Goal: Task Accomplishment & Management: Manage account settings

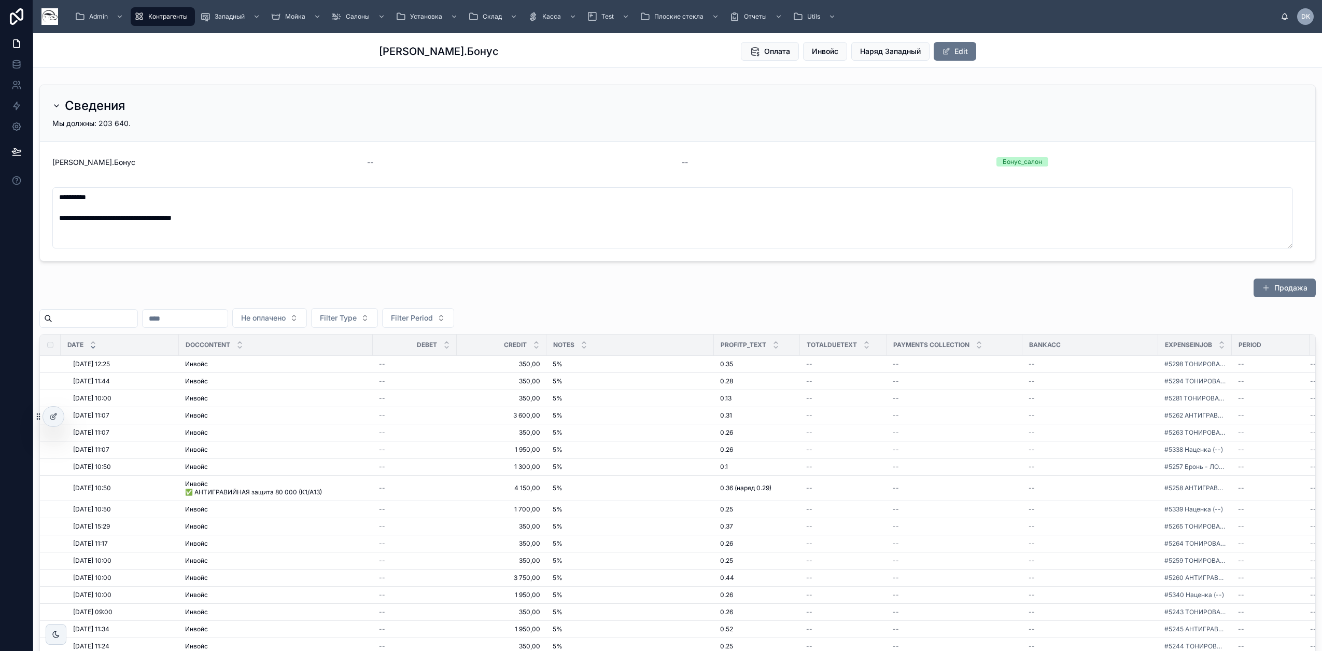
click at [561, 293] on div "Продажа" at bounding box center [677, 290] width 1277 height 24
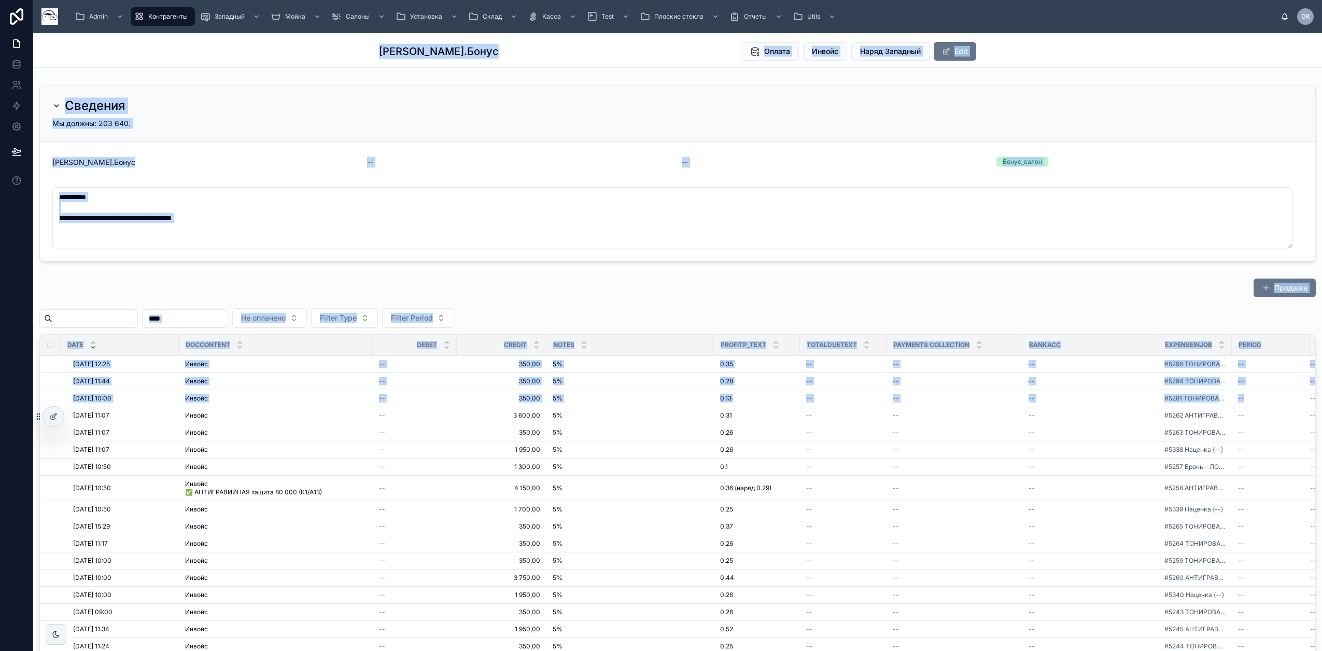
drag, startPoint x: 526, startPoint y: 406, endPoint x: -137, endPoint y: 409, distance: 663.2
click at [0, 409] on html "**********" at bounding box center [661, 325] width 1322 height 651
click at [611, 295] on div "Продажа" at bounding box center [677, 290] width 1277 height 24
click at [357, 313] on span "Filter Type" at bounding box center [338, 318] width 37 height 10
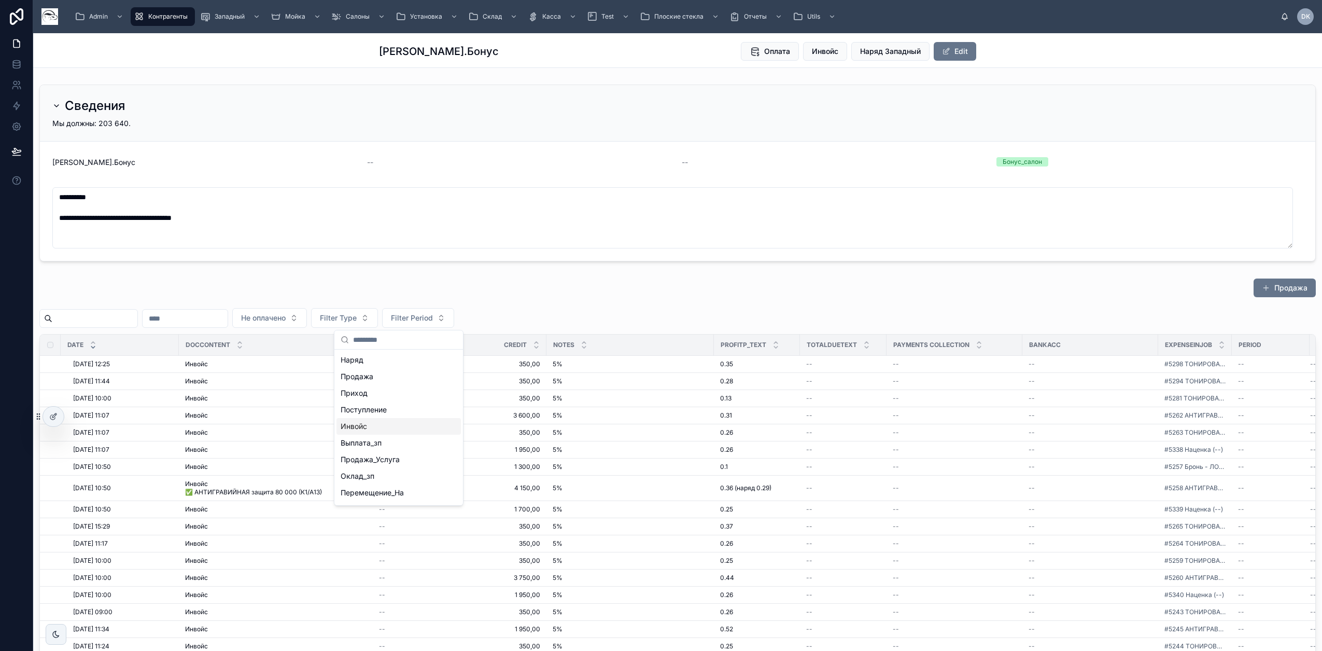
click at [372, 429] on div "Инвойс" at bounding box center [399, 426] width 124 height 17
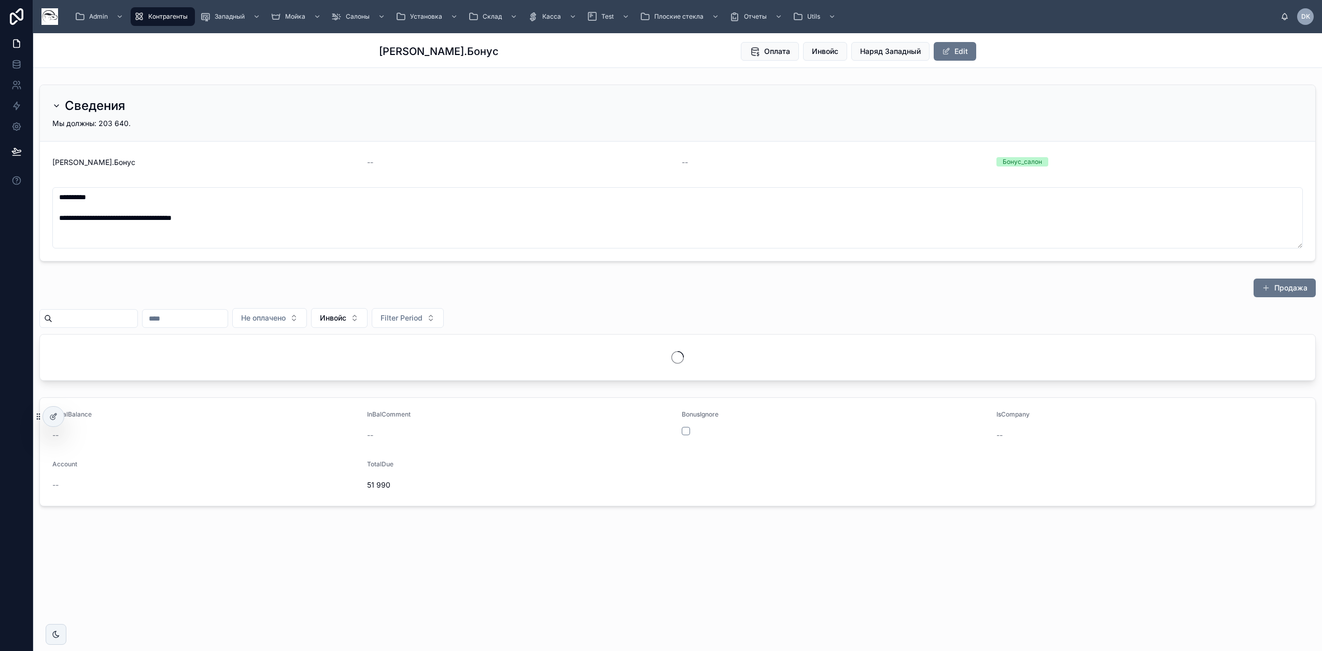
click at [214, 313] on input "text" at bounding box center [185, 318] width 85 height 15
click at [171, 344] on button at bounding box center [169, 343] width 19 height 19
click at [229, 405] on button "1" at bounding box center [225, 404] width 19 height 19
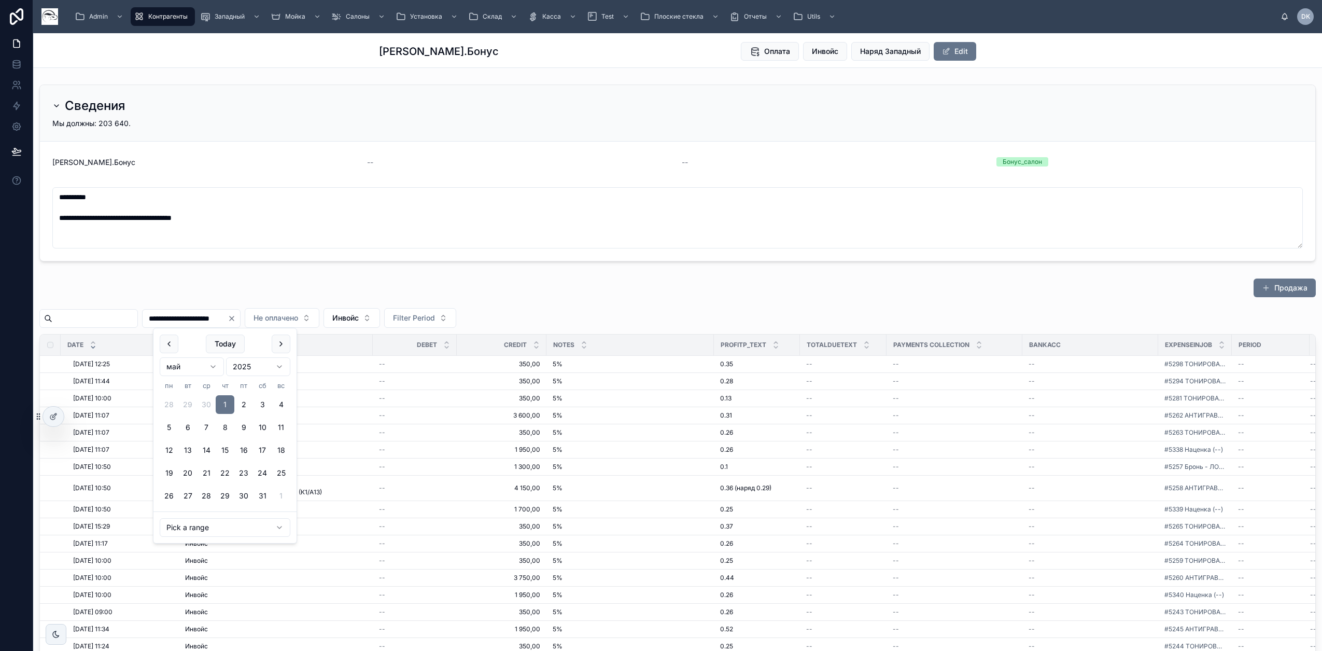
click at [279, 344] on button at bounding box center [281, 343] width 19 height 19
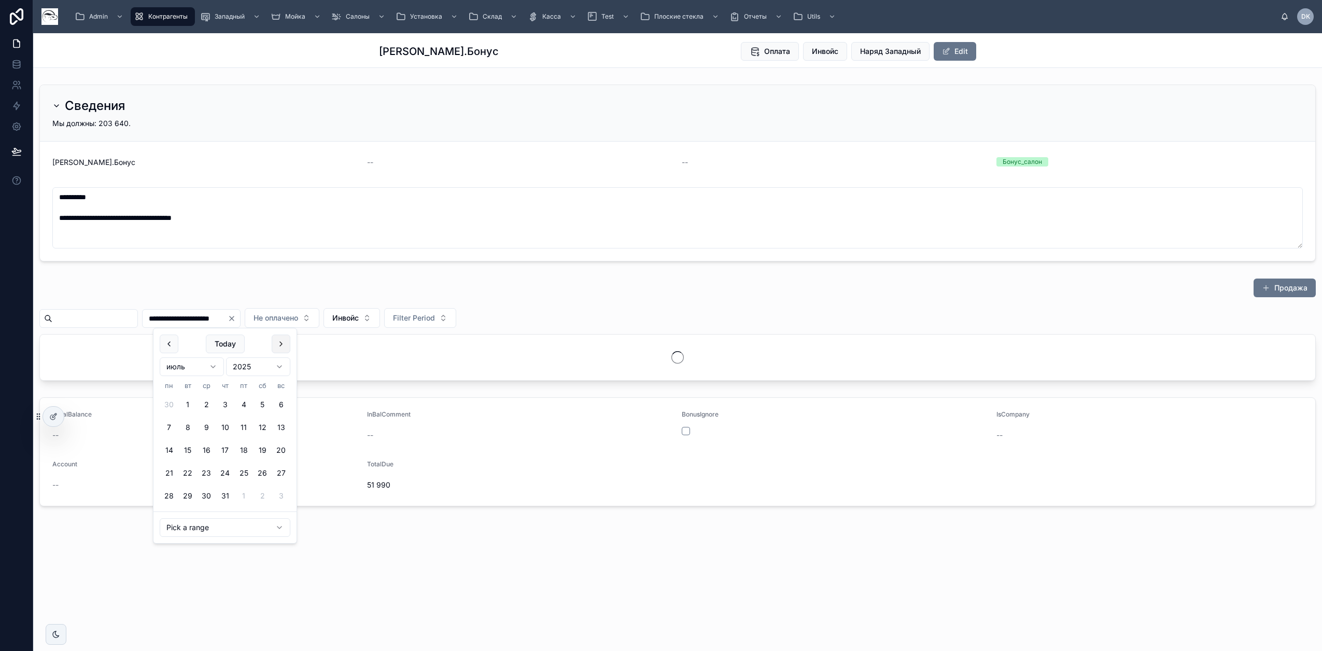
drag, startPoint x: 228, startPoint y: 404, endPoint x: 279, endPoint y: 346, distance: 77.9
click at [279, 346] on button at bounding box center [281, 343] width 19 height 19
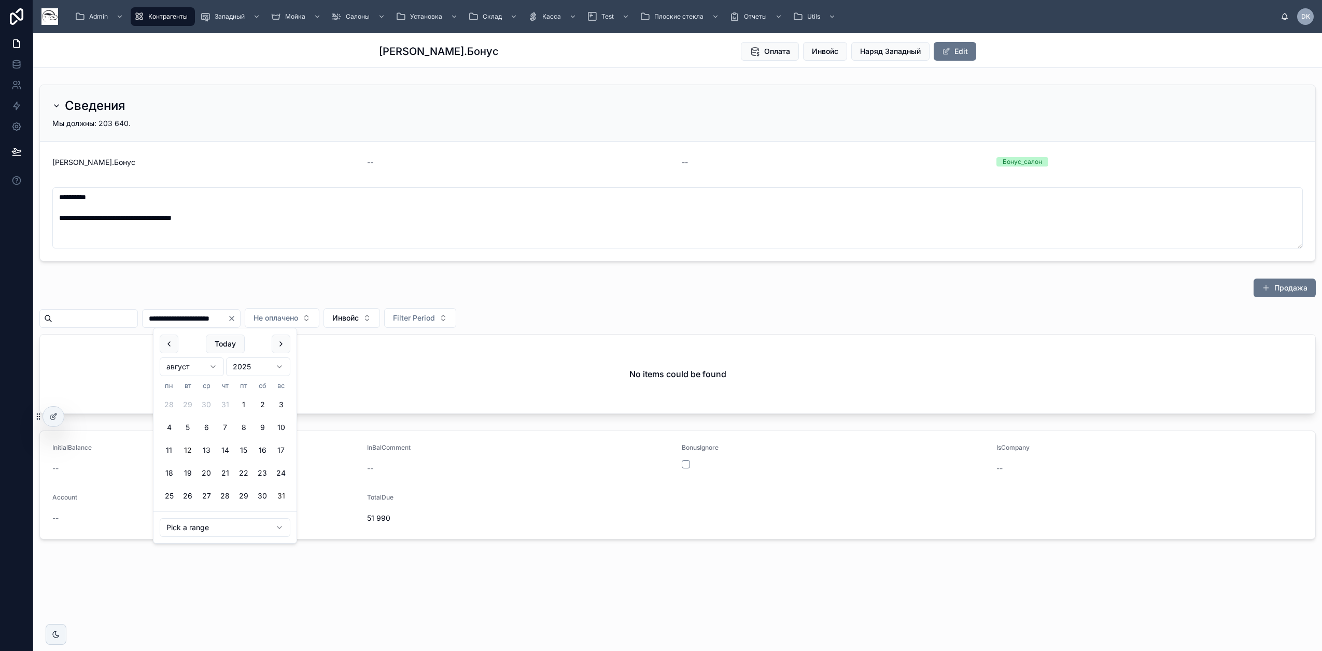
click at [281, 494] on button "31" at bounding box center [281, 495] width 19 height 19
type input "**********"
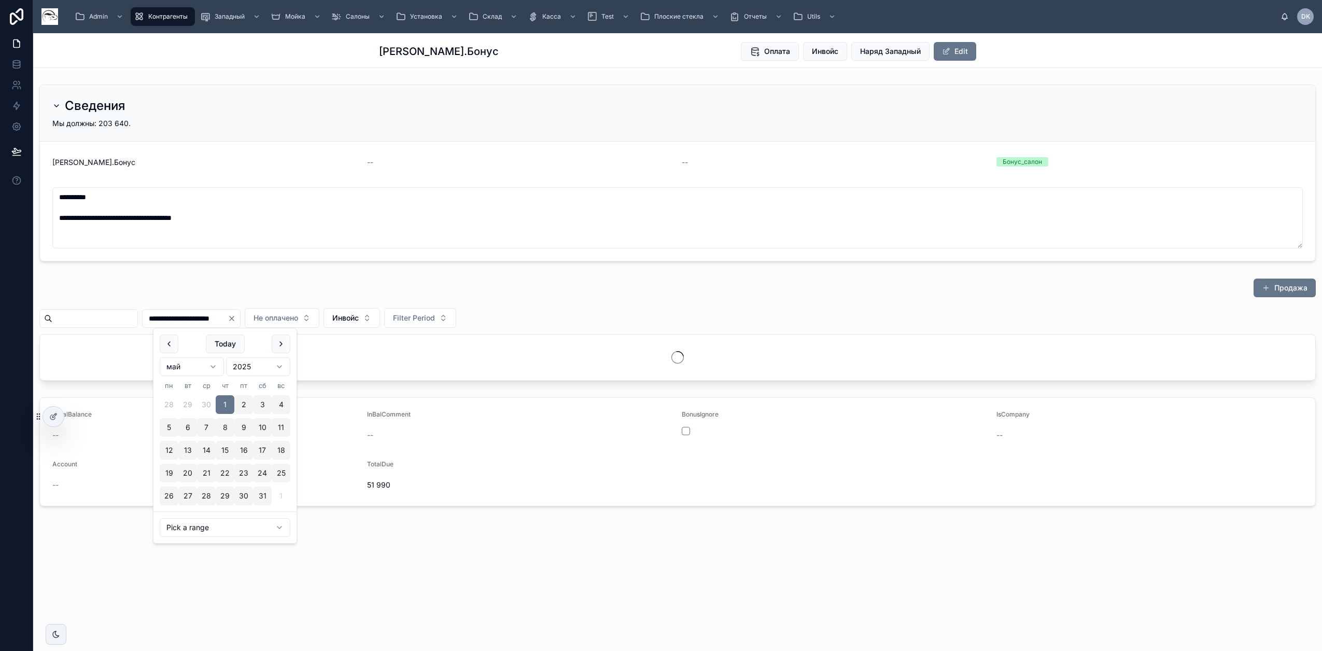
click at [578, 283] on div "Продажа" at bounding box center [677, 290] width 1277 height 24
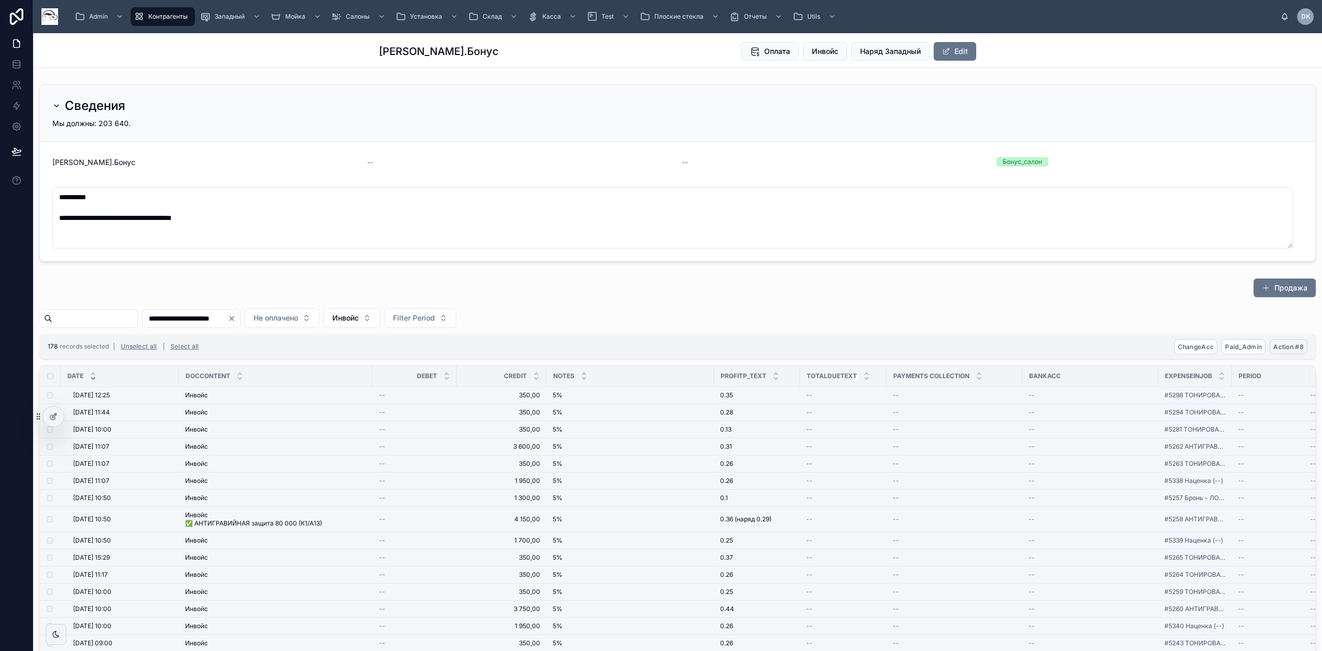
click at [1291, 346] on span "Action #8" at bounding box center [1288, 347] width 31 height 8
click at [1299, 326] on icon at bounding box center [1296, 327] width 5 height 4
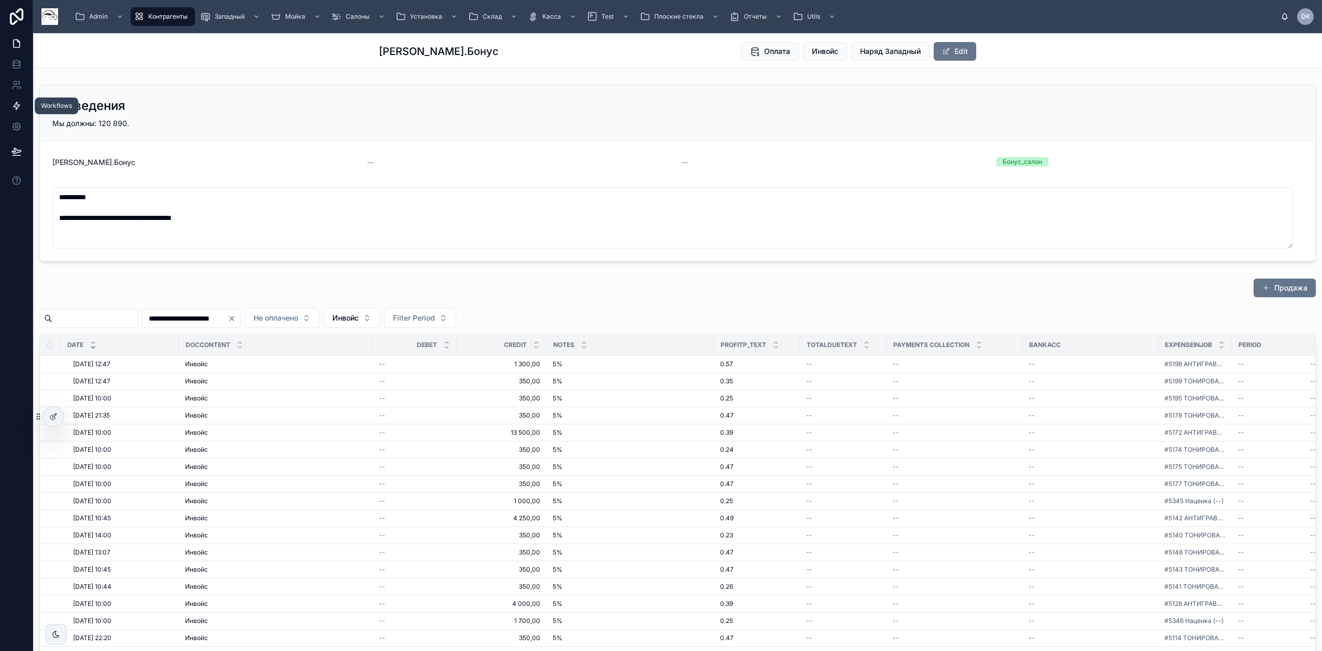
click at [19, 106] on icon at bounding box center [16, 106] width 10 height 10
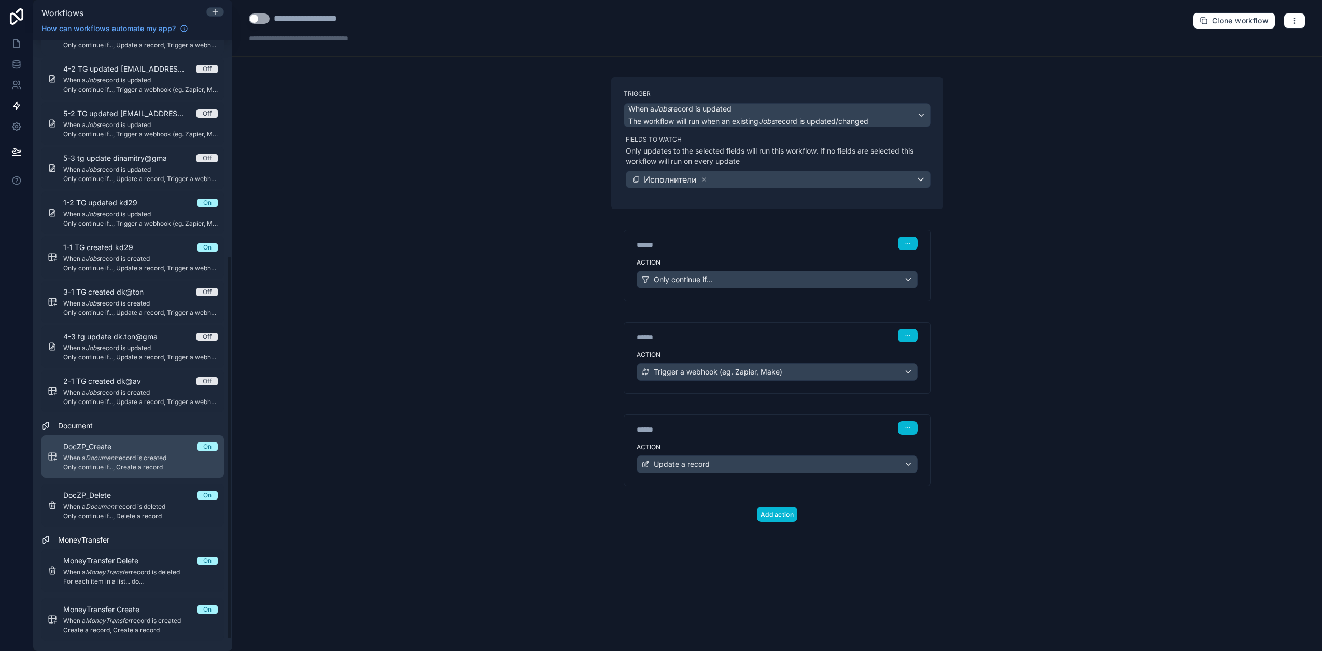
scroll to position [362, 0]
click at [162, 452] on span "When a Document record is created" at bounding box center [140, 456] width 155 height 8
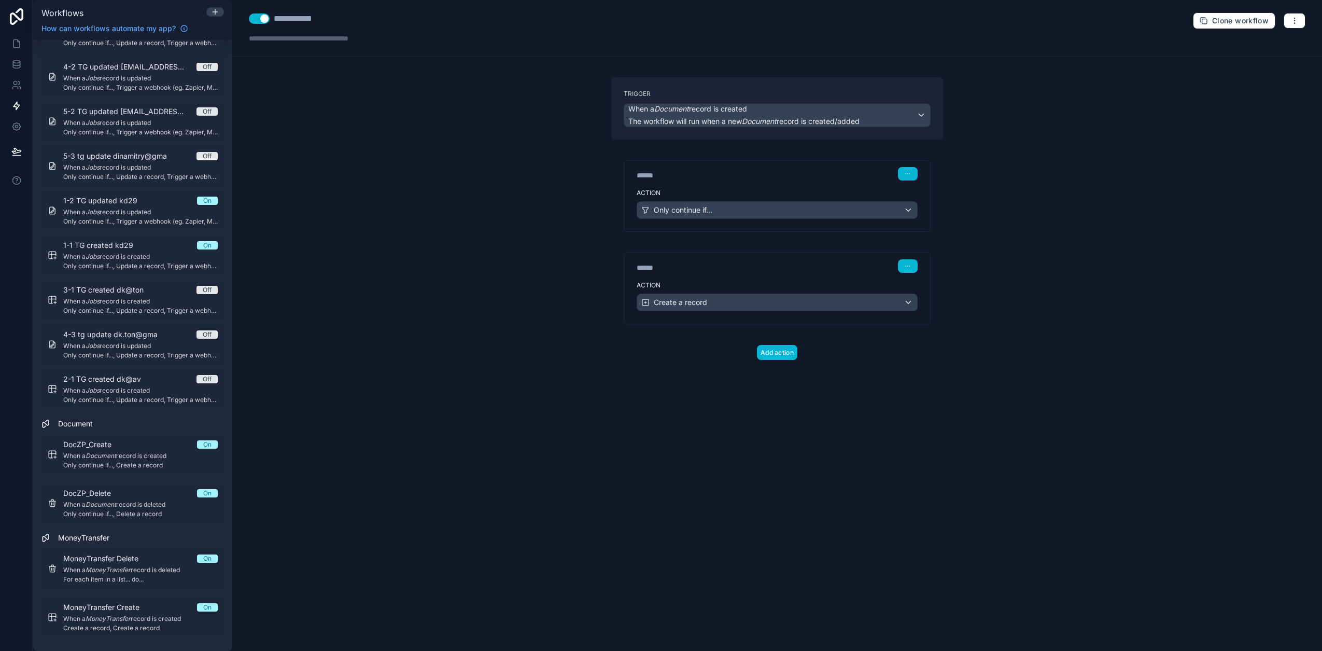
click at [263, 20] on button "Use setting" at bounding box center [259, 18] width 21 height 10
click at [140, 508] on span "When a Document record is deleted" at bounding box center [140, 504] width 155 height 8
click at [268, 20] on button "Use setting" at bounding box center [259, 18] width 21 height 10
click at [18, 39] on icon at bounding box center [16, 43] width 10 height 10
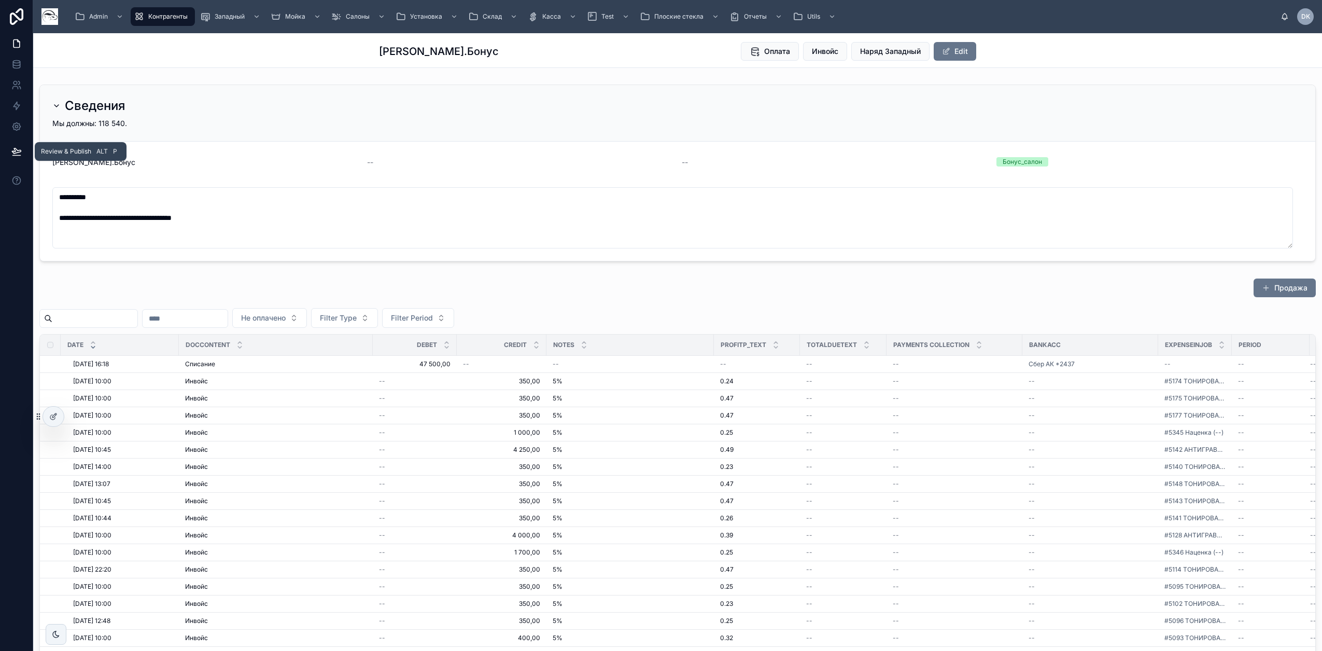
click at [16, 154] on icon at bounding box center [16, 151] width 10 height 10
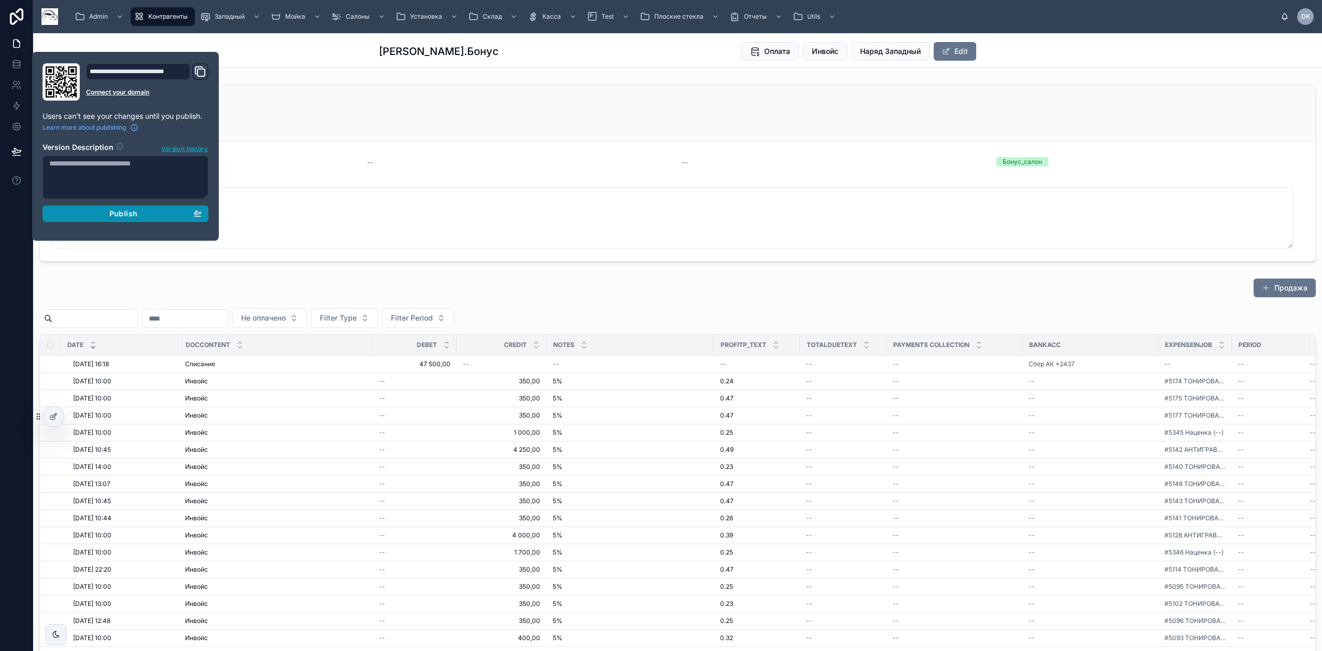
click at [123, 216] on span "Publish" at bounding box center [123, 213] width 28 height 9
click at [166, 213] on div "Publish" at bounding box center [125, 213] width 152 height 9
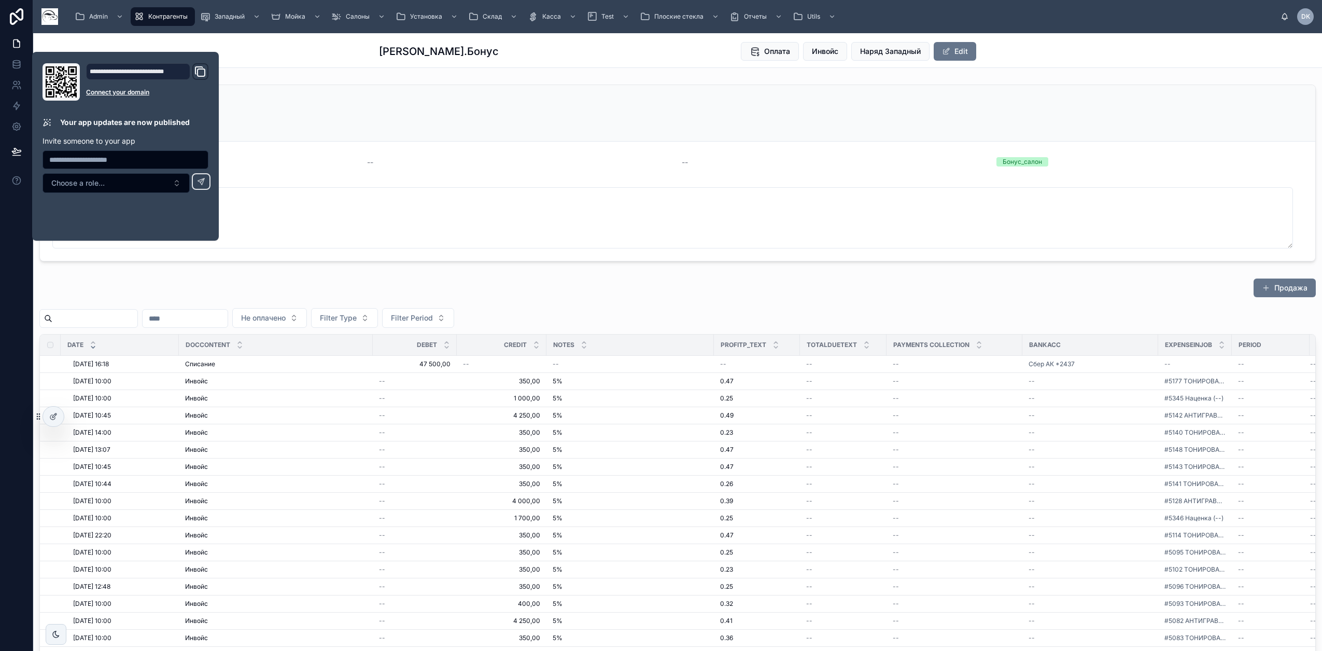
click at [338, 273] on div "**********" at bounding box center [677, 516] width 1289 height 872
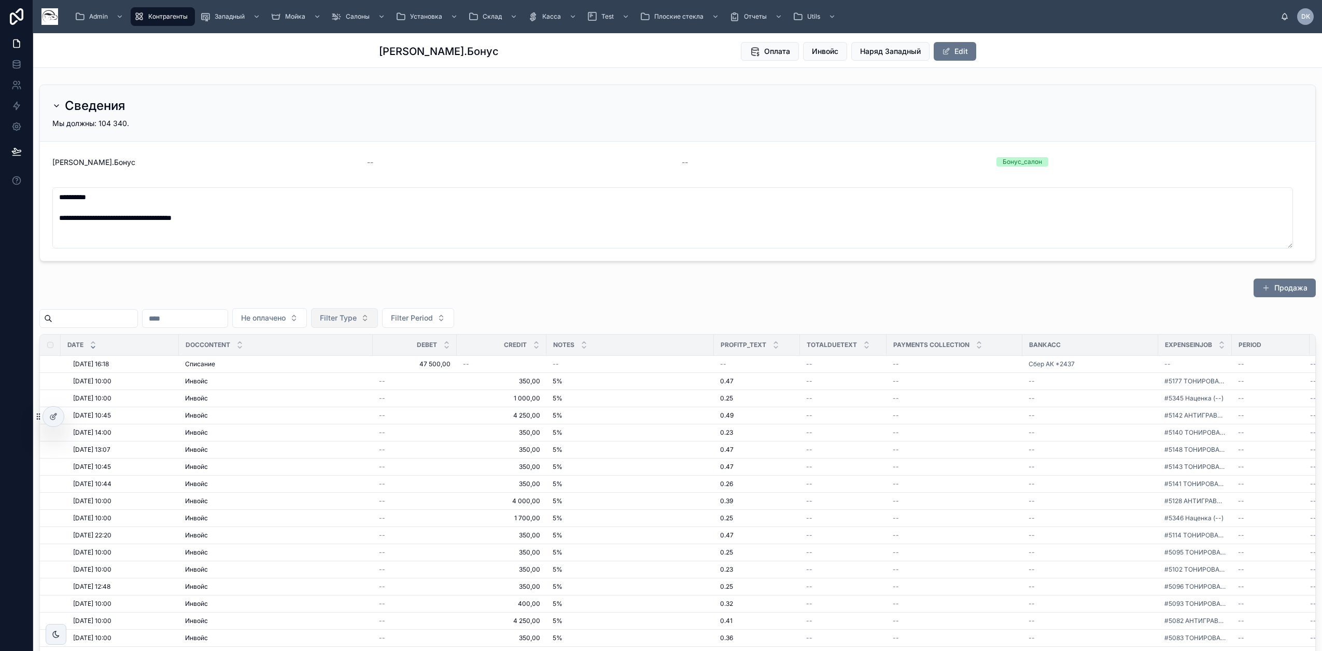
click at [357, 316] on span "Filter Type" at bounding box center [338, 318] width 37 height 10
click at [374, 425] on div "Инвойс" at bounding box center [399, 426] width 124 height 17
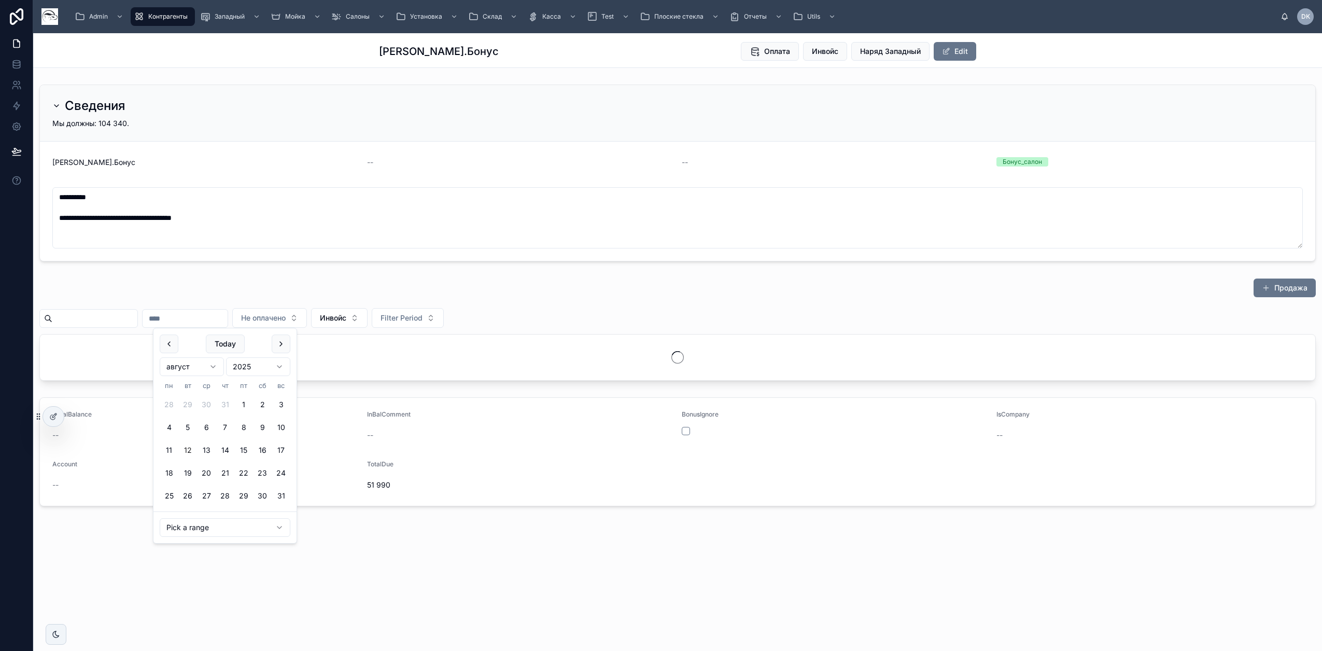
click at [192, 319] on input "text" at bounding box center [185, 318] width 85 height 15
click at [170, 343] on button at bounding box center [169, 343] width 19 height 19
click at [223, 403] on button "1" at bounding box center [225, 404] width 19 height 19
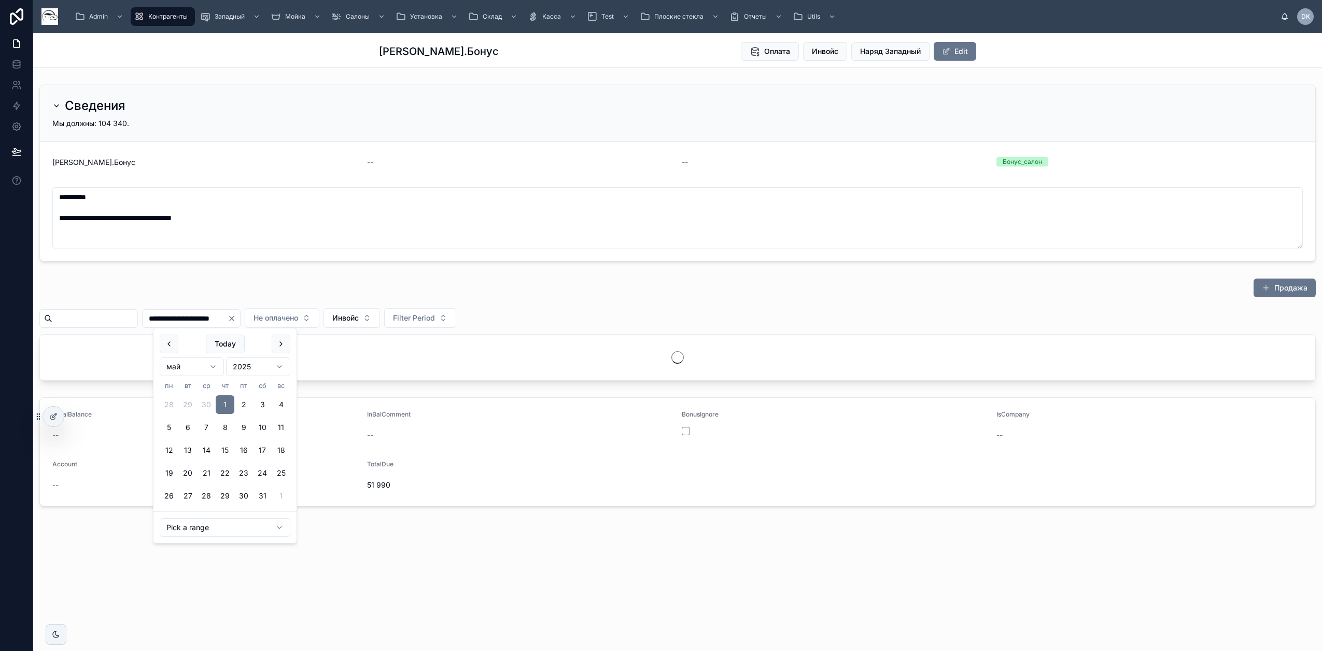
click at [282, 347] on button at bounding box center [281, 343] width 19 height 19
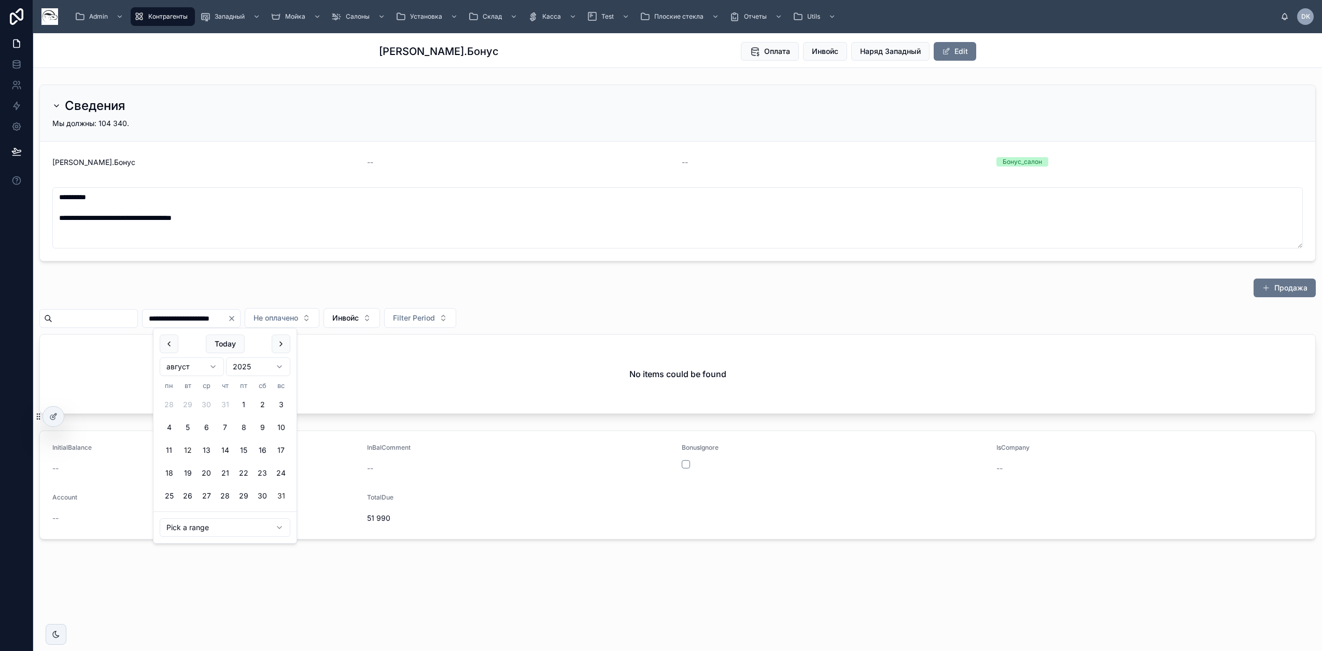
click at [278, 499] on button "31" at bounding box center [281, 495] width 19 height 19
type input "**********"
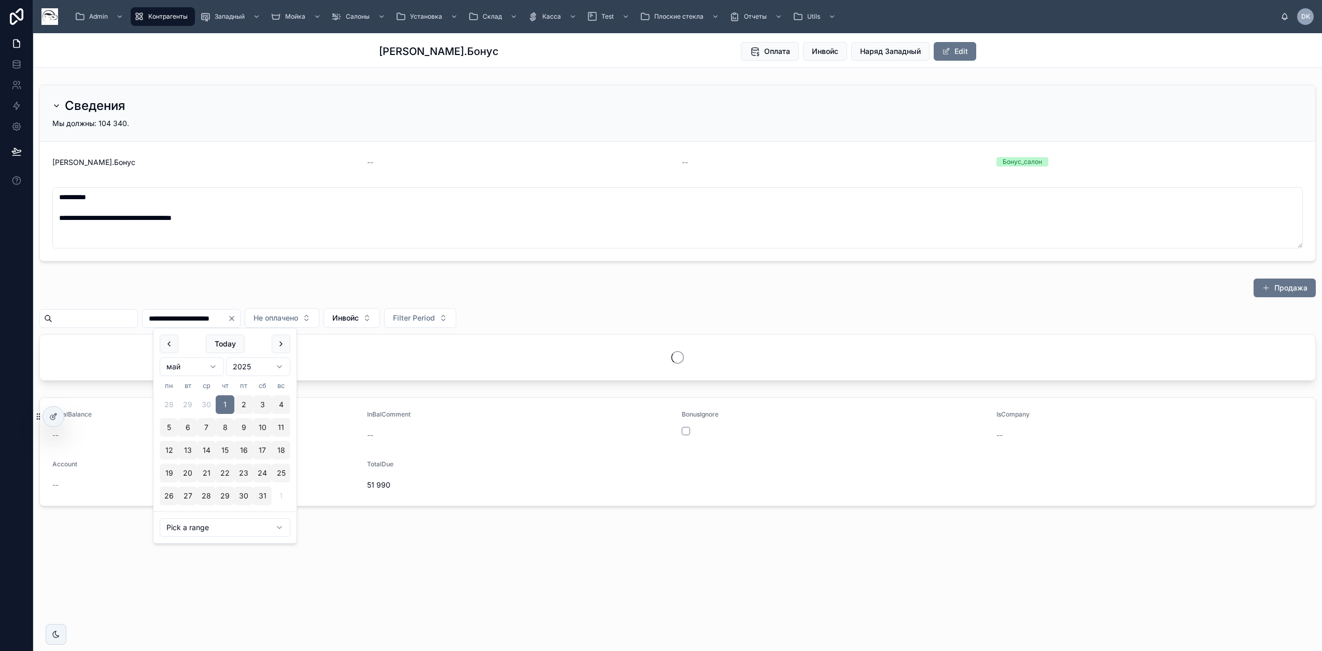
click at [569, 274] on div "**********" at bounding box center [677, 329] width 1289 height 111
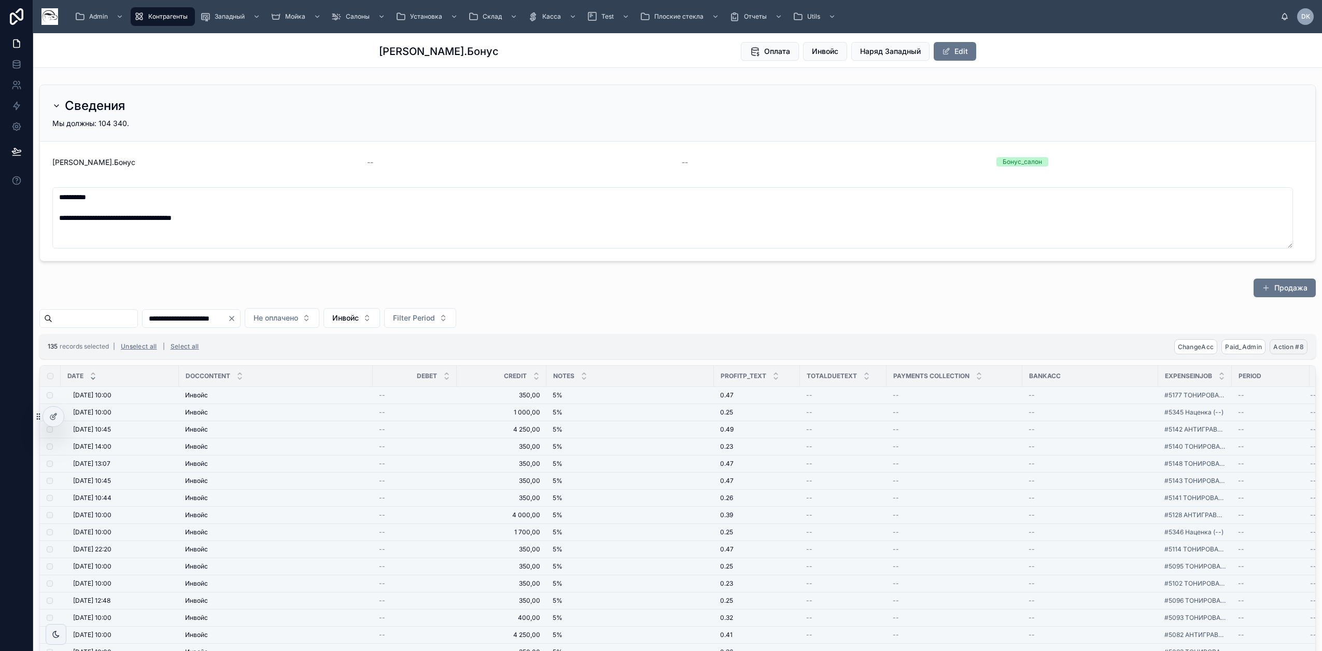
click at [1290, 347] on span "Action #8" at bounding box center [1288, 347] width 31 height 8
click at [1298, 326] on icon at bounding box center [1296, 327] width 8 height 8
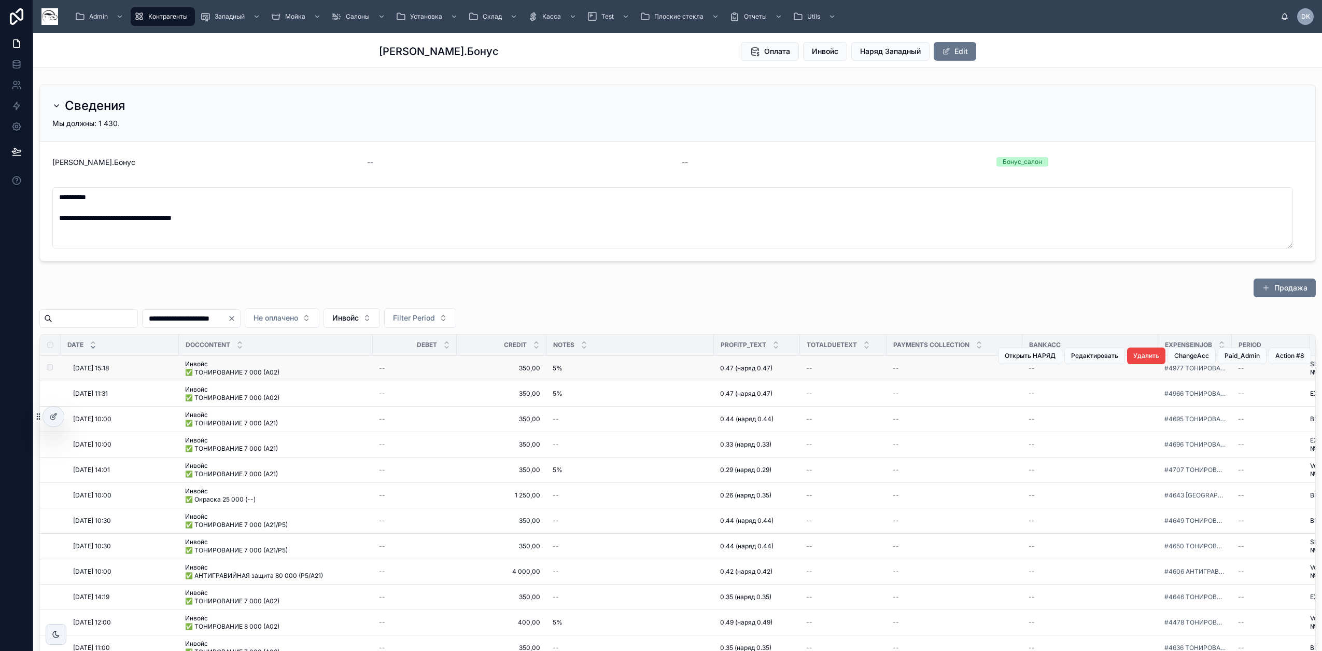
drag, startPoint x: 50, startPoint y: 371, endPoint x: 51, endPoint y: 378, distance: 7.3
click at [51, 378] on td at bounding box center [50, 368] width 21 height 25
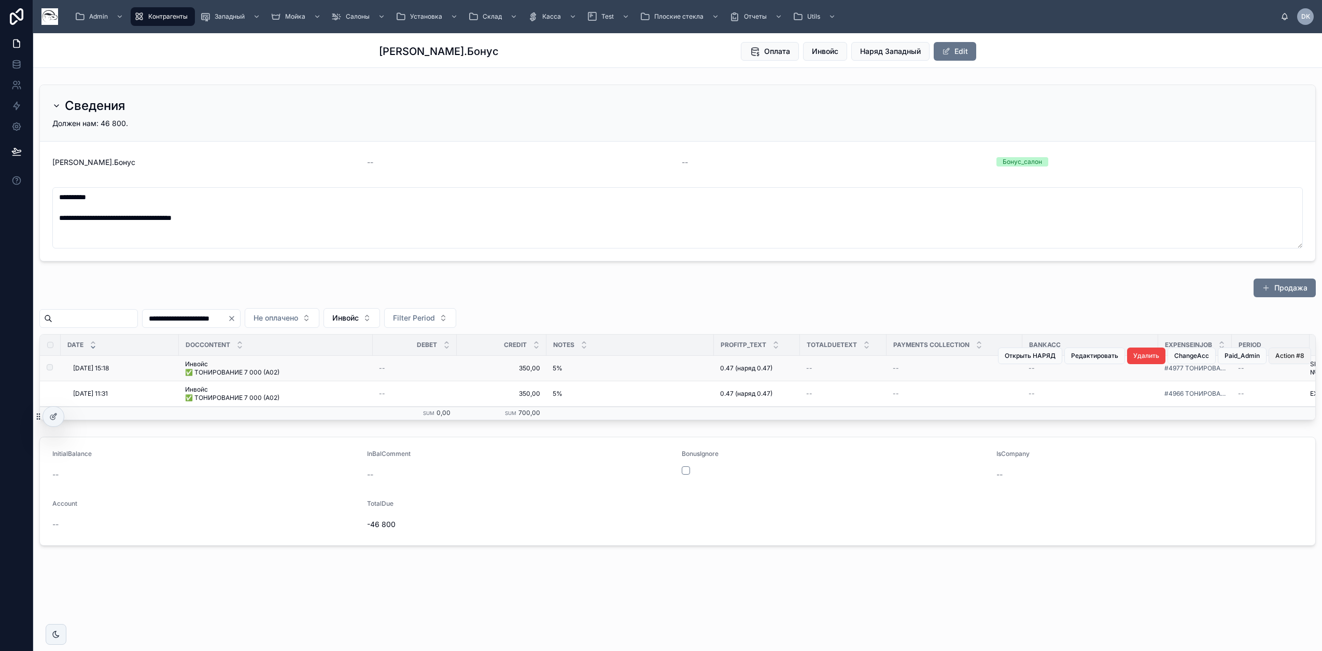
click at [1301, 357] on span "Action #8" at bounding box center [1290, 356] width 29 height 8
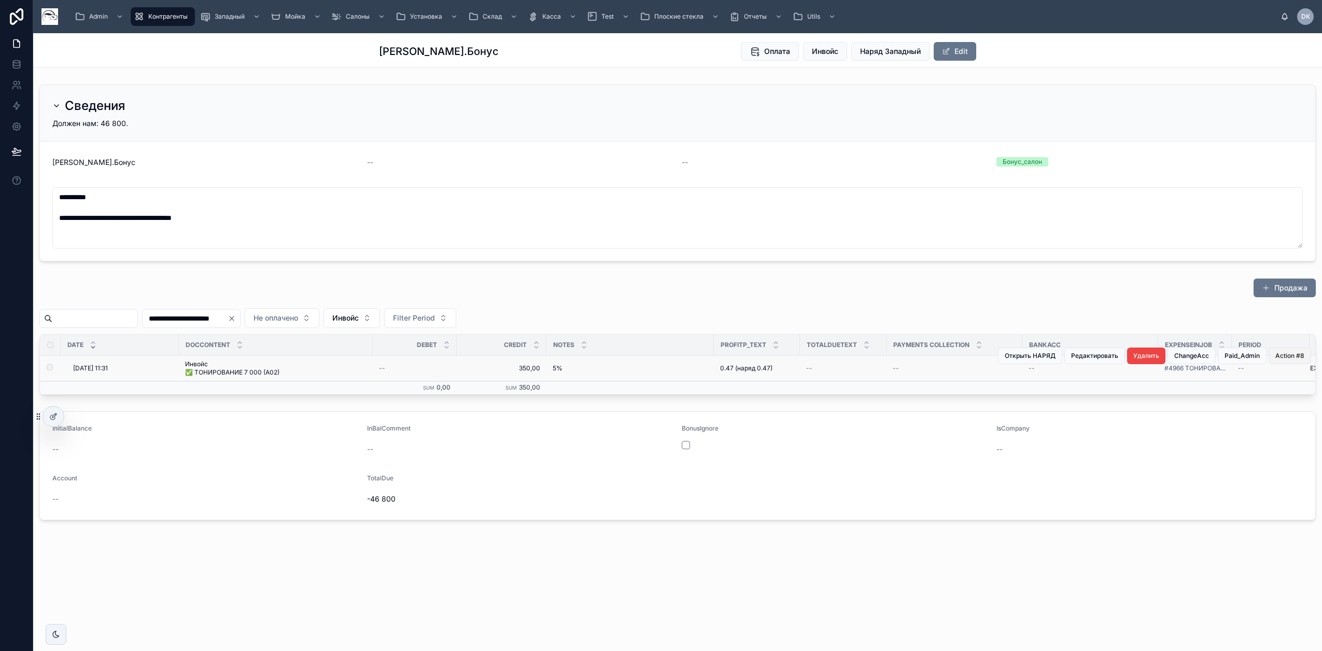
click at [1303, 354] on span "Action #8" at bounding box center [1290, 356] width 29 height 8
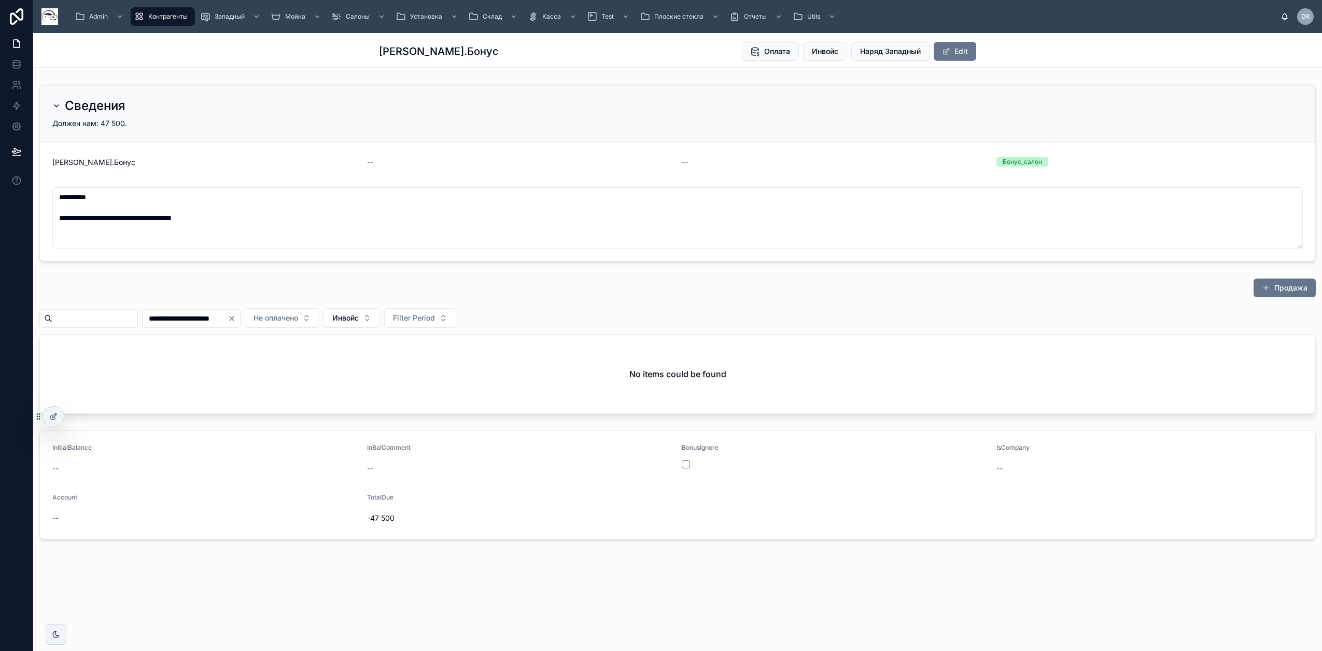
click at [236, 318] on icon "Clear" at bounding box center [232, 318] width 8 height 8
click at [368, 320] on button "Инвойс" at bounding box center [339, 318] width 57 height 20
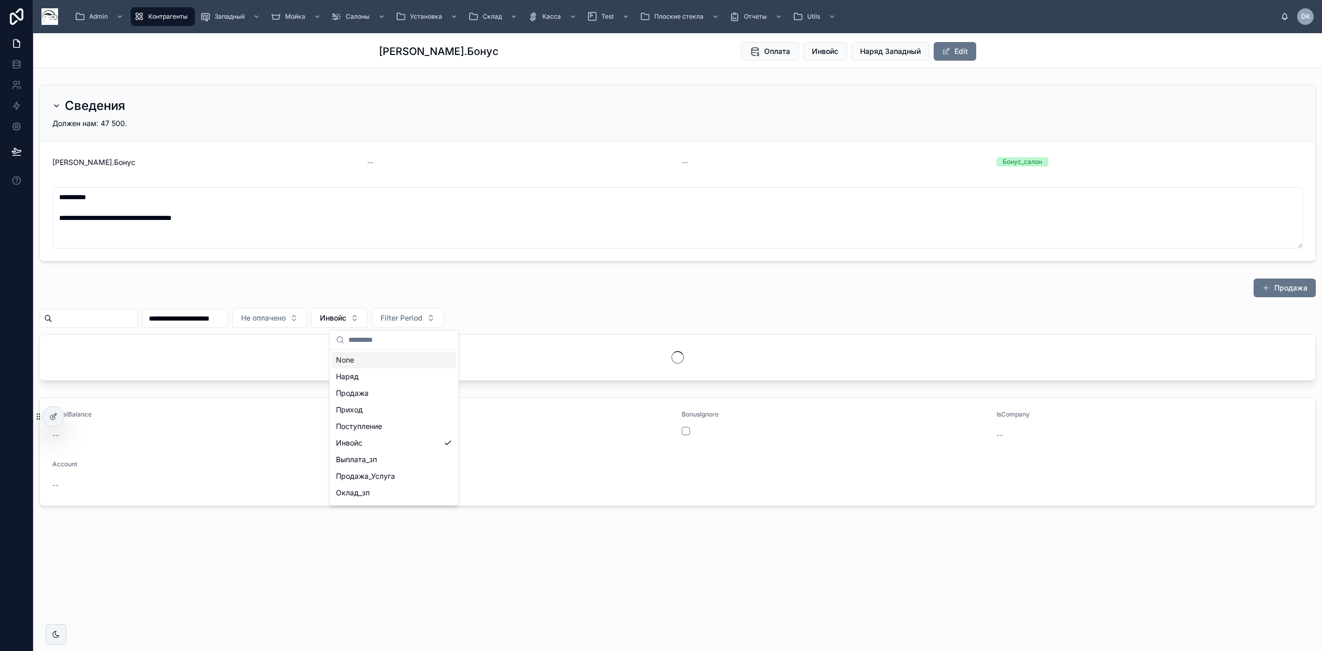
click at [370, 357] on div "None" at bounding box center [394, 360] width 124 height 17
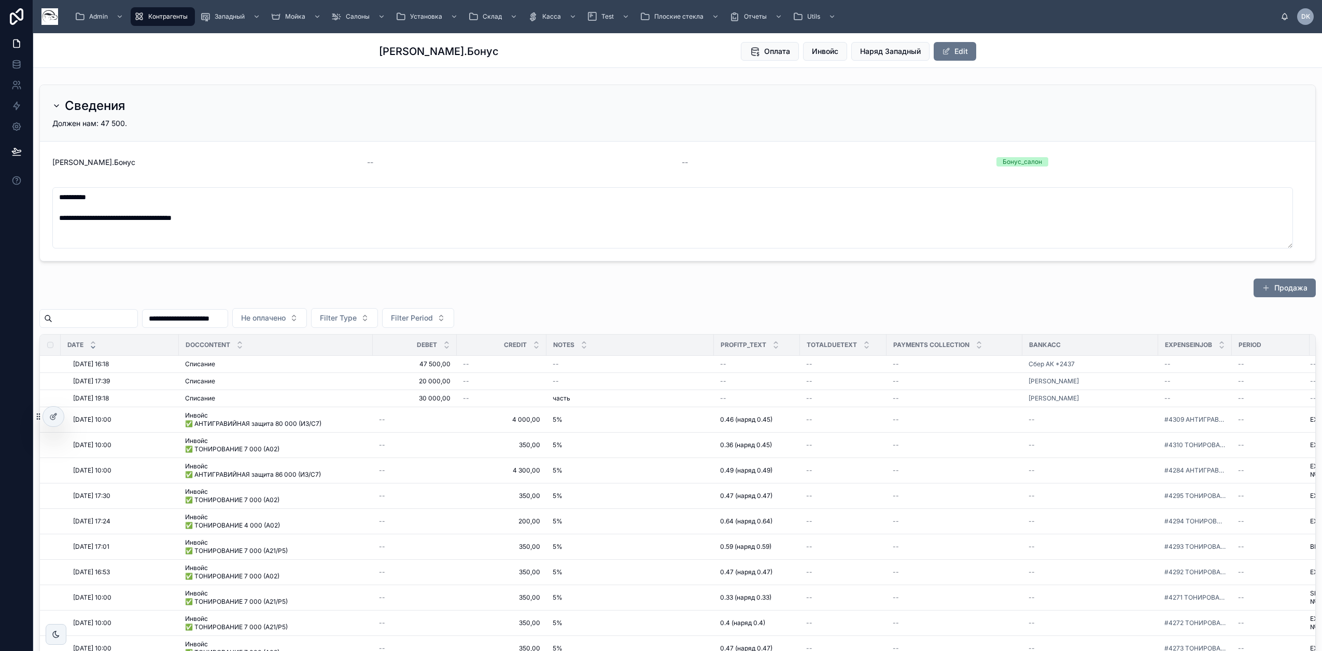
click at [169, 17] on span "Контрагенты" at bounding box center [167, 16] width 39 height 8
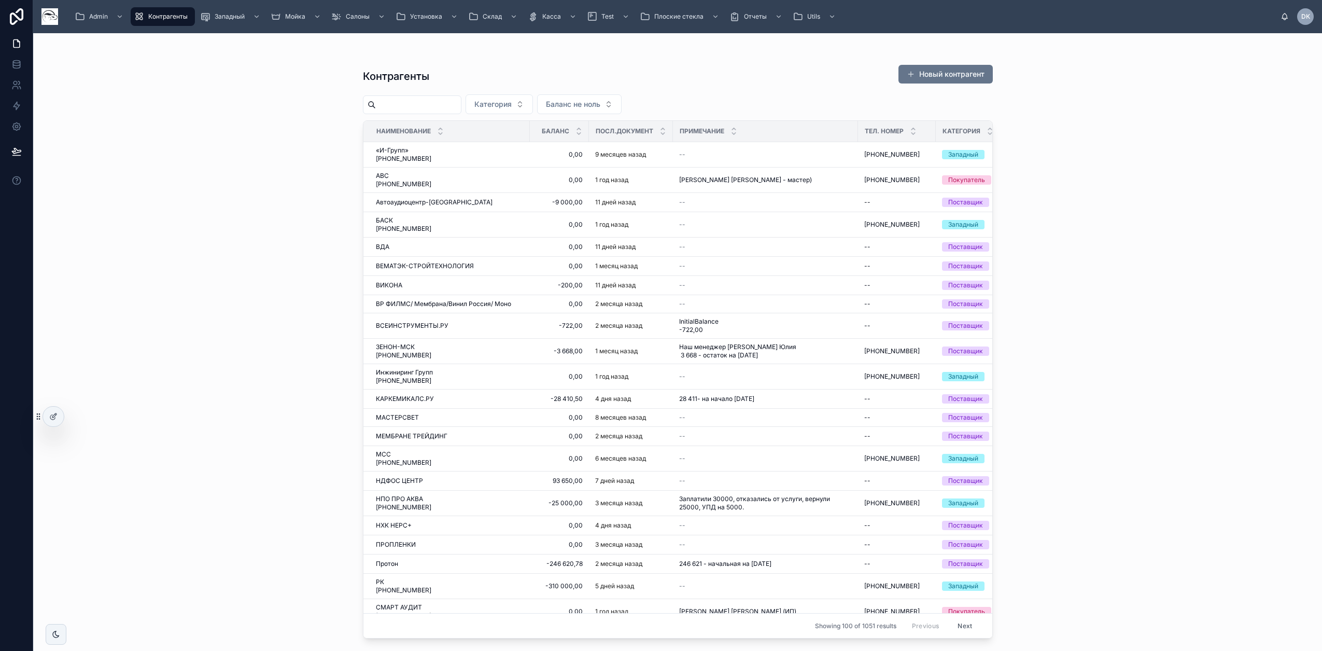
click at [451, 104] on input "text" at bounding box center [418, 104] width 85 height 15
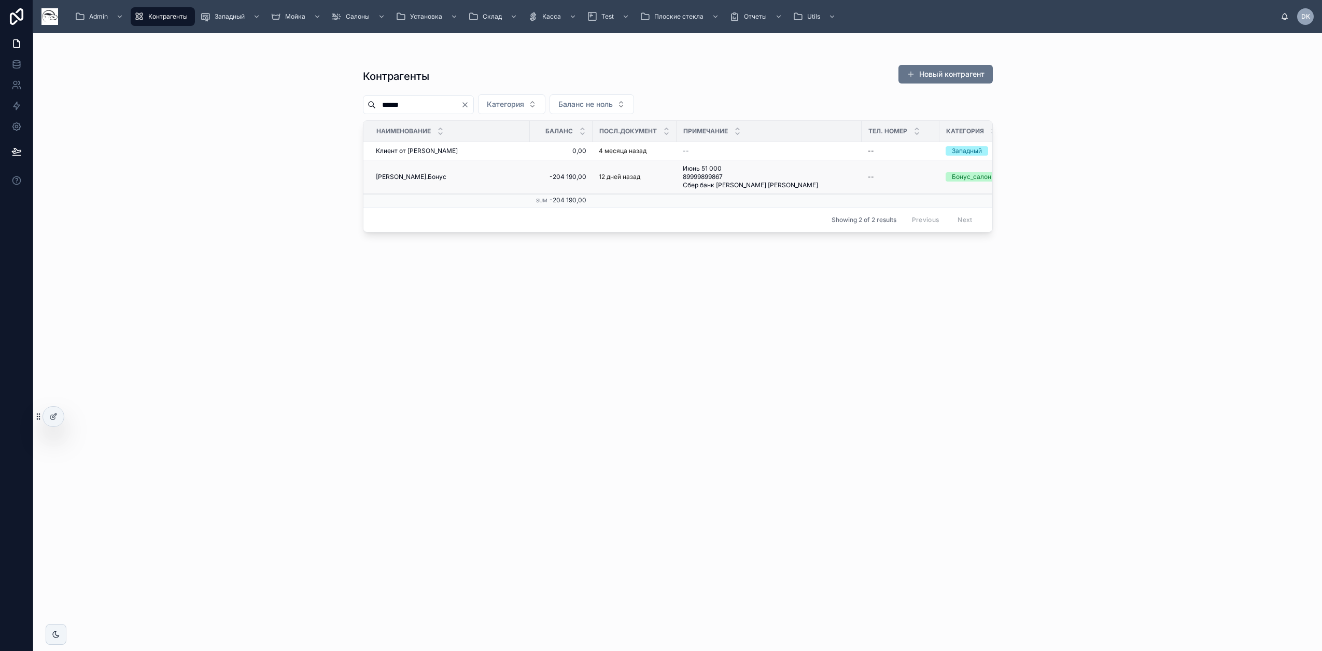
type input "******"
click at [403, 180] on span "[PERSON_NAME].Бонус" at bounding box center [411, 177] width 71 height 8
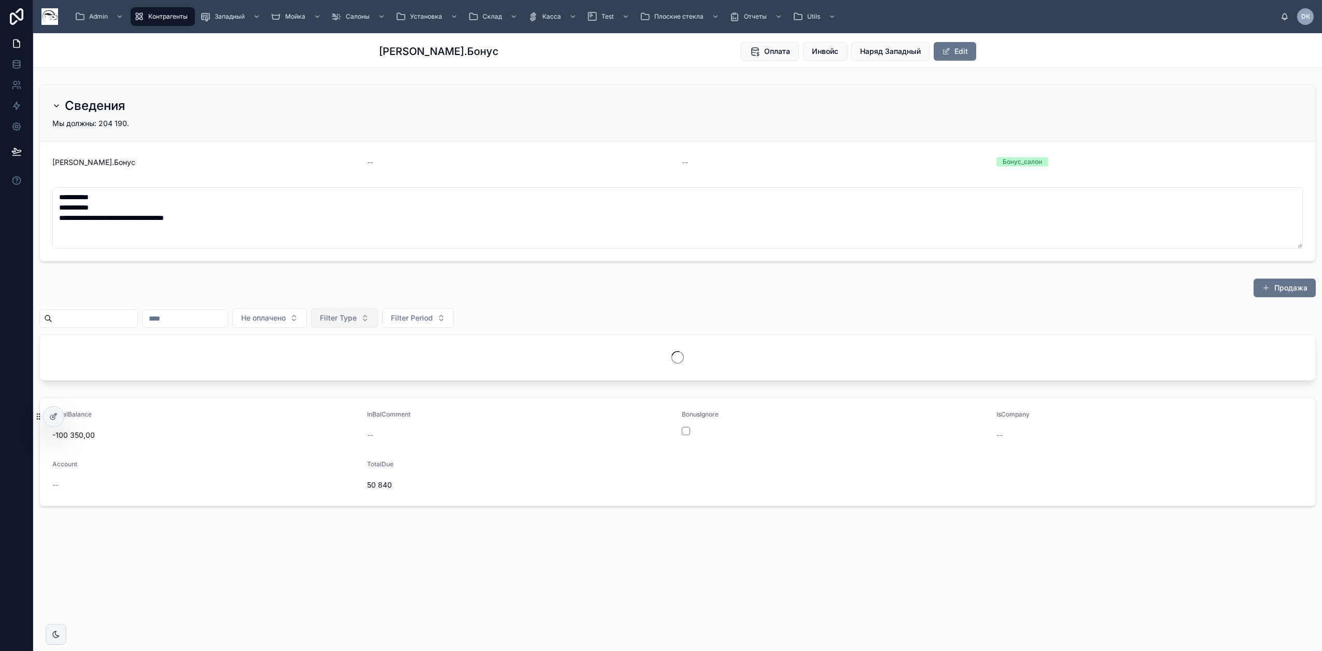
click at [357, 318] on span "Filter Type" at bounding box center [338, 318] width 37 height 10
click at [379, 430] on div "Инвойс" at bounding box center [399, 426] width 124 height 17
click at [664, 296] on div "Продажа" at bounding box center [677, 290] width 1277 height 24
click at [201, 319] on input "text" at bounding box center [185, 318] width 85 height 15
click at [171, 345] on button at bounding box center [169, 343] width 19 height 19
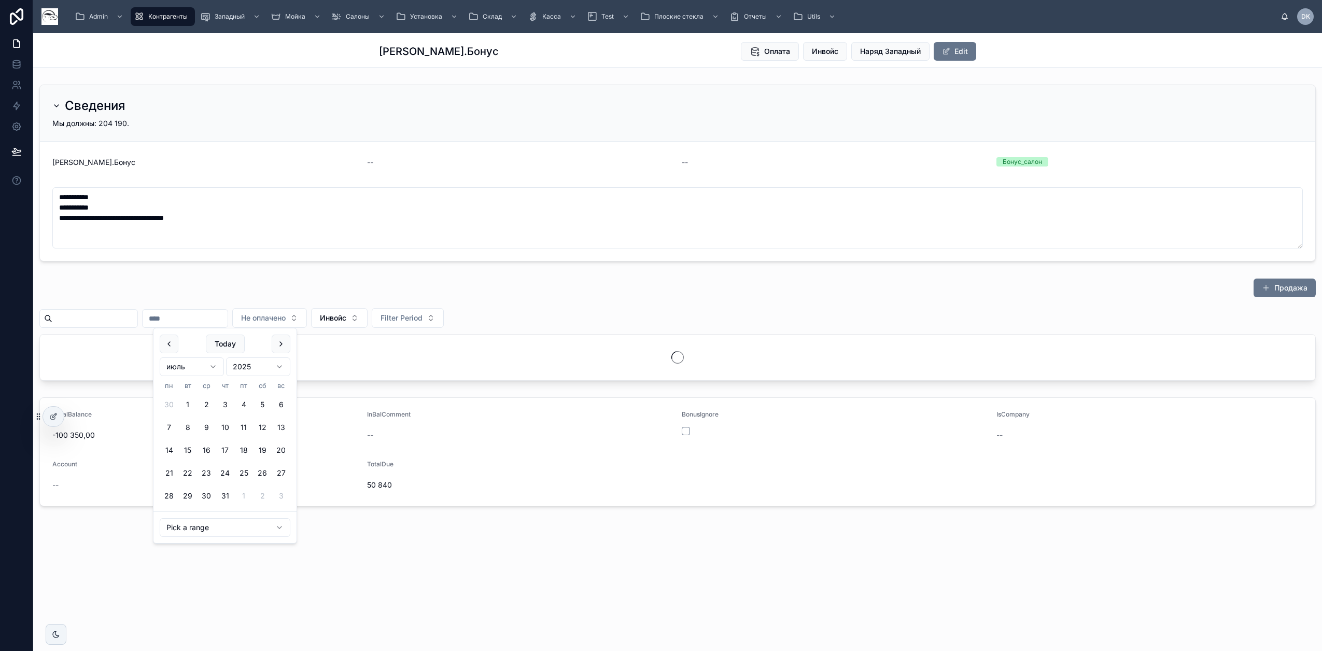
click at [171, 345] on button at bounding box center [169, 343] width 19 height 19
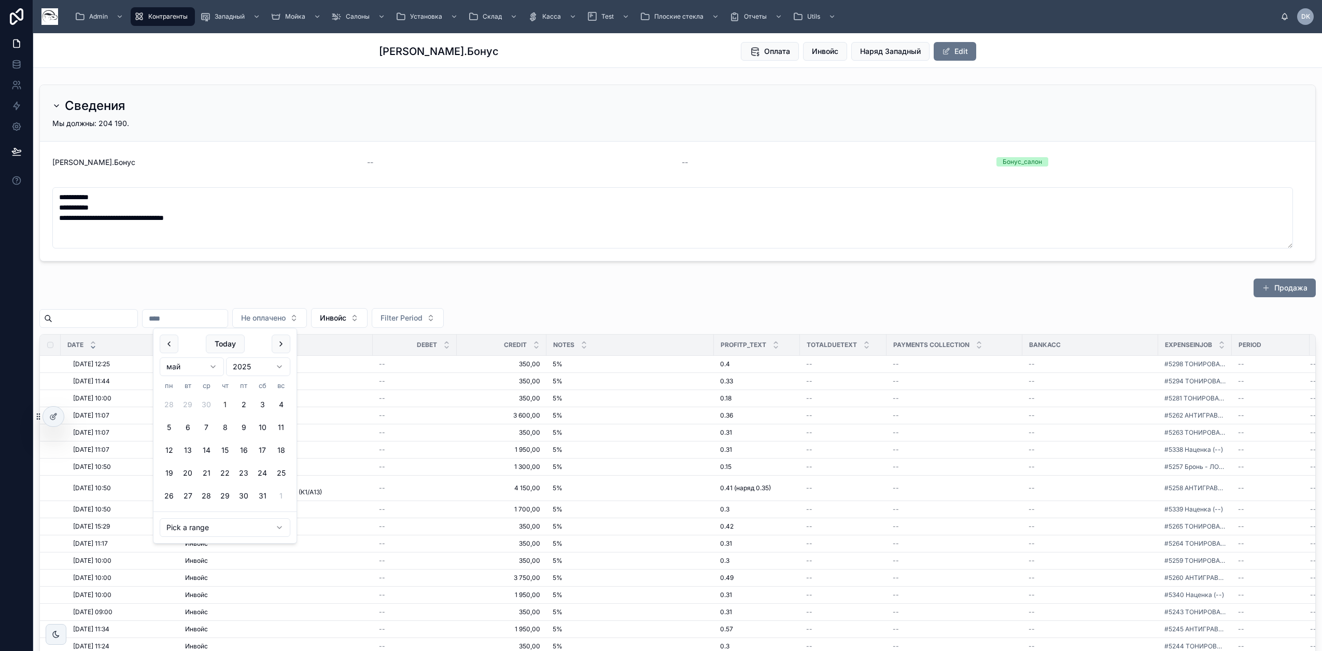
click at [226, 404] on button "1" at bounding box center [225, 404] width 19 height 19
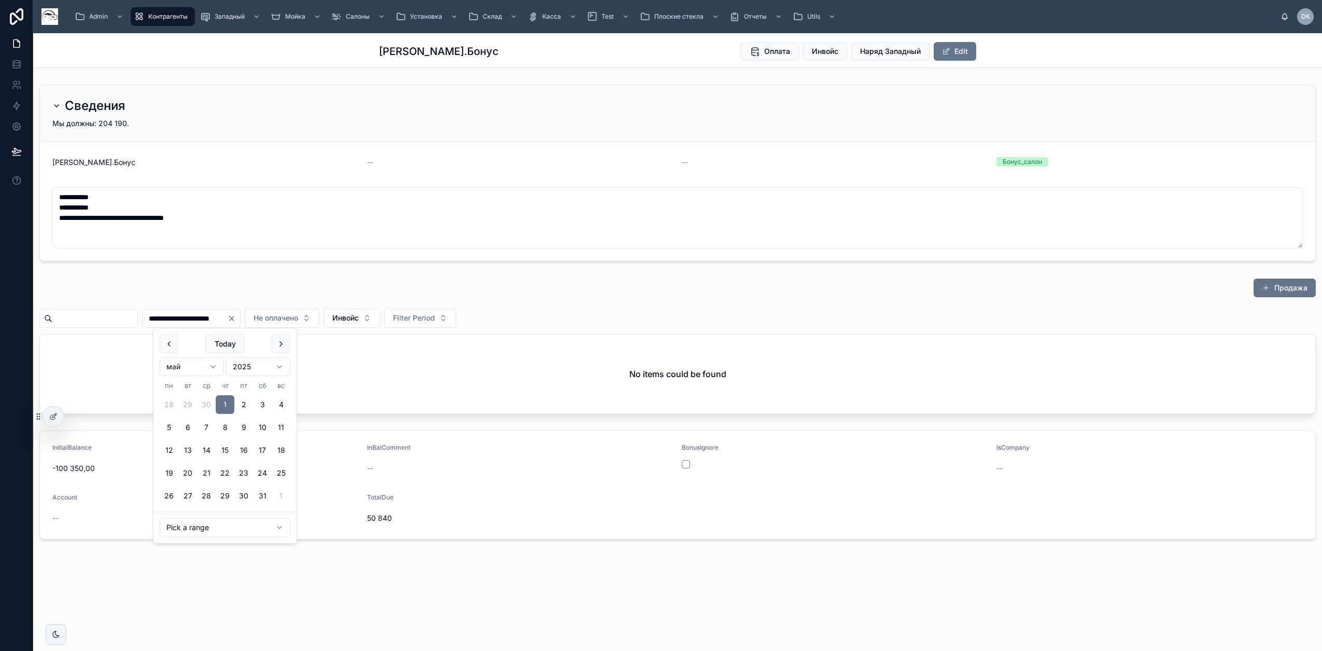
click at [286, 347] on button at bounding box center [281, 343] width 19 height 19
click at [284, 494] on button "31" at bounding box center [281, 495] width 19 height 19
type input "**********"
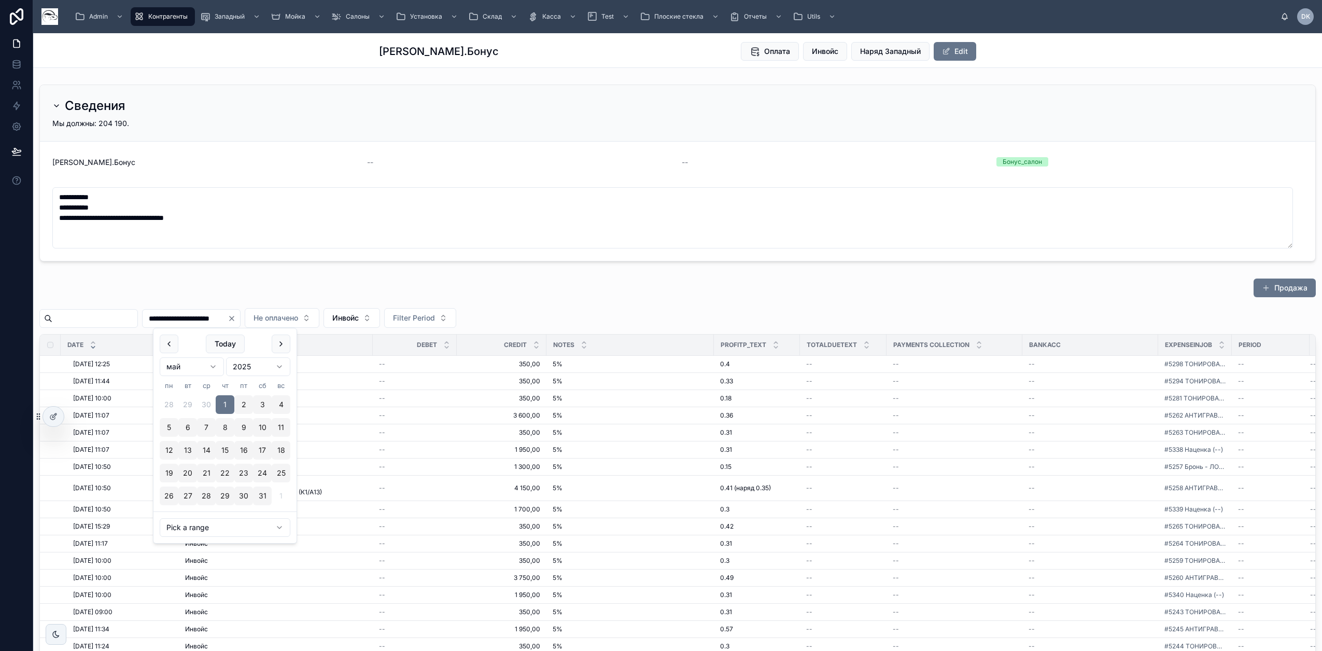
click at [641, 287] on div "Продажа" at bounding box center [677, 290] width 1277 height 24
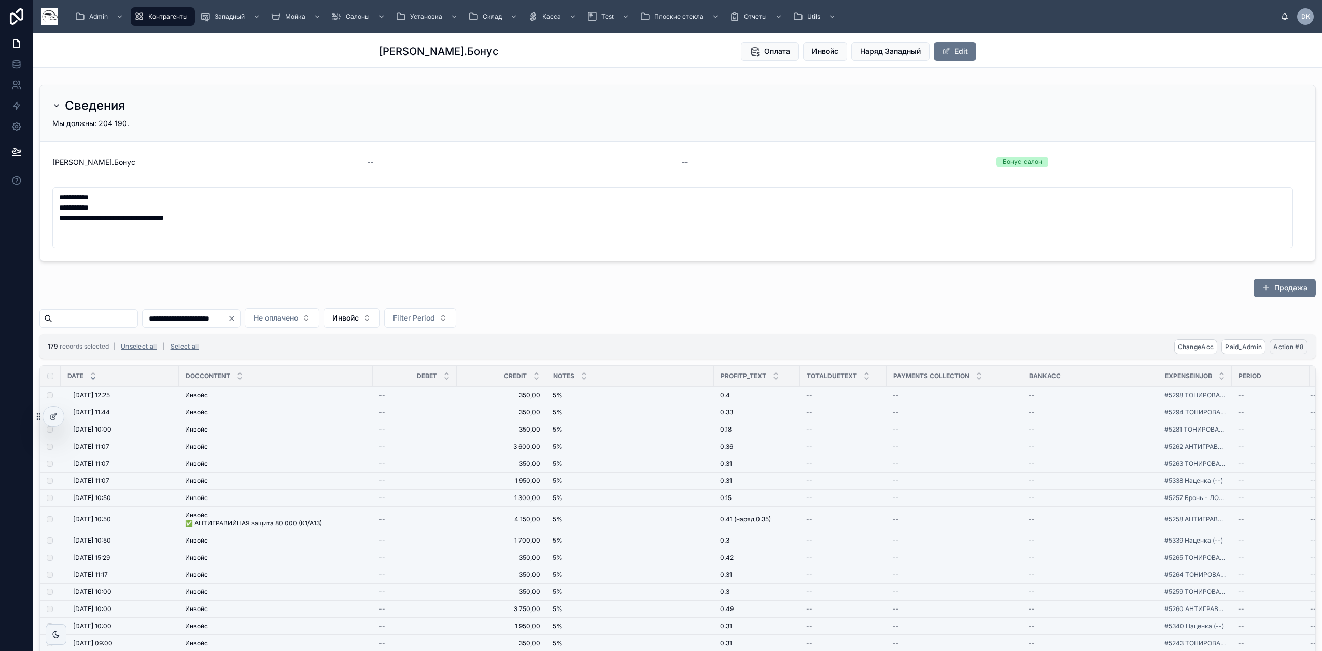
click at [1286, 345] on span "Action #8" at bounding box center [1288, 347] width 31 height 8
click at [1294, 325] on icon at bounding box center [1296, 327] width 8 height 8
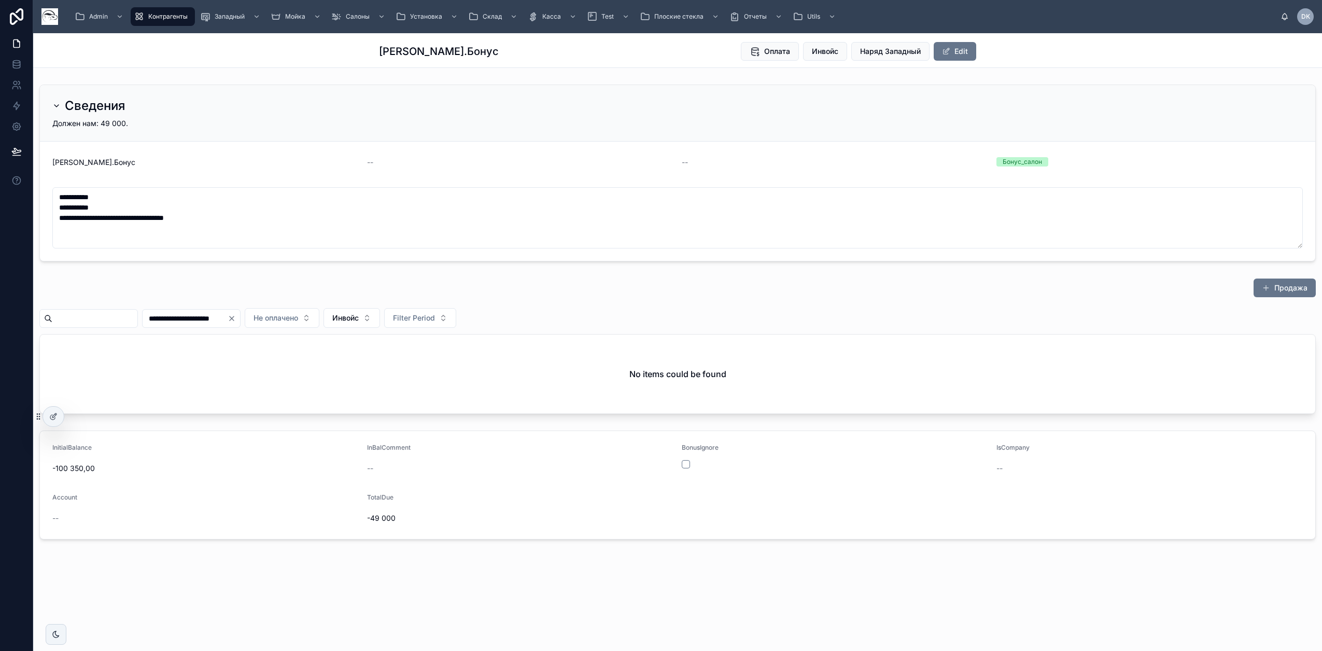
click at [236, 316] on icon "Clear" at bounding box center [232, 318] width 8 height 8
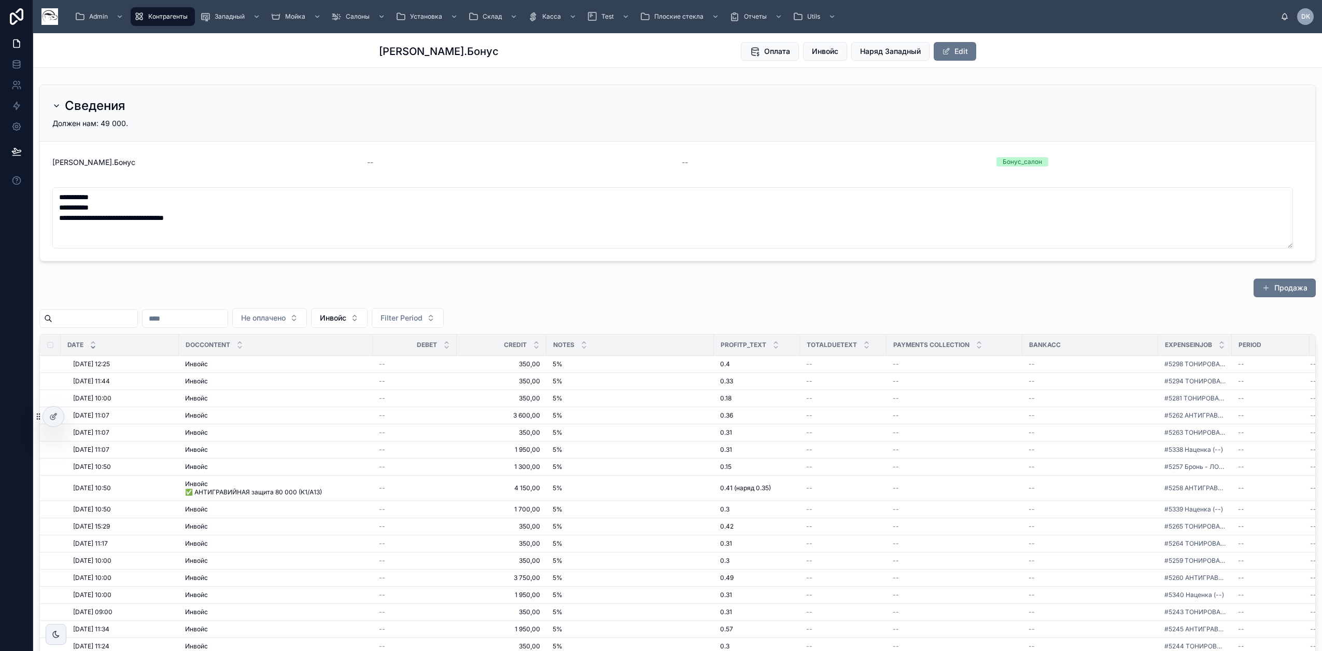
click at [225, 282] on div "Продажа" at bounding box center [677, 290] width 1277 height 24
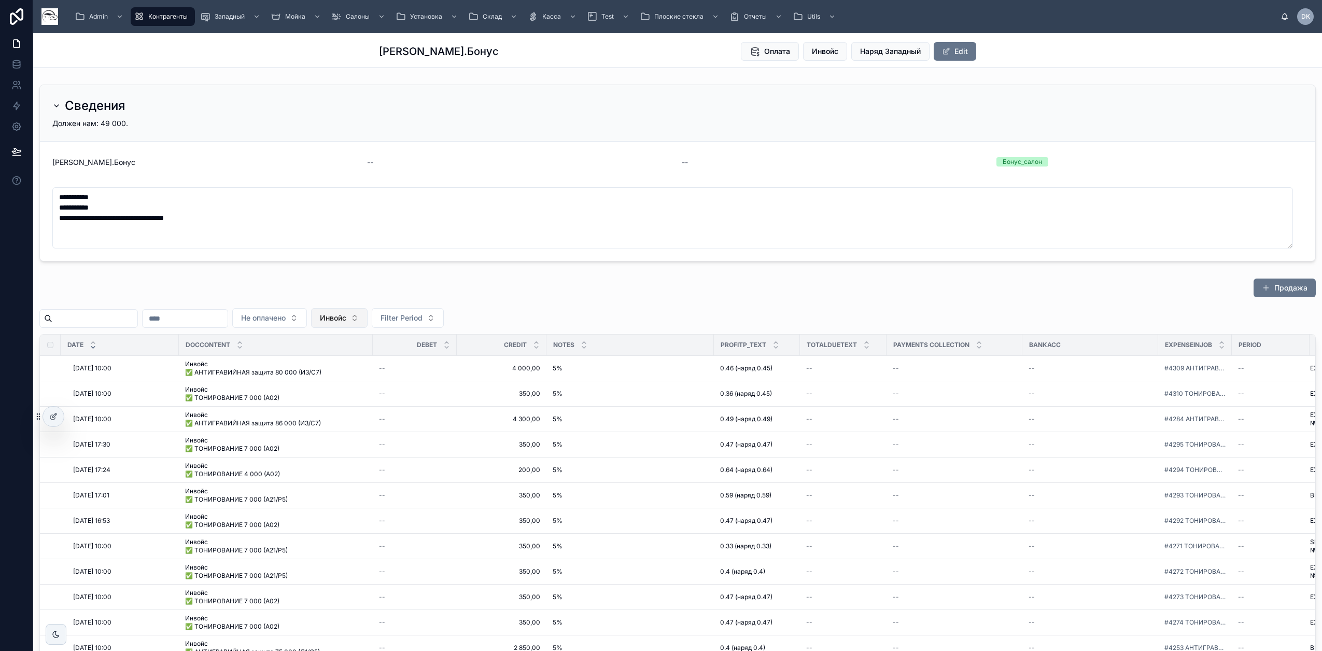
click at [346, 315] on span "Инвойс" at bounding box center [333, 318] width 26 height 10
click at [372, 362] on div "None" at bounding box center [394, 360] width 124 height 17
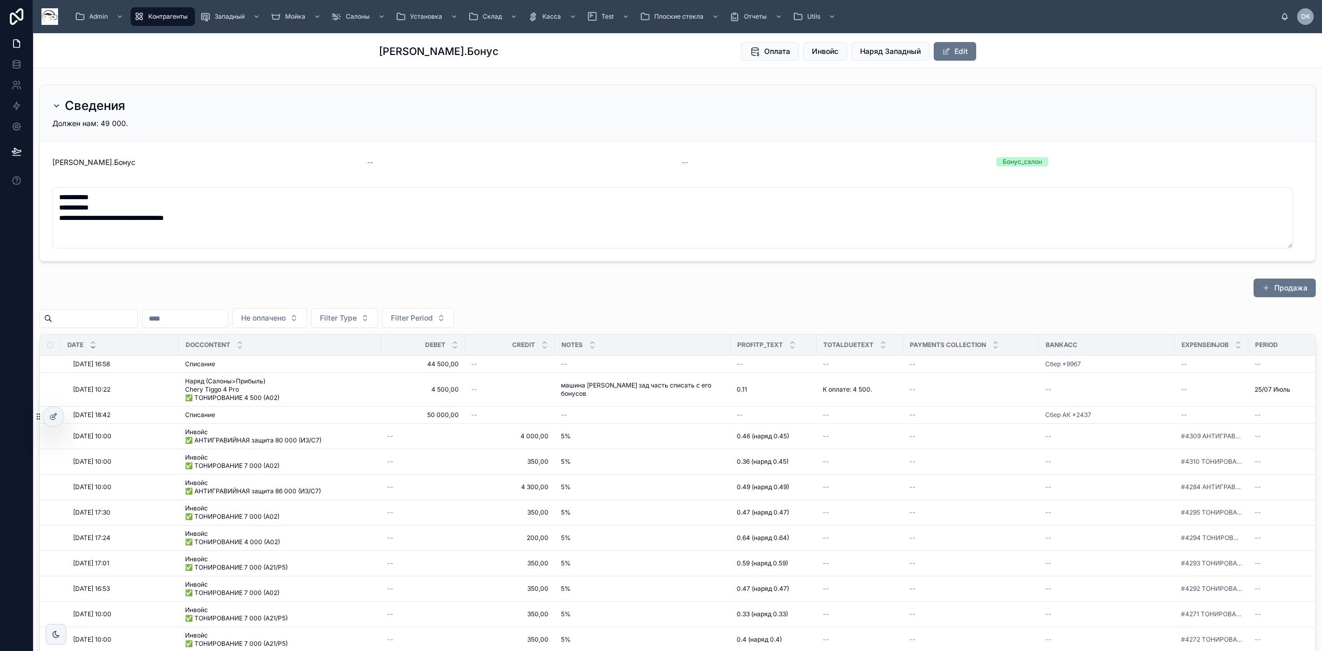
click at [286, 79] on div "**********" at bounding box center [677, 526] width 1289 height 986
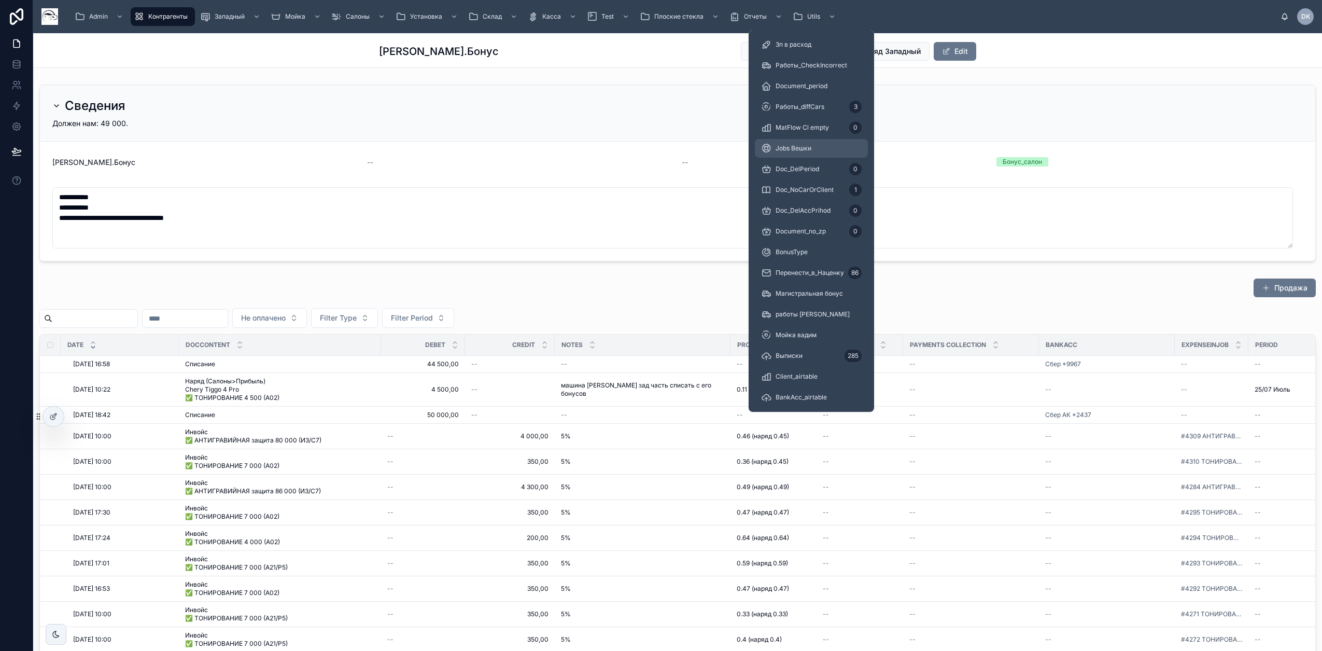
click at [820, 150] on div "Jobs Вешки" at bounding box center [811, 148] width 101 height 17
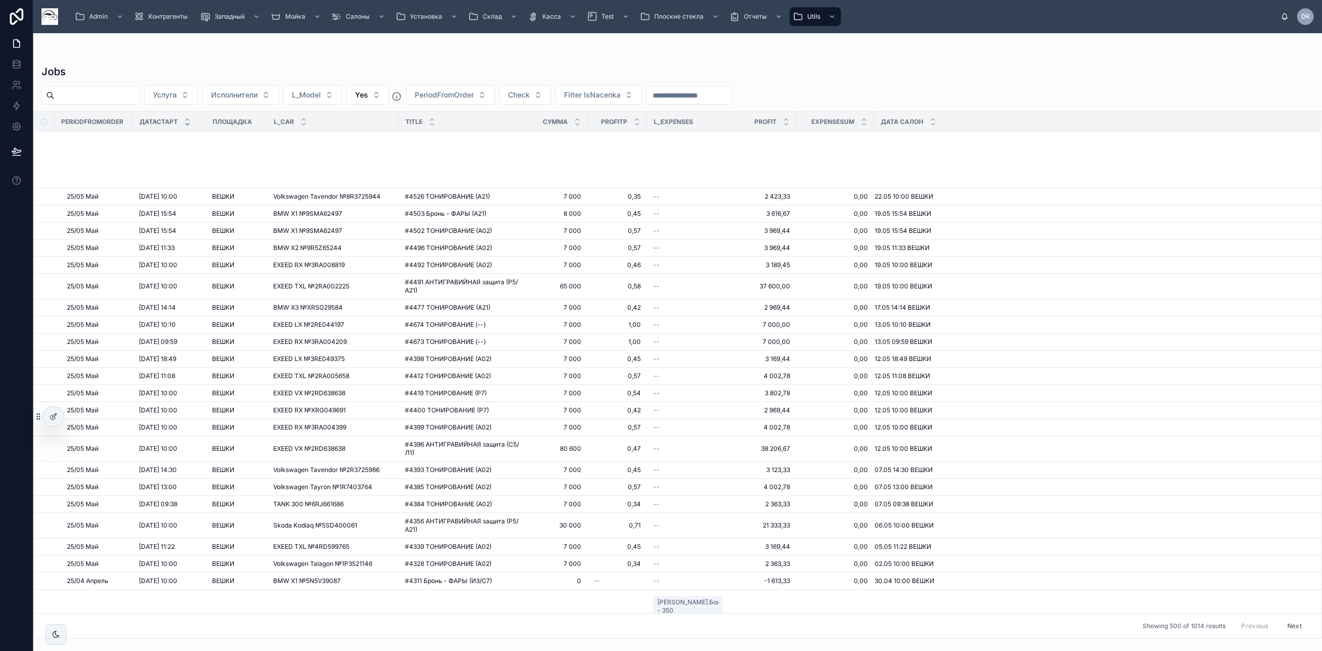
scroll to position [4083, 0]
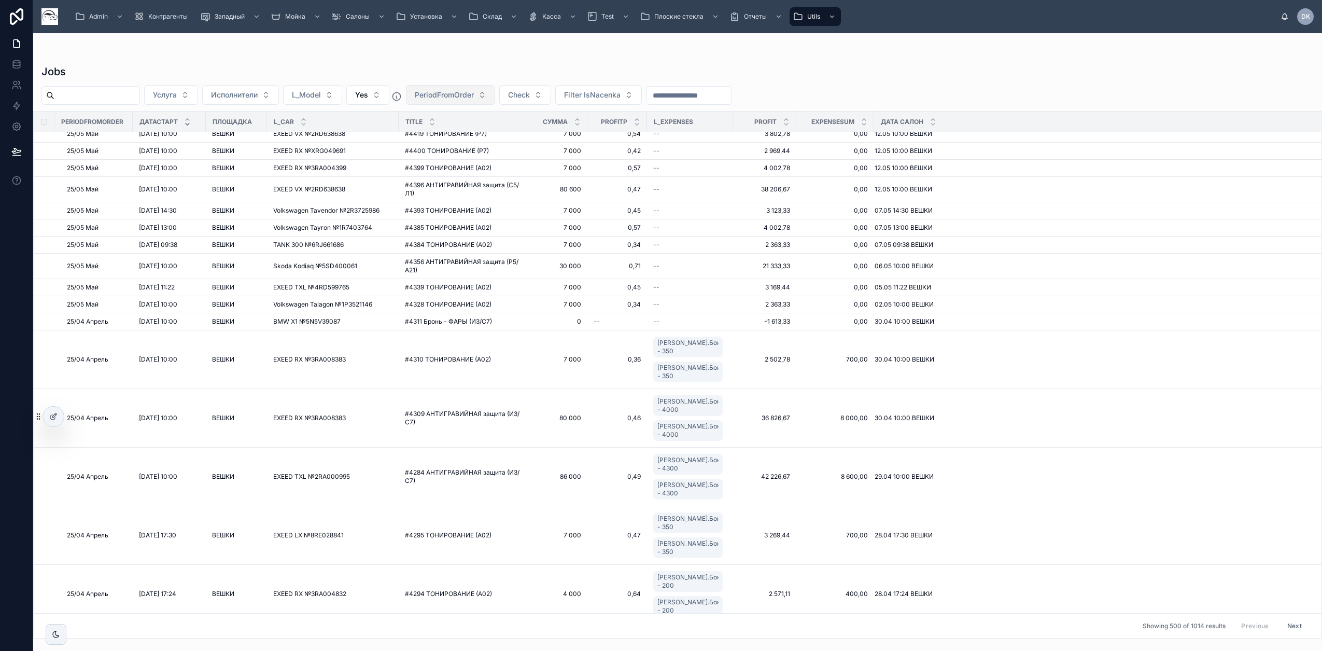
click at [474, 97] on span "PeriodFromOrder" at bounding box center [444, 95] width 59 height 10
click at [465, 187] on div "25/05 Май" at bounding box center [478, 186] width 124 height 17
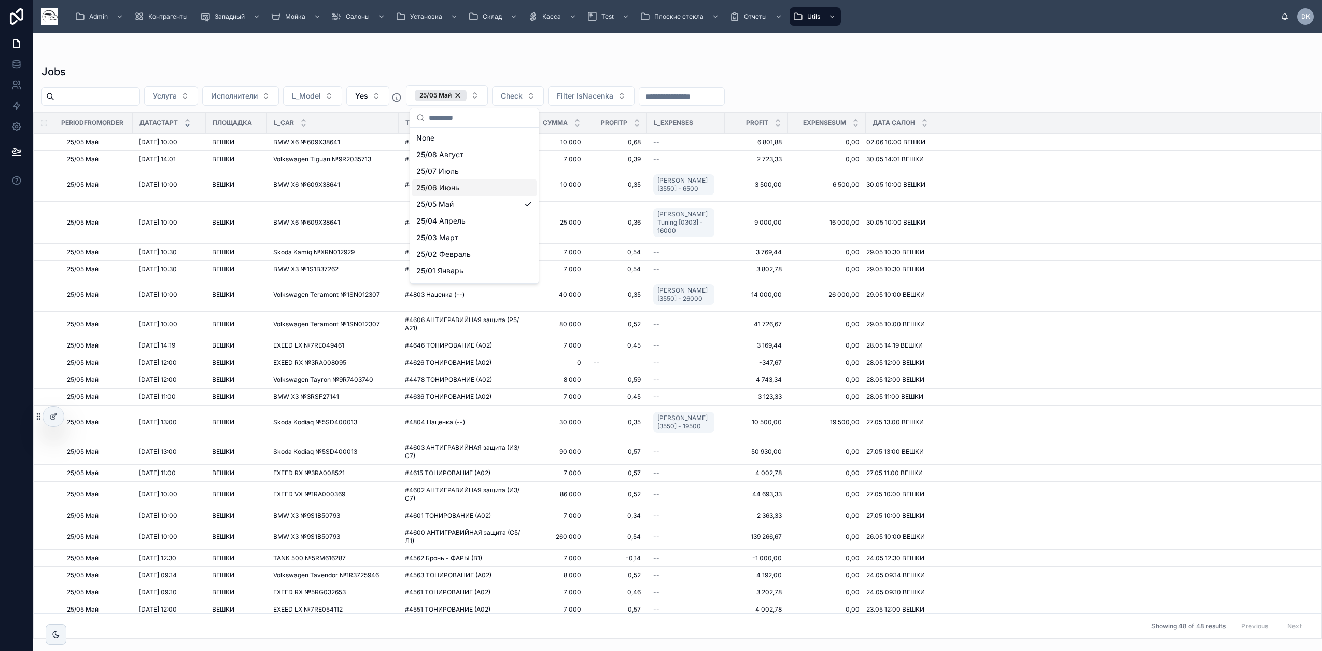
click at [465, 185] on div "25/06 Июнь" at bounding box center [474, 187] width 124 height 17
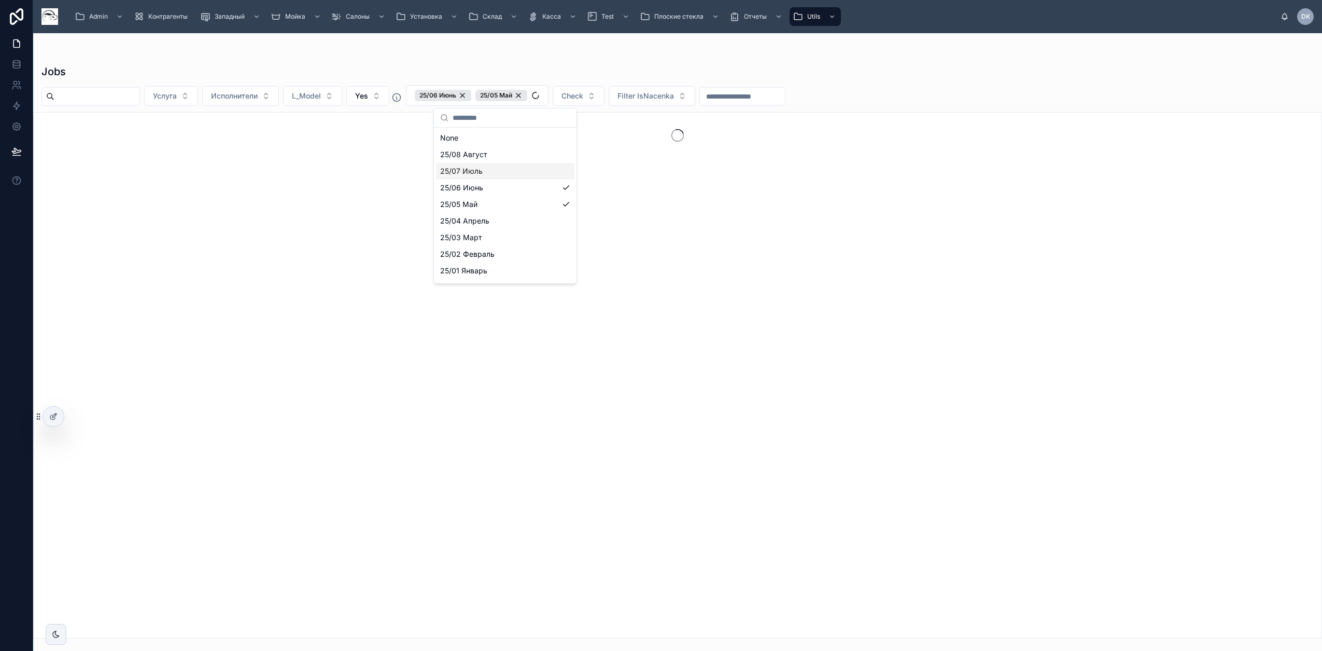
click at [486, 166] on div "25/07 Июль" at bounding box center [505, 171] width 138 height 17
click at [507, 152] on div "25/08 Август" at bounding box center [535, 154] width 199 height 17
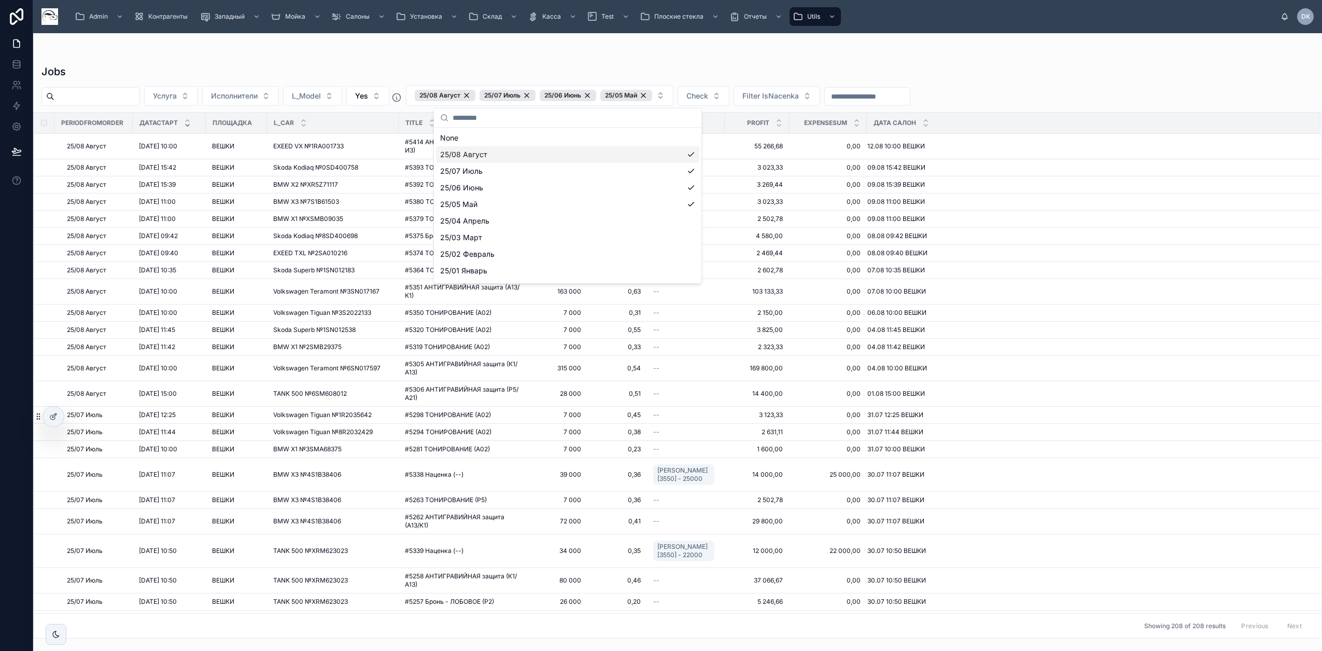
click at [551, 153] on div "25/08 Август" at bounding box center [567, 154] width 263 height 17
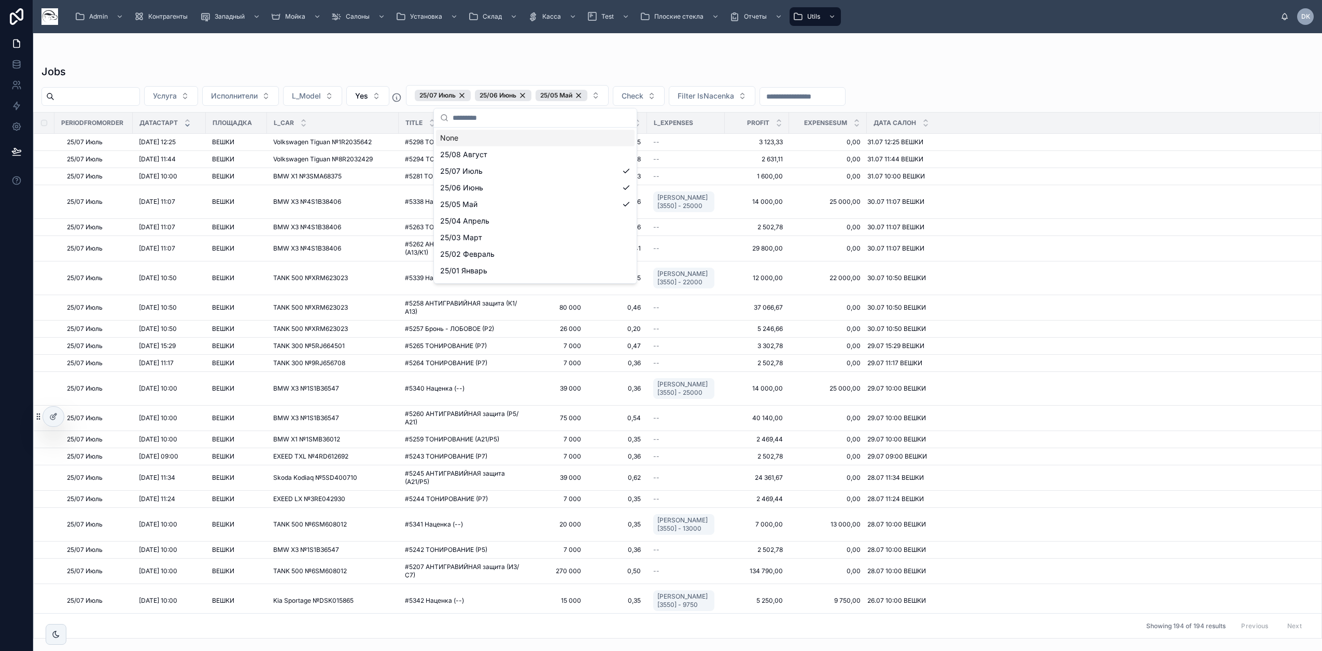
click at [607, 54] on div at bounding box center [677, 54] width 1272 height 8
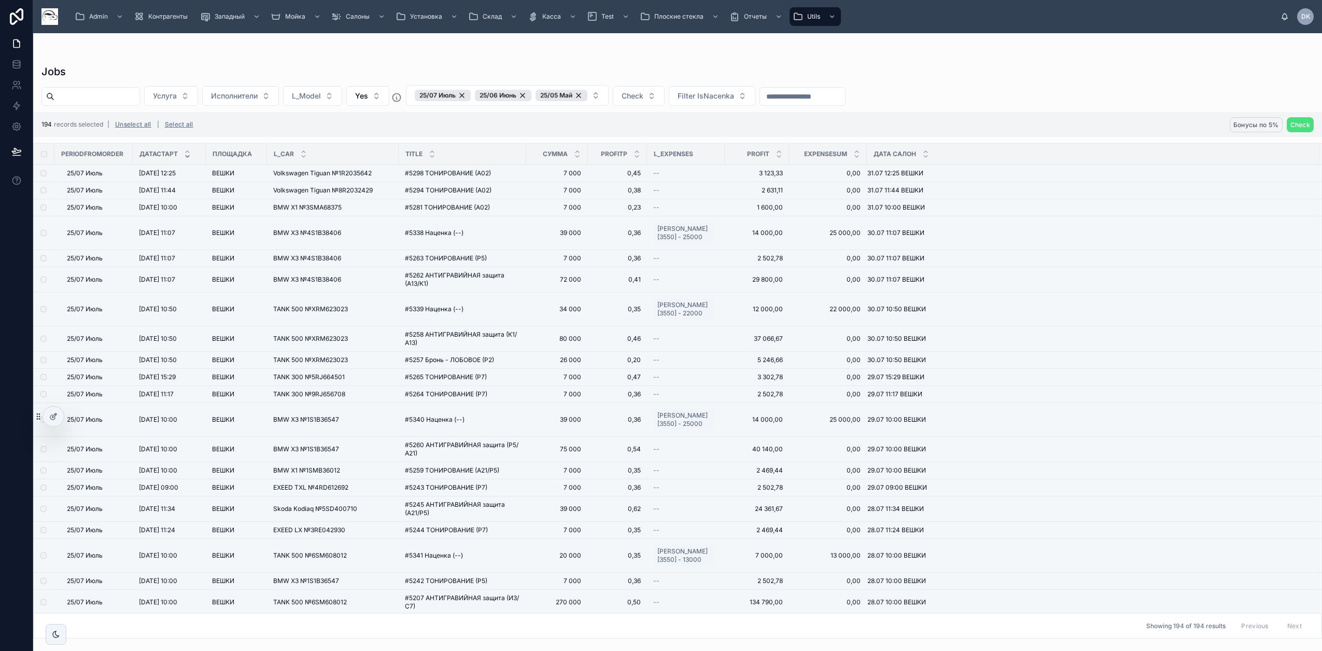
click at [1245, 124] on span "Бонусы по 5%" at bounding box center [1257, 125] width 46 height 8
click at [1297, 104] on icon at bounding box center [1296, 105] width 8 height 8
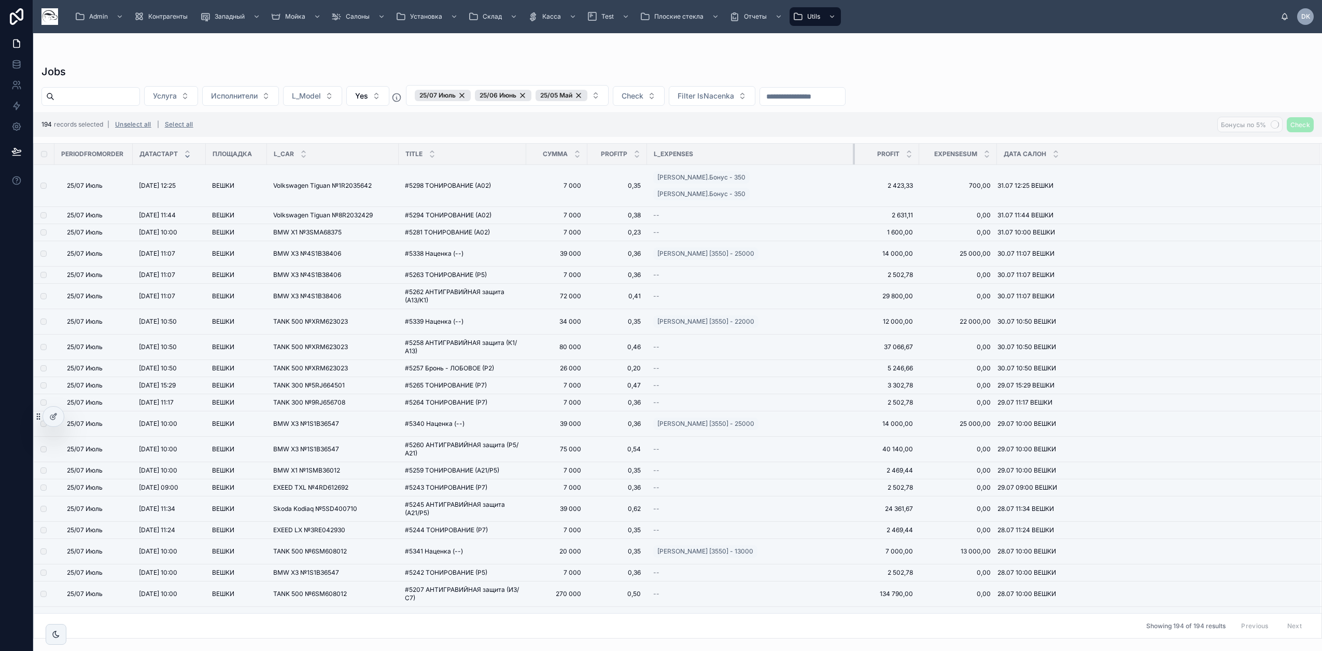
drag, startPoint x: 724, startPoint y: 151, endPoint x: 855, endPoint y: 151, distance: 130.1
click at [855, 151] on div at bounding box center [855, 154] width 4 height 21
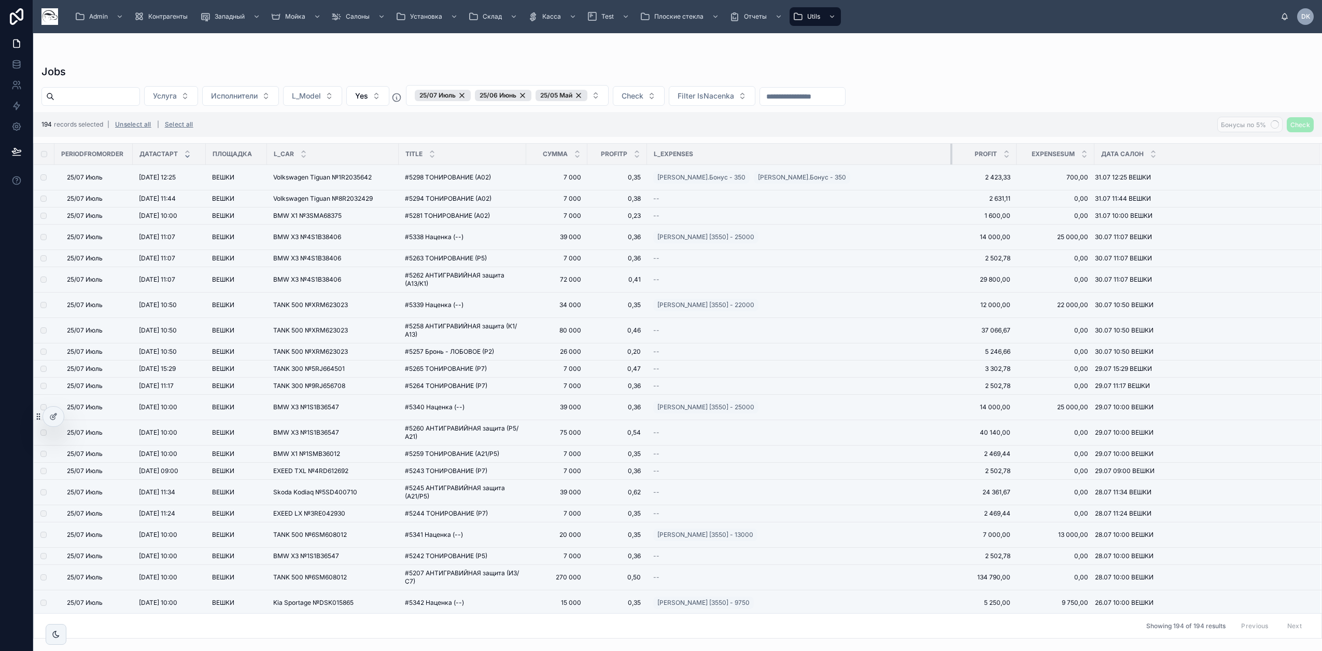
drag, startPoint x: 853, startPoint y: 154, endPoint x: 951, endPoint y: 154, distance: 97.5
click at [951, 154] on div at bounding box center [952, 154] width 4 height 21
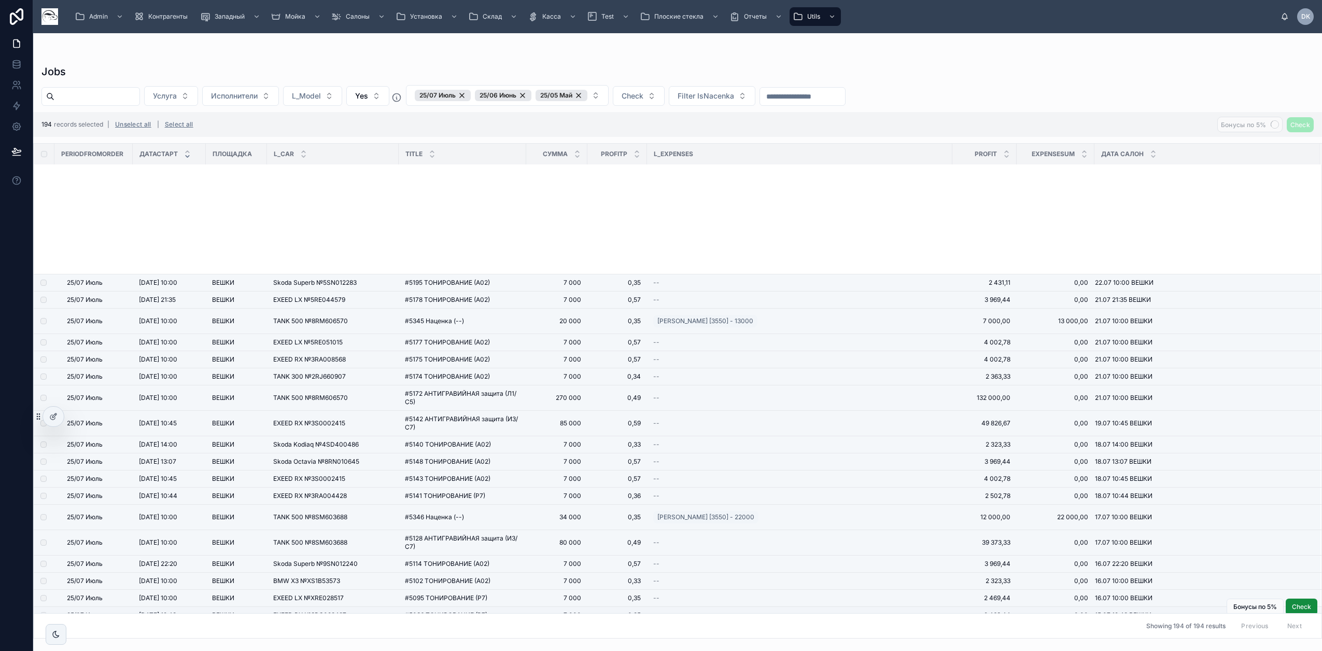
scroll to position [1746, 0]
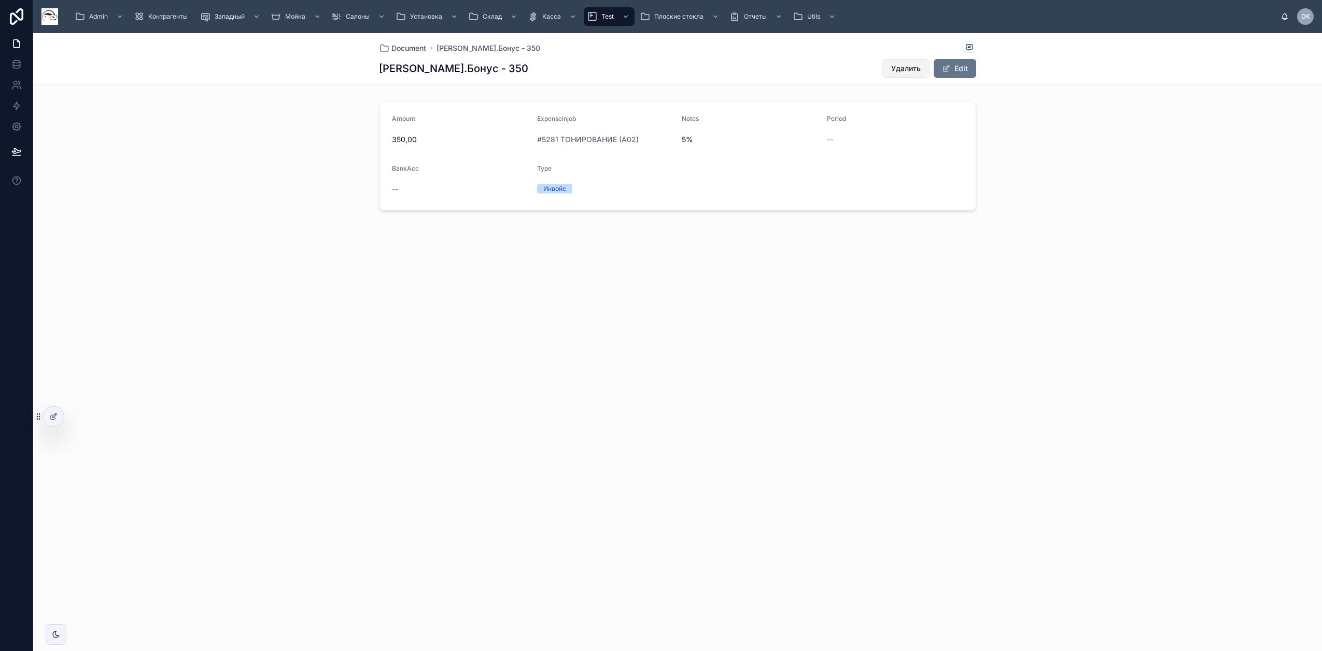
click at [909, 69] on span "Удалить" at bounding box center [906, 68] width 30 height 10
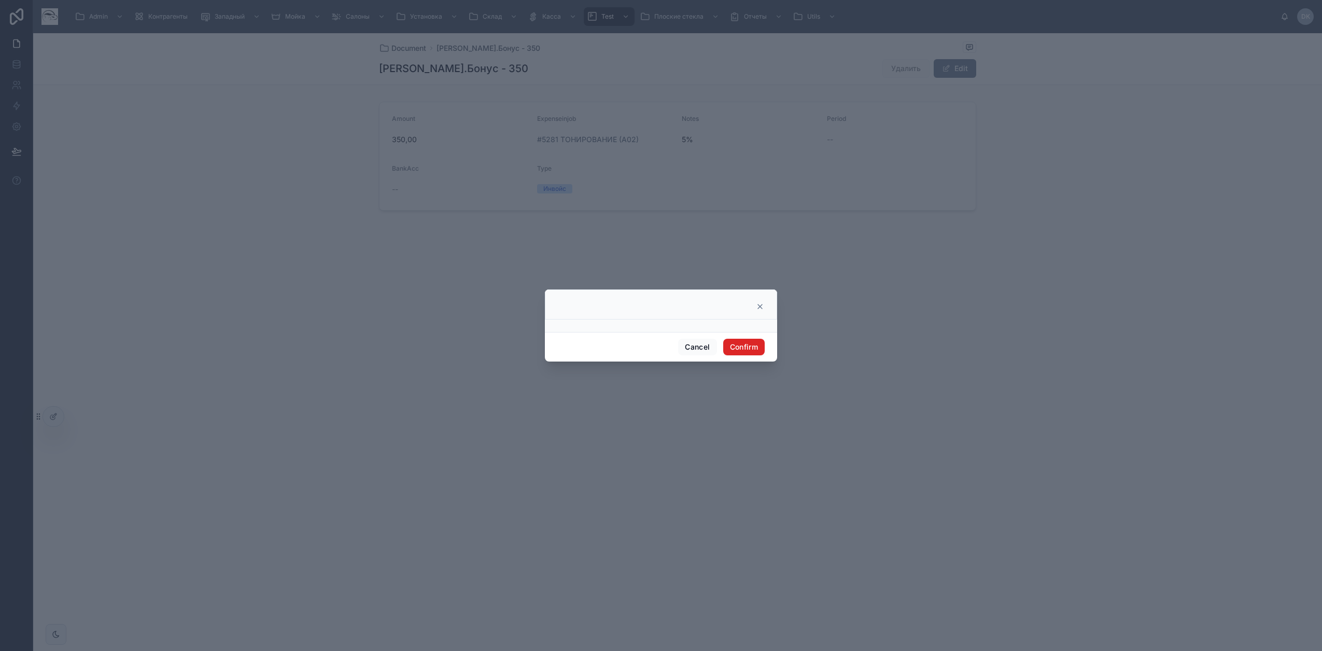
click at [751, 348] on button "Confirm" at bounding box center [743, 347] width 41 height 17
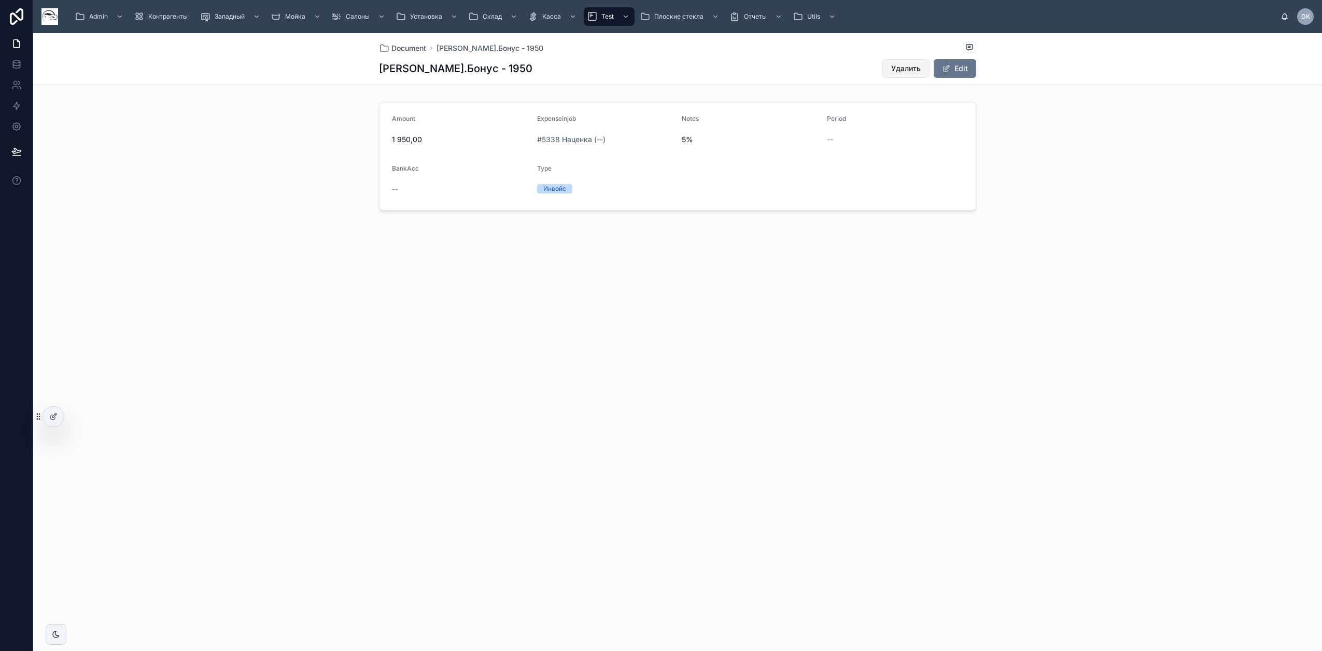
click at [917, 69] on span "Удалить" at bounding box center [906, 68] width 30 height 10
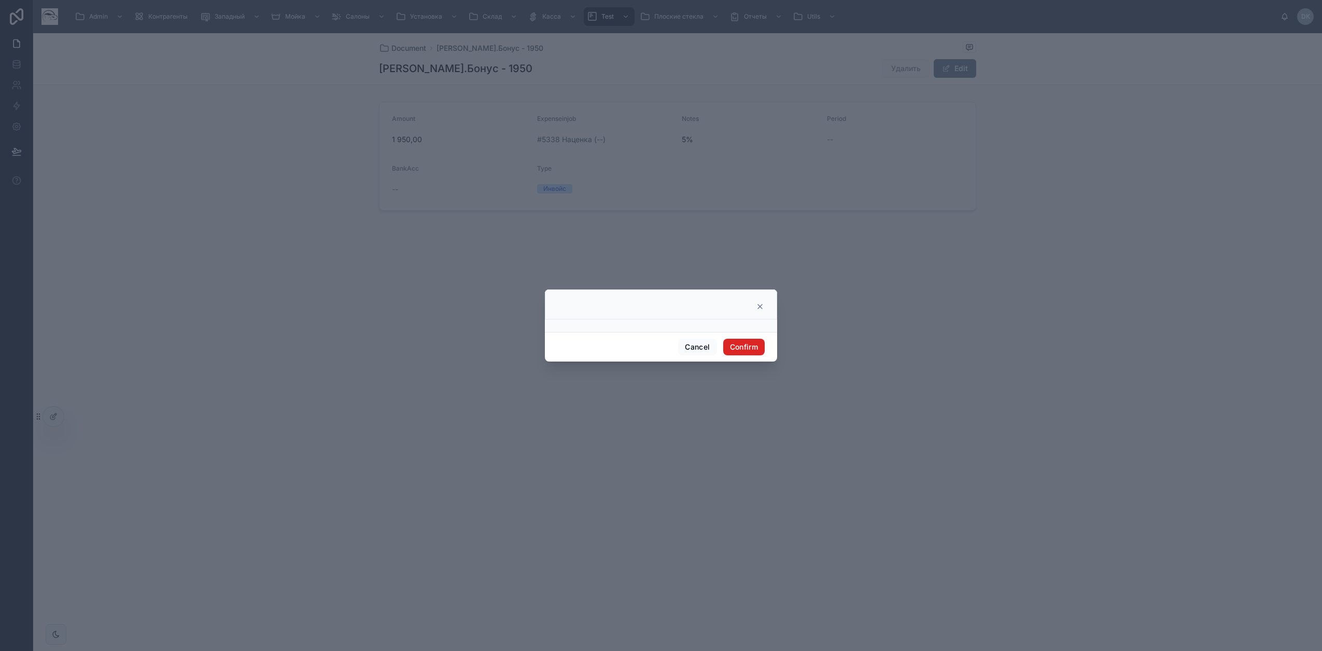
click at [758, 347] on button "Confirm" at bounding box center [743, 347] width 41 height 17
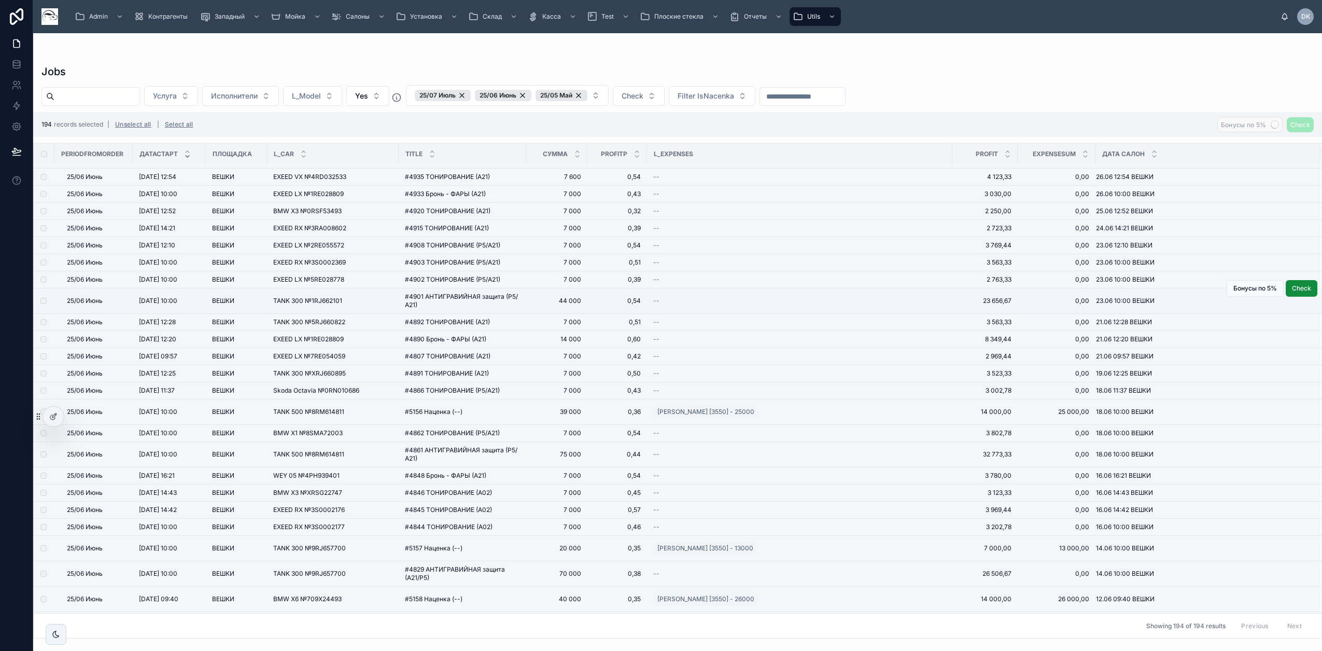
scroll to position [2099, 0]
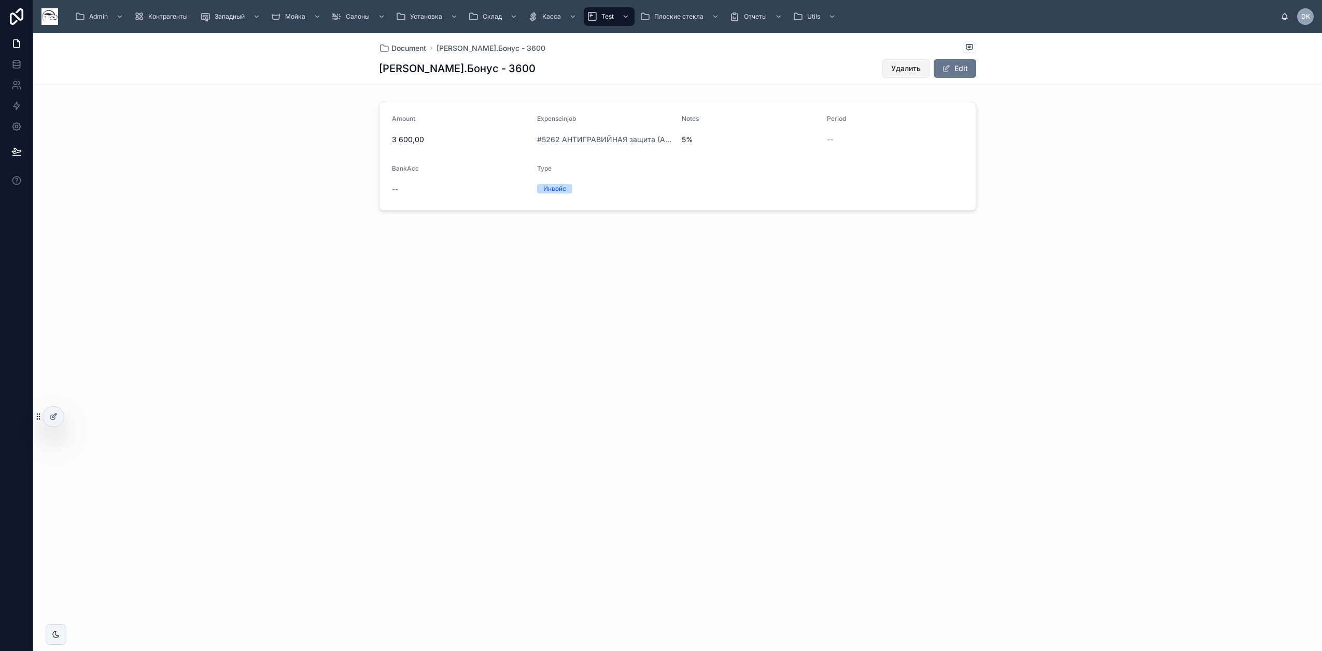
click at [899, 64] on span "Удалить" at bounding box center [906, 68] width 30 height 10
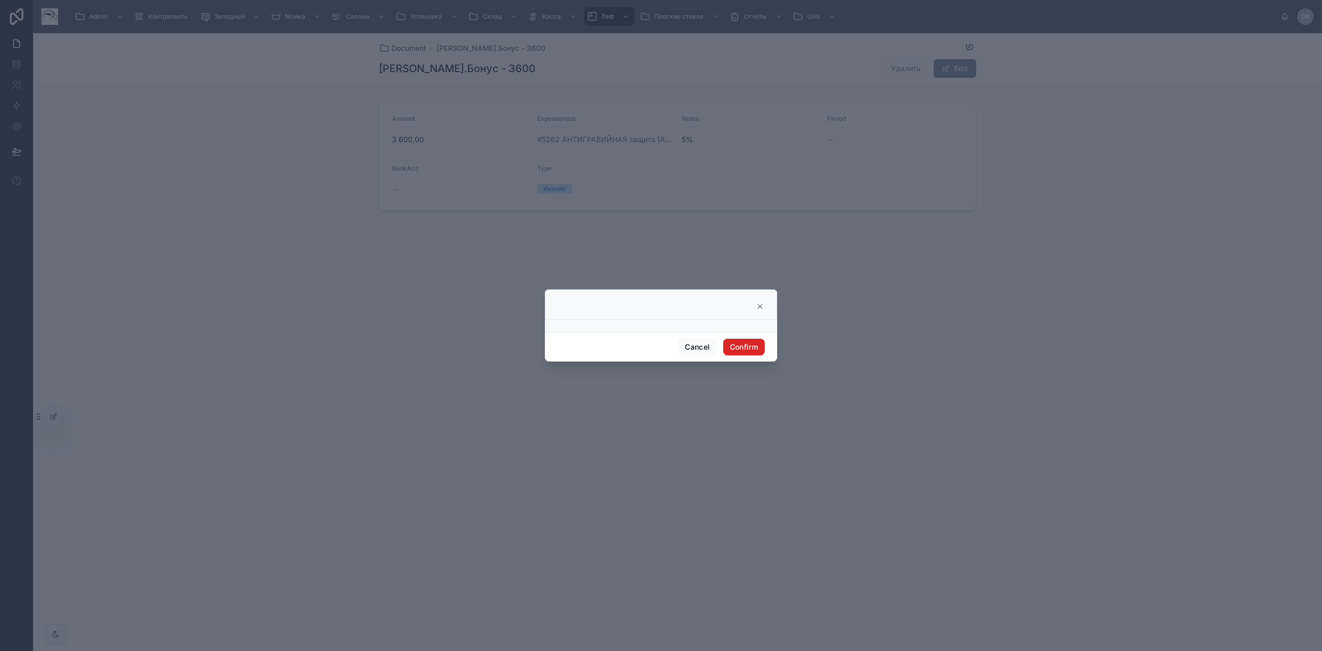
click at [757, 346] on button "Confirm" at bounding box center [743, 347] width 41 height 17
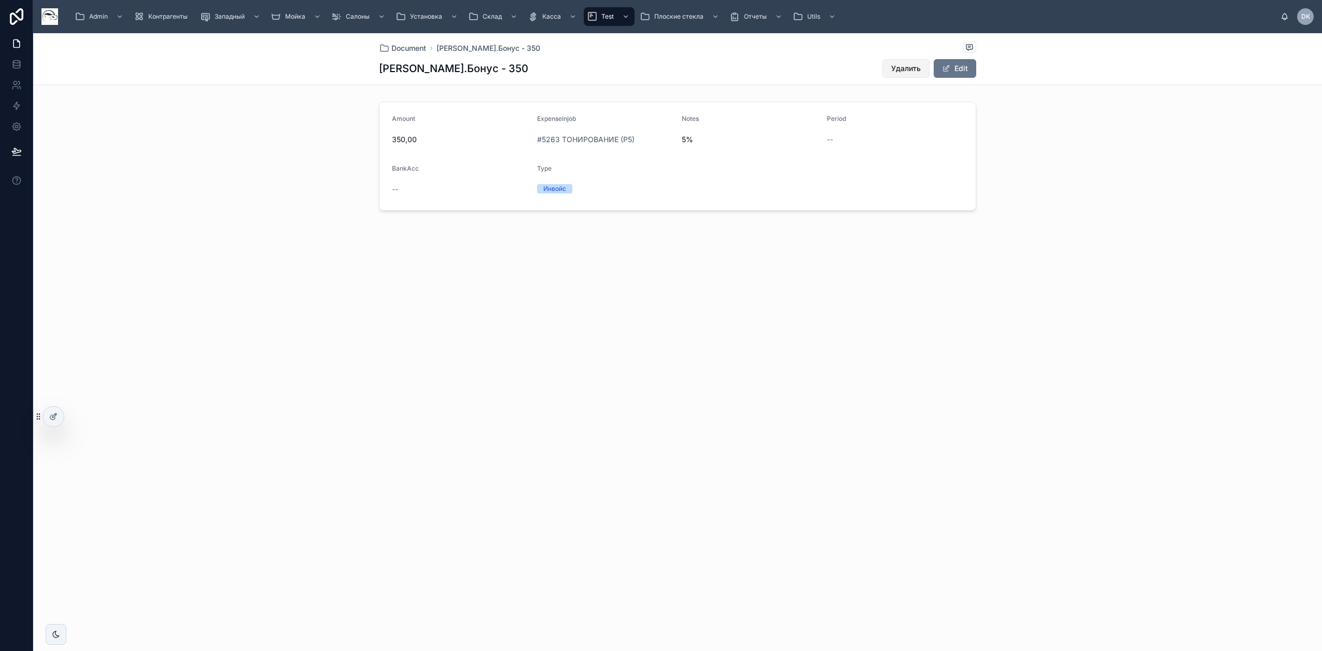
click at [900, 61] on button "Удалить" at bounding box center [906, 68] width 47 height 19
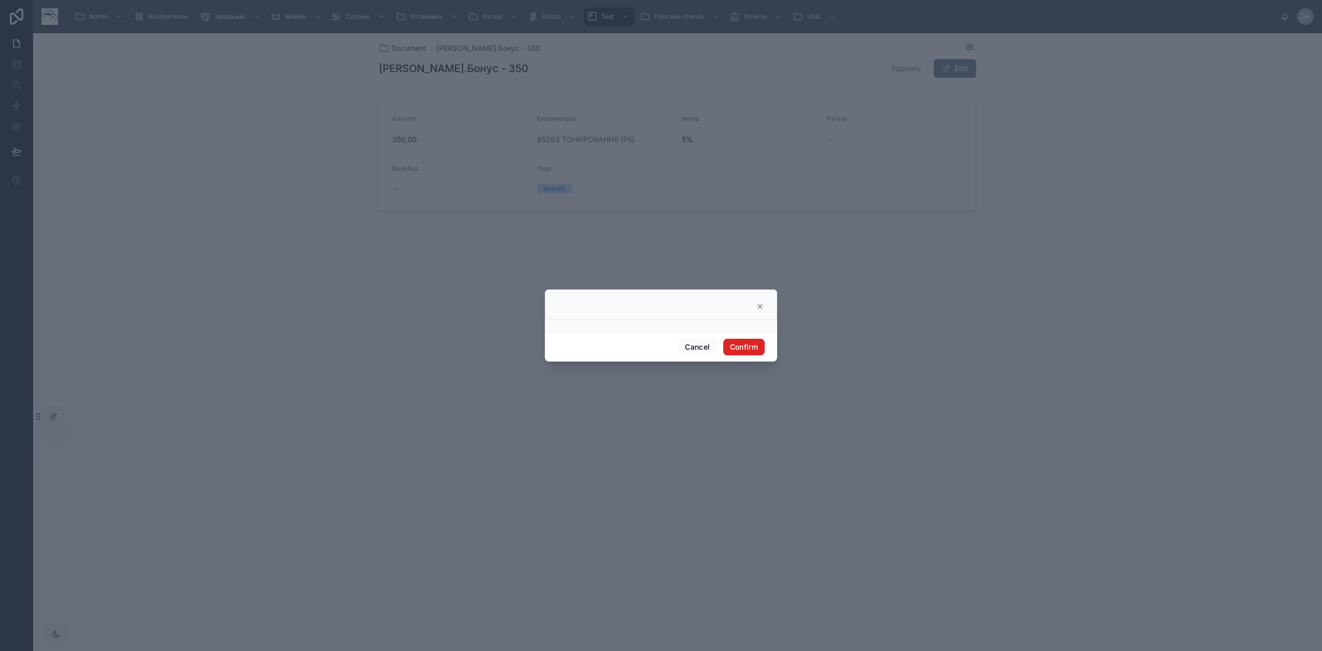
click at [737, 348] on button "Confirm" at bounding box center [743, 347] width 41 height 17
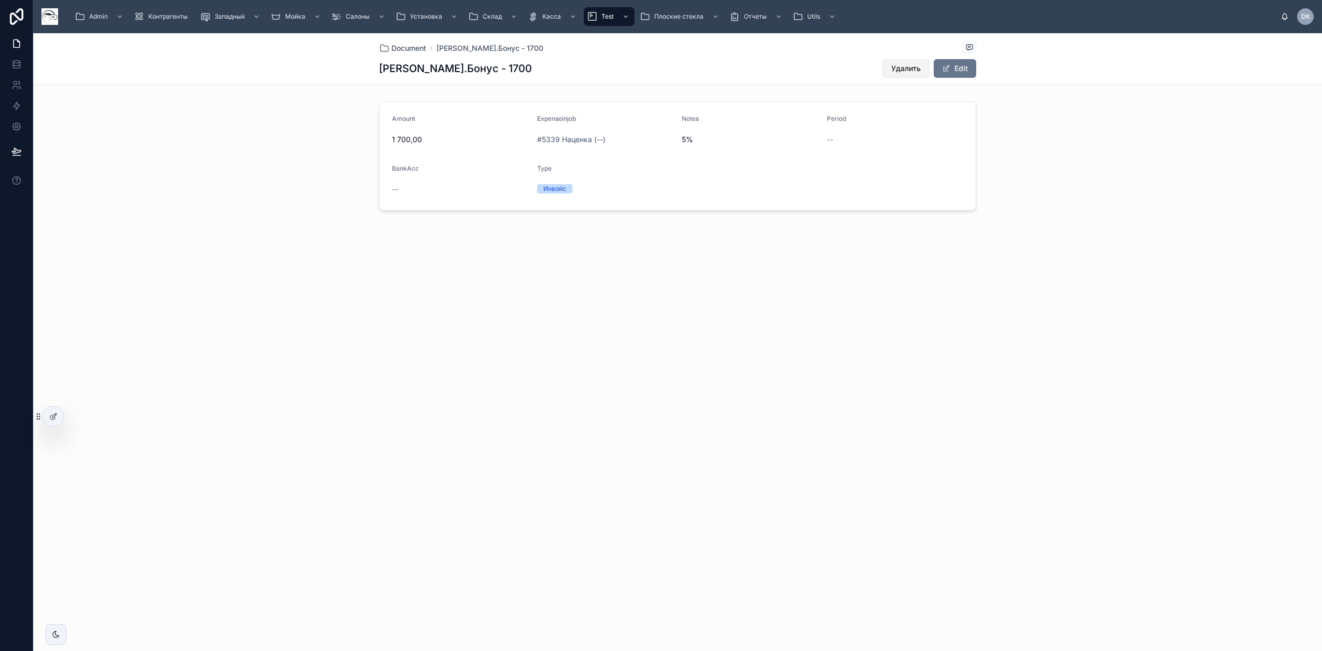
click at [914, 61] on button "Удалить" at bounding box center [906, 68] width 47 height 19
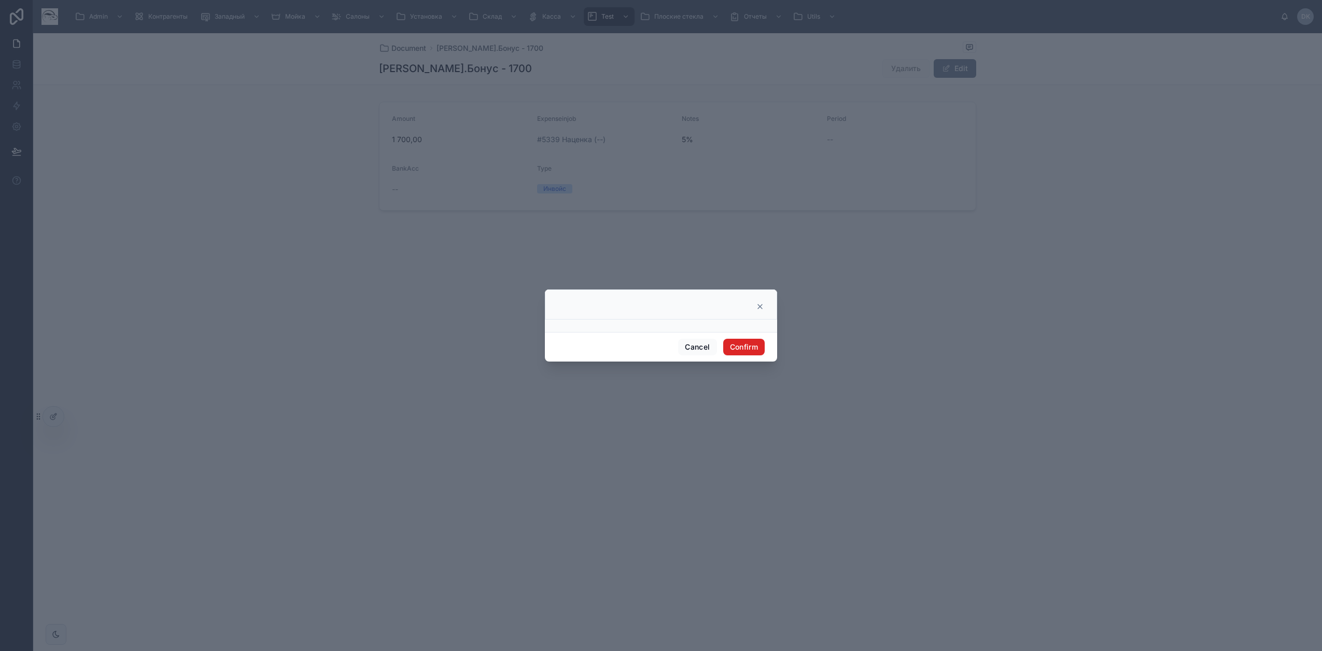
click at [748, 344] on button "Confirm" at bounding box center [743, 347] width 41 height 17
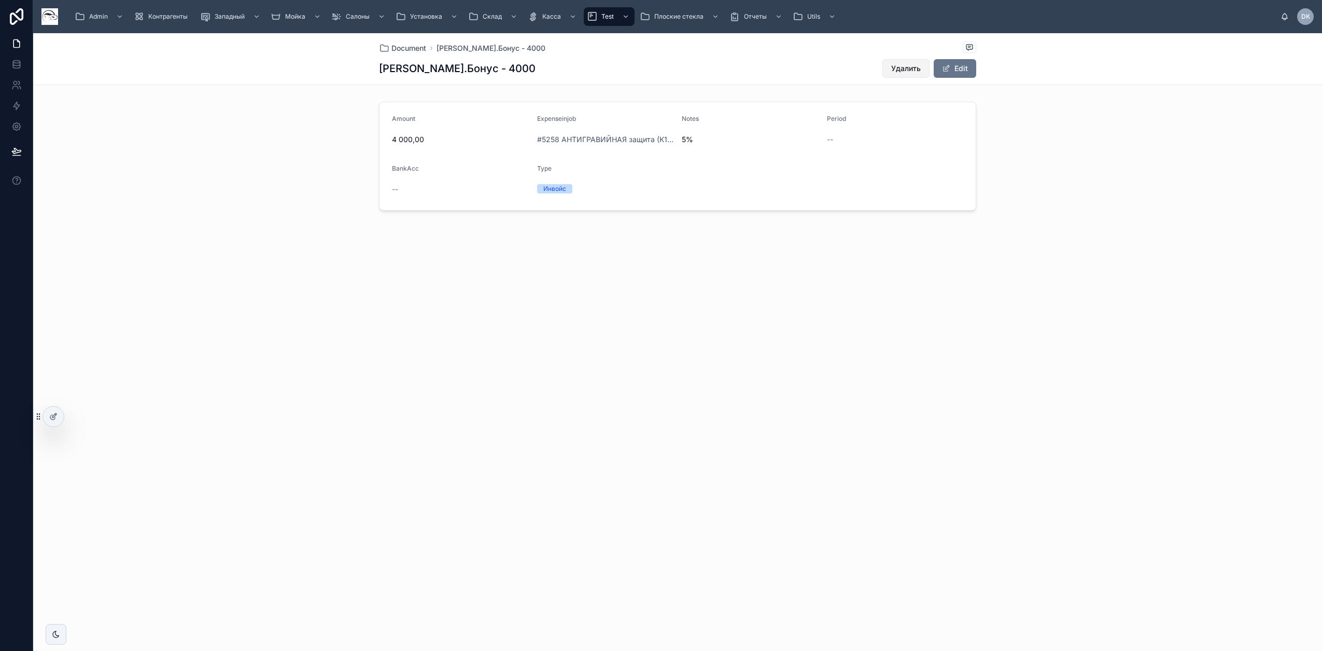
click at [897, 68] on span "Удалить" at bounding box center [906, 68] width 30 height 10
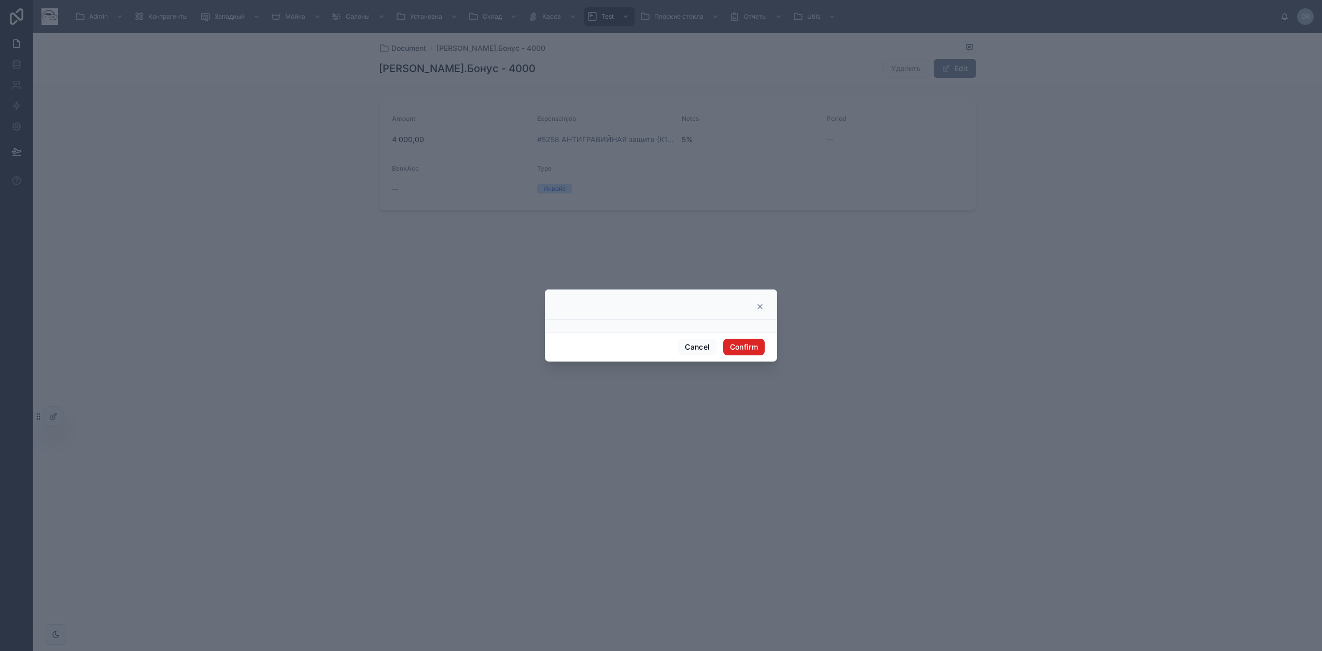
click at [743, 352] on button "Confirm" at bounding box center [743, 347] width 41 height 17
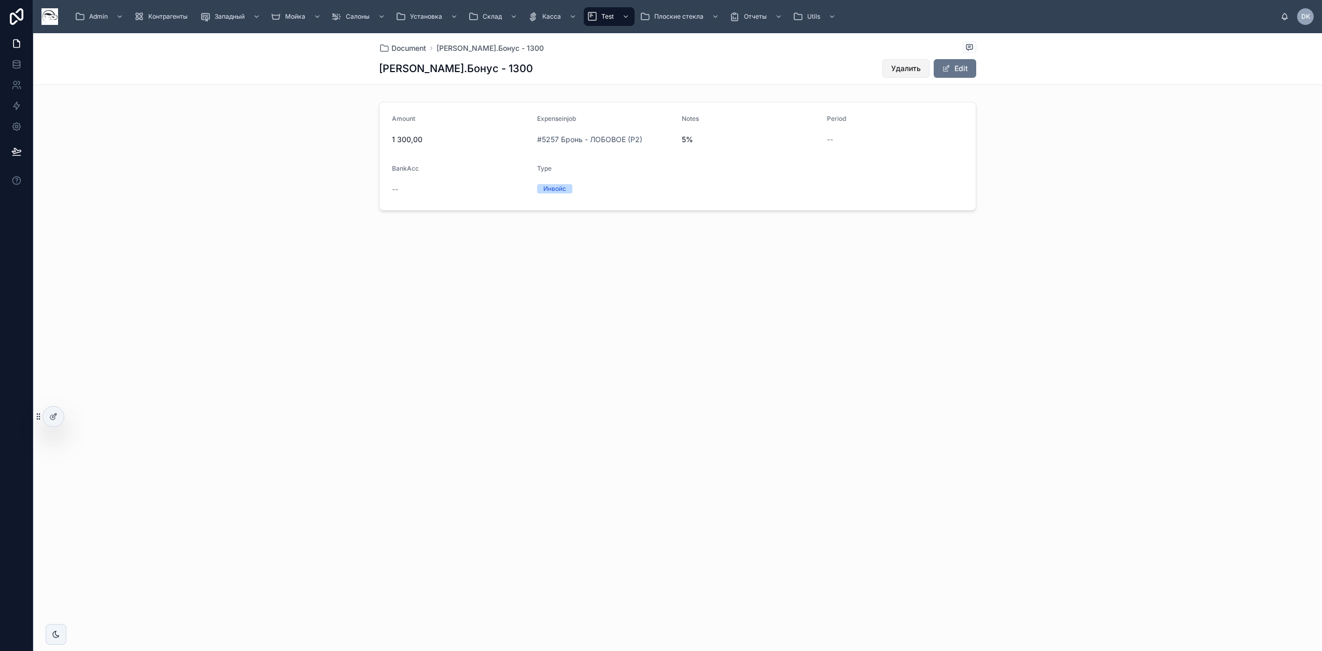
click at [911, 63] on span "Удалить" at bounding box center [906, 68] width 30 height 10
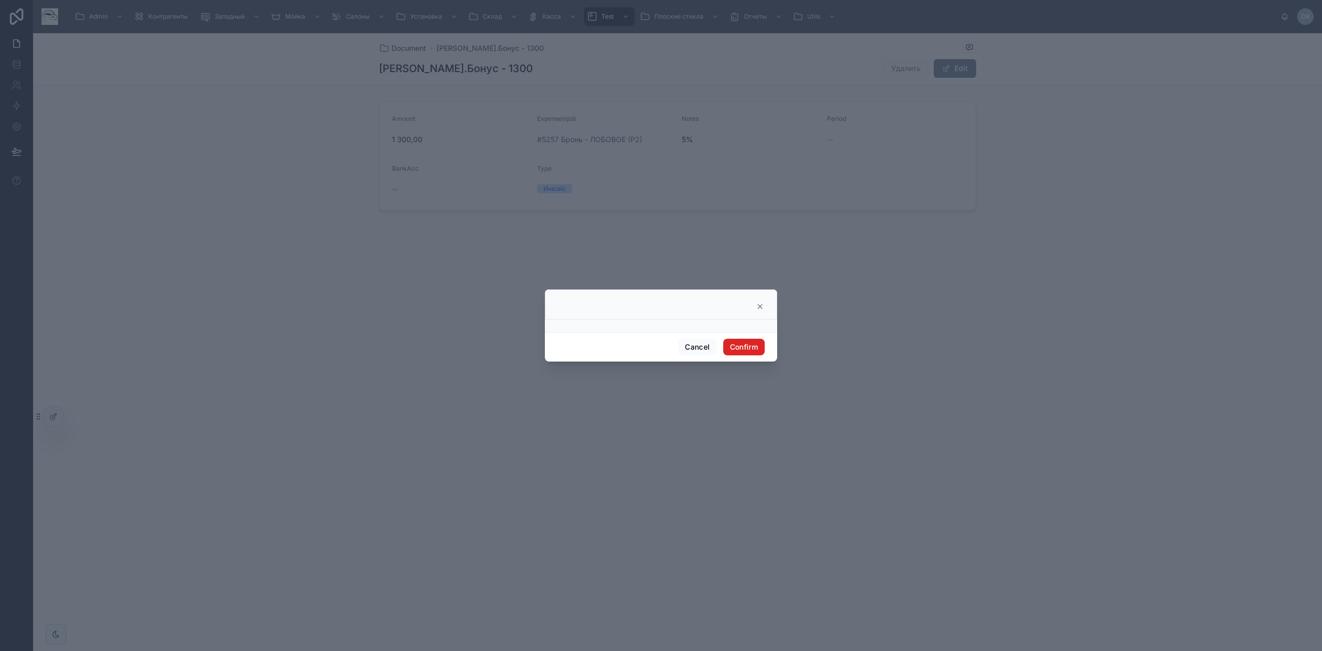
click at [749, 346] on button "Confirm" at bounding box center [743, 347] width 41 height 17
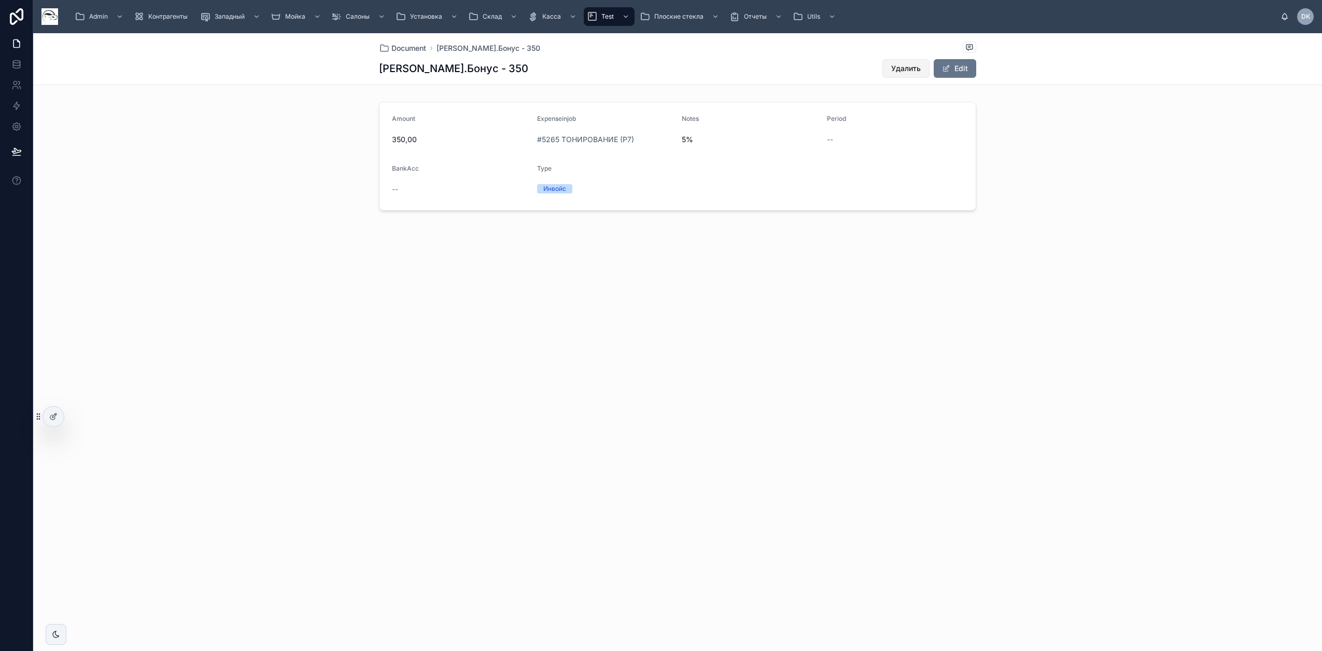
click at [914, 63] on button "Удалить" at bounding box center [906, 68] width 47 height 19
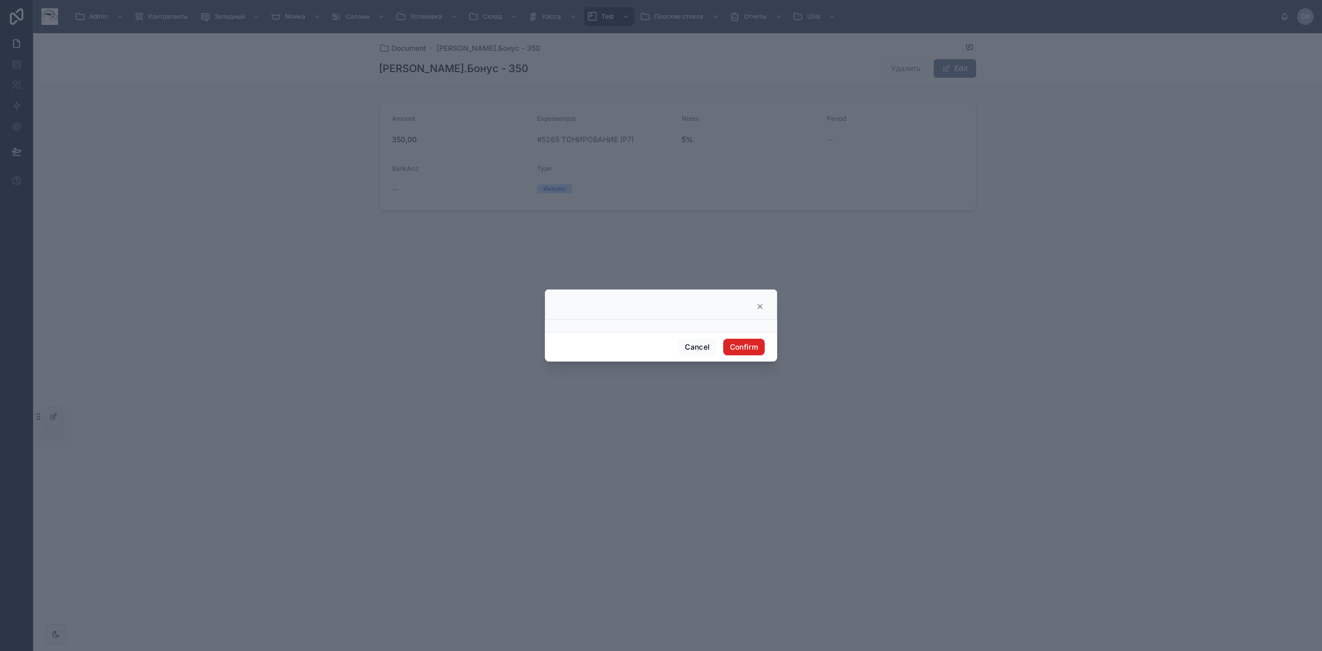
click at [736, 354] on button "Confirm" at bounding box center [743, 347] width 41 height 17
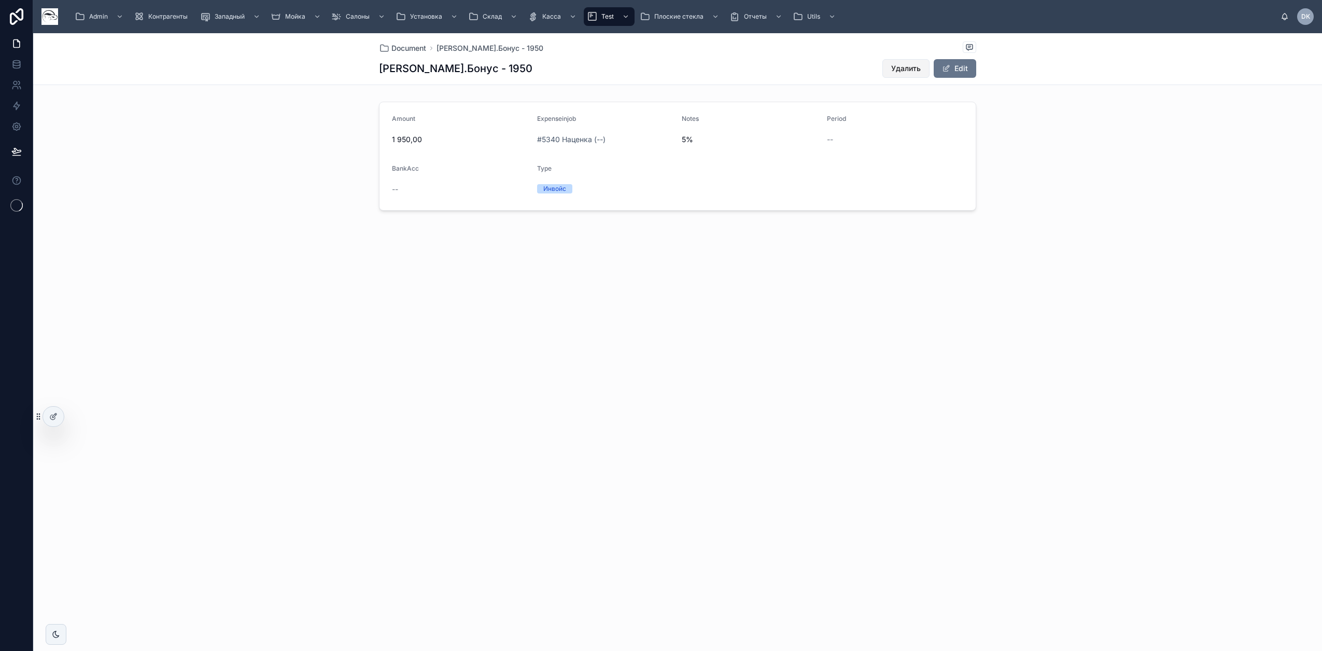
click at [893, 68] on span "Удалить" at bounding box center [906, 68] width 30 height 10
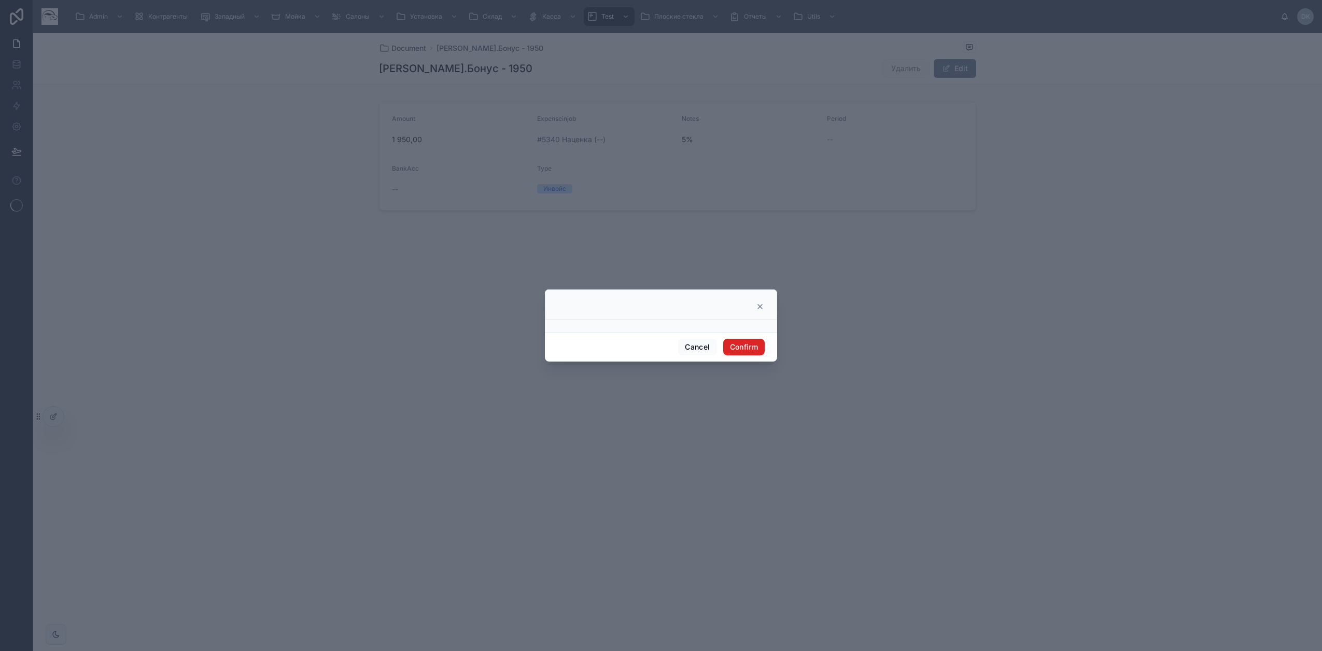
click at [751, 340] on button "Confirm" at bounding box center [743, 347] width 41 height 17
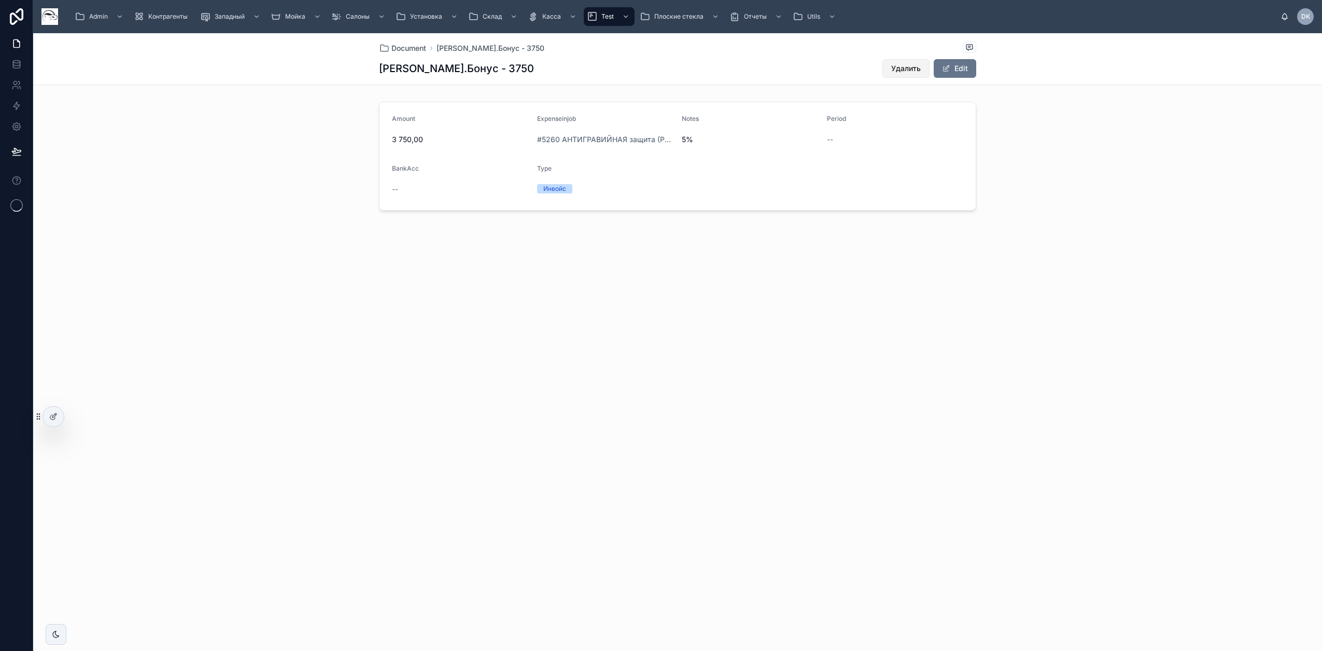
click at [913, 68] on span "Удалить" at bounding box center [906, 68] width 30 height 10
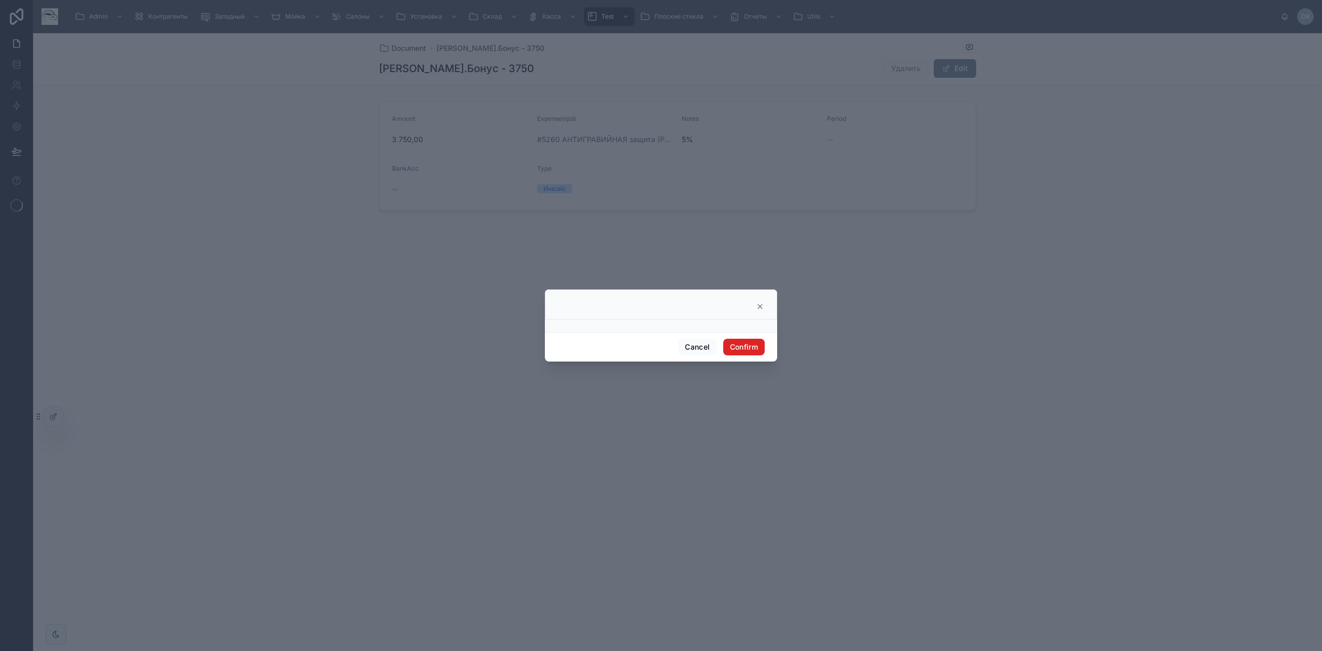
click at [752, 341] on button "Confirm" at bounding box center [743, 347] width 41 height 17
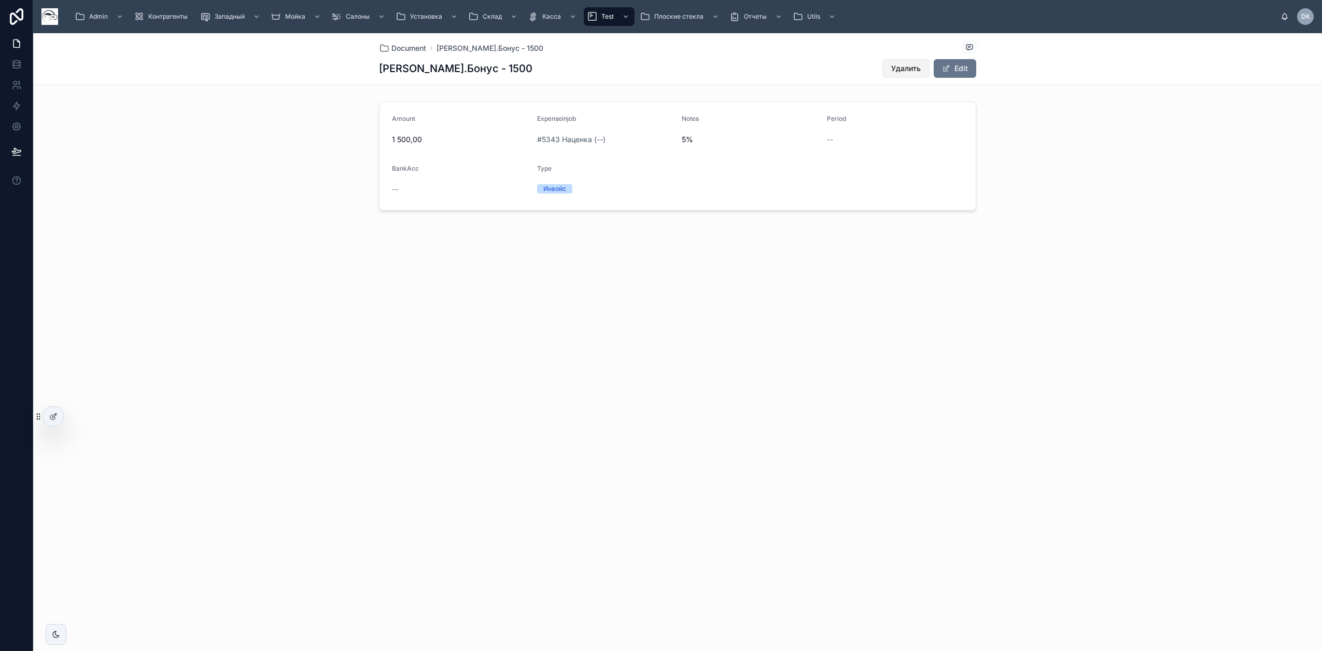
click at [916, 67] on span "Удалить" at bounding box center [906, 68] width 30 height 10
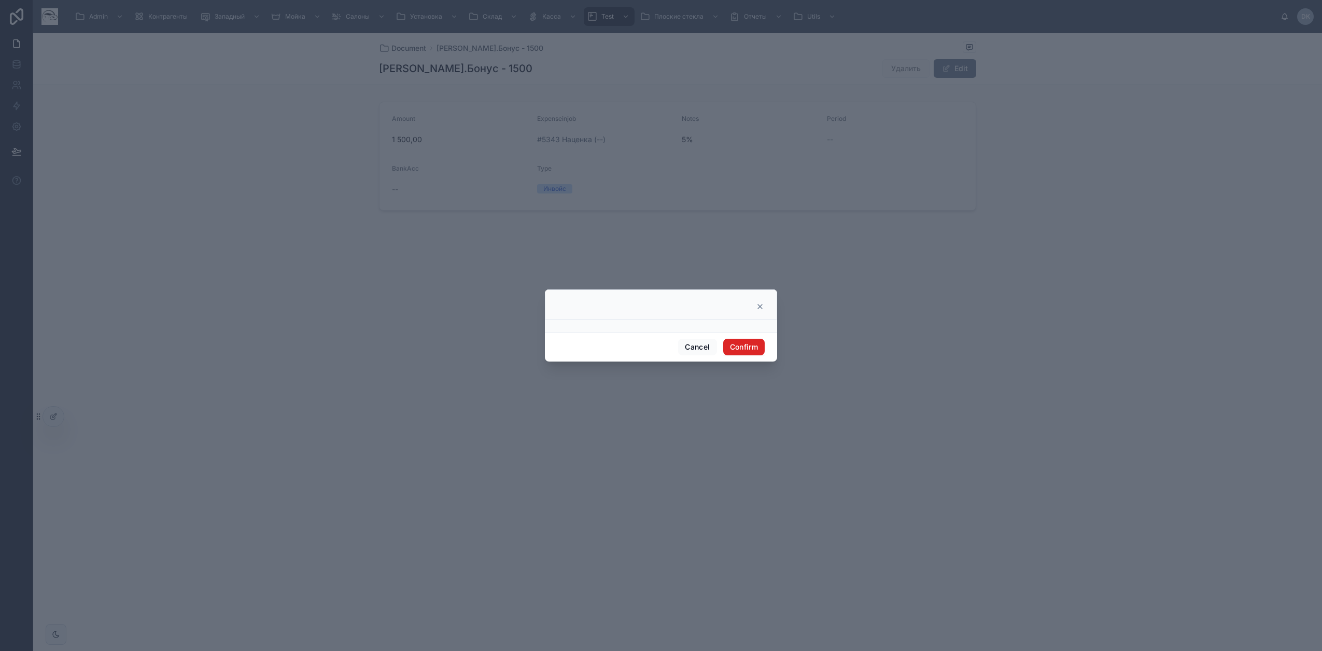
click at [754, 348] on button "Confirm" at bounding box center [743, 347] width 41 height 17
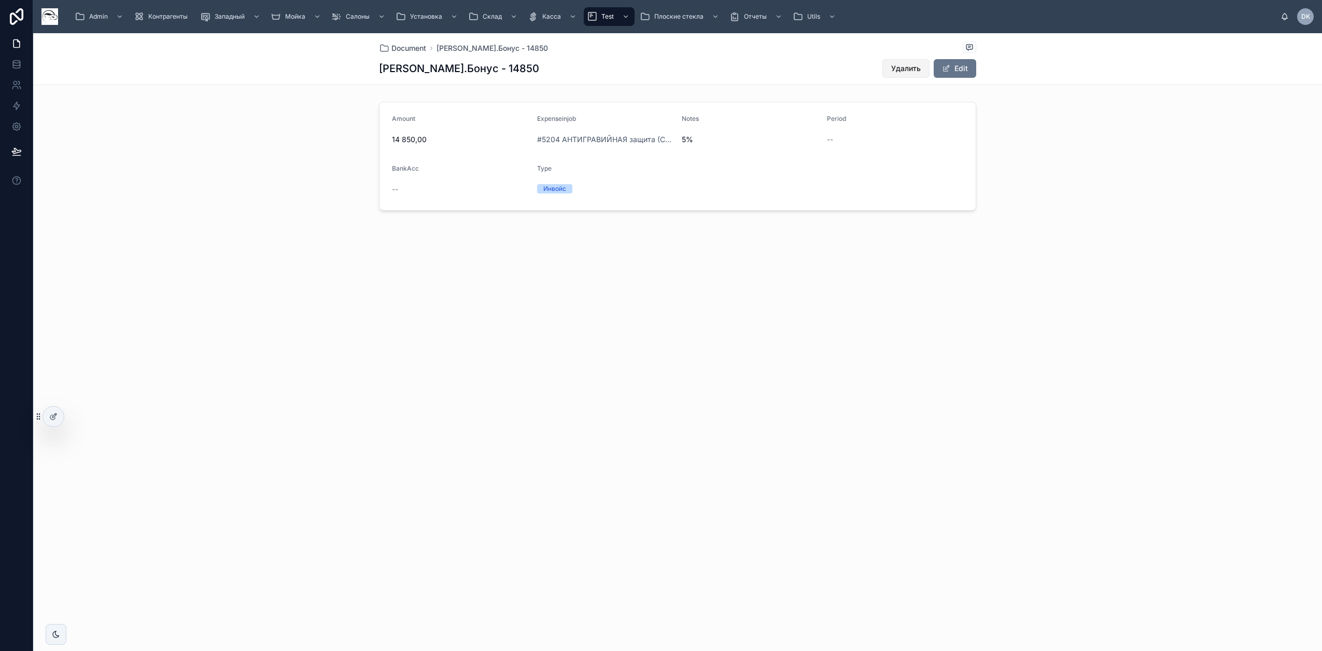
click at [903, 69] on span "Удалить" at bounding box center [906, 68] width 30 height 10
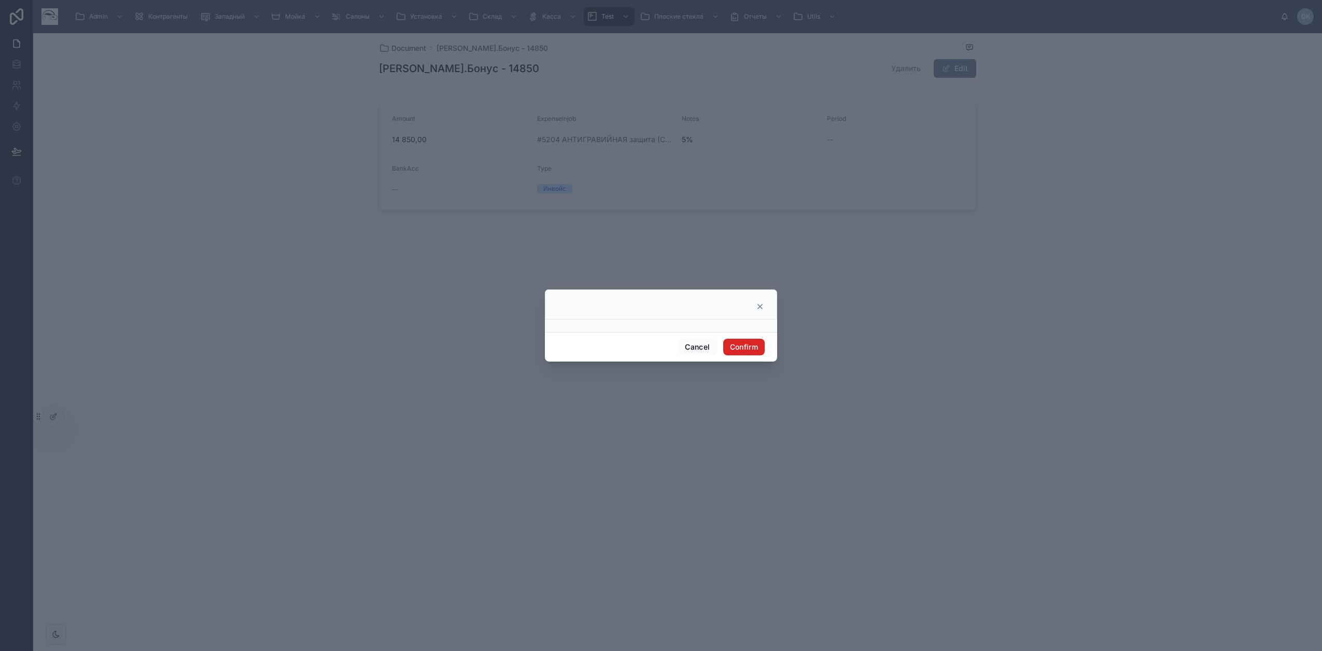
click at [737, 347] on button "Confirm" at bounding box center [743, 347] width 41 height 17
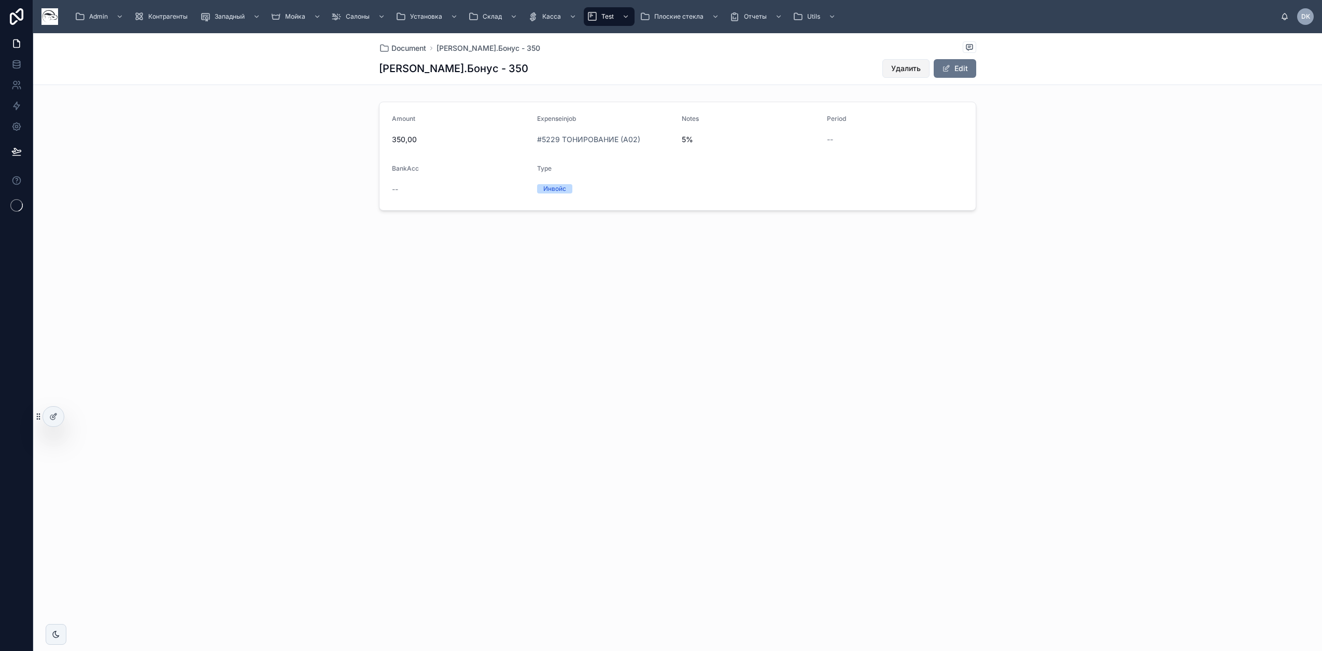
click at [921, 74] on button "Удалить" at bounding box center [906, 68] width 47 height 19
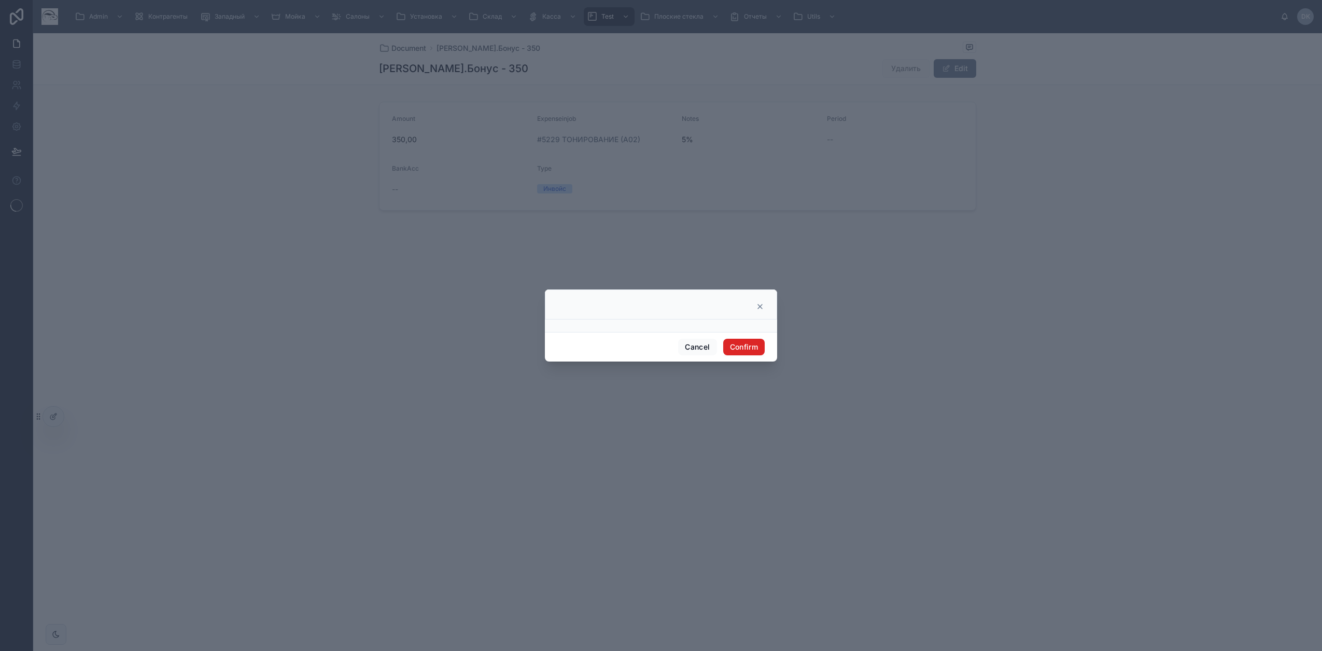
click at [738, 347] on button "Confirm" at bounding box center [743, 347] width 41 height 17
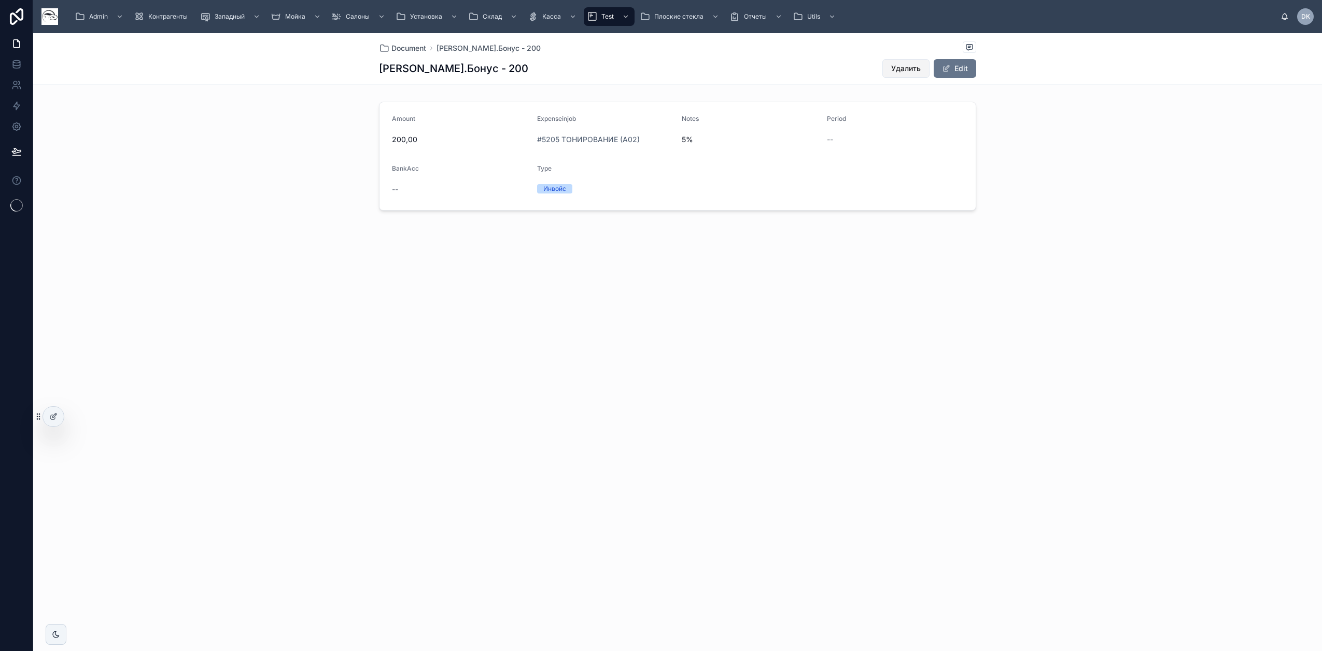
click at [902, 63] on span "Удалить" at bounding box center [906, 68] width 30 height 10
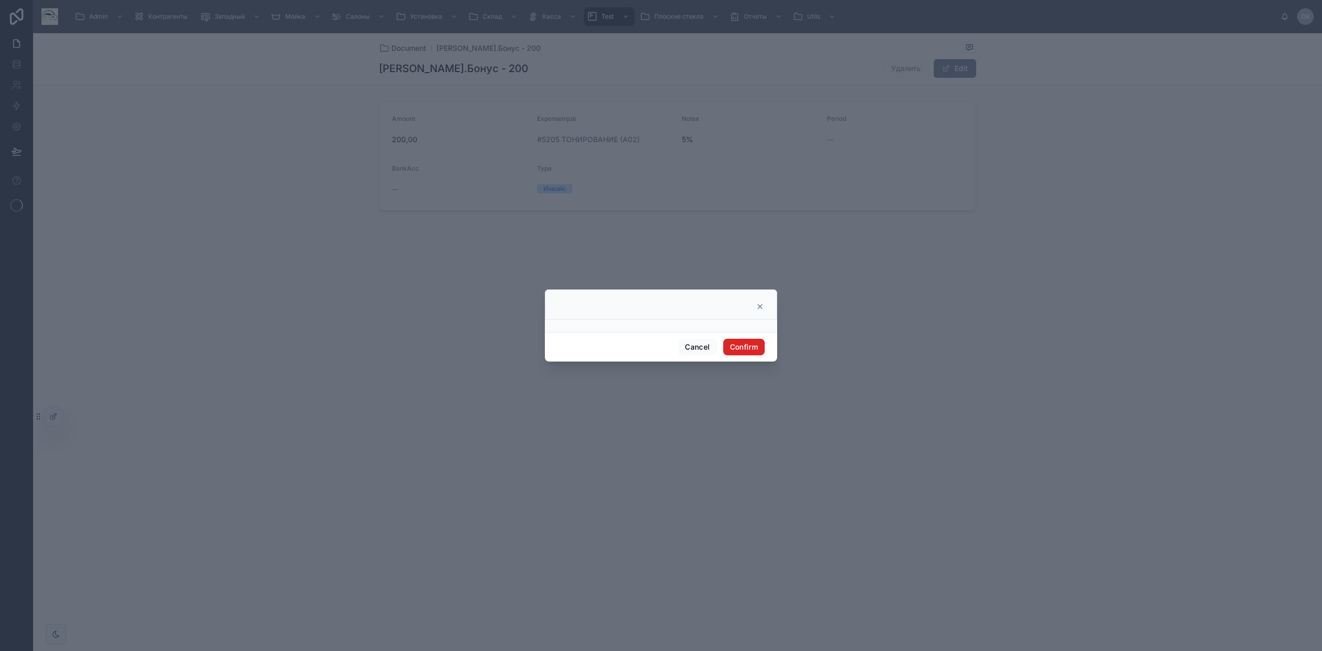
click at [758, 351] on button "Confirm" at bounding box center [743, 347] width 41 height 17
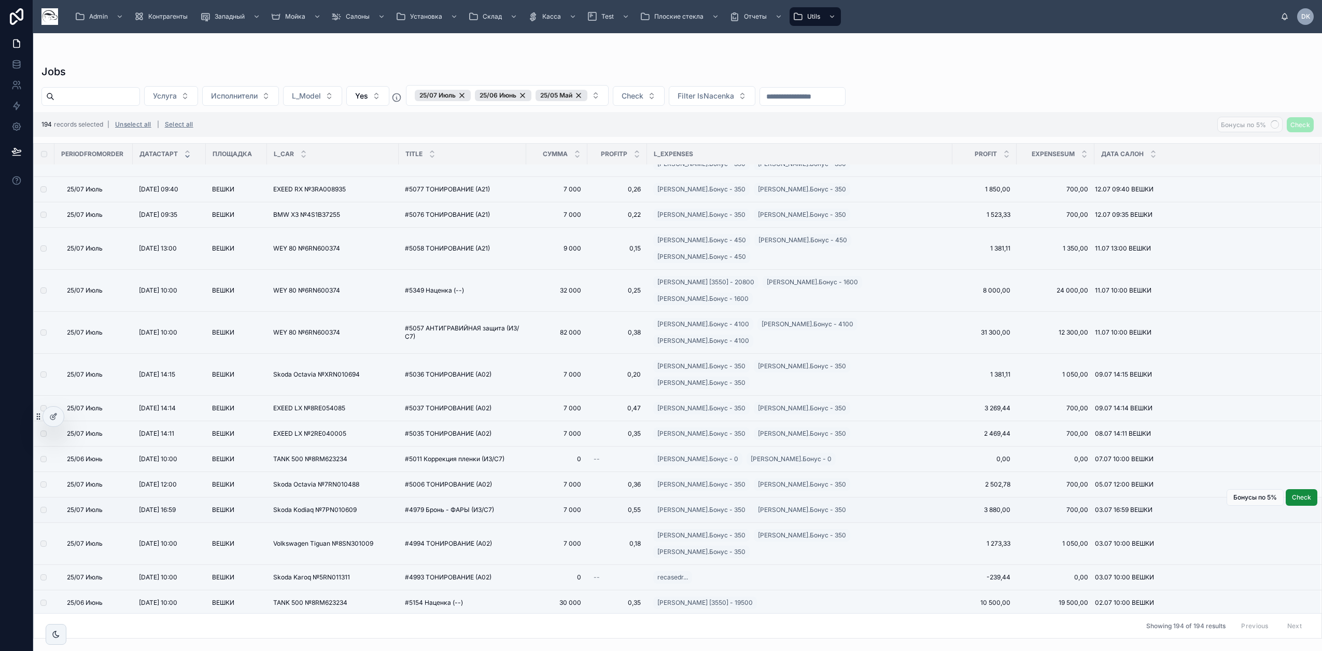
scroll to position [1750, 0]
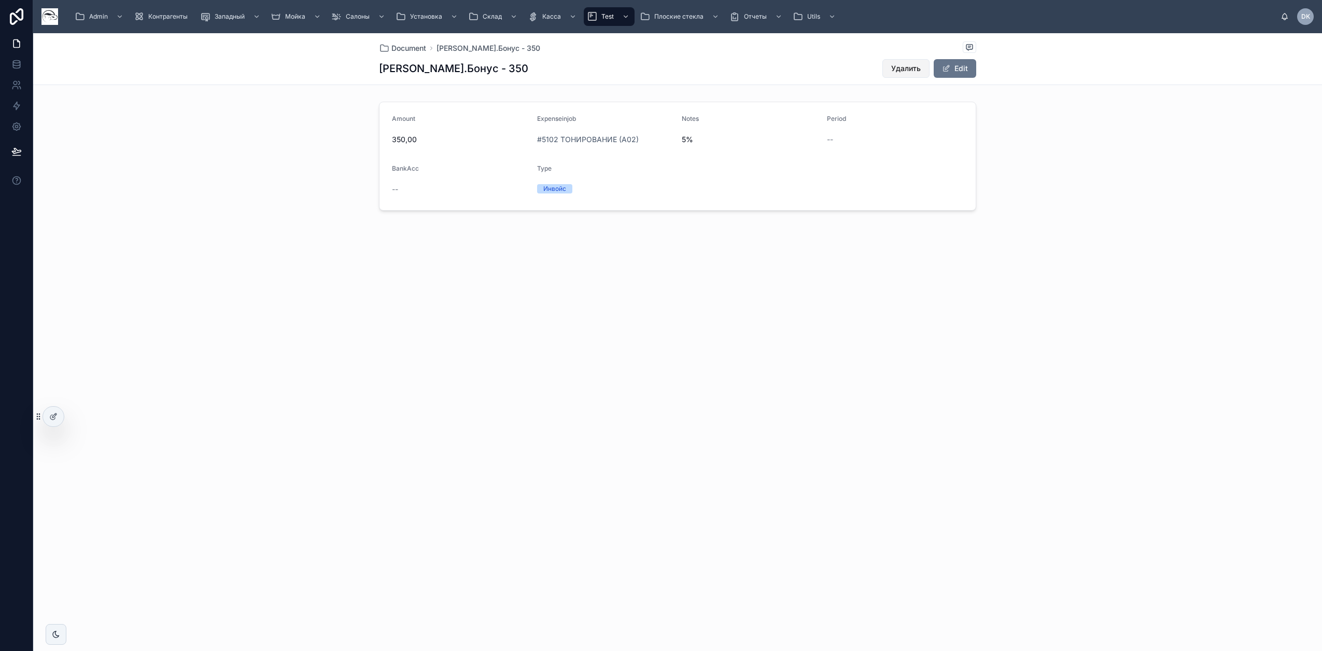
click at [901, 68] on span "Удалить" at bounding box center [906, 68] width 30 height 10
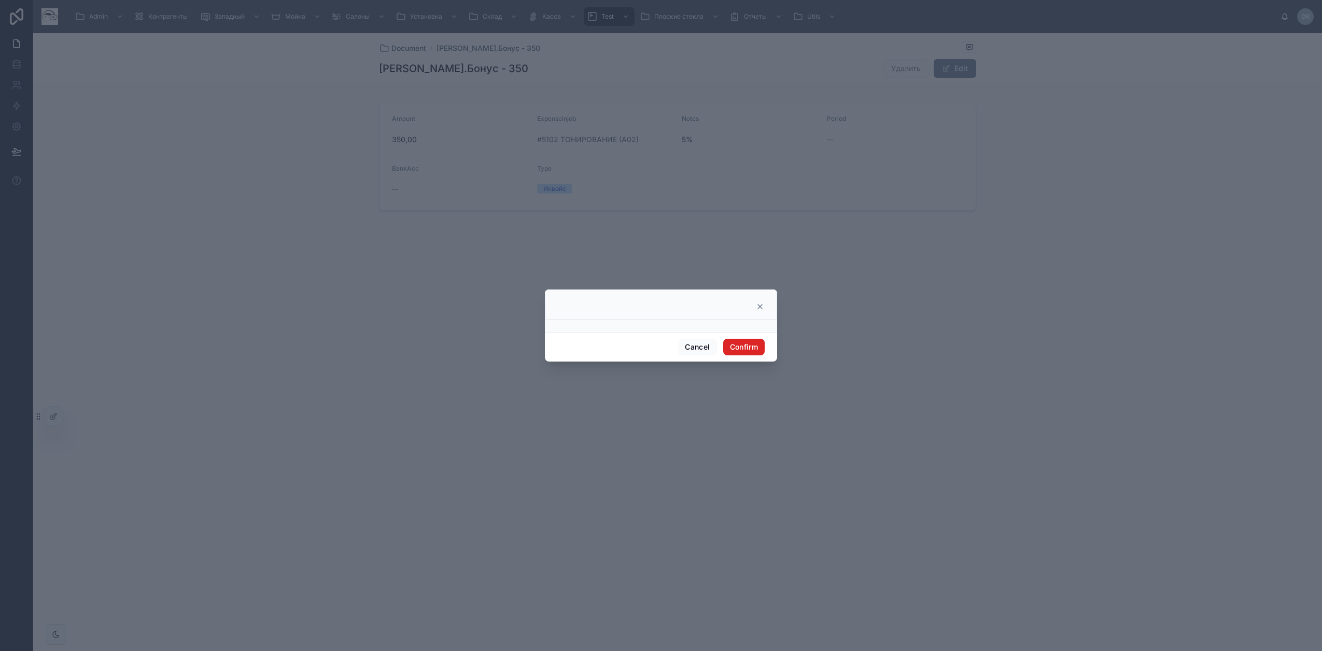
click at [740, 344] on button "Confirm" at bounding box center [743, 347] width 41 height 17
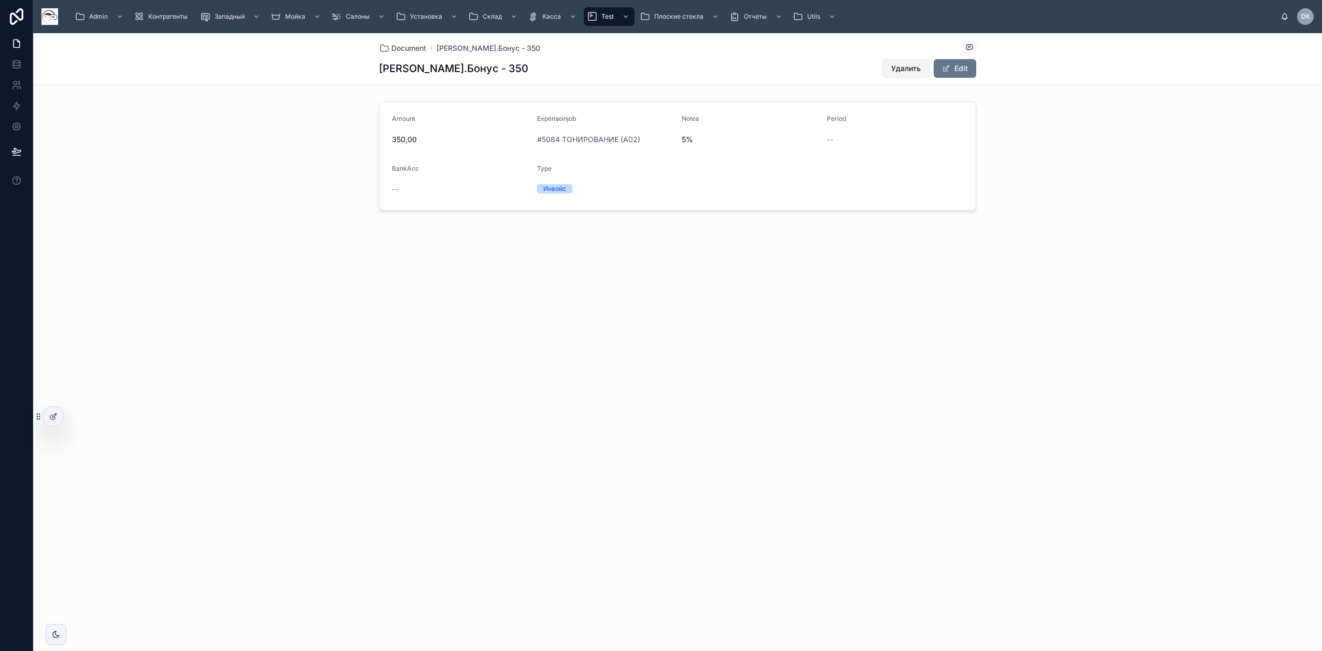
click at [908, 66] on span "Удалить" at bounding box center [906, 68] width 30 height 10
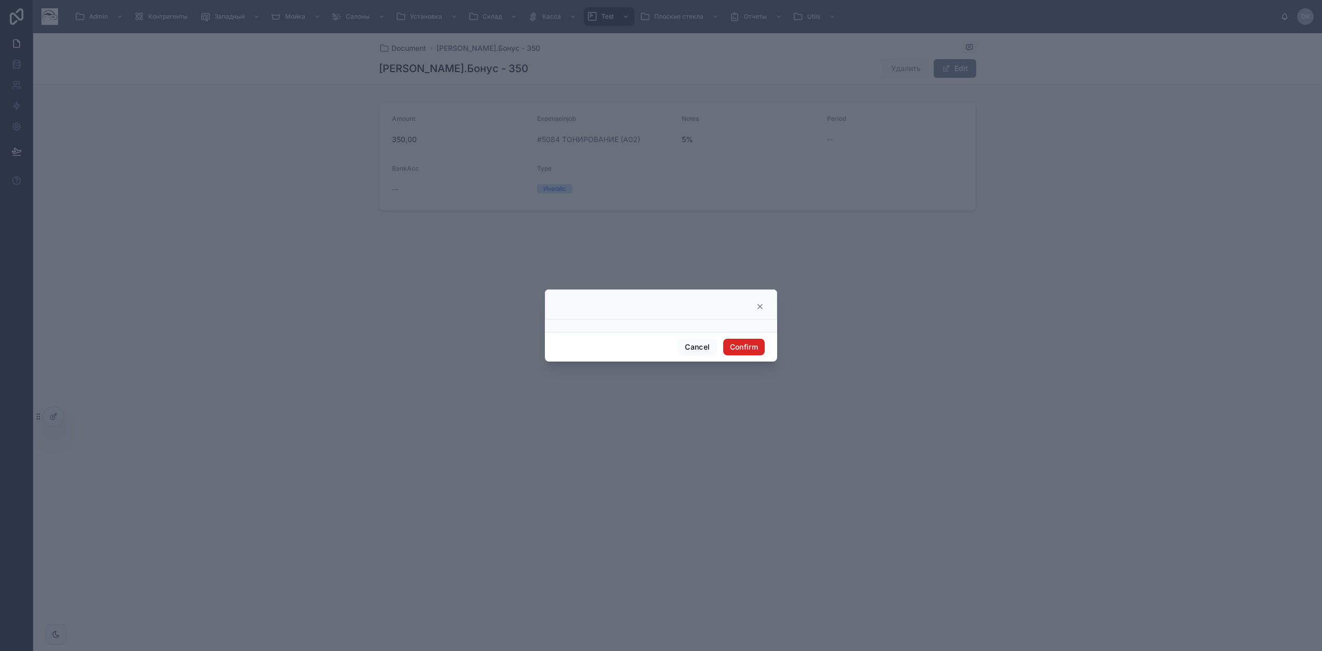
click at [741, 339] on button "Confirm" at bounding box center [743, 347] width 41 height 17
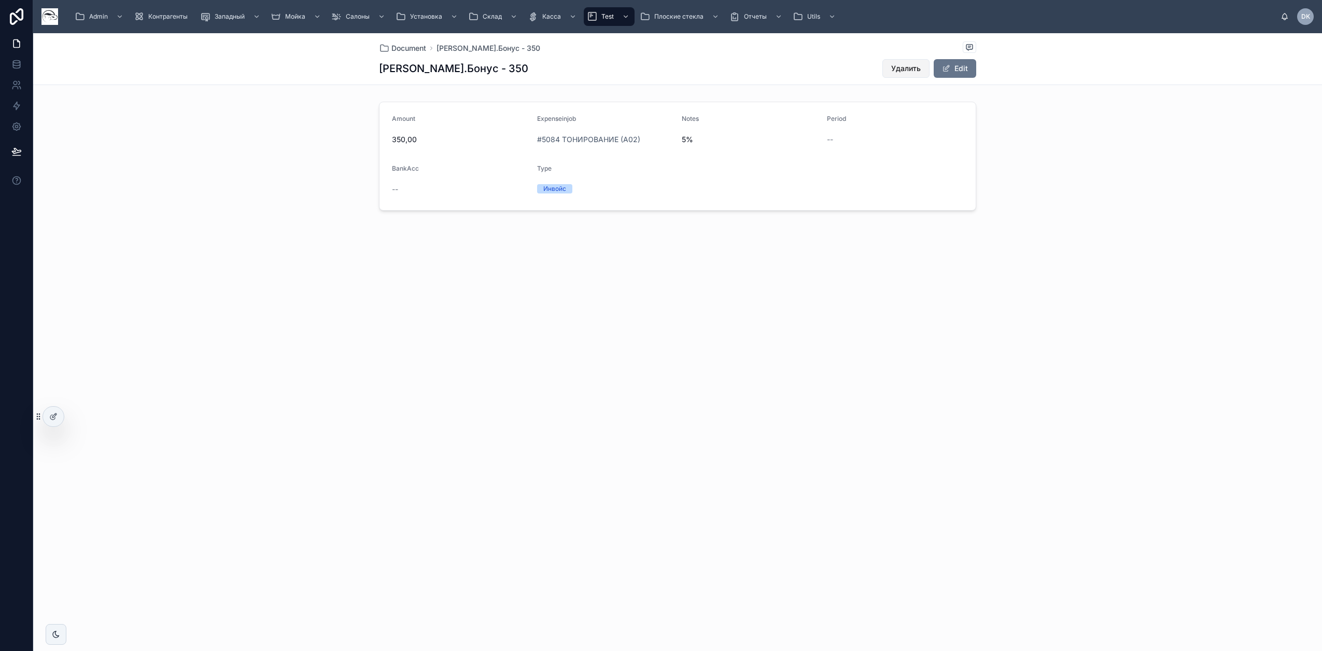
click at [901, 77] on button "Удалить" at bounding box center [906, 68] width 47 height 19
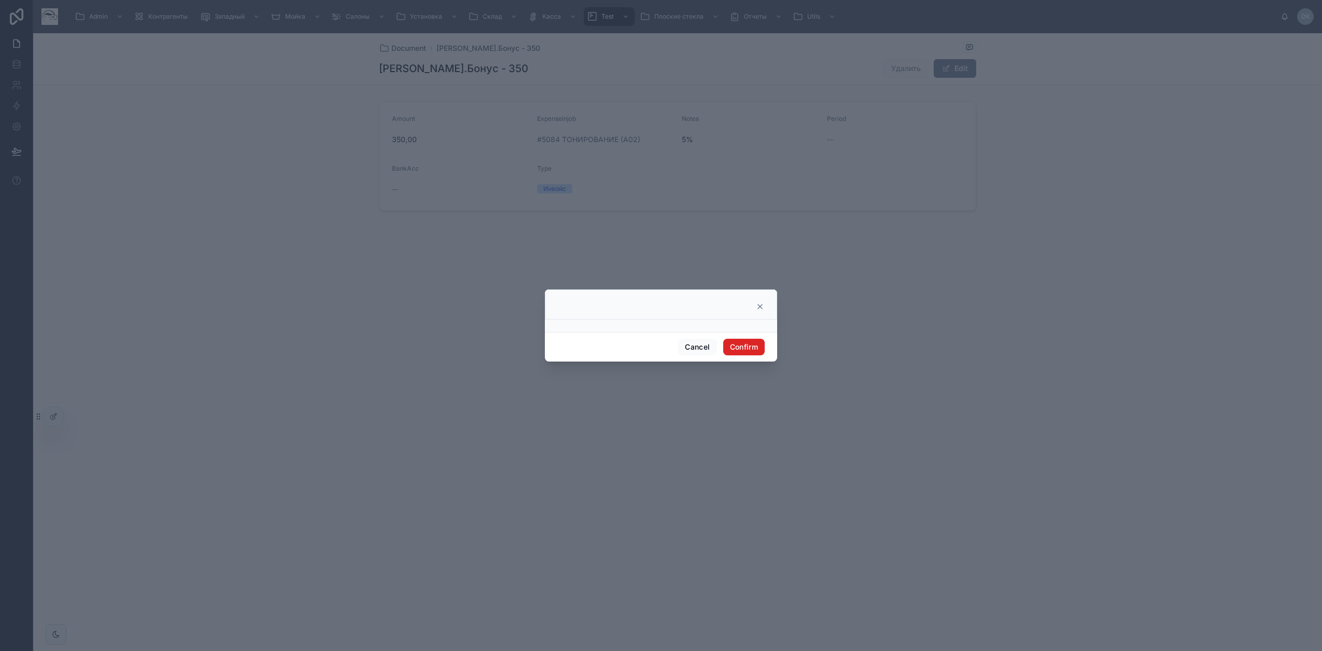
click at [751, 345] on button "Confirm" at bounding box center [743, 347] width 41 height 17
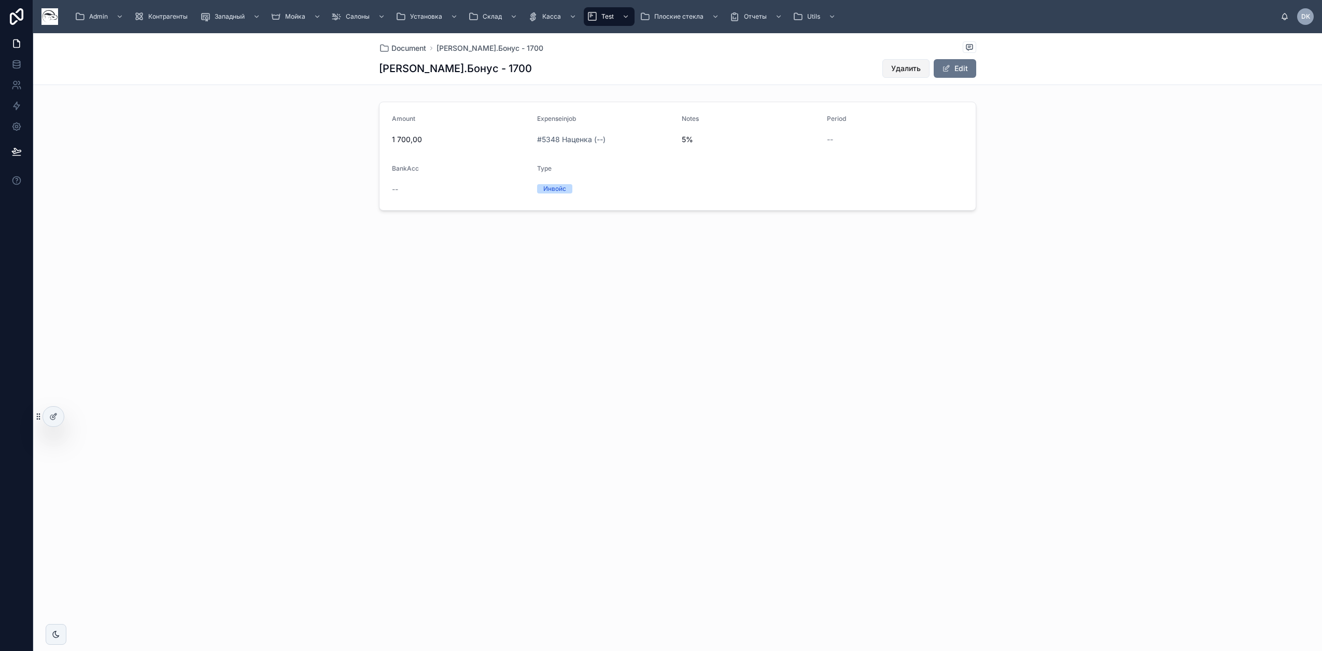
click at [904, 66] on span "Удалить" at bounding box center [906, 68] width 30 height 10
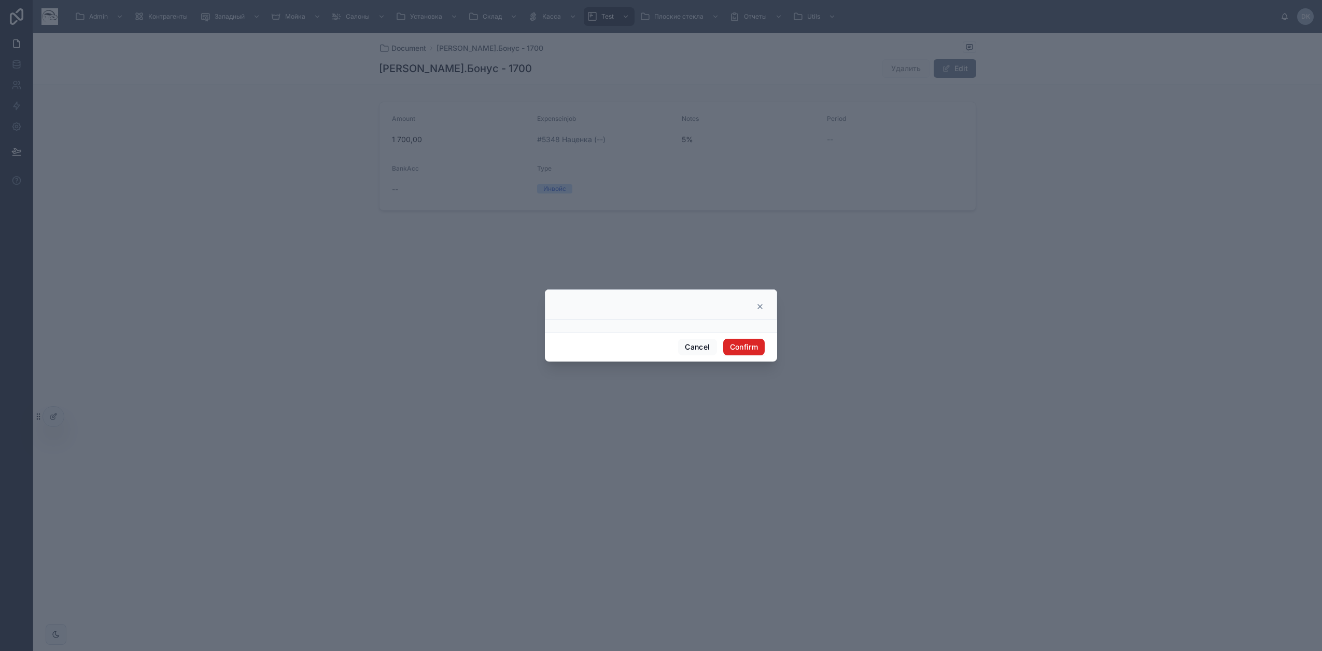
click at [747, 347] on button "Confirm" at bounding box center [743, 347] width 41 height 17
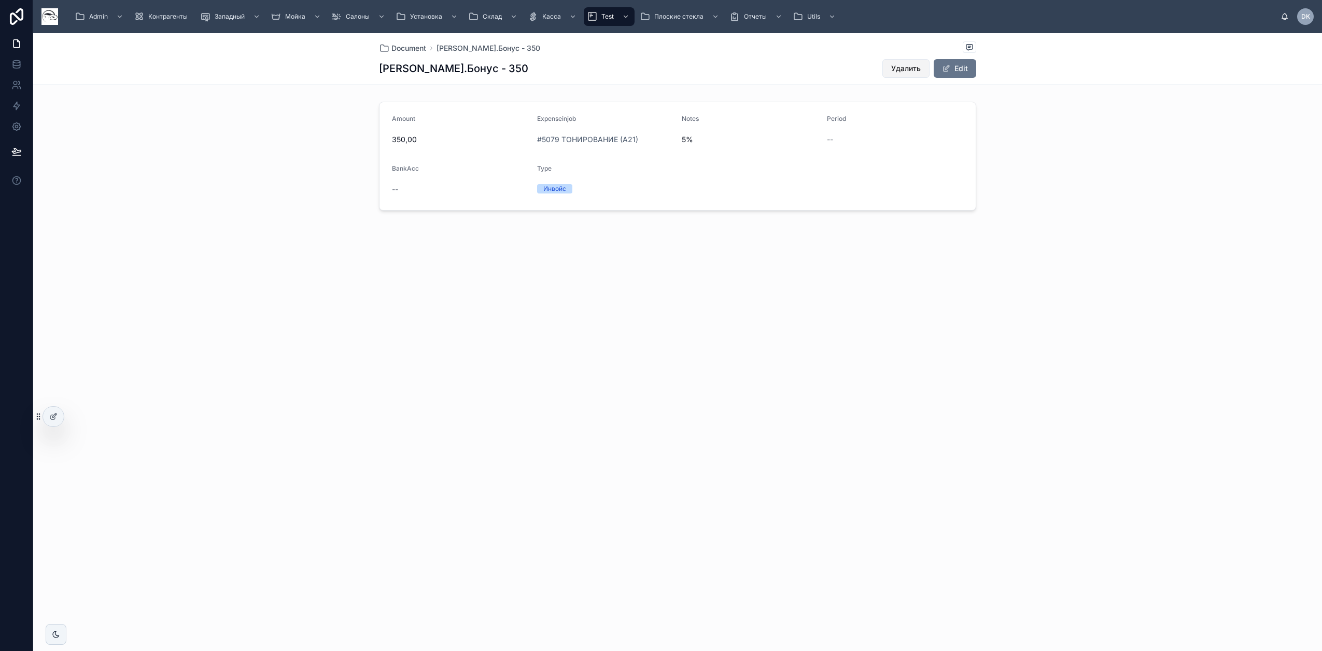
click at [916, 64] on span "Удалить" at bounding box center [906, 68] width 30 height 10
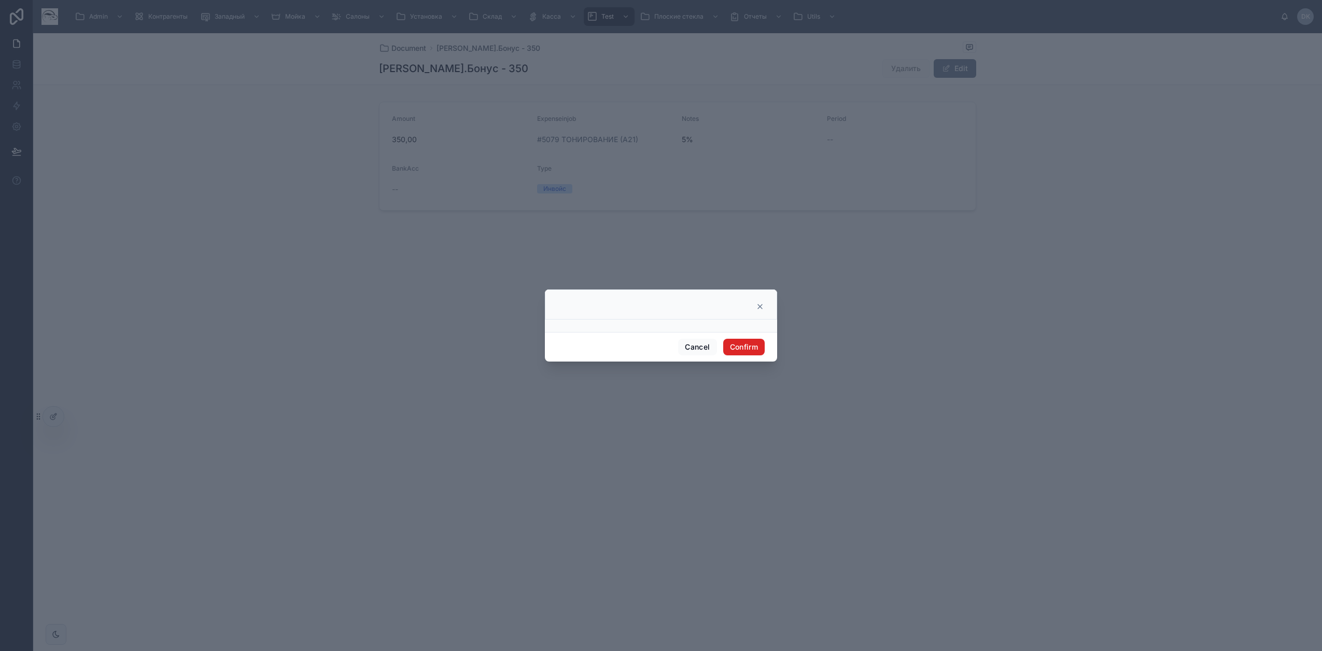
click at [743, 348] on button "Confirm" at bounding box center [743, 347] width 41 height 17
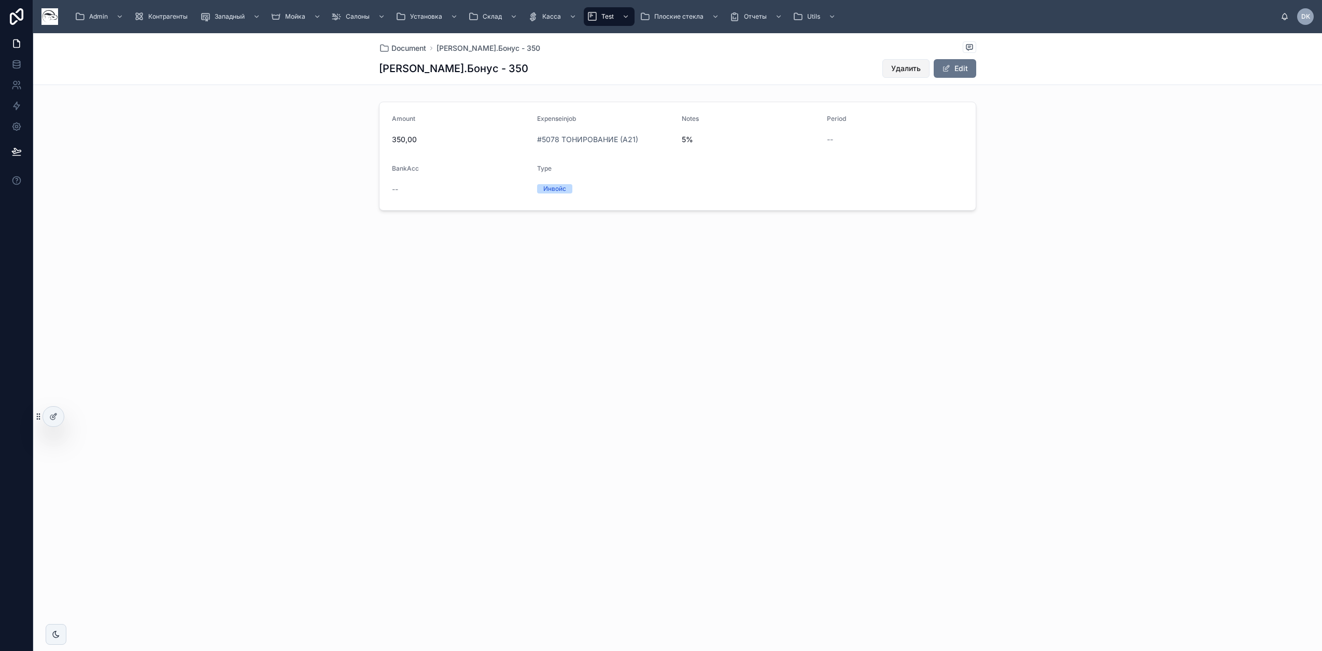
click at [912, 67] on span "Удалить" at bounding box center [906, 68] width 30 height 10
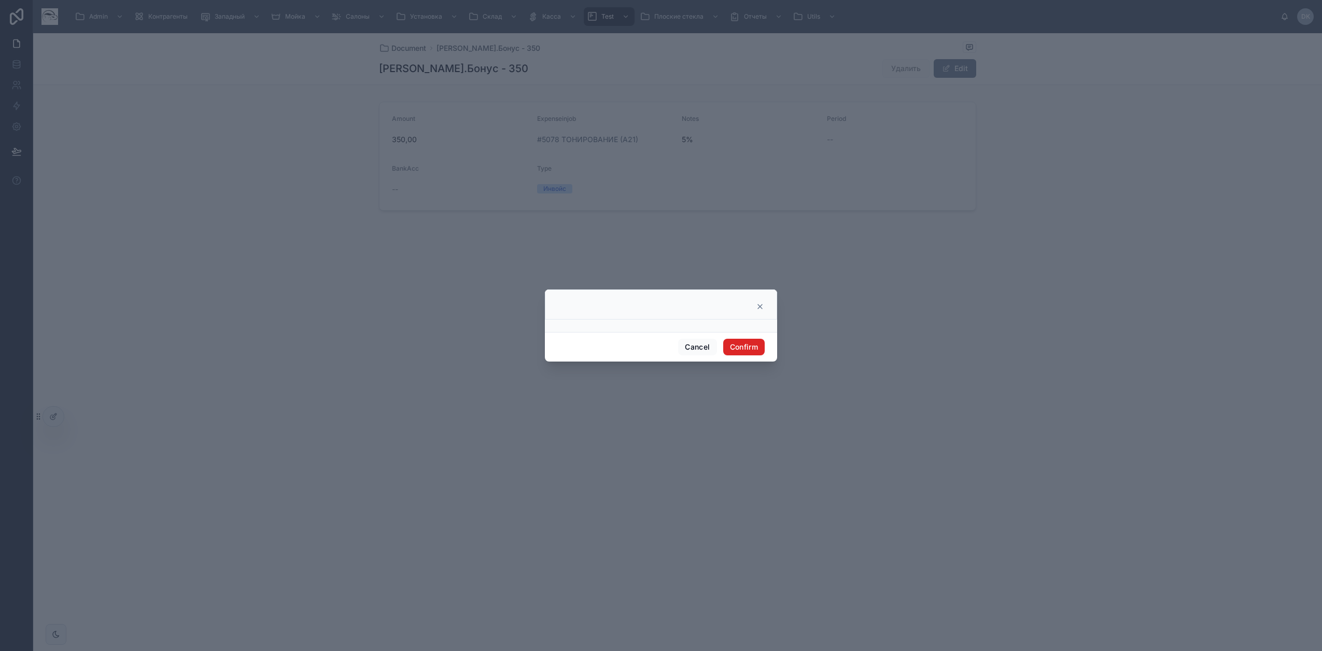
click at [750, 350] on button "Confirm" at bounding box center [743, 347] width 41 height 17
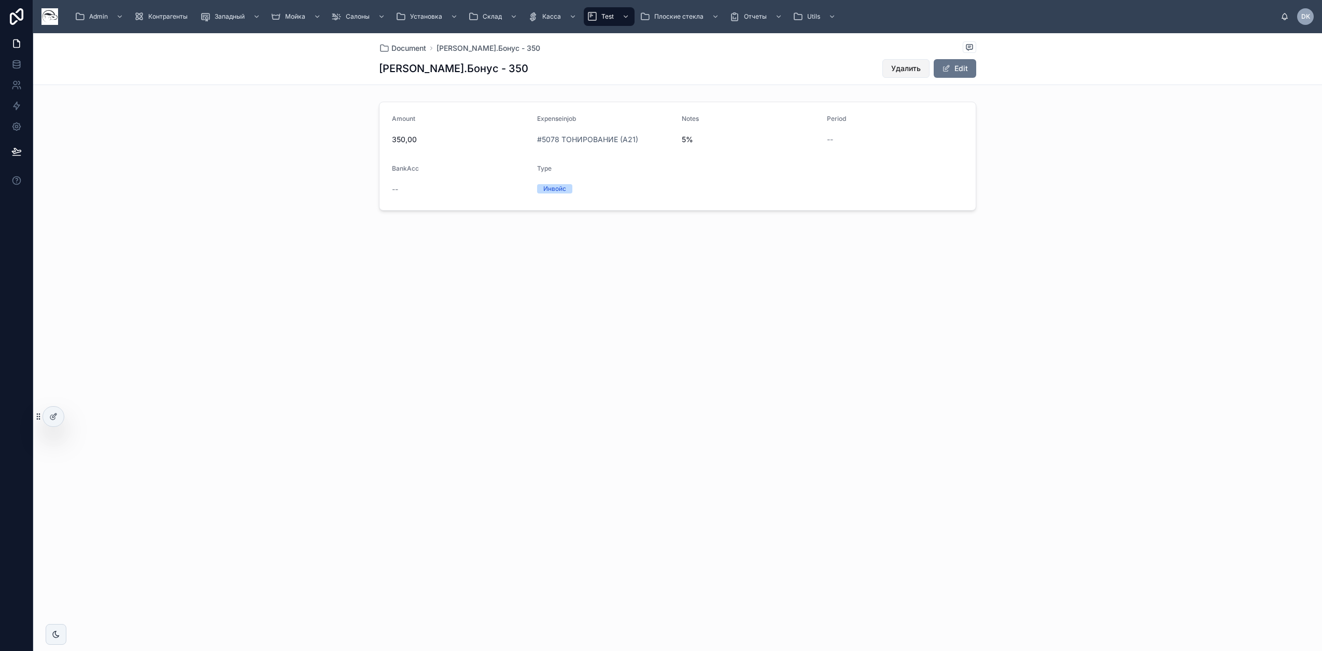
click at [905, 65] on span "Удалить" at bounding box center [906, 68] width 30 height 10
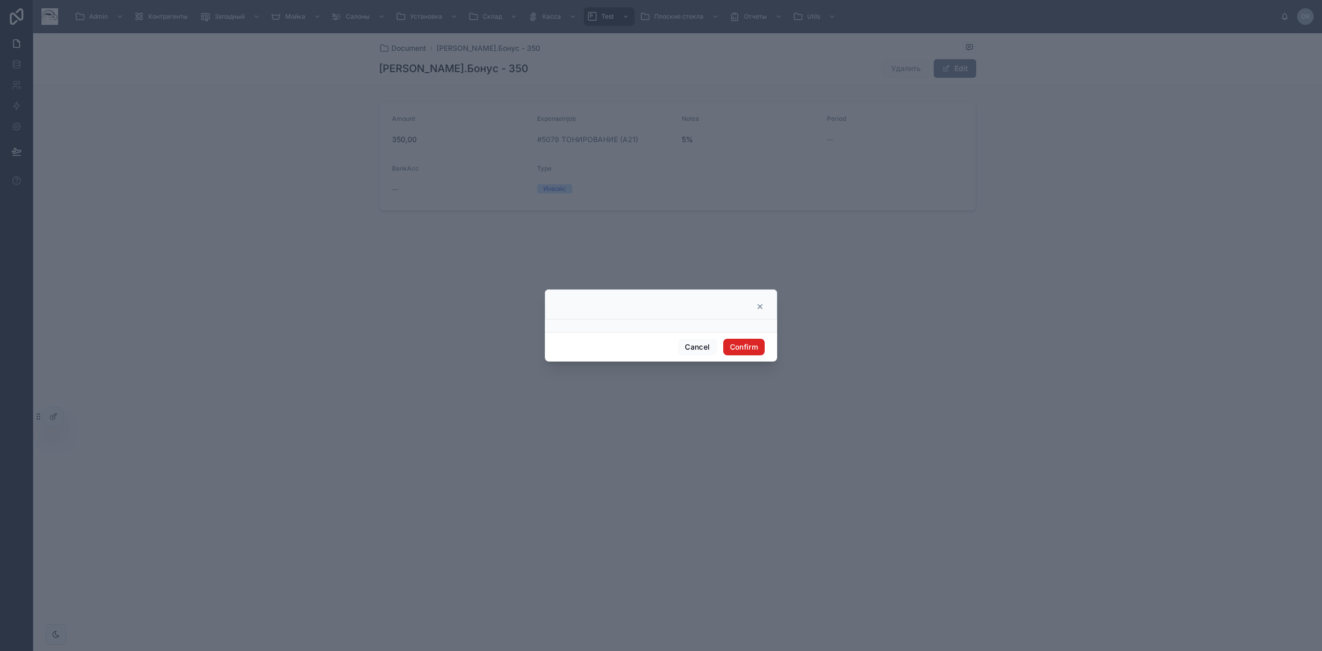
click at [745, 349] on button "Confirm" at bounding box center [743, 347] width 41 height 17
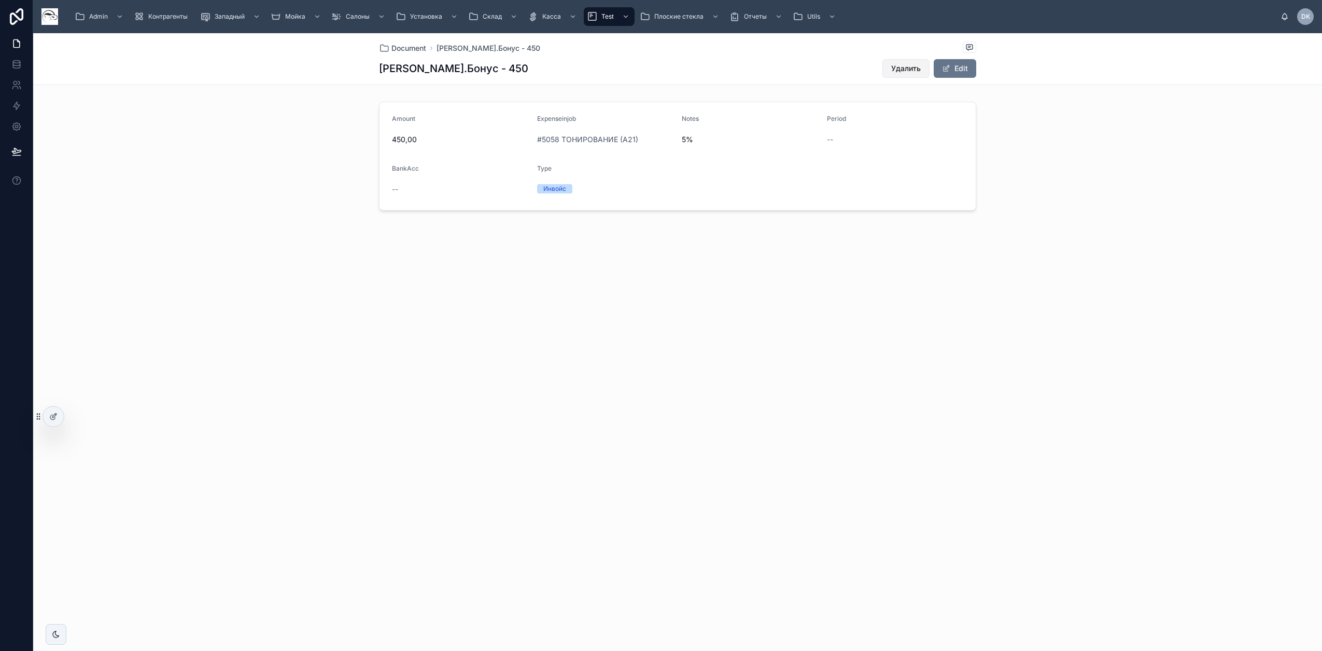
click at [897, 71] on span "Удалить" at bounding box center [906, 68] width 30 height 10
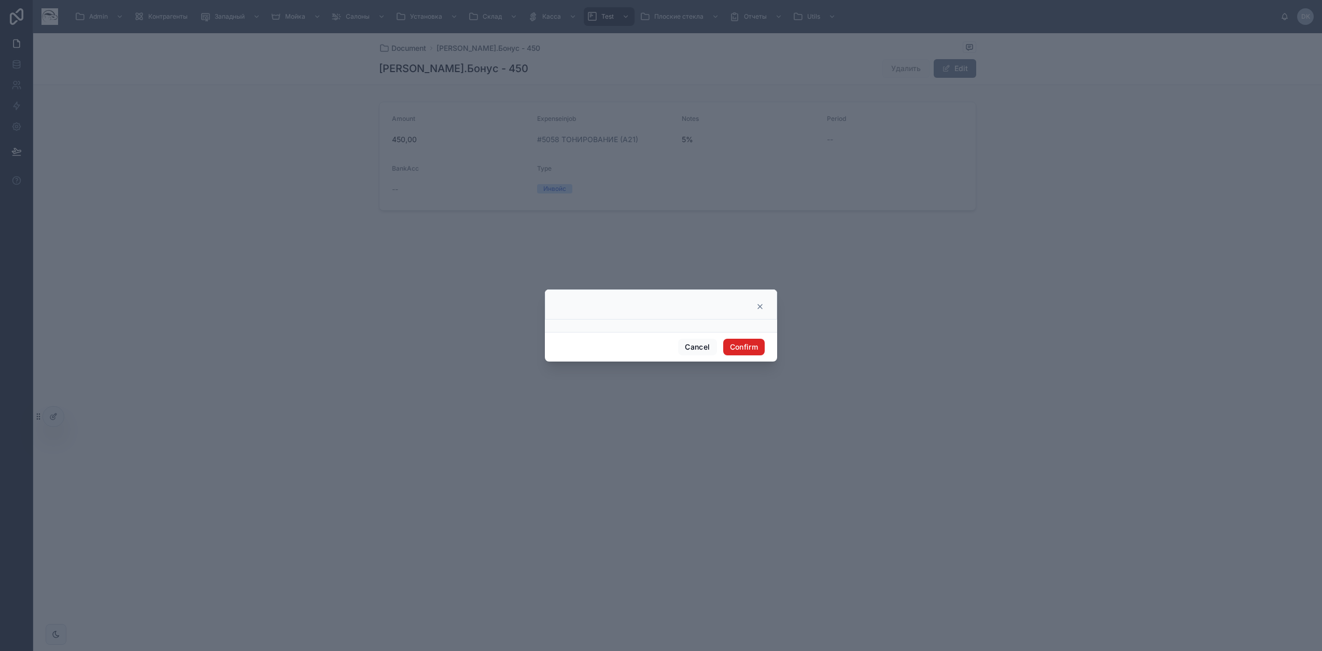
click at [749, 352] on button "Confirm" at bounding box center [743, 347] width 41 height 17
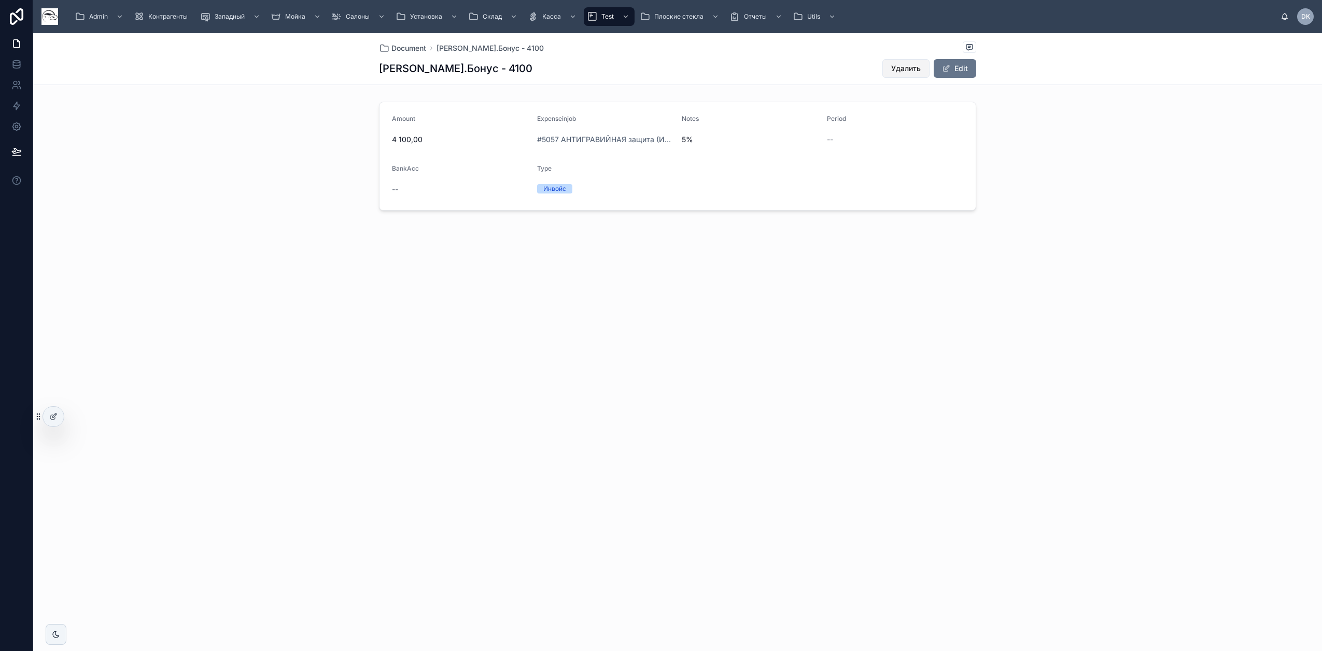
click at [917, 71] on span "Удалить" at bounding box center [906, 68] width 30 height 10
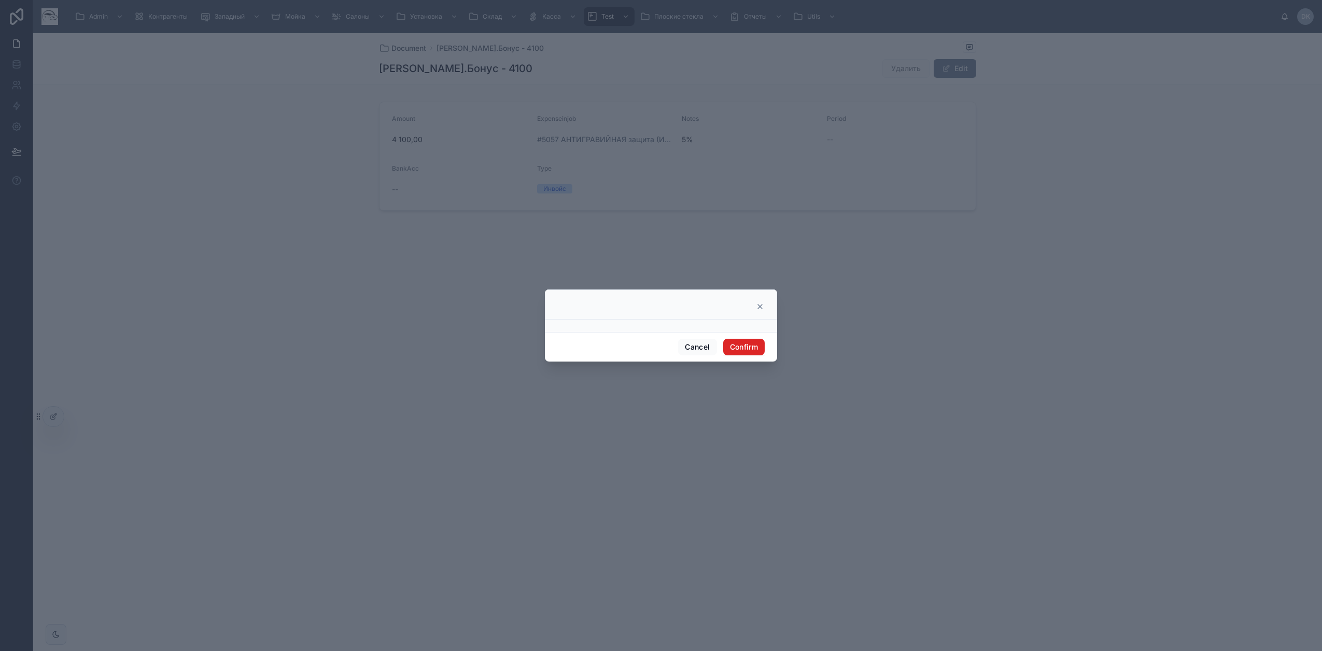
click at [752, 346] on button "Confirm" at bounding box center [743, 347] width 41 height 17
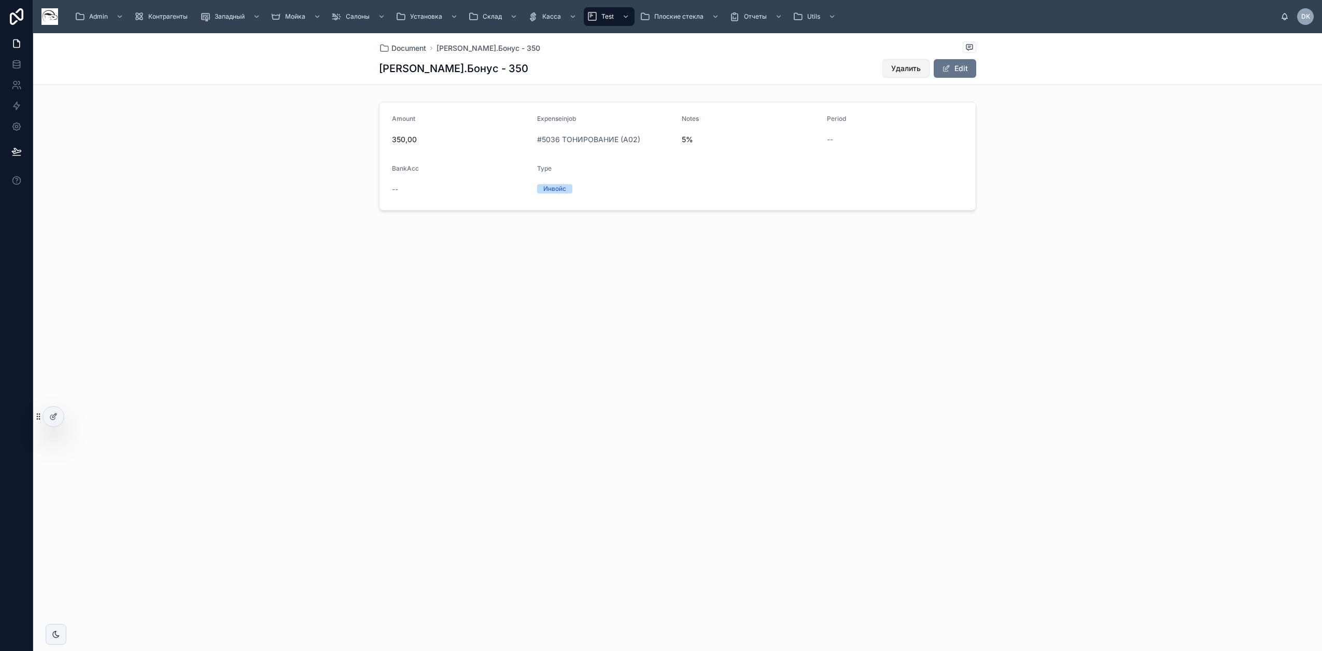
click at [915, 69] on span "Удалить" at bounding box center [906, 68] width 30 height 10
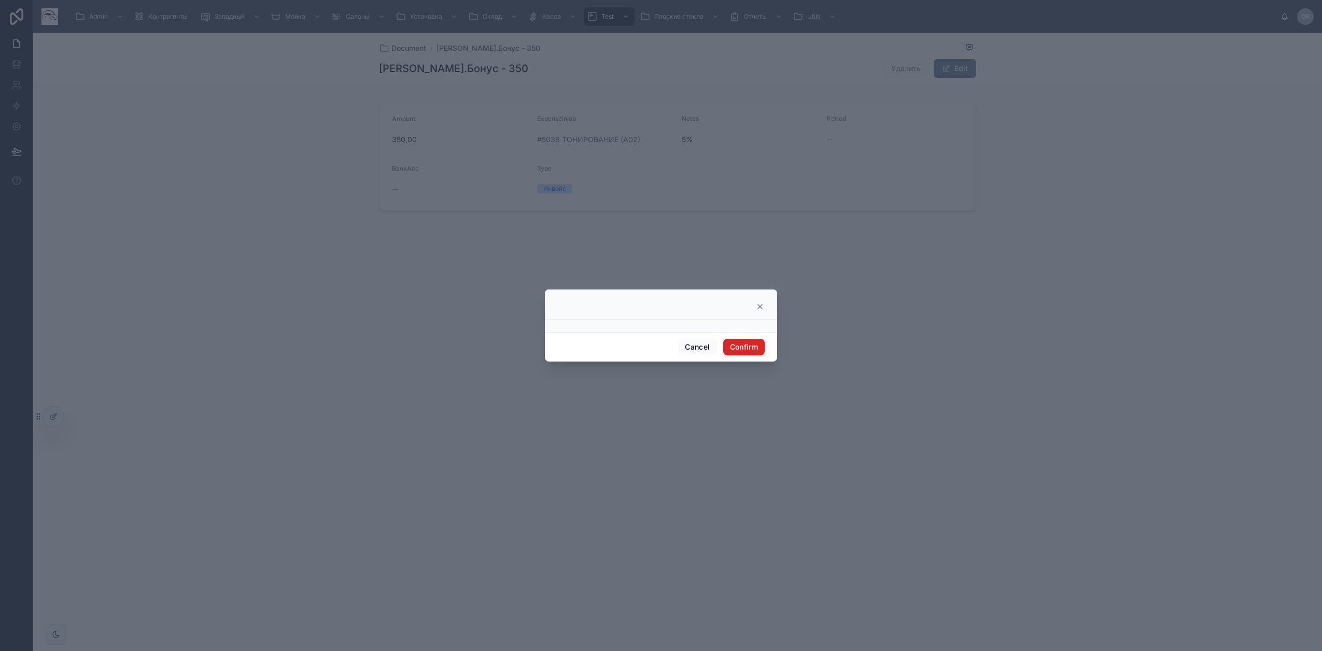
click at [747, 349] on button "Confirm" at bounding box center [743, 347] width 41 height 17
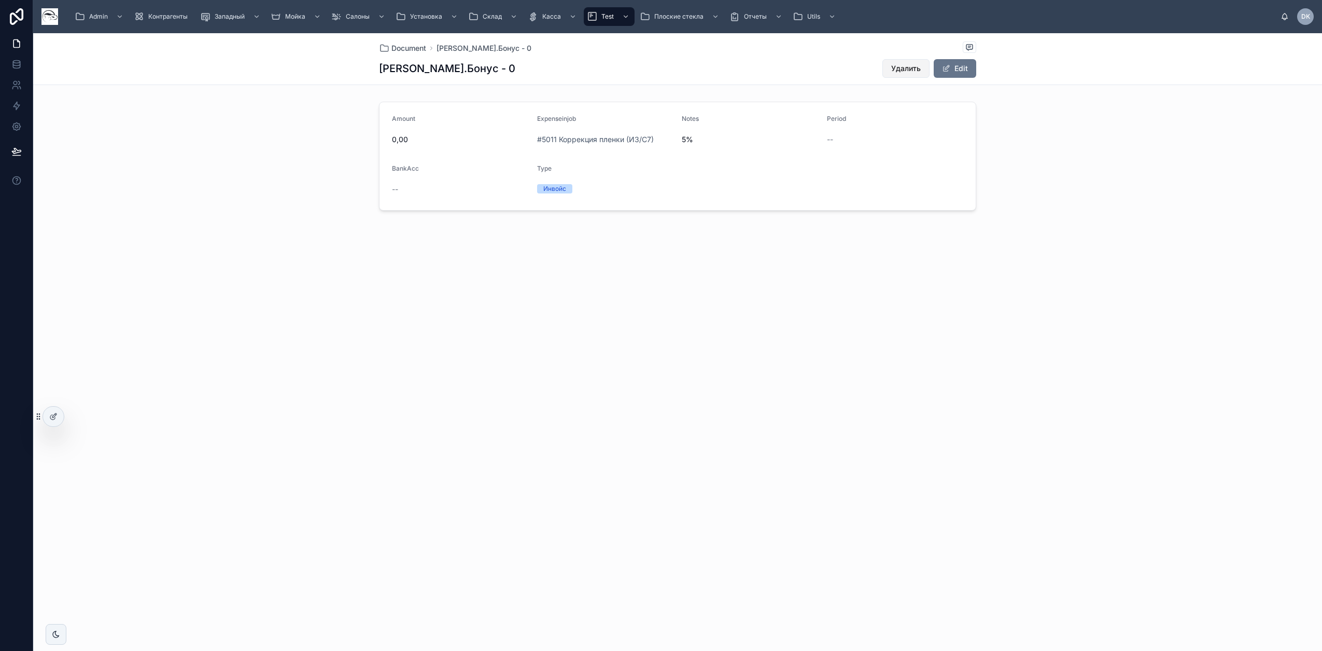
click at [904, 73] on span "Удалить" at bounding box center [906, 68] width 30 height 10
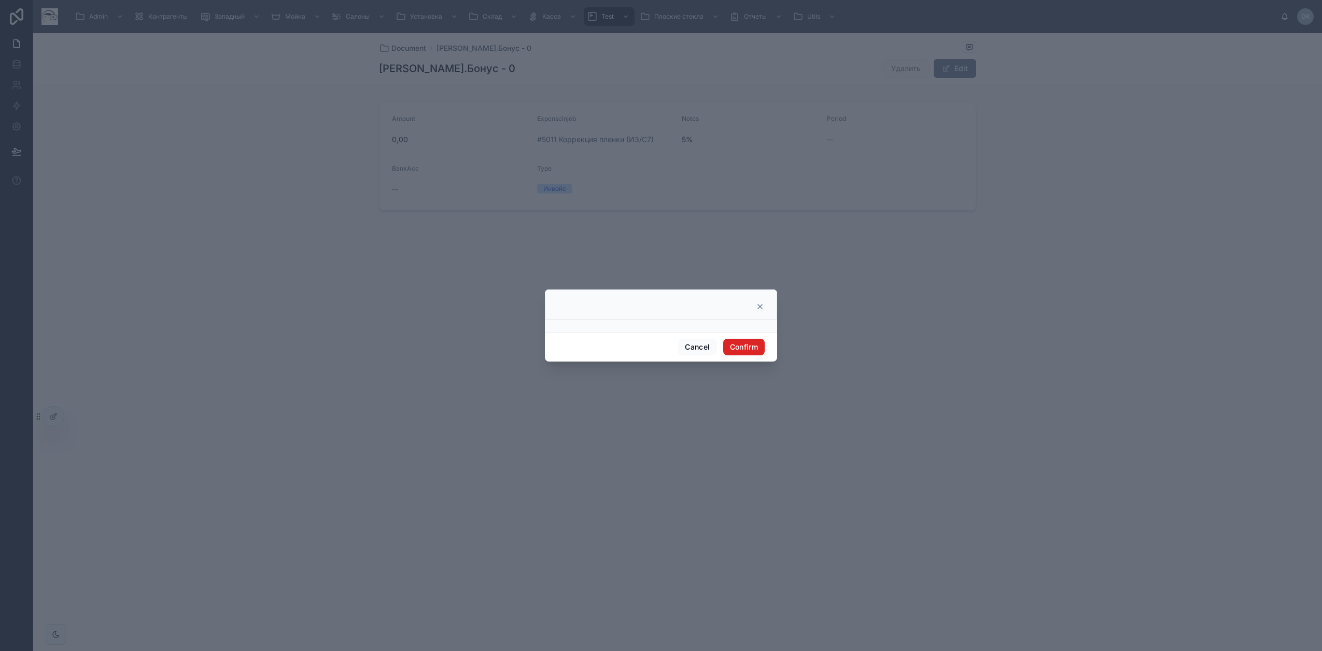
click at [744, 347] on button "Confirm" at bounding box center [743, 347] width 41 height 17
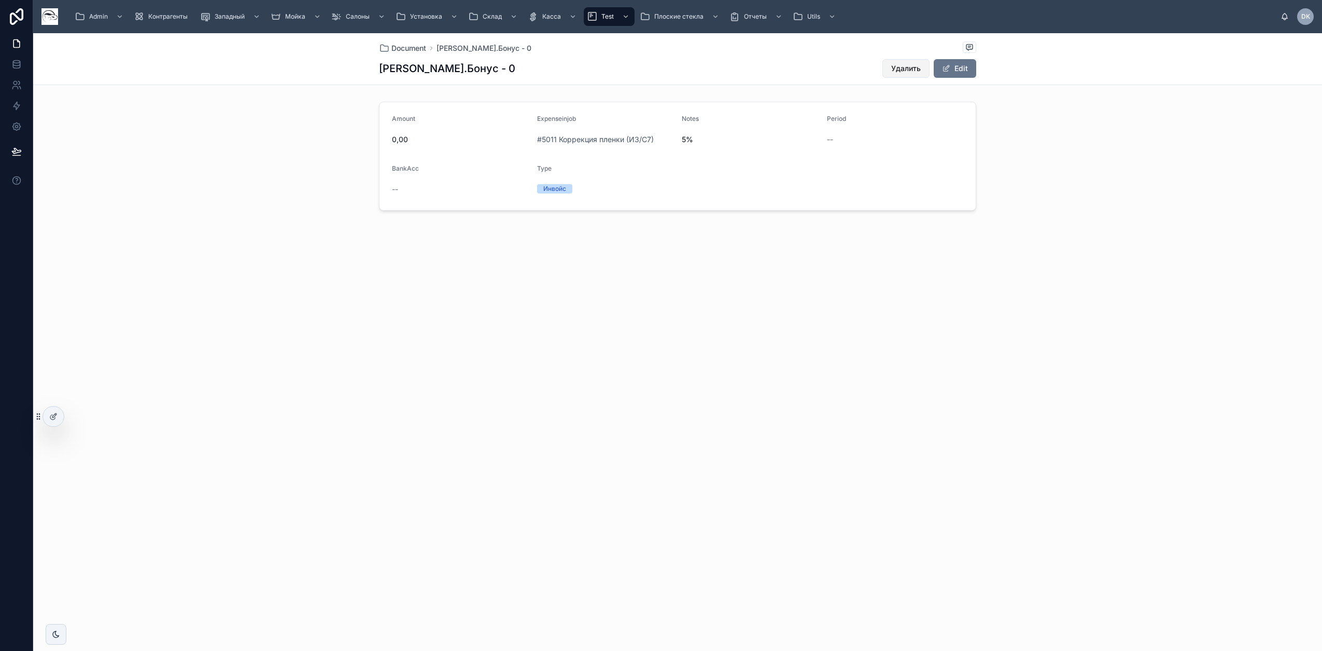
click at [904, 71] on span "Удалить" at bounding box center [906, 68] width 30 height 10
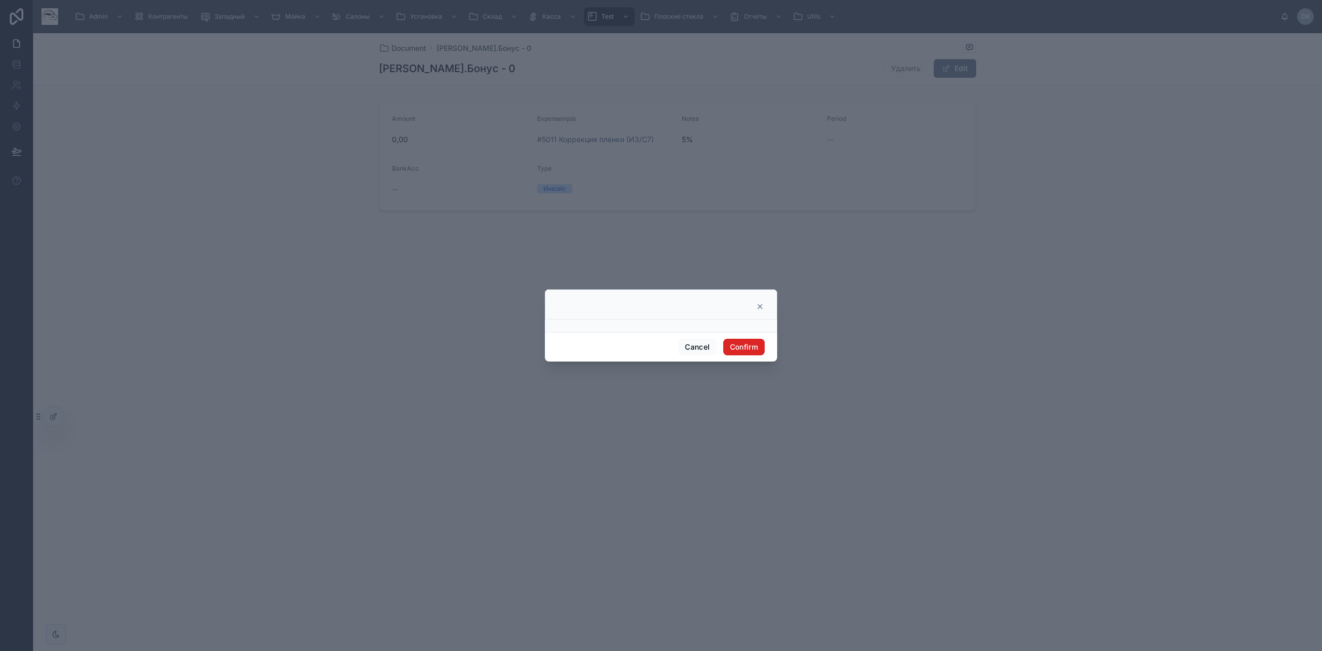
click at [750, 351] on button "Confirm" at bounding box center [743, 347] width 41 height 17
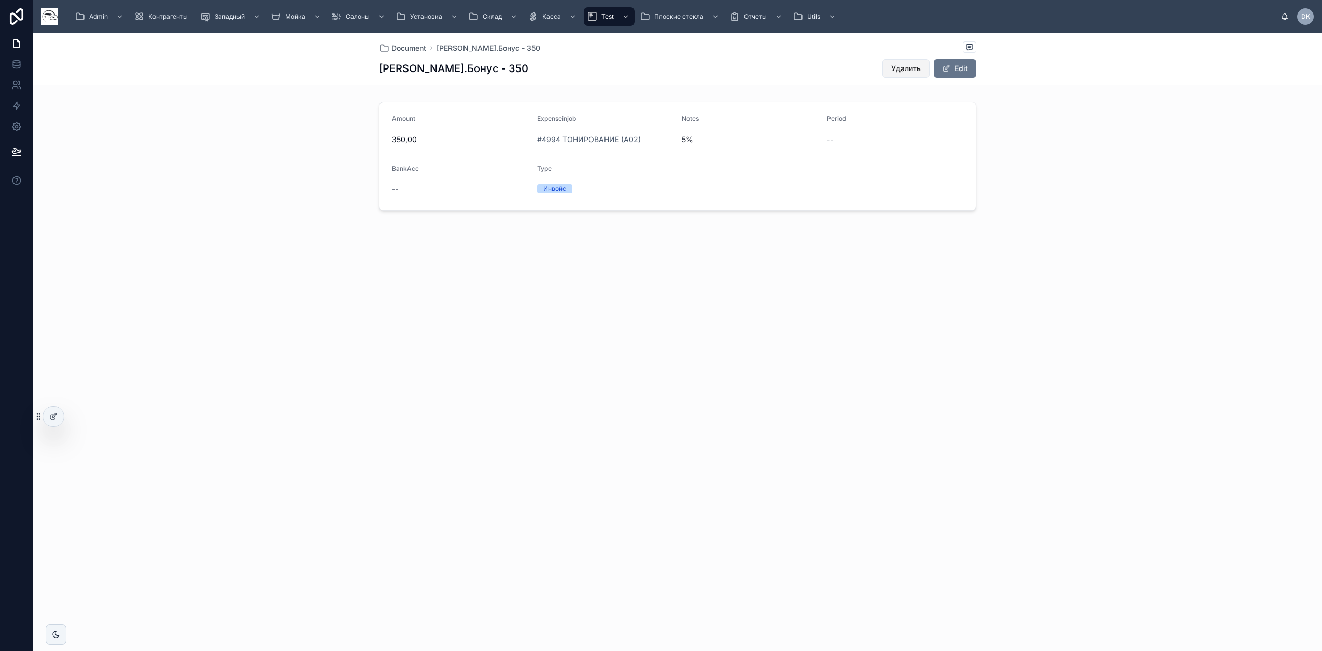
click at [916, 70] on span "Удалить" at bounding box center [906, 68] width 30 height 10
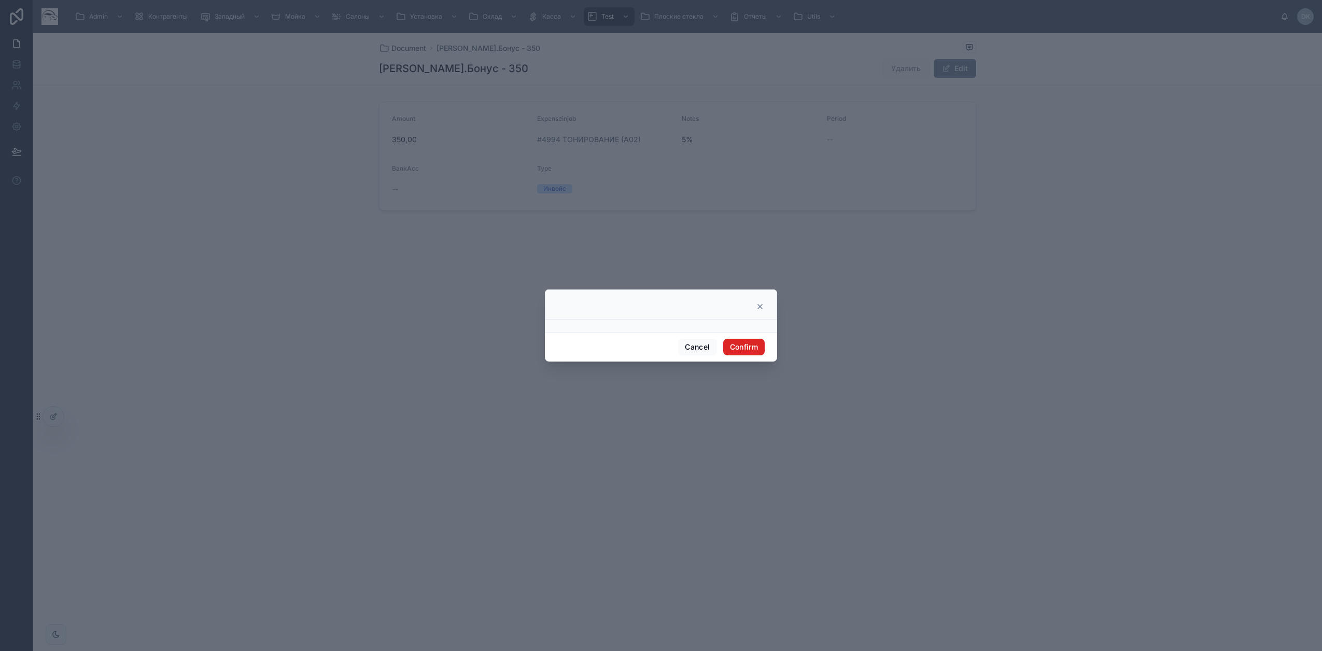
click at [752, 345] on button "Confirm" at bounding box center [743, 347] width 41 height 17
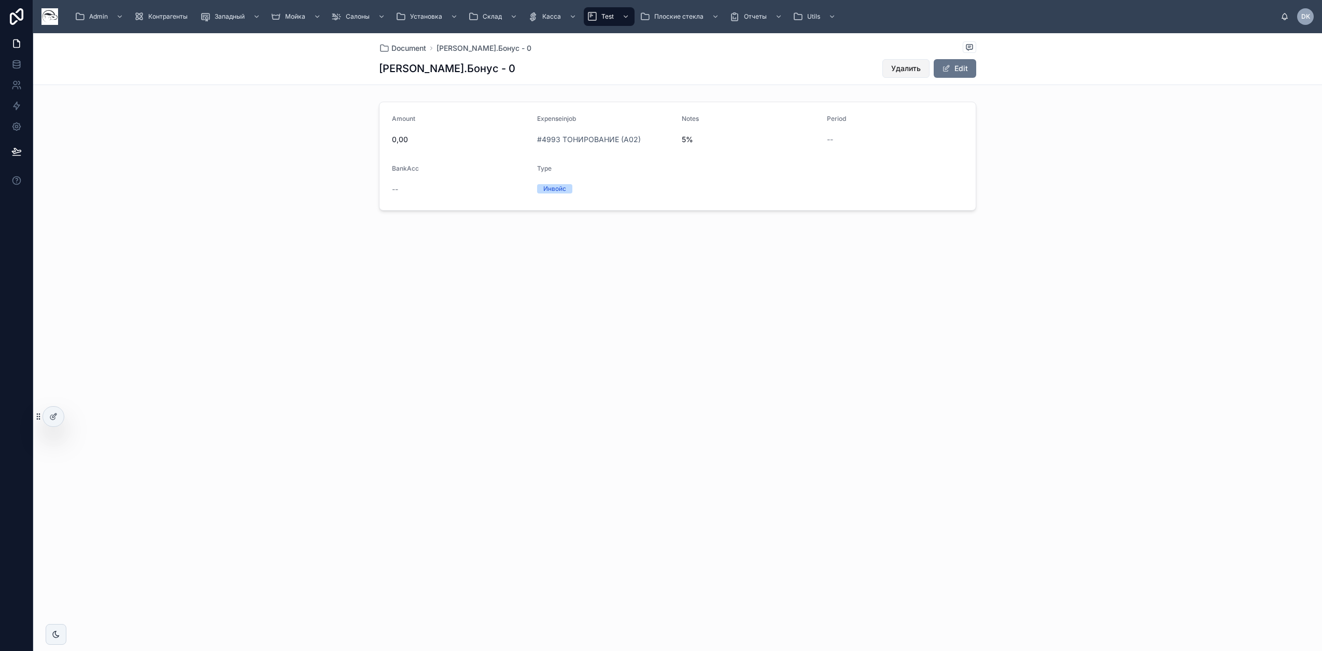
click at [897, 73] on span "Удалить" at bounding box center [906, 68] width 30 height 10
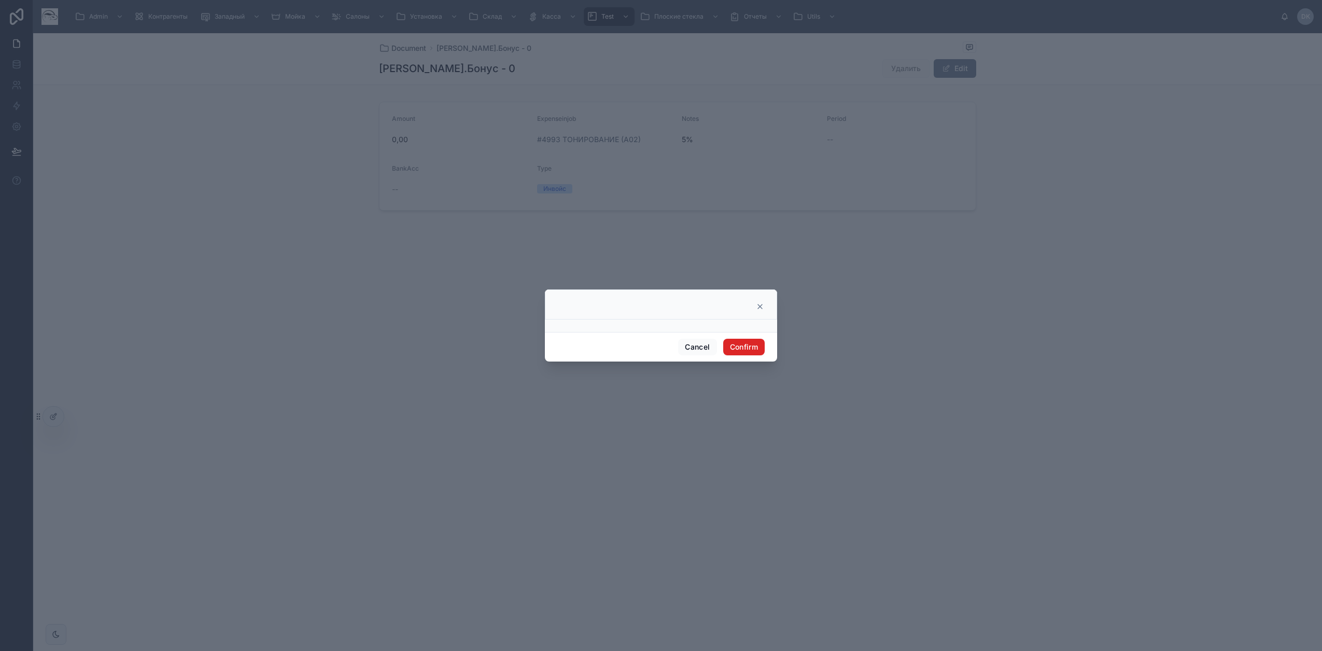
click at [739, 353] on button "Confirm" at bounding box center [743, 347] width 41 height 17
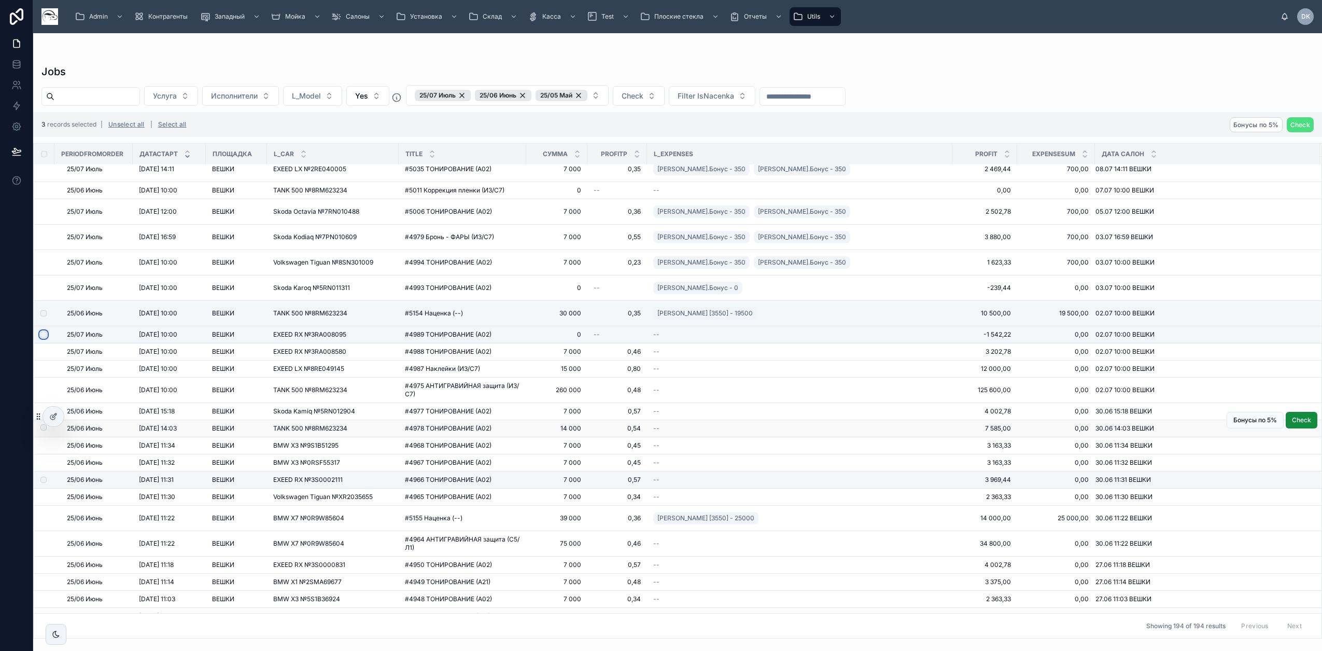
scroll to position [1944, 0]
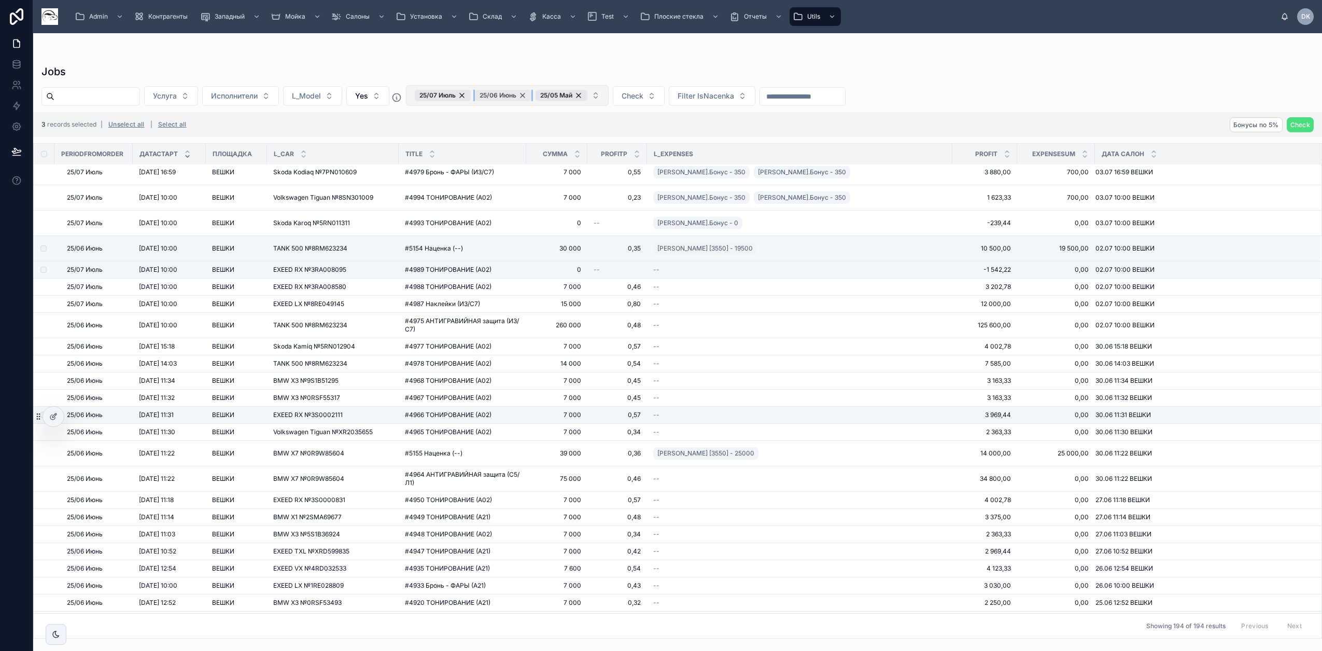
click at [531, 96] on div "25/06 Июнь" at bounding box center [503, 95] width 57 height 11
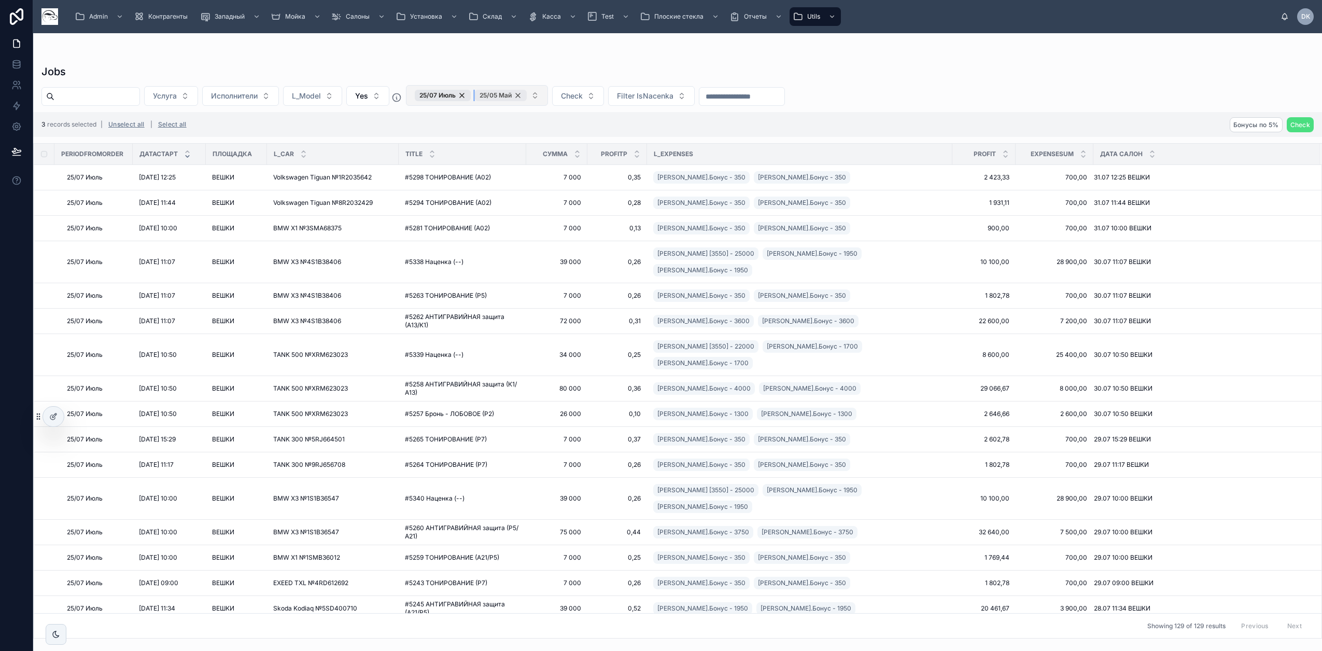
click at [527, 95] on div "25/05 Май" at bounding box center [501, 95] width 52 height 11
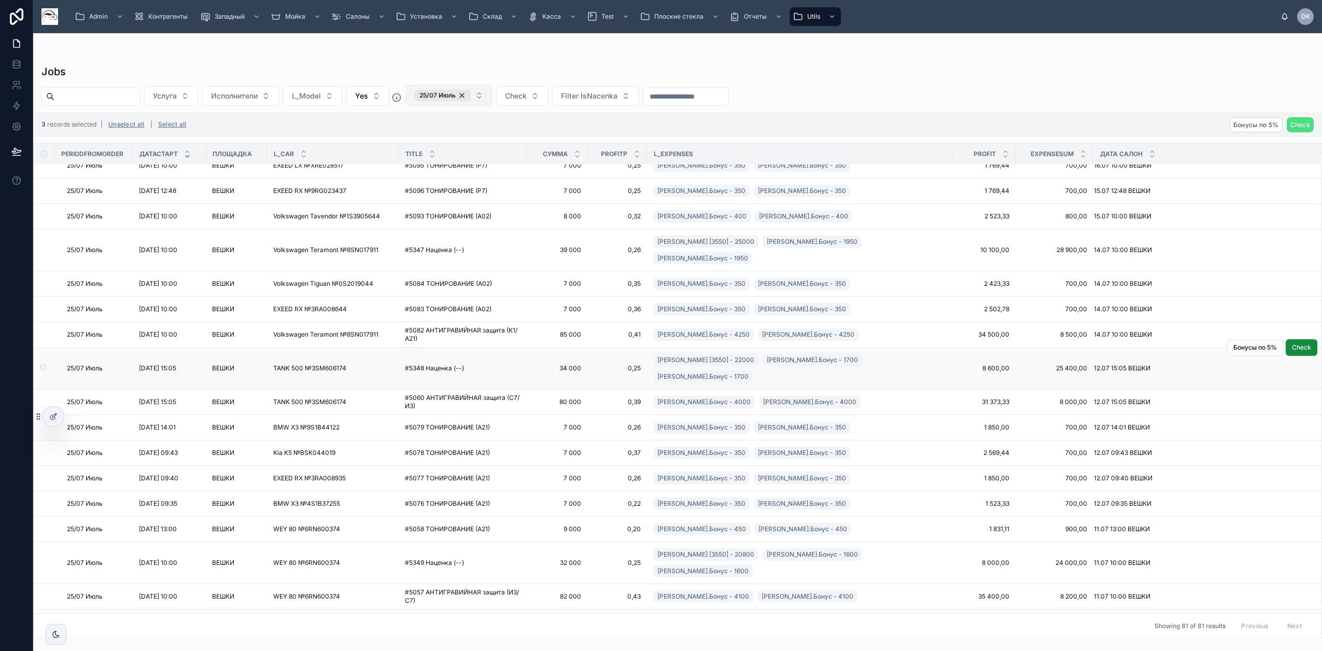
scroll to position [1590, 0]
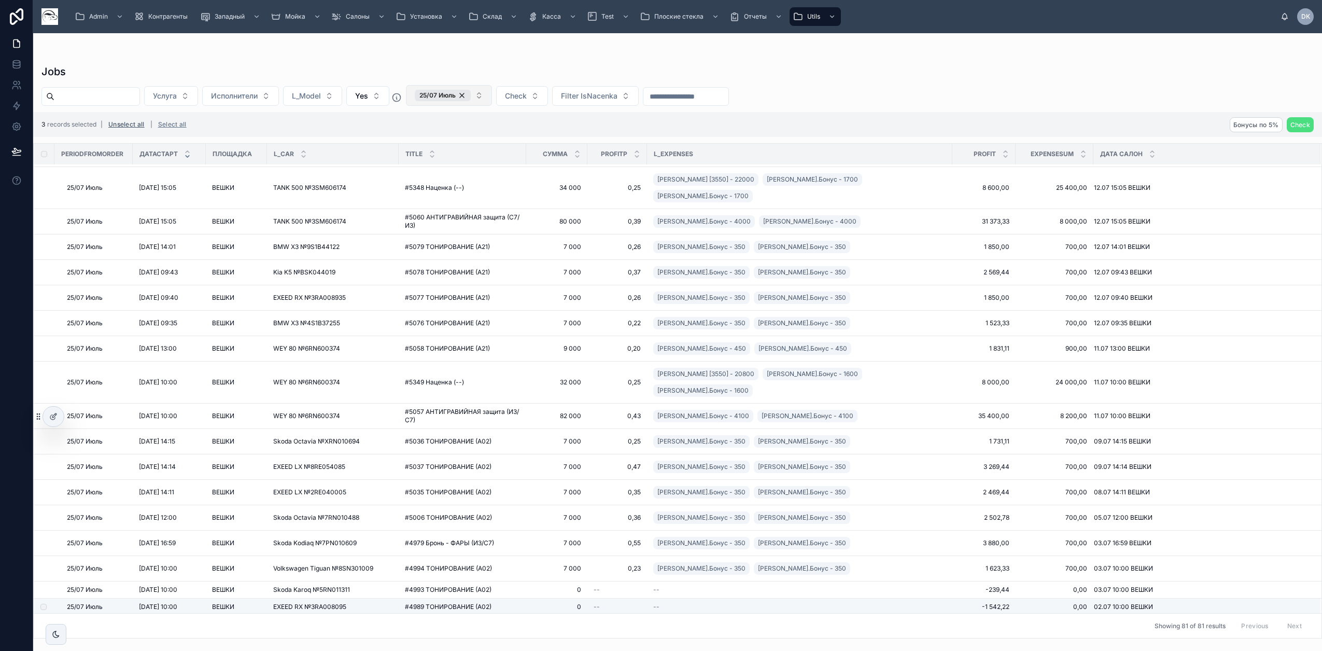
click at [139, 126] on button "Unselect all" at bounding box center [127, 124] width 44 height 17
click at [1274, 124] on span "Бонусы по 5%" at bounding box center [1257, 125] width 46 height 8
click at [1297, 102] on icon at bounding box center [1296, 105] width 8 height 8
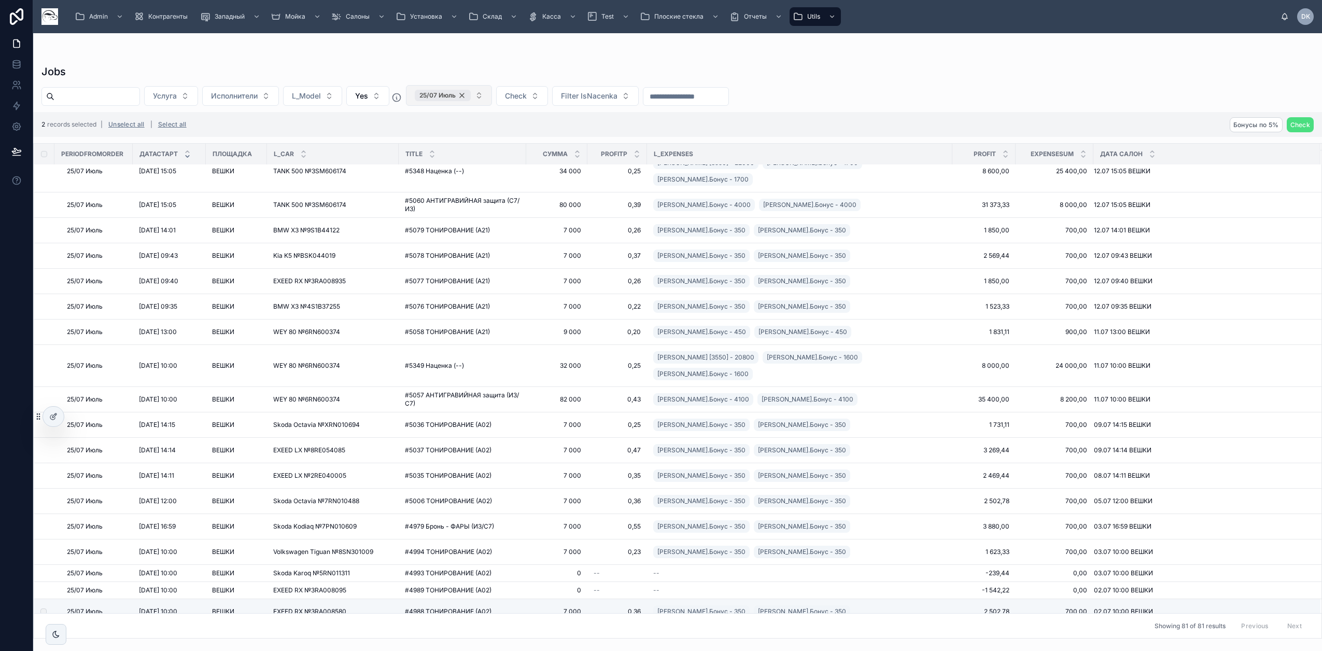
click at [471, 94] on div "25/07 Июль" at bounding box center [443, 95] width 56 height 11
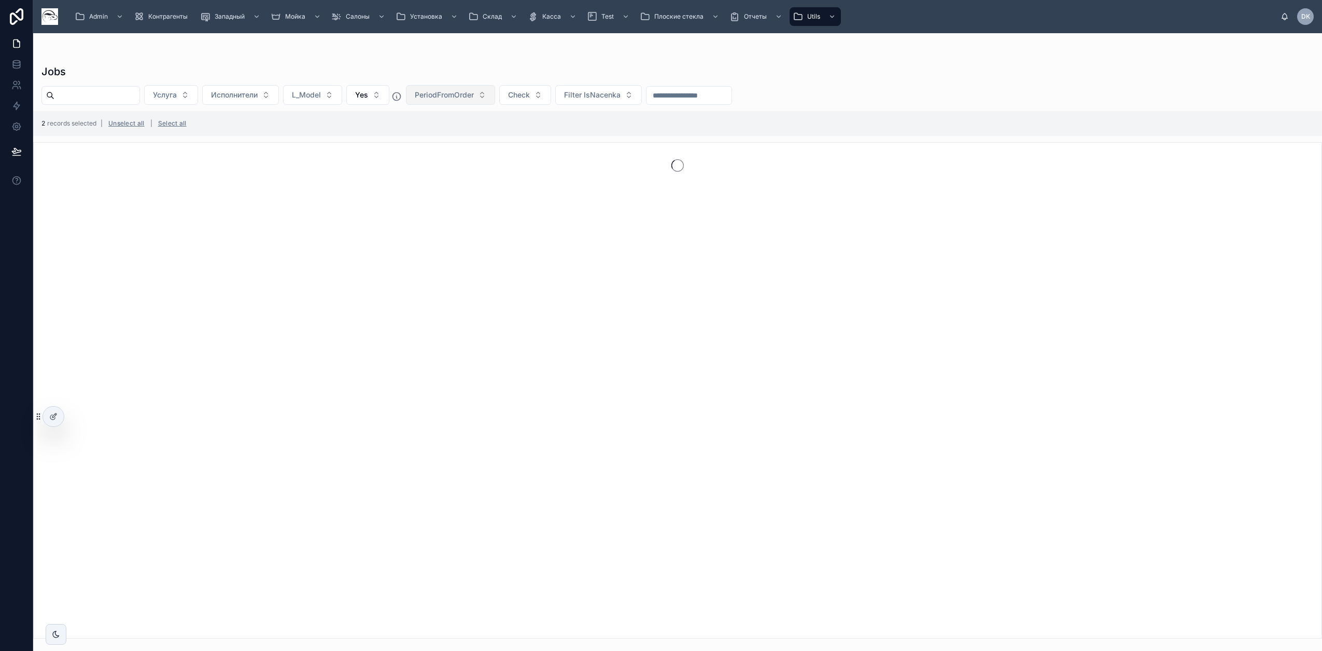
click at [474, 99] on span "PeriodFromOrder" at bounding box center [444, 95] width 59 height 10
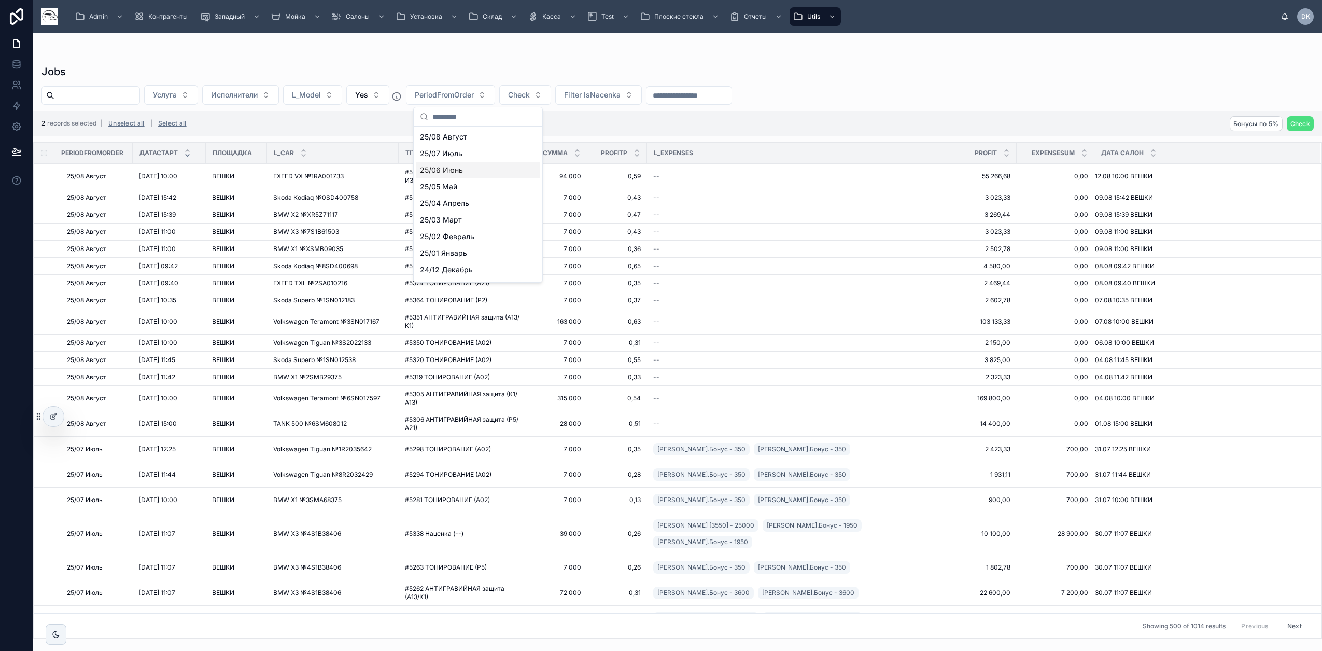
click at [465, 172] on div "25/06 Июнь" at bounding box center [478, 170] width 124 height 17
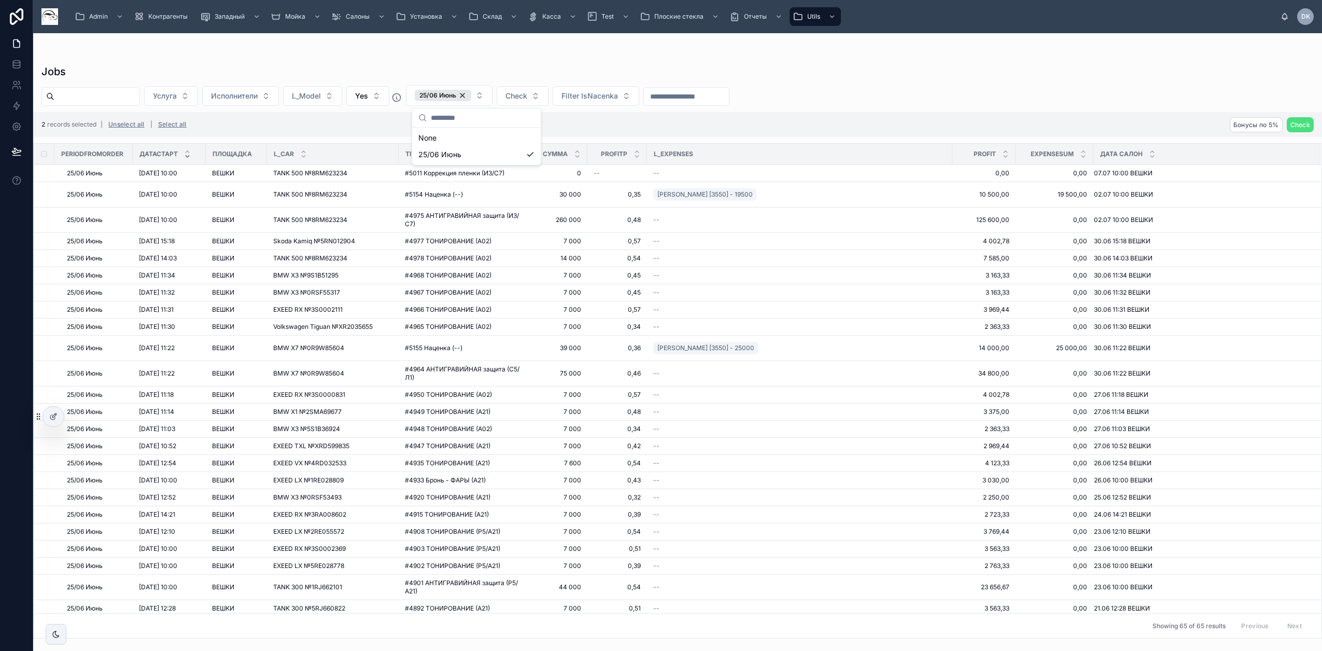
click at [866, 76] on div "Jobs" at bounding box center [677, 71] width 1272 height 15
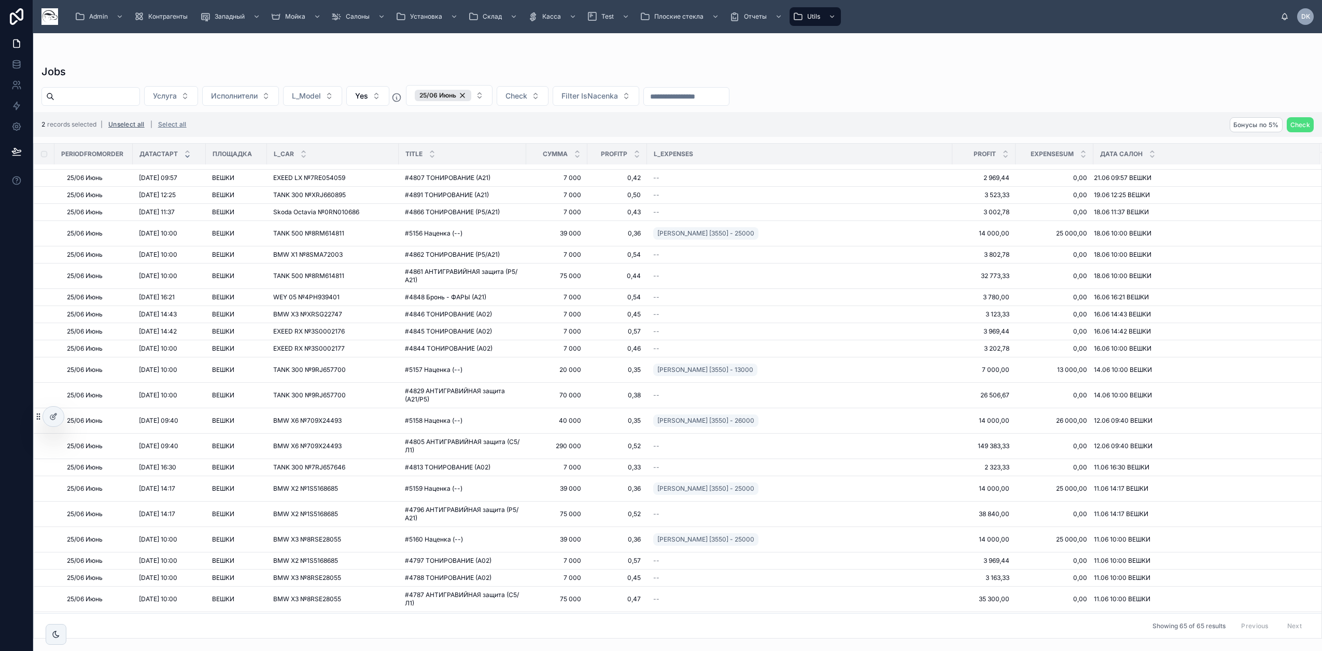
scroll to position [243, 0]
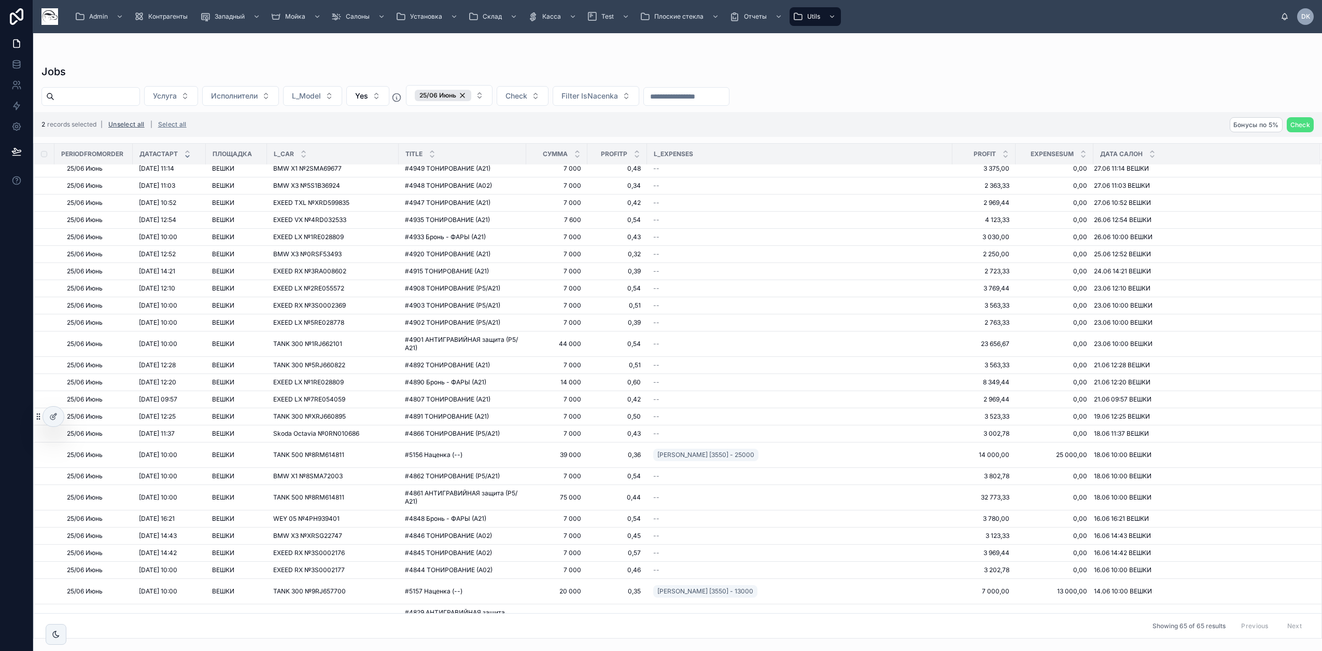
click at [122, 122] on button "Unselect all" at bounding box center [127, 124] width 44 height 17
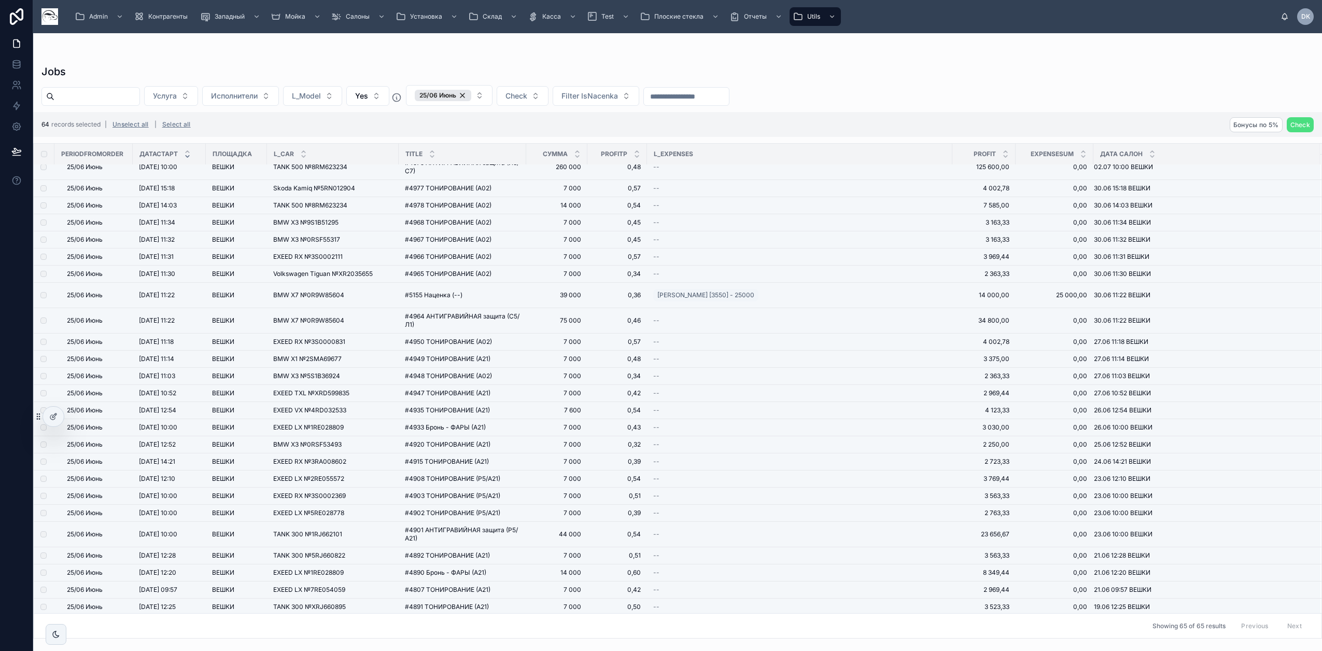
scroll to position [0, 0]
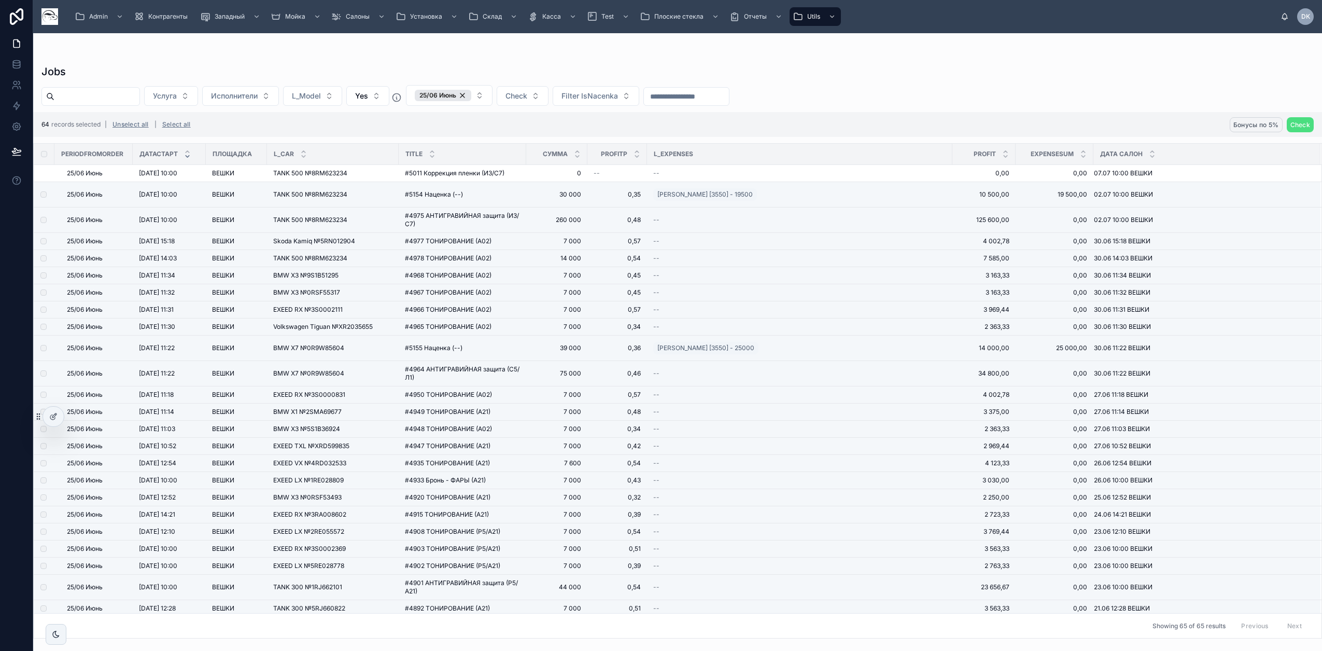
click at [1263, 125] on span "Бонусы по 5%" at bounding box center [1257, 125] width 46 height 8
click at [1298, 104] on icon at bounding box center [1296, 105] width 8 height 8
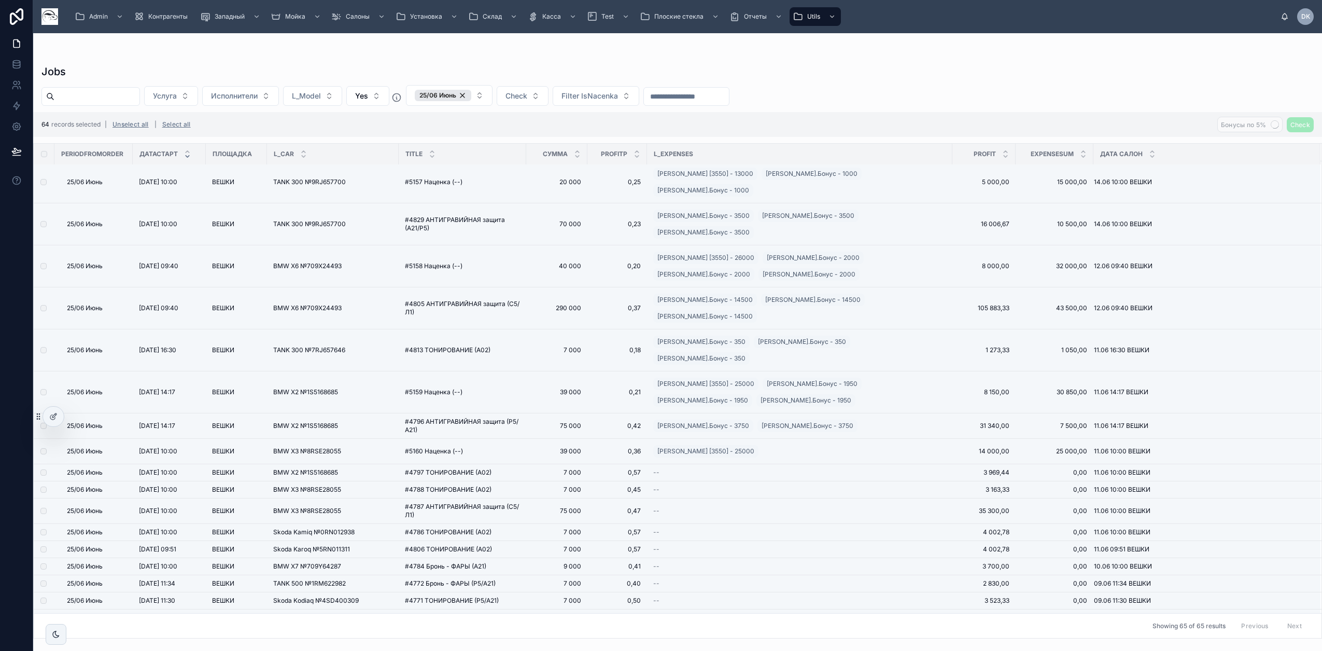
scroll to position [979, 0]
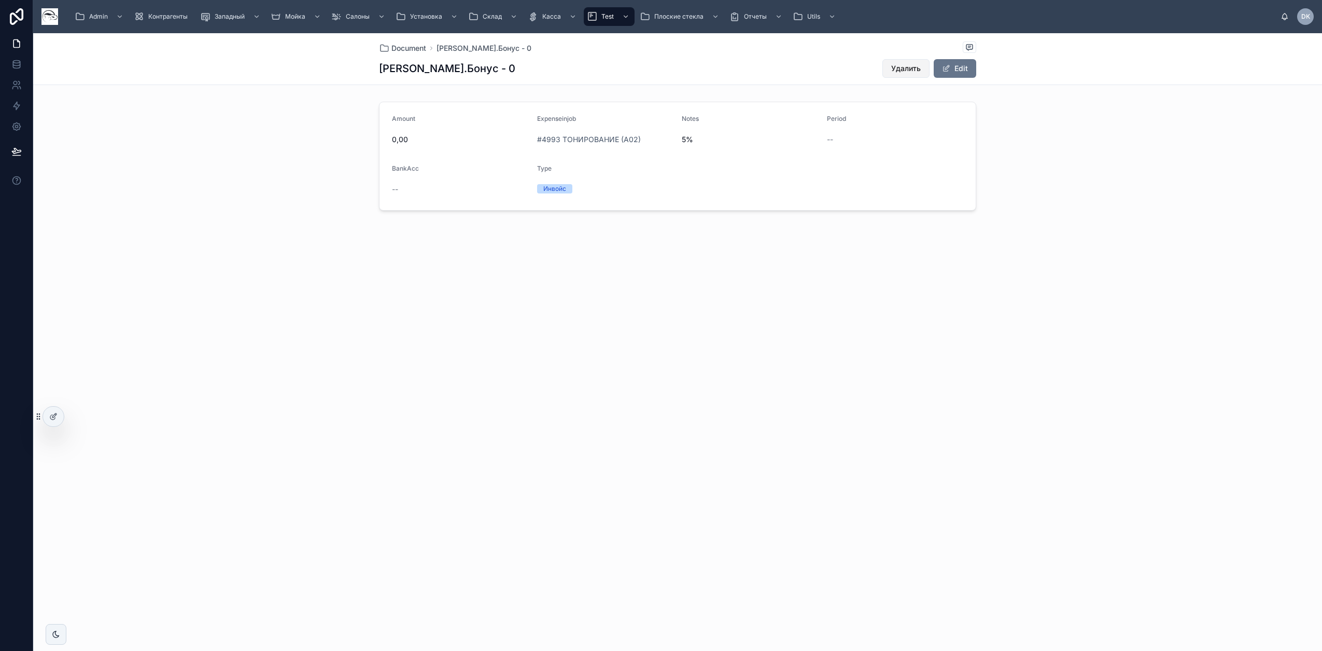
click at [912, 71] on span "Удалить" at bounding box center [906, 68] width 30 height 10
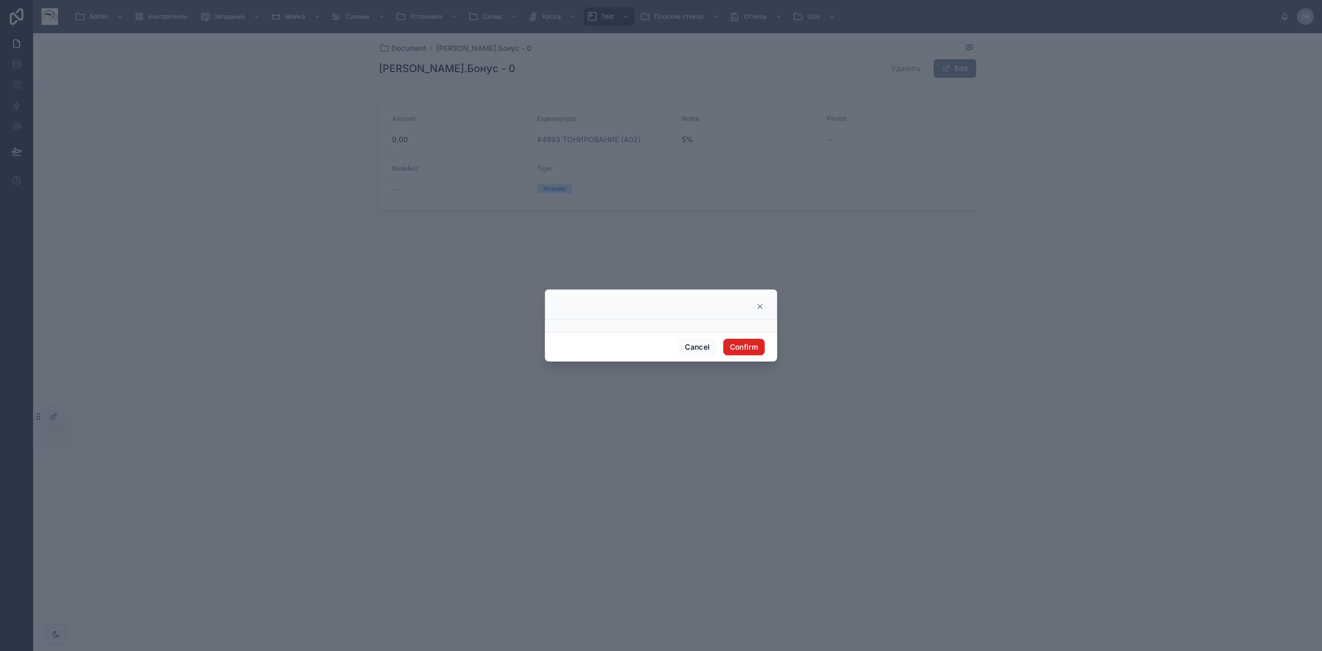
click at [752, 343] on button "Confirm" at bounding box center [743, 347] width 41 height 17
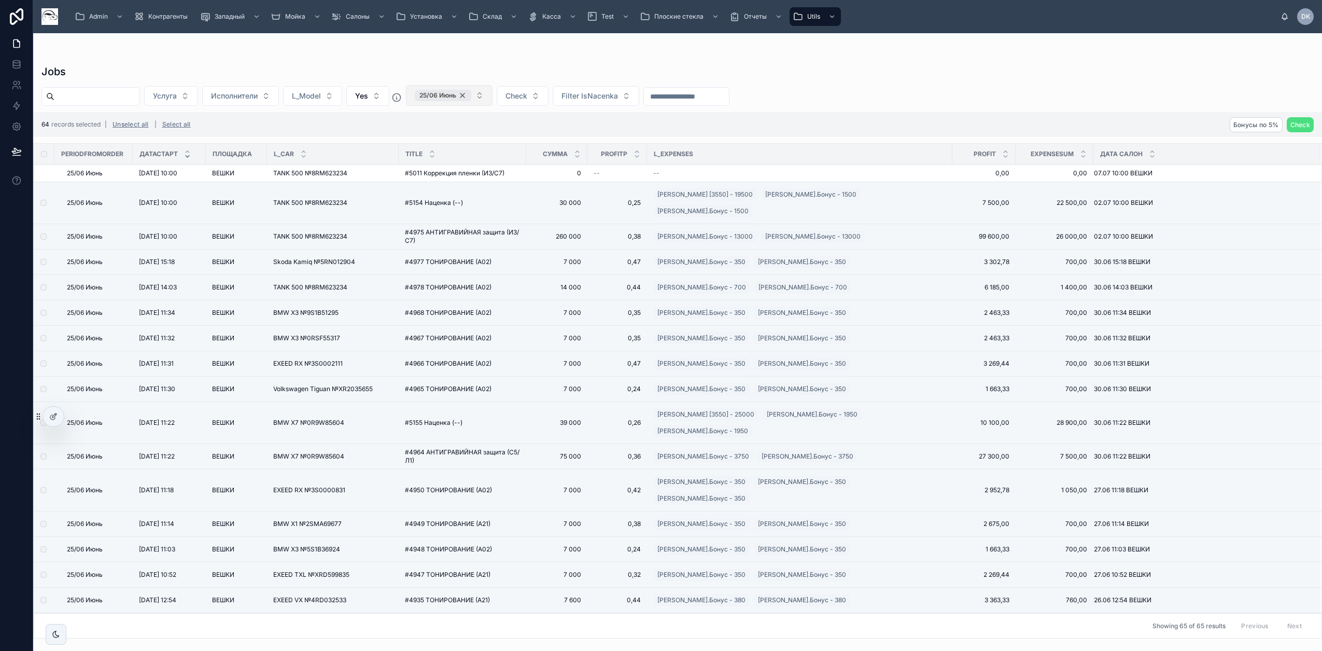
click at [471, 95] on div "25/06 Июнь" at bounding box center [443, 95] width 57 height 11
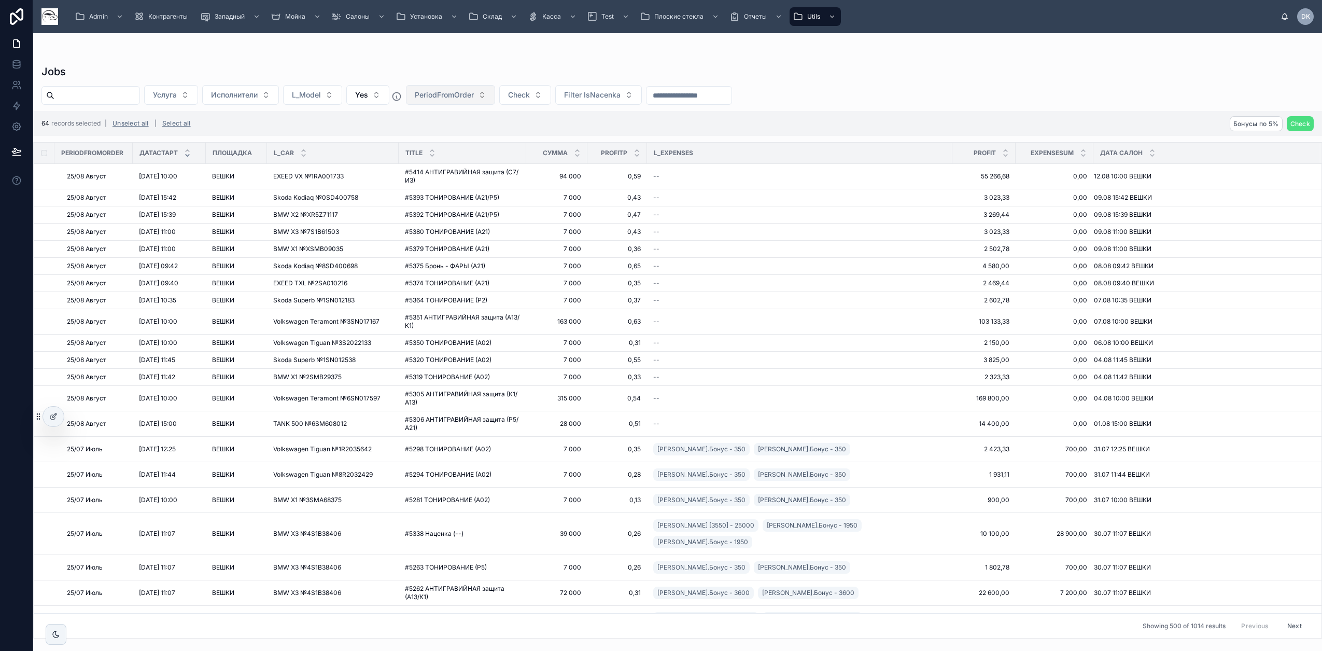
click at [474, 95] on span "PeriodFromOrder" at bounding box center [444, 95] width 59 height 10
click at [464, 189] on div "25/05 Май" at bounding box center [478, 186] width 124 height 17
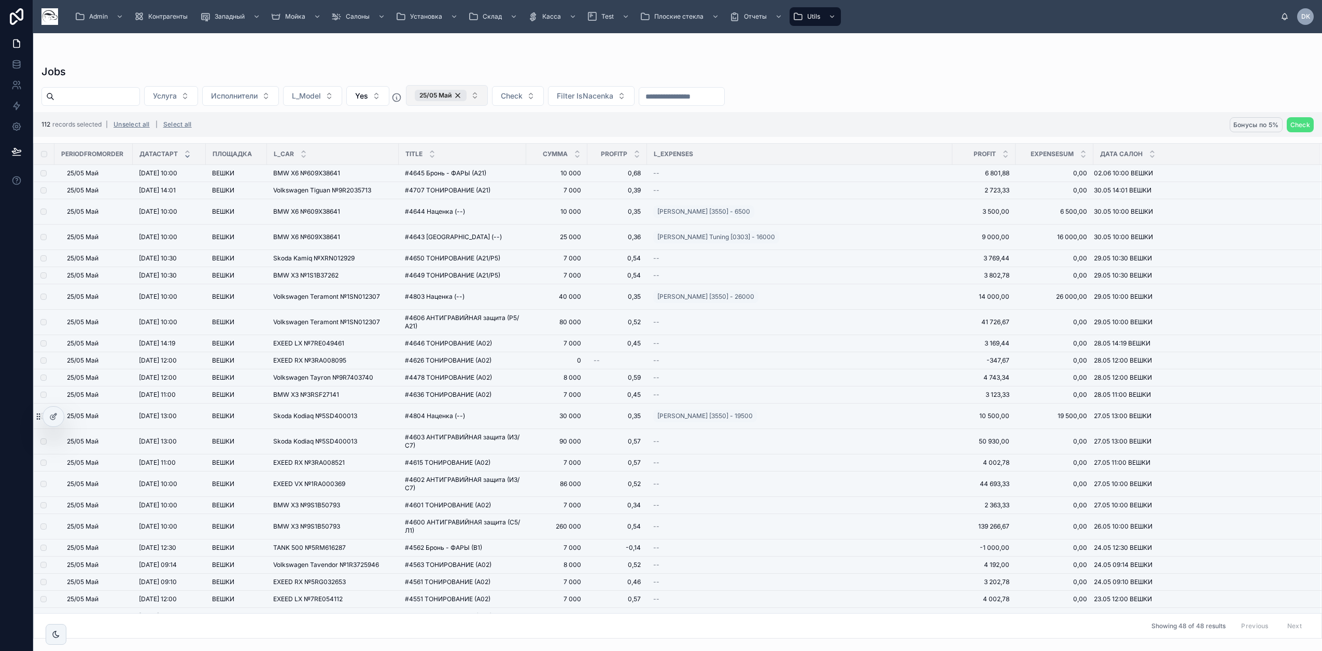
click at [1253, 123] on span "Бонусы по 5%" at bounding box center [1257, 125] width 46 height 8
click at [1310, 105] on icon at bounding box center [1309, 105] width 4 height 4
click at [1246, 122] on span "Бонусы по 5%" at bounding box center [1257, 125] width 46 height 8
click at [1296, 104] on icon at bounding box center [1296, 105] width 8 height 8
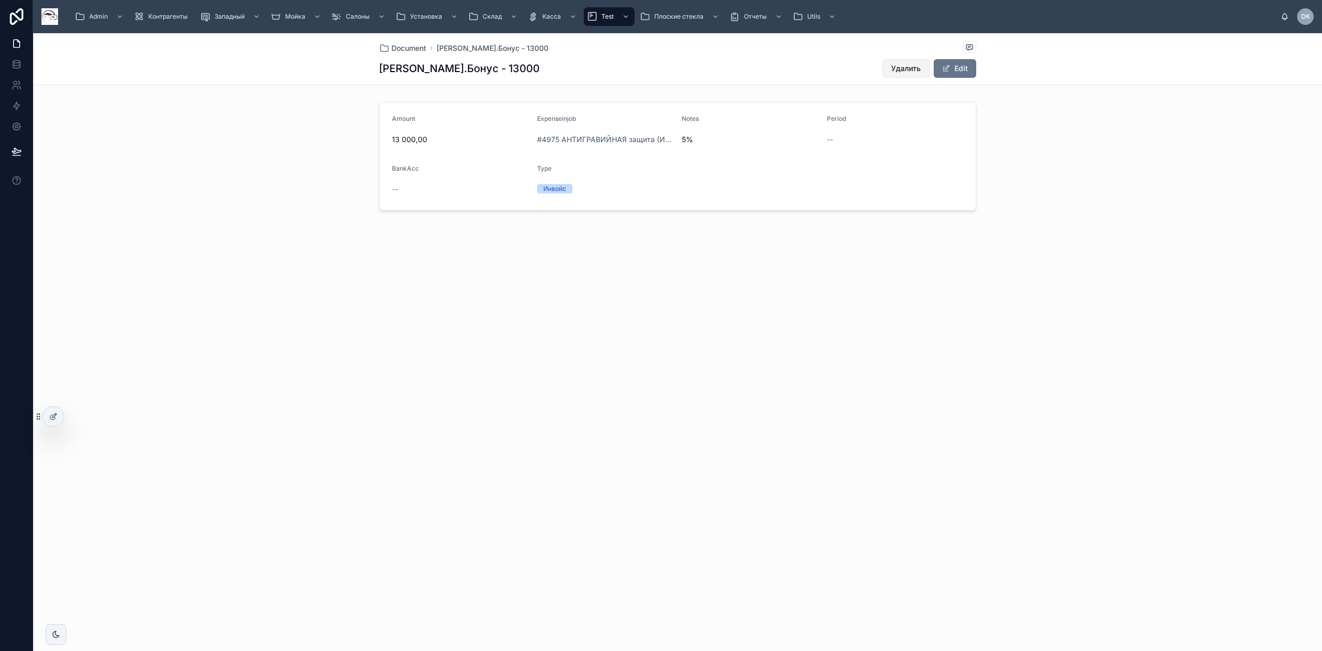
click at [901, 66] on span "Удалить" at bounding box center [906, 68] width 30 height 10
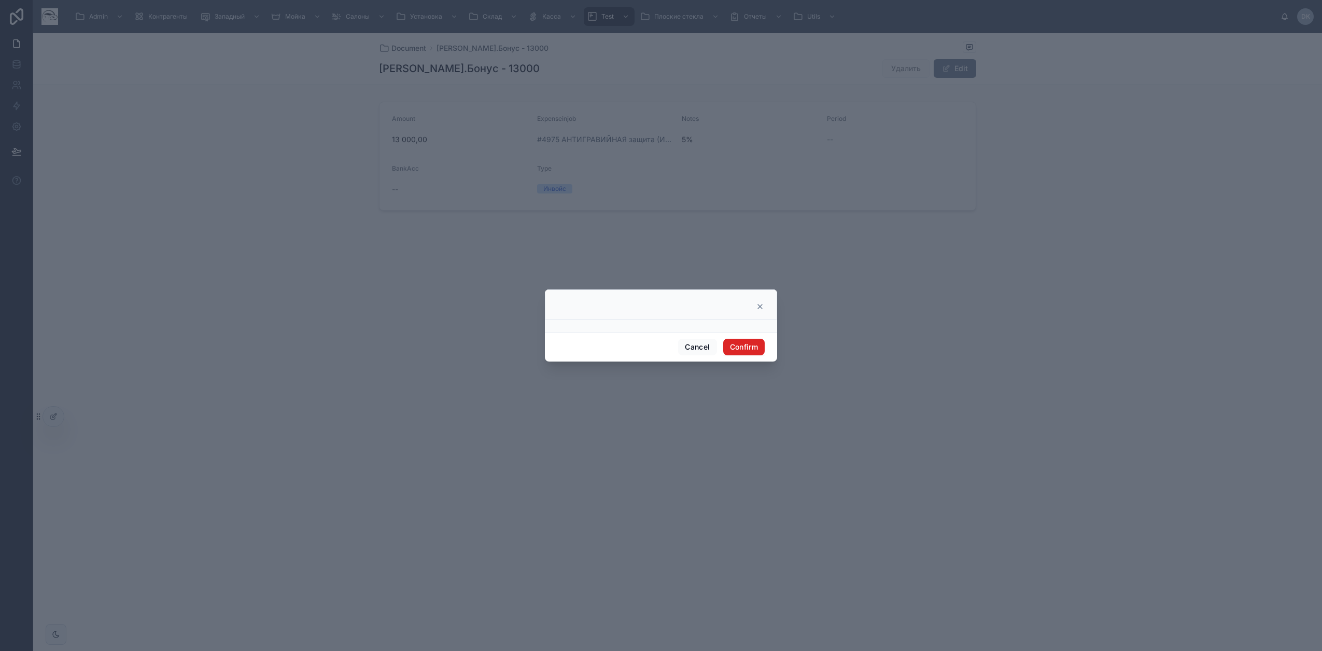
click at [744, 343] on button "Confirm" at bounding box center [743, 347] width 41 height 17
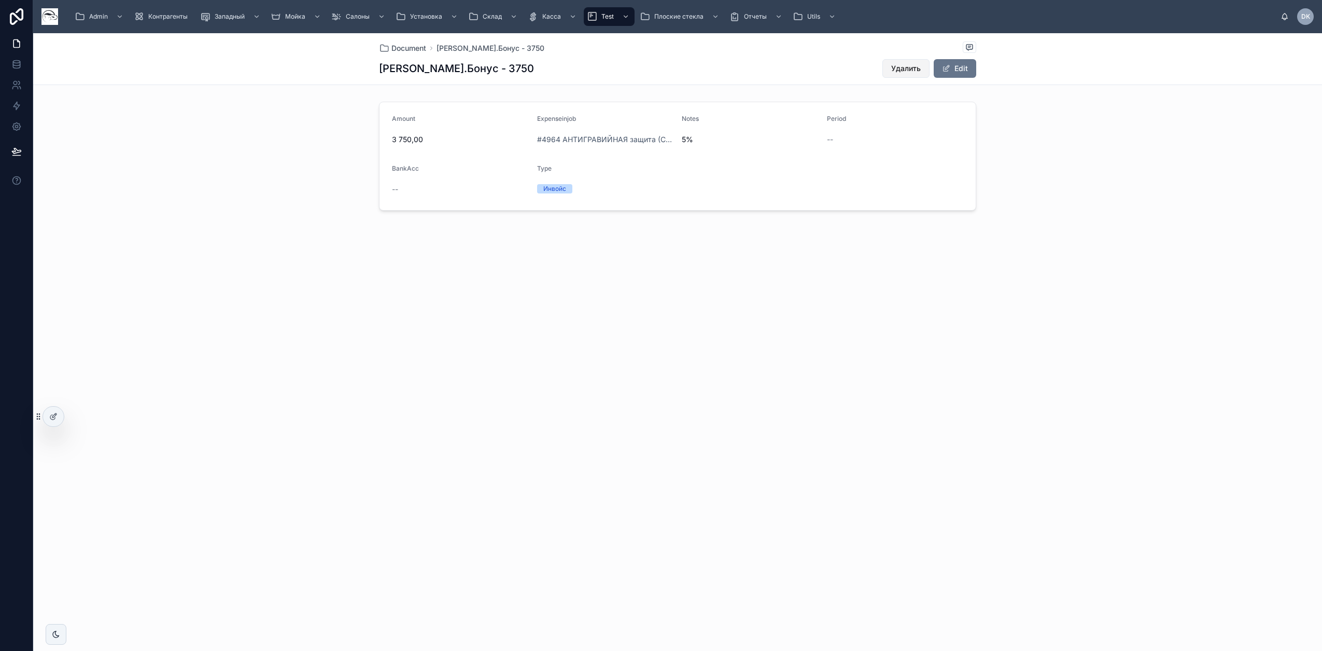
click at [894, 72] on span "Удалить" at bounding box center [906, 68] width 30 height 10
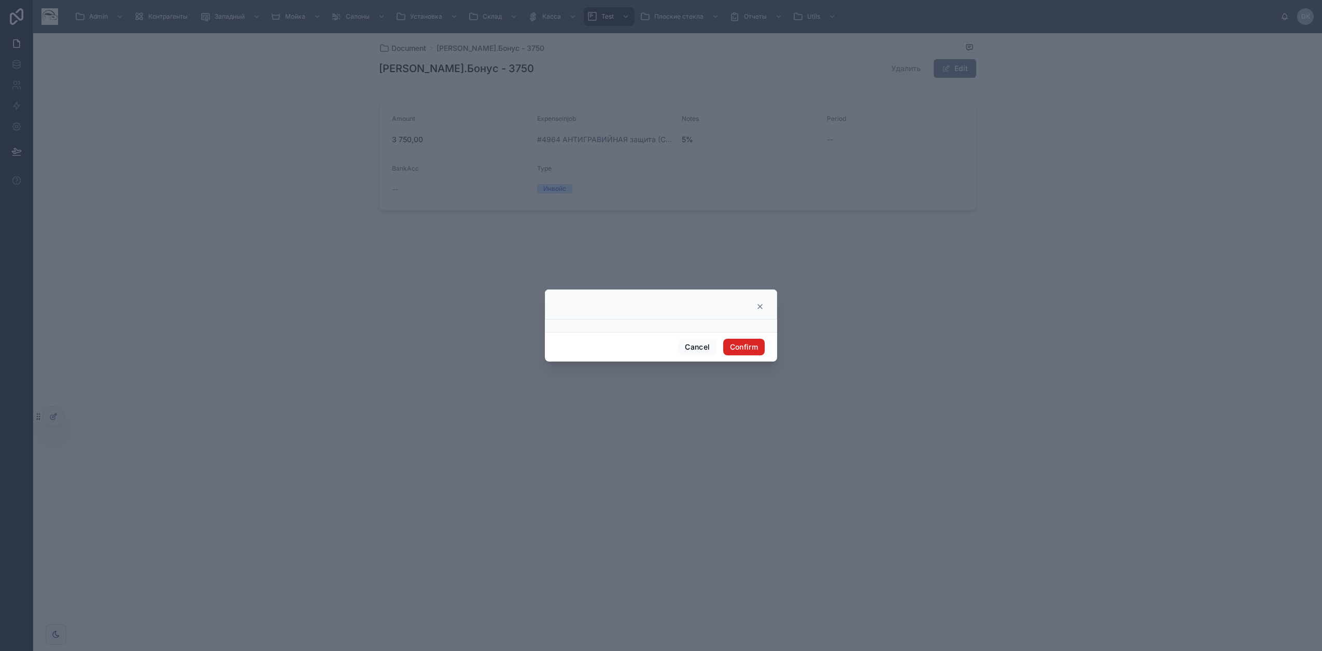
click at [747, 351] on button "Confirm" at bounding box center [743, 347] width 41 height 17
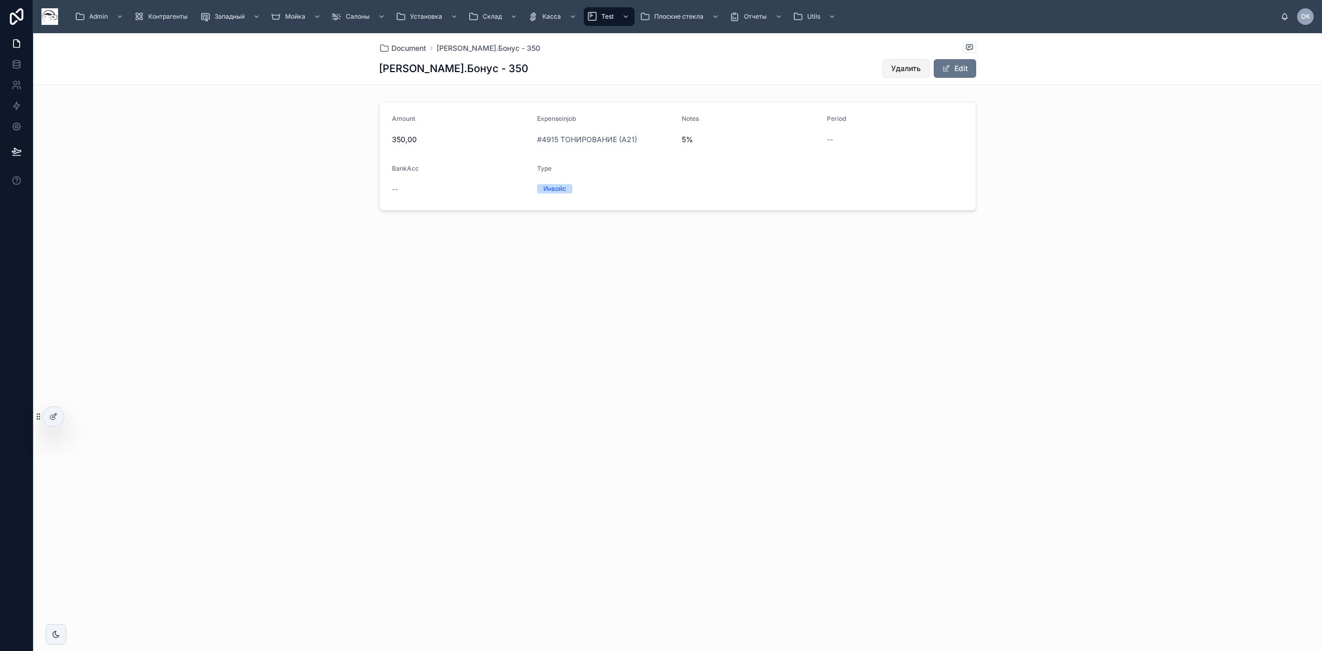
click at [909, 67] on span "Удалить" at bounding box center [906, 68] width 30 height 10
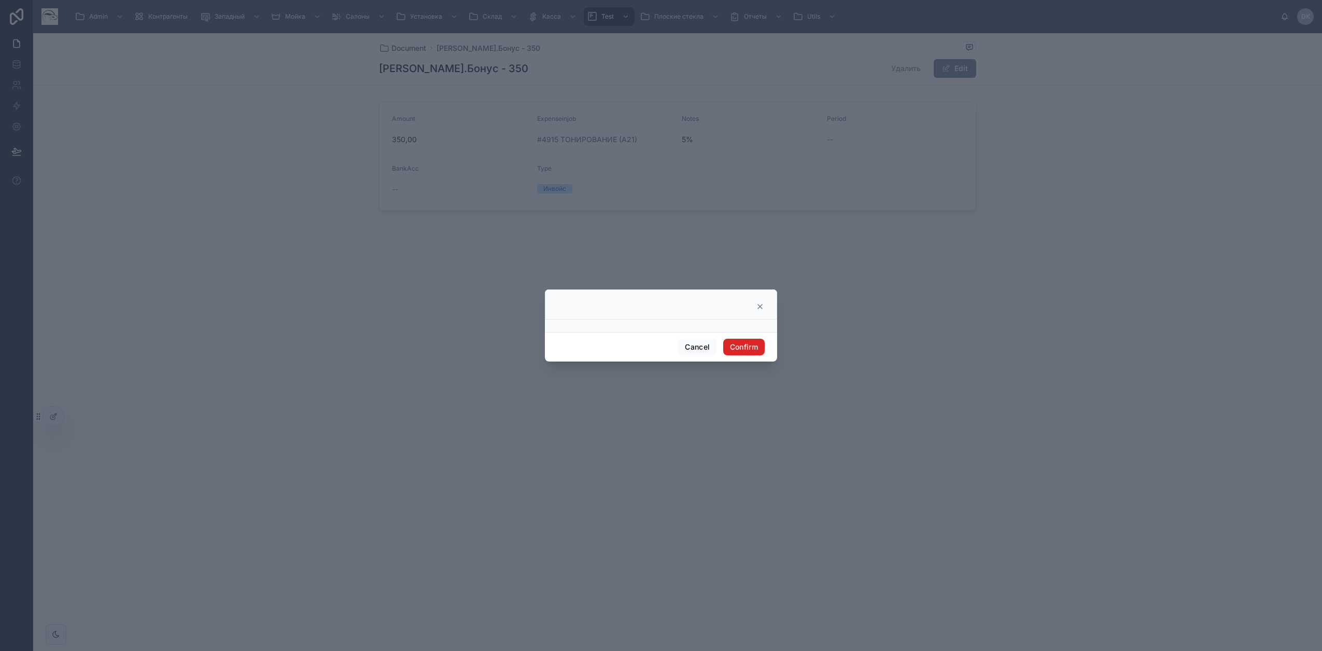
click at [746, 352] on button "Confirm" at bounding box center [743, 347] width 41 height 17
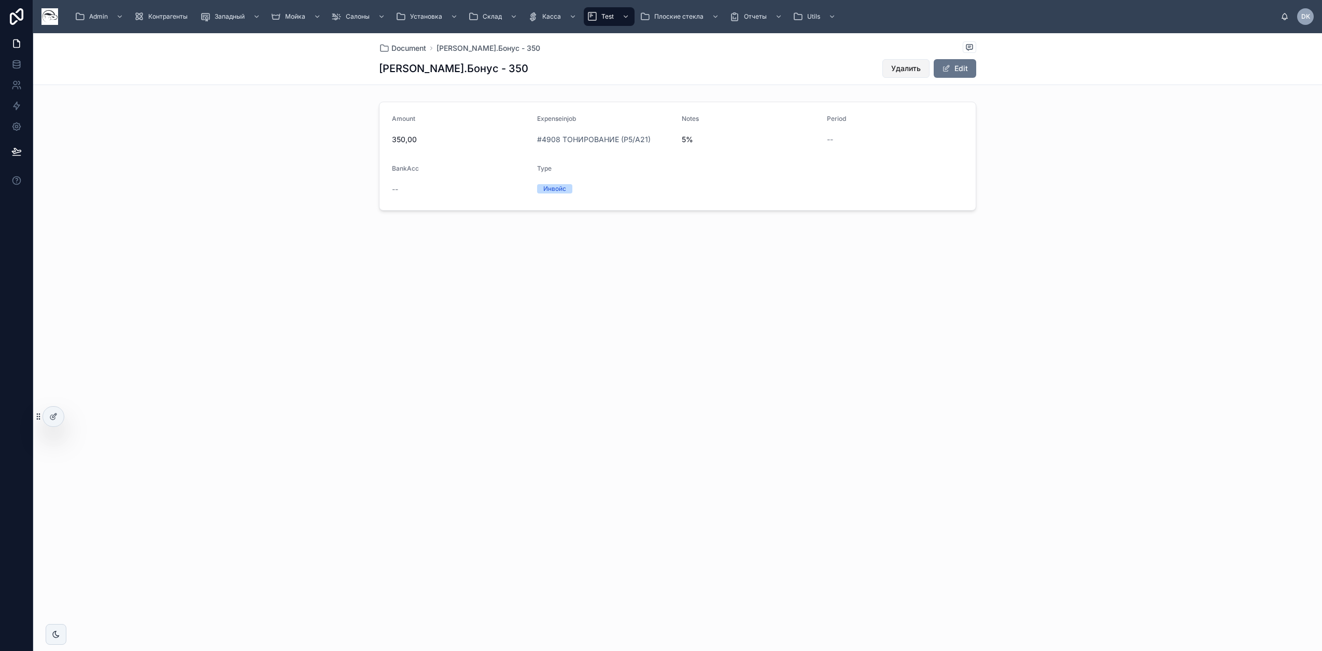
click at [915, 69] on span "Удалить" at bounding box center [906, 68] width 30 height 10
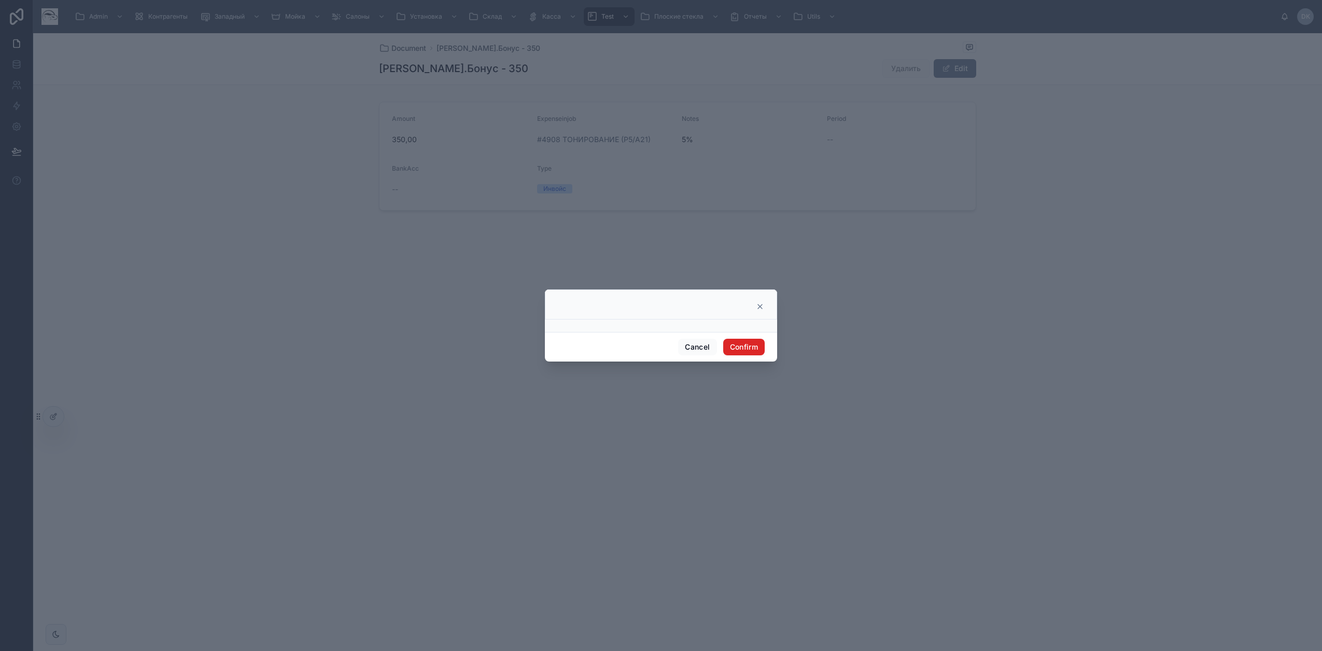
click at [755, 348] on button "Confirm" at bounding box center [743, 347] width 41 height 17
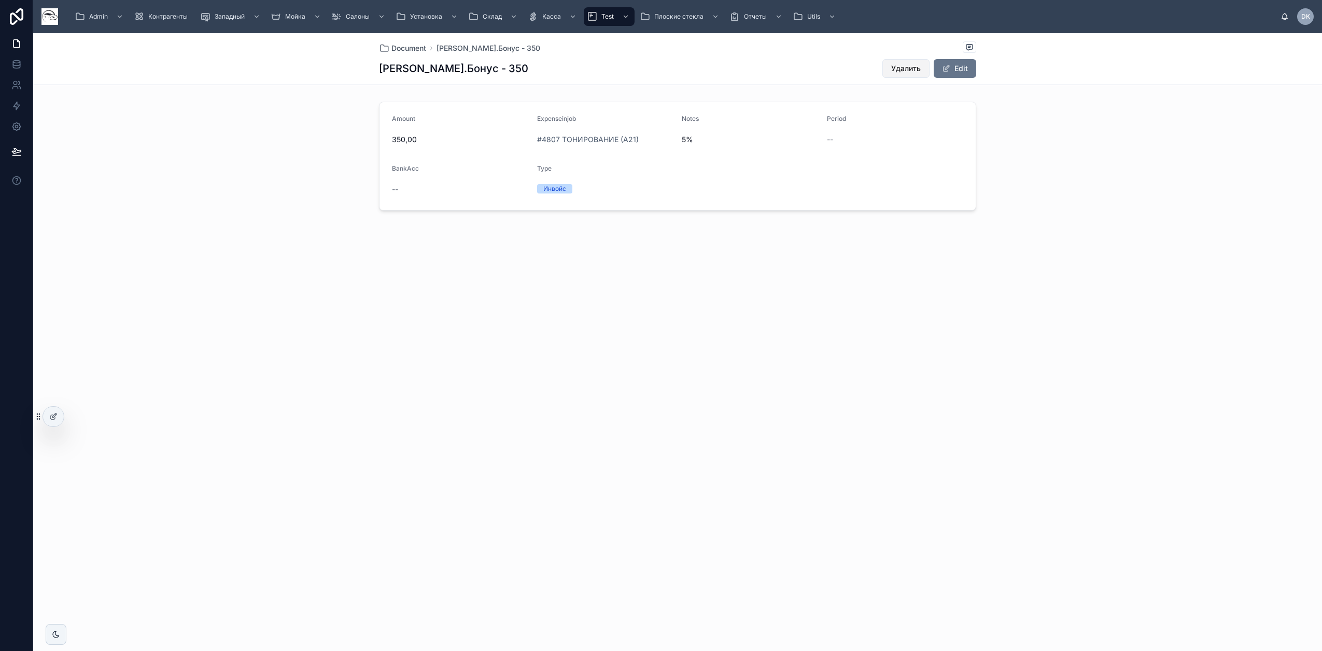
click at [916, 63] on button "Удалить" at bounding box center [906, 68] width 47 height 19
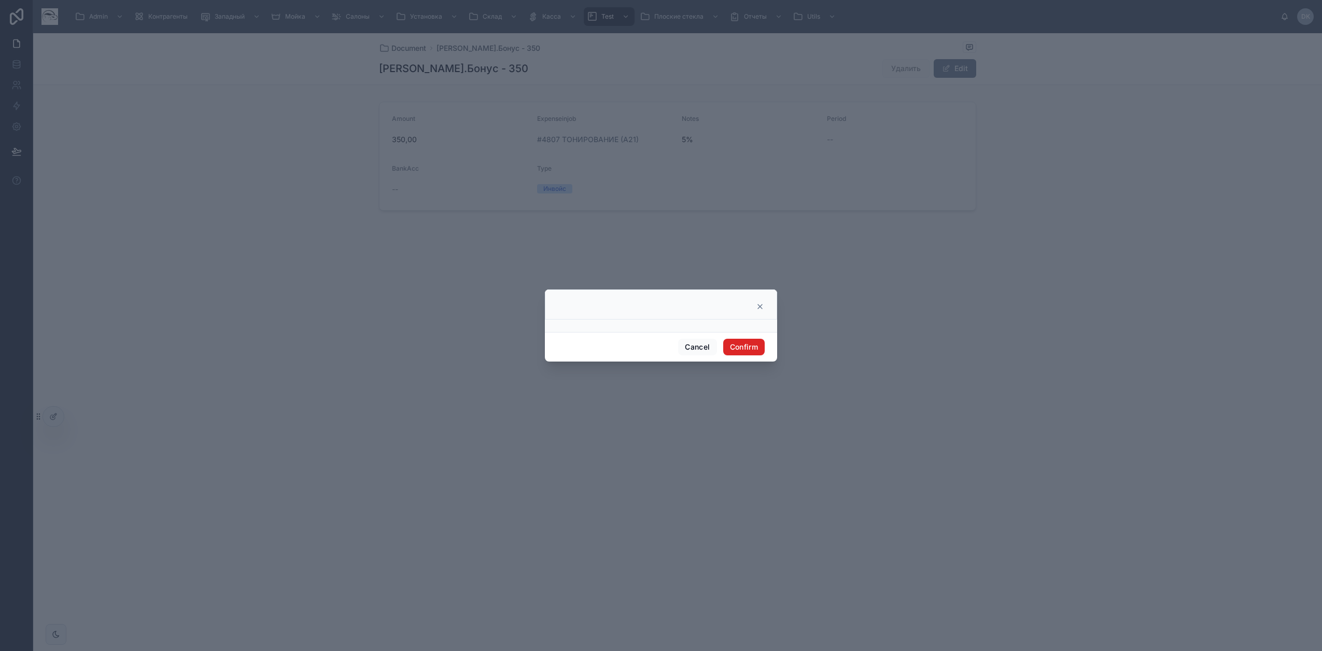
click at [740, 347] on button "Confirm" at bounding box center [743, 347] width 41 height 17
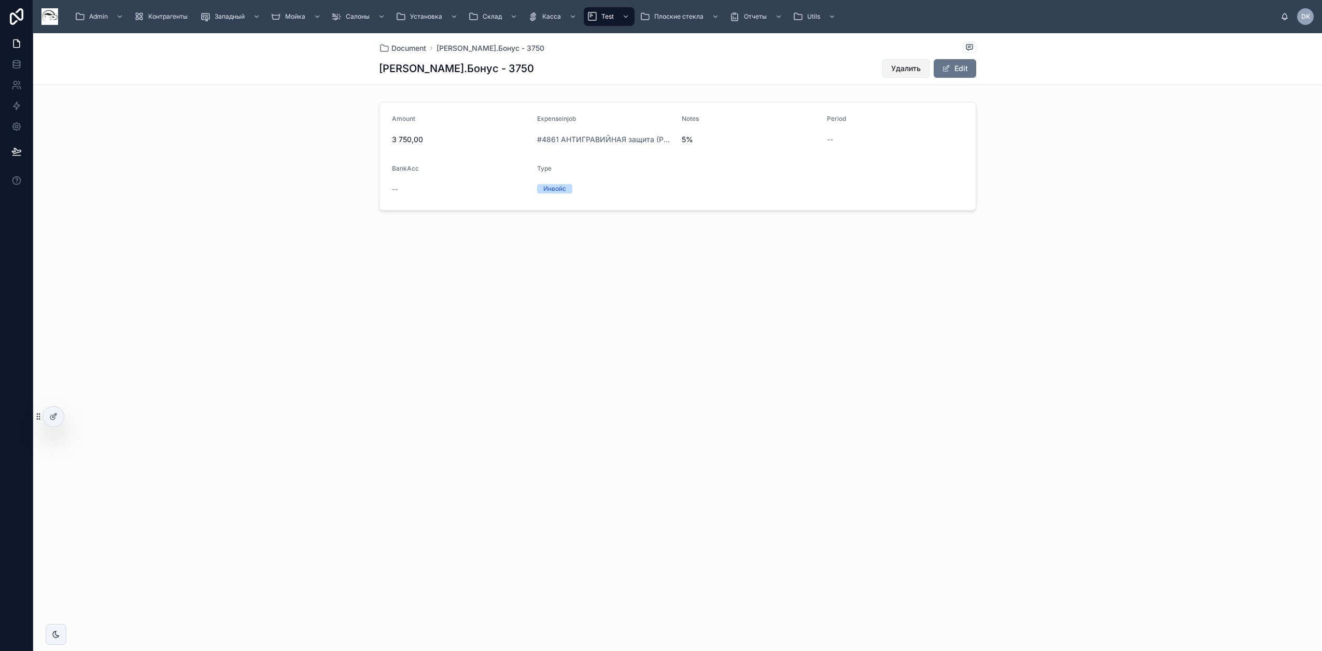
click at [912, 66] on span "Удалить" at bounding box center [906, 68] width 30 height 10
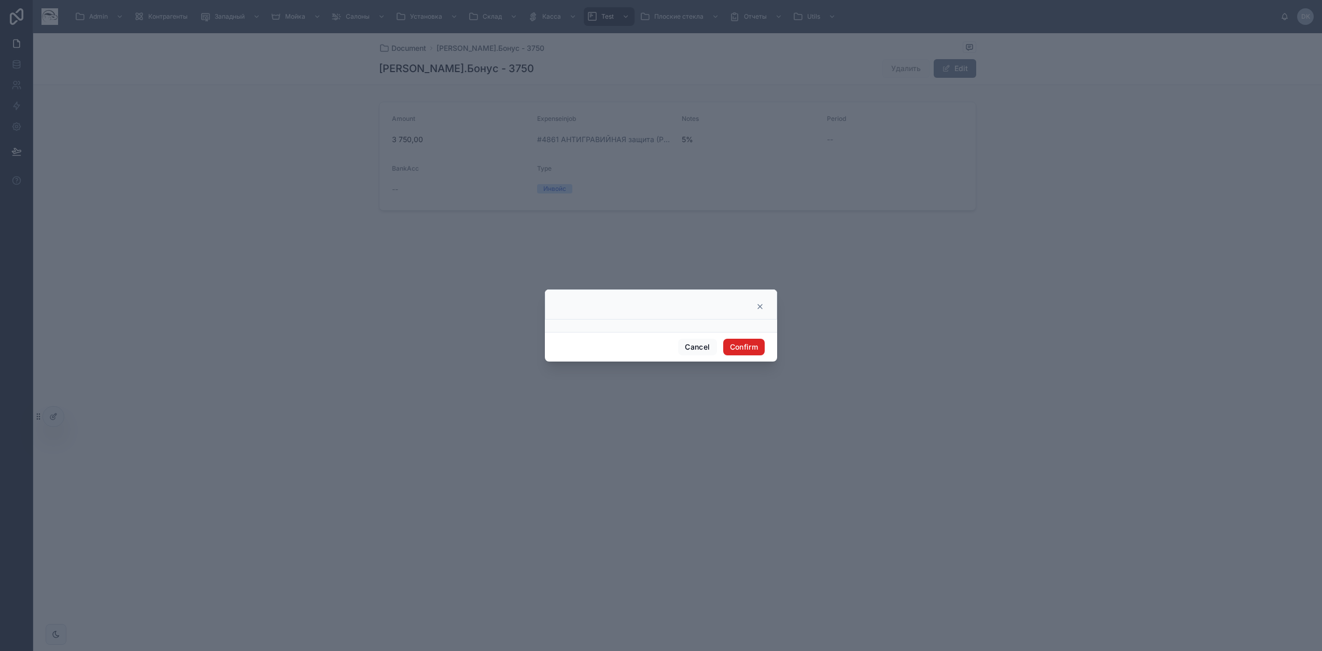
click at [752, 345] on button "Confirm" at bounding box center [743, 347] width 41 height 17
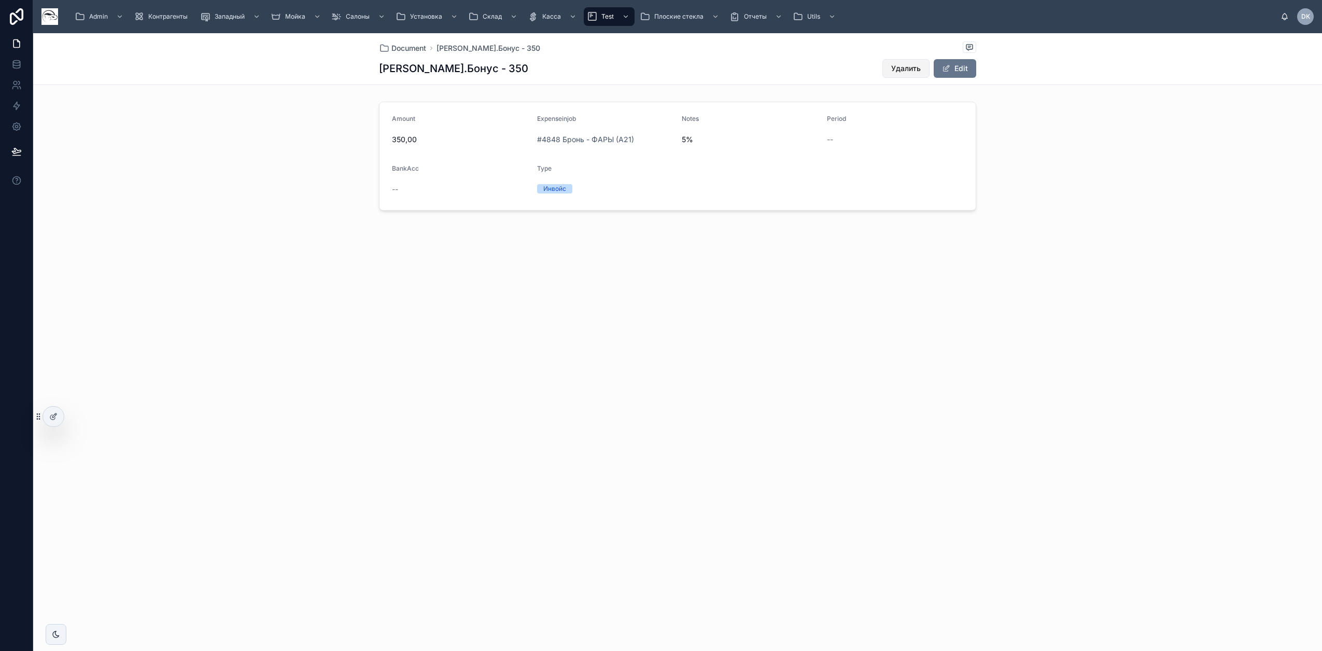
click at [905, 70] on span "Удалить" at bounding box center [906, 68] width 30 height 10
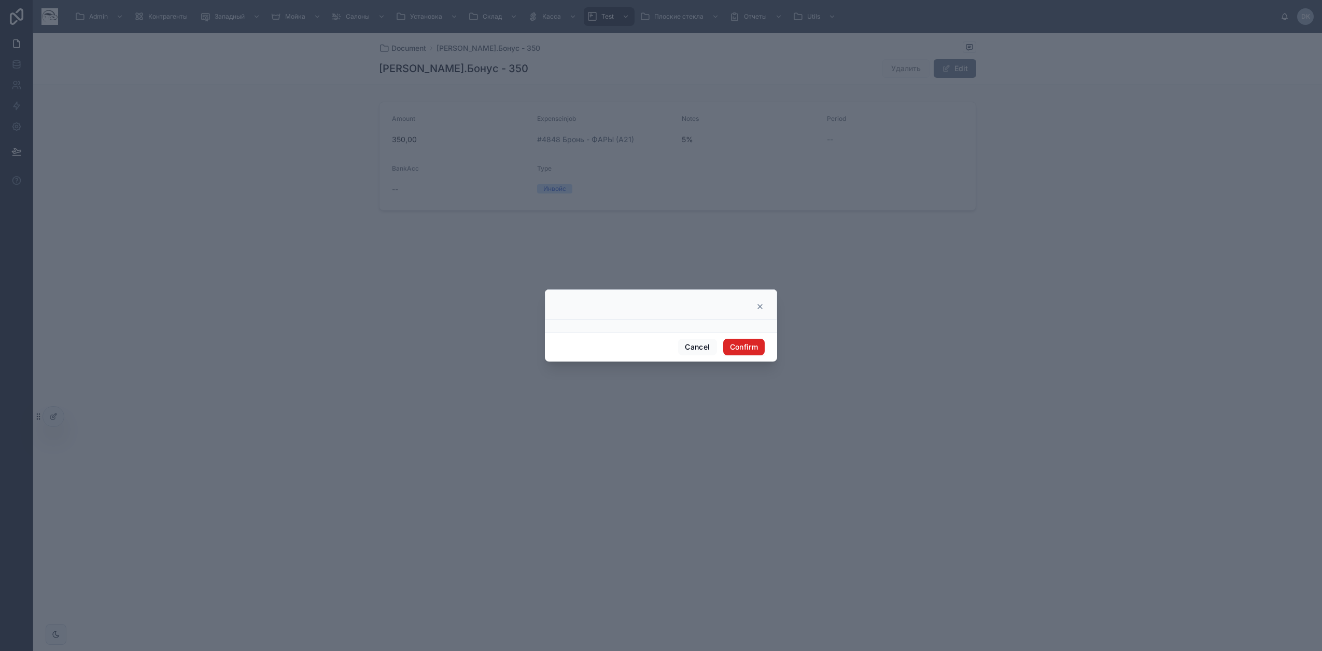
click at [754, 347] on button "Confirm" at bounding box center [743, 347] width 41 height 17
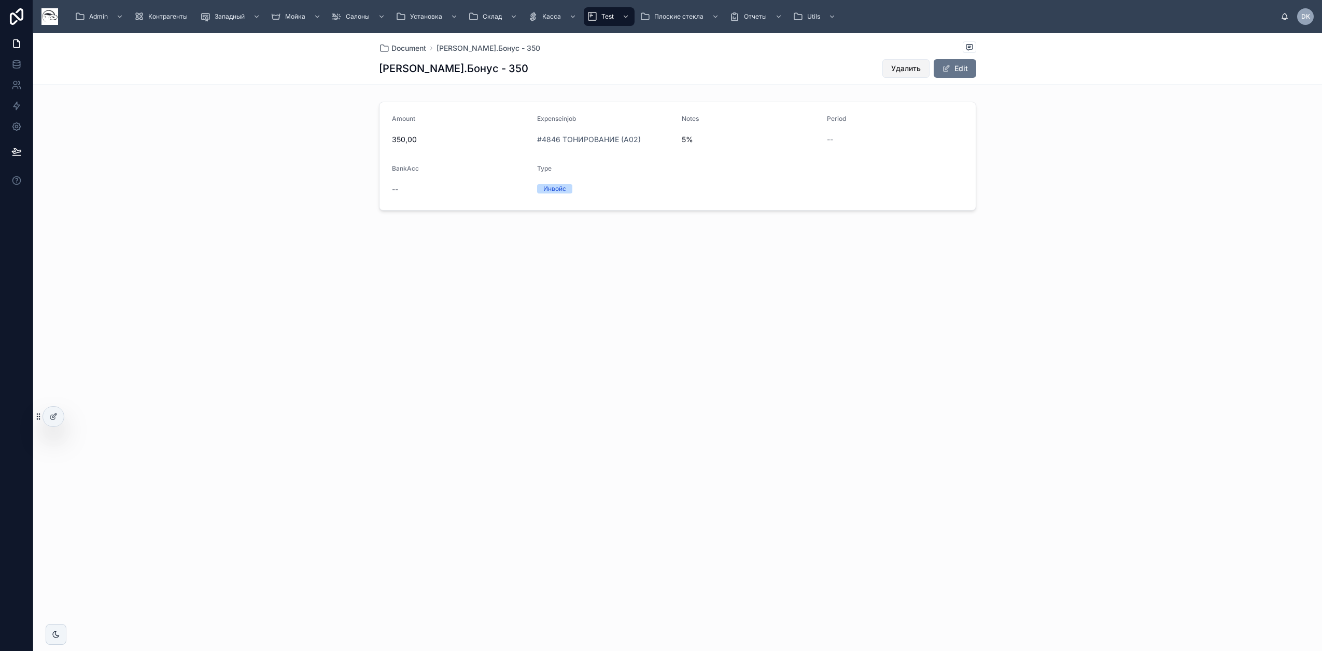
click at [912, 64] on span "Удалить" at bounding box center [906, 68] width 30 height 10
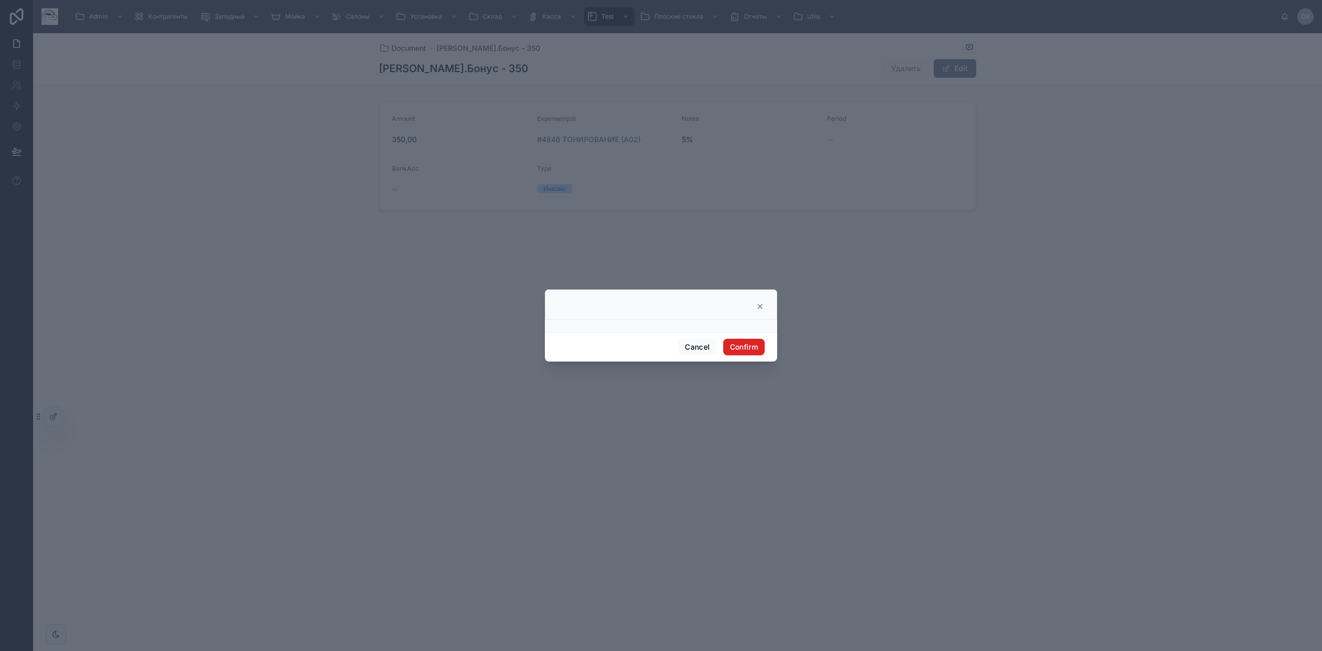
click at [755, 346] on button "Confirm" at bounding box center [743, 347] width 41 height 17
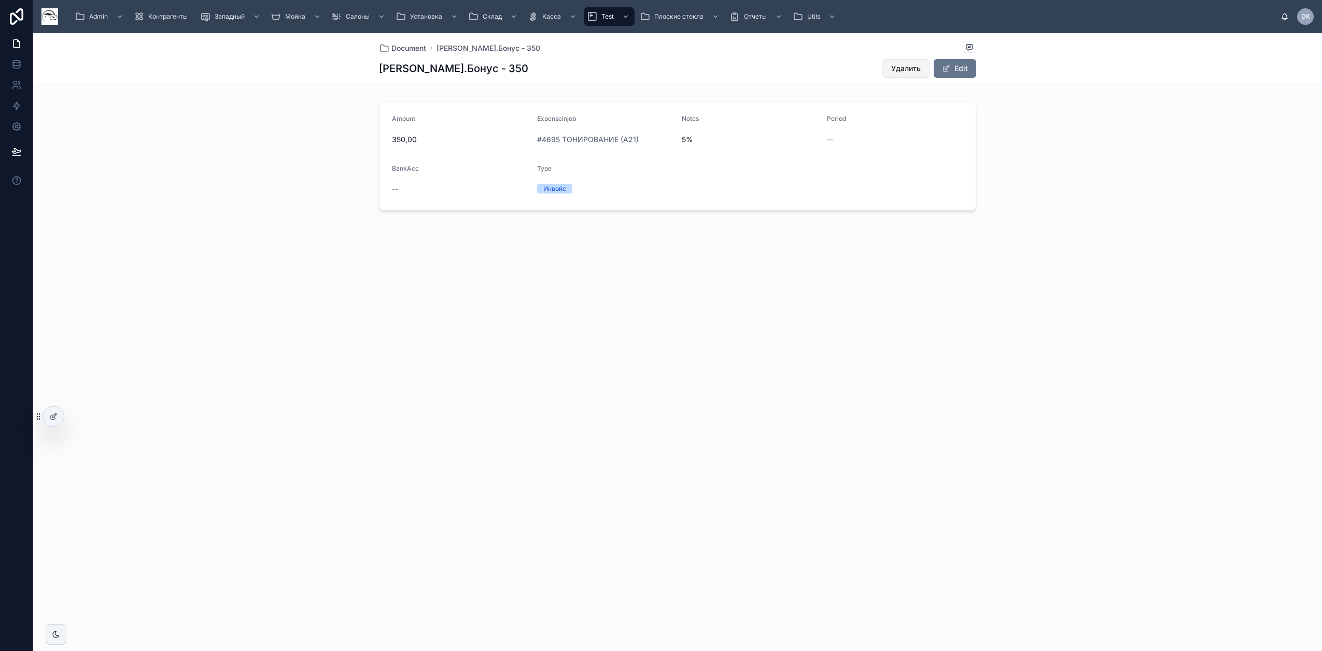
click at [904, 66] on span "Удалить" at bounding box center [906, 68] width 30 height 10
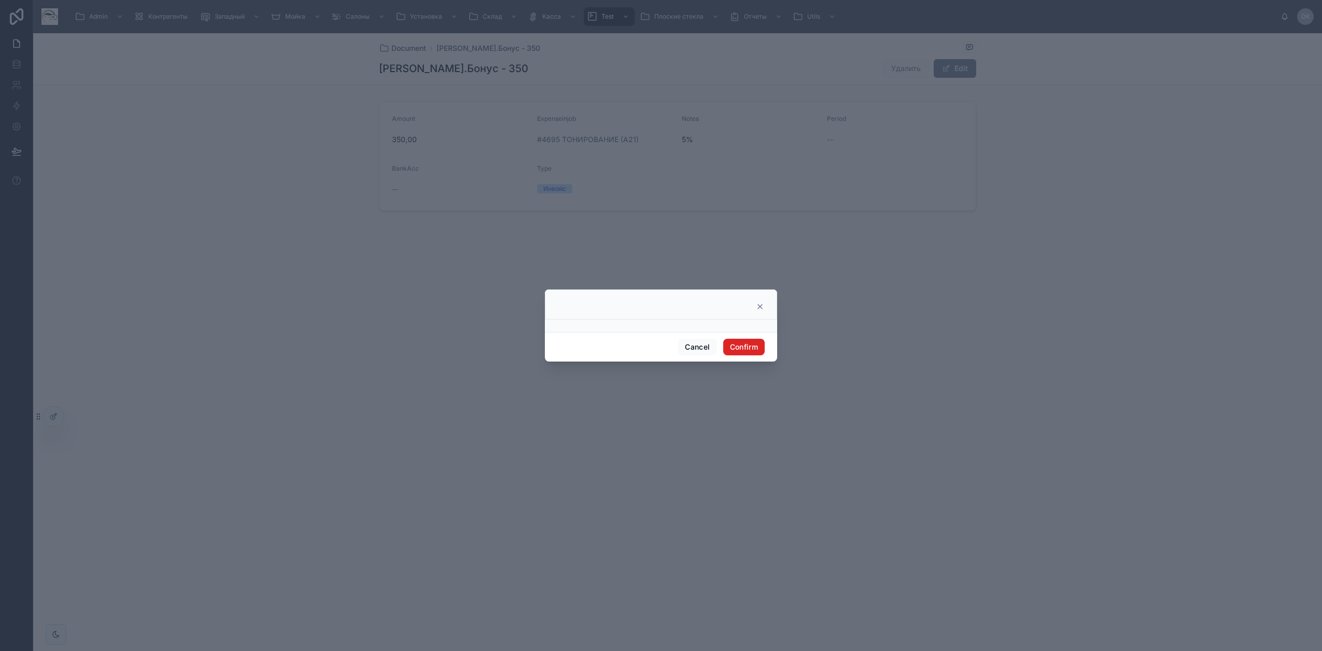
click at [749, 343] on button "Confirm" at bounding box center [743, 347] width 41 height 17
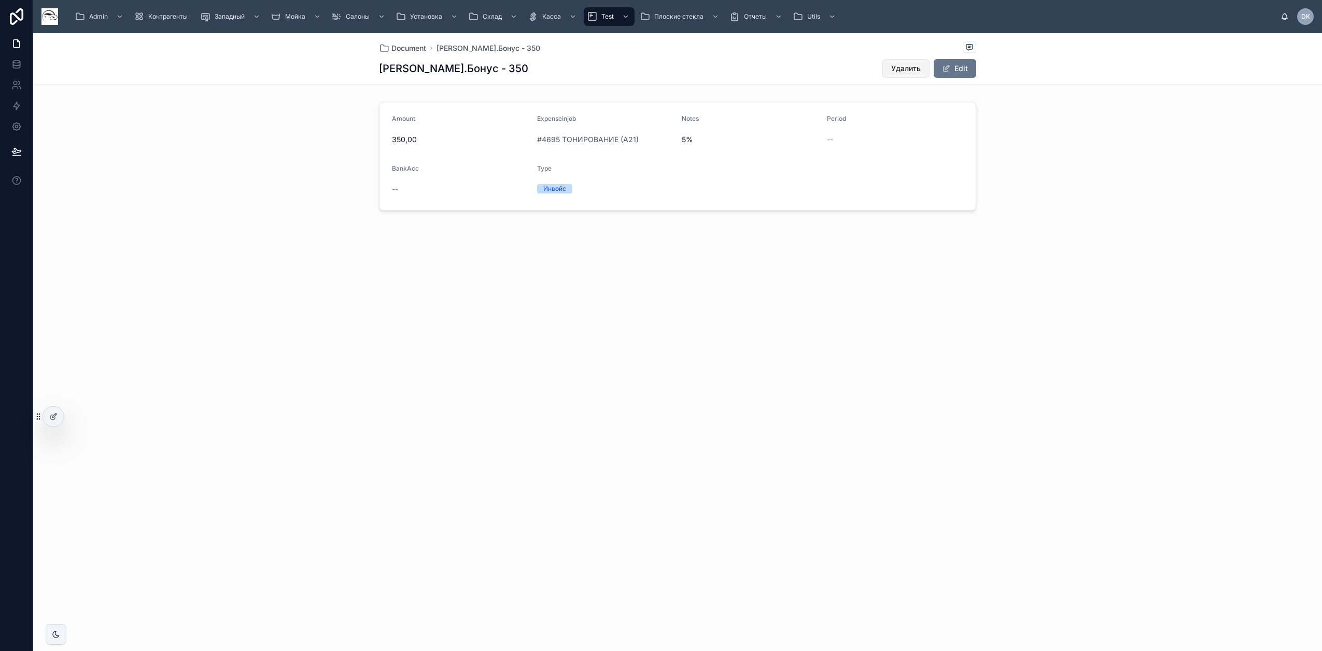
click at [909, 69] on span "Удалить" at bounding box center [906, 68] width 30 height 10
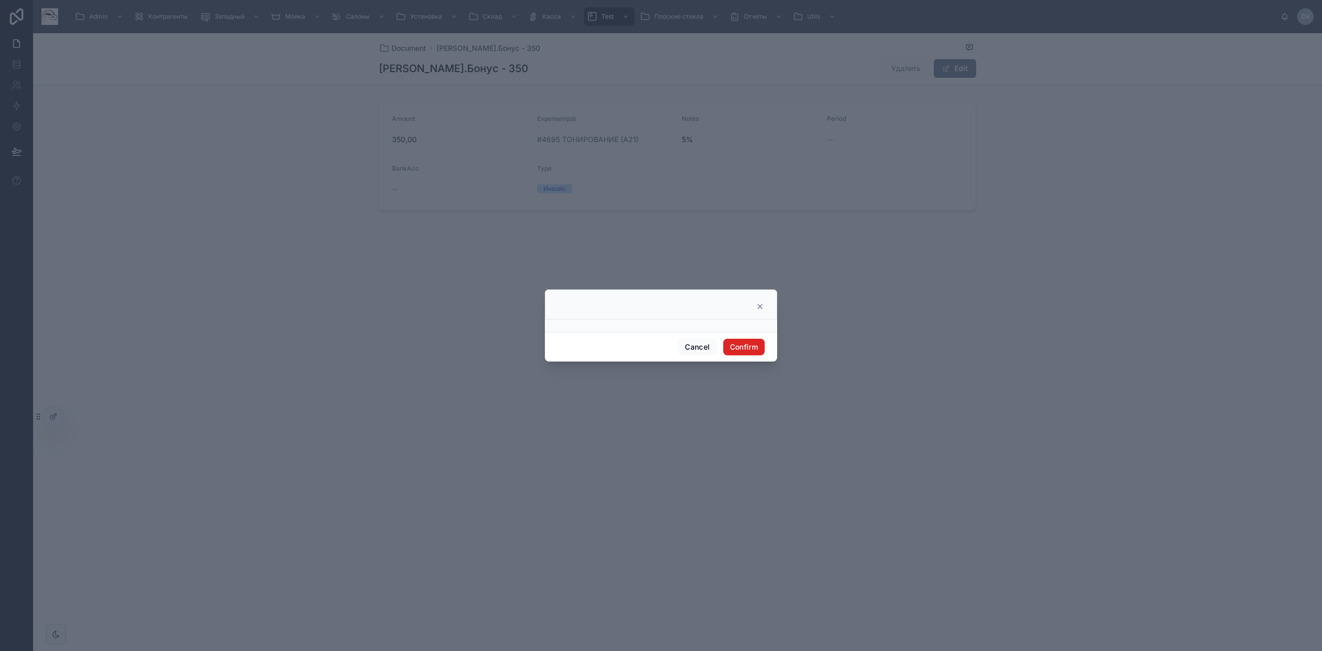
click at [753, 345] on button "Confirm" at bounding box center [743, 347] width 41 height 17
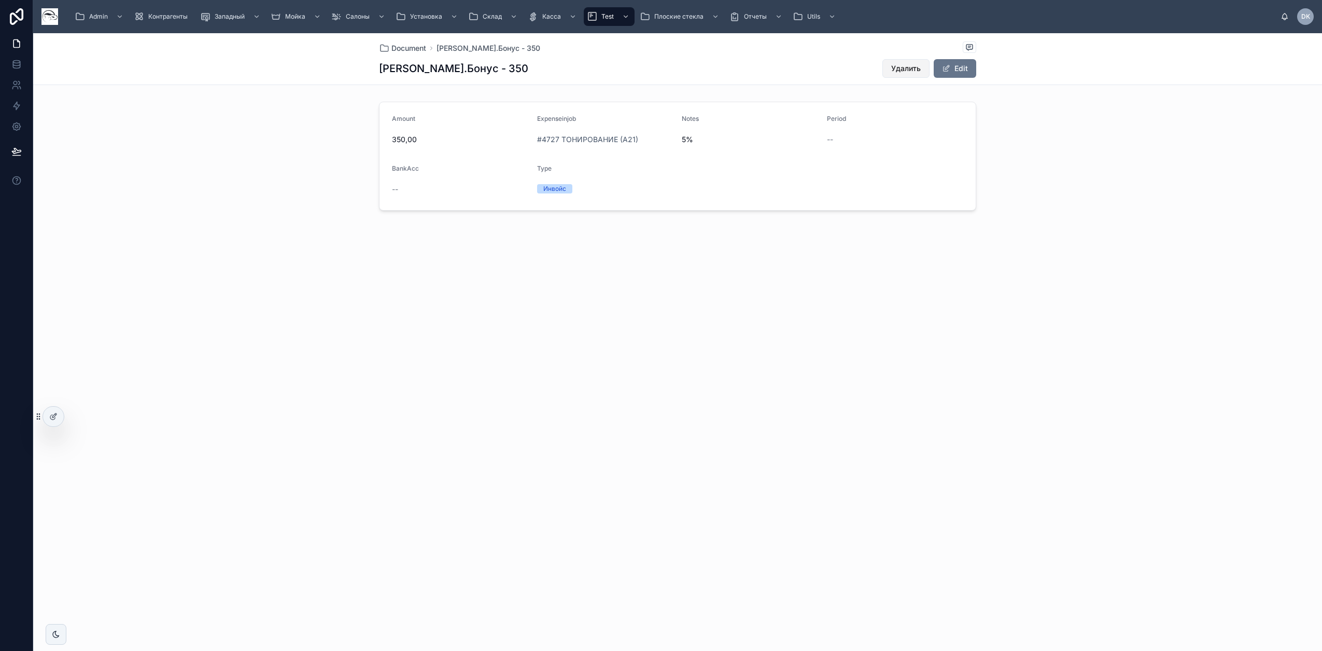
click at [910, 72] on span "Удалить" at bounding box center [906, 68] width 30 height 10
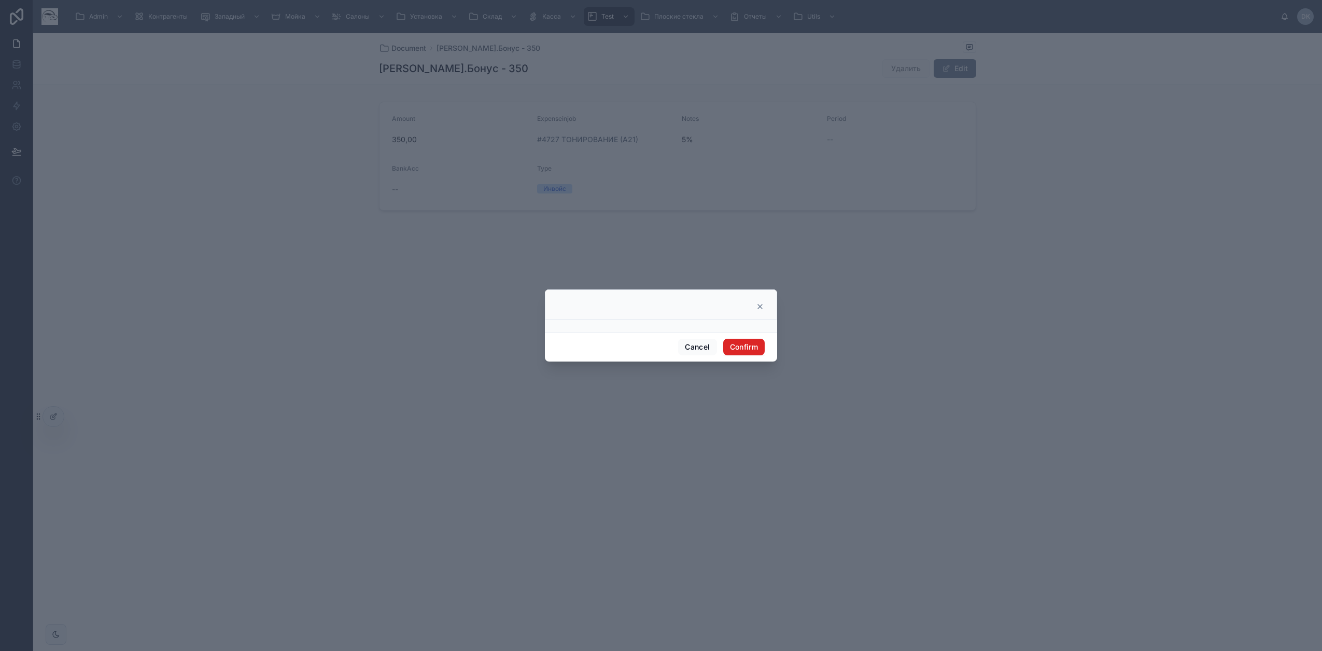
click at [745, 347] on button "Confirm" at bounding box center [743, 347] width 41 height 17
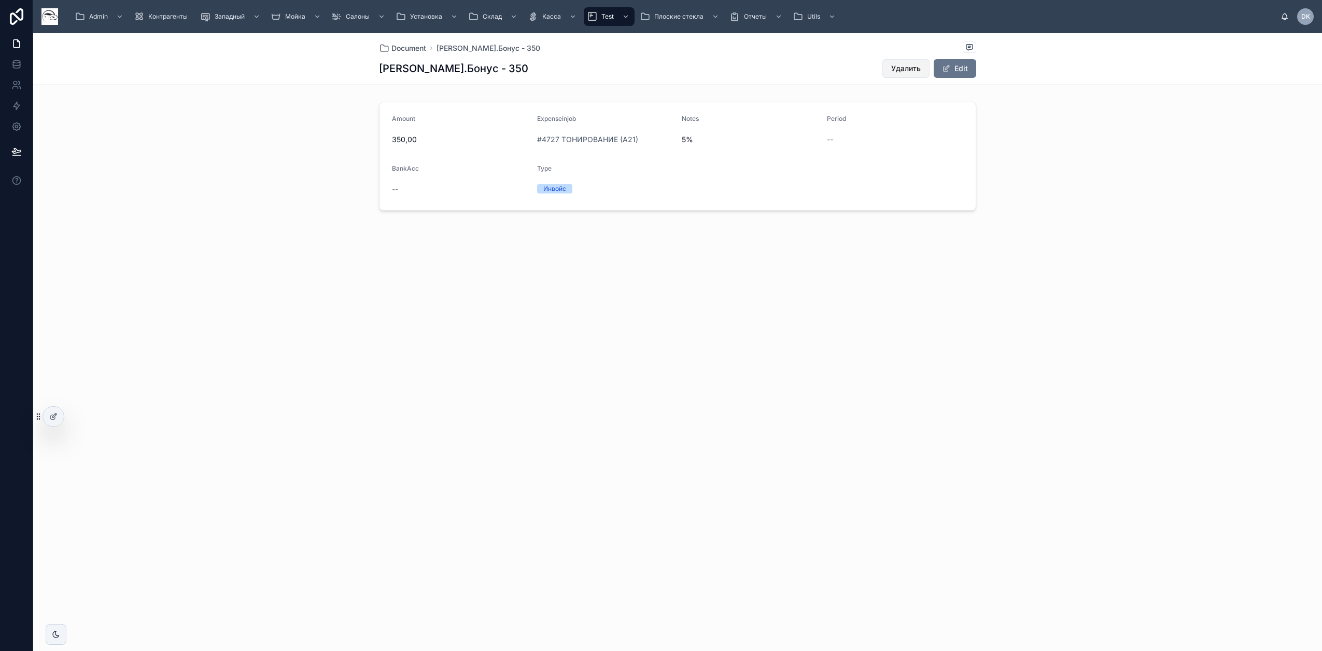
click at [907, 65] on span "Удалить" at bounding box center [906, 68] width 30 height 10
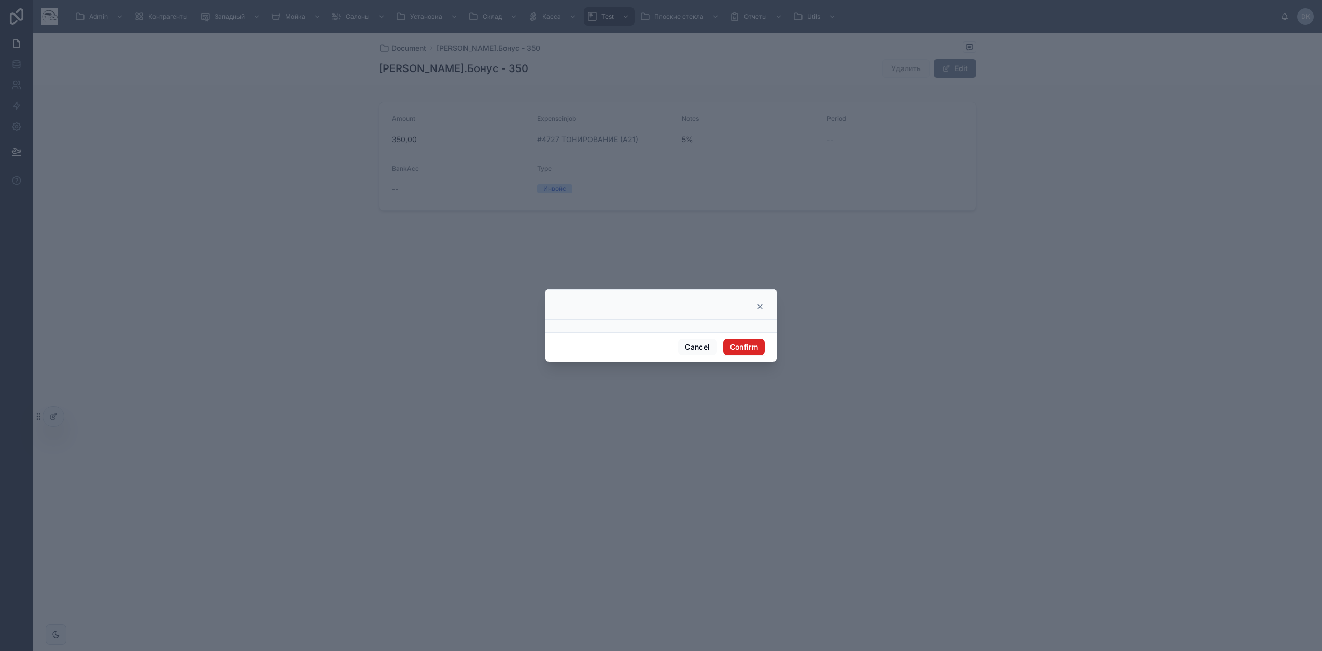
click at [751, 346] on button "Confirm" at bounding box center [743, 347] width 41 height 17
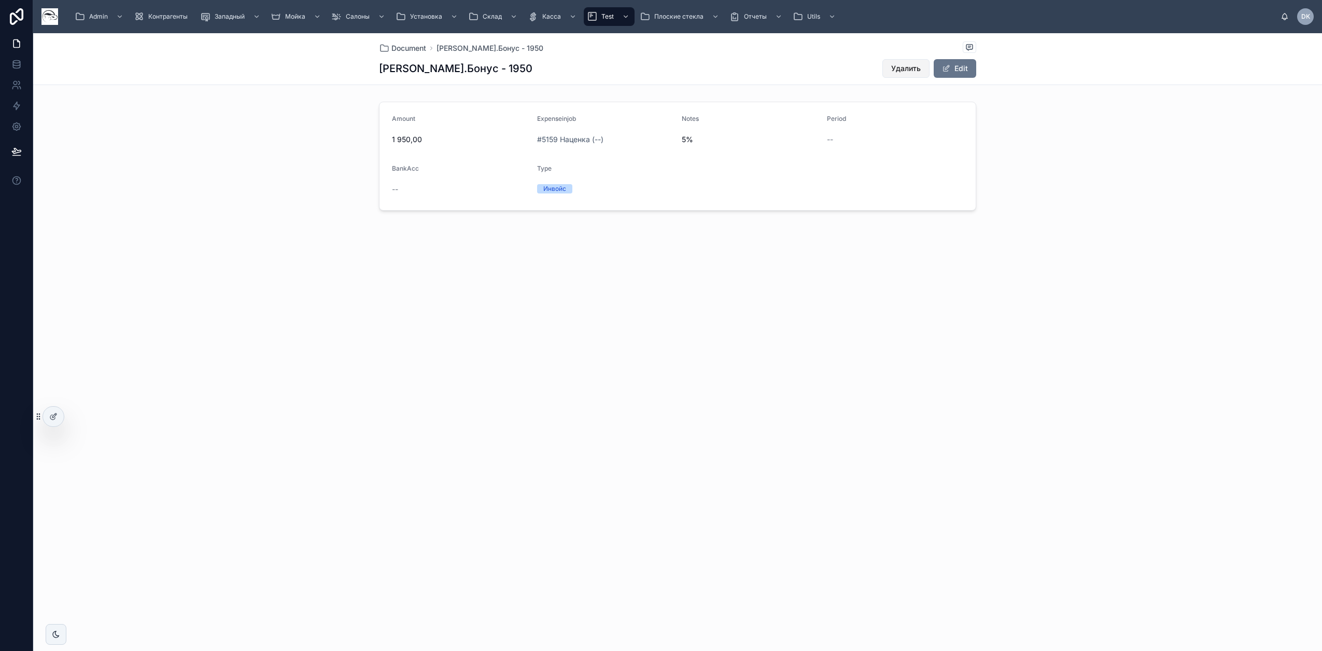
click at [907, 64] on span "Удалить" at bounding box center [906, 68] width 30 height 10
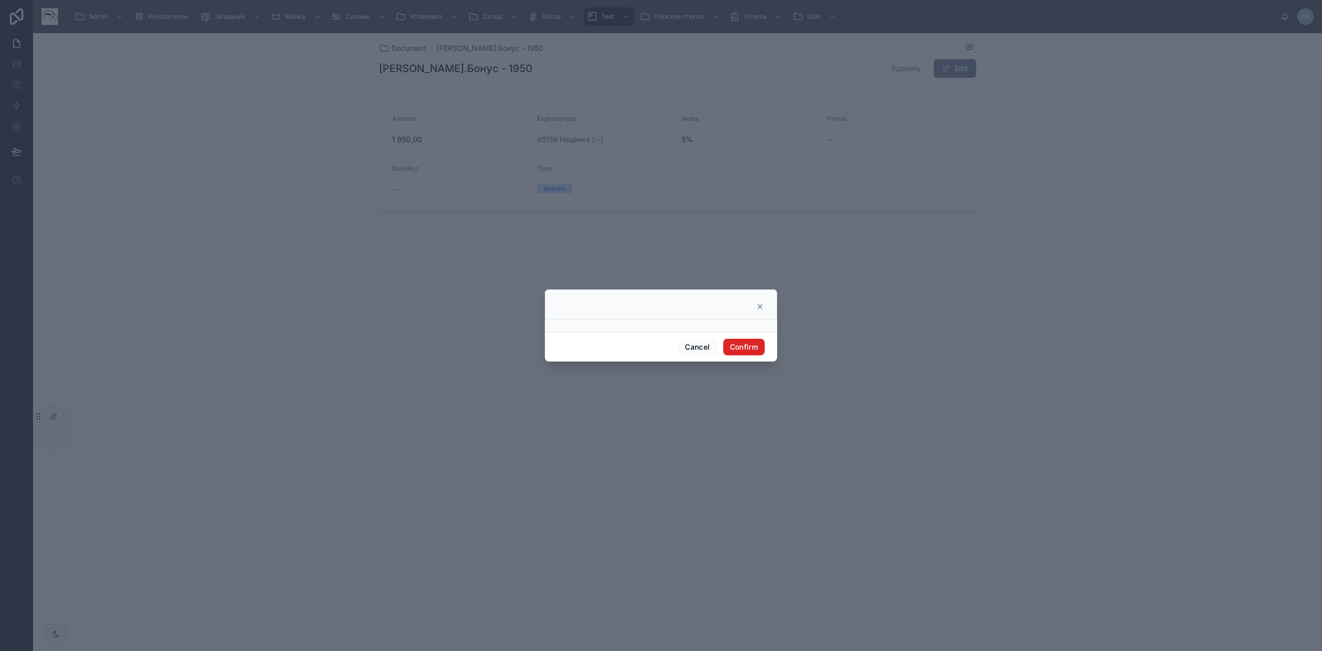
click at [754, 346] on button "Confirm" at bounding box center [743, 347] width 41 height 17
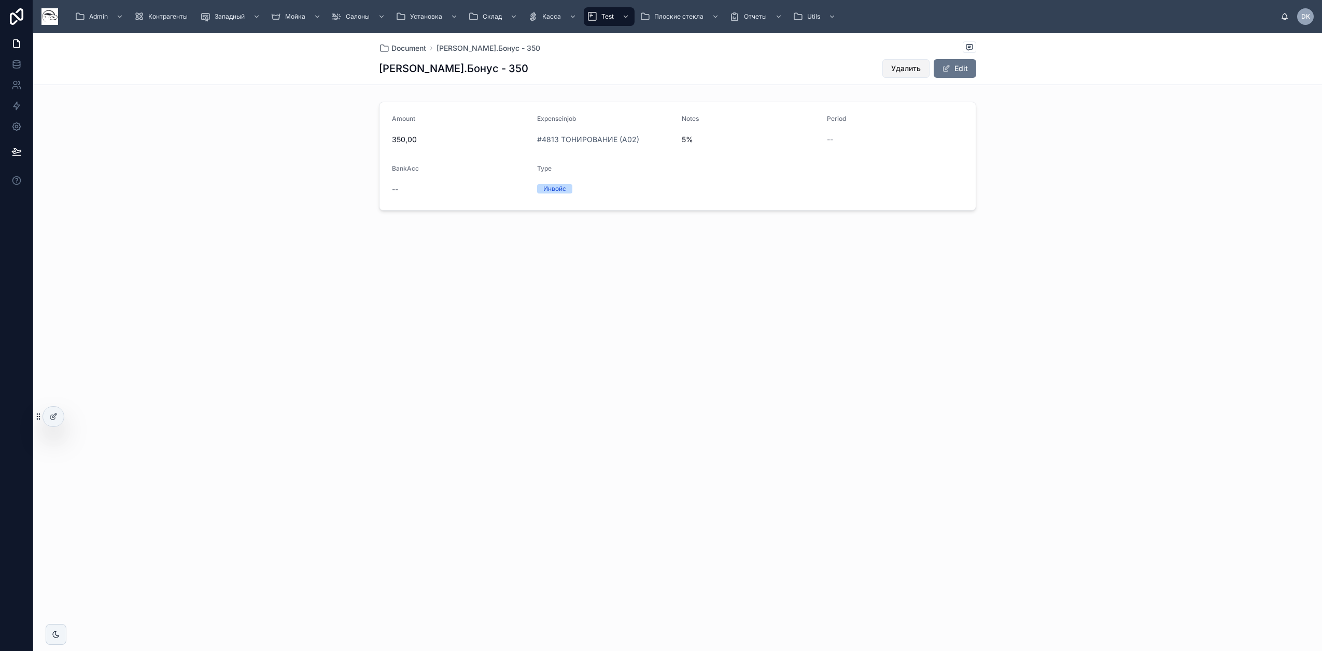
click at [899, 72] on span "Удалить" at bounding box center [906, 68] width 30 height 10
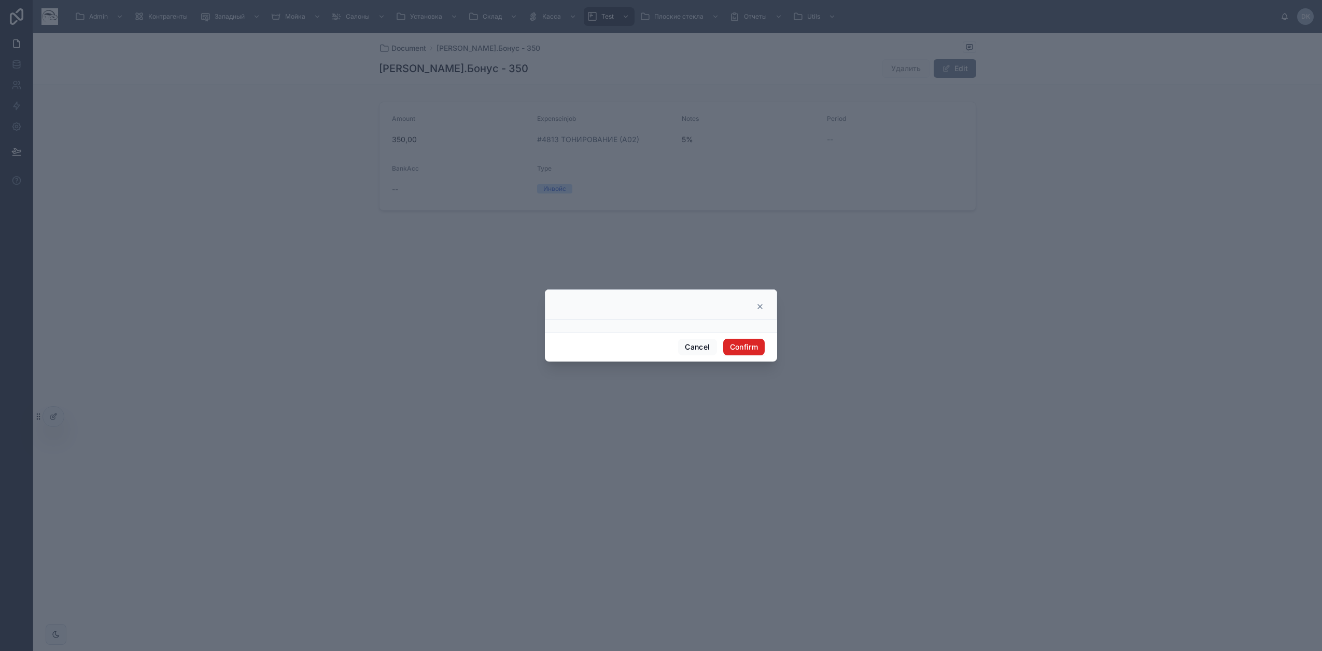
click at [749, 351] on button "Confirm" at bounding box center [743, 347] width 41 height 17
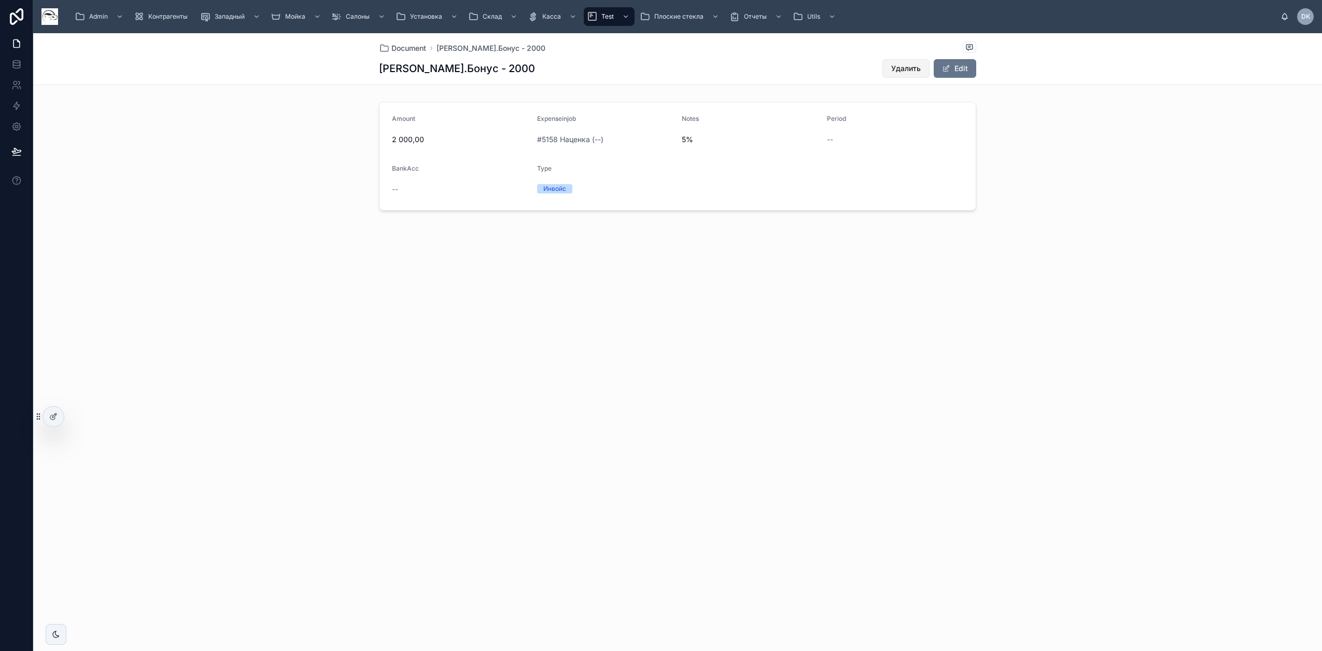
click at [901, 63] on span "Удалить" at bounding box center [906, 68] width 30 height 10
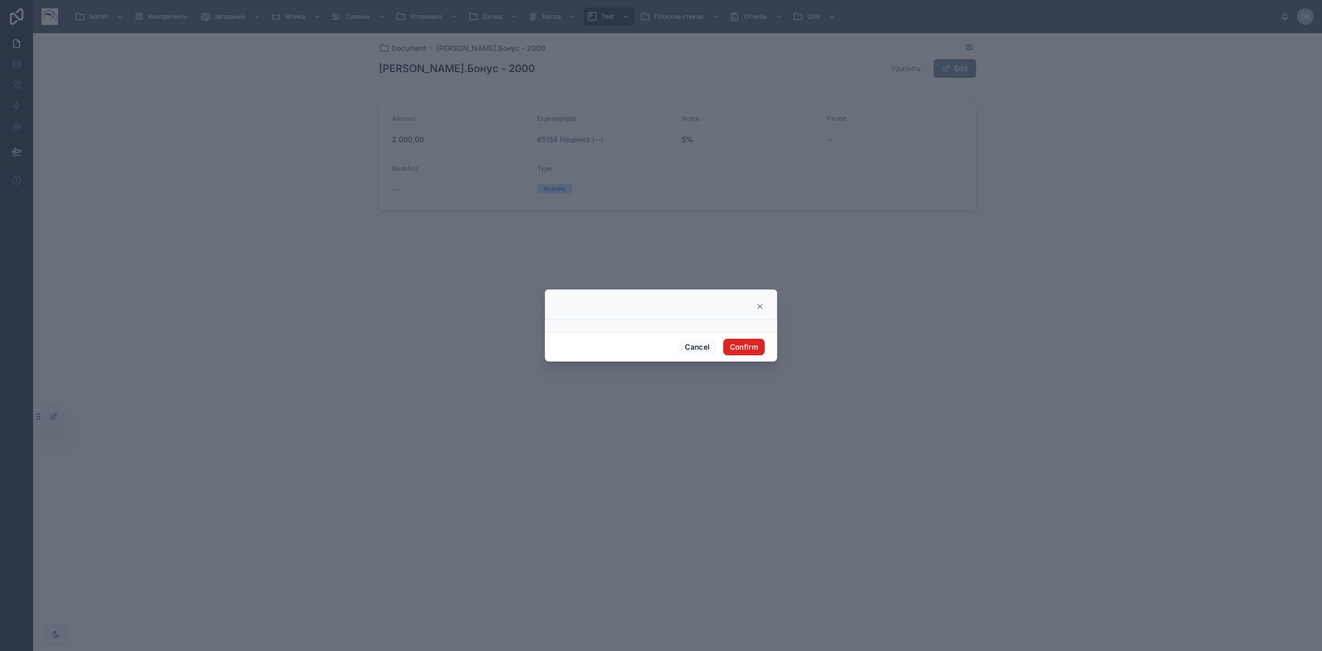
click at [753, 345] on button "Confirm" at bounding box center [743, 347] width 41 height 17
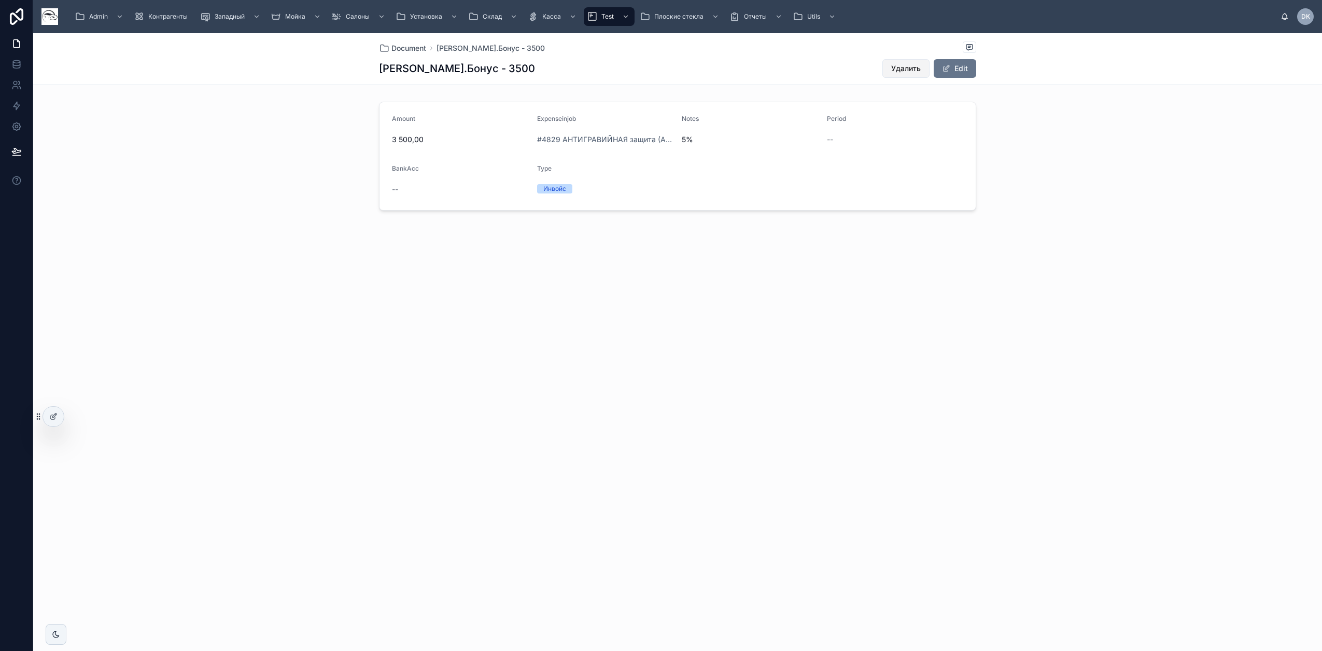
click at [905, 68] on span "Удалить" at bounding box center [906, 68] width 30 height 10
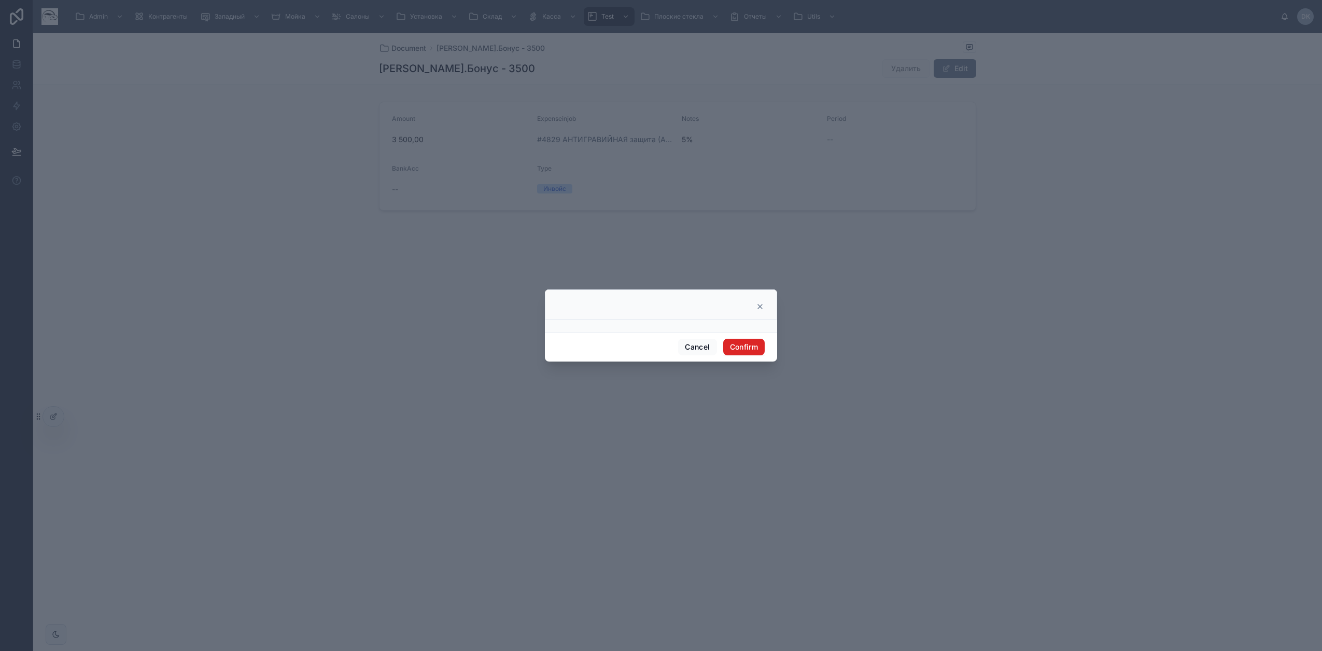
click at [741, 345] on button "Confirm" at bounding box center [743, 347] width 41 height 17
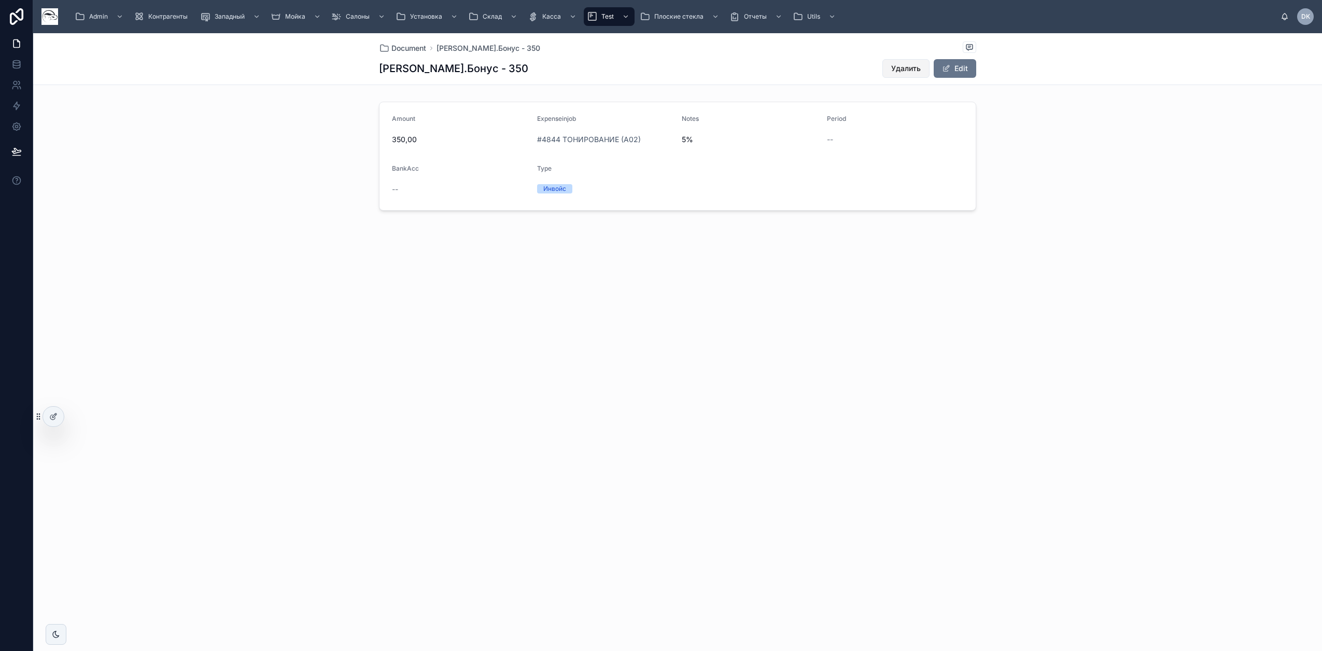
click at [912, 64] on span "Удалить" at bounding box center [906, 68] width 30 height 10
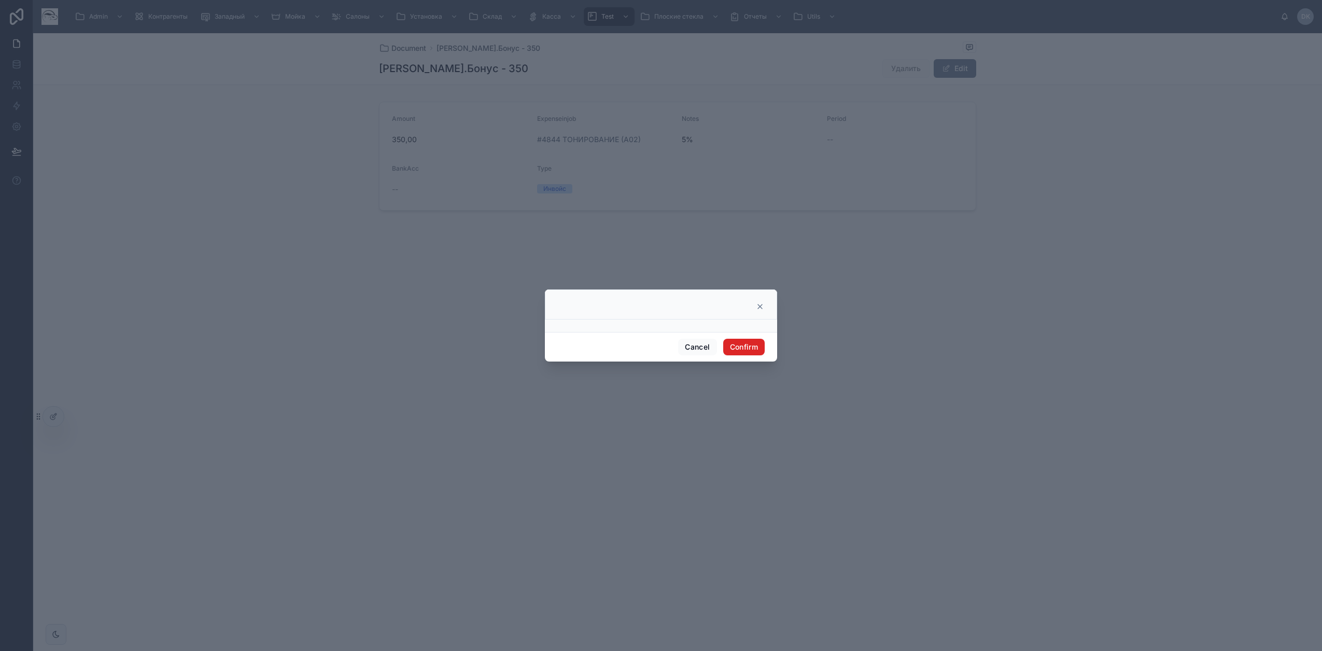
click at [753, 347] on button "Confirm" at bounding box center [743, 347] width 41 height 17
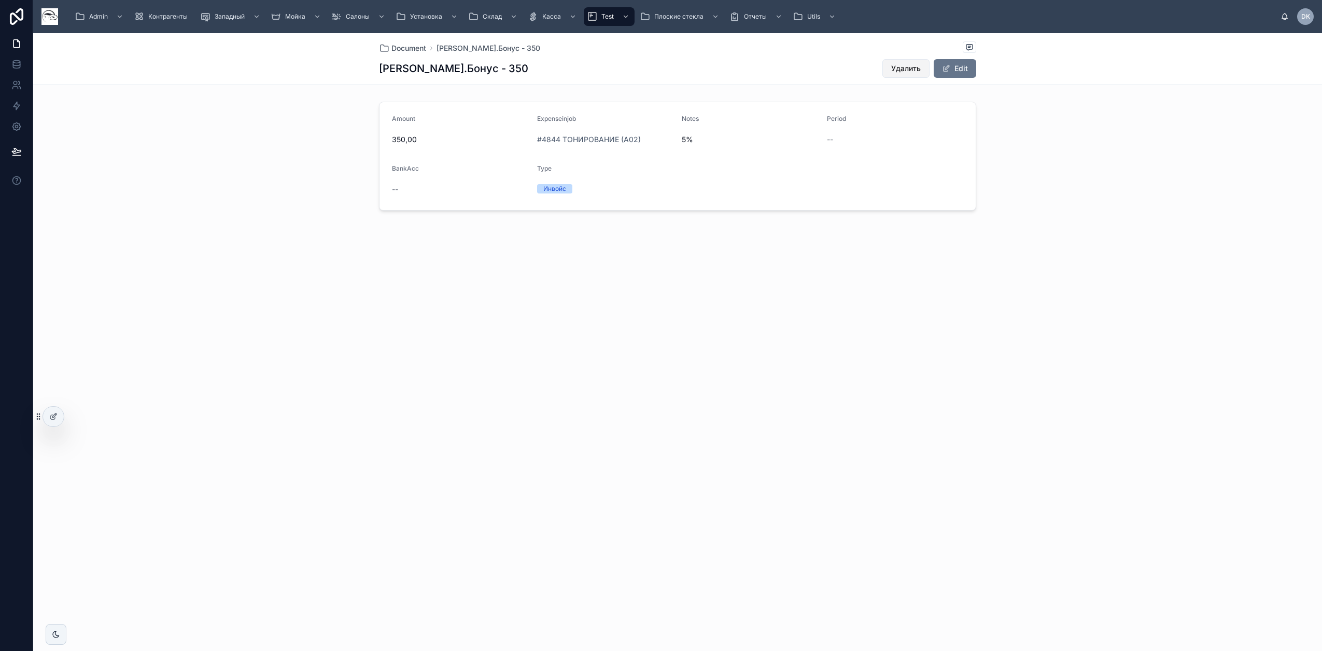
click at [902, 72] on span "Удалить" at bounding box center [906, 68] width 30 height 10
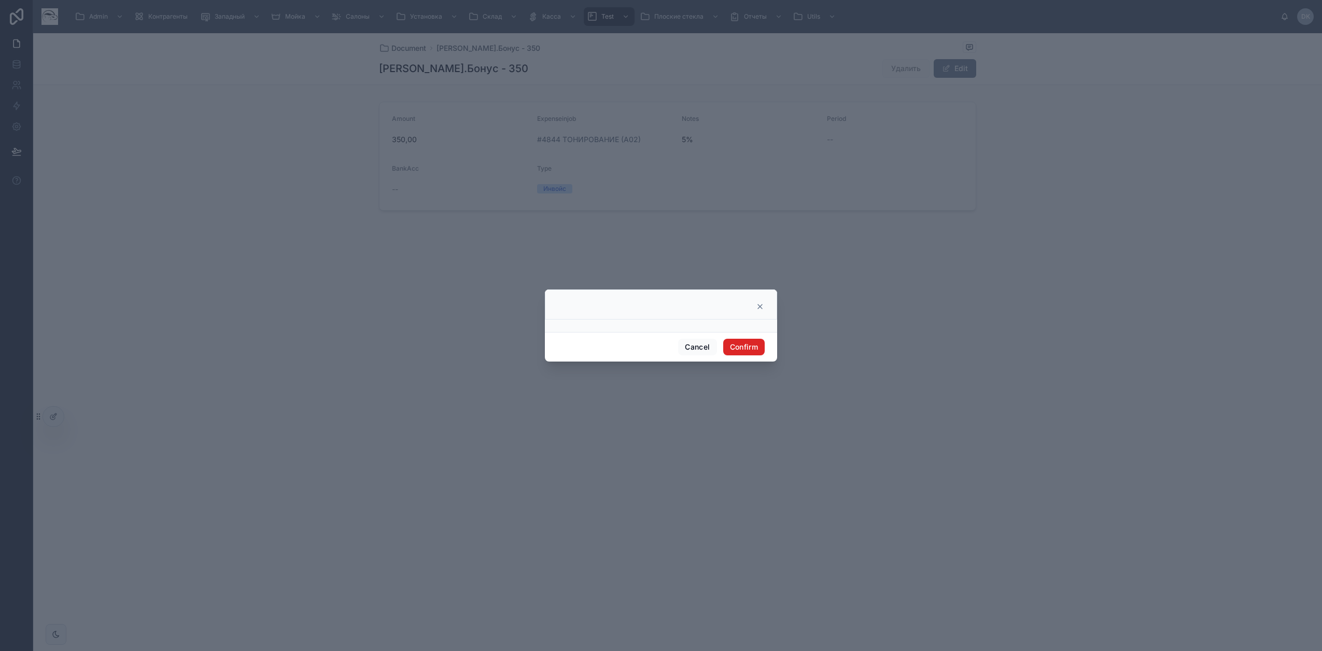
click at [748, 348] on button "Confirm" at bounding box center [743, 347] width 41 height 17
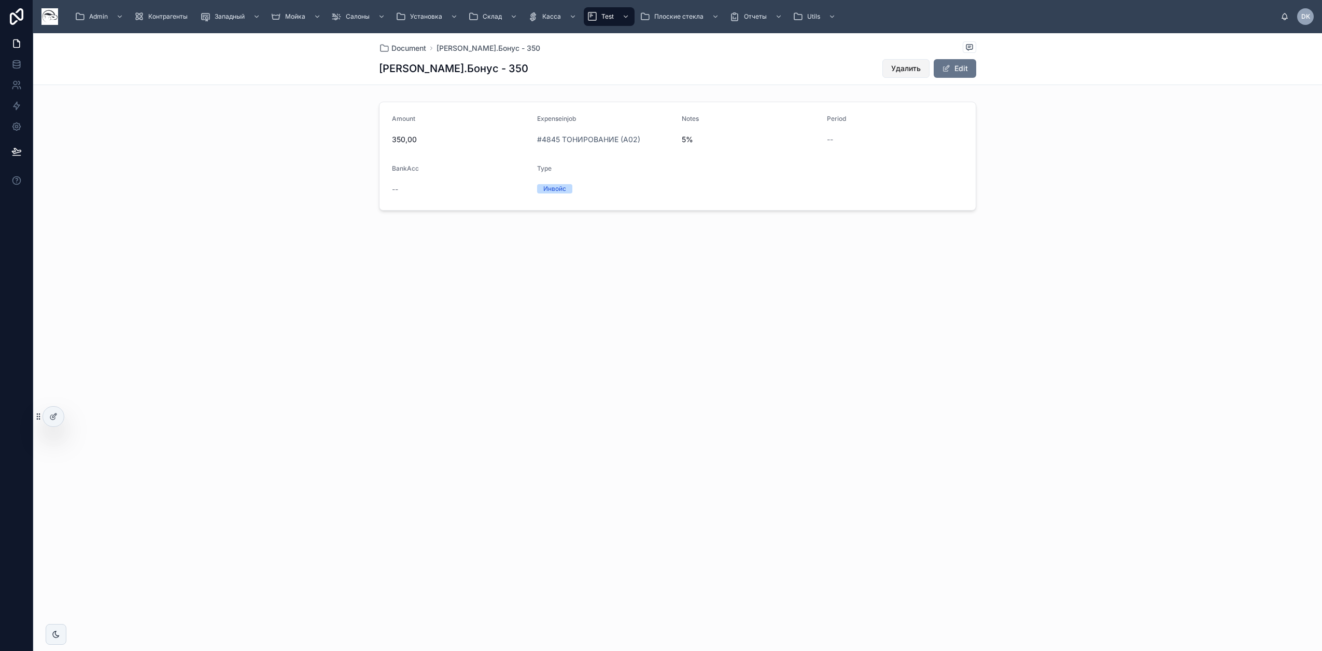
click at [912, 71] on span "Удалить" at bounding box center [906, 68] width 30 height 10
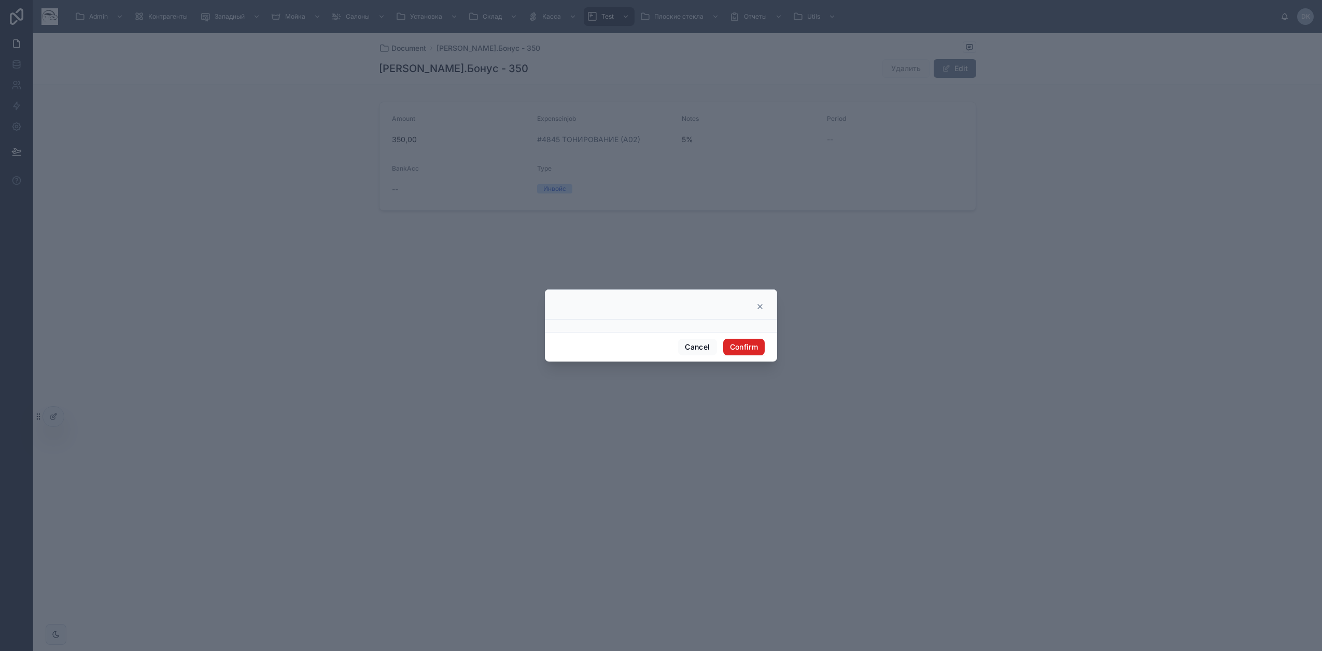
click at [757, 346] on button "Confirm" at bounding box center [743, 347] width 41 height 17
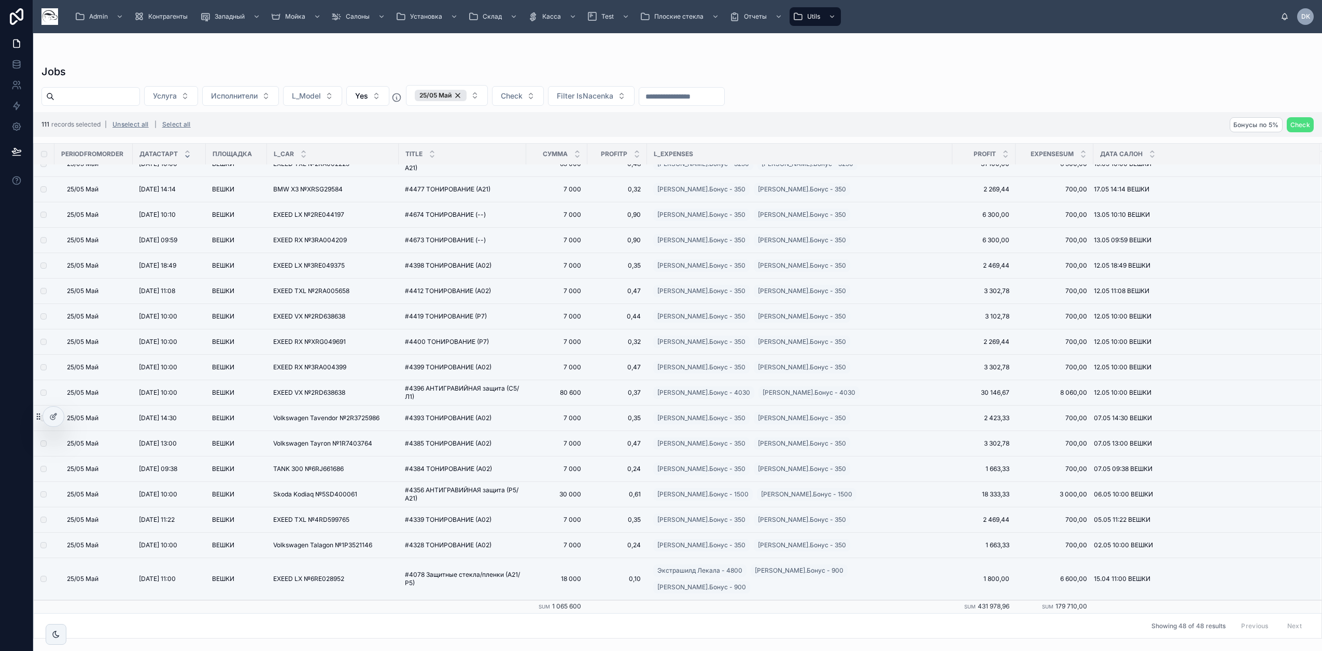
scroll to position [776, 0]
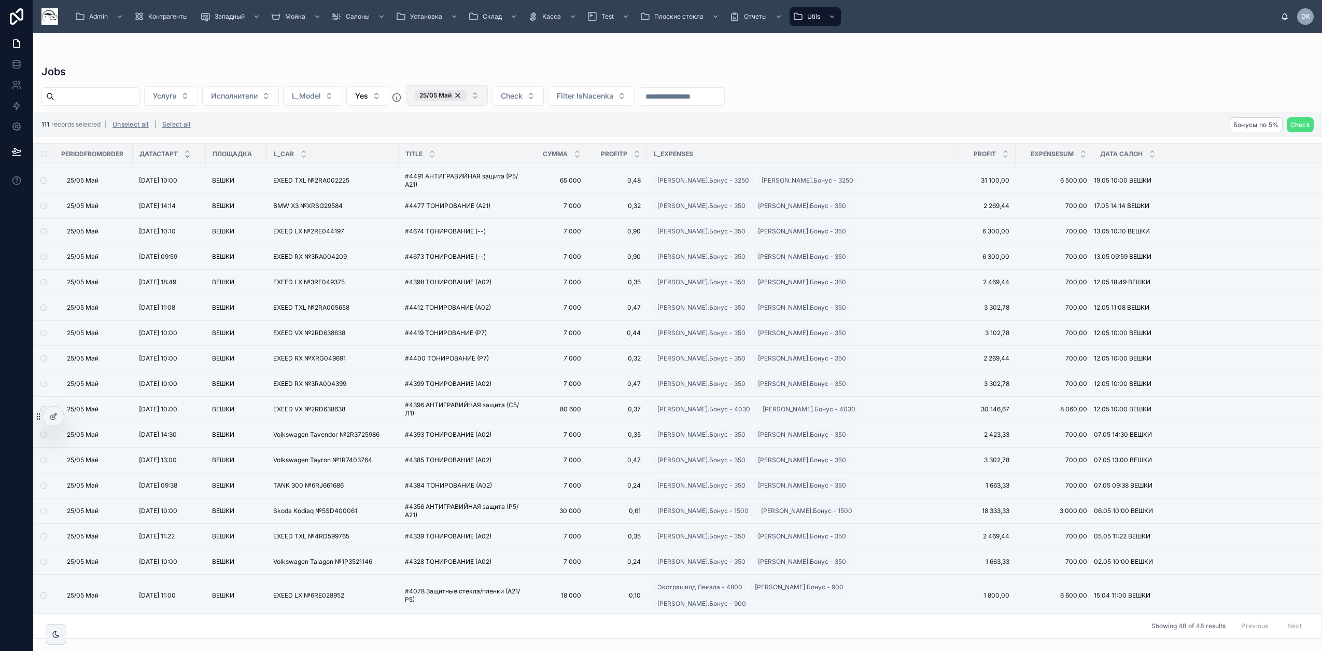
click at [488, 96] on button "25/05 Май" at bounding box center [447, 95] width 82 height 21
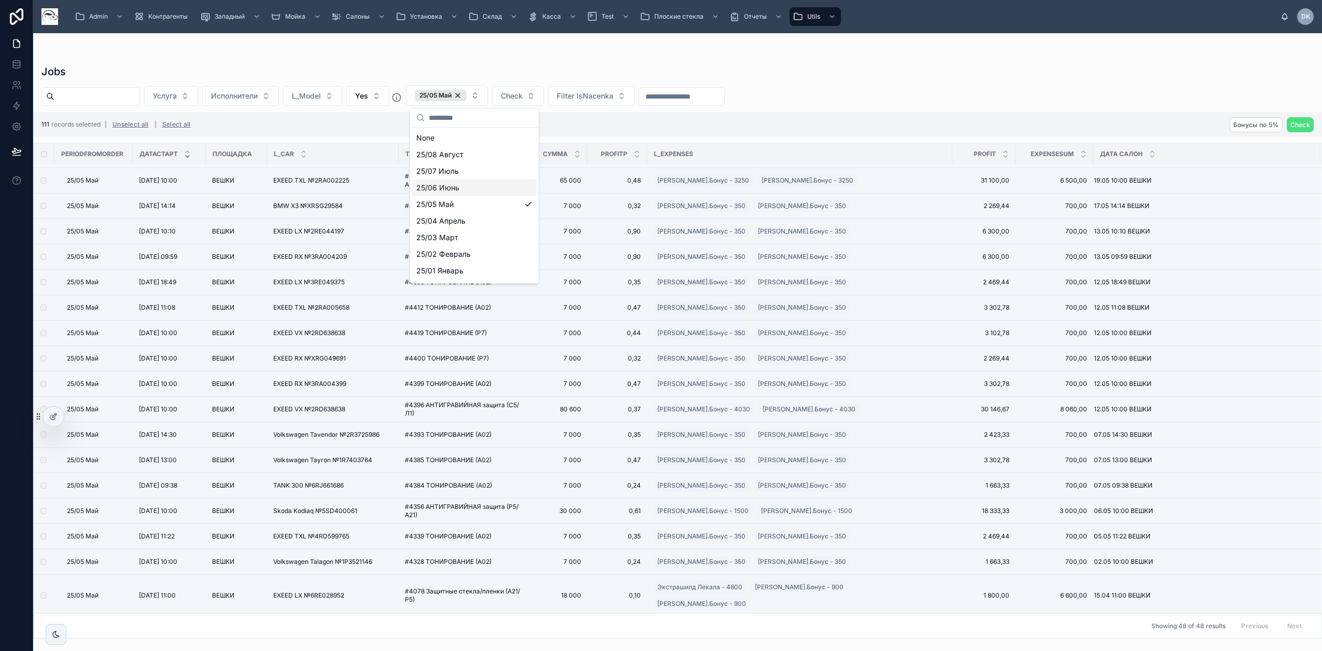
click at [466, 187] on div "25/06 Июнь" at bounding box center [474, 187] width 124 height 17
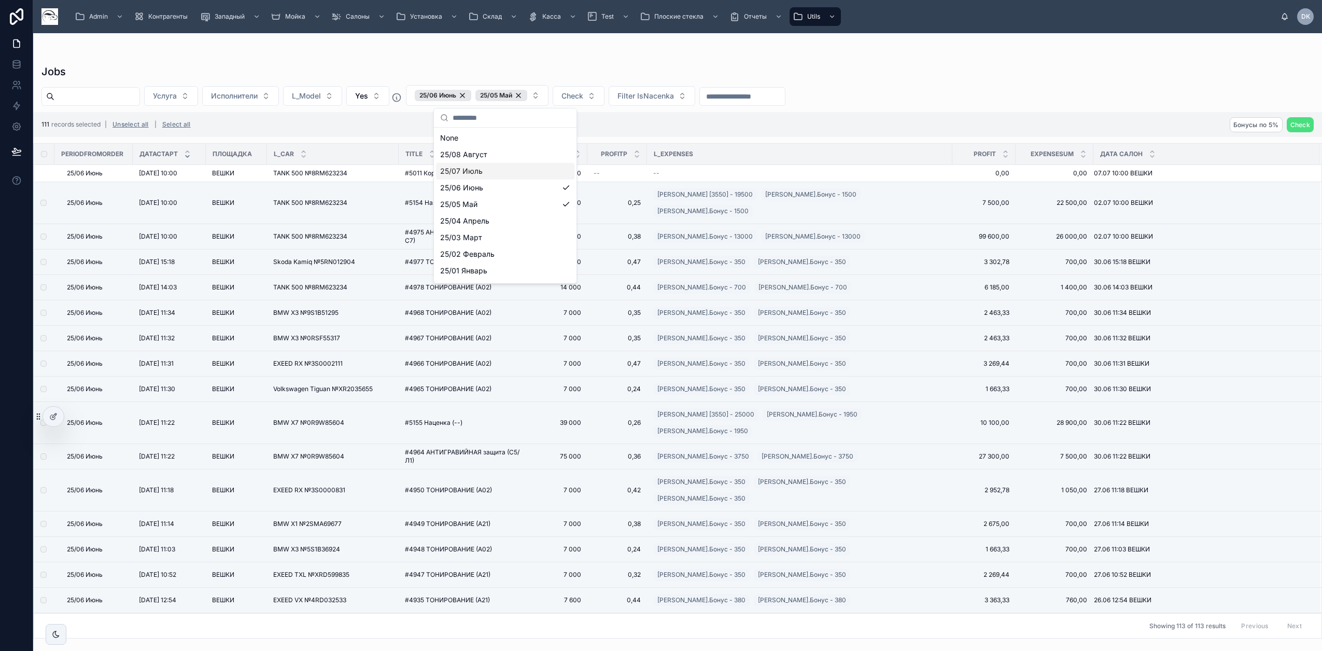
click at [482, 174] on div "25/07 Июль" at bounding box center [505, 171] width 138 height 17
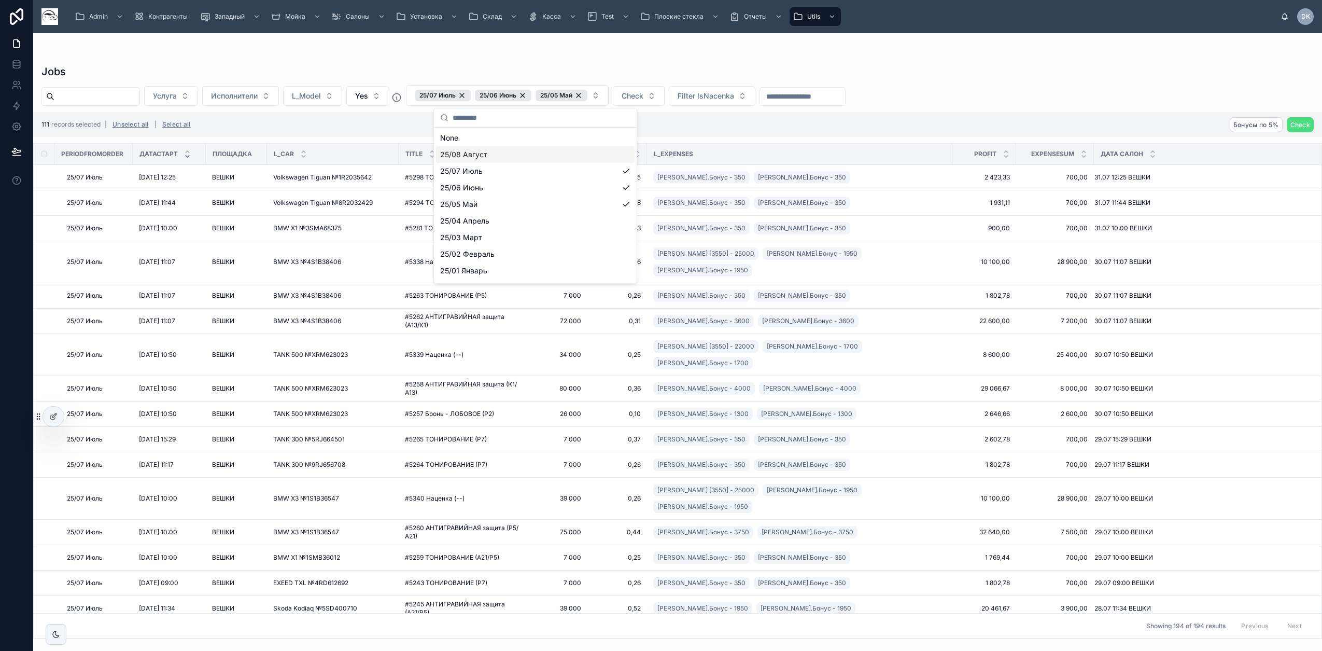
click at [991, 73] on div "Jobs" at bounding box center [677, 71] width 1272 height 15
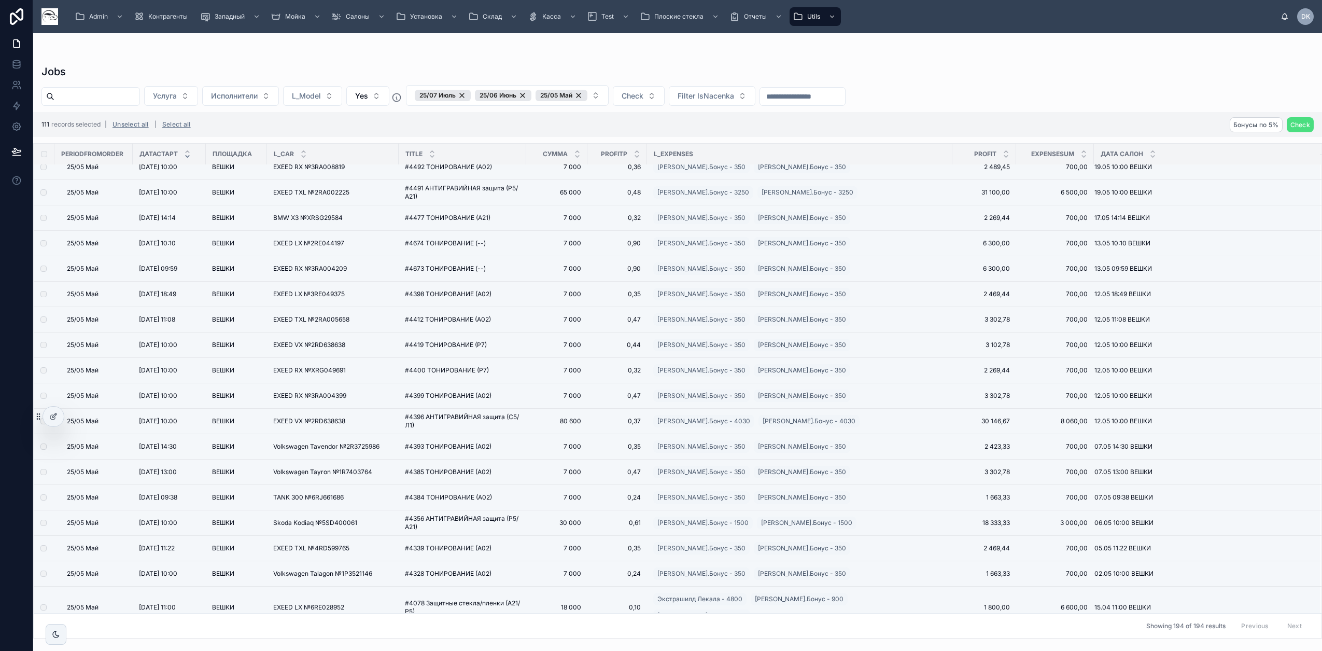
scroll to position [4461, 0]
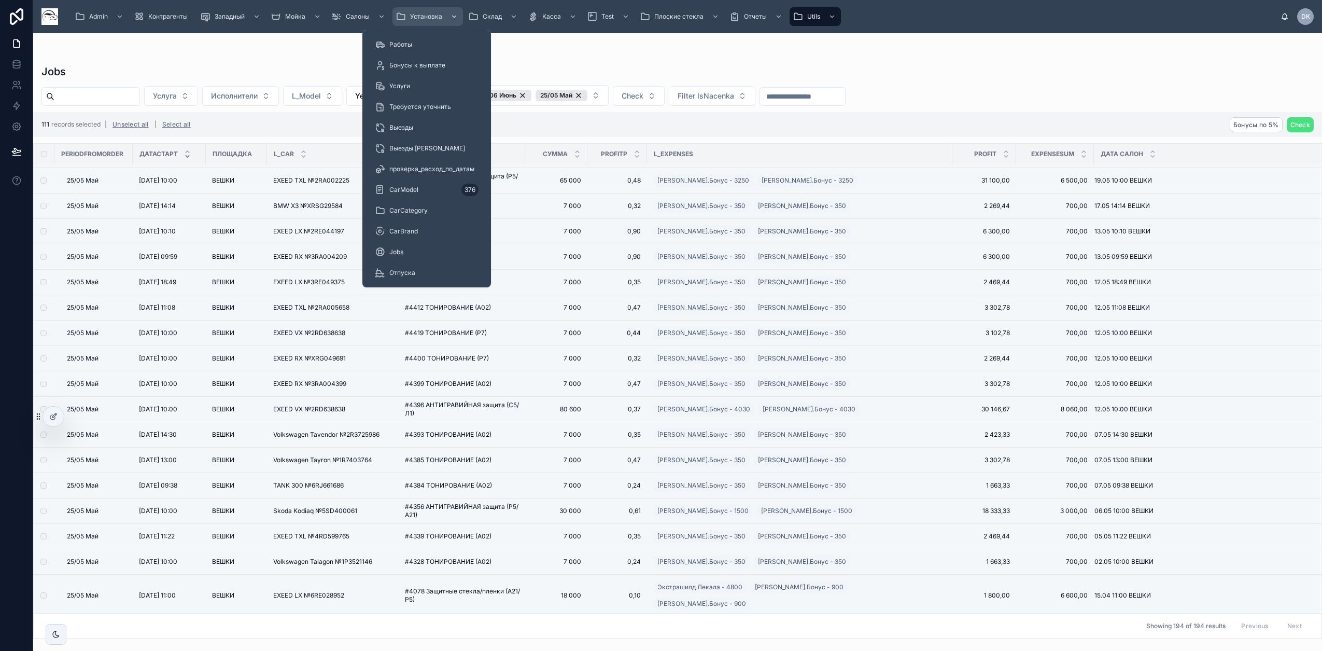
click at [423, 24] on div "Установка" at bounding box center [428, 16] width 64 height 17
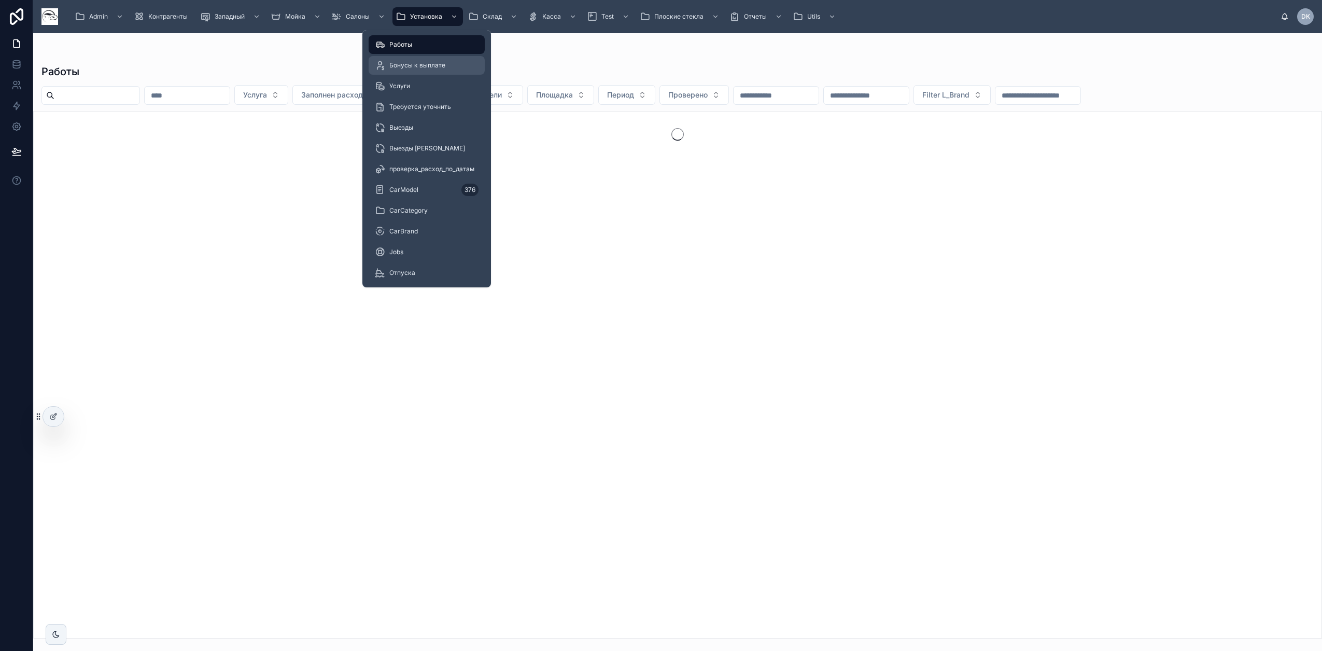
click at [421, 72] on div "Бонусы к выплате" at bounding box center [427, 65] width 104 height 17
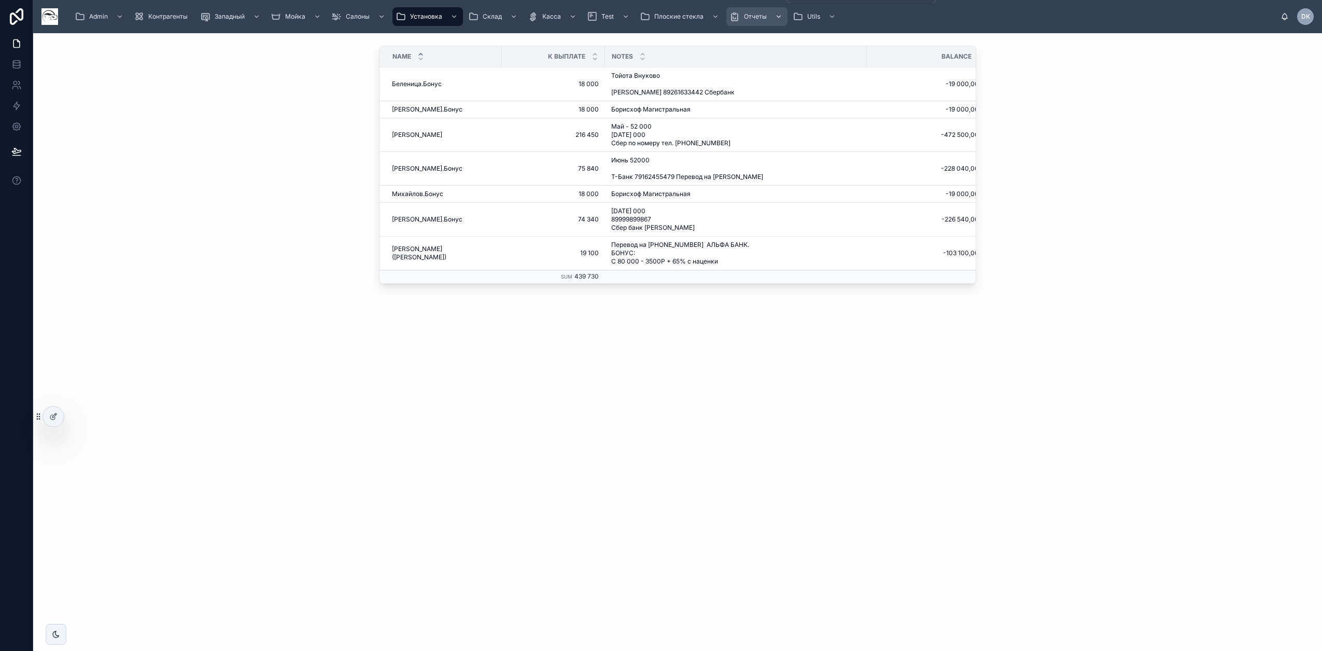
click at [750, 16] on span "Отчеты" at bounding box center [755, 16] width 23 height 8
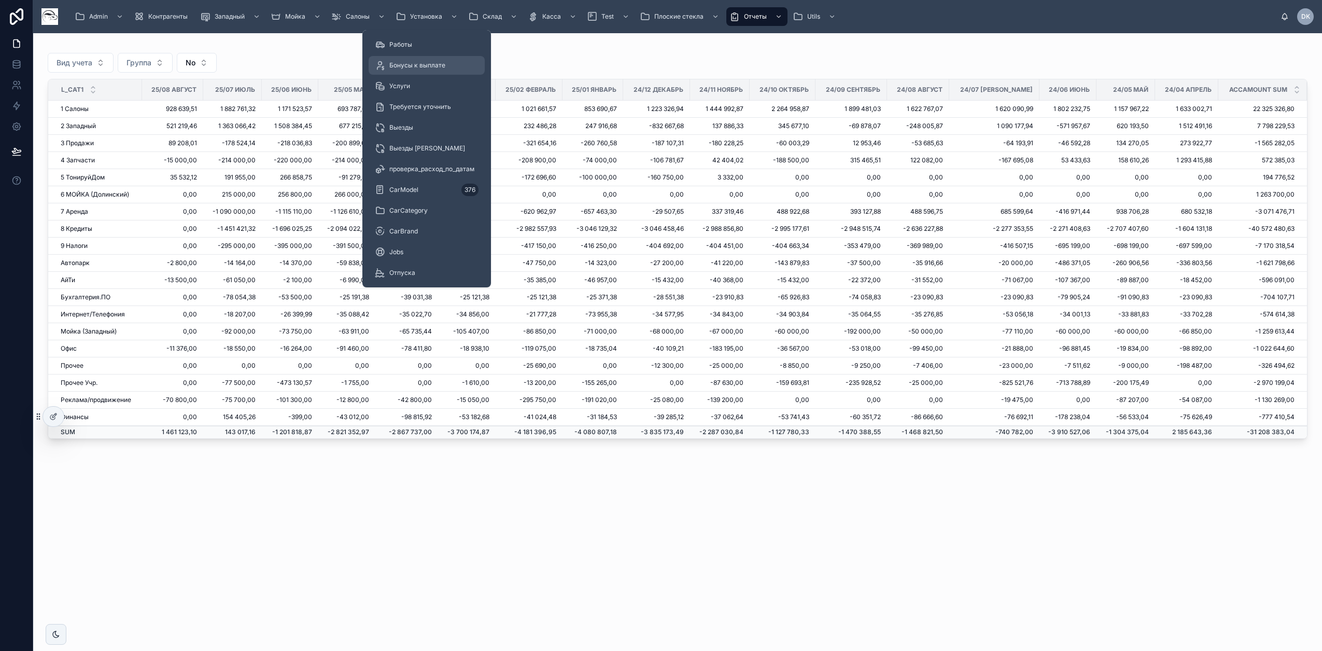
click at [422, 67] on span "Бонусы к выплате" at bounding box center [417, 65] width 56 height 8
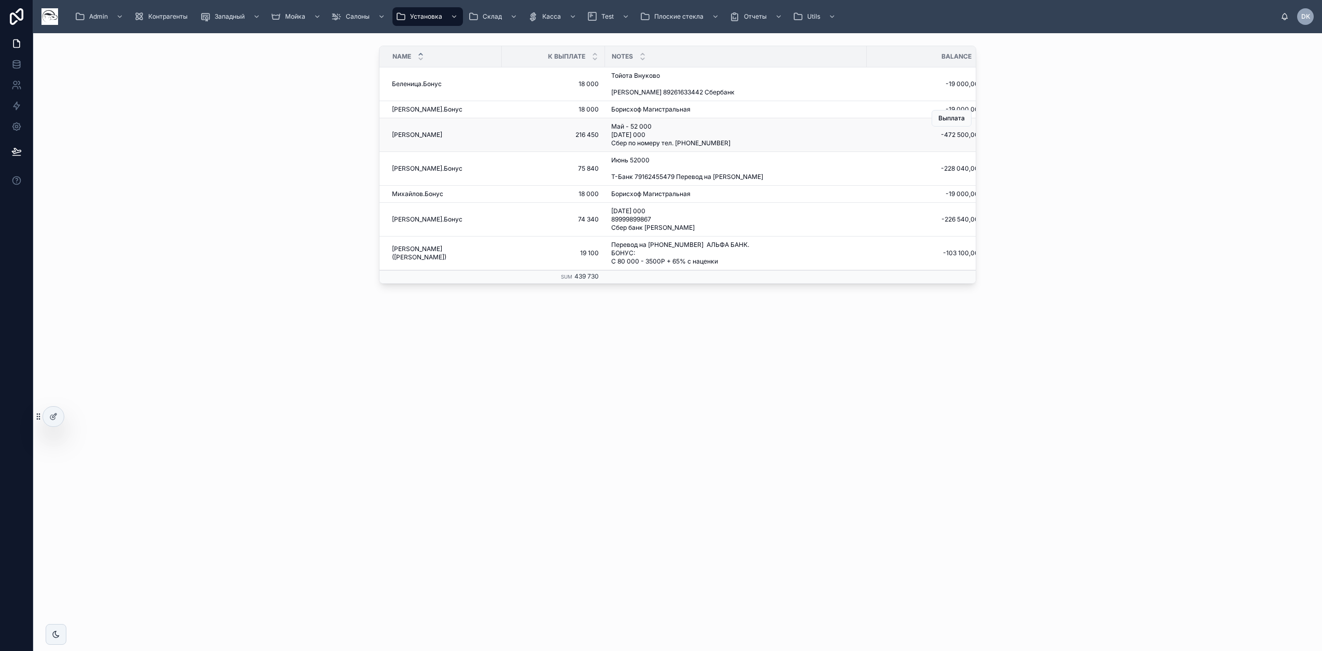
click at [674, 124] on span "Май - 52 000 [DATE] 000 Сбер по номеру тел. [PHONE_NUMBER]" at bounding box center [709, 134] width 197 height 25
click at [432, 133] on div "Клюенков Клюенков" at bounding box center [444, 135] width 104 height 8
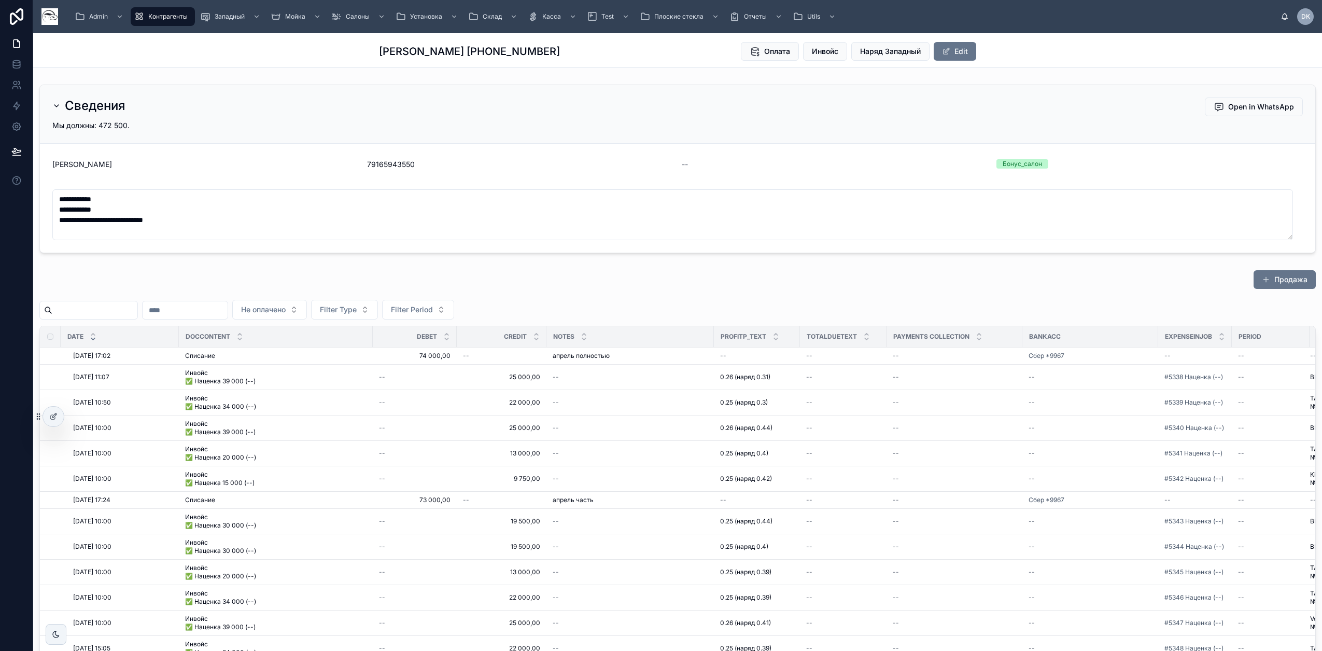
click at [228, 312] on input "text" at bounding box center [185, 310] width 85 height 15
click at [169, 337] on button at bounding box center [169, 335] width 19 height 19
click at [281, 395] on button "1" at bounding box center [281, 396] width 19 height 19
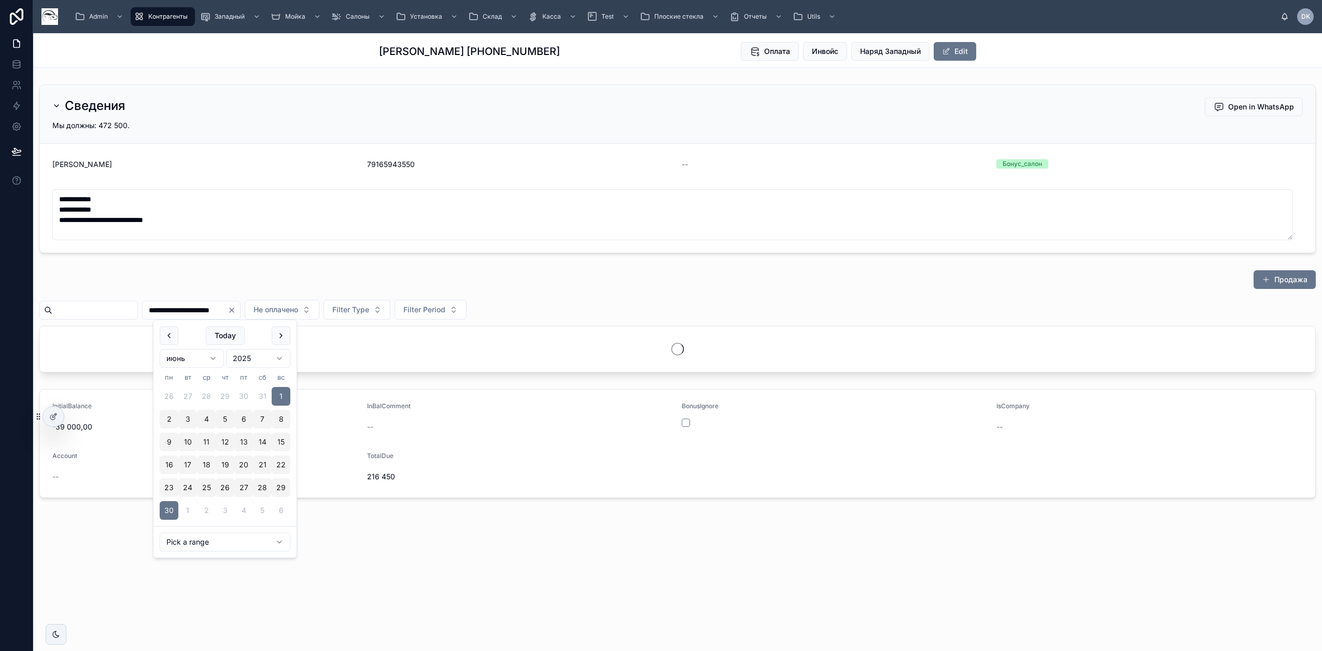
type input "**********"
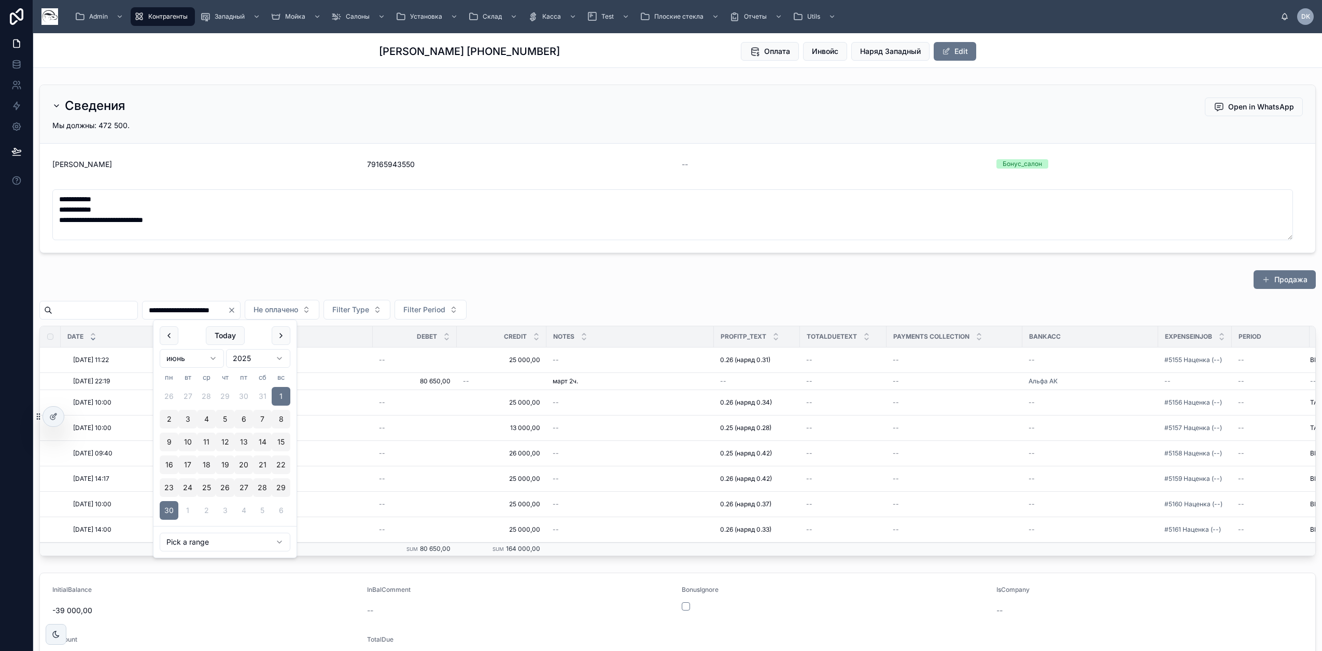
click at [726, 276] on div "Продажа" at bounding box center [677, 282] width 1277 height 24
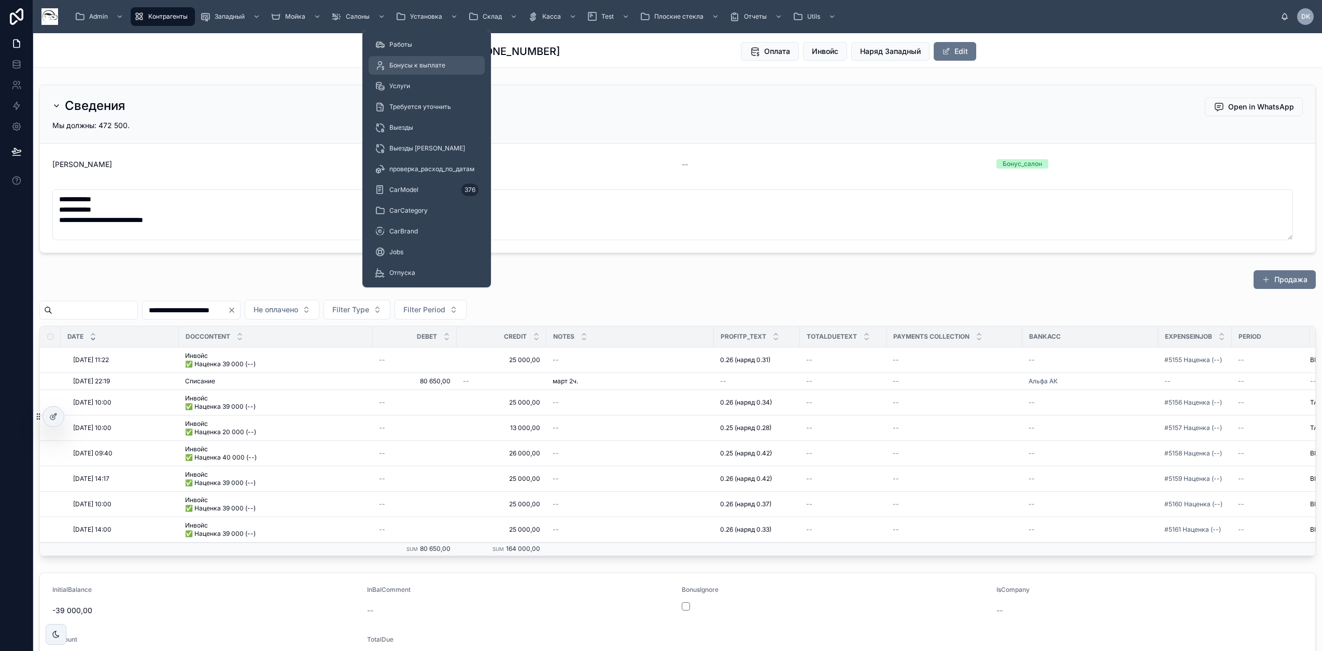
click at [419, 64] on span "Бонусы к выплате" at bounding box center [417, 65] width 56 height 8
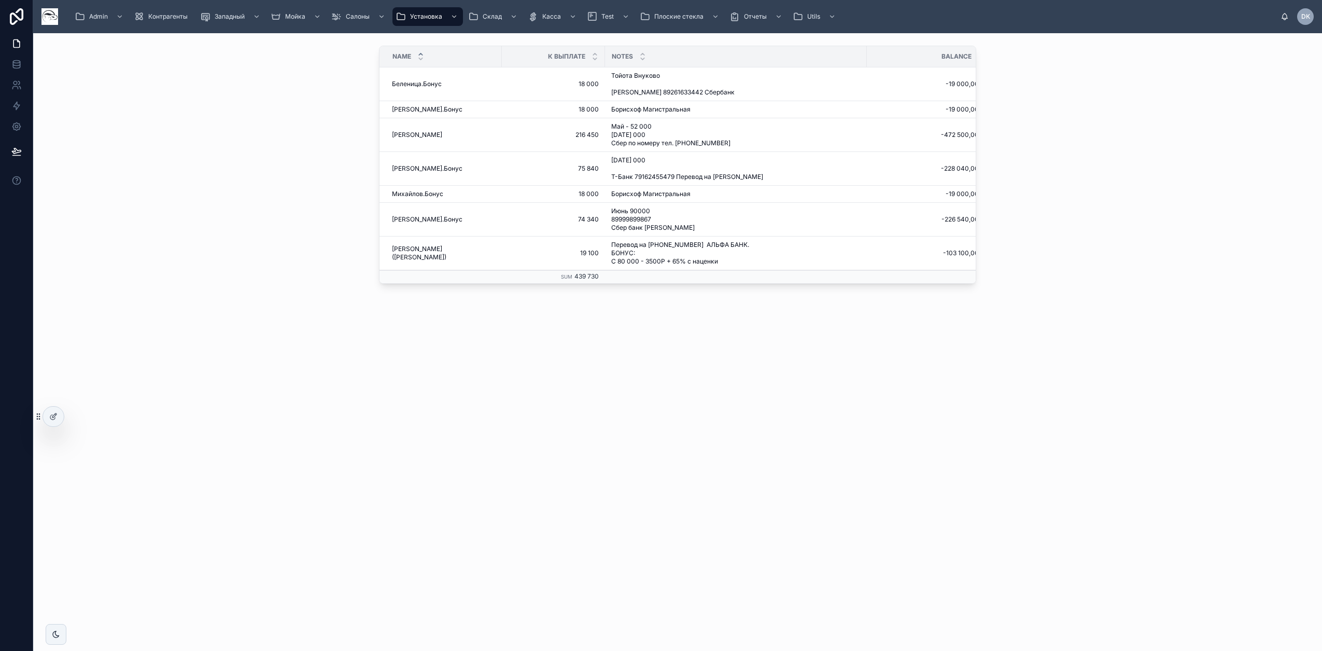
click at [617, 385] on div "Name К Выплате Notes Balance Беленица.Бонус Беленица.Бонус 18 000 18 000 Тойота…" at bounding box center [677, 342] width 1289 height 618
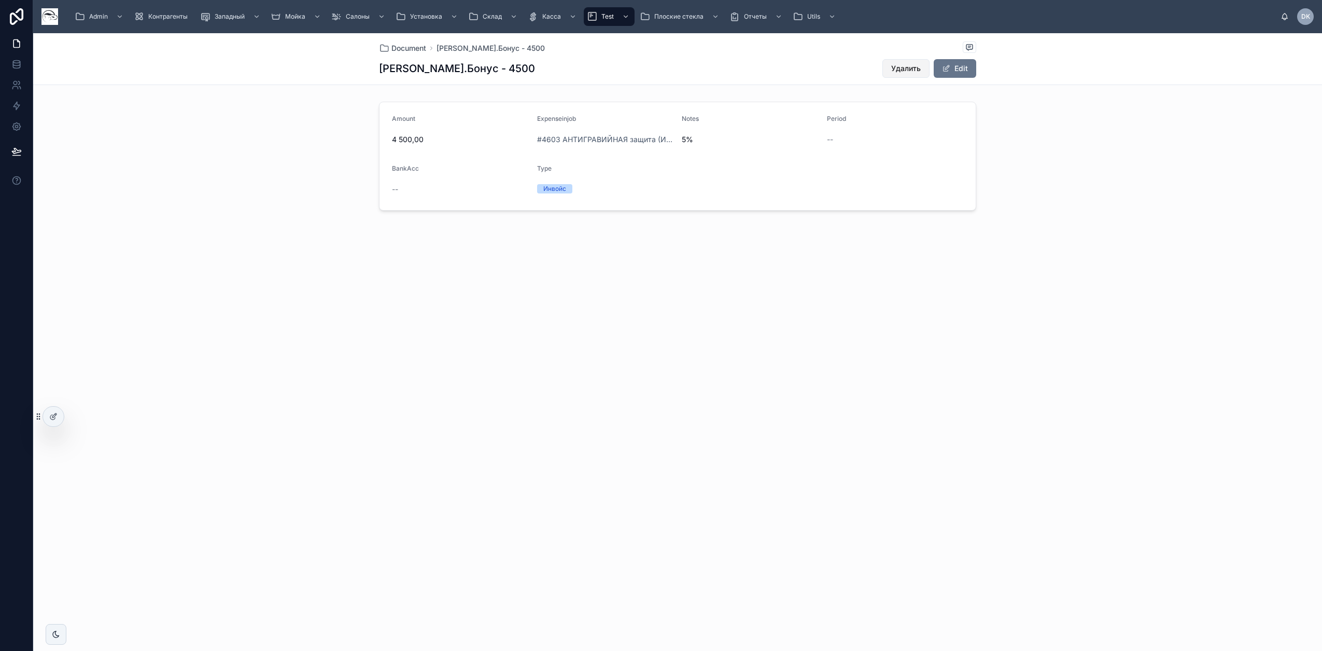
click at [898, 67] on span "Удалить" at bounding box center [906, 68] width 30 height 10
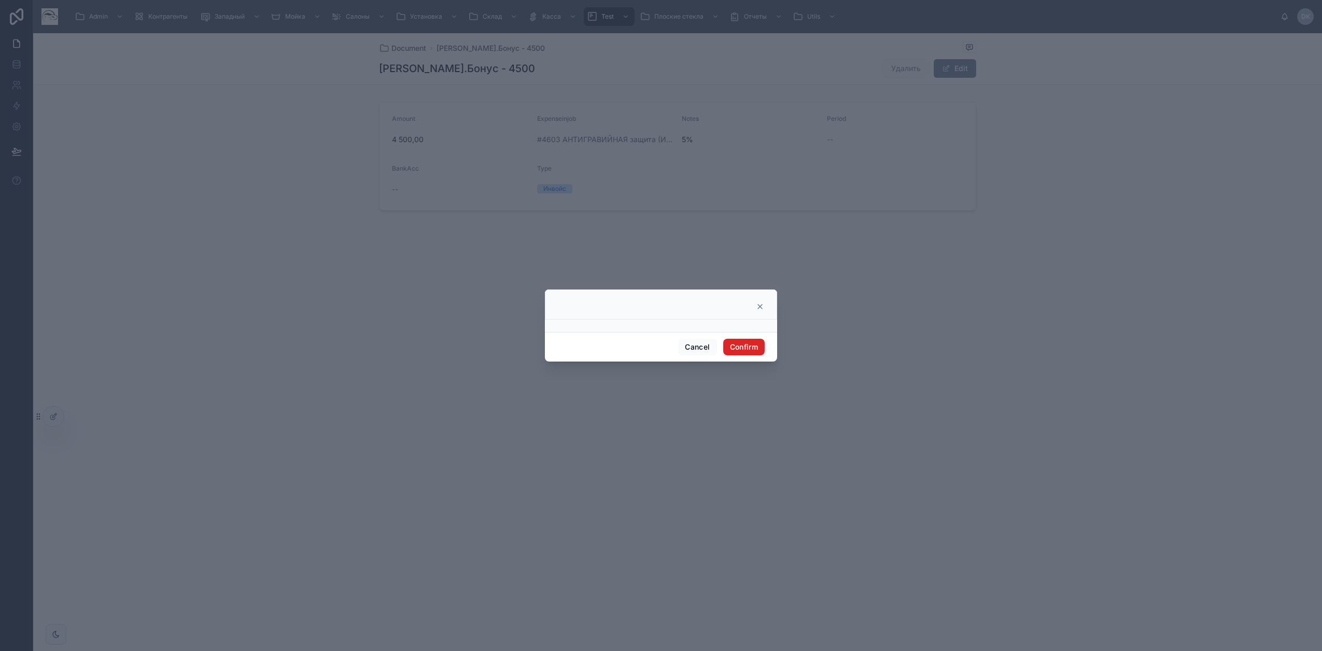
click at [755, 348] on button "Confirm" at bounding box center [743, 347] width 41 height 17
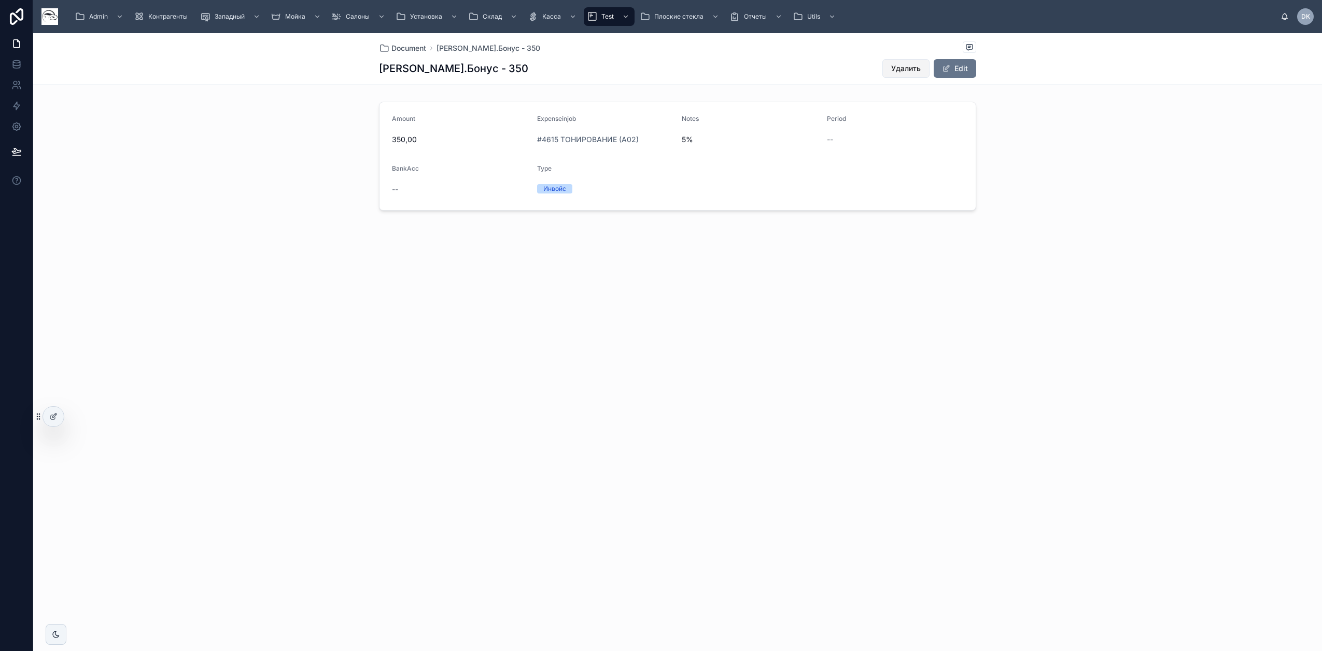
click at [893, 71] on span "Удалить" at bounding box center [906, 68] width 30 height 10
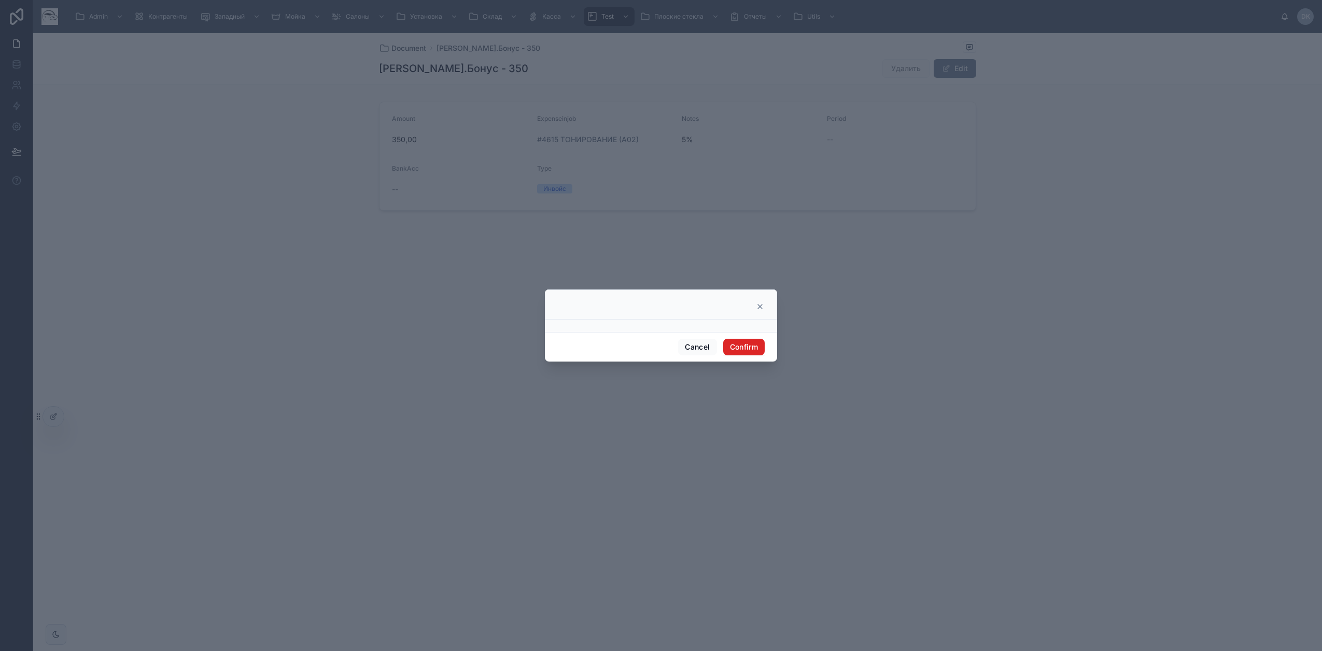
click at [751, 342] on button "Confirm" at bounding box center [743, 347] width 41 height 17
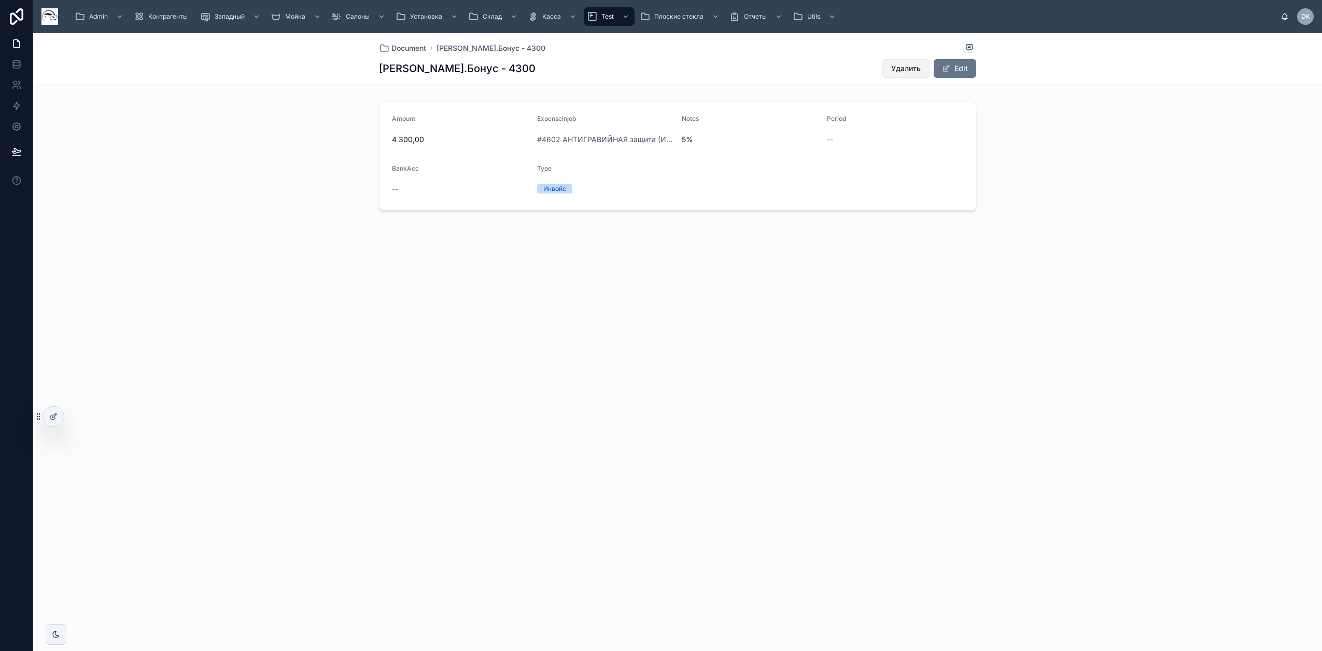
click at [904, 69] on span "Удалить" at bounding box center [906, 68] width 30 height 10
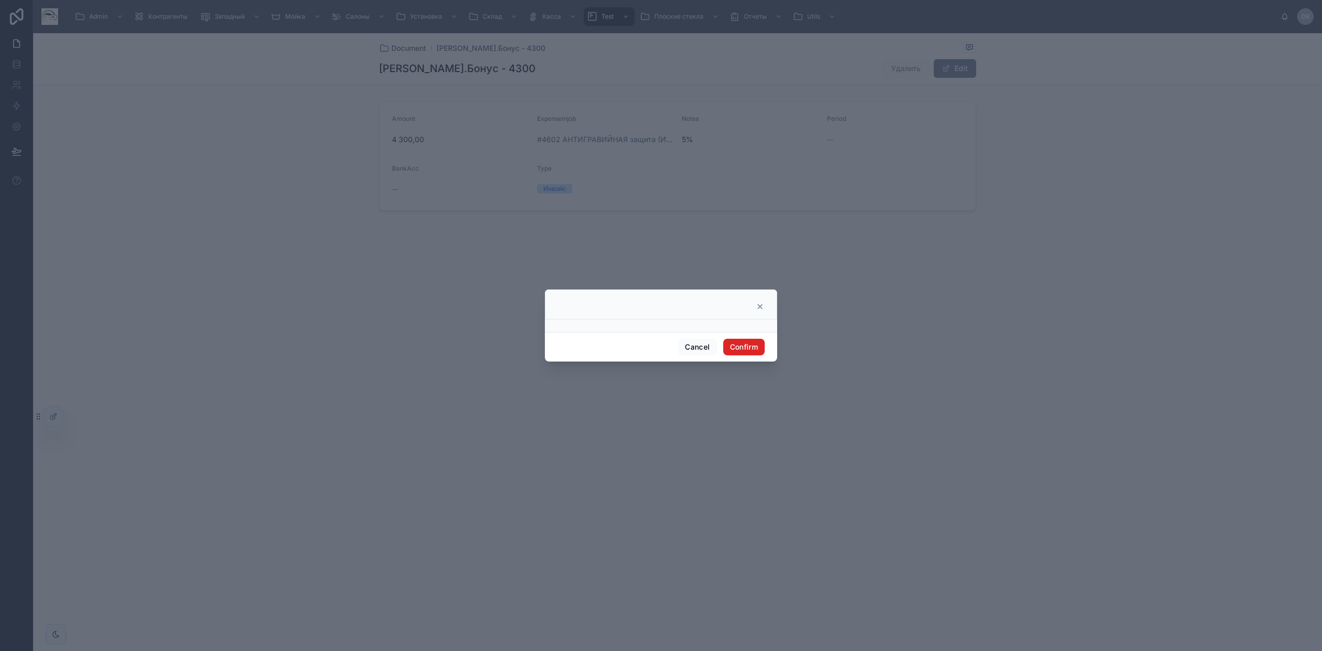
click at [754, 343] on button "Confirm" at bounding box center [743, 347] width 41 height 17
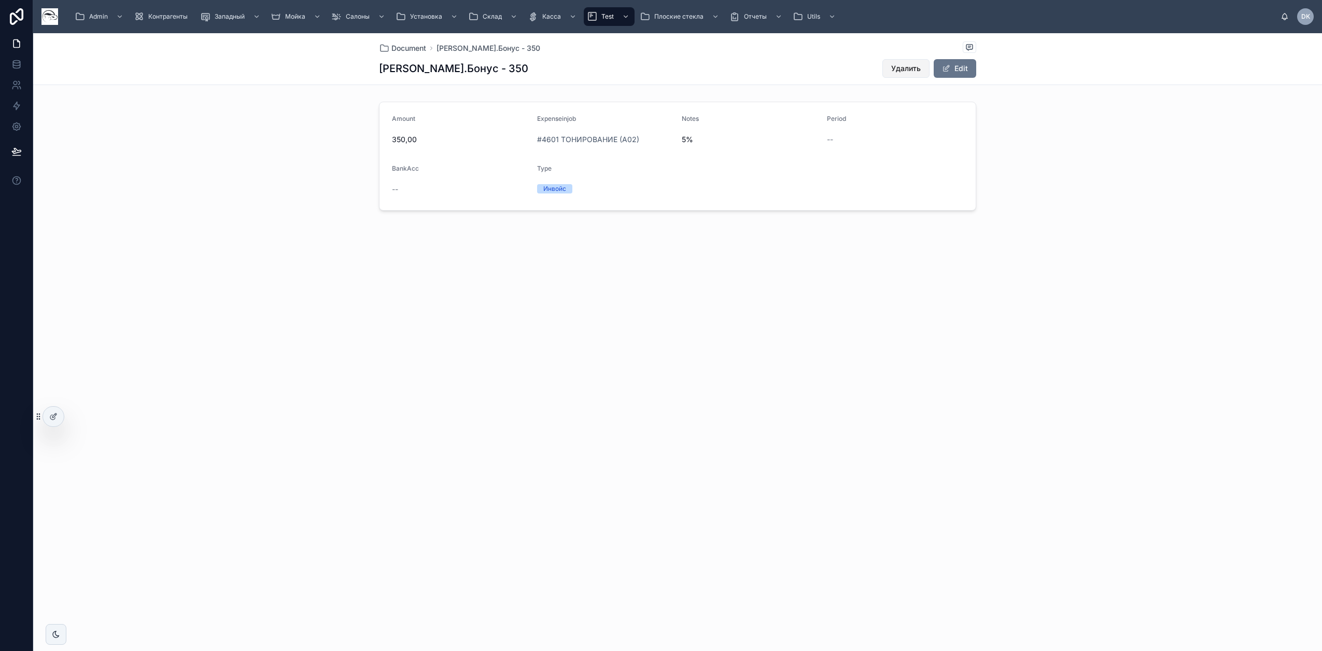
click at [902, 66] on span "Удалить" at bounding box center [906, 68] width 30 height 10
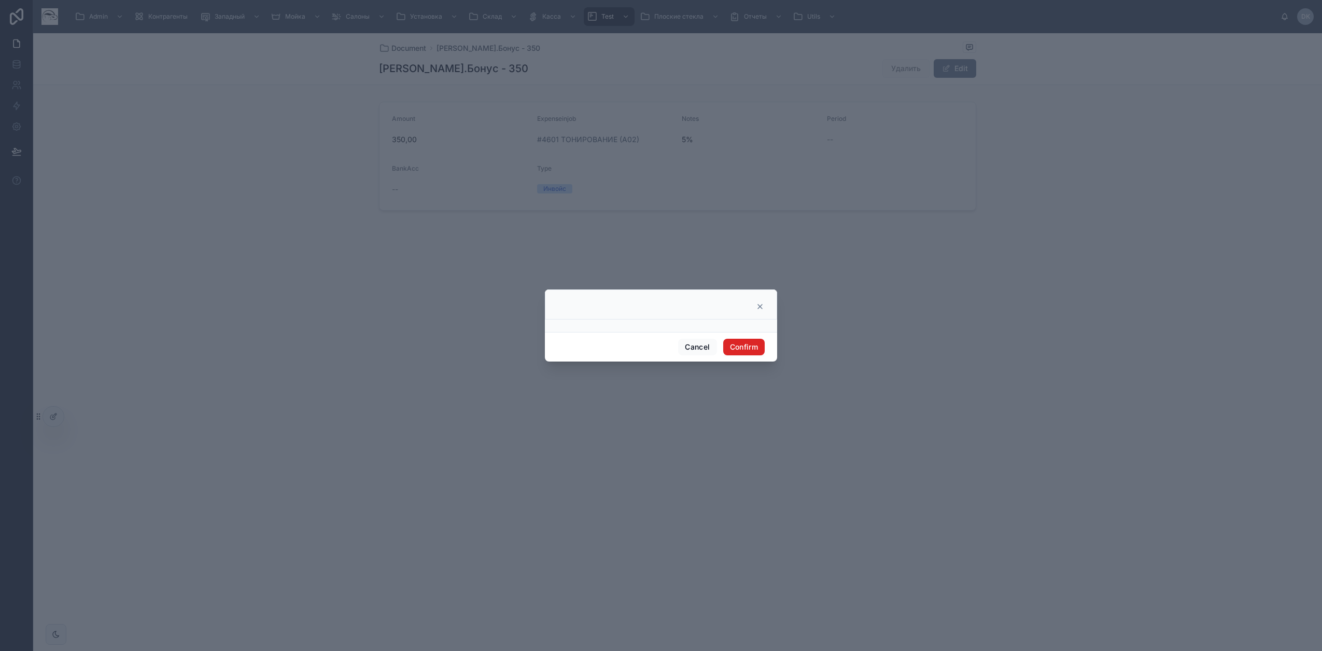
click at [739, 351] on button "Confirm" at bounding box center [743, 347] width 41 height 17
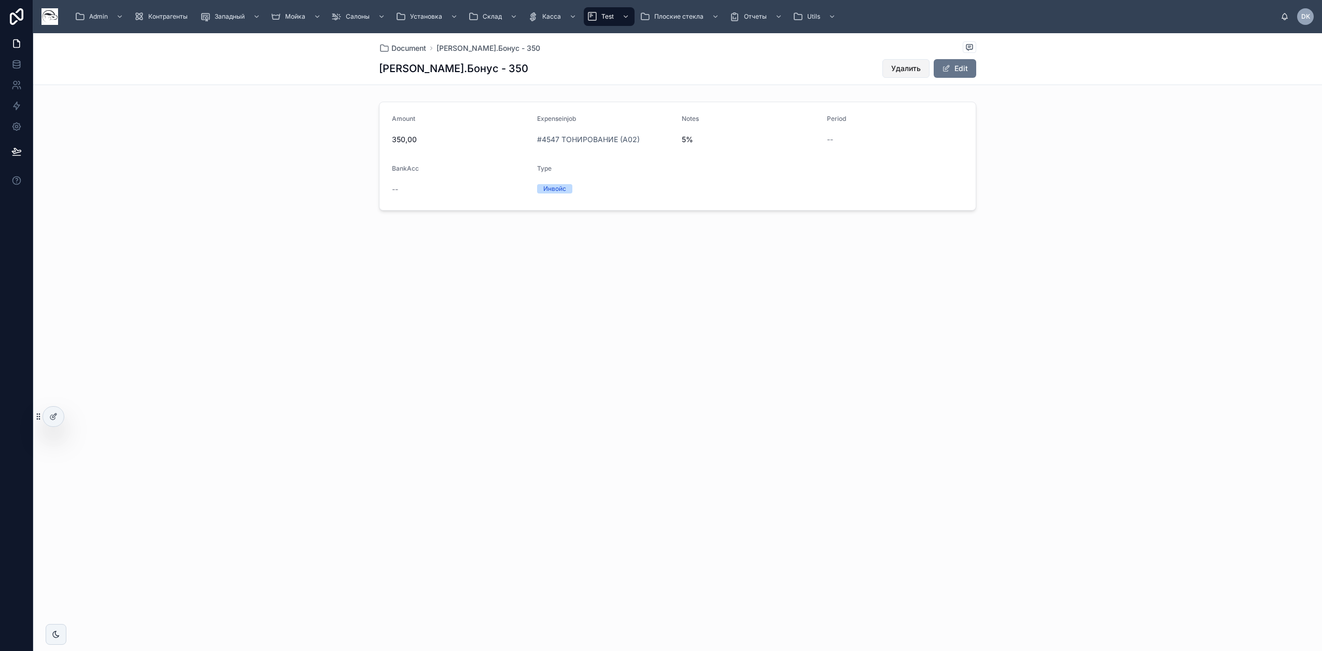
click at [904, 66] on span "Удалить" at bounding box center [906, 68] width 30 height 10
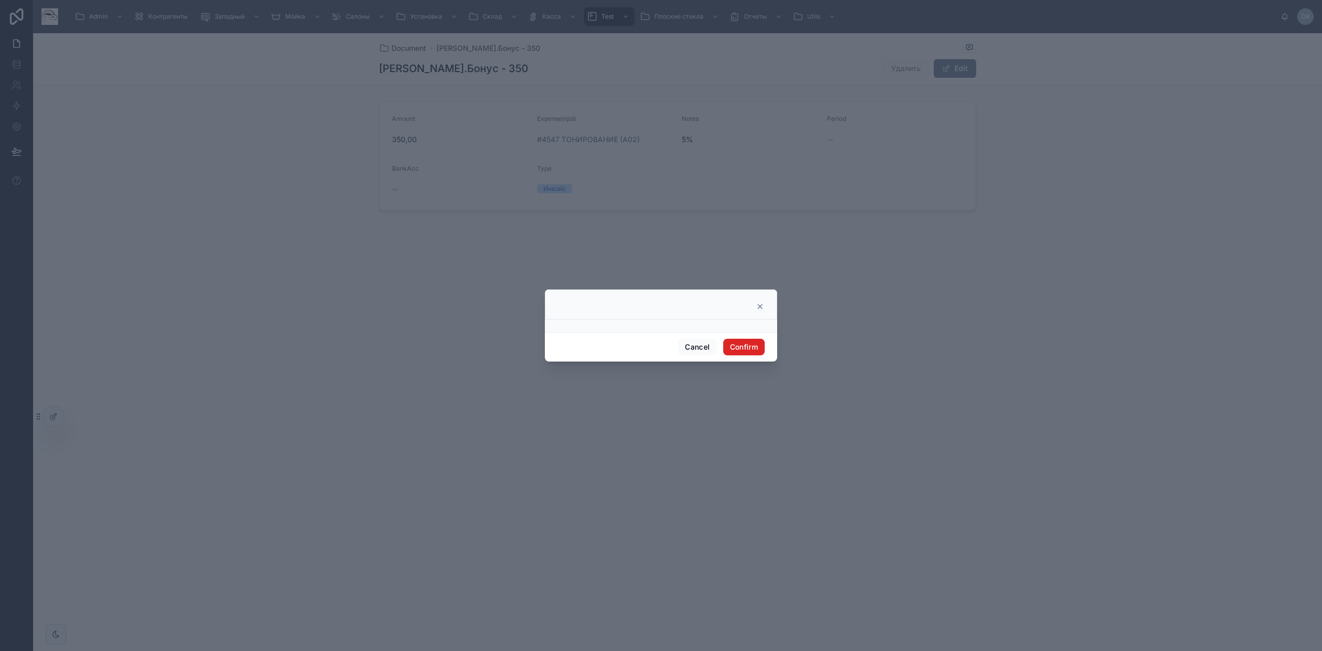
click at [751, 345] on button "Confirm" at bounding box center [743, 347] width 41 height 17
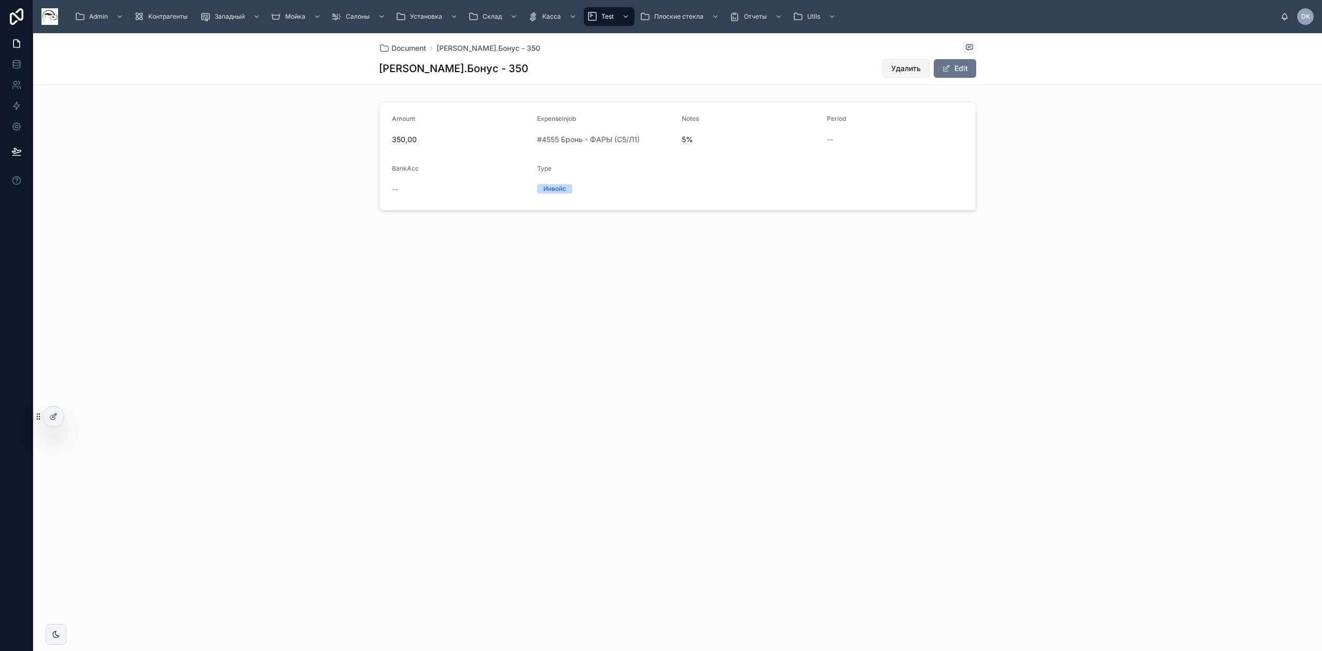
click at [908, 64] on span "Удалить" at bounding box center [906, 68] width 30 height 10
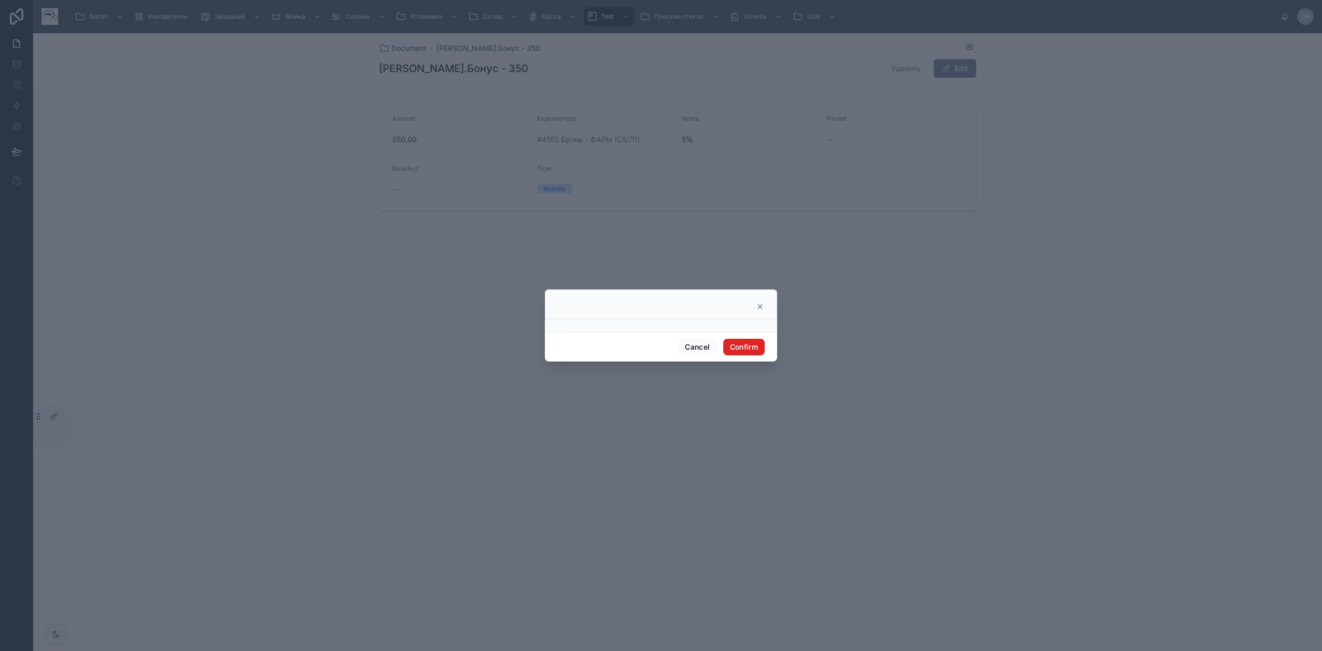
click at [750, 346] on button "Confirm" at bounding box center [743, 347] width 41 height 17
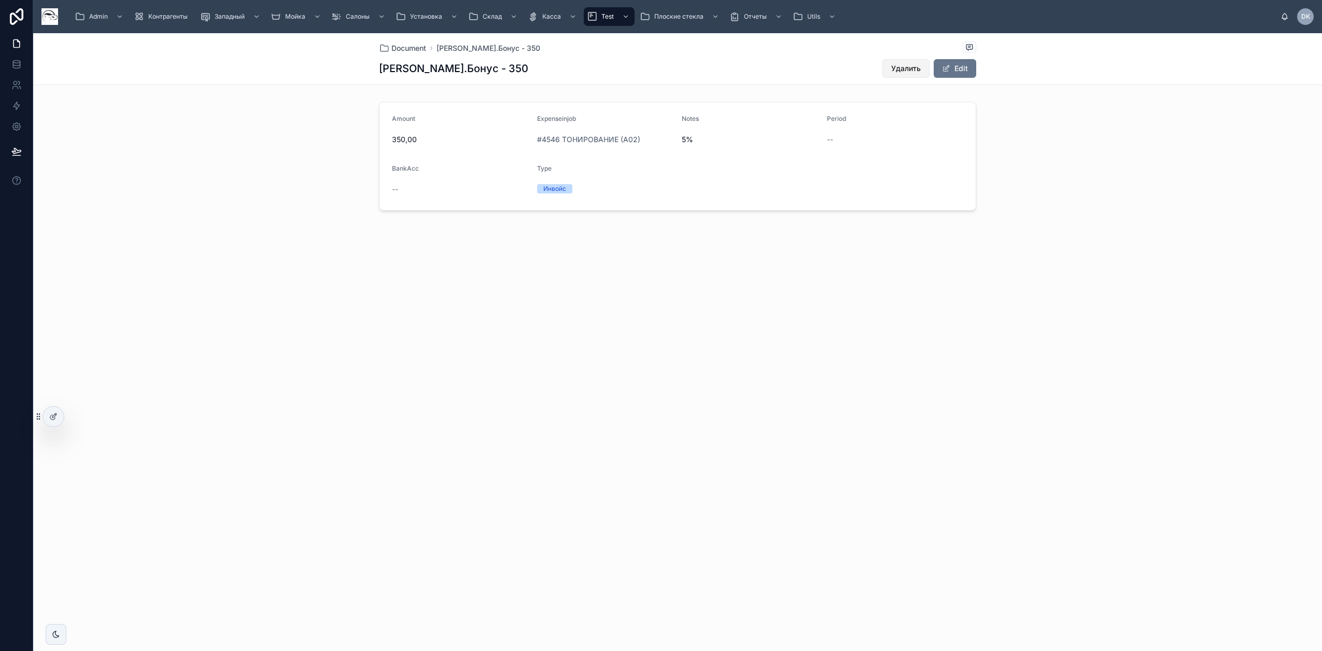
click at [922, 68] on button "Удалить" at bounding box center [906, 68] width 47 height 19
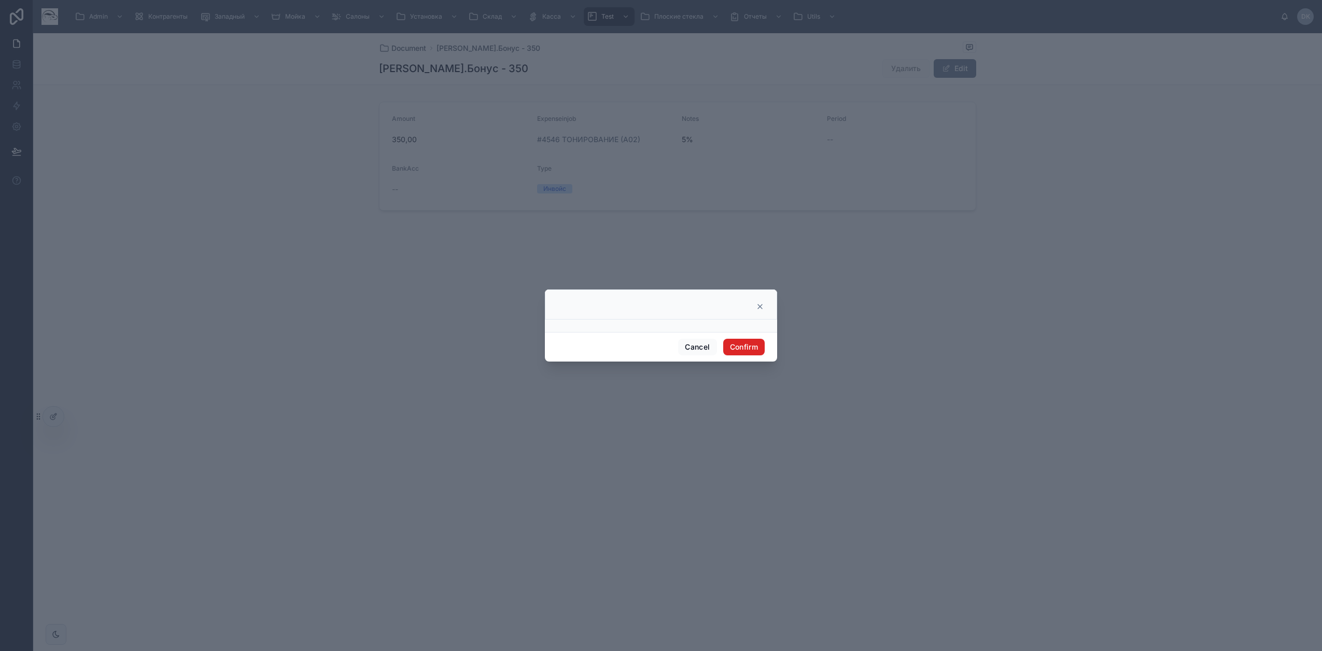
click at [746, 344] on button "Confirm" at bounding box center [743, 347] width 41 height 17
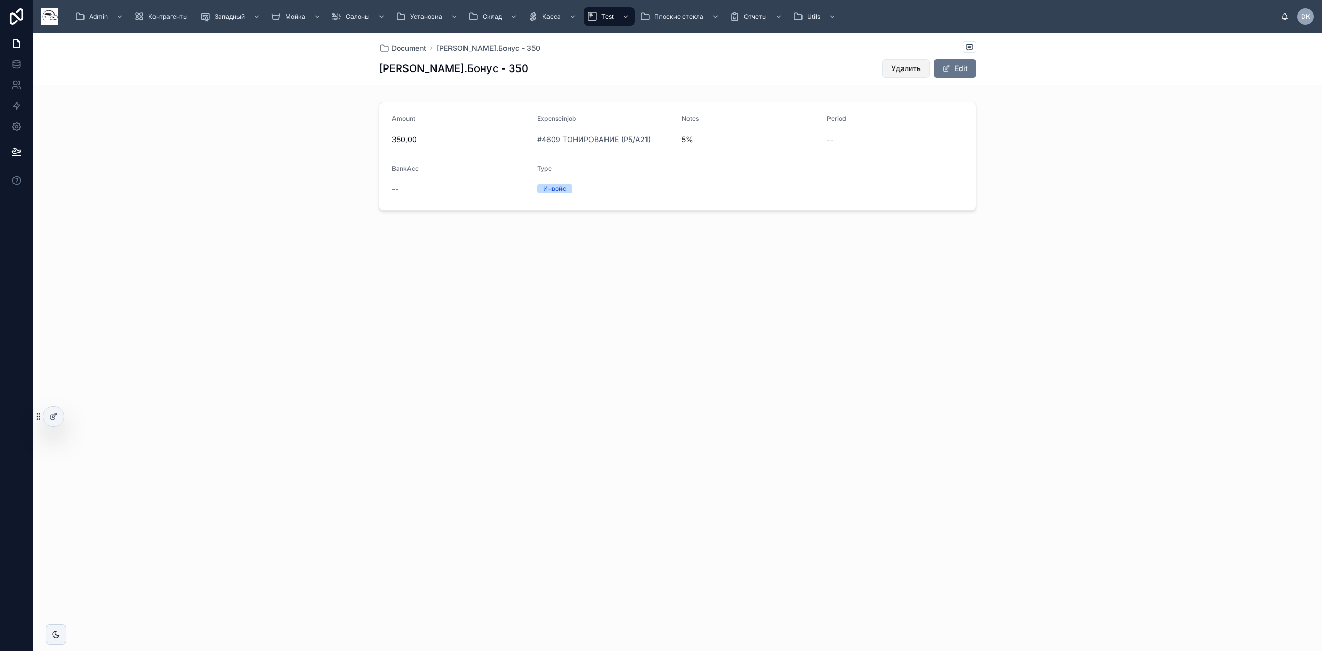
click at [918, 68] on span "Удалить" at bounding box center [906, 68] width 30 height 10
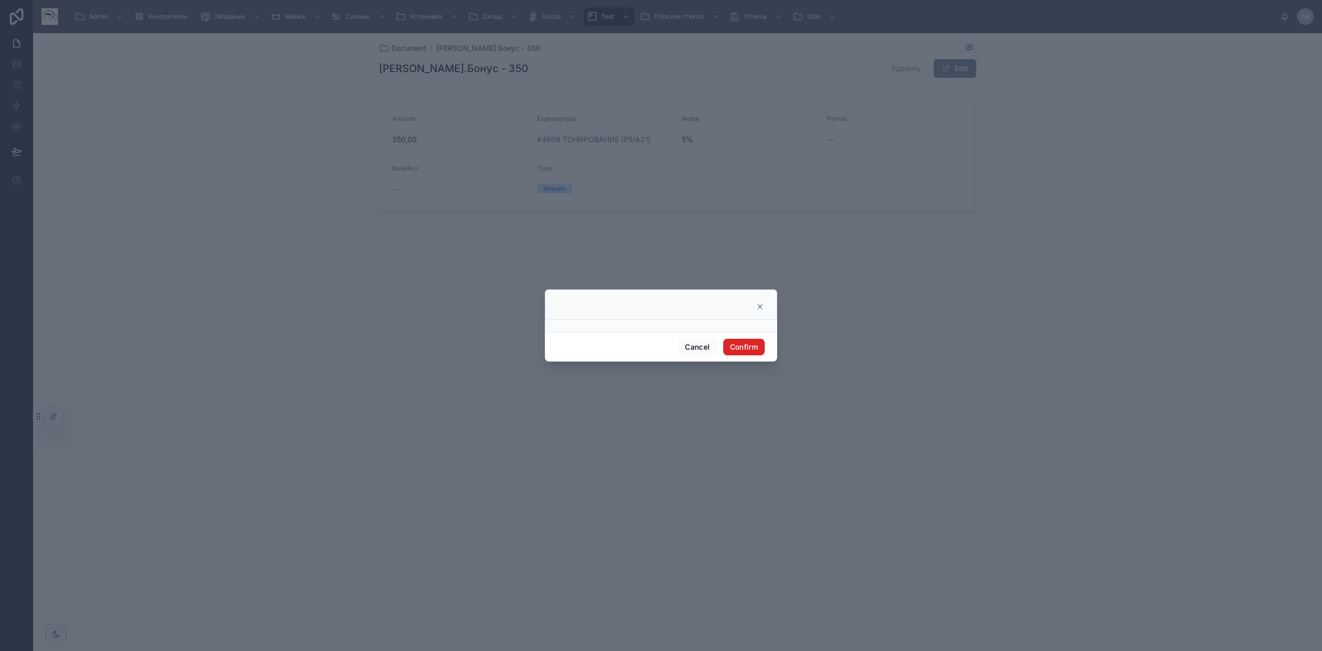
click at [748, 349] on button "Confirm" at bounding box center [743, 347] width 41 height 17
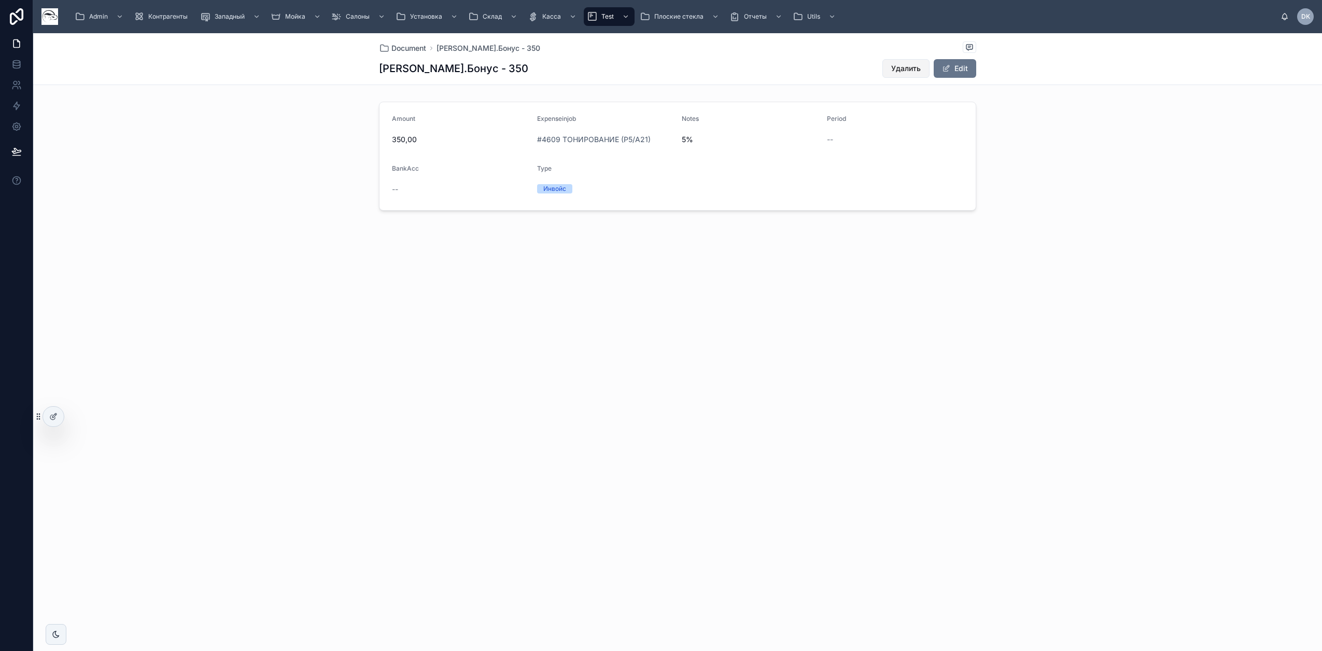
click at [904, 69] on span "Удалить" at bounding box center [906, 68] width 30 height 10
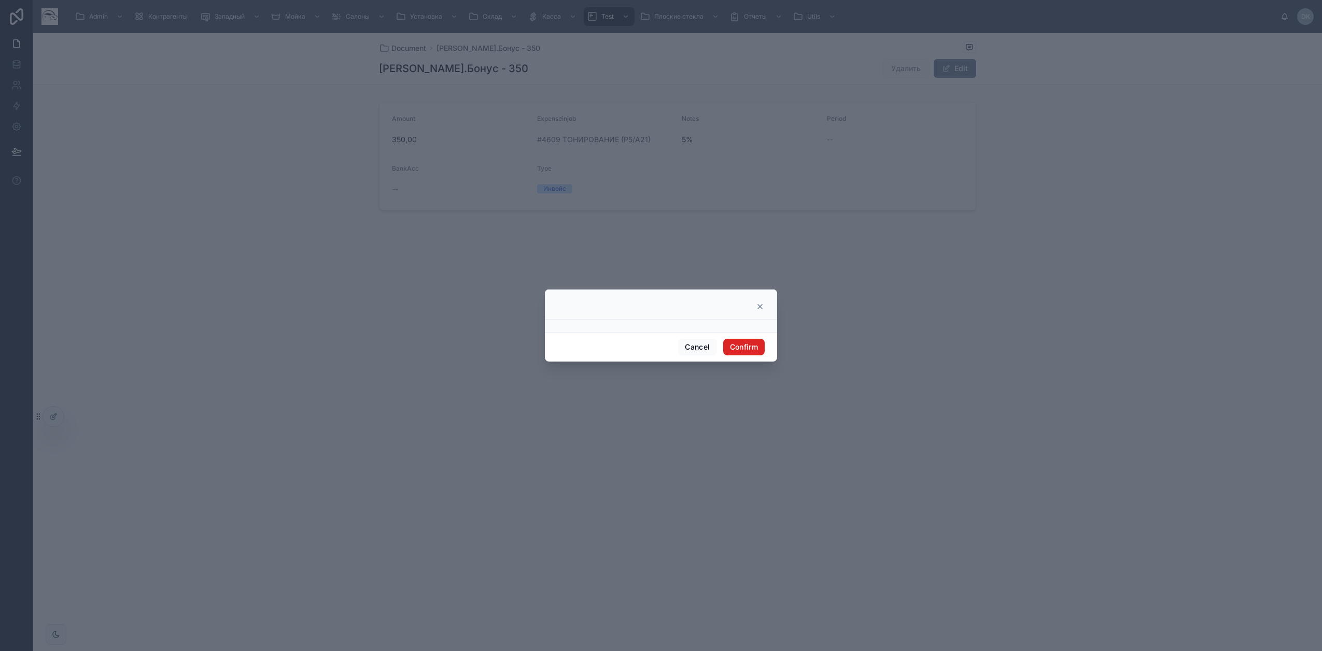
click at [752, 348] on button "Confirm" at bounding box center [743, 347] width 41 height 17
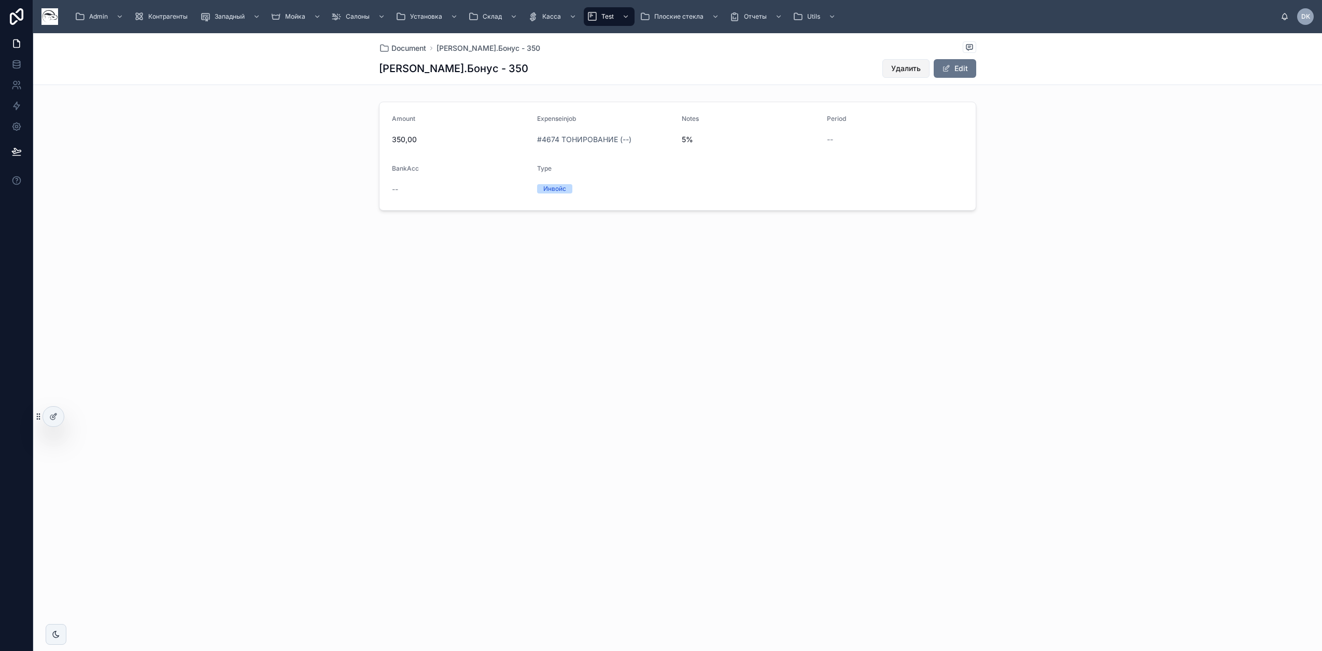
click at [900, 64] on span "Удалить" at bounding box center [906, 68] width 30 height 10
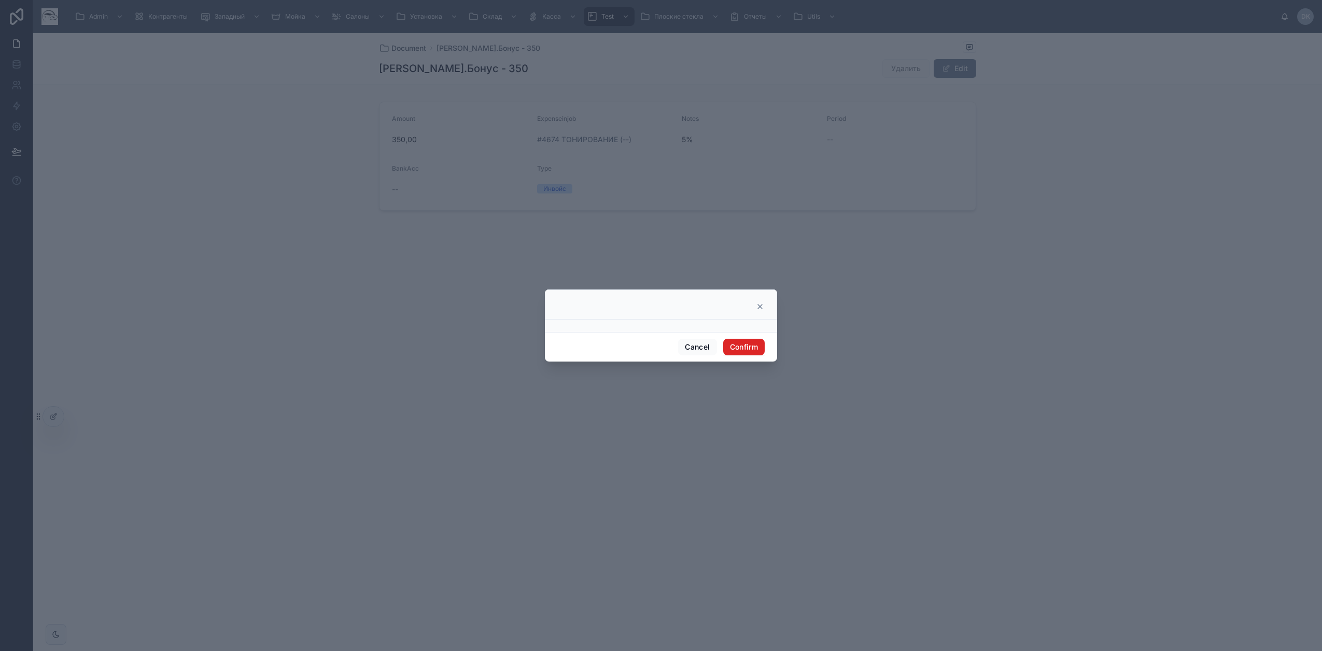
click at [744, 348] on button "Confirm" at bounding box center [743, 347] width 41 height 17
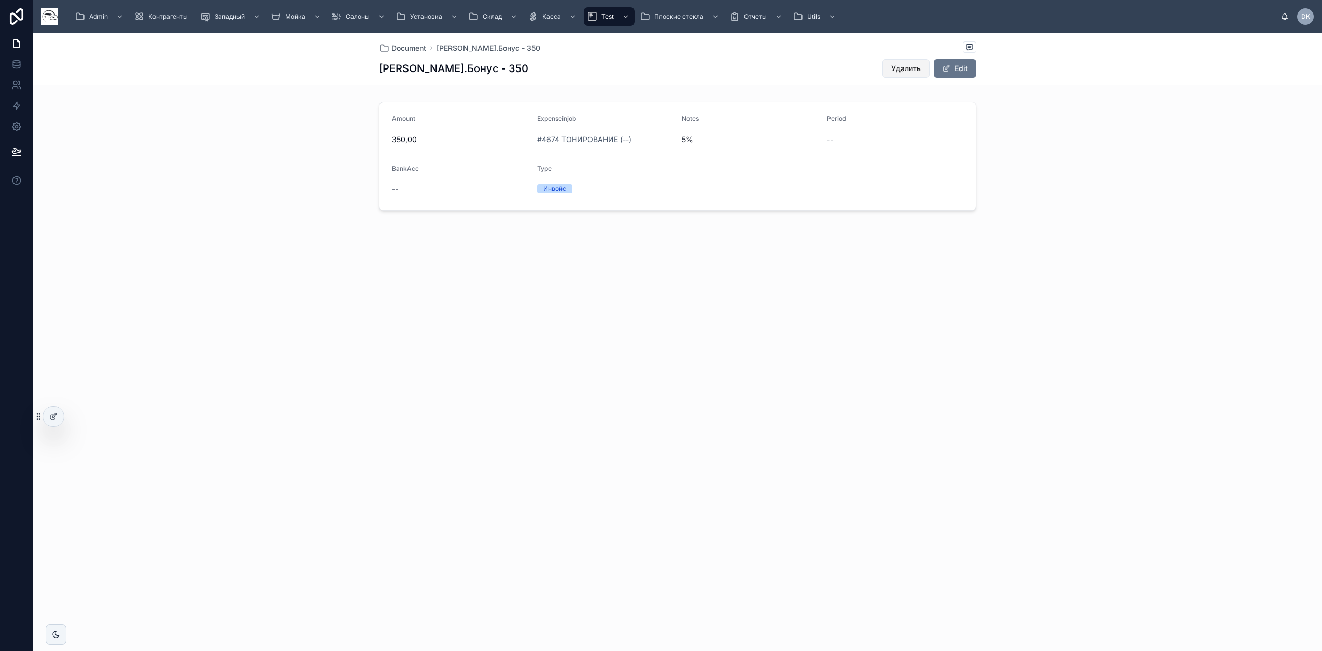
click at [897, 67] on span "Удалить" at bounding box center [906, 68] width 30 height 10
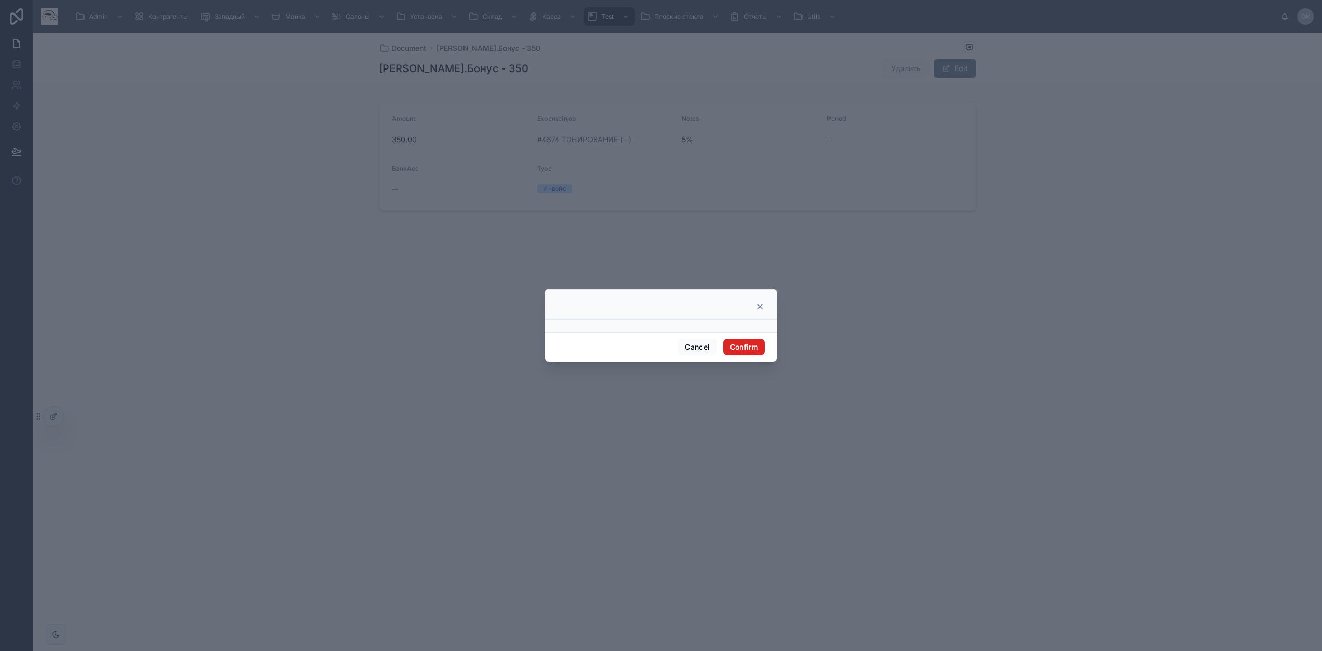
click at [746, 346] on button "Confirm" at bounding box center [743, 347] width 41 height 17
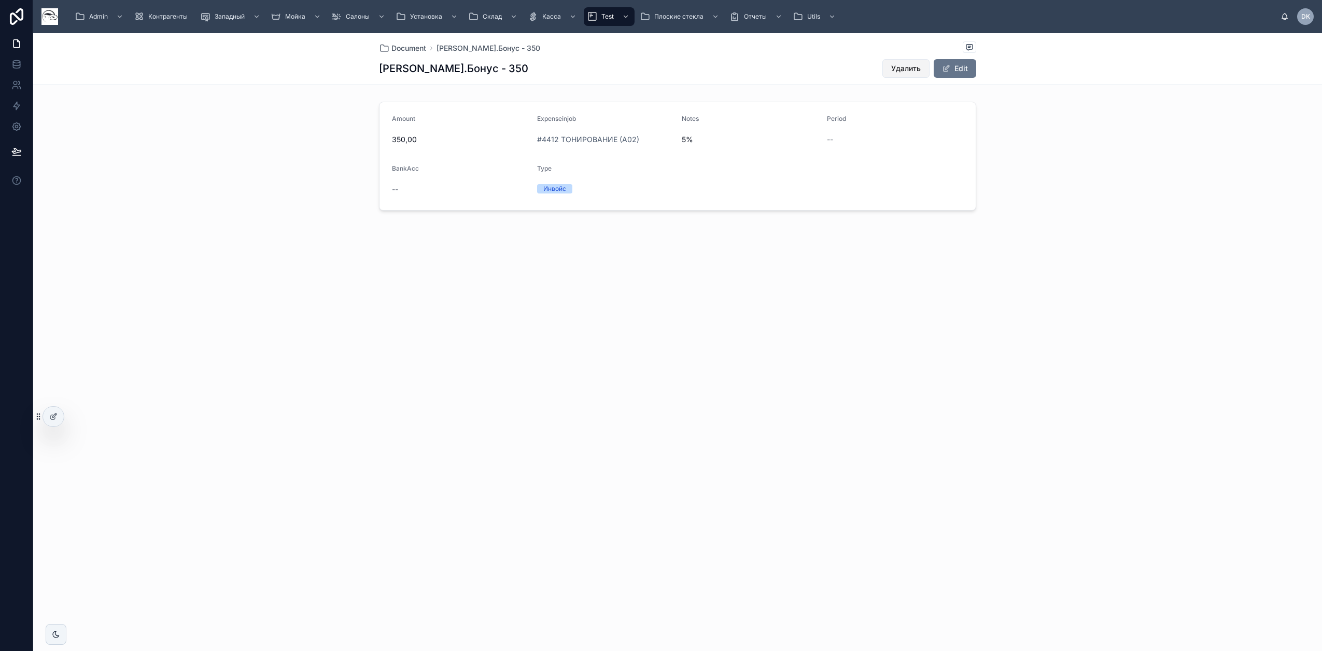
click at [908, 68] on span "Удалить" at bounding box center [906, 68] width 30 height 10
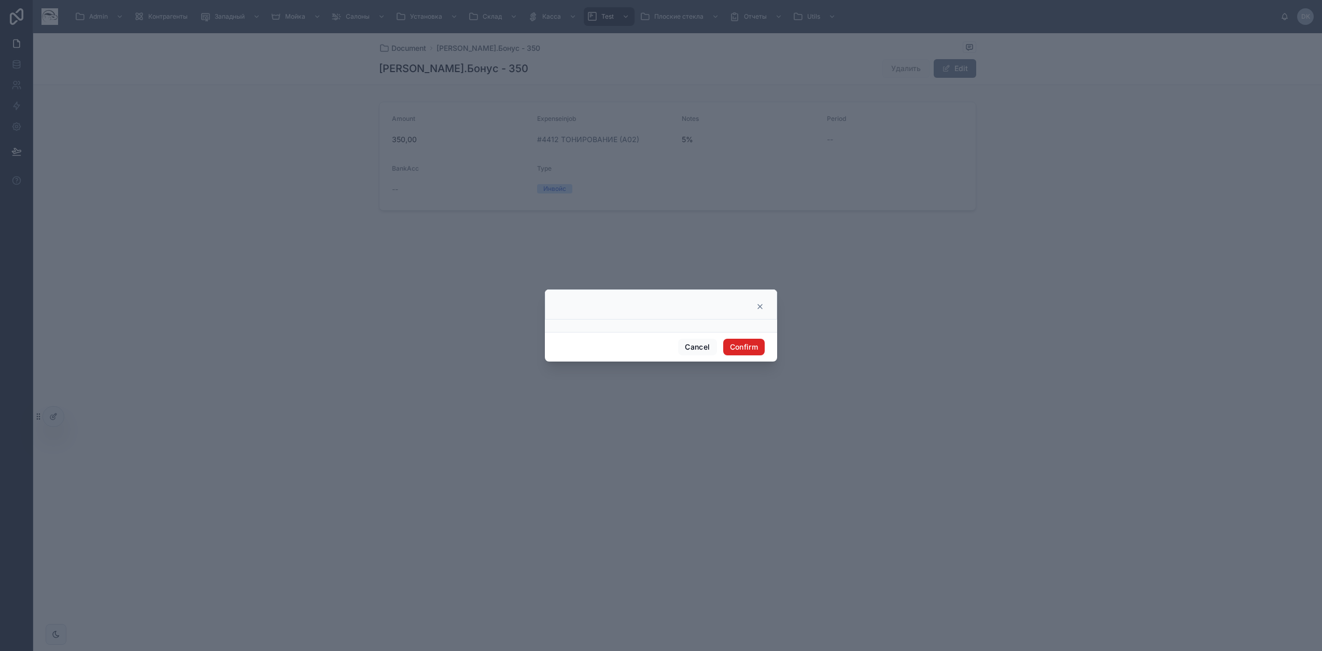
click at [732, 343] on button "Confirm" at bounding box center [743, 347] width 41 height 17
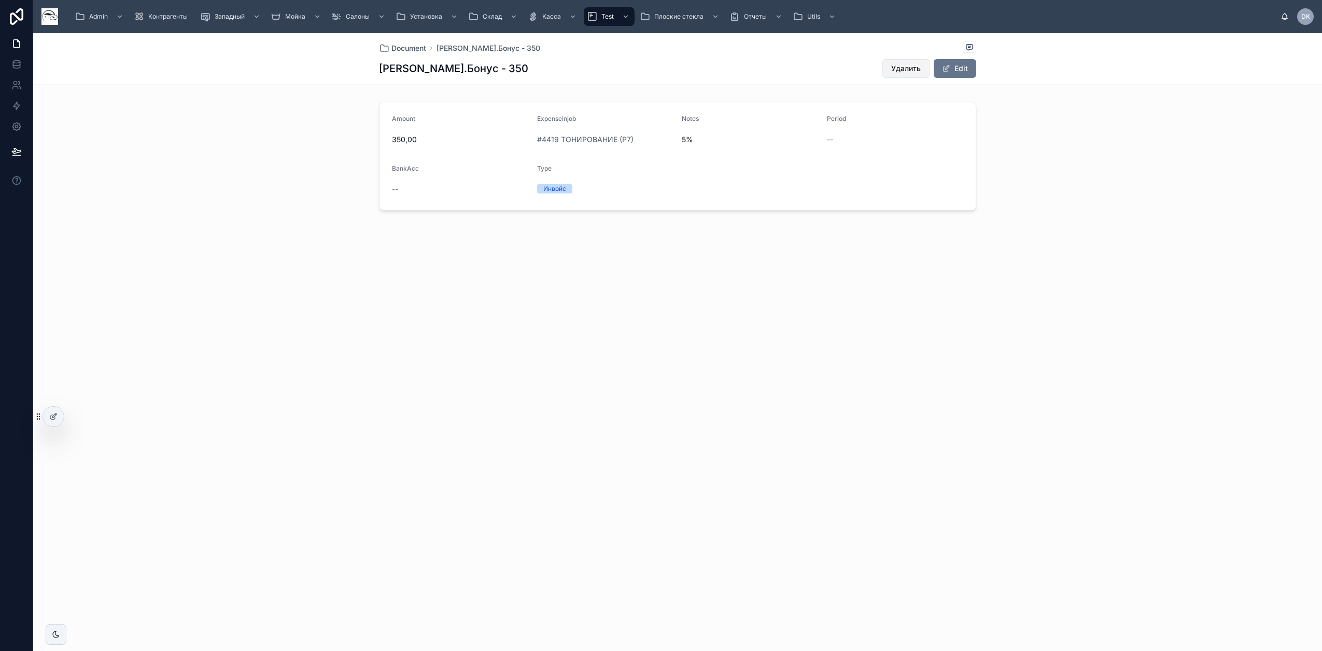
click at [896, 69] on span "Удалить" at bounding box center [906, 68] width 30 height 10
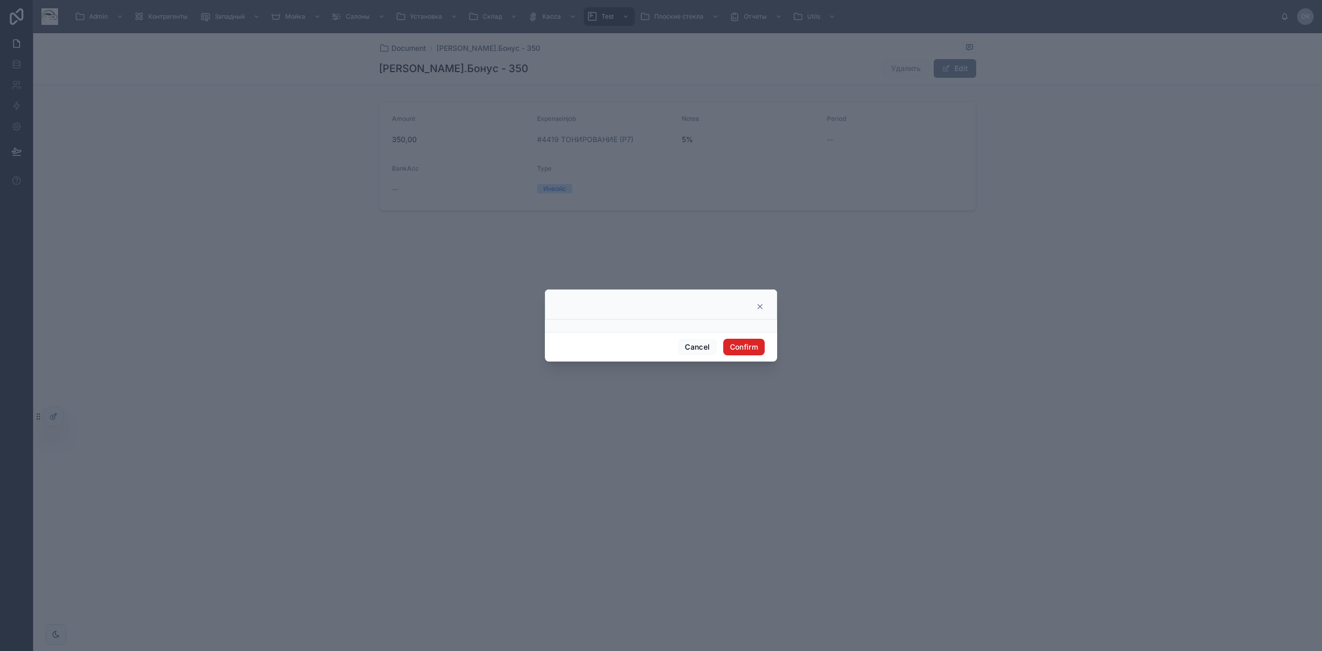
click at [754, 347] on button "Confirm" at bounding box center [743, 347] width 41 height 17
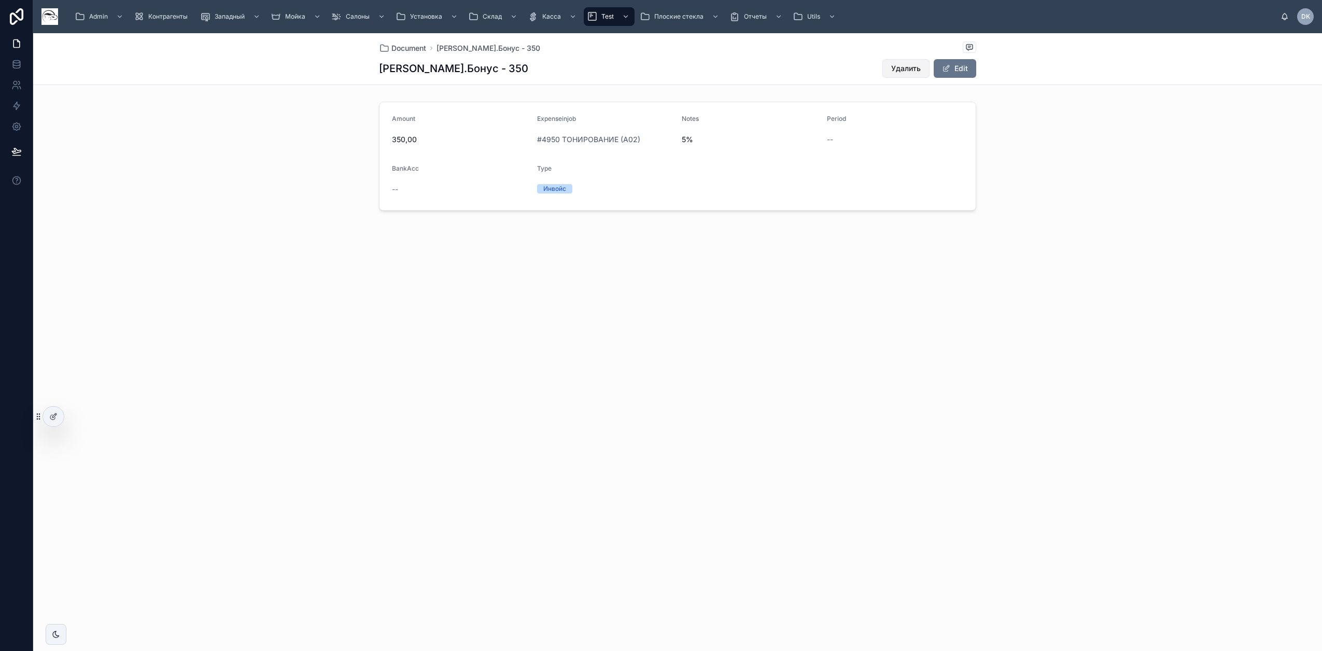
click at [915, 69] on span "Удалить" at bounding box center [906, 68] width 30 height 10
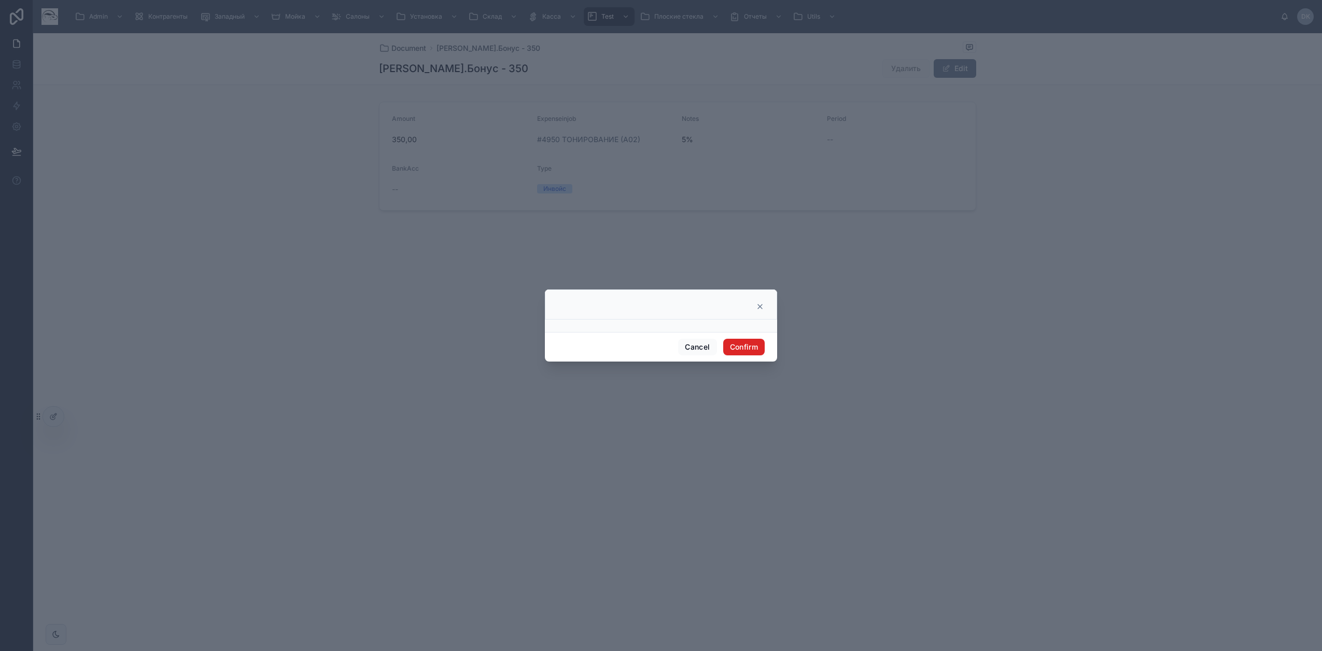
click at [749, 347] on button "Confirm" at bounding box center [743, 347] width 41 height 17
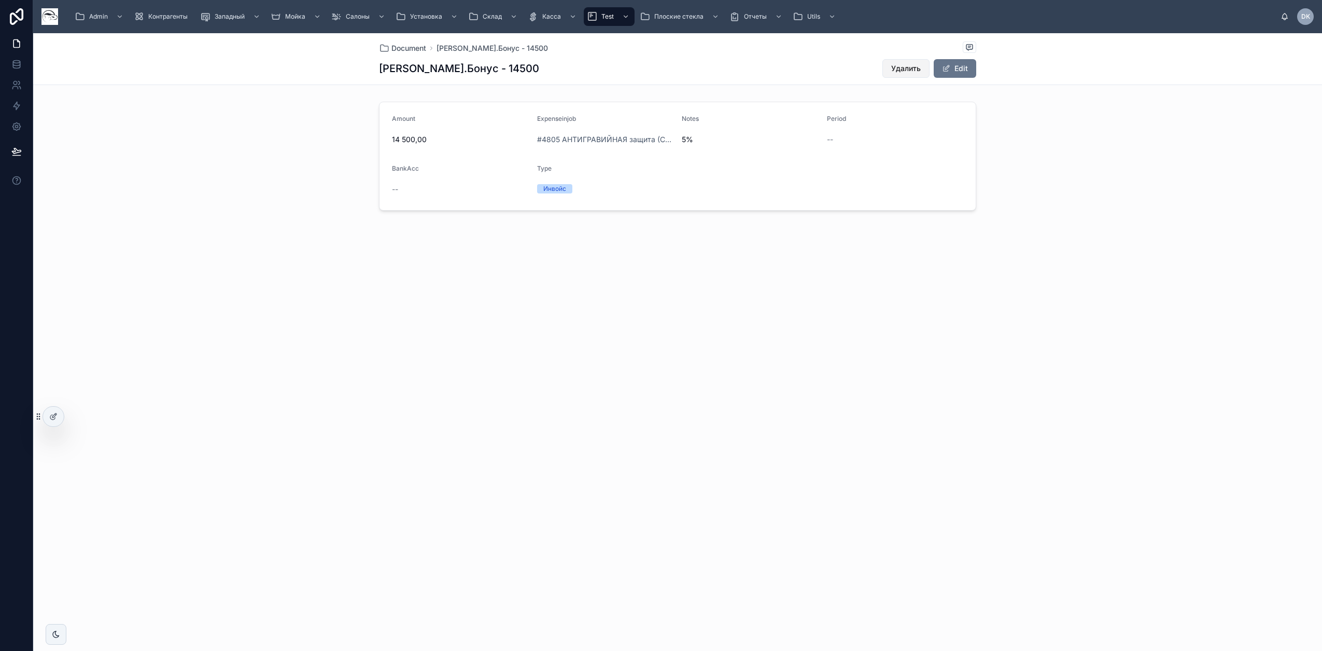
click at [903, 73] on span "Удалить" at bounding box center [906, 68] width 30 height 10
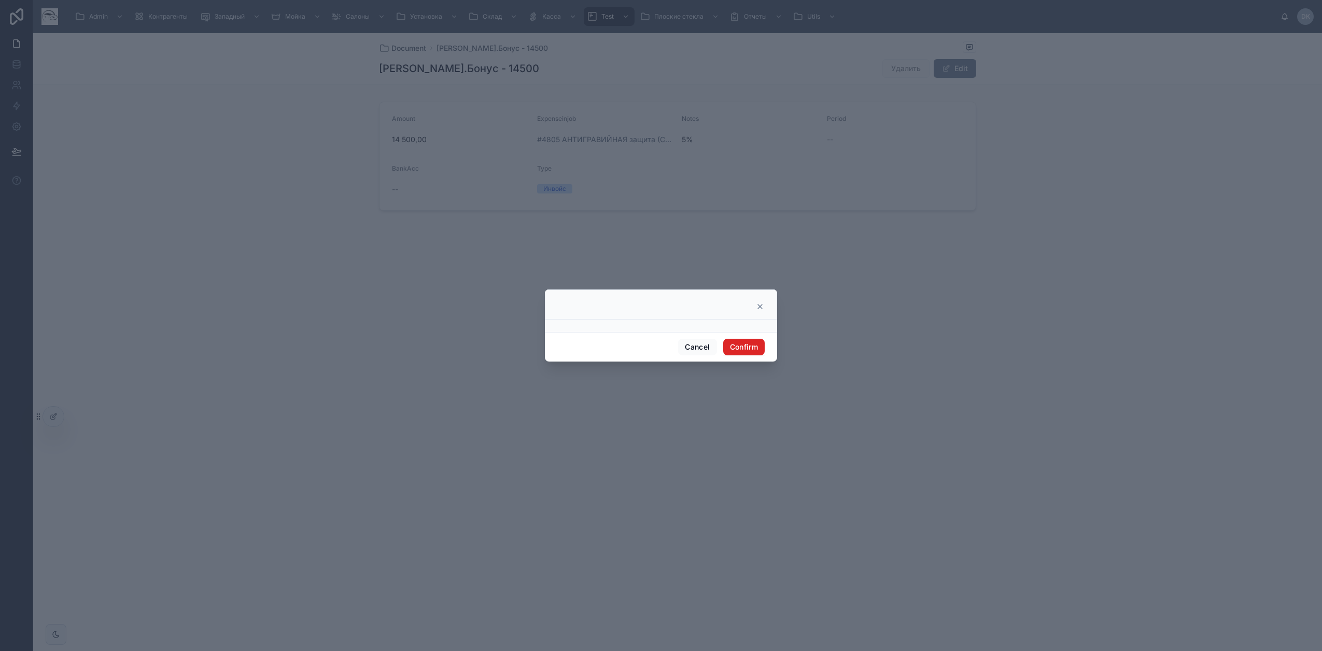
click at [748, 351] on button "Confirm" at bounding box center [743, 347] width 41 height 17
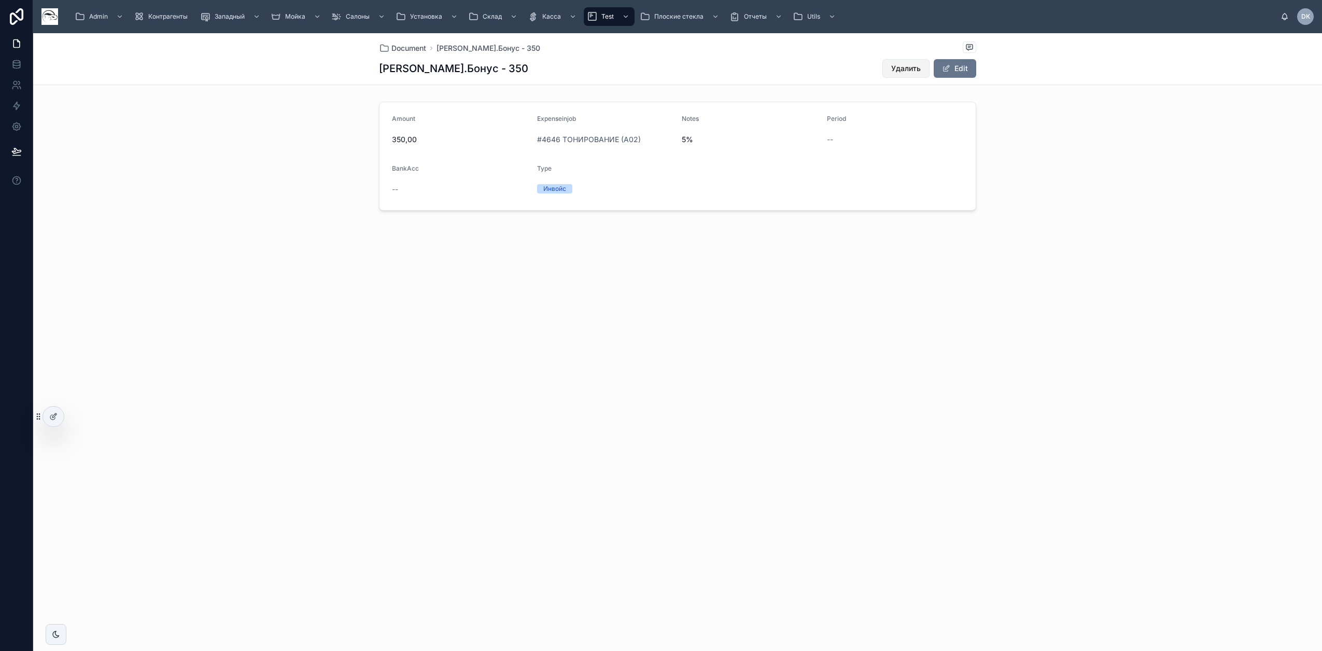
click at [920, 69] on span "Удалить" at bounding box center [906, 68] width 30 height 10
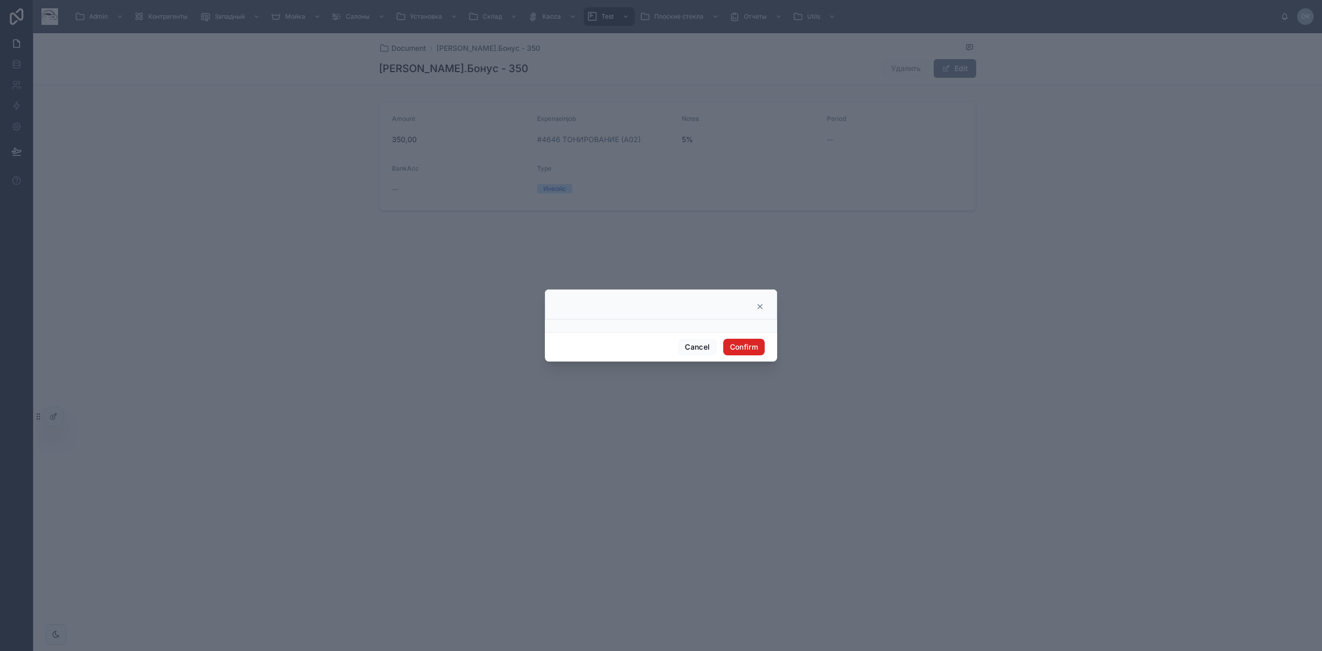
click at [743, 346] on button "Confirm" at bounding box center [743, 347] width 41 height 17
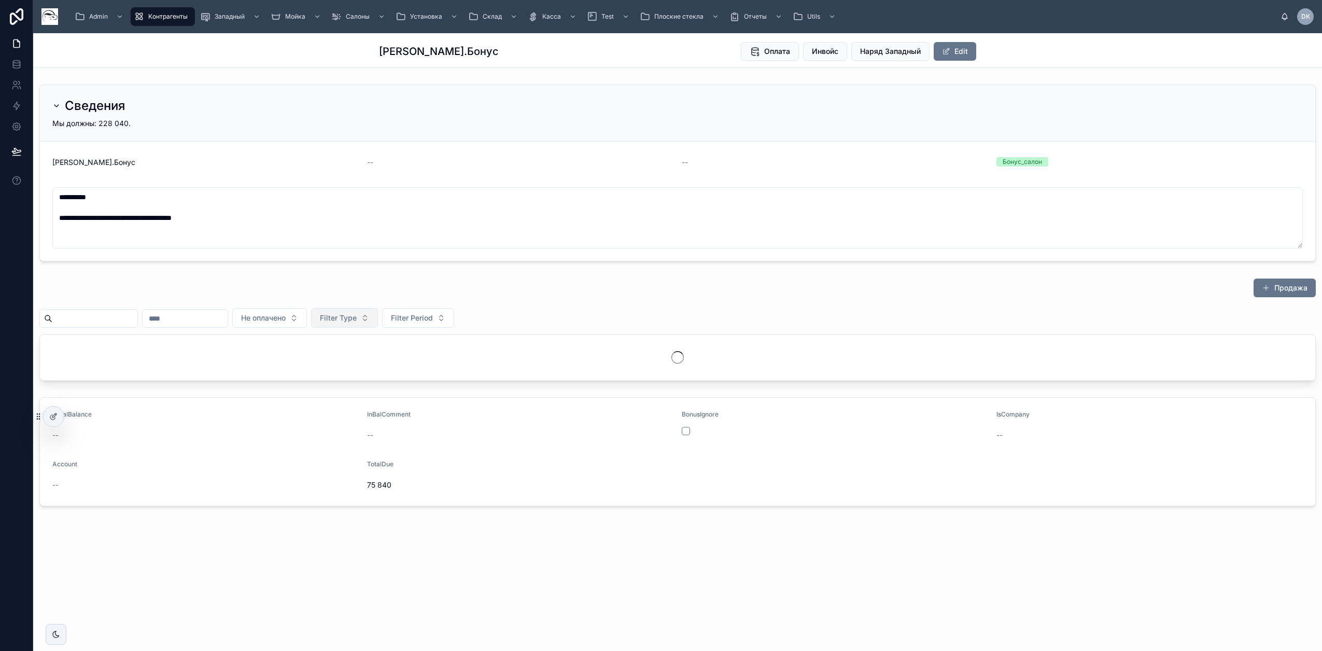
click at [357, 315] on span "Filter Type" at bounding box center [338, 318] width 37 height 10
click at [377, 361] on div "Наряд" at bounding box center [399, 360] width 124 height 17
click at [395, 328] on div "Продажа Не оплачено Filter Type Filter Period" at bounding box center [677, 329] width 1277 height 103
click at [357, 317] on span "Filter Type" at bounding box center [338, 318] width 37 height 10
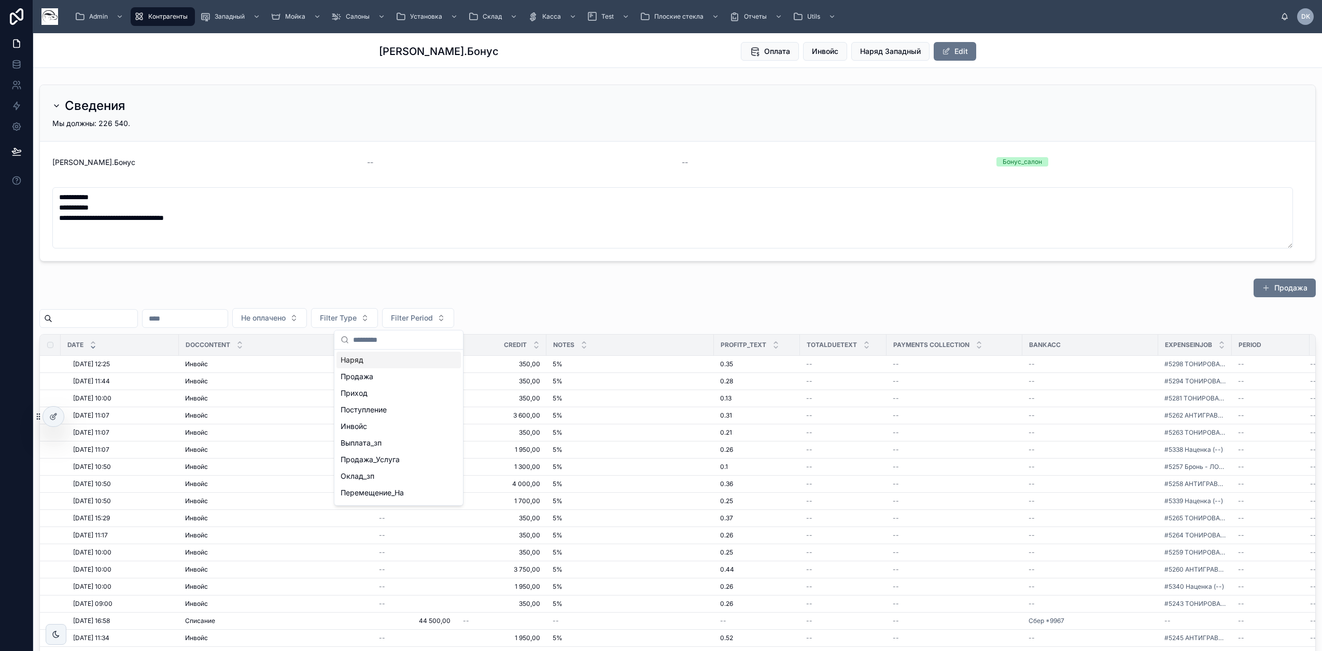
click at [370, 361] on div "Наряд" at bounding box center [399, 360] width 124 height 17
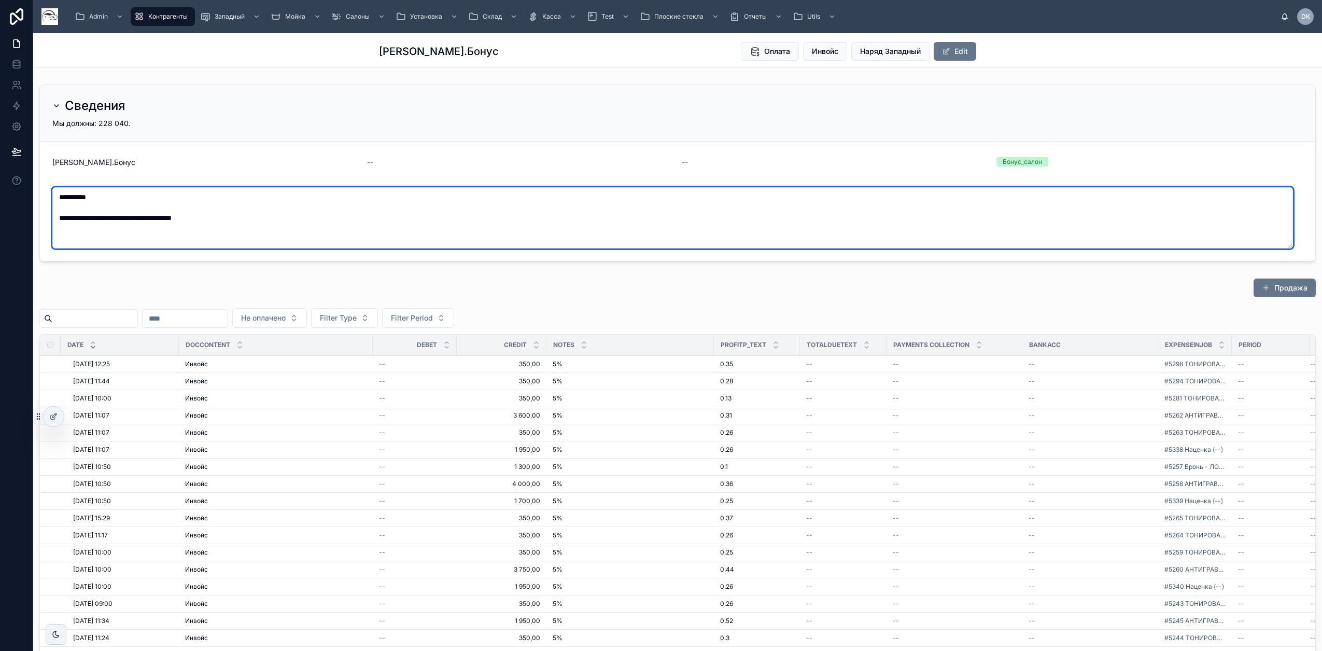
click at [90, 197] on textarea "**********" at bounding box center [672, 217] width 1241 height 61
click at [97, 195] on textarea "**********" at bounding box center [672, 217] width 1241 height 61
click at [82, 198] on textarea "**********" at bounding box center [672, 217] width 1241 height 61
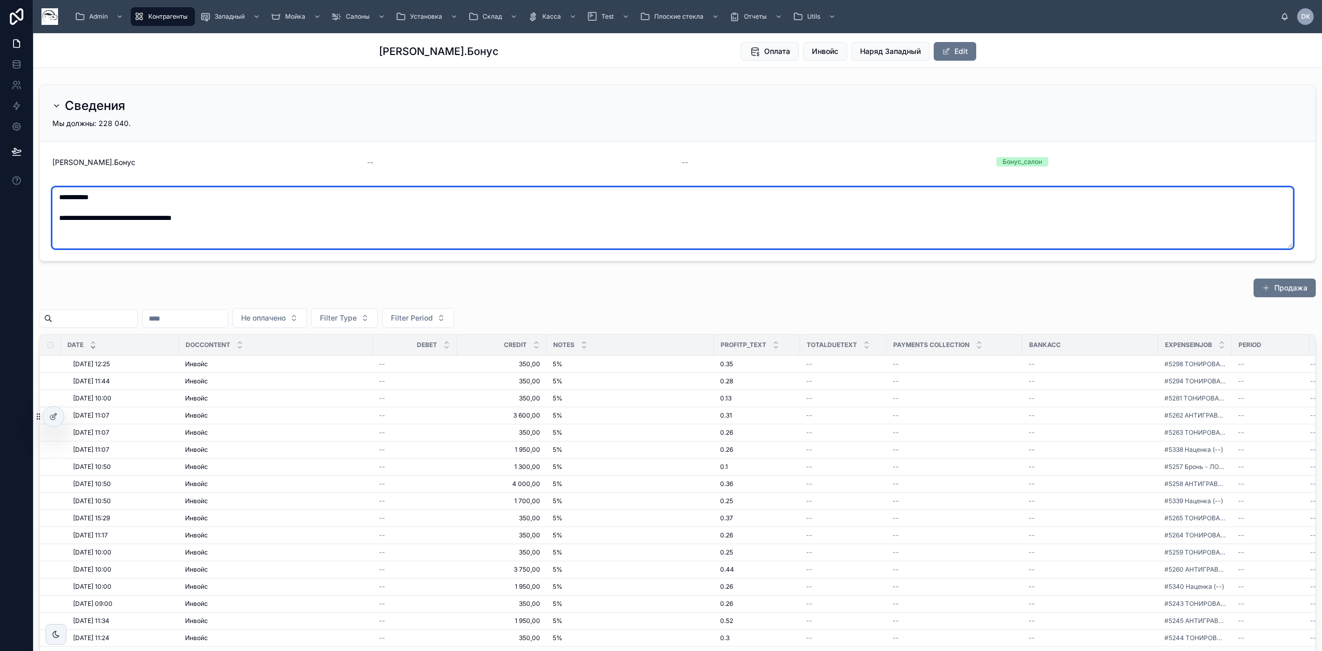
drag, startPoint x: 82, startPoint y: 198, endPoint x: 125, endPoint y: 194, distance: 43.2
click at [125, 194] on textarea "**********" at bounding box center [672, 217] width 1241 height 61
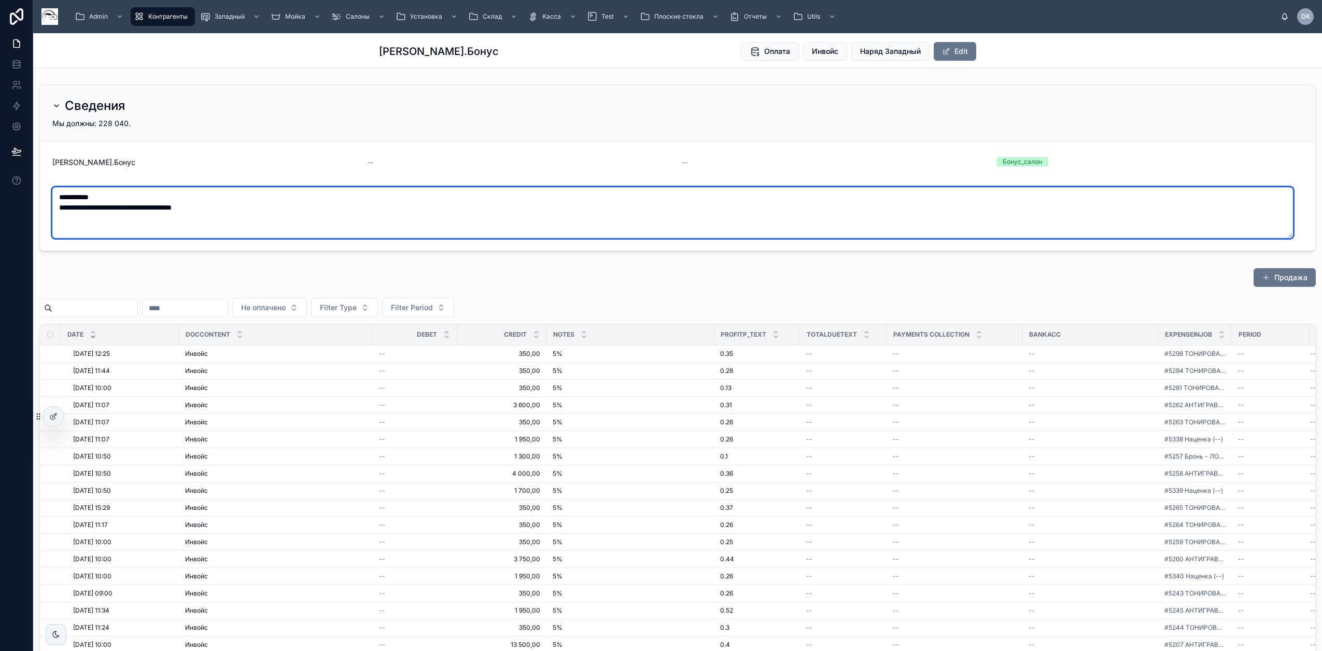
drag, startPoint x: 83, startPoint y: 195, endPoint x: 110, endPoint y: 195, distance: 26.4
click at [110, 195] on textarea "**********" at bounding box center [672, 212] width 1241 height 51
type textarea "**********"
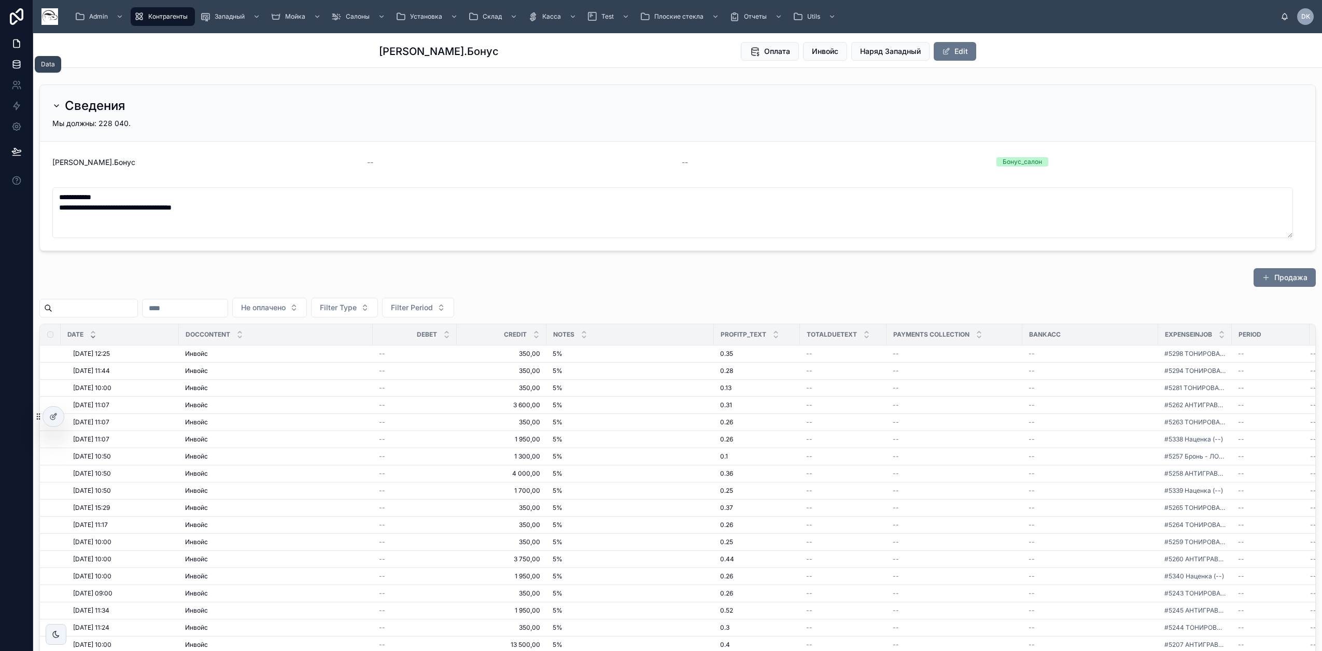
click at [18, 61] on icon at bounding box center [16, 62] width 7 height 3
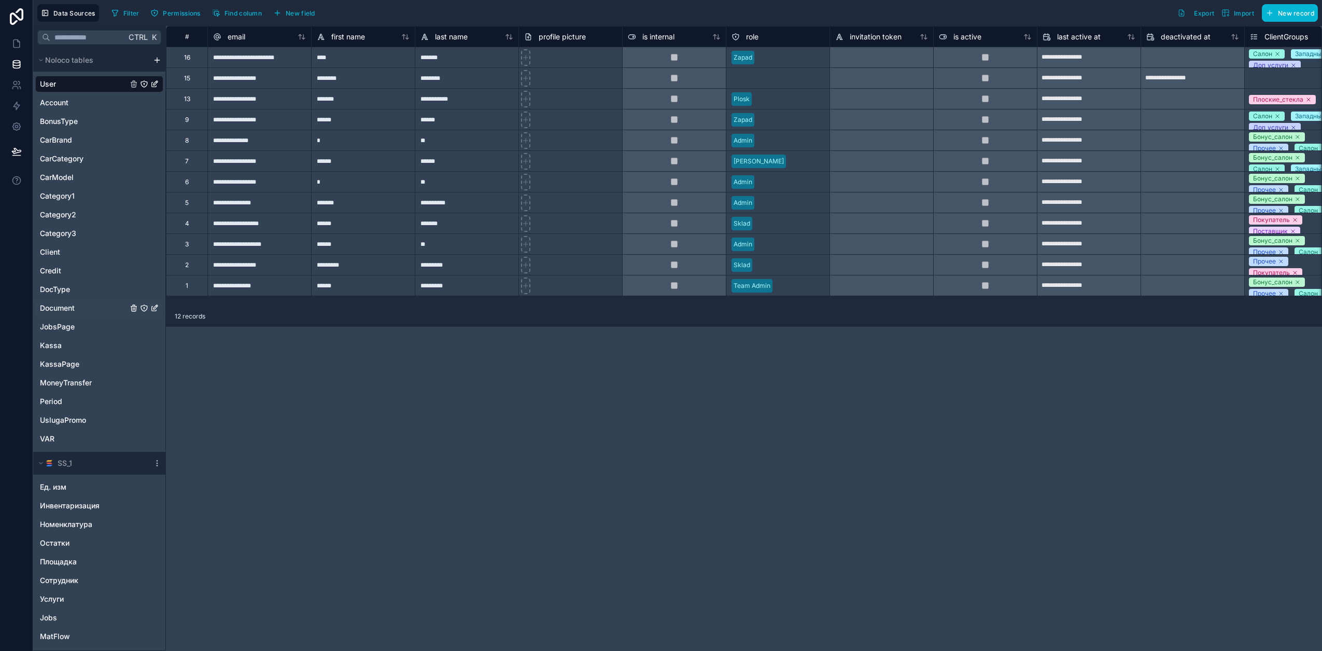
click at [73, 309] on span "Document" at bounding box center [57, 308] width 35 height 10
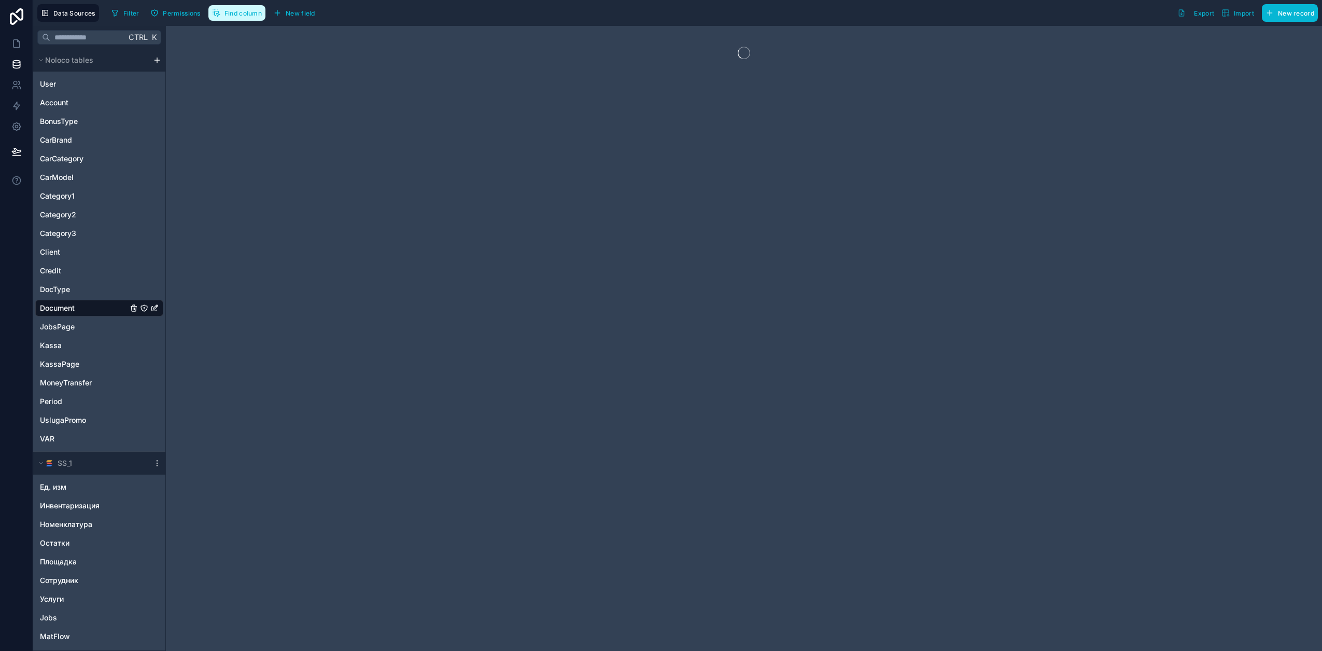
click at [241, 15] on span "Find column" at bounding box center [243, 13] width 37 height 8
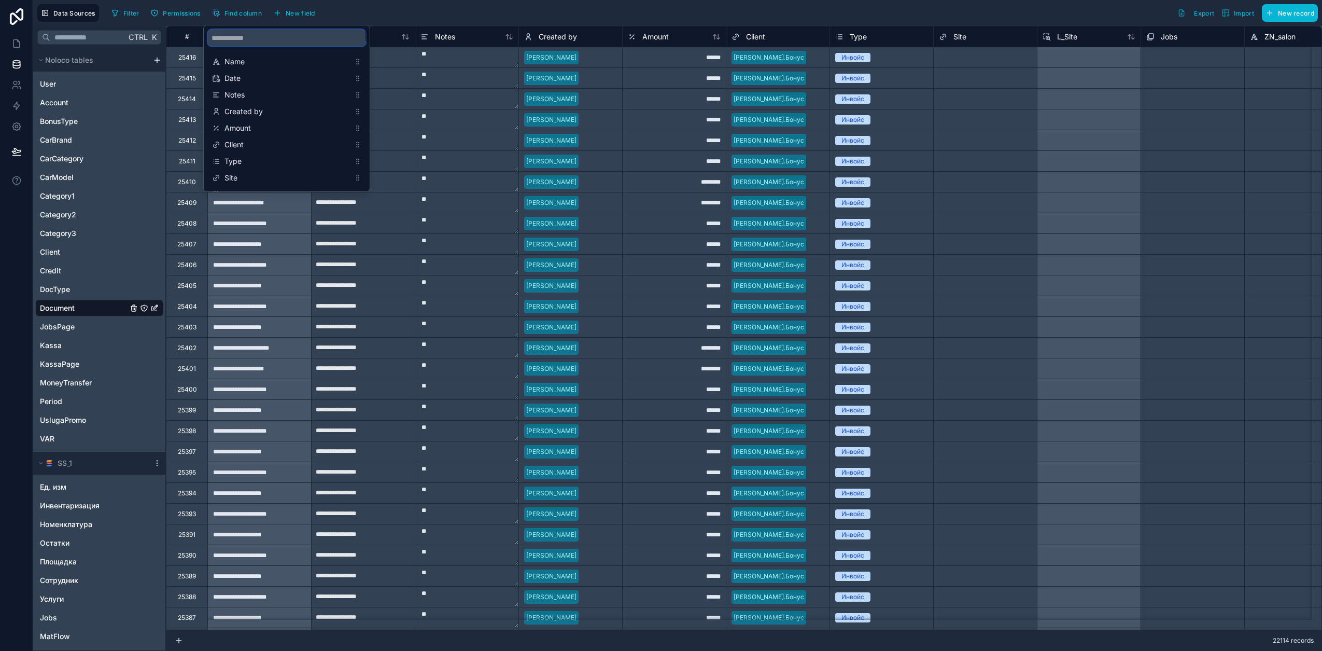
click at [274, 35] on input "scrollable content" at bounding box center [287, 38] width 158 height 17
type input "******"
click at [271, 124] on span "DocContent" at bounding box center [287, 128] width 125 height 10
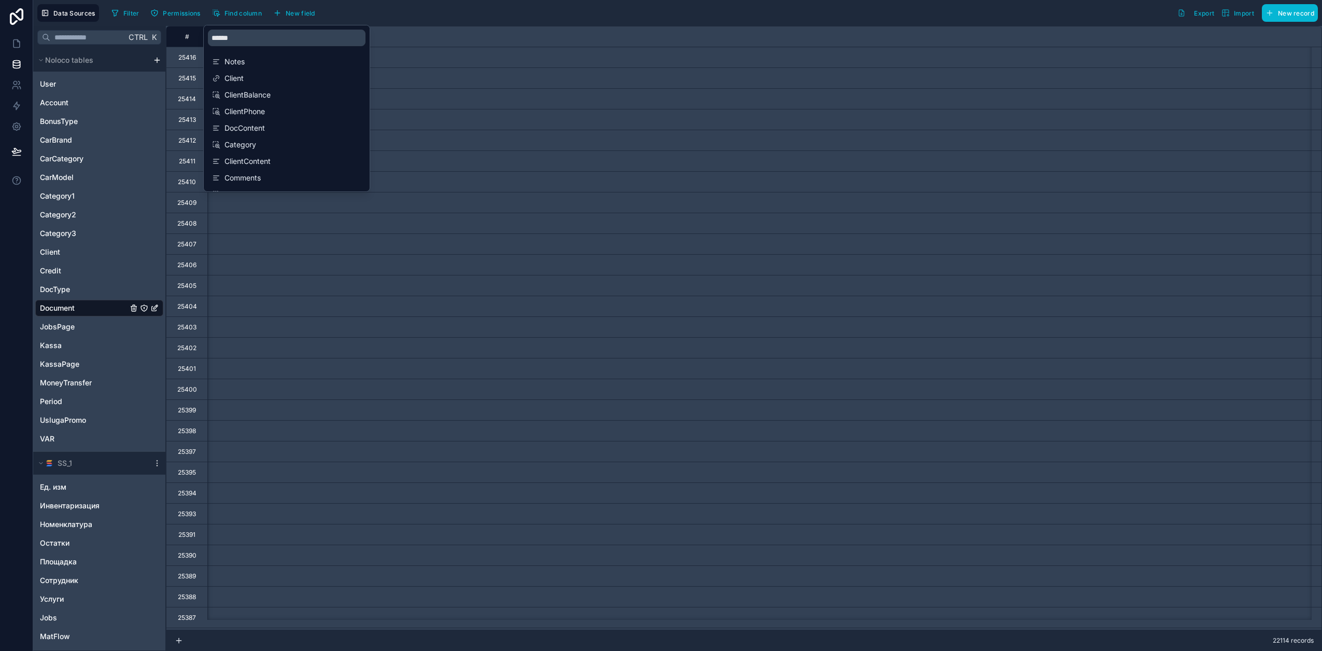
scroll to position [0, 5496]
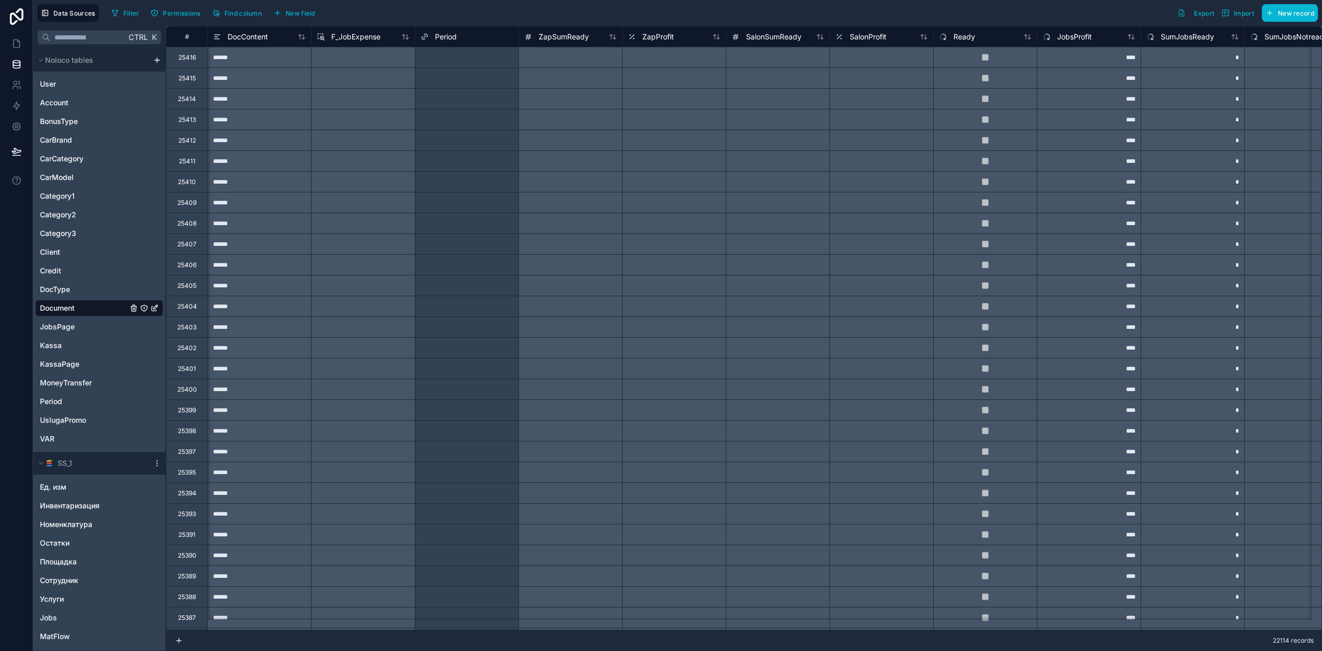
click at [431, 12] on div "Filter Permissions Find column New field Export Import New record" at bounding box center [712, 13] width 1211 height 18
click at [249, 39] on span "DocContent" at bounding box center [248, 37] width 40 height 10
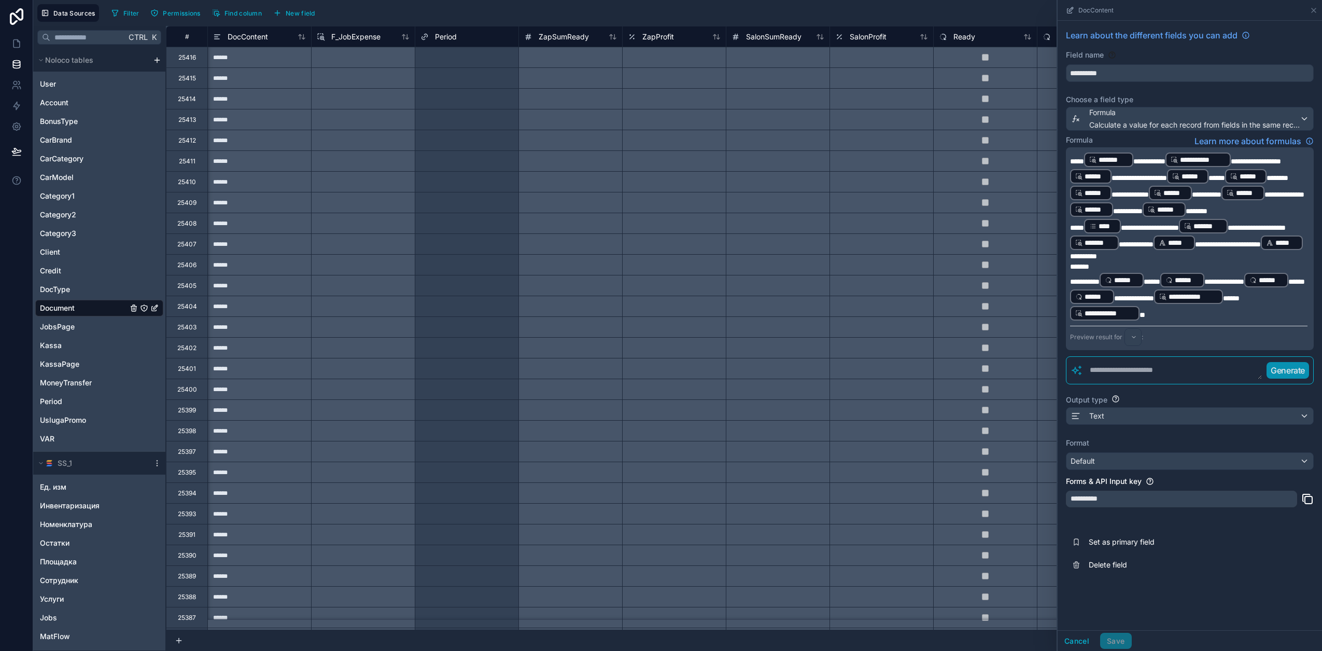
click at [1084, 162] on span "*****" at bounding box center [1077, 161] width 14 height 7
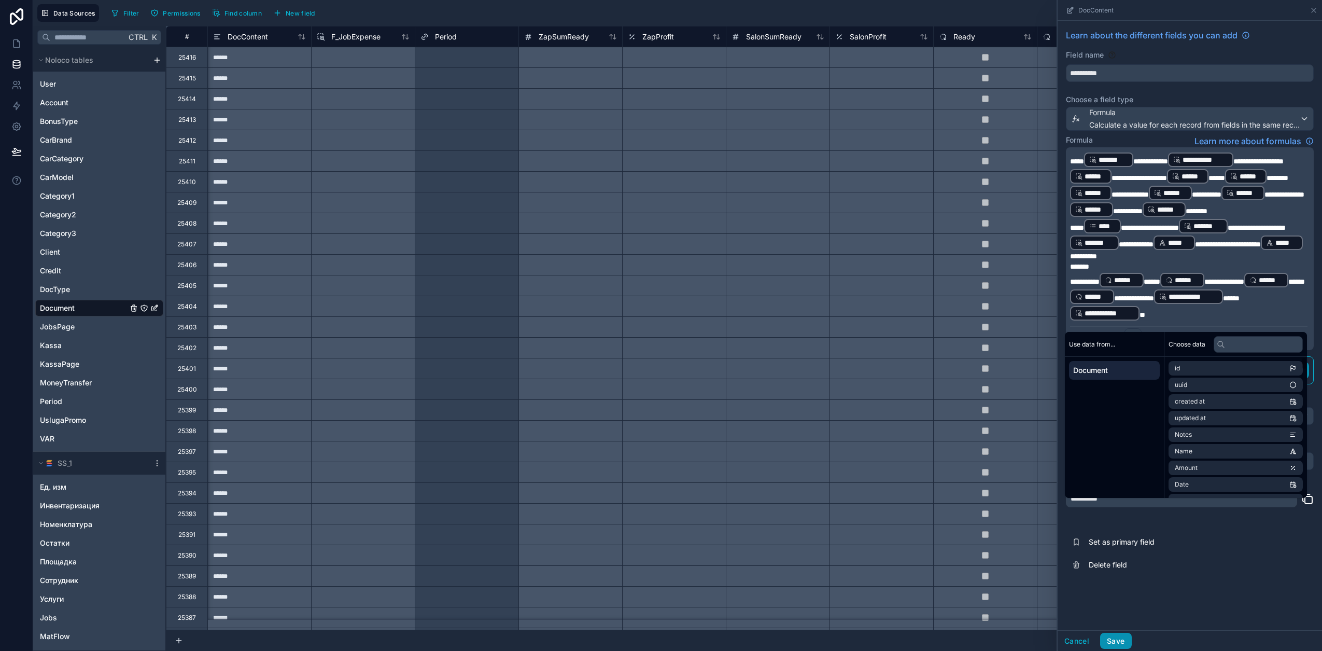
click at [1115, 640] on button "Save" at bounding box center [1115, 641] width 31 height 17
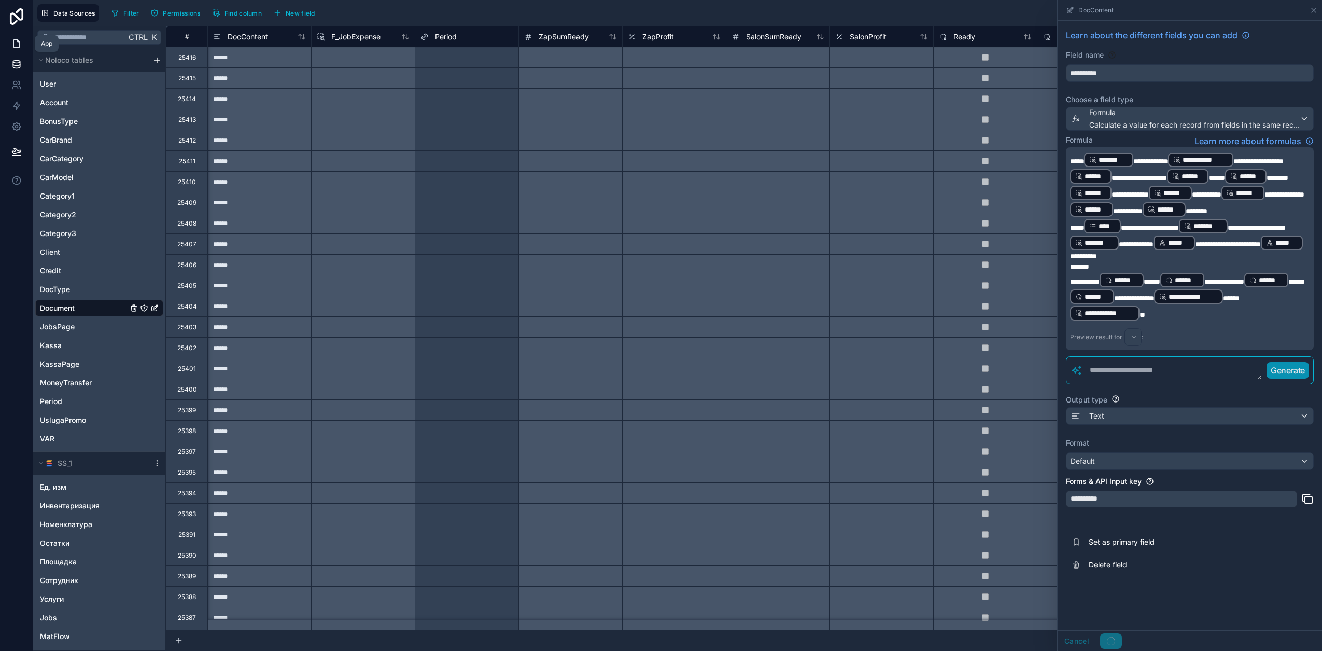
click at [17, 43] on icon at bounding box center [16, 43] width 10 height 10
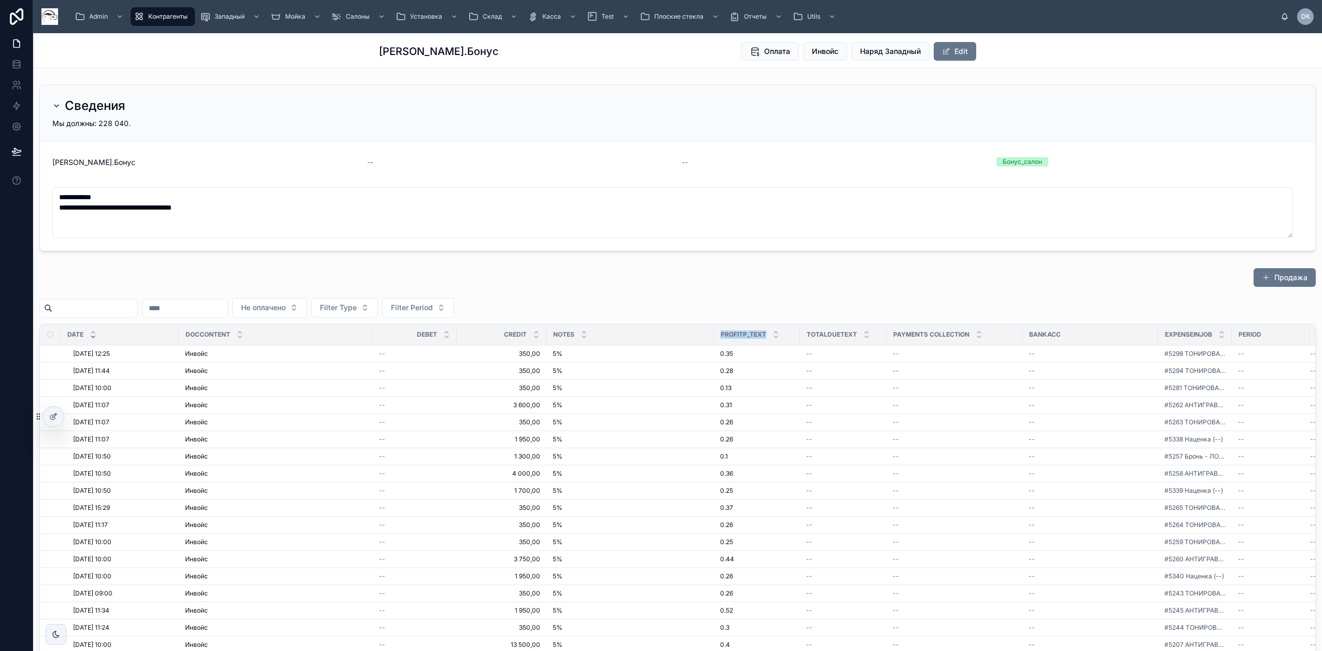
drag, startPoint x: 767, startPoint y: 334, endPoint x: 721, endPoint y: 334, distance: 45.6
click at [721, 334] on div "ProfitP_text" at bounding box center [757, 335] width 85 height 20
copy span "ProfitP_text"
drag, startPoint x: 19, startPoint y: 61, endPoint x: 26, endPoint y: 62, distance: 7.3
click at [19, 61] on icon at bounding box center [16, 62] width 7 height 3
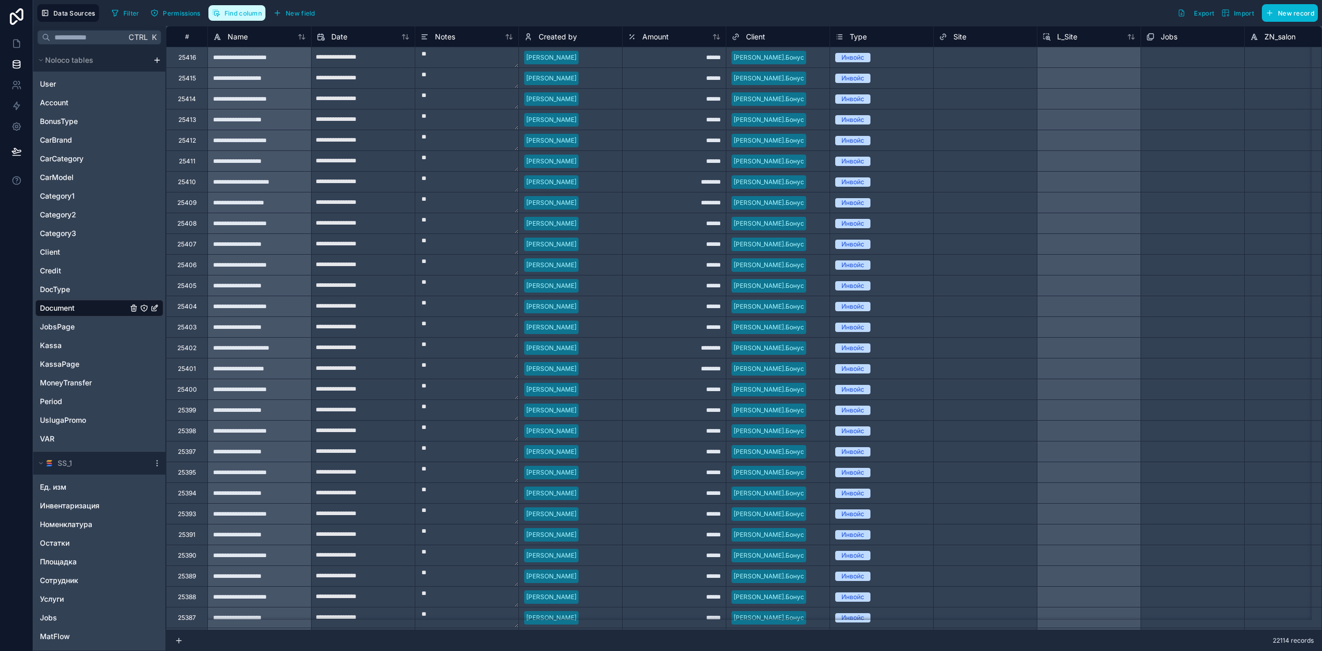
click at [226, 15] on span "Find column" at bounding box center [243, 13] width 37 height 8
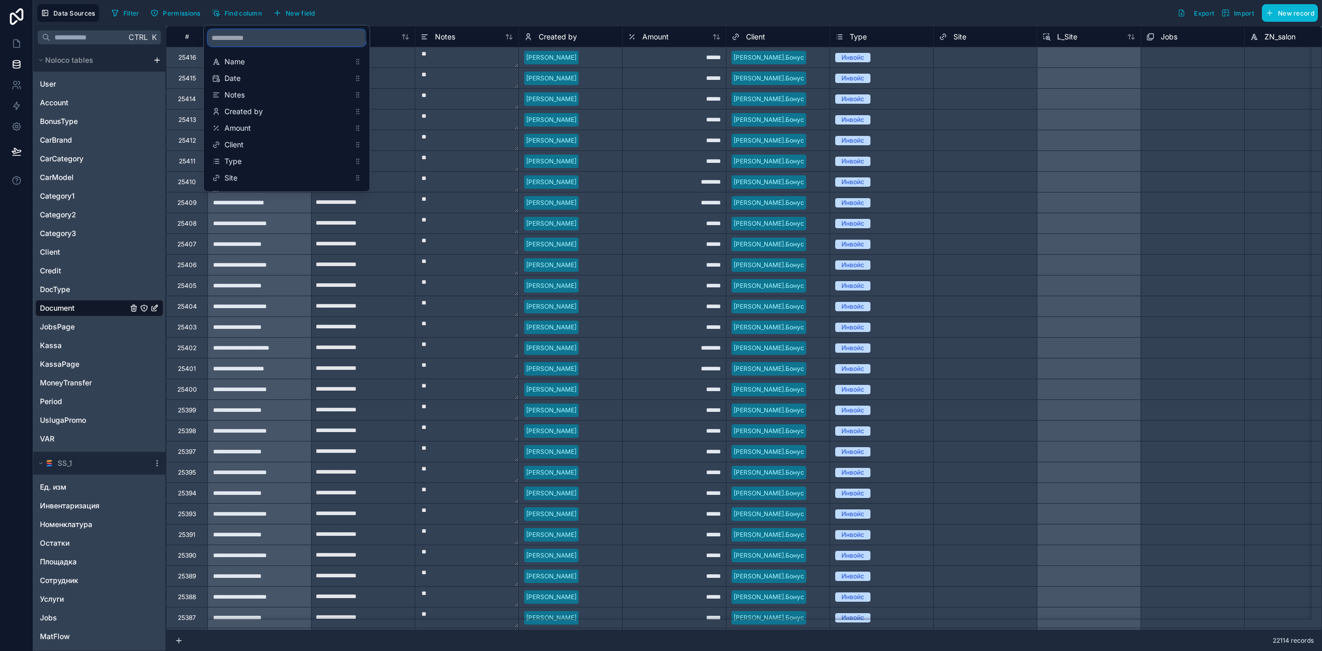
drag, startPoint x: 286, startPoint y: 41, endPoint x: 284, endPoint y: 49, distance: 7.9
click at [286, 45] on input "scrollable content" at bounding box center [287, 38] width 158 height 17
paste input "**********"
type input "**********"
click at [273, 163] on span "ProfitP_text" at bounding box center [287, 161] width 125 height 10
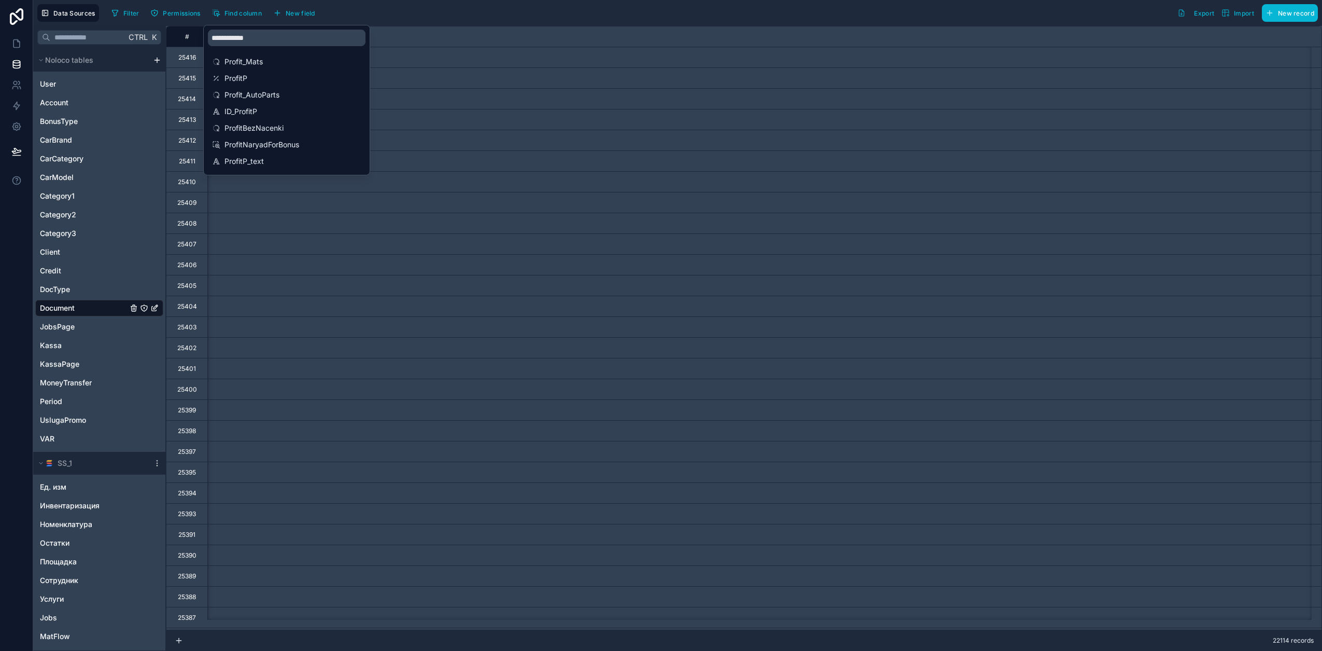
scroll to position [0, 14726]
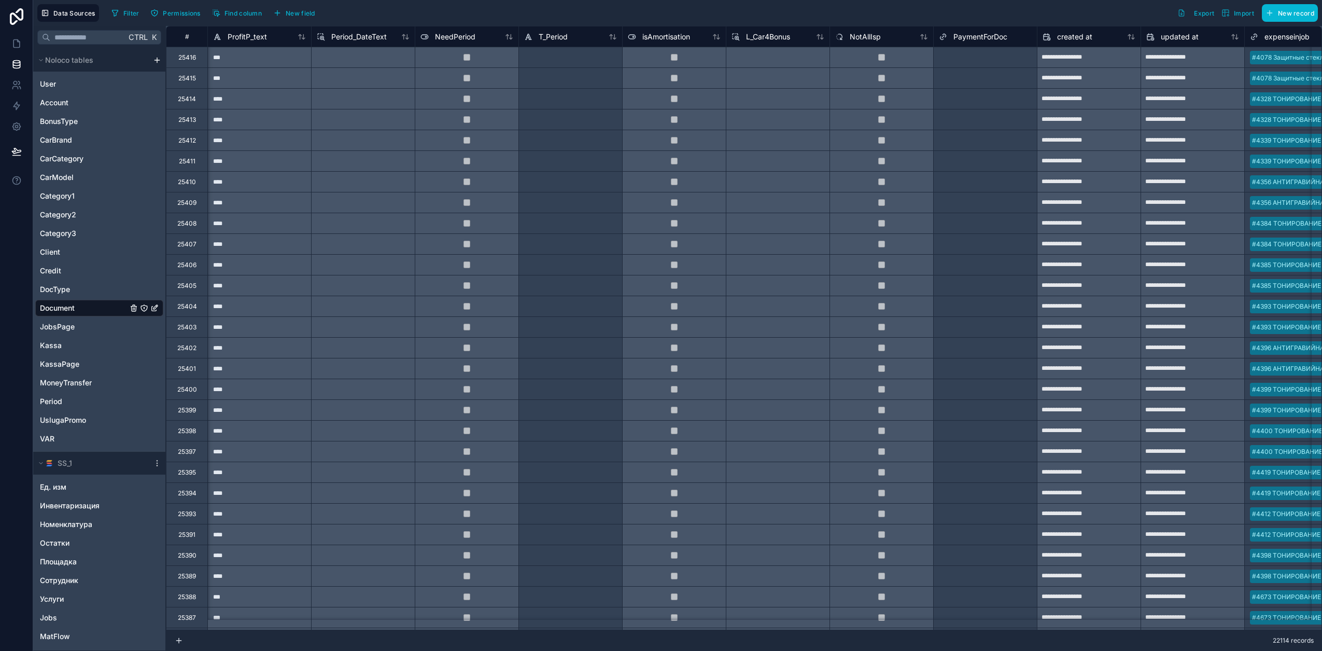
click at [496, 11] on div "Filter Permissions Find column New field Export Import New record" at bounding box center [712, 13] width 1211 height 18
click at [247, 36] on span "ProfitP_text" at bounding box center [247, 37] width 39 height 10
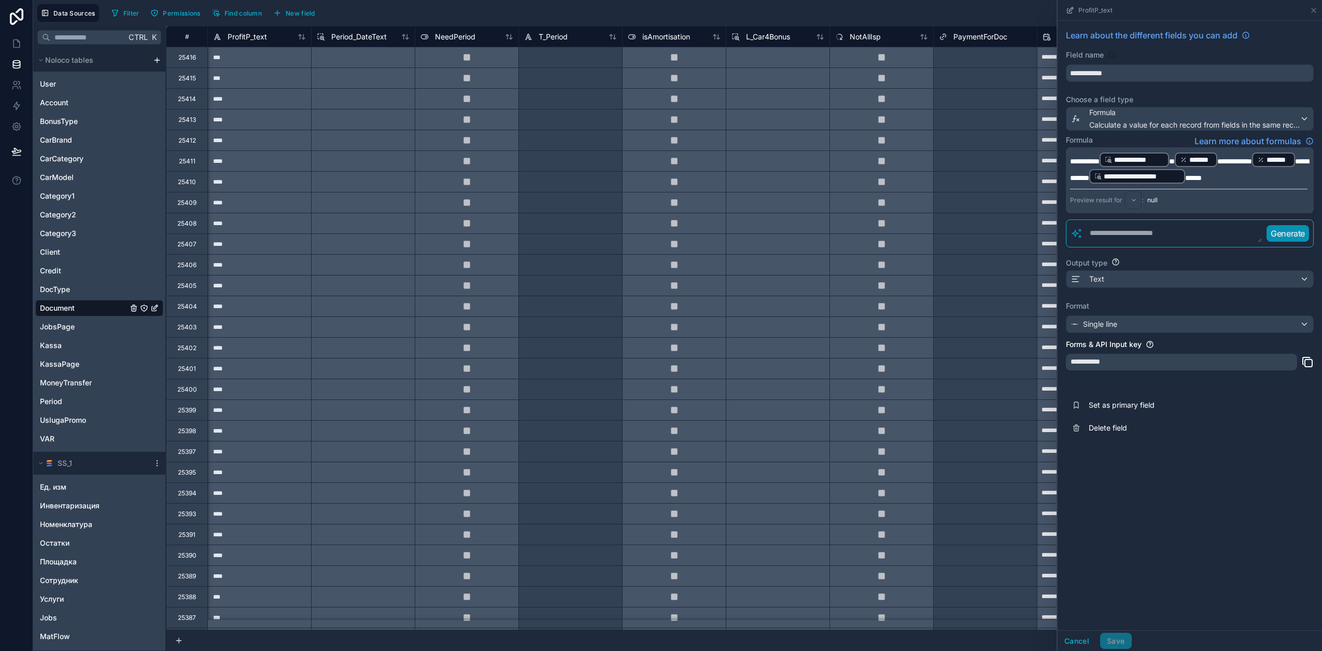
click at [1124, 178] on span "**********" at bounding box center [1189, 170] width 239 height 24
click at [1113, 179] on span "**********" at bounding box center [1189, 170] width 239 height 24
click at [1121, 641] on button "Save" at bounding box center [1115, 641] width 31 height 17
click at [17, 42] on icon at bounding box center [16, 43] width 10 height 10
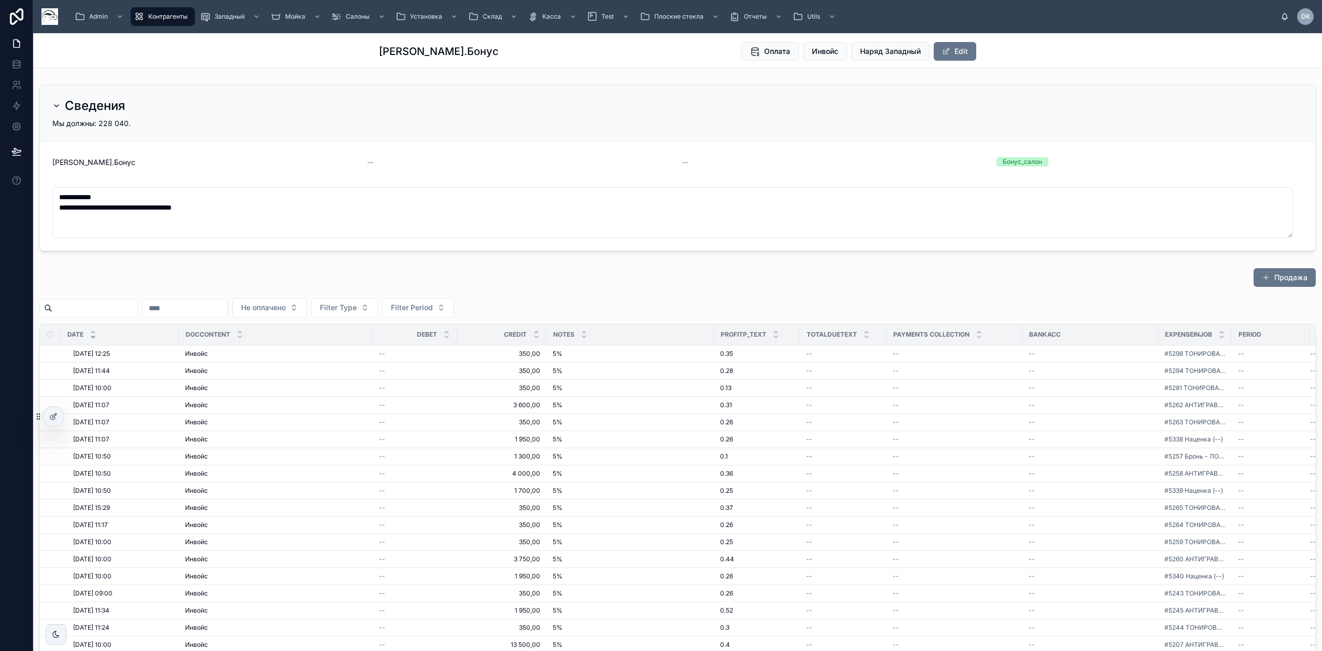
click at [702, 276] on div "Продажа" at bounding box center [677, 280] width 1277 height 24
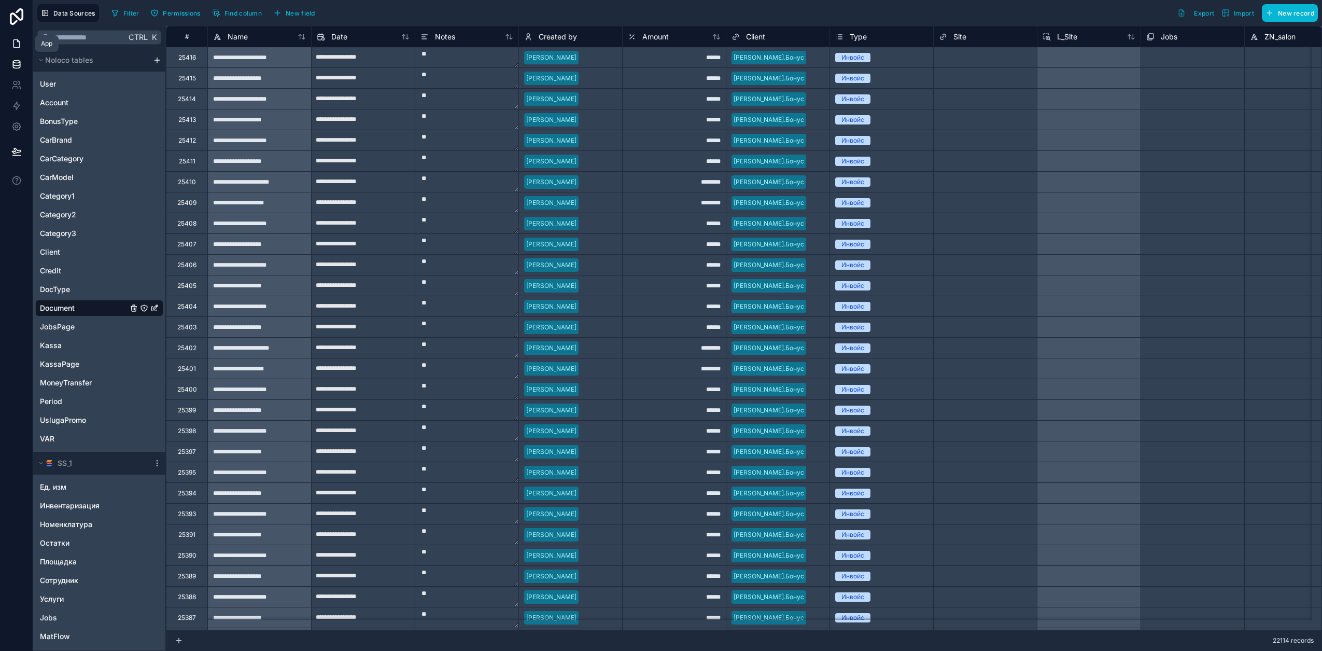
click at [19, 40] on icon at bounding box center [16, 43] width 10 height 10
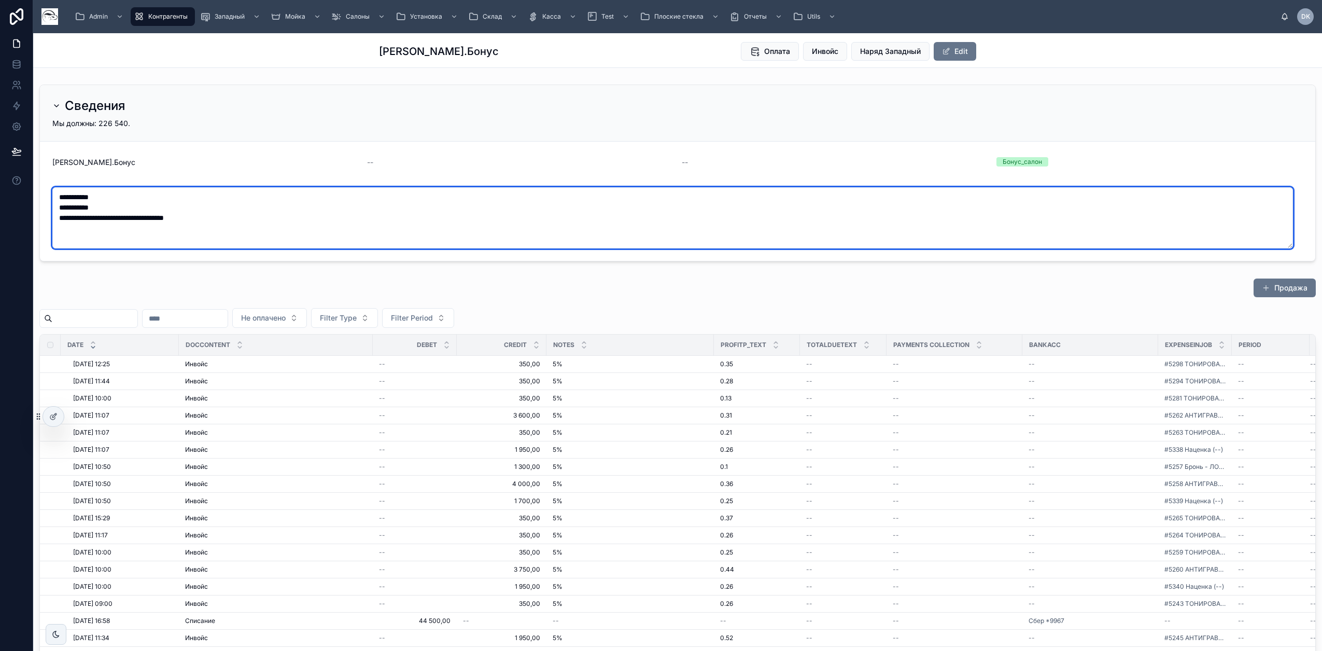
click at [96, 196] on textarea "**********" at bounding box center [672, 217] width 1241 height 61
click at [86, 194] on textarea "**********" at bounding box center [672, 217] width 1241 height 61
drag, startPoint x: 86, startPoint y: 194, endPoint x: 109, endPoint y: 197, distance: 22.9
click at [109, 197] on textarea "**********" at bounding box center [672, 217] width 1241 height 61
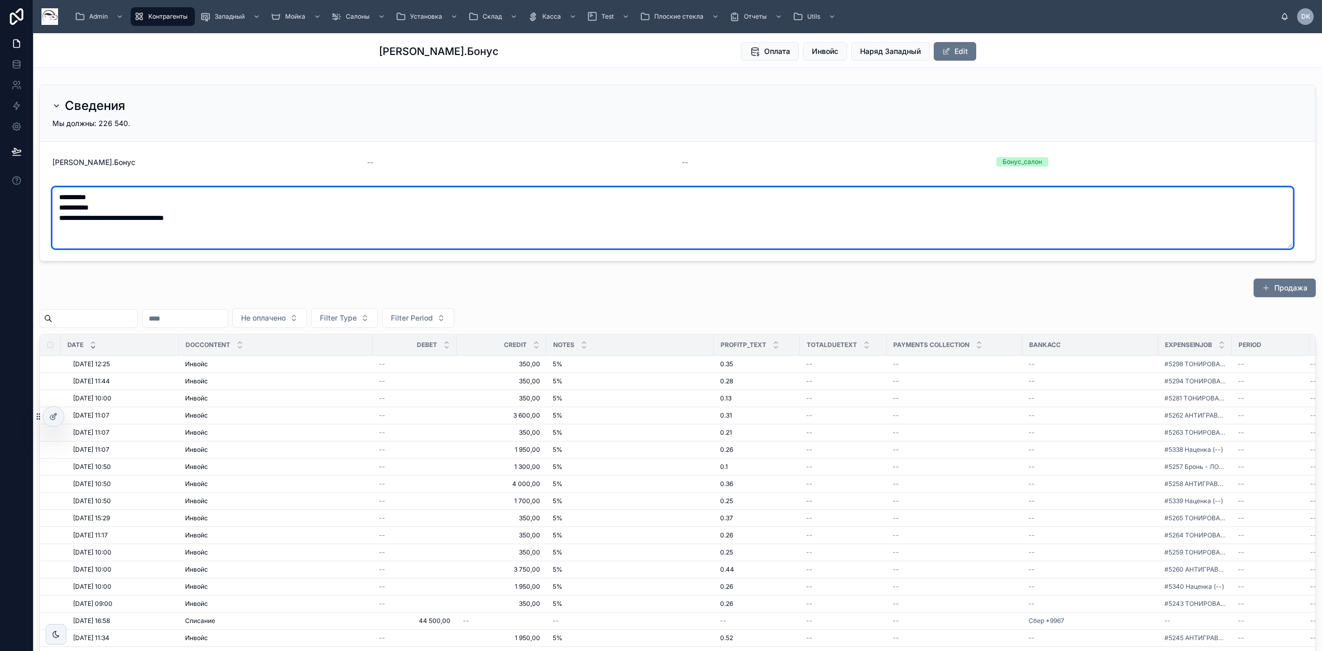
click at [96, 194] on textarea "**********" at bounding box center [672, 217] width 1241 height 61
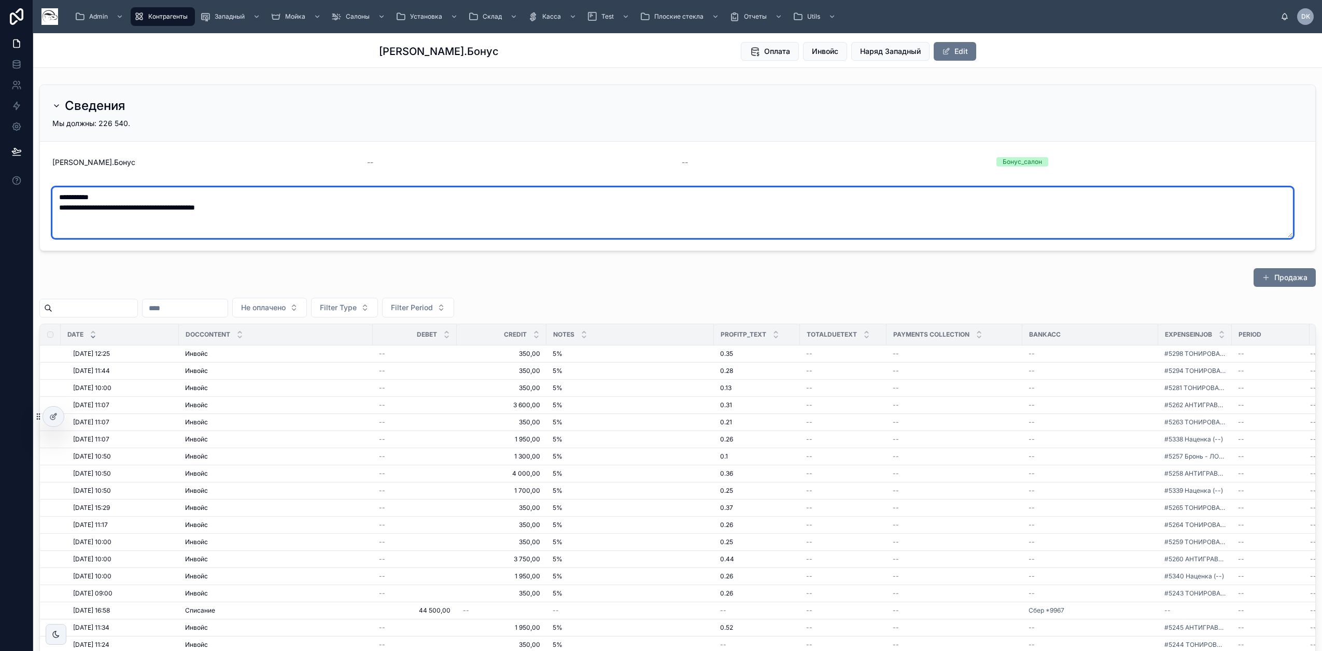
click at [131, 211] on textarea "**********" at bounding box center [672, 212] width 1241 height 51
drag, startPoint x: 86, startPoint y: 194, endPoint x: 105, endPoint y: 194, distance: 19.7
click at [105, 194] on textarea "**********" at bounding box center [672, 212] width 1241 height 51
type textarea "**********"
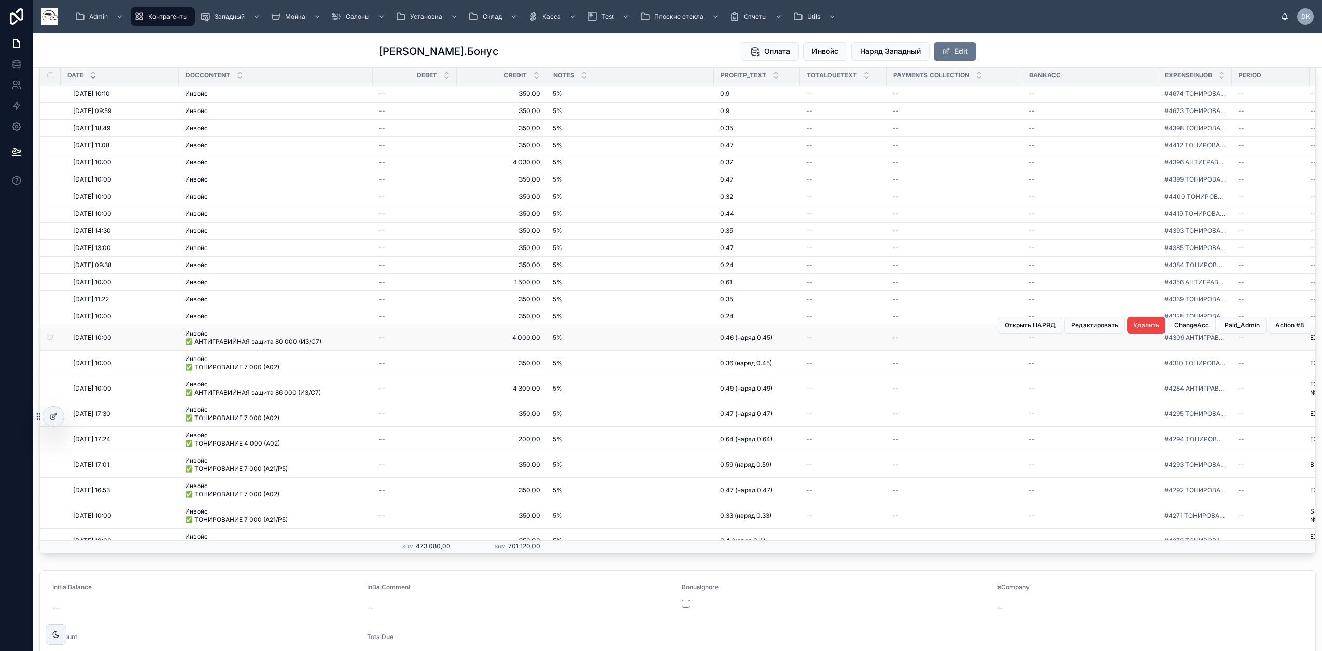
scroll to position [3111, 0]
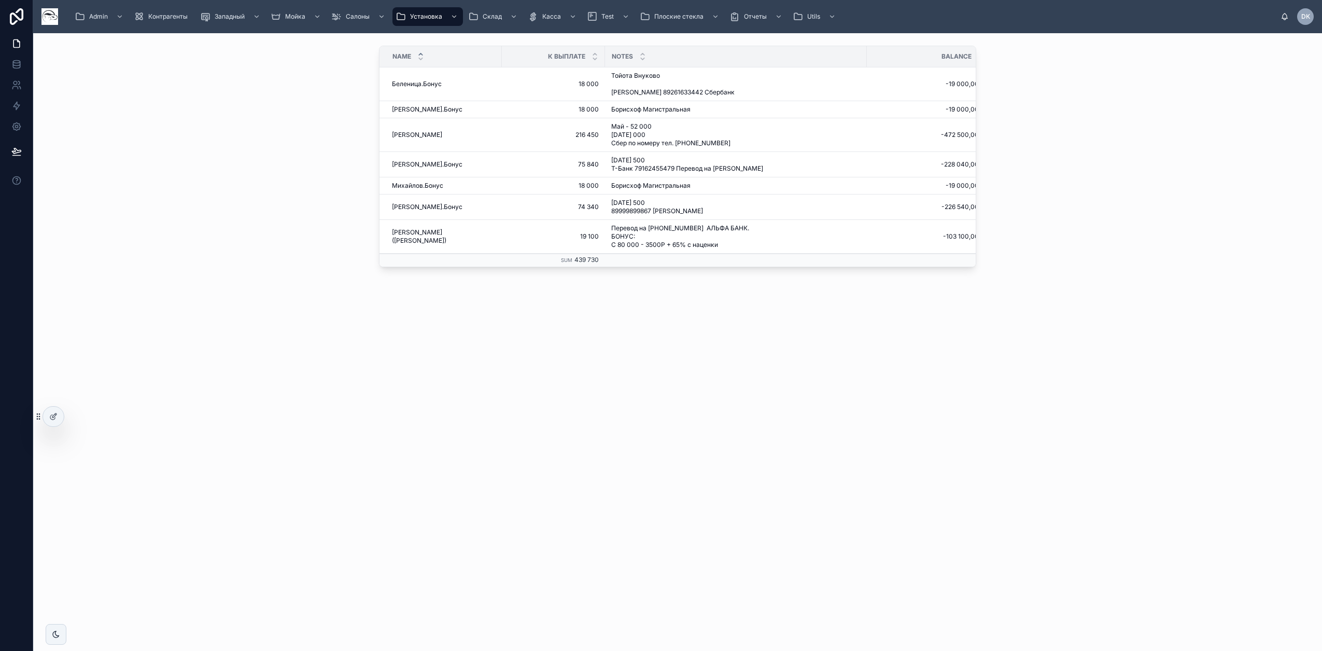
drag, startPoint x: 606, startPoint y: 429, endPoint x: 619, endPoint y: 426, distance: 13.3
click at [612, 426] on div "Name К Выплате Notes Balance Беленица.Бонус Беленица.Бонус 18 000 18 000 Тойота…" at bounding box center [677, 342] width 1289 height 618
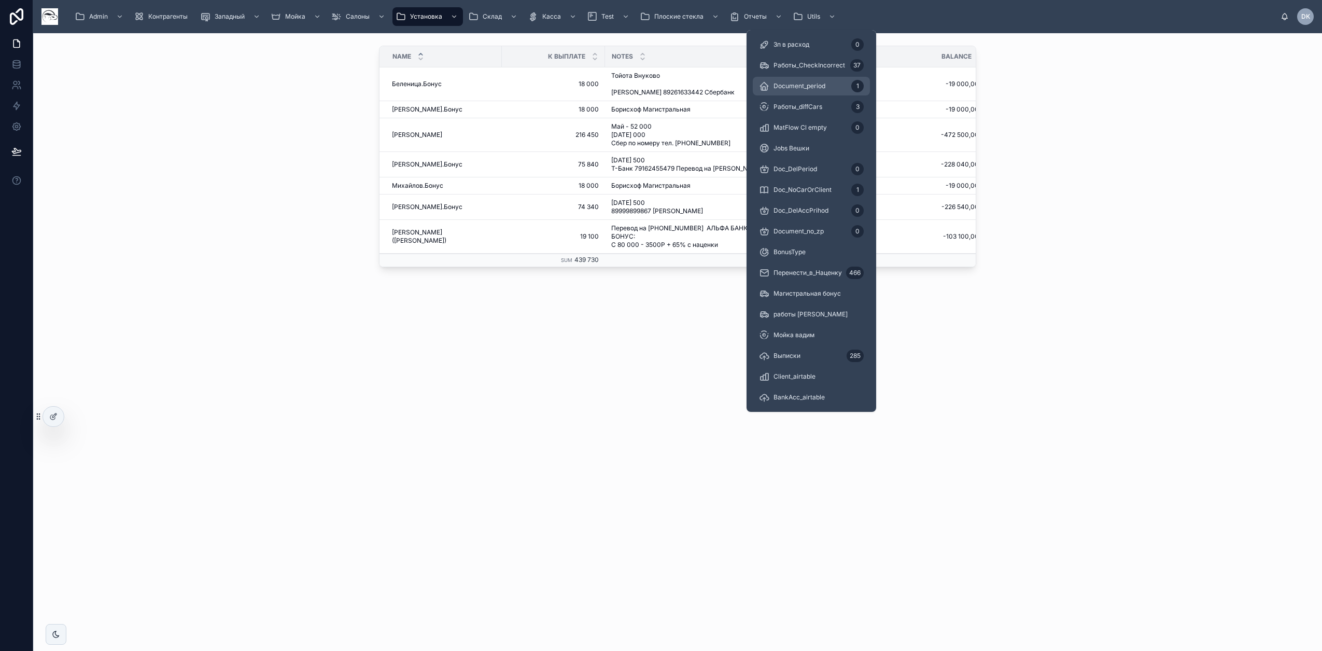
click at [804, 87] on span "Document_period" at bounding box center [800, 86] width 52 height 8
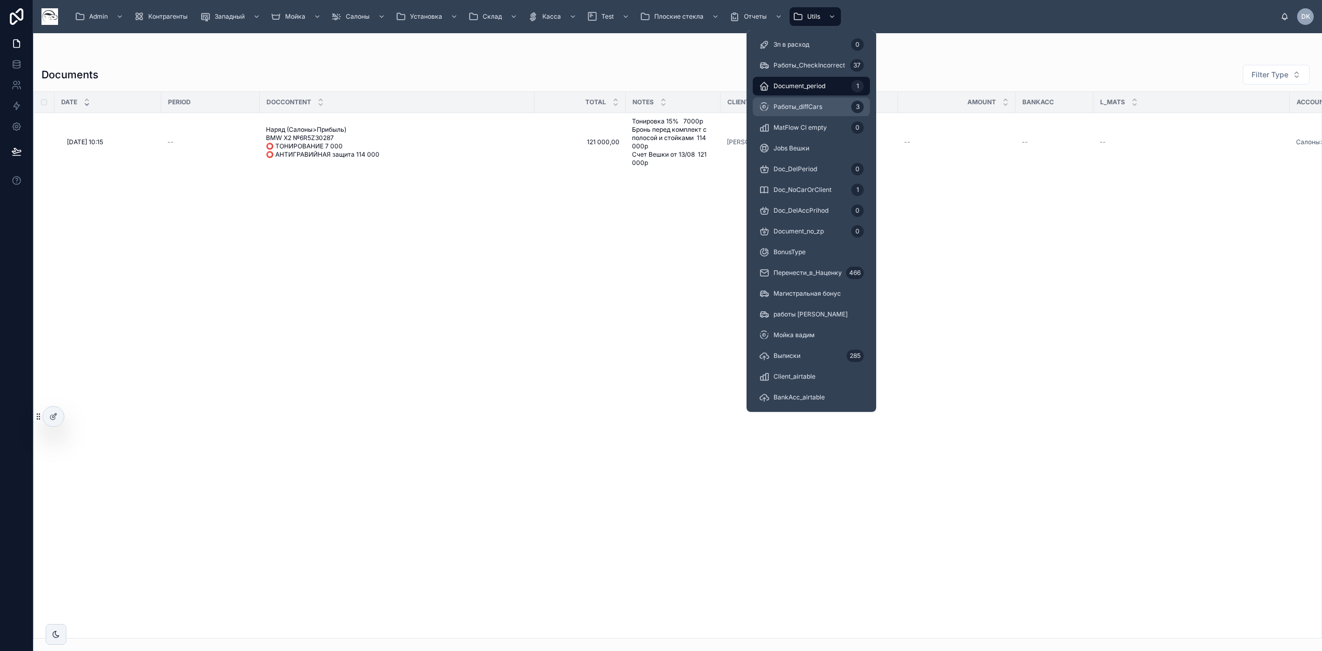
click at [817, 107] on span "Работы_diffCars" at bounding box center [798, 107] width 49 height 8
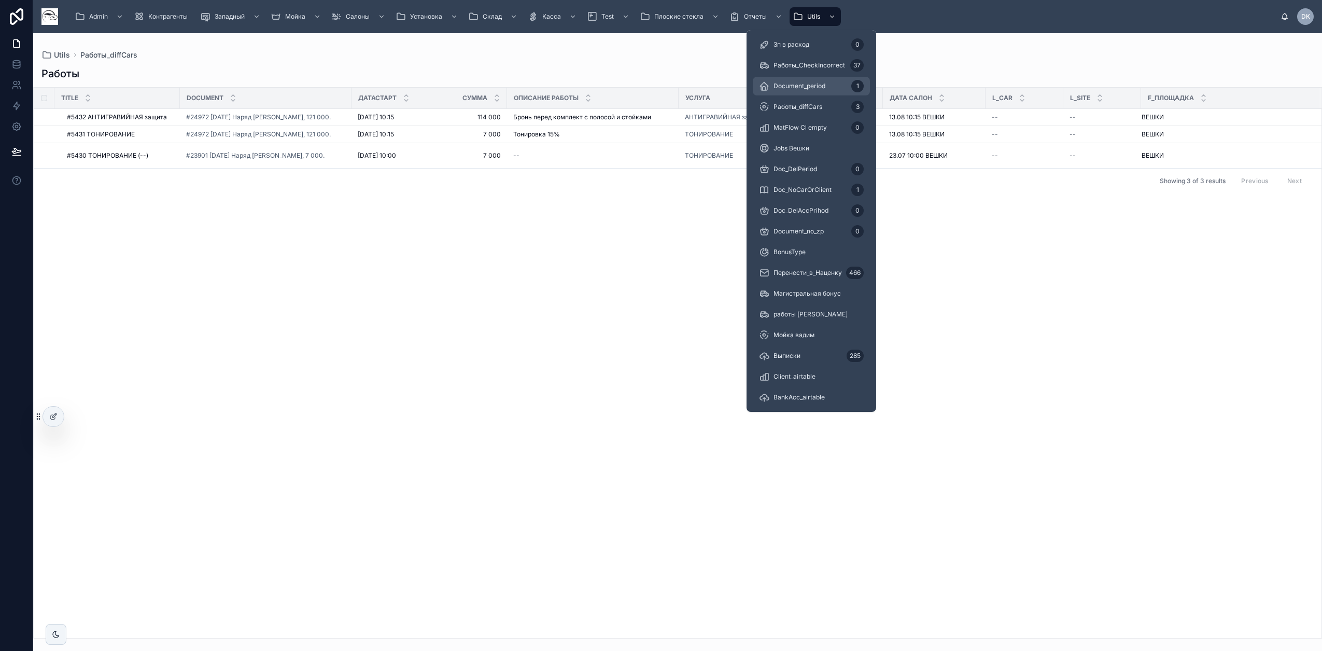
click at [806, 89] on span "Document_period" at bounding box center [800, 86] width 52 height 8
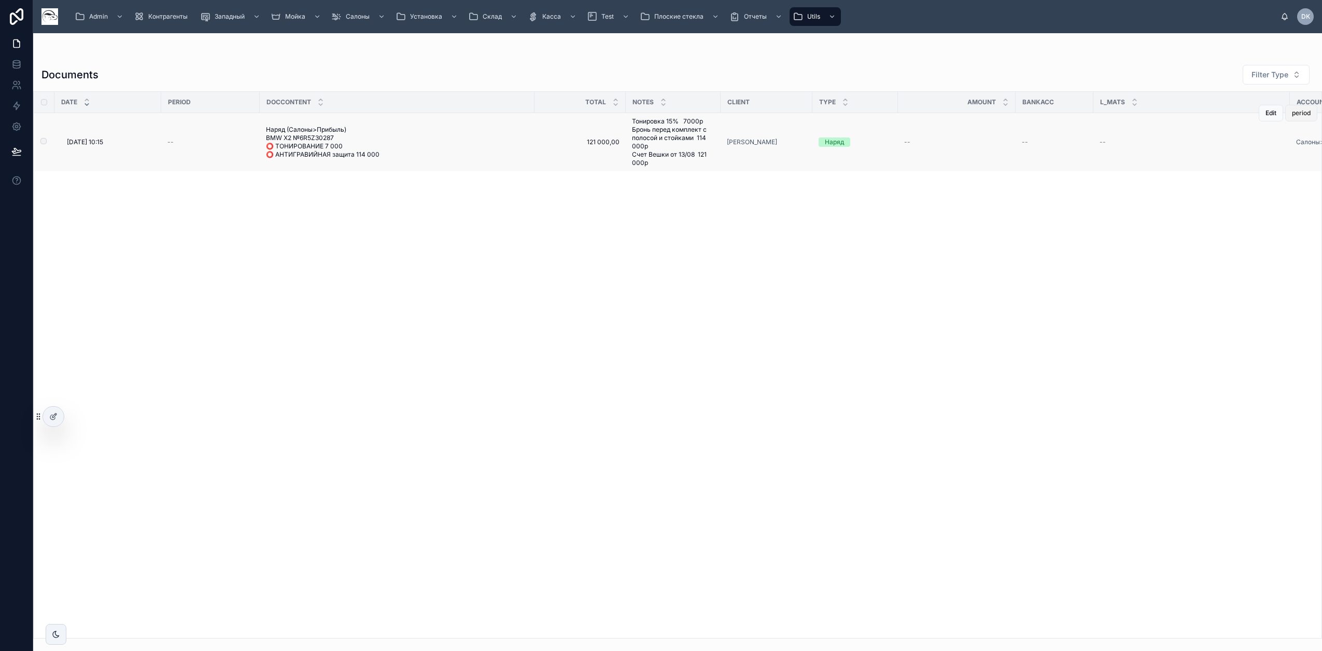
click at [1307, 112] on span "period" at bounding box center [1301, 113] width 19 height 8
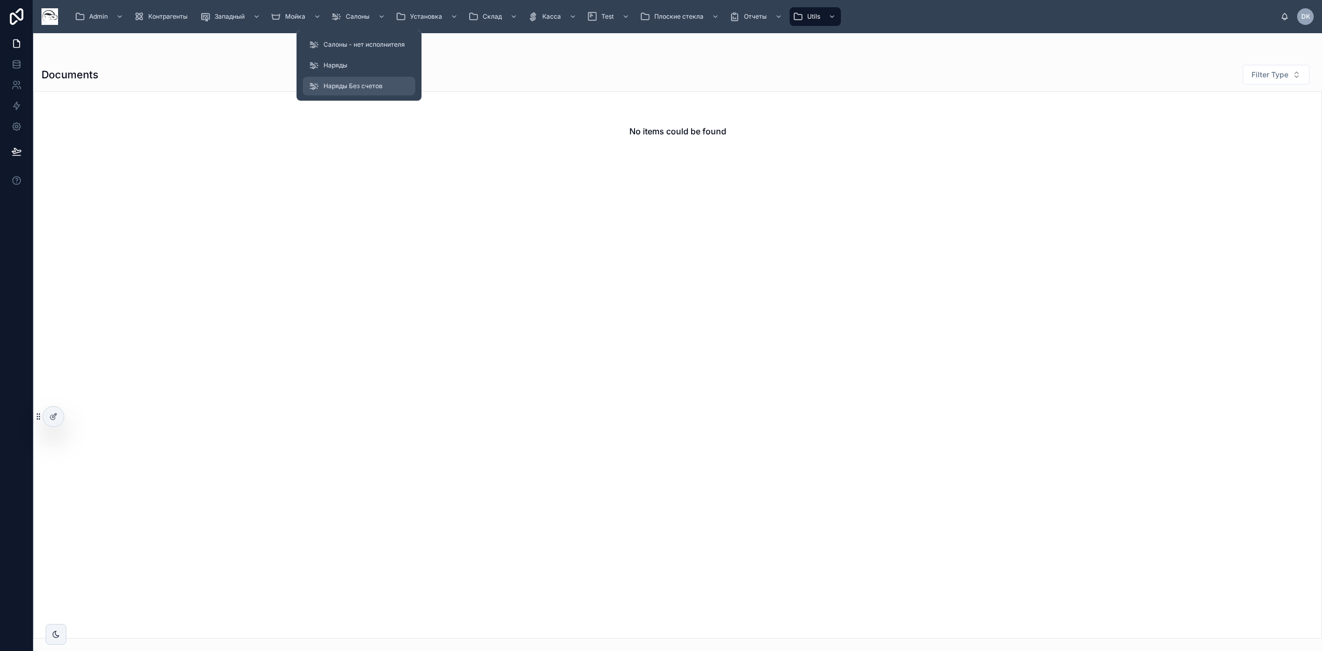
click at [368, 86] on span "Наряды Без счетов" at bounding box center [353, 86] width 59 height 8
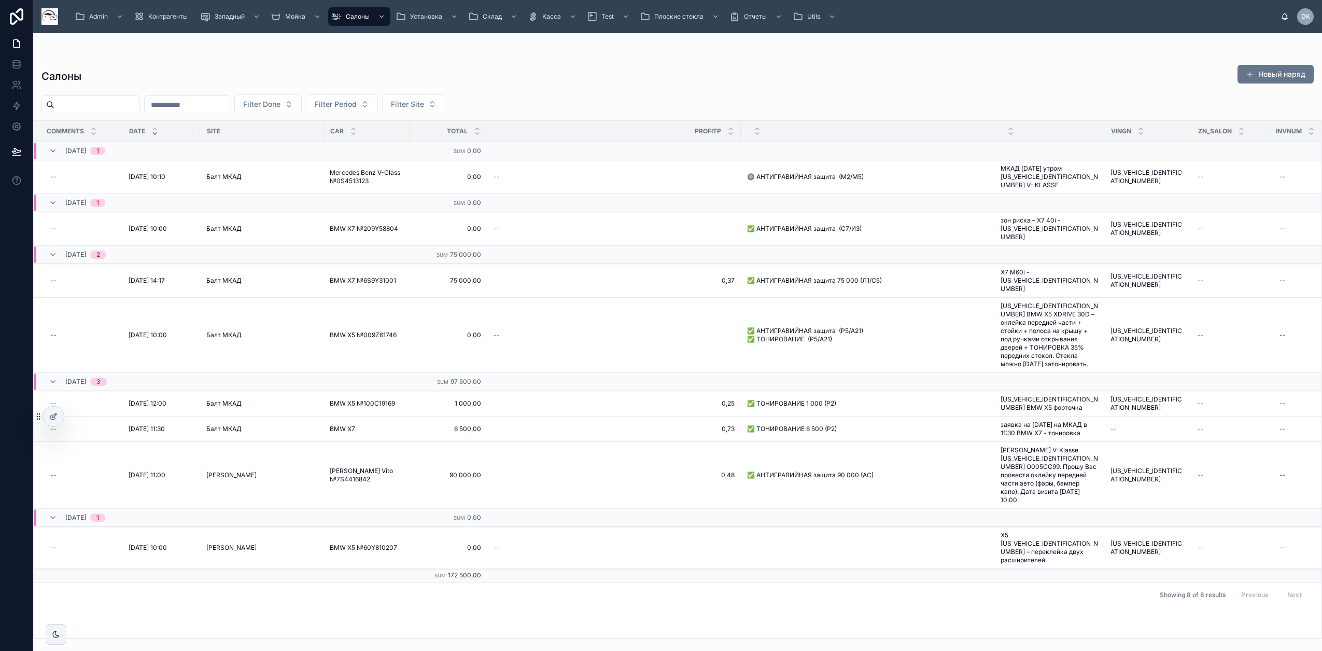
drag, startPoint x: 601, startPoint y: 73, endPoint x: 578, endPoint y: 71, distance: 23.4
click at [601, 73] on div "Салоны Новый наряд" at bounding box center [677, 76] width 1272 height 24
click at [15, 68] on icon at bounding box center [16, 66] width 7 height 4
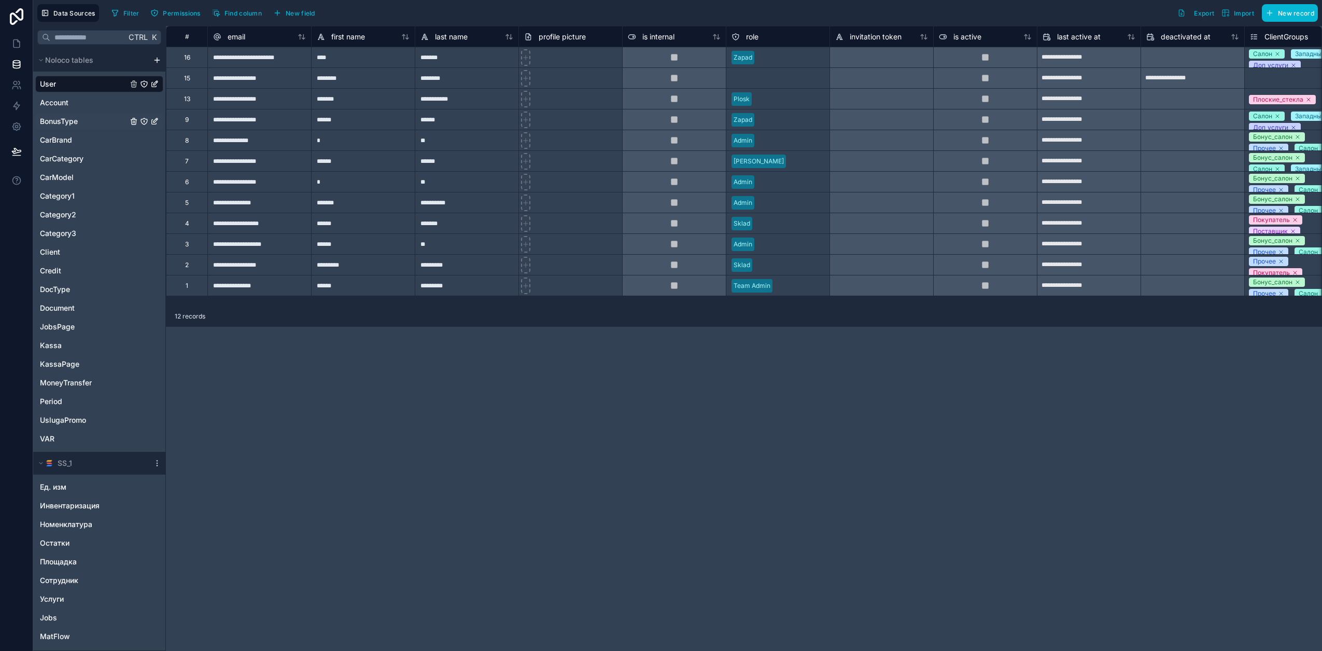
click at [75, 120] on span "BonusType" at bounding box center [59, 121] width 38 height 10
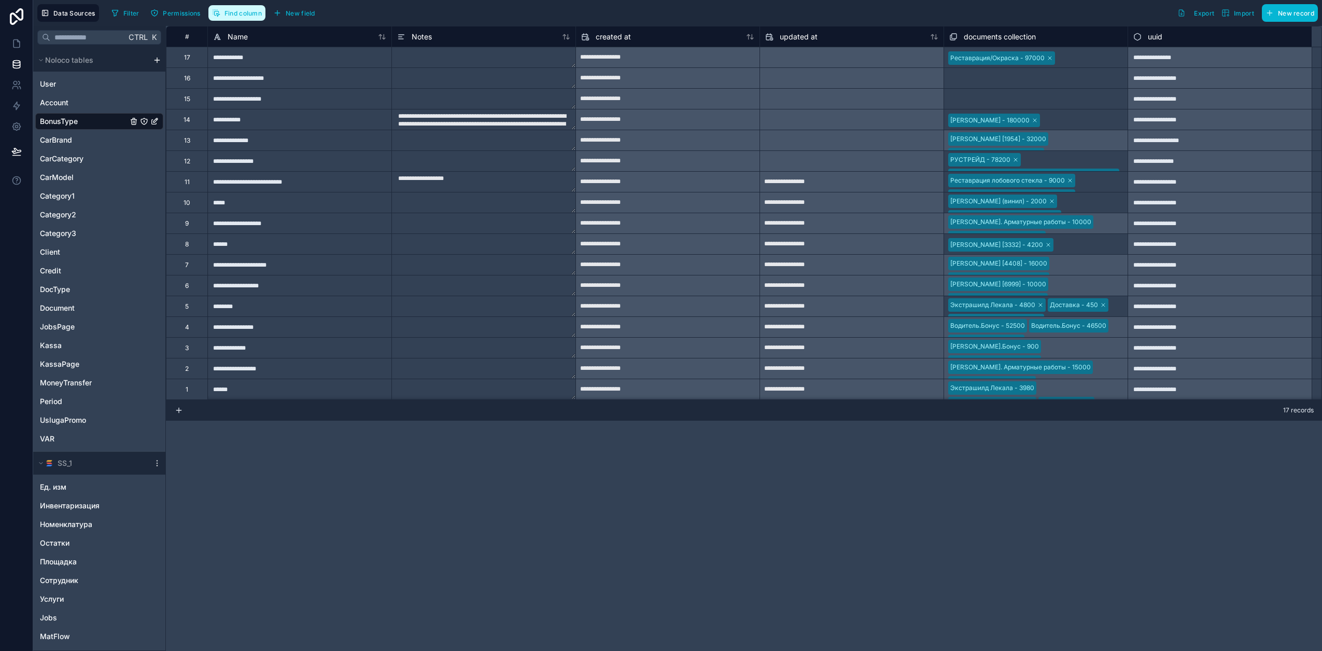
click at [234, 17] on span "Find column" at bounding box center [243, 13] width 37 height 8
click at [72, 306] on span "Document" at bounding box center [57, 308] width 35 height 10
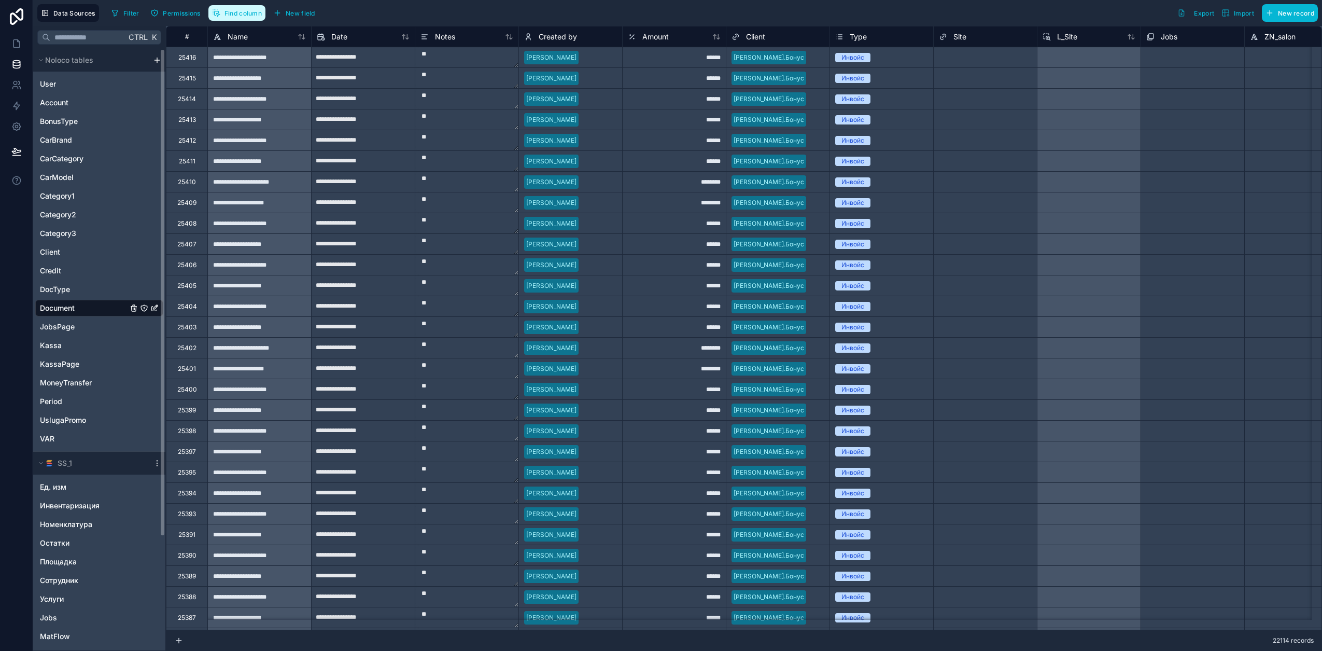
click at [238, 13] on span "Find column" at bounding box center [243, 13] width 37 height 8
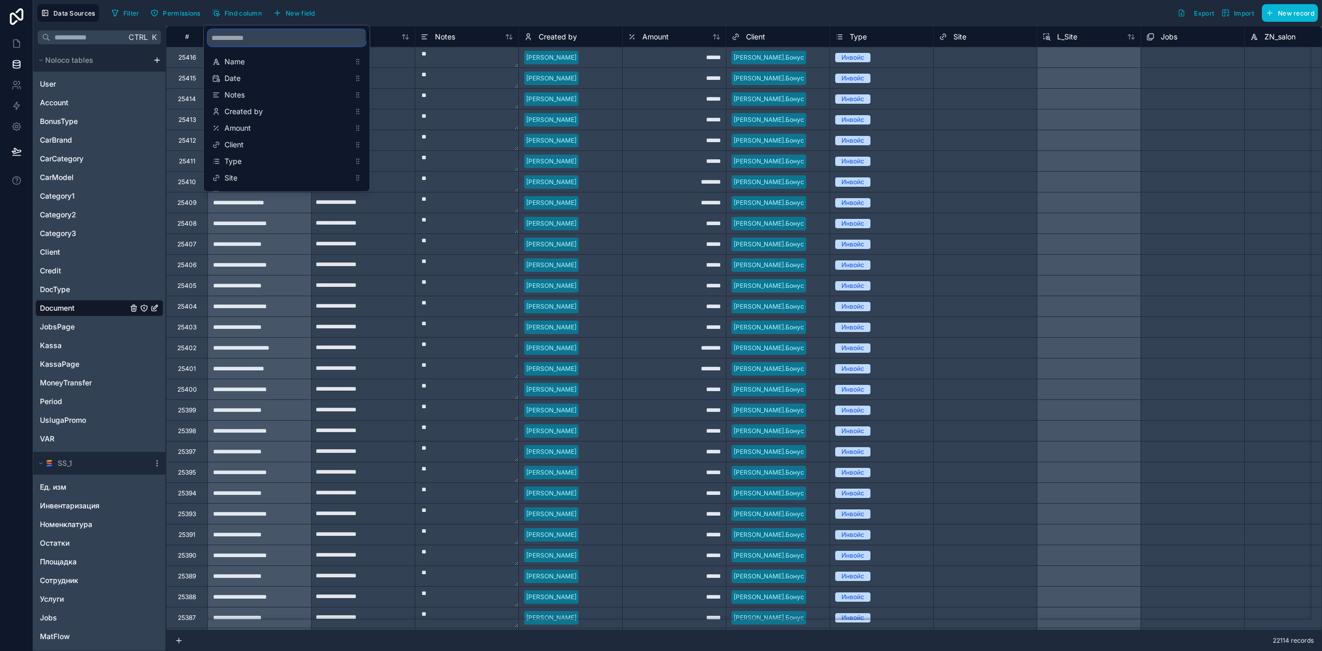
click at [256, 39] on input "scrollable content" at bounding box center [287, 38] width 158 height 17
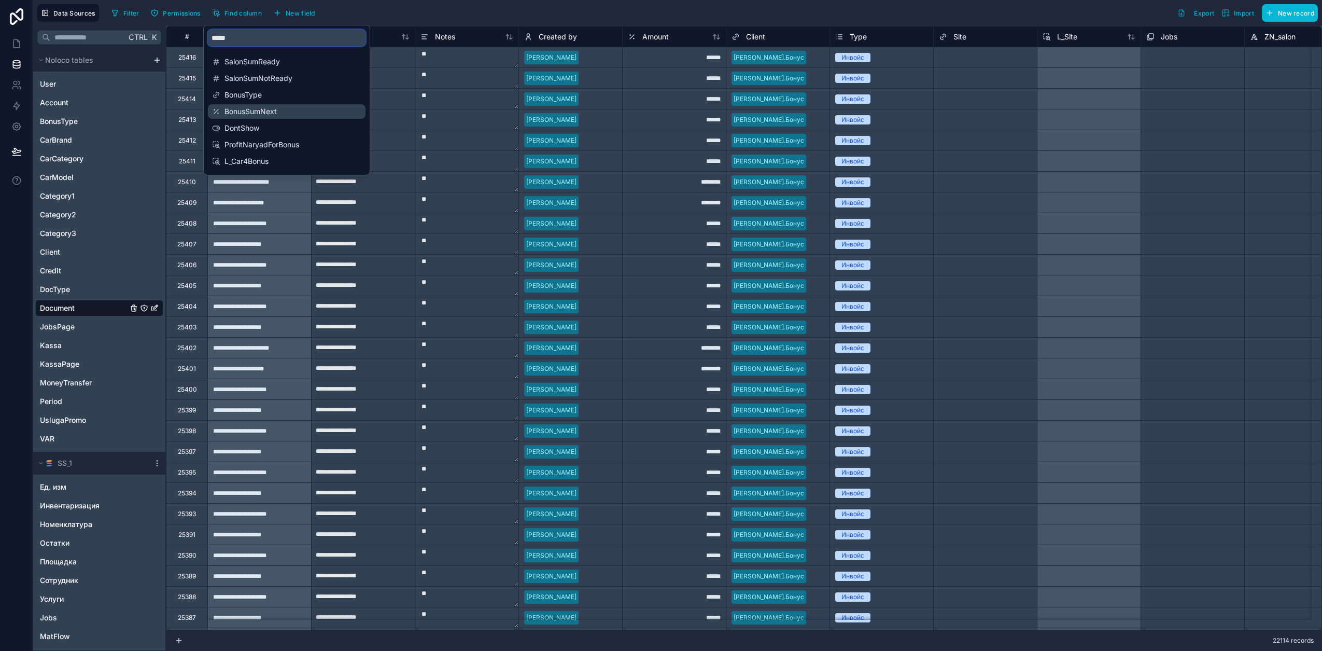
type input "*****"
click at [267, 108] on span "BonusSumNext" at bounding box center [287, 111] width 125 height 10
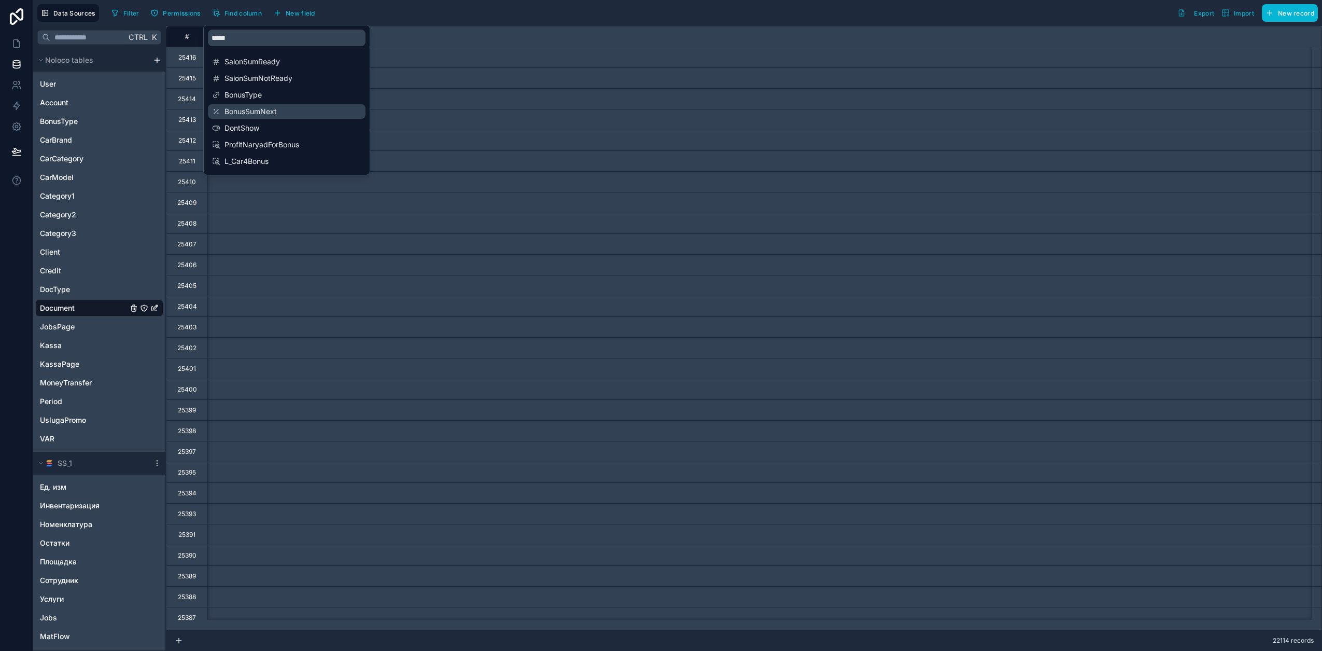
scroll to position [0, 10785]
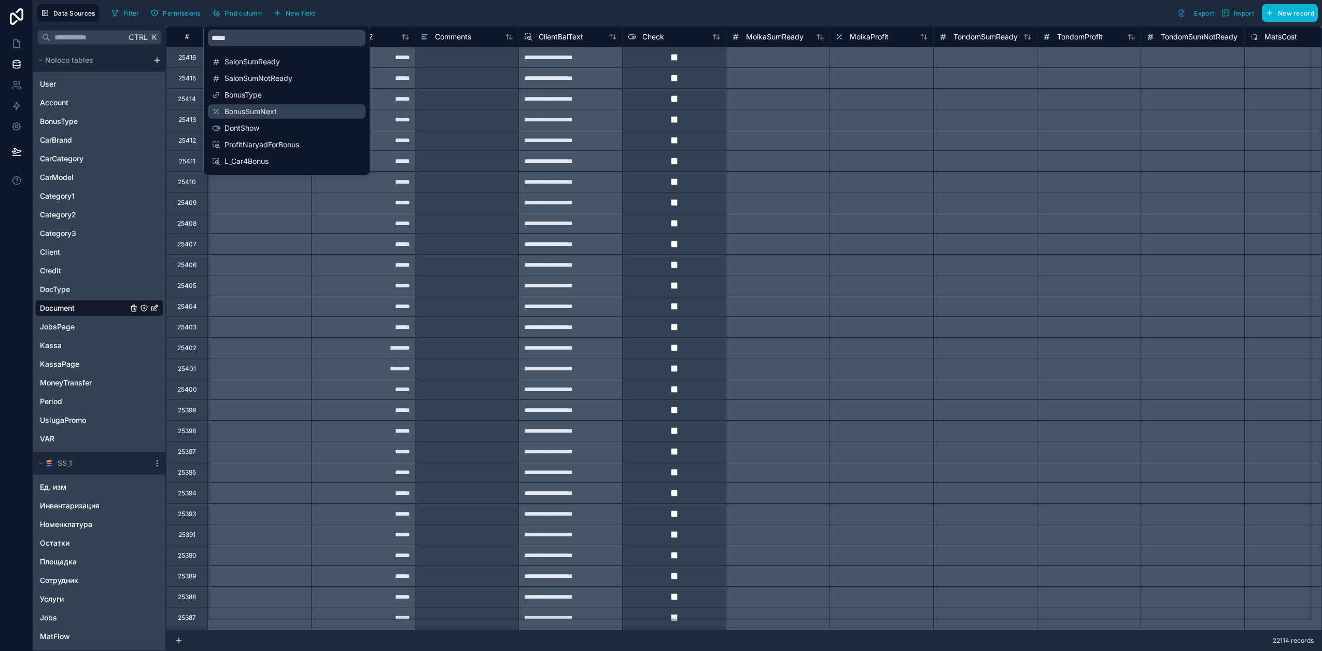
click at [291, 113] on span "BonusSumNext" at bounding box center [287, 111] width 125 height 10
click at [260, 113] on span "BonusSumNext" at bounding box center [287, 111] width 125 height 10
click at [461, 7] on div "Filter Permissions Find column New field Export Import New record" at bounding box center [712, 13] width 1211 height 18
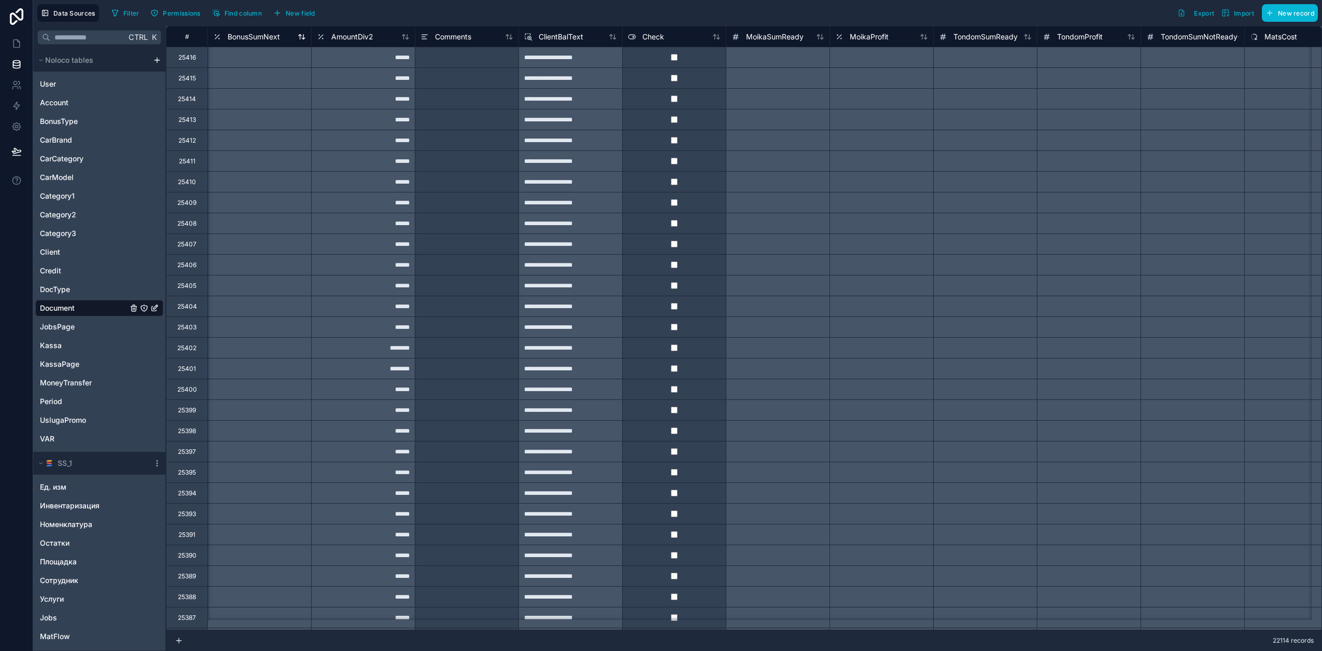
click at [256, 37] on span "BonusSumNext" at bounding box center [254, 37] width 52 height 10
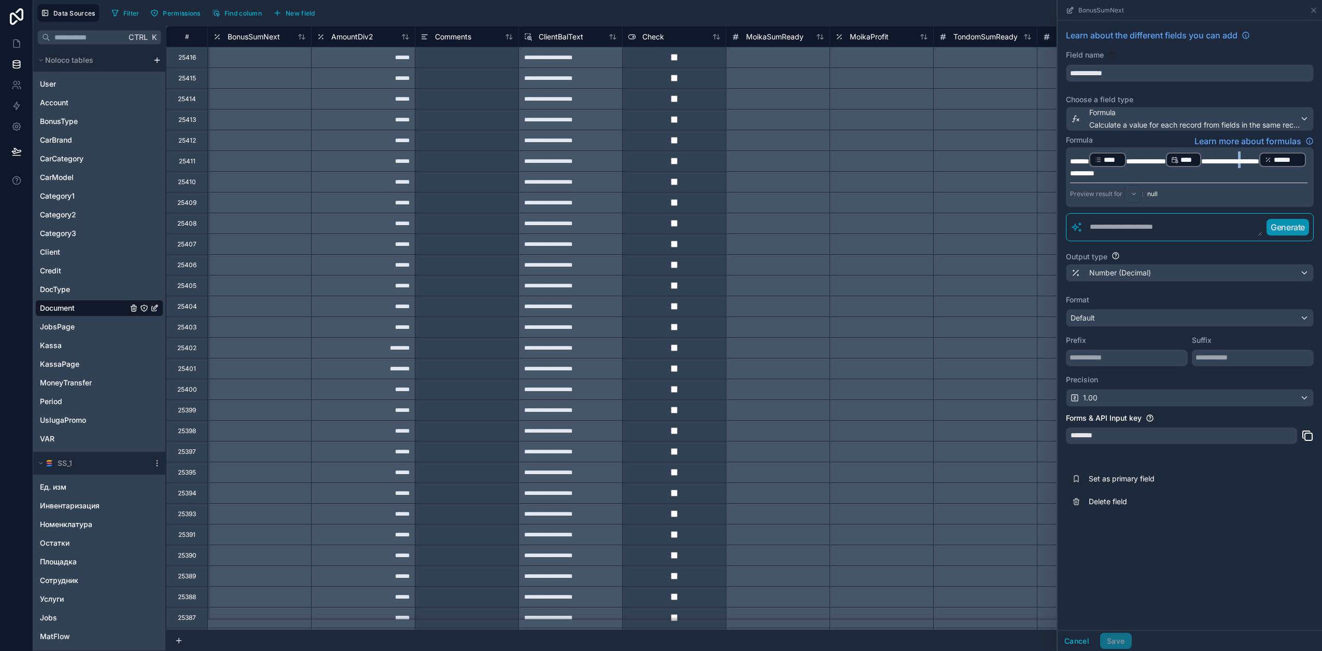
click at [1259, 160] on span "**********" at bounding box center [1230, 161] width 58 height 7
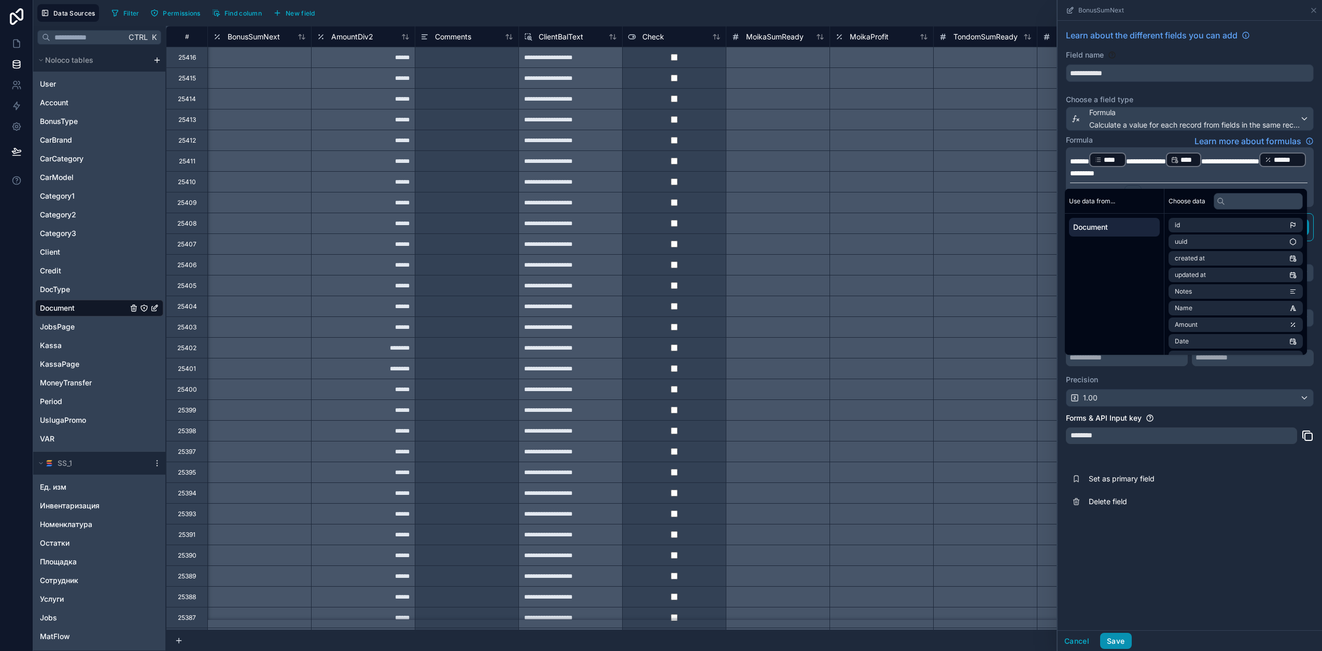
click at [1122, 637] on button "Save" at bounding box center [1115, 641] width 31 height 17
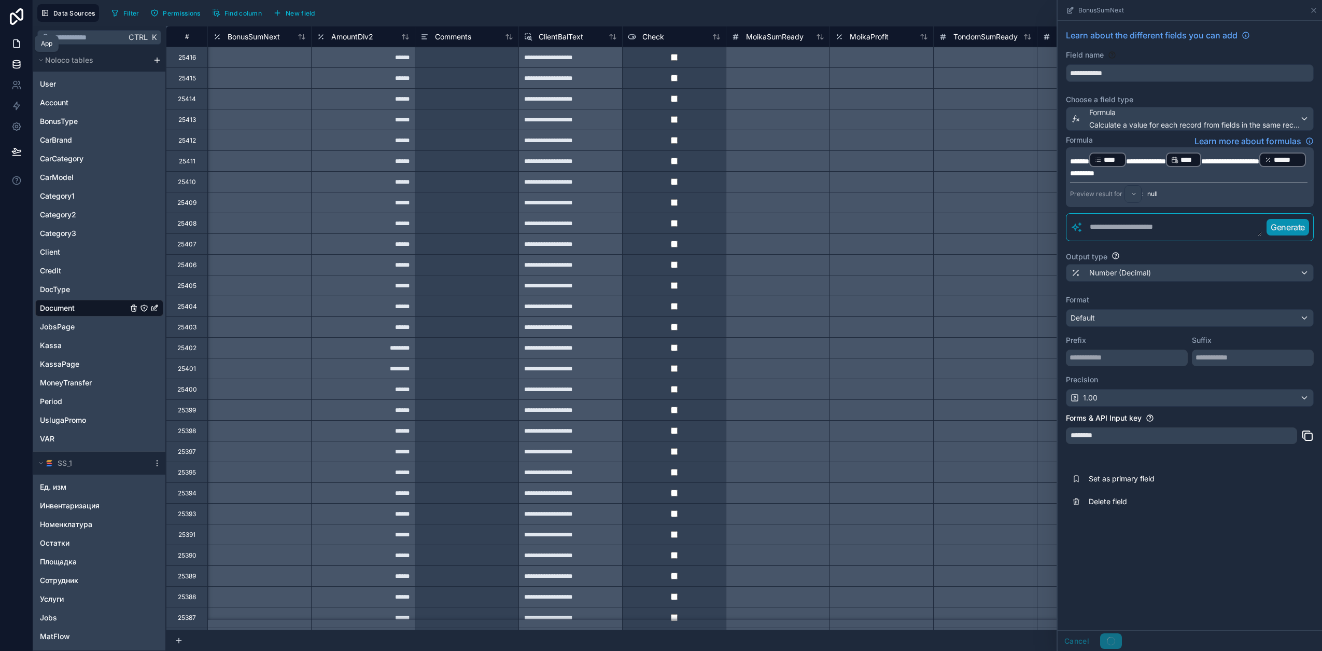
click at [16, 40] on icon at bounding box center [16, 43] width 10 height 10
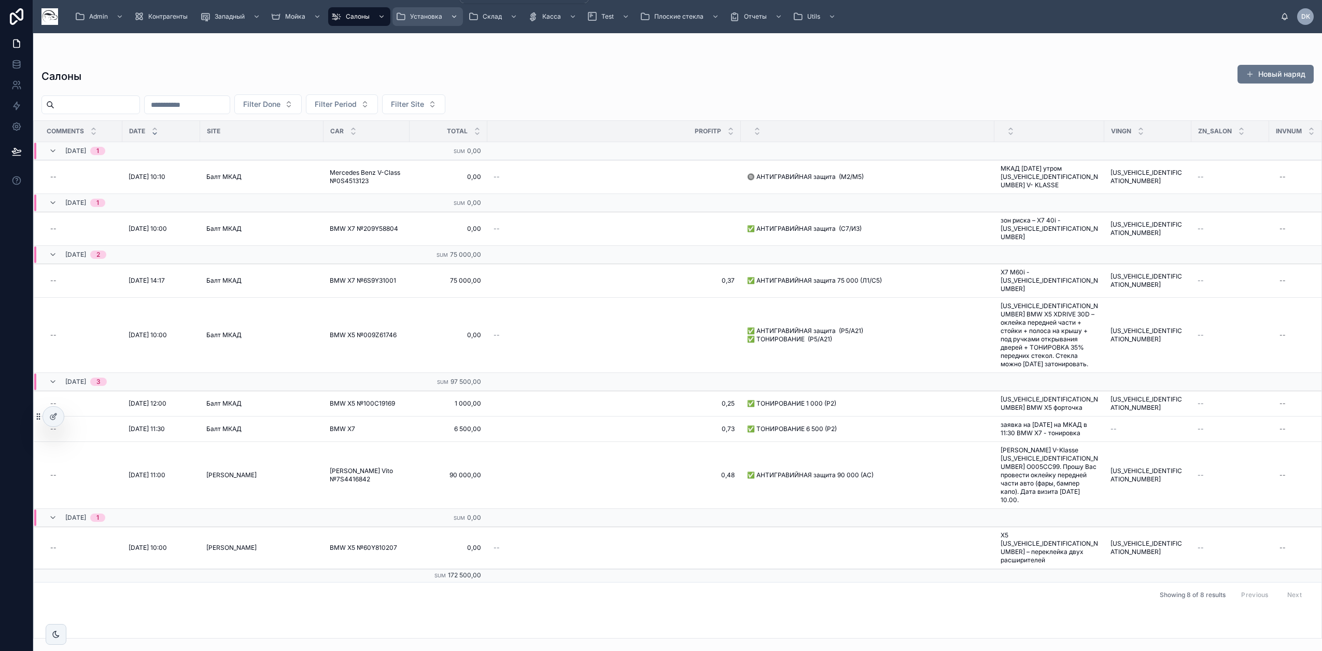
click at [411, 13] on span "Установка" at bounding box center [426, 16] width 32 height 8
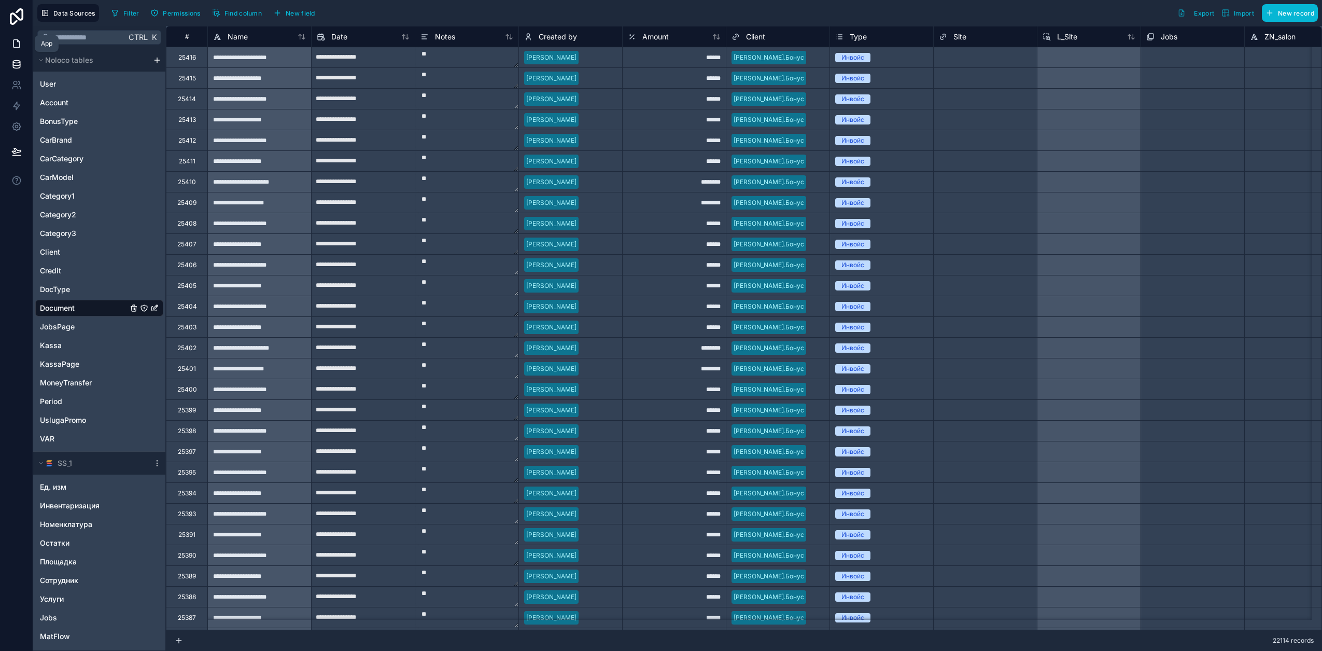
click at [18, 41] on icon at bounding box center [16, 44] width 6 height 8
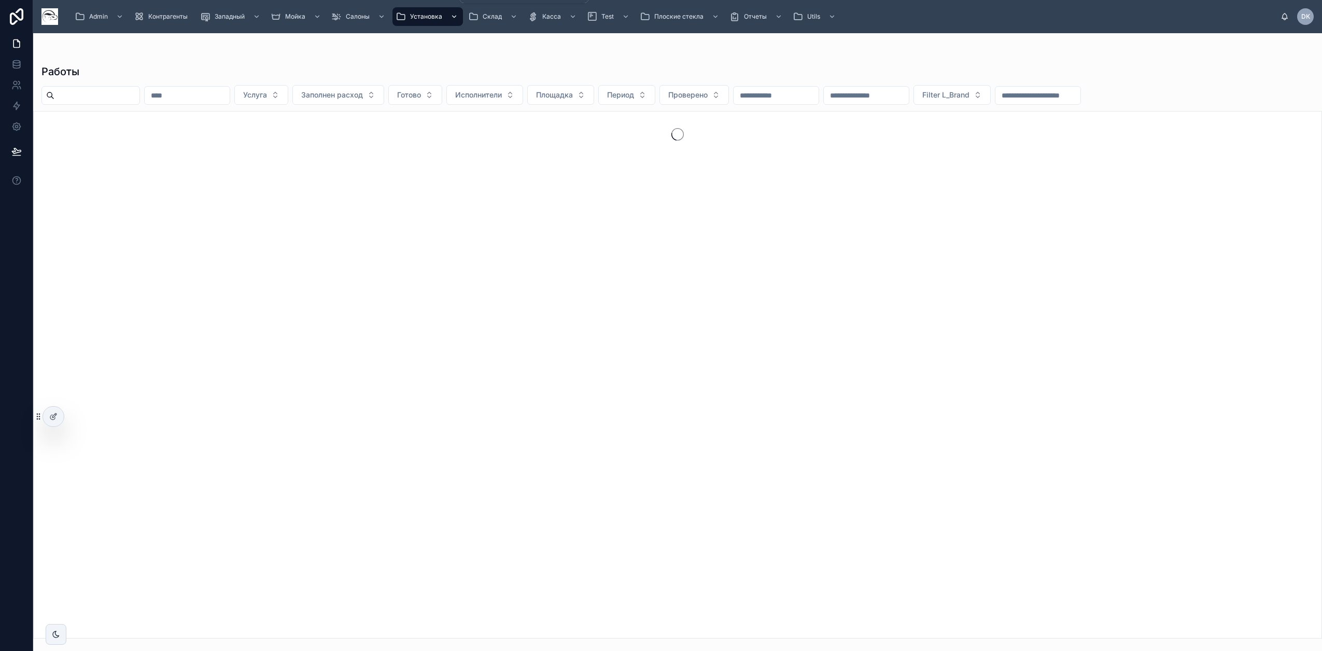
click at [440, 16] on span "Установка" at bounding box center [426, 16] width 32 height 8
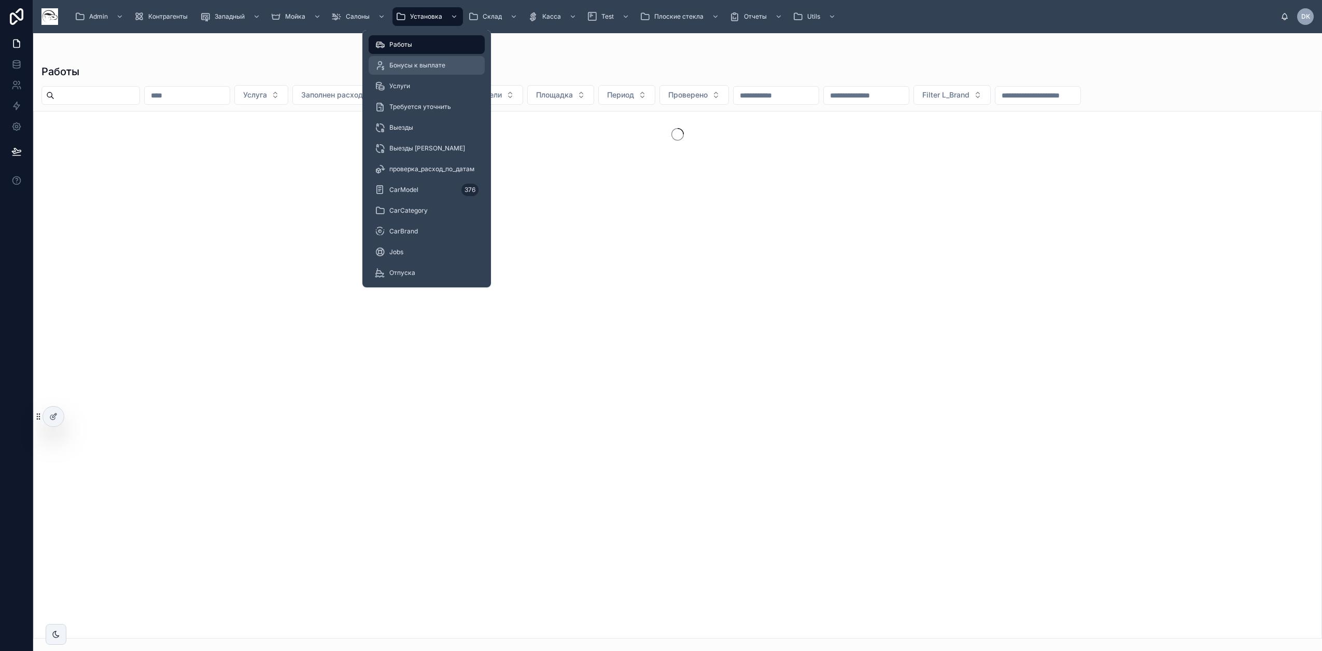
click at [423, 65] on span "Бонусы к выплате" at bounding box center [417, 65] width 56 height 8
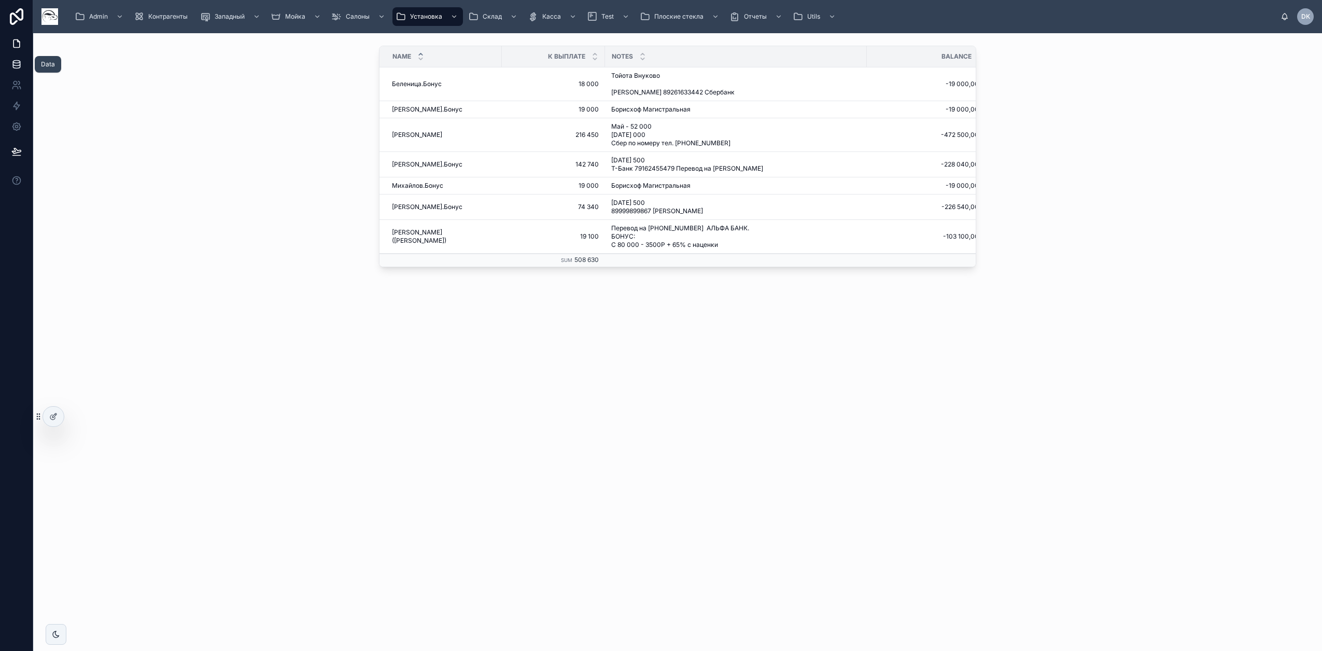
click at [13, 66] on icon at bounding box center [16, 64] width 10 height 10
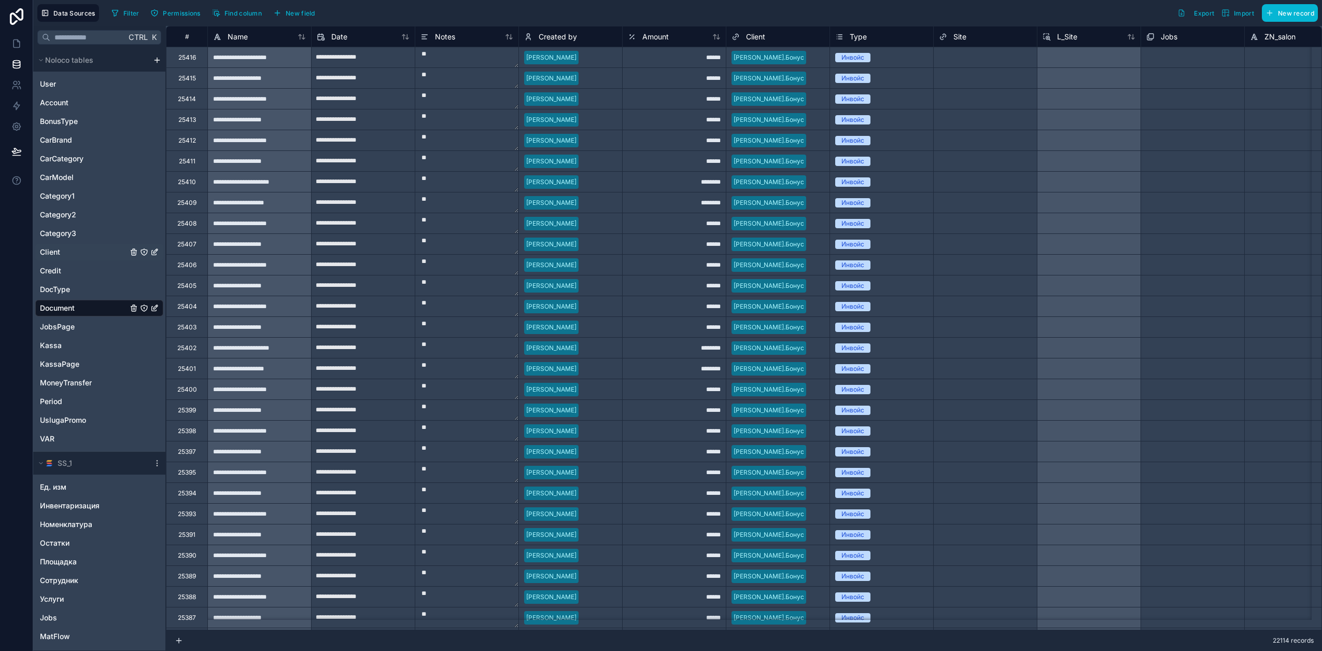
click at [68, 253] on div "Client" at bounding box center [99, 252] width 128 height 17
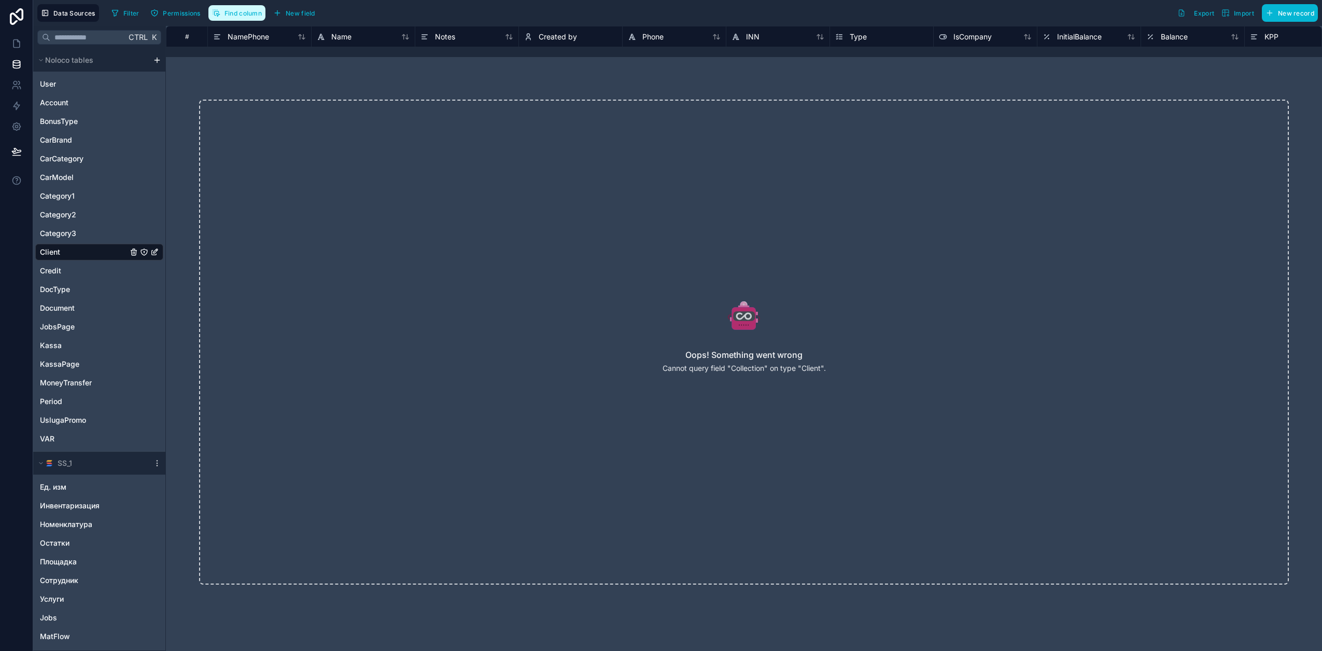
click at [234, 11] on span "Find column" at bounding box center [243, 13] width 37 height 8
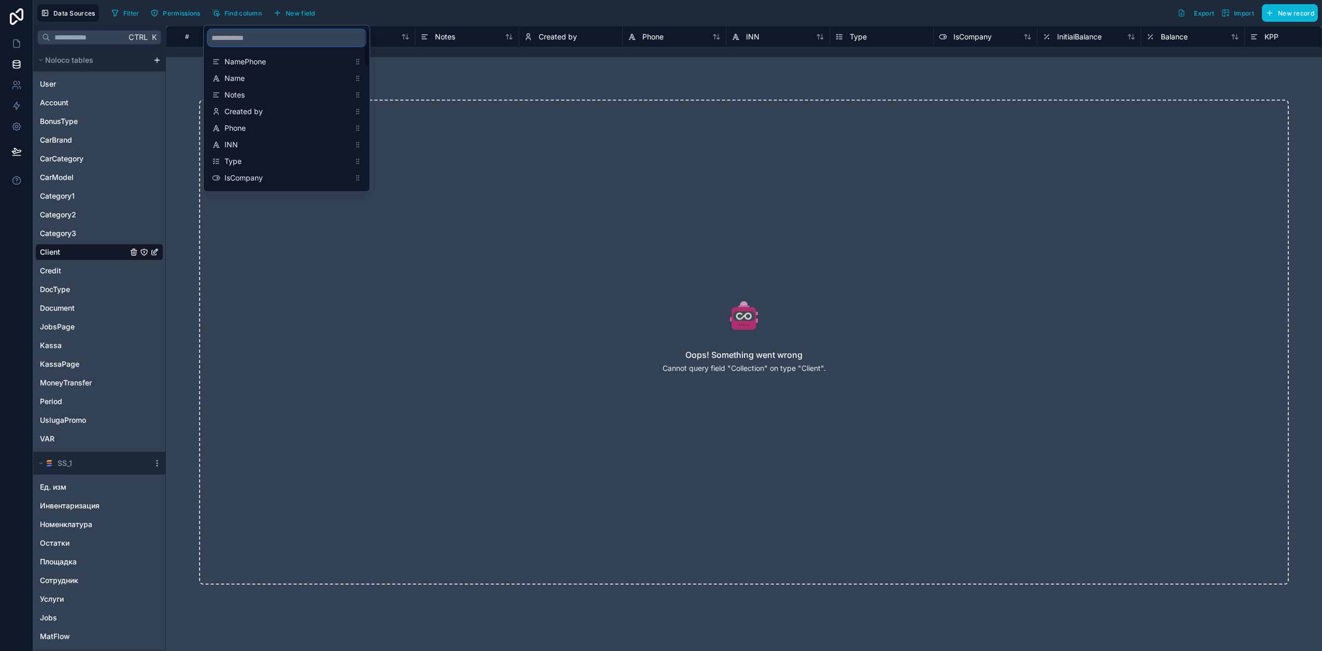
click at [270, 37] on input "scrollable content" at bounding box center [287, 38] width 158 height 17
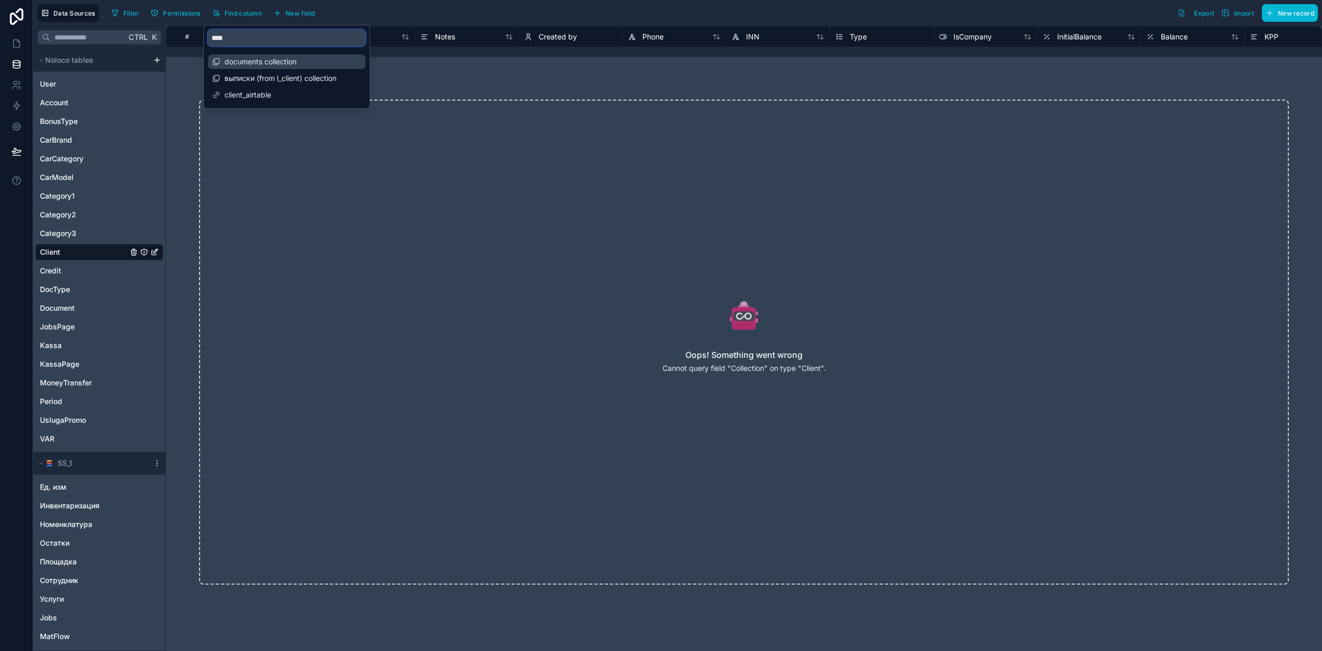
type input "****"
click at [286, 55] on div "documents collection" at bounding box center [287, 61] width 158 height 15
click at [1079, 38] on span "выписки (from l_client) collection" at bounding box center [1087, 37] width 112 height 10
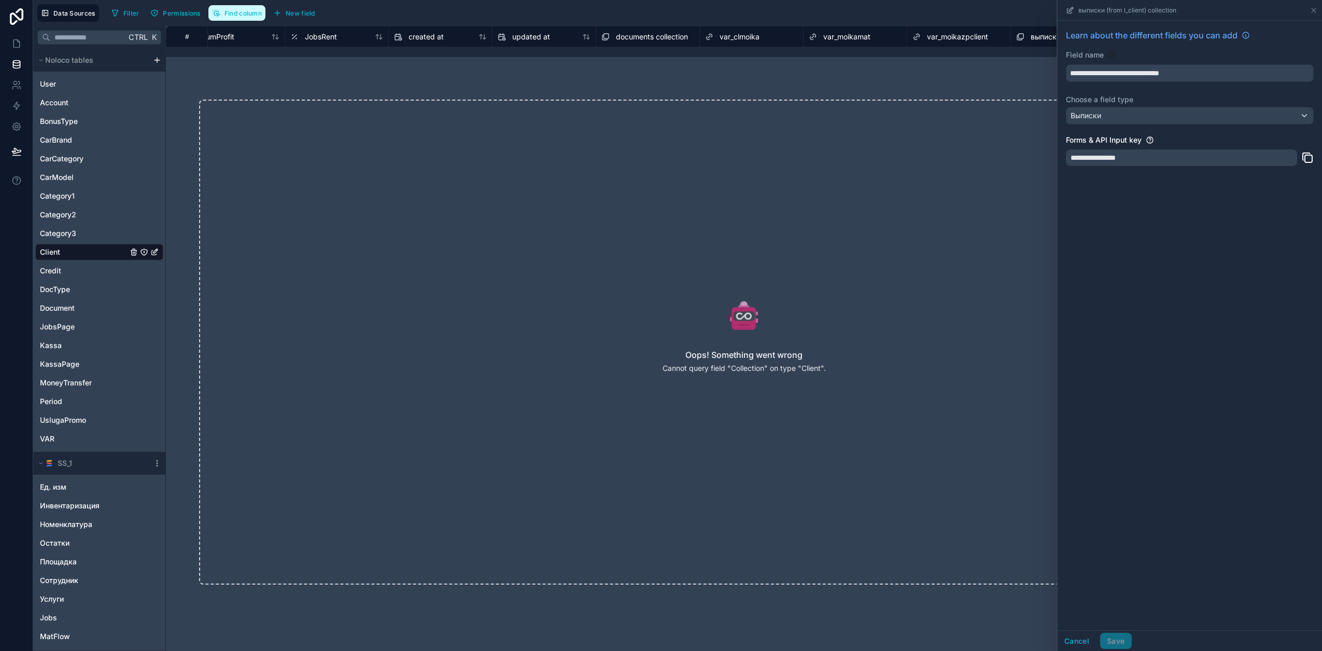
click at [247, 15] on span "Find column" at bounding box center [243, 13] width 37 height 8
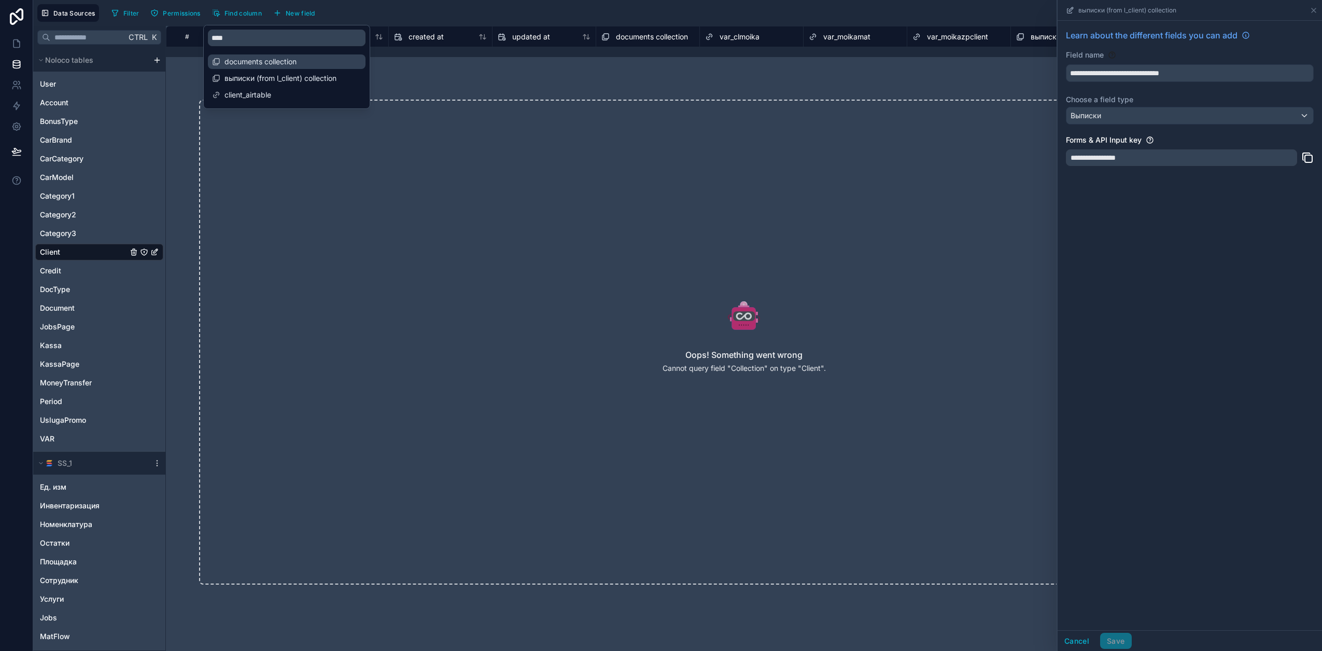
click at [287, 63] on span "documents collection" at bounding box center [287, 62] width 125 height 10
click at [257, 59] on span "documents collection" at bounding box center [287, 62] width 125 height 10
click at [653, 38] on span "documents collection" at bounding box center [652, 37] width 72 height 10
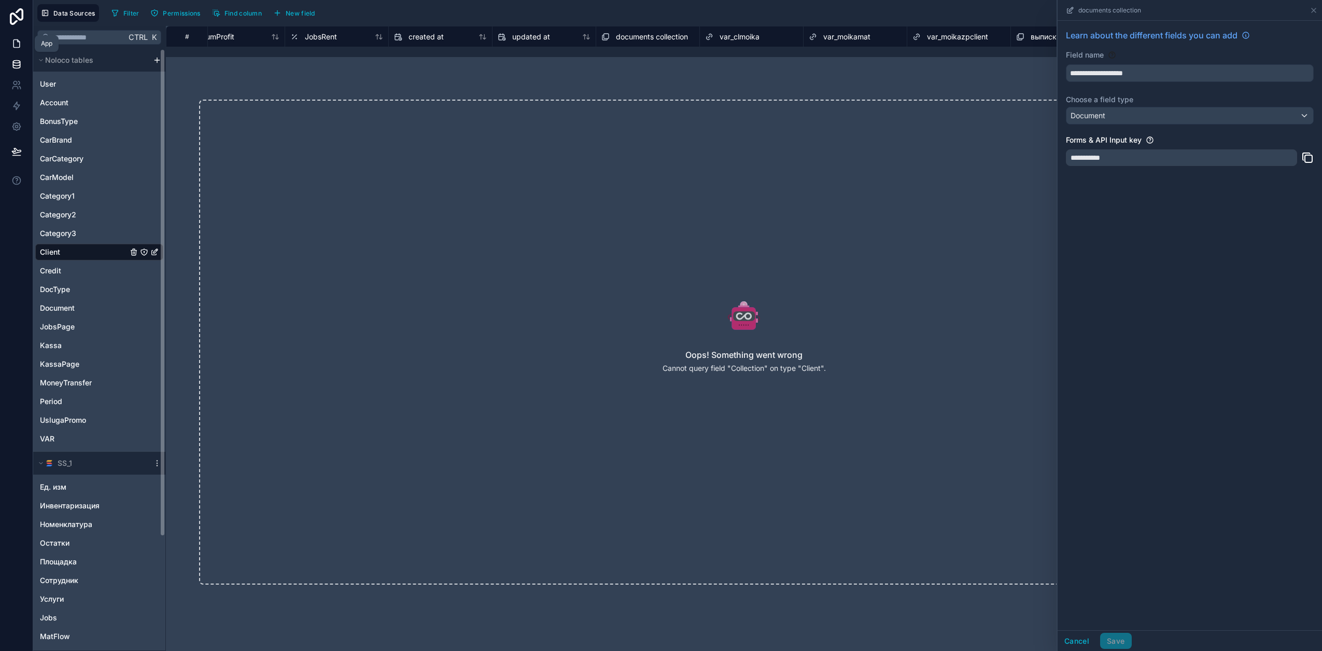
click at [13, 37] on link at bounding box center [16, 43] width 33 height 21
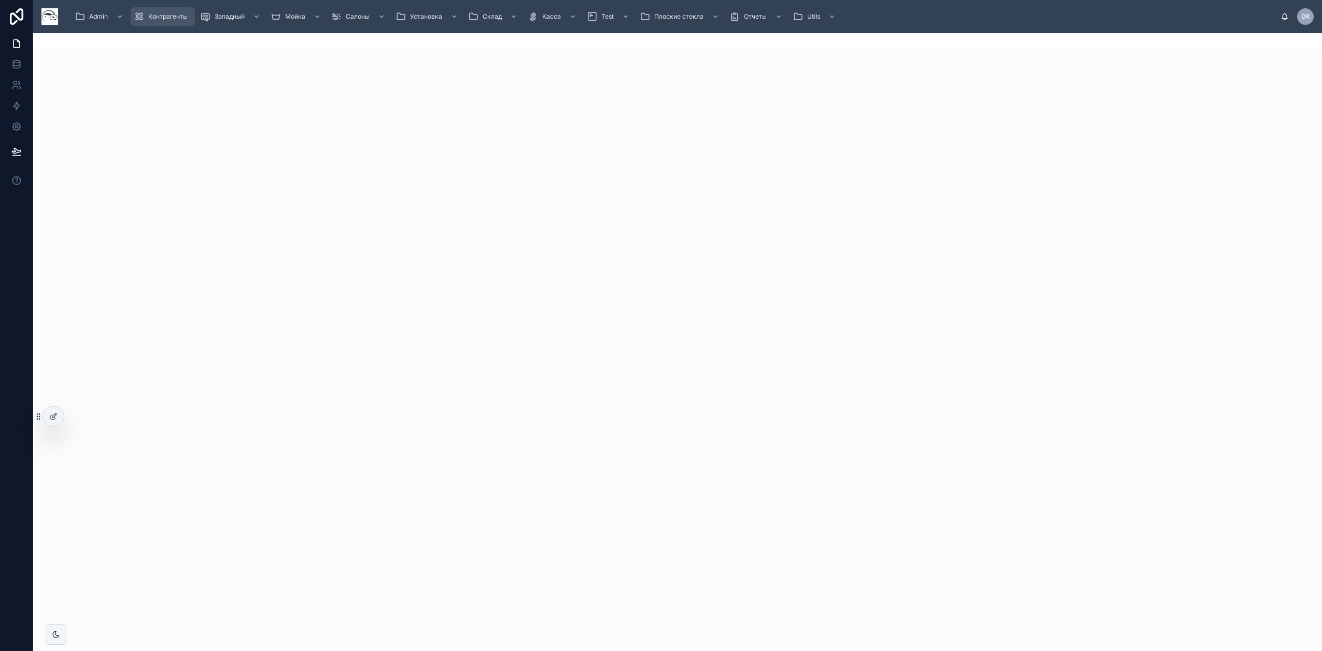
click at [161, 17] on span "Контрагенты" at bounding box center [167, 16] width 39 height 8
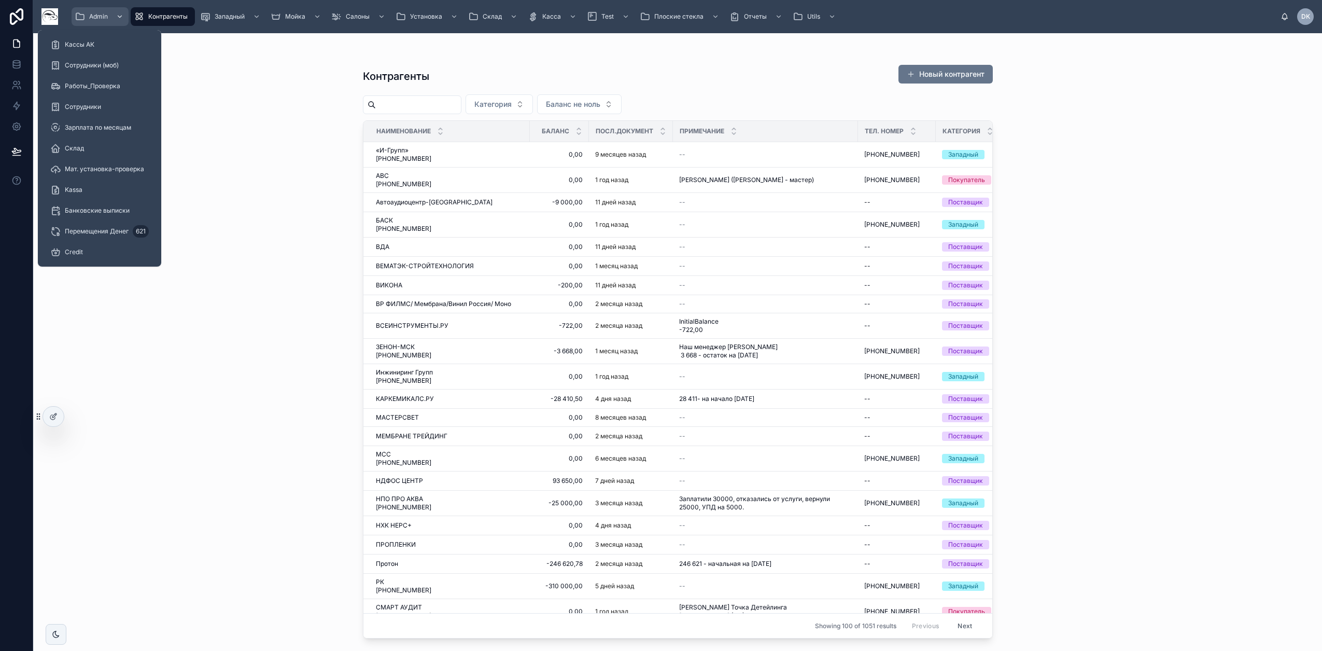
click at [102, 11] on div "Admin" at bounding box center [100, 16] width 51 height 17
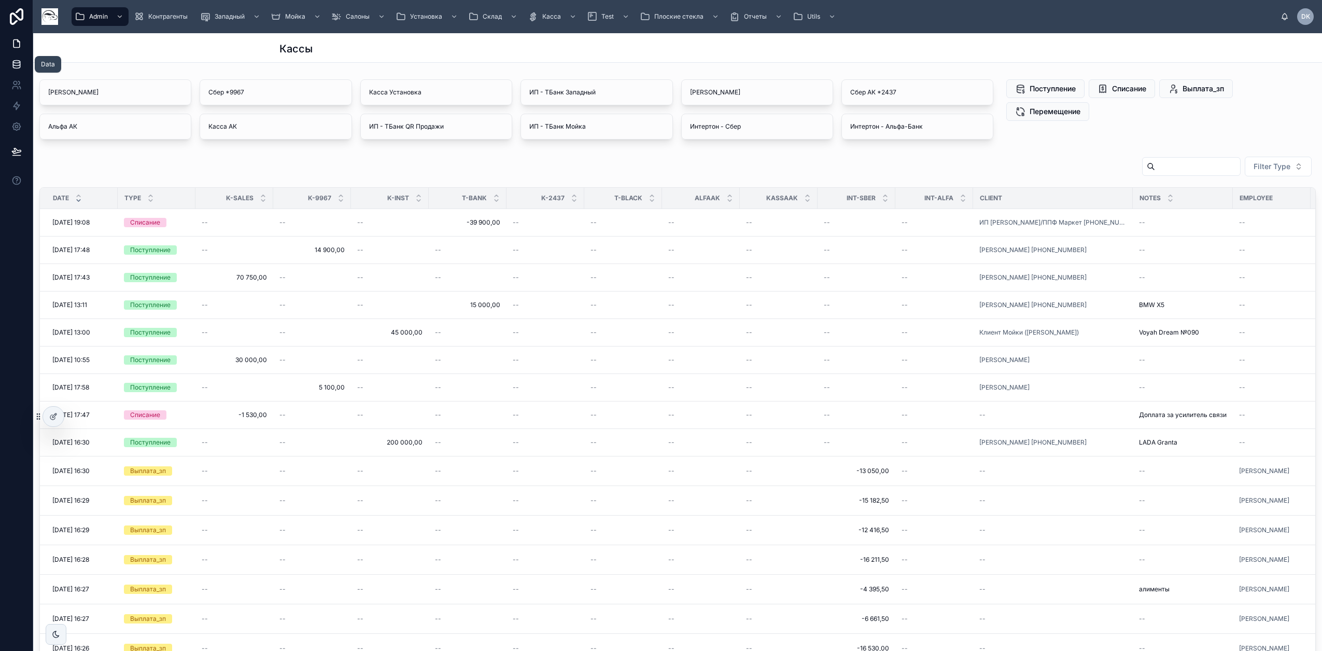
click at [20, 63] on icon at bounding box center [16, 64] width 7 height 4
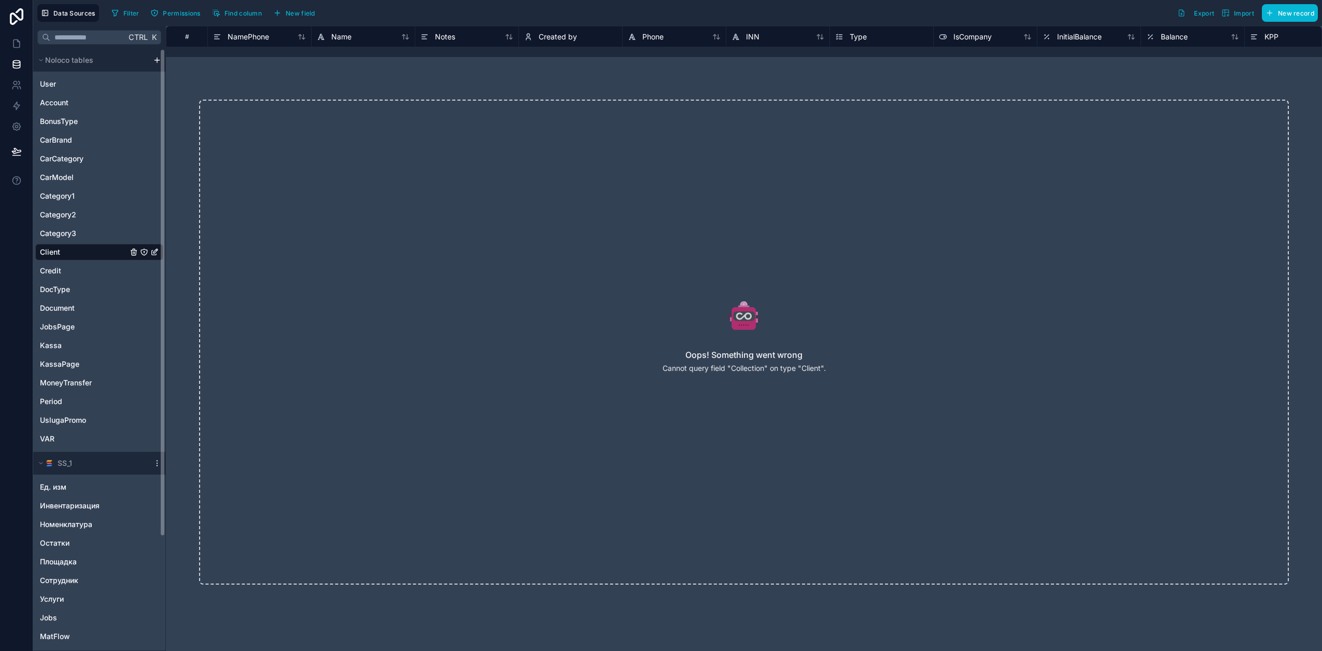
click at [76, 251] on div "Client" at bounding box center [99, 252] width 128 height 17
click at [62, 273] on div "Credit" at bounding box center [99, 270] width 128 height 17
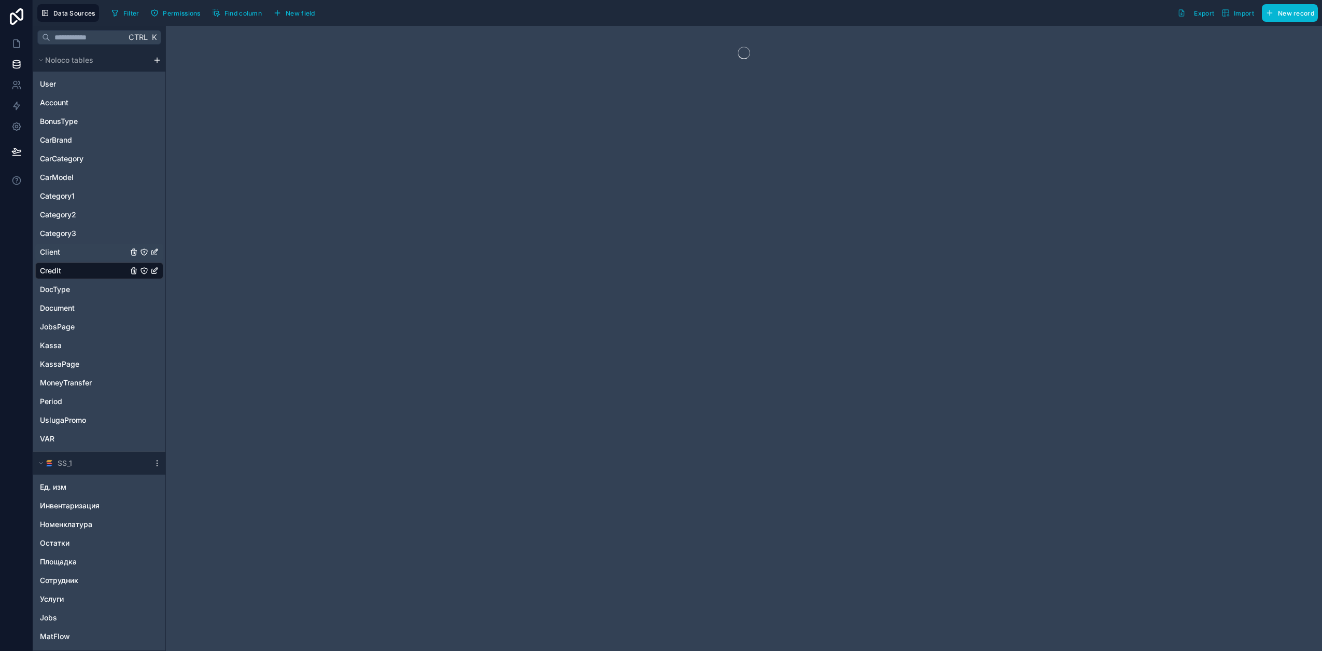
click at [66, 248] on div "Client" at bounding box center [99, 252] width 128 height 17
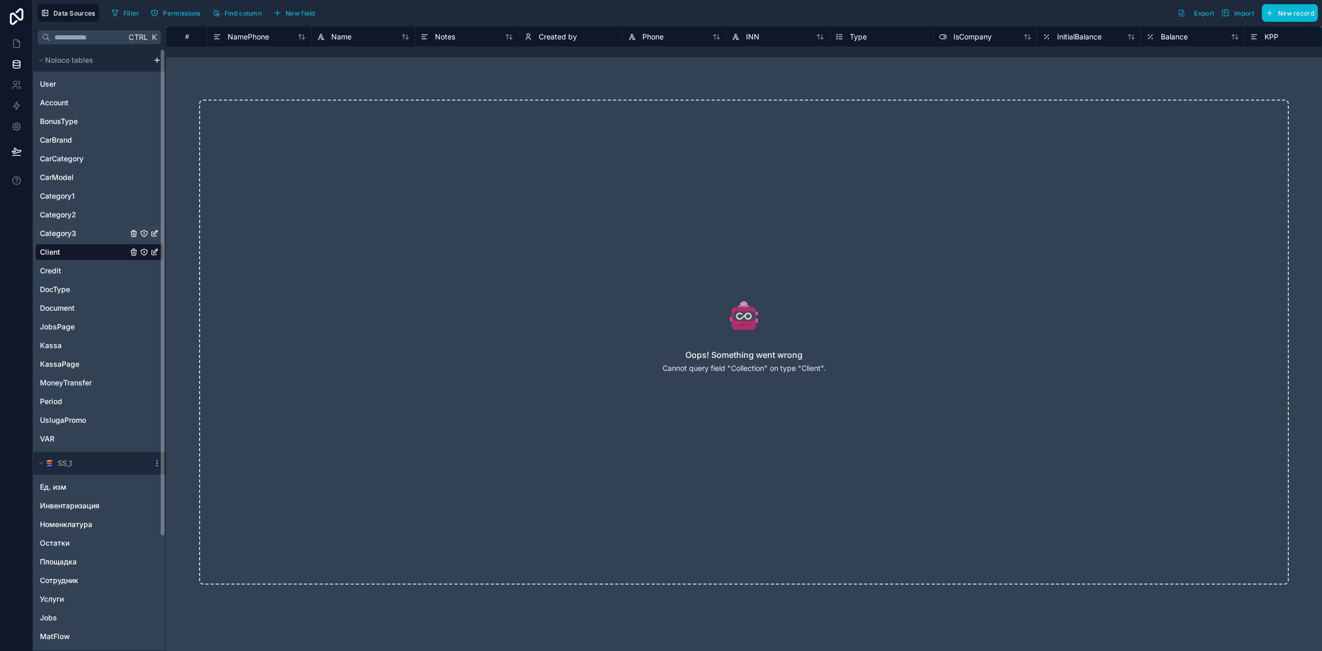
click at [71, 233] on span "Category3" at bounding box center [58, 233] width 36 height 10
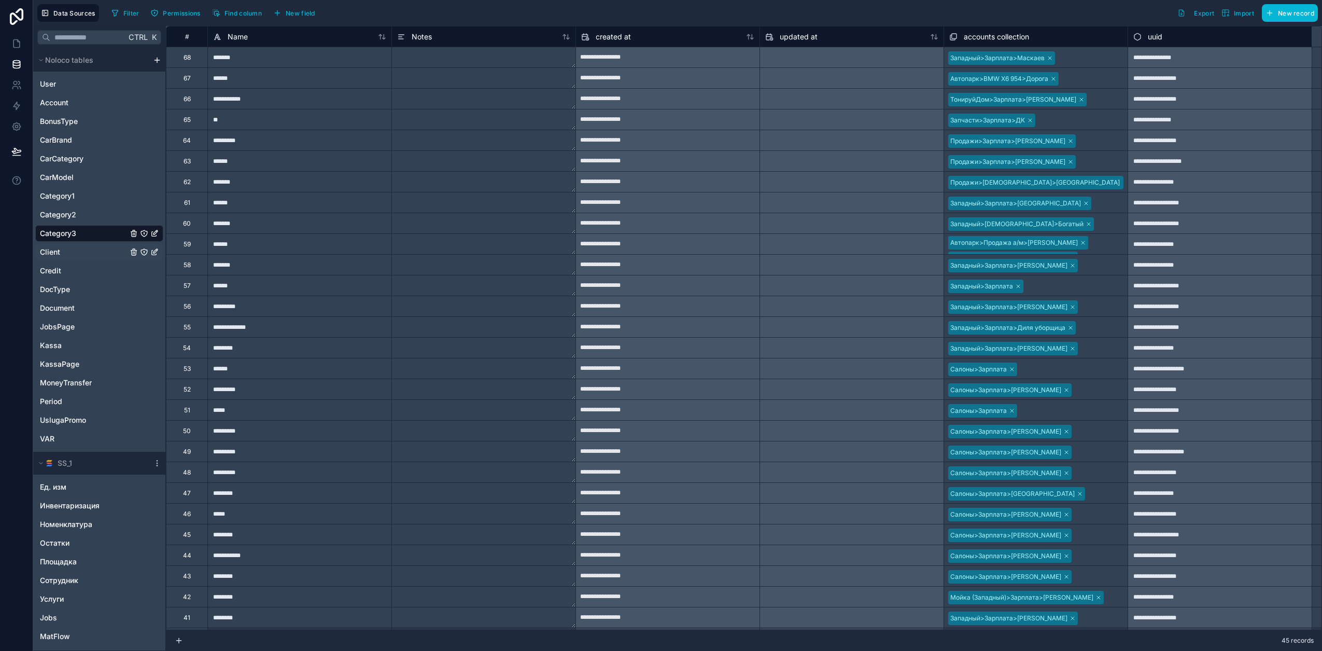
click at [68, 257] on div "Client" at bounding box center [99, 252] width 128 height 17
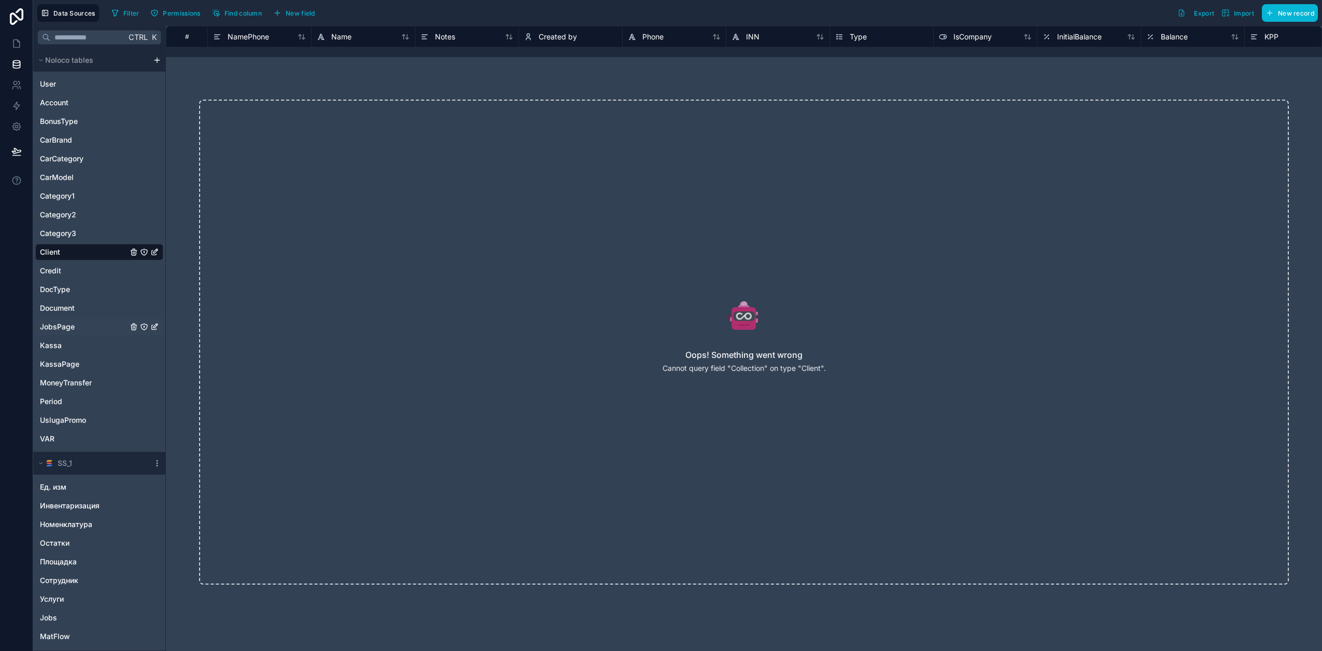
click at [77, 325] on div "JobsPage" at bounding box center [99, 326] width 128 height 17
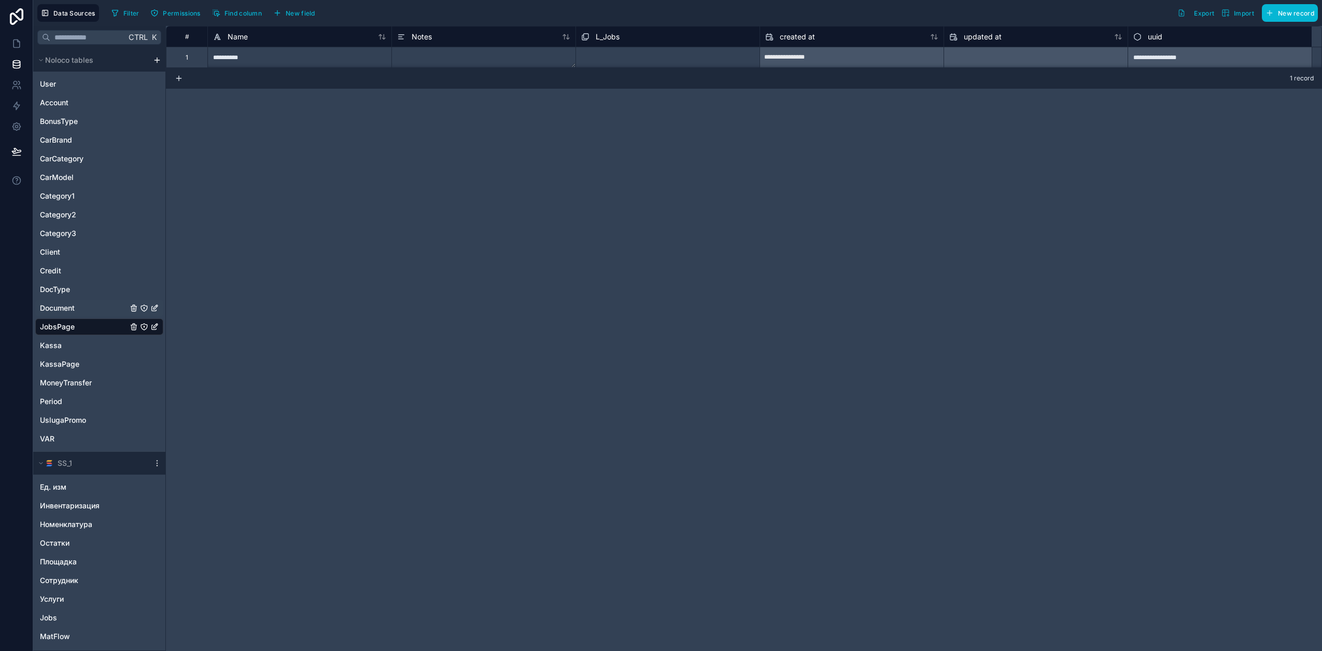
click at [72, 308] on span "Document" at bounding box center [57, 308] width 35 height 10
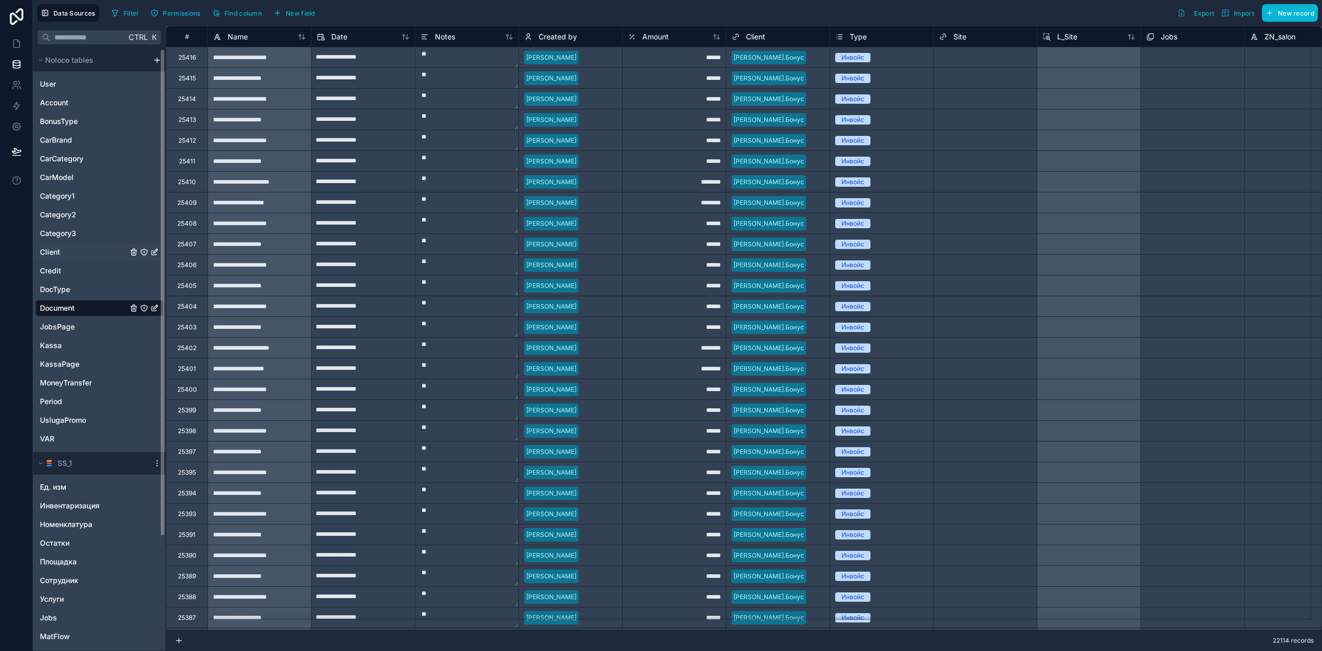
click at [49, 248] on span "Client" at bounding box center [50, 252] width 20 height 10
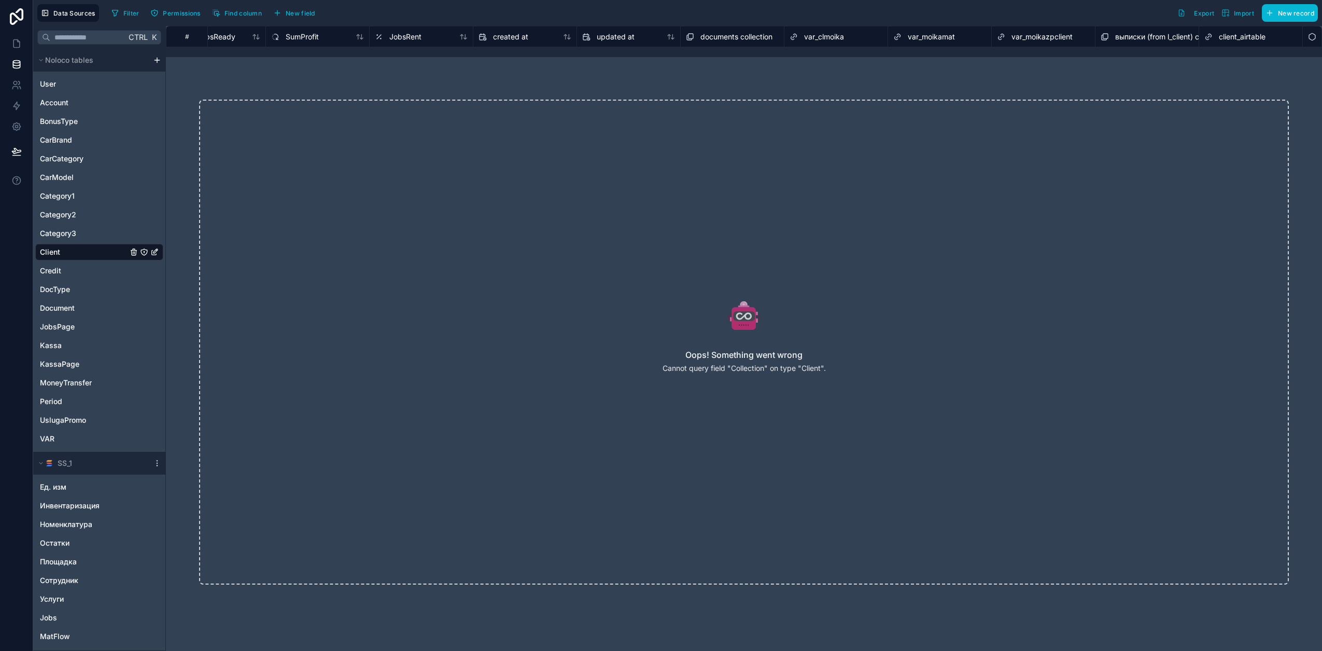
scroll to position [0, 3034]
click at [971, 37] on span "var_moikazpclient" at bounding box center [957, 37] width 61 height 10
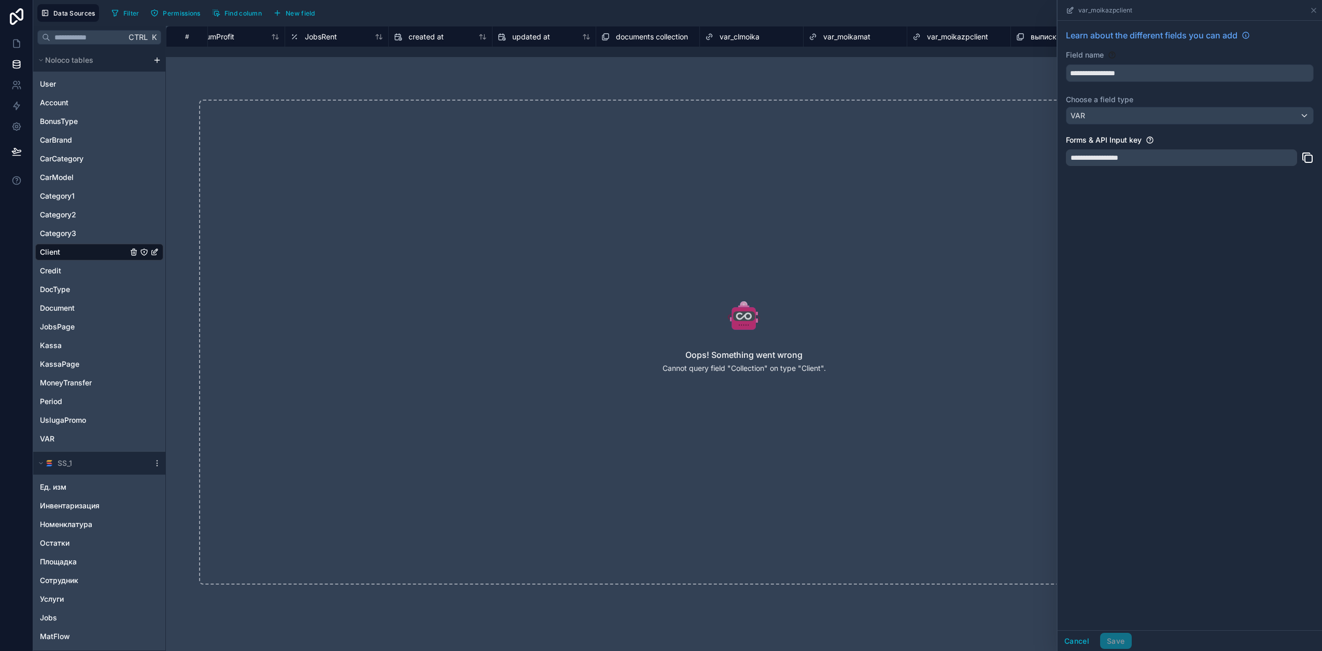
click at [913, 302] on icon at bounding box center [744, 315] width 1038 height 33
click at [75, 438] on div "VAR" at bounding box center [99, 438] width 128 height 17
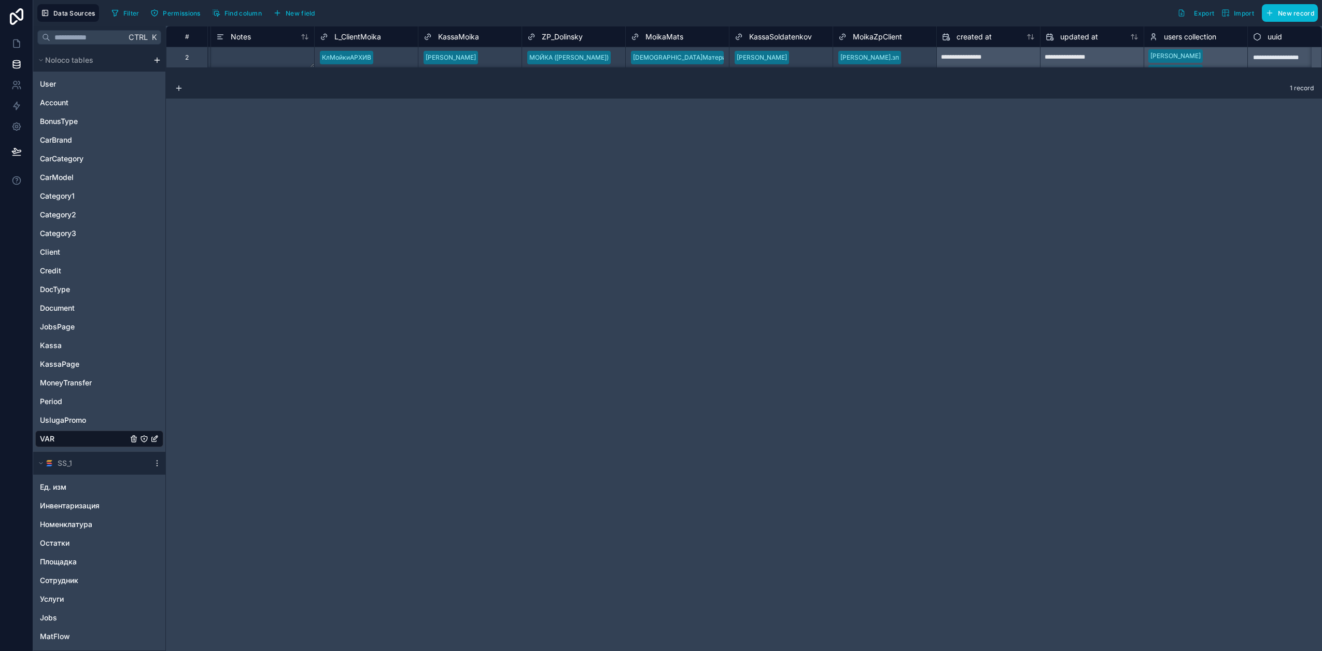
scroll to position [0, 140]
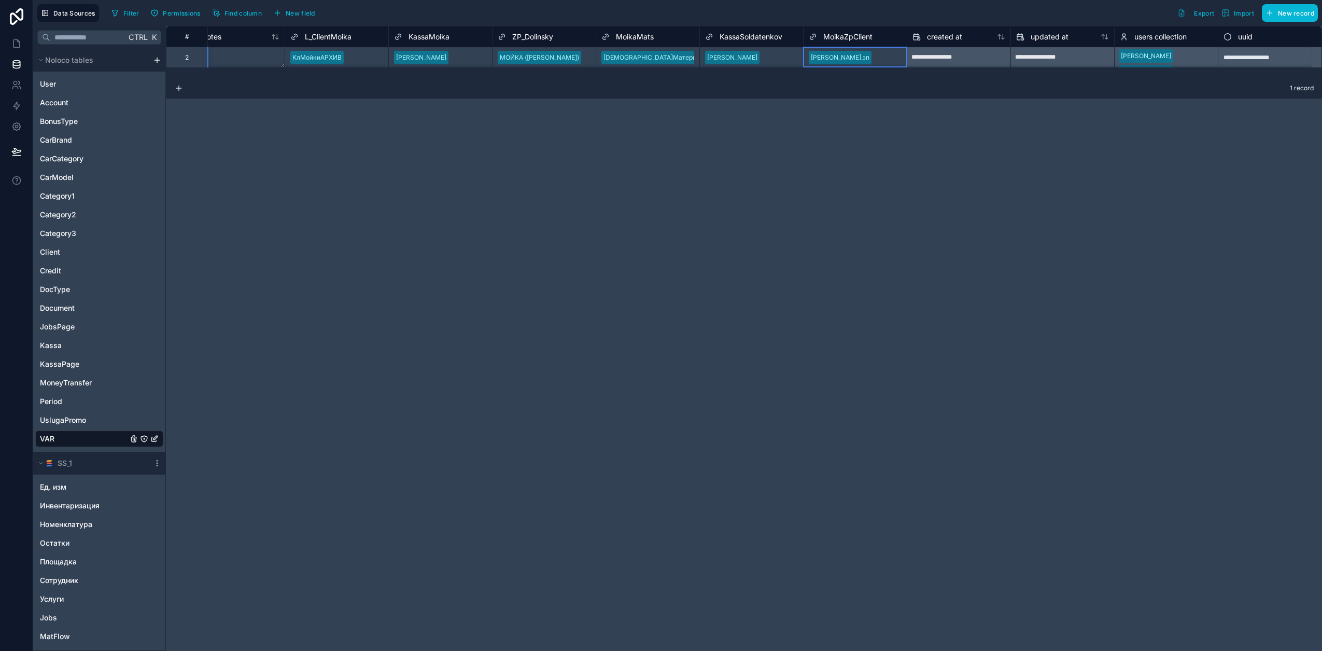
click at [832, 36] on span "MoikaZpClient" at bounding box center [847, 37] width 49 height 10
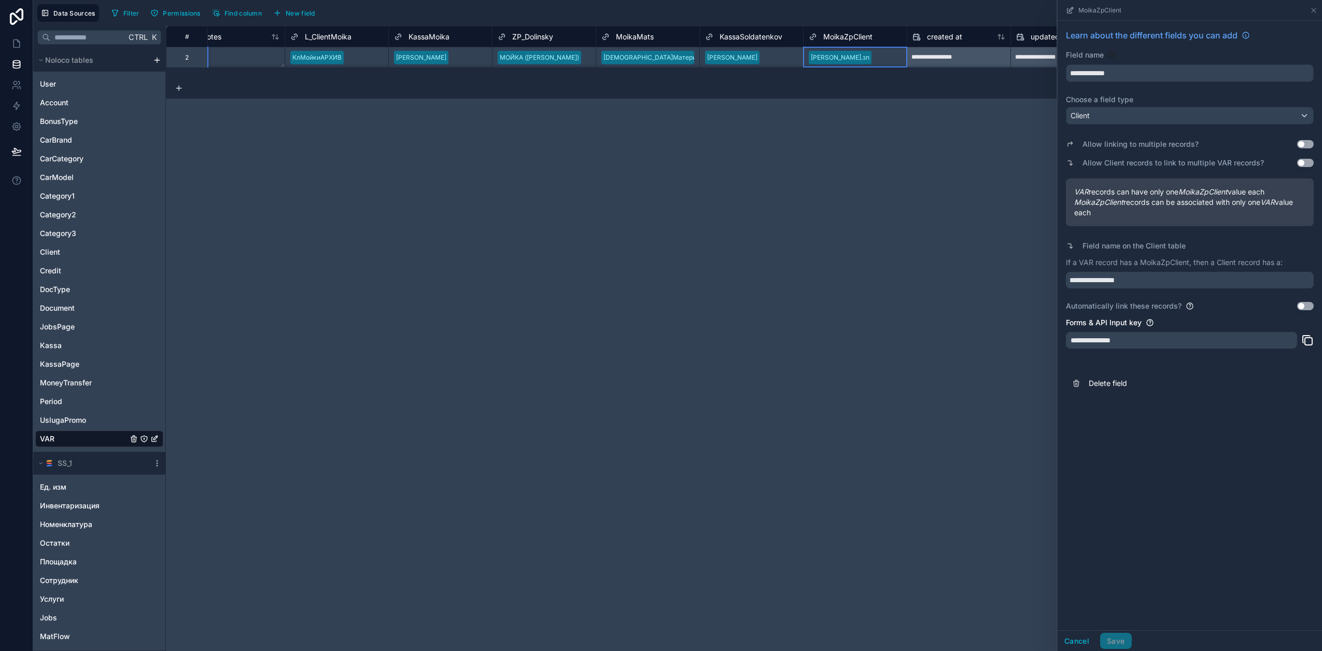
click at [1125, 342] on div "**********" at bounding box center [1181, 340] width 231 height 17
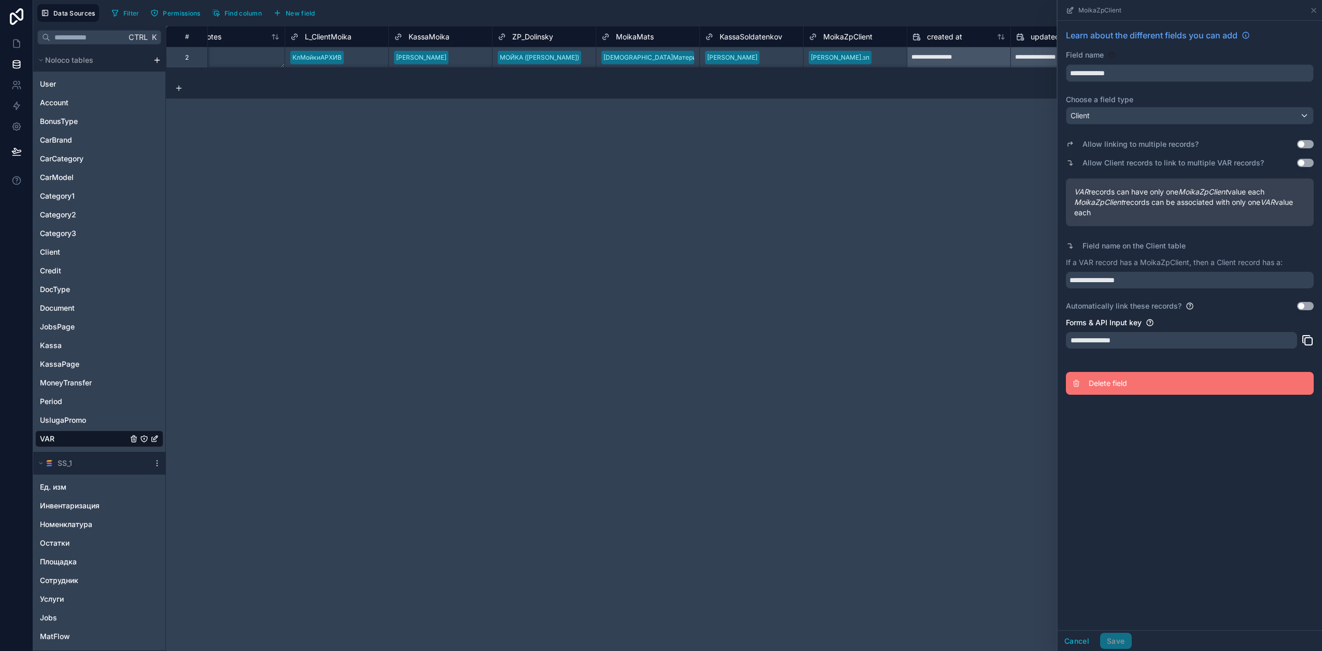
click at [1104, 380] on span "Delete field" at bounding box center [1163, 383] width 149 height 10
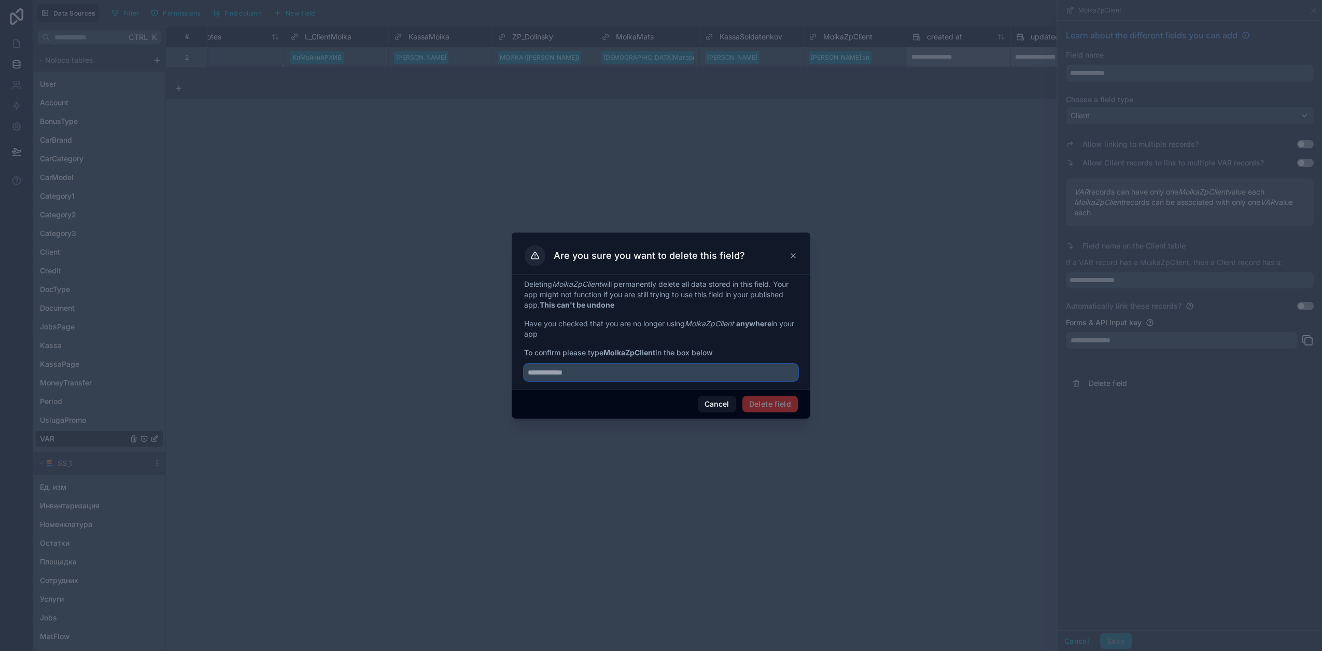
drag, startPoint x: 575, startPoint y: 371, endPoint x: 587, endPoint y: 380, distance: 15.0
click at [577, 371] on input "text" at bounding box center [661, 372] width 274 height 17
paste input "**********"
click at [672, 374] on input "**********" at bounding box center [661, 372] width 274 height 17
click at [623, 352] on strong "MoikaZpClient" at bounding box center [630, 352] width 52 height 9
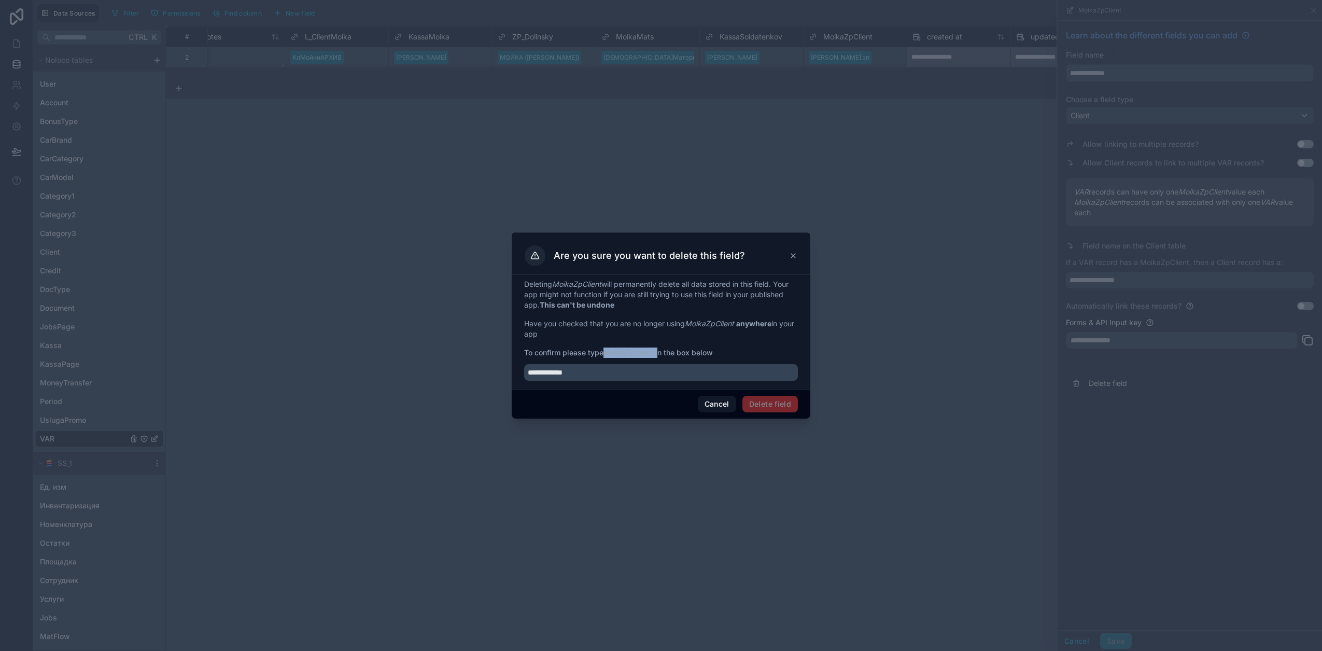
click at [623, 352] on strong "MoikaZpClient" at bounding box center [630, 352] width 52 height 9
copy span "MoikaZpClient"
click at [605, 371] on input "**********" at bounding box center [661, 372] width 274 height 17
click at [610, 371] on input "**********" at bounding box center [661, 372] width 274 height 17
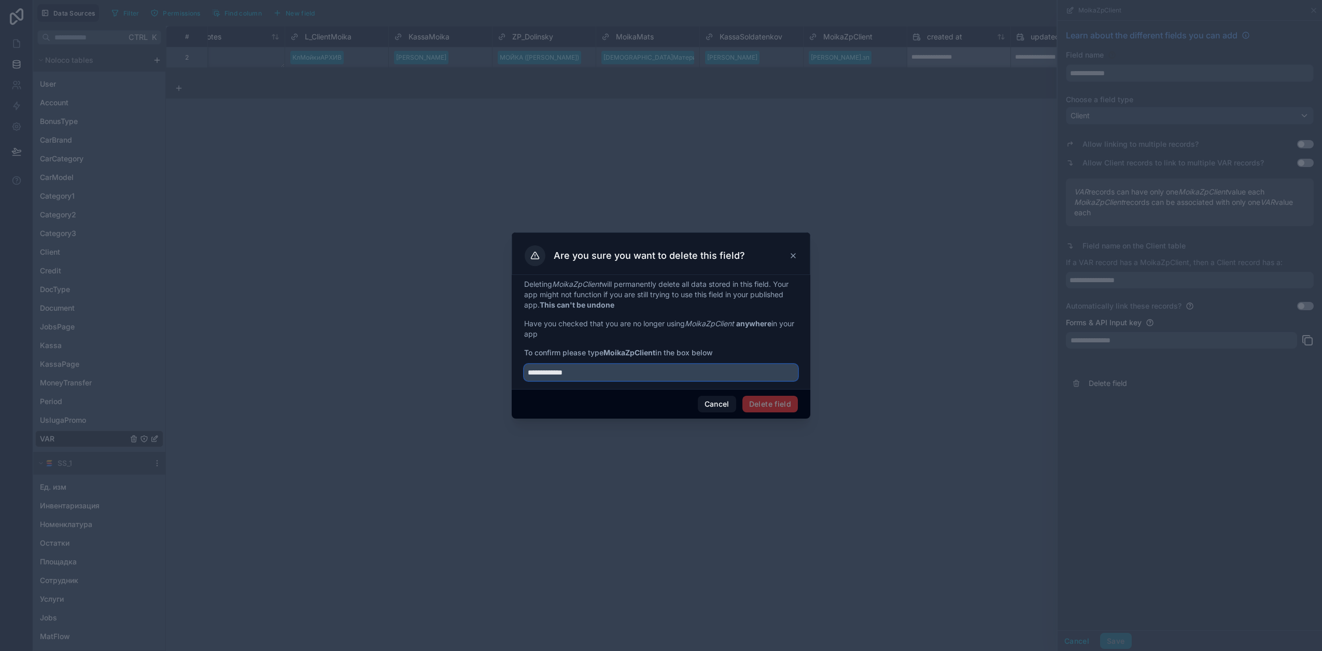
paste input "text"
type input "**********"
click at [780, 403] on button "Delete field" at bounding box center [770, 404] width 55 height 17
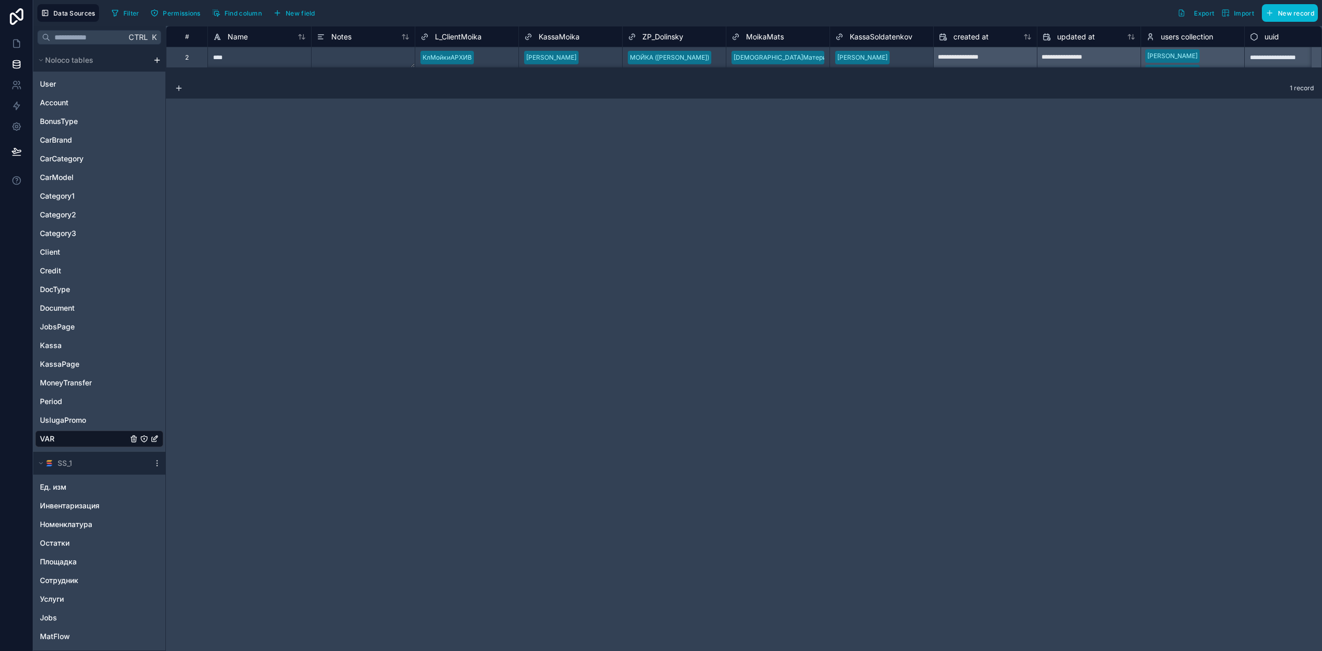
click at [763, 37] on span "MoikaMats" at bounding box center [765, 37] width 38 height 10
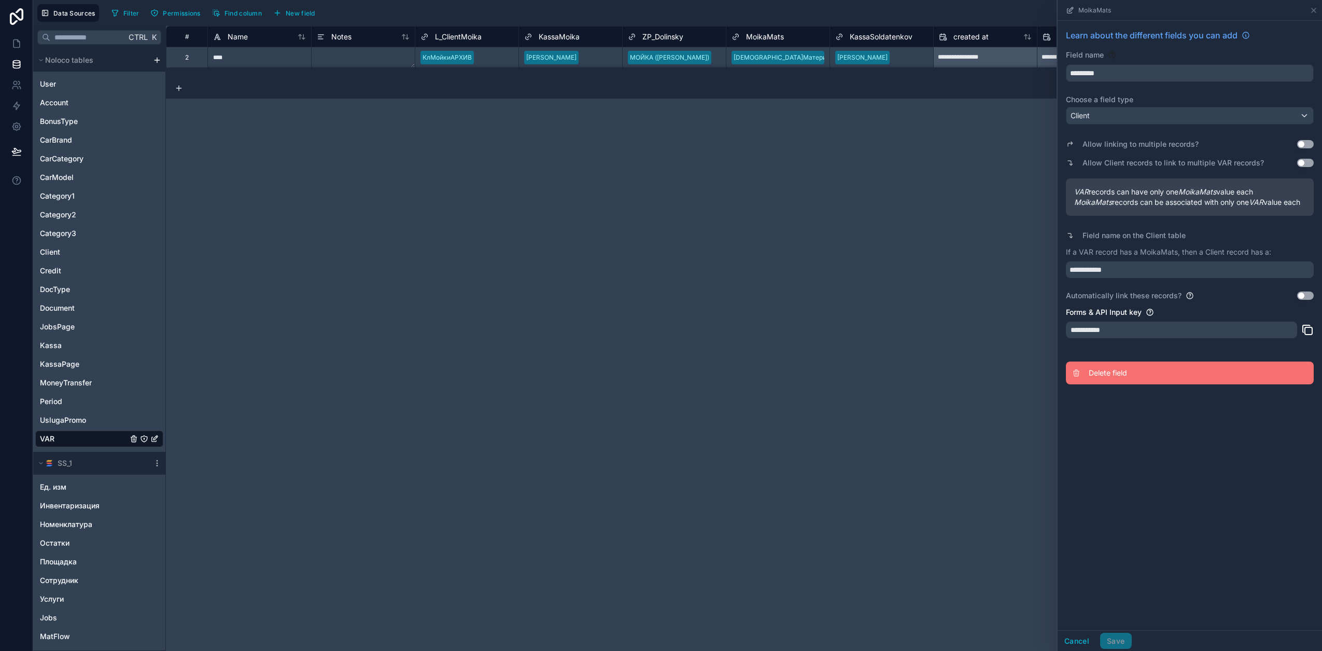
click at [1112, 378] on span "Delete field" at bounding box center [1163, 373] width 149 height 10
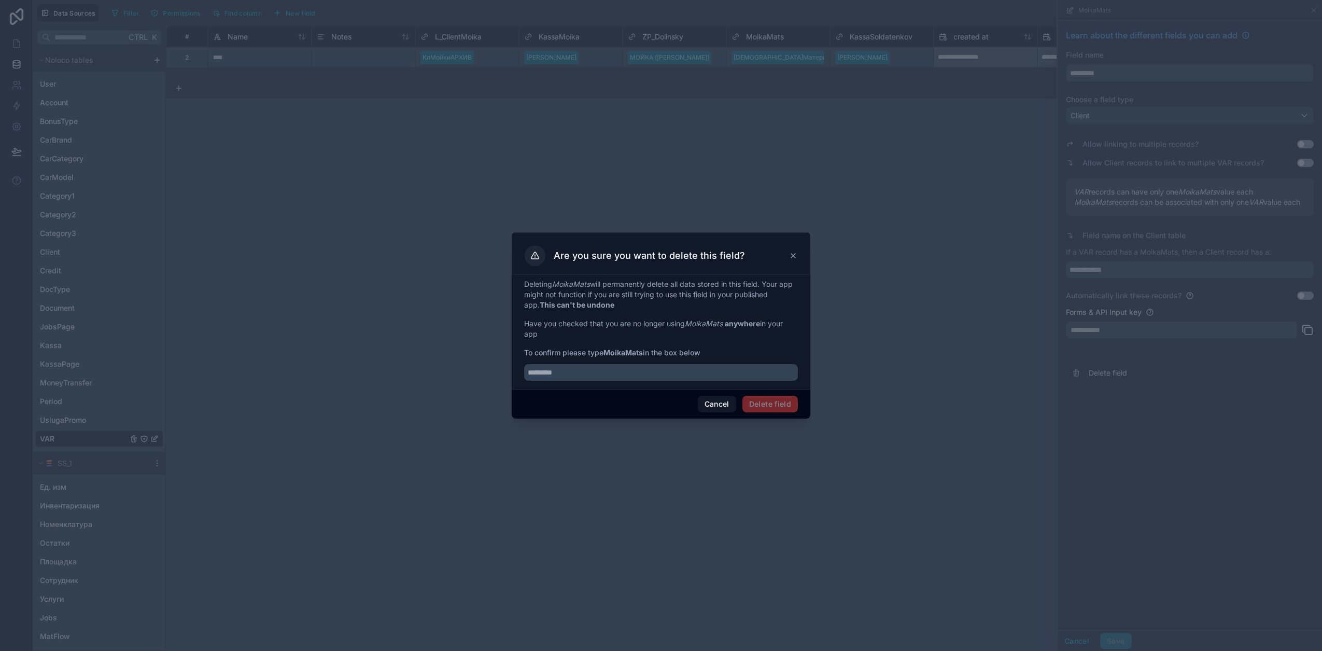
click at [627, 354] on strong "MoikaMats" at bounding box center [623, 352] width 39 height 9
copy span "MoikaMats"
click at [601, 380] on input "text" at bounding box center [661, 372] width 274 height 17
paste input "*********"
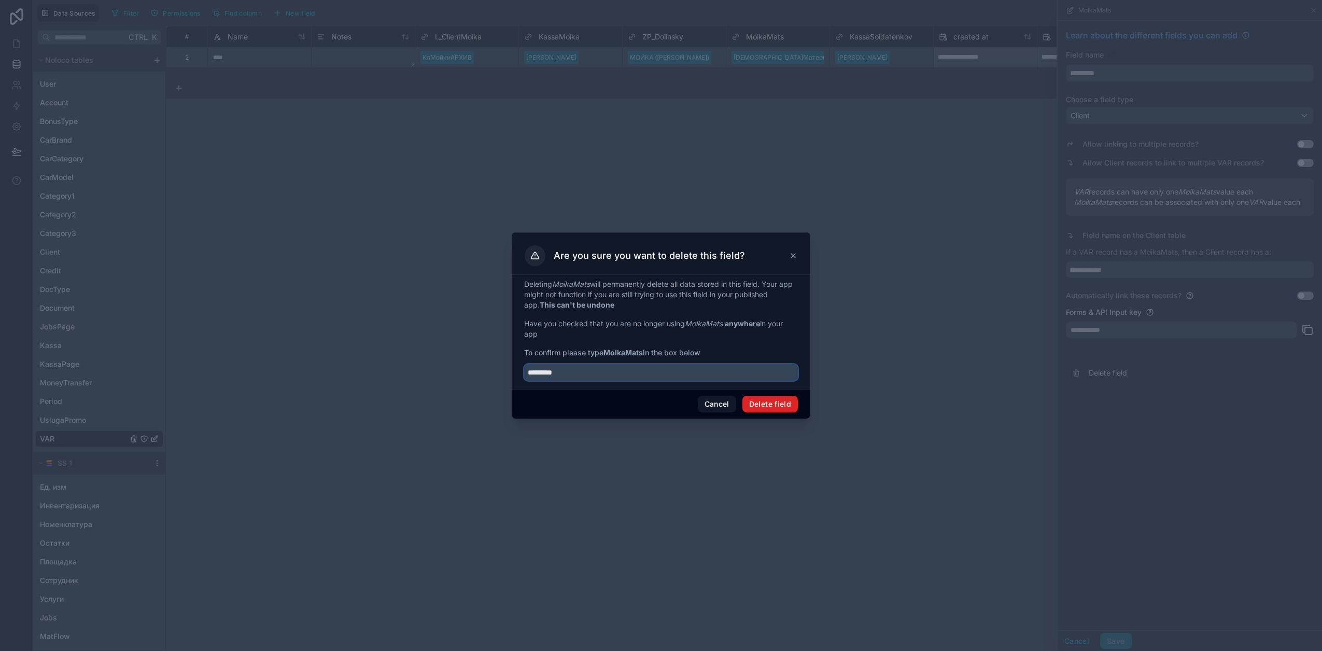
type input "*********"
click at [780, 407] on button "Delete field" at bounding box center [770, 404] width 55 height 17
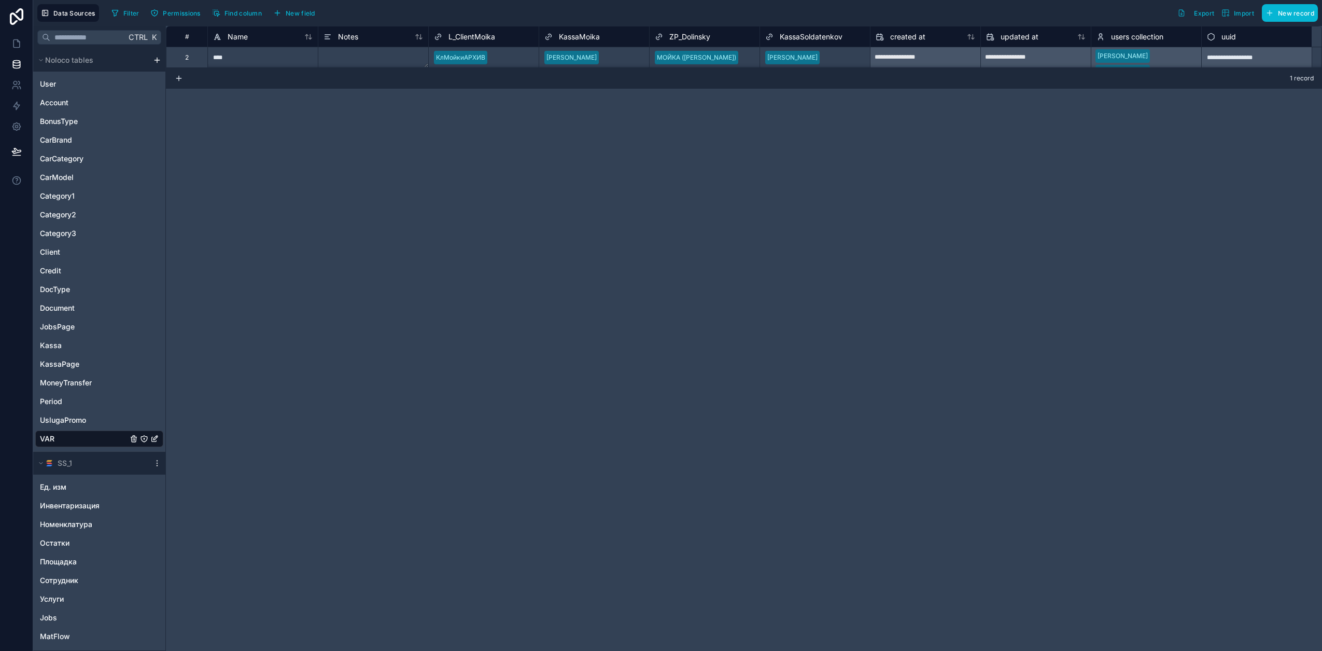
click at [684, 32] on span "ZP_Dolinsky" at bounding box center [689, 37] width 41 height 10
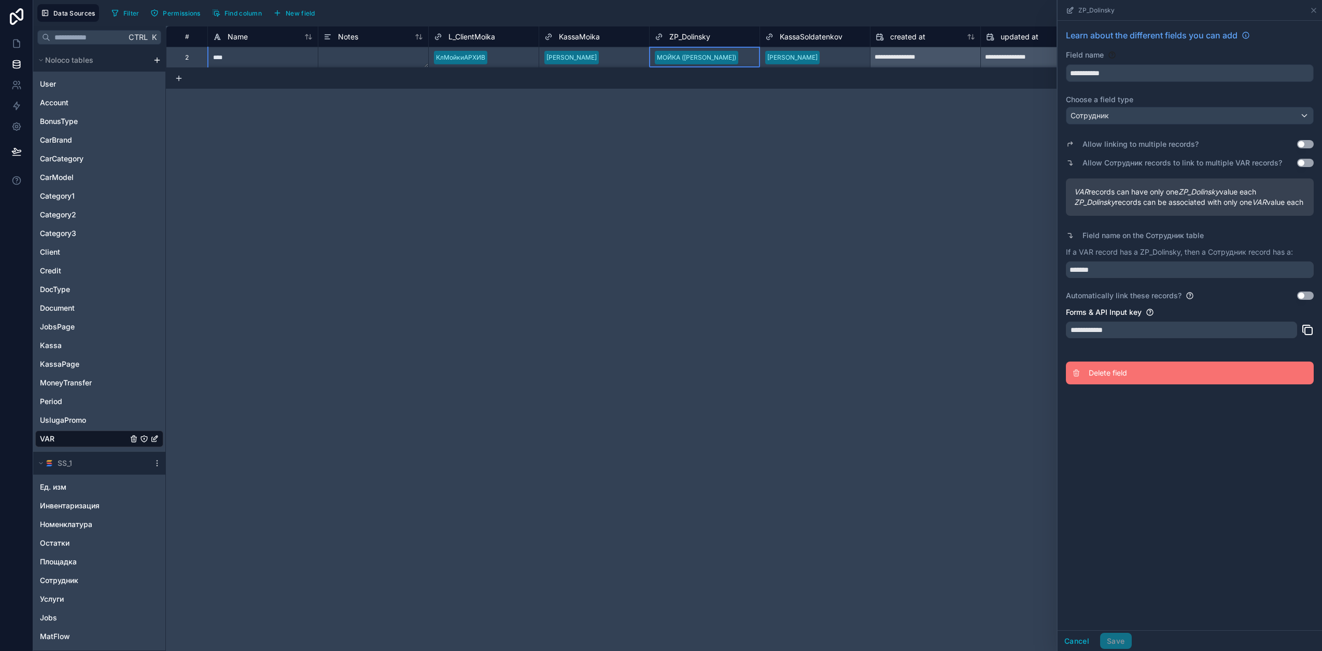
click at [1105, 384] on button "Delete field" at bounding box center [1190, 372] width 248 height 23
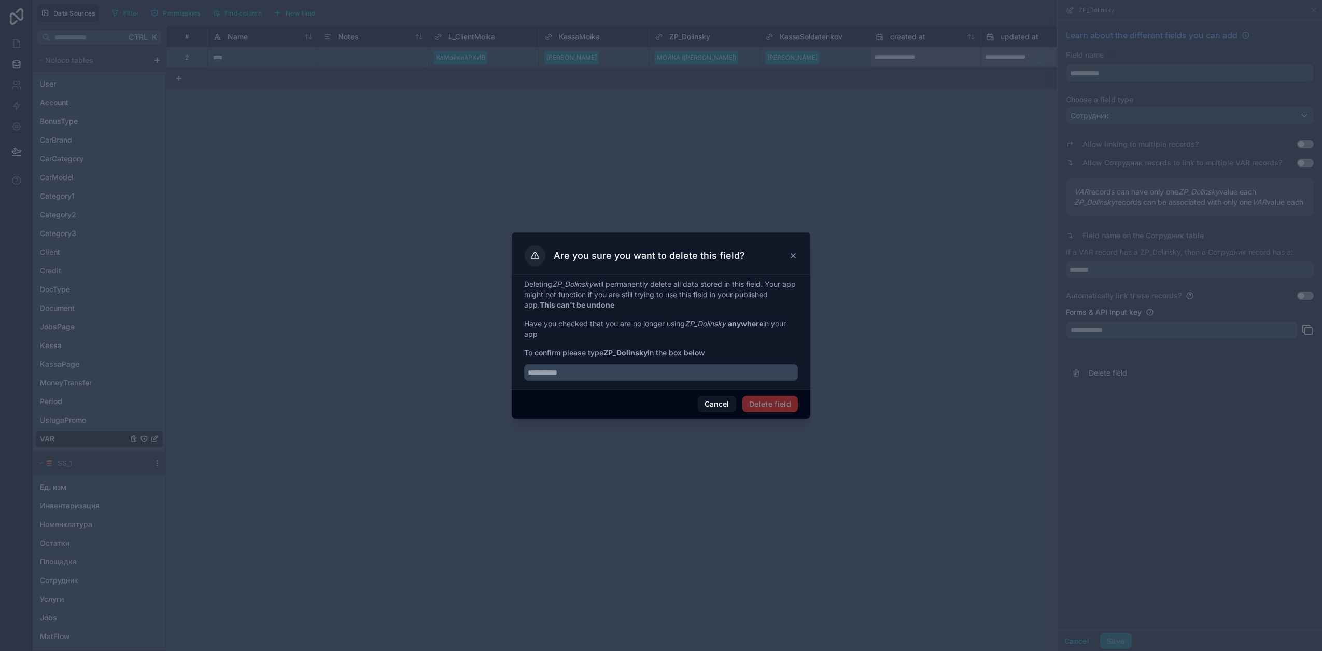
click at [611, 354] on strong "ZP_Dolinsky" at bounding box center [626, 352] width 44 height 9
drag, startPoint x: 611, startPoint y: 354, endPoint x: 622, endPoint y: 352, distance: 11.6
click at [622, 352] on strong "ZP_Dolinsky" at bounding box center [626, 352] width 44 height 9
copy strong "ZP_Dolinsky"
click at [585, 377] on input "text" at bounding box center [661, 372] width 274 height 17
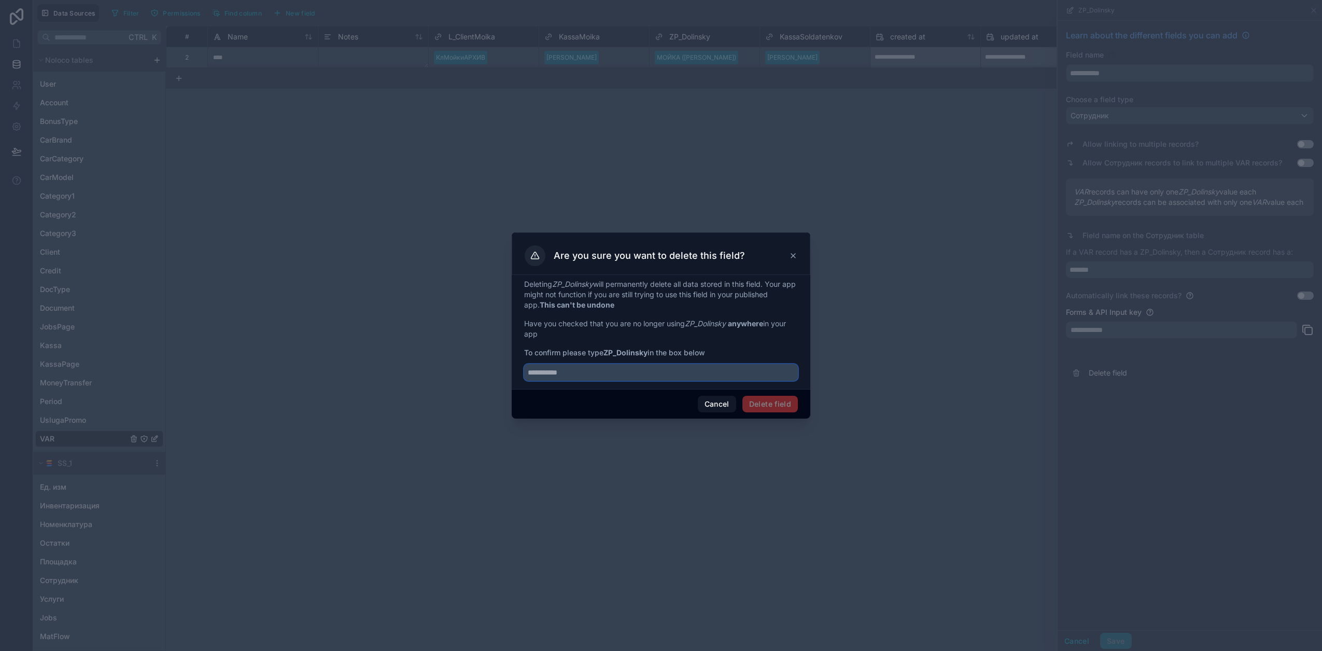
paste input "**********"
type input "**********"
click at [746, 402] on button "Delete field" at bounding box center [770, 404] width 55 height 17
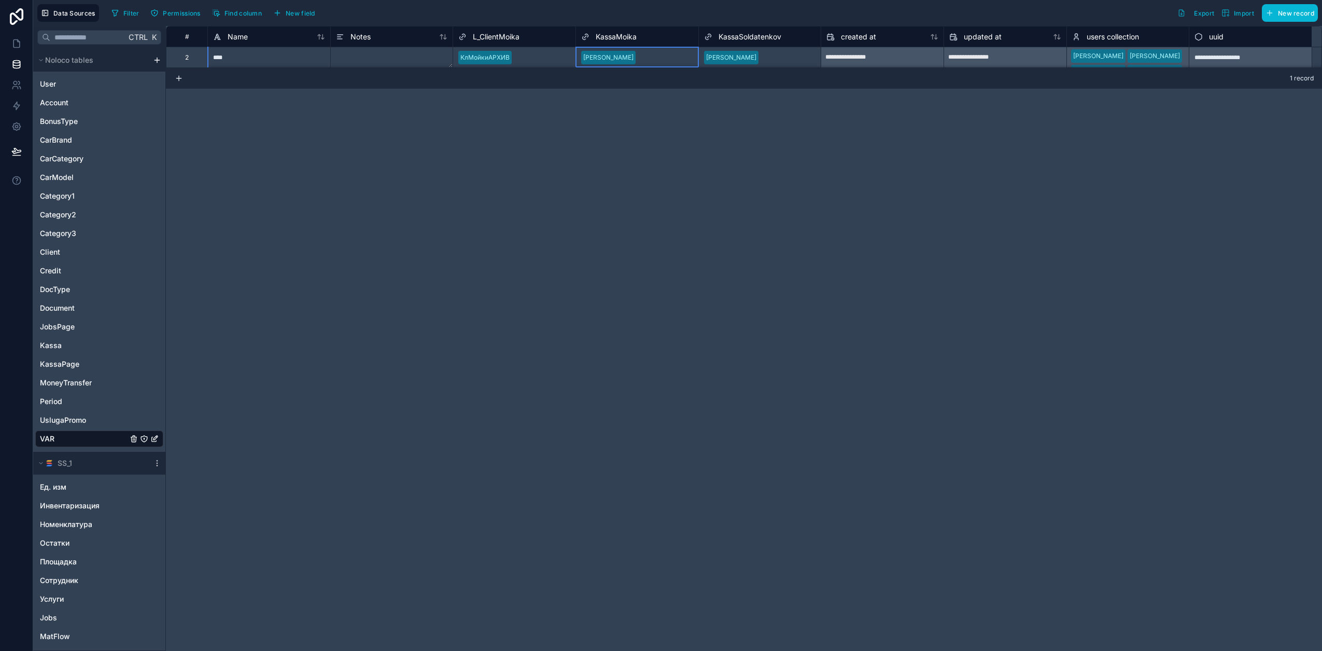
click at [620, 37] on span "KassaMoika" at bounding box center [616, 37] width 41 height 10
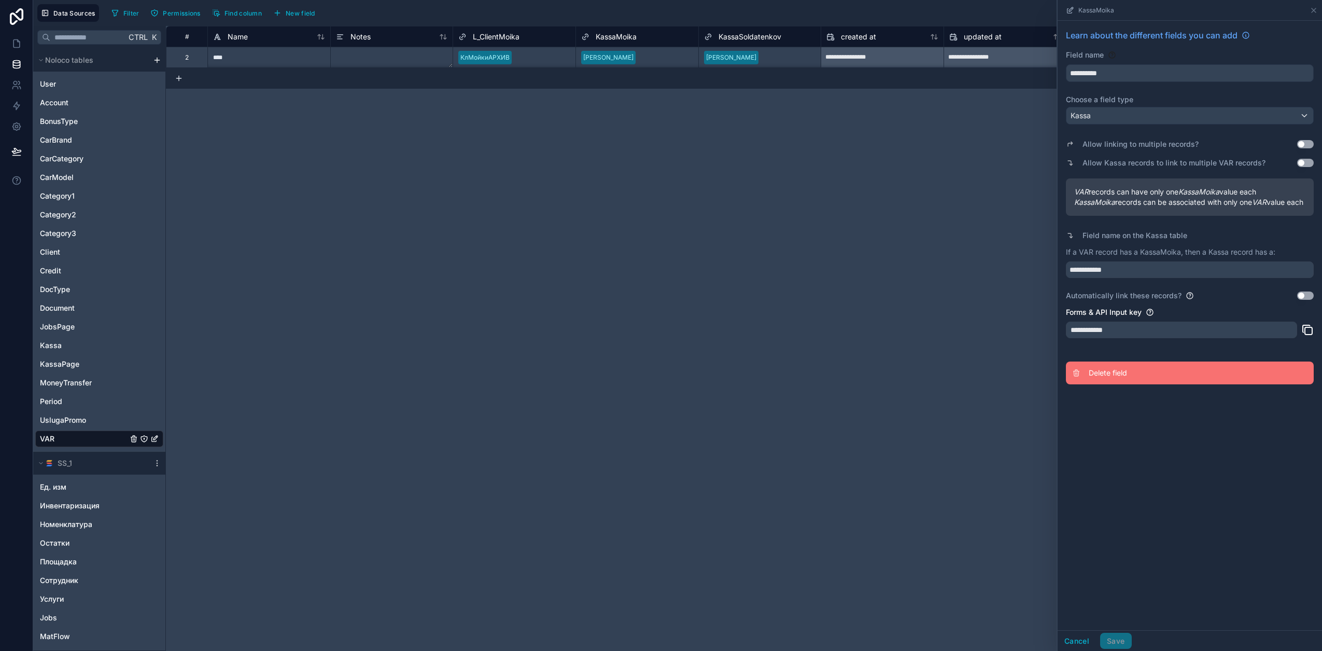
click at [1090, 378] on span "Delete field" at bounding box center [1163, 373] width 149 height 10
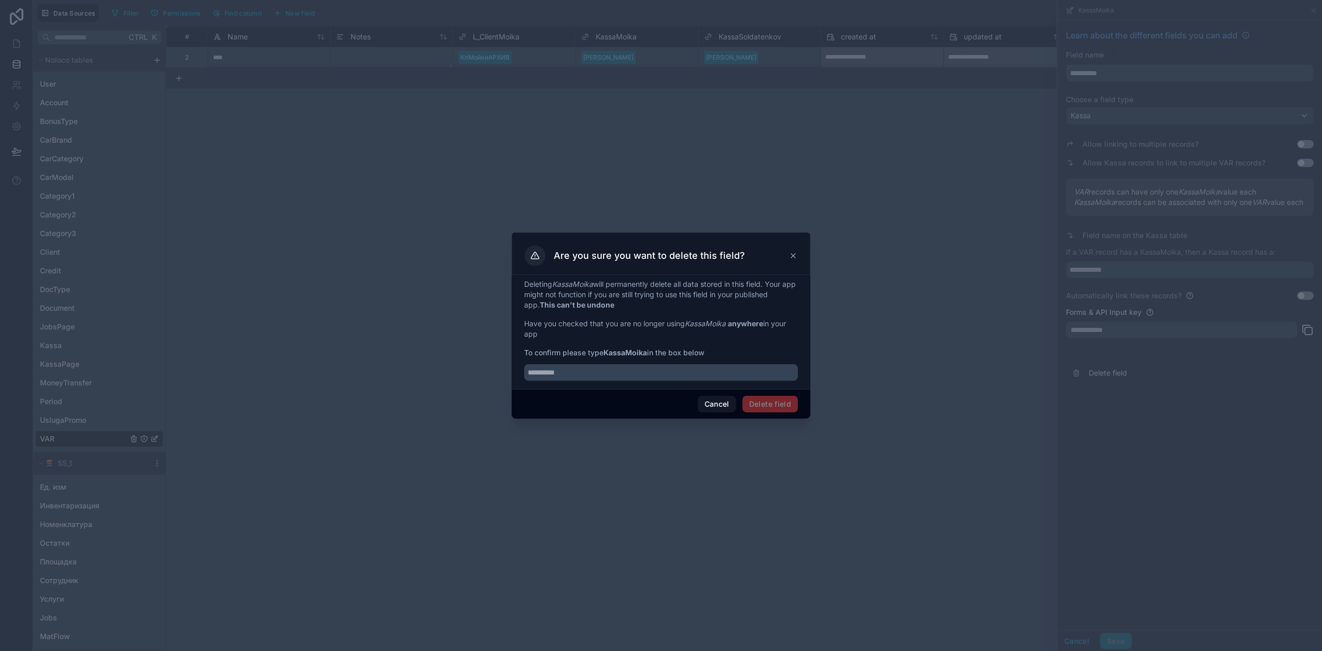
click at [635, 354] on strong "KassaMoika" at bounding box center [626, 352] width 44 height 9
copy span "KassaMoika"
drag, startPoint x: 595, startPoint y: 379, endPoint x: 601, endPoint y: 381, distance: 6.6
click at [597, 379] on input "text" at bounding box center [661, 372] width 274 height 17
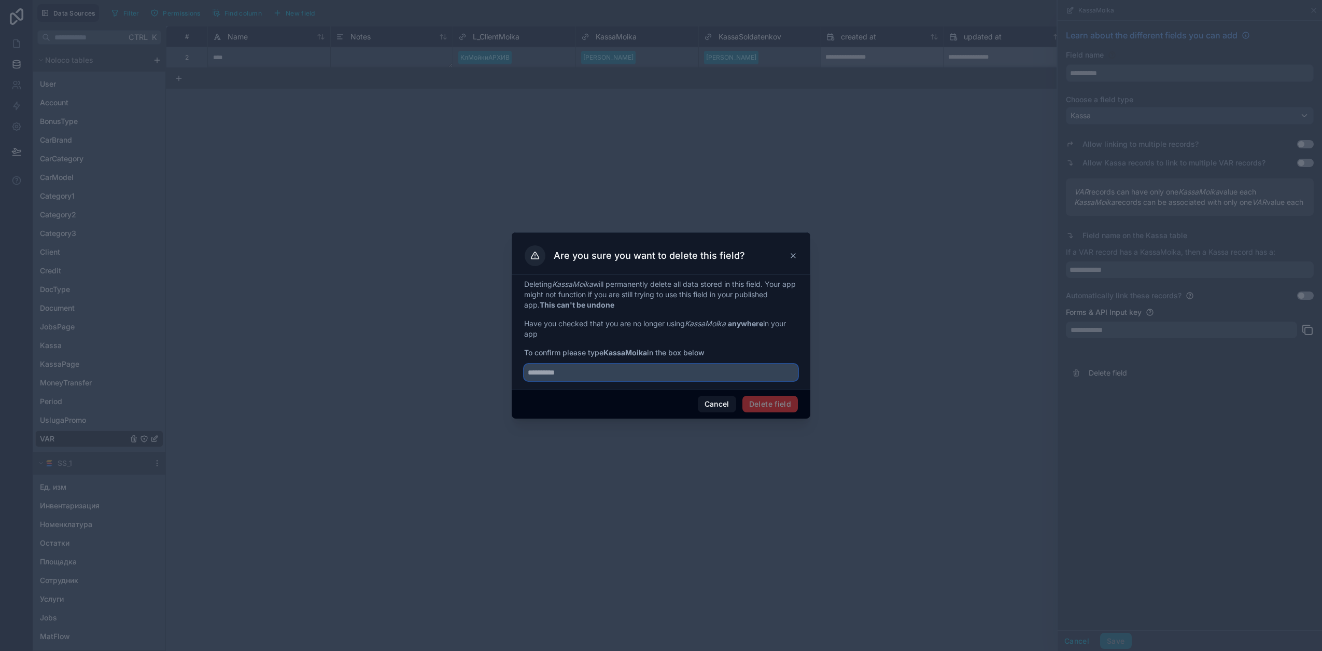
paste input "**********"
type input "**********"
click at [791, 402] on button "Delete field" at bounding box center [770, 404] width 55 height 17
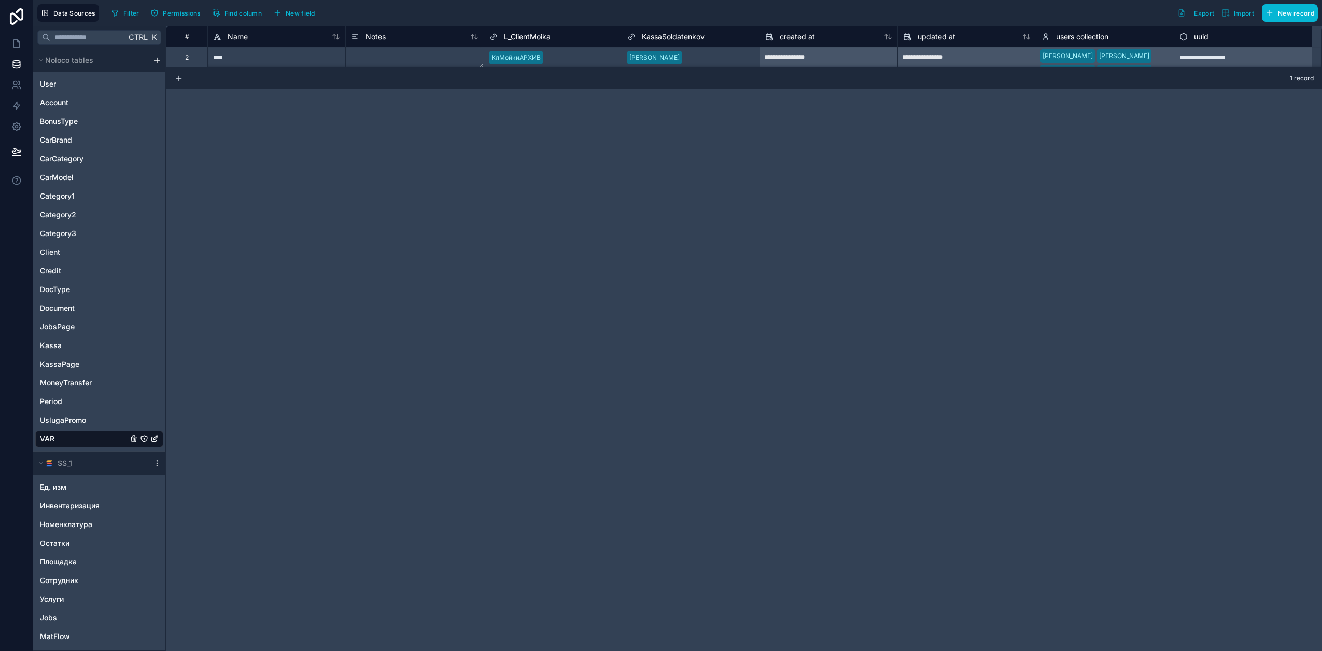
click at [543, 37] on span "L_ClientMoika" at bounding box center [527, 37] width 47 height 10
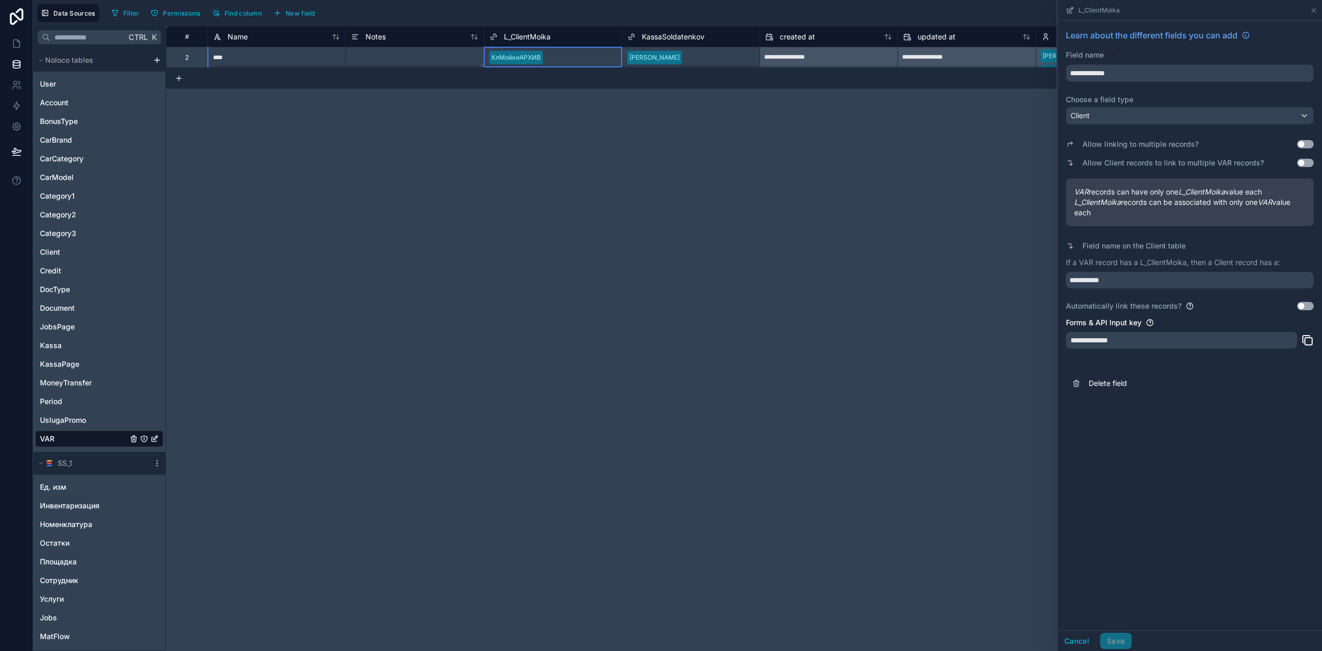
click at [549, 36] on span "L_ClientMoika" at bounding box center [527, 37] width 47 height 10
click at [1128, 379] on span "Delete field" at bounding box center [1163, 383] width 149 height 10
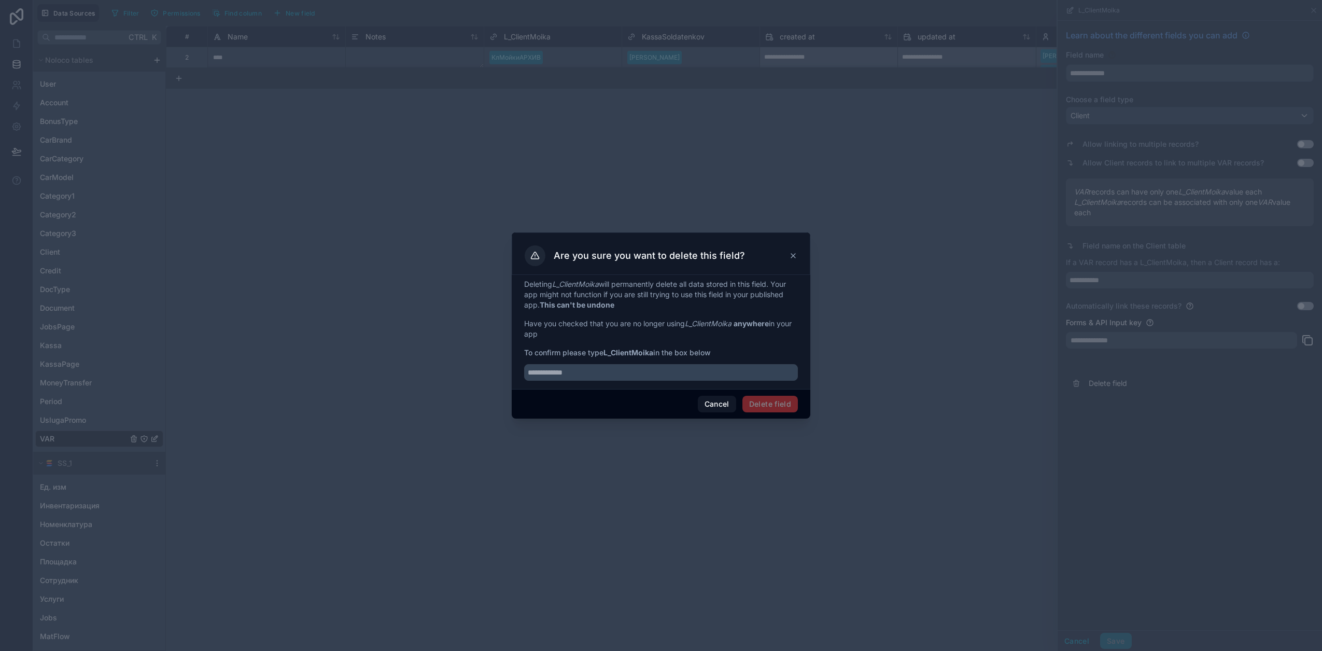
click at [649, 354] on strong "L_ClientMoika" at bounding box center [629, 352] width 50 height 9
copy span "L_ClientMoika"
click at [634, 370] on input "text" at bounding box center [661, 372] width 274 height 17
paste input "**********"
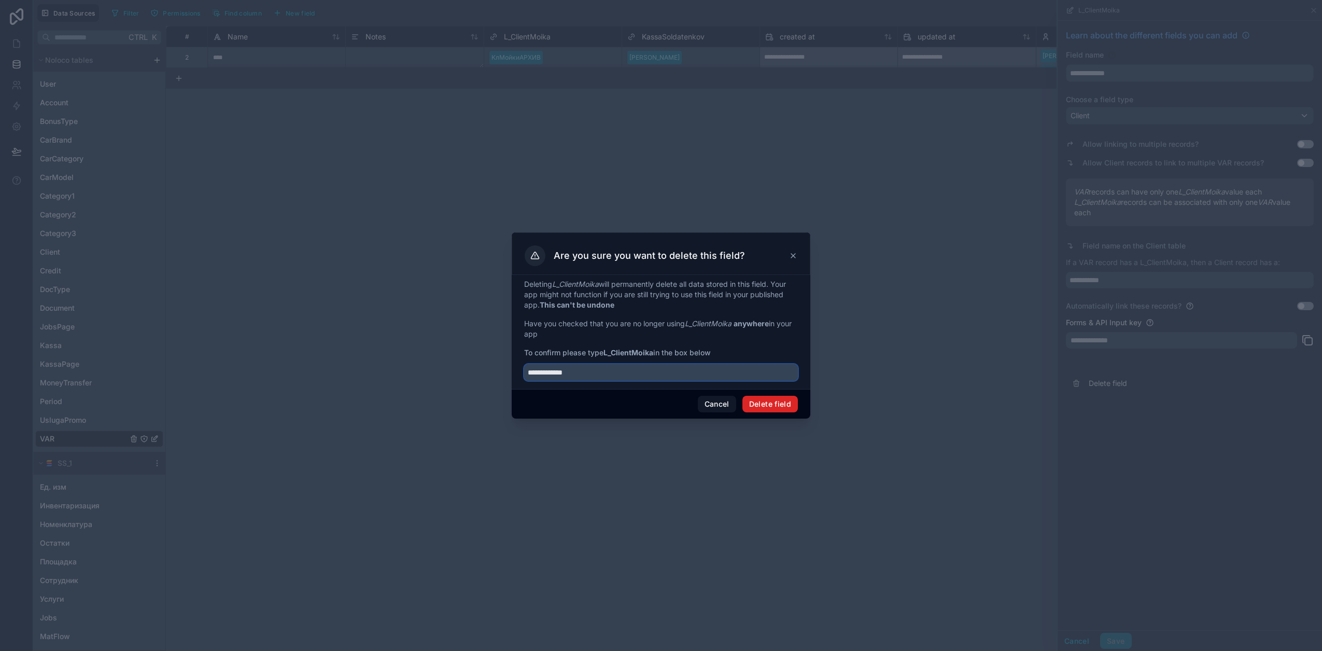
type input "**********"
click at [787, 403] on button "Delete field" at bounding box center [770, 404] width 55 height 17
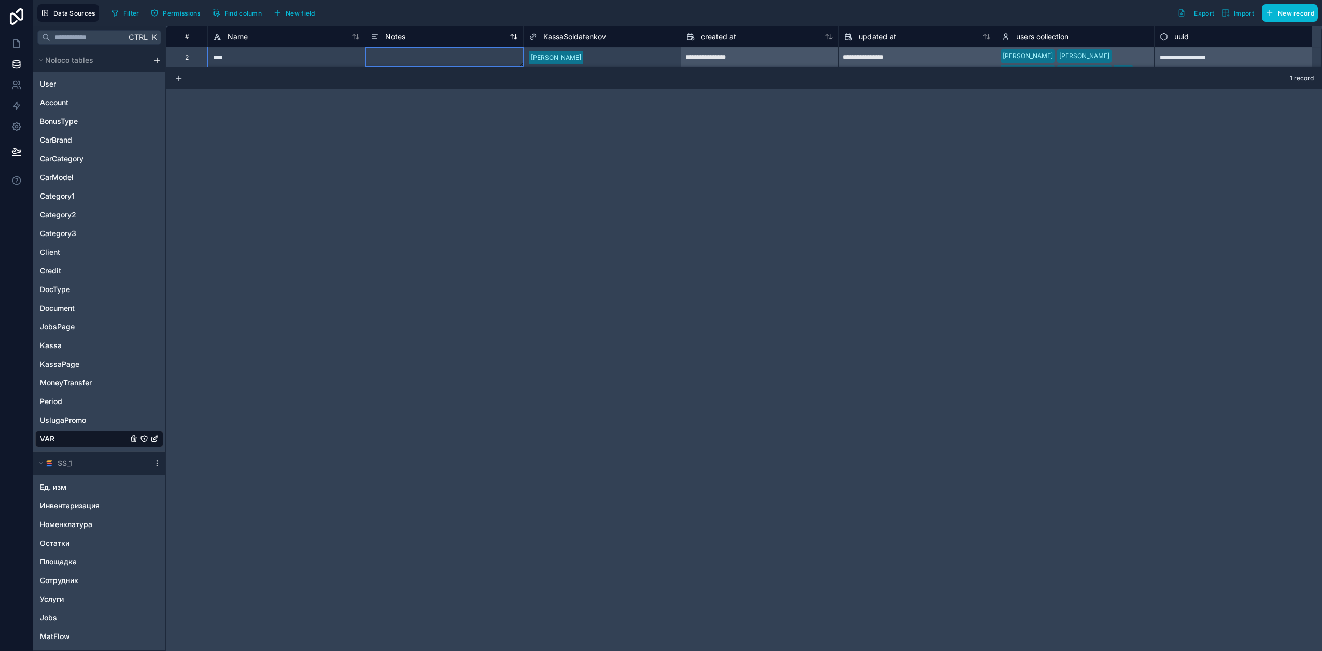
click at [409, 38] on div "Notes" at bounding box center [444, 37] width 147 height 12
click at [56, 250] on span "Client" at bounding box center [50, 252] width 20 height 10
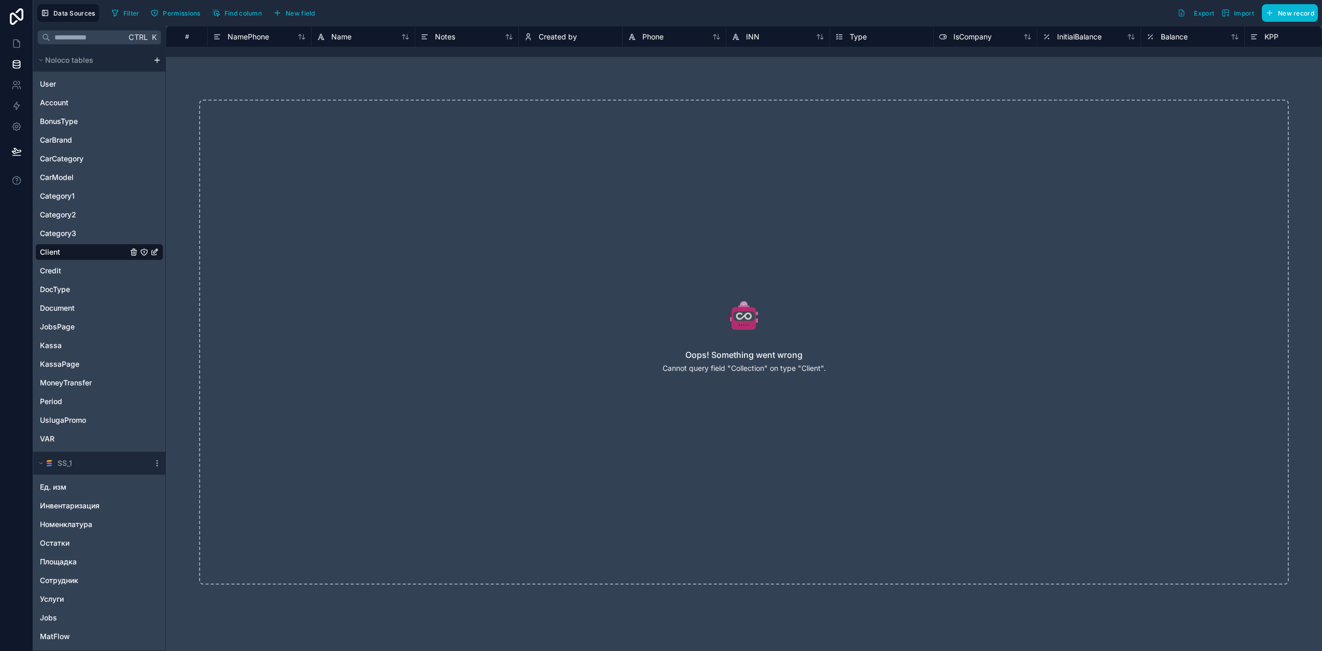
click at [710, 370] on p "Cannot query field "Collection" on type "Client"." at bounding box center [744, 368] width 163 height 10
click at [753, 372] on p "Cannot query field "Collection" on type "Client"." at bounding box center [744, 368] width 163 height 10
drag, startPoint x: 753, startPoint y: 372, endPoint x: 820, endPoint y: 372, distance: 66.9
click at [820, 372] on p "Cannot query field "Collection" on type "Client"." at bounding box center [744, 368] width 163 height 10
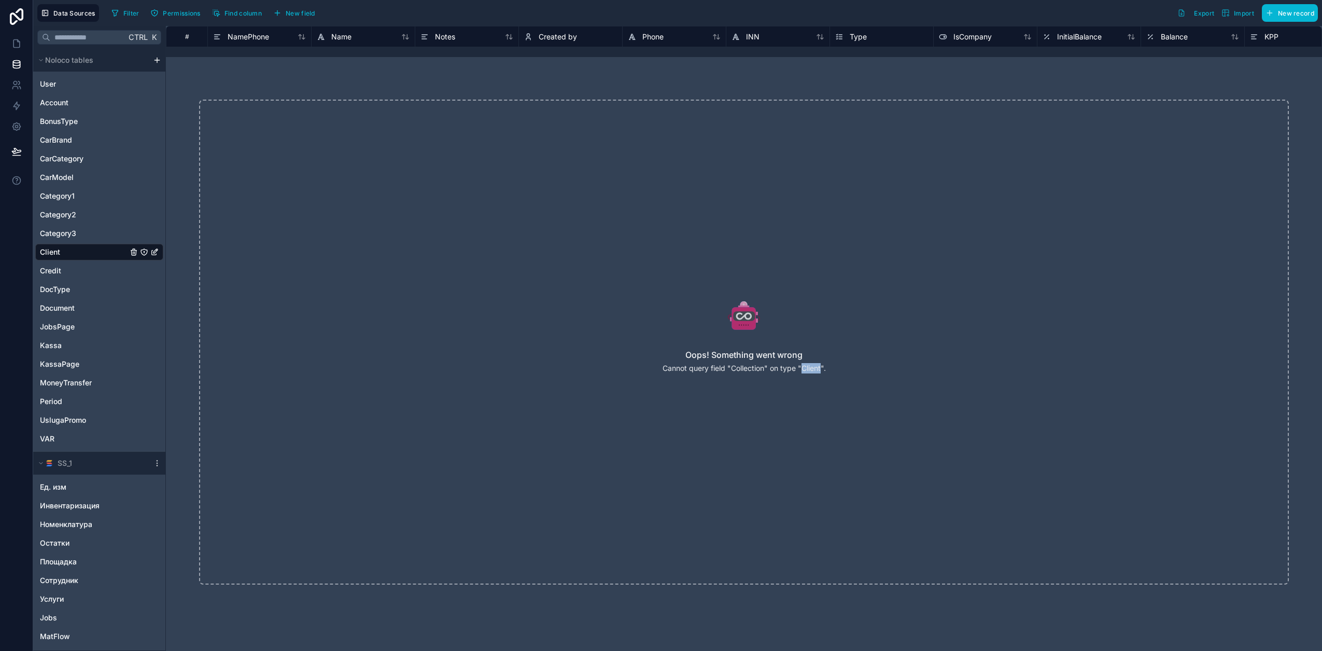
click at [820, 372] on p "Cannot query field "Collection" on type "Client"." at bounding box center [744, 368] width 163 height 10
drag, startPoint x: 820, startPoint y: 372, endPoint x: 716, endPoint y: 396, distance: 106.8
click at [716, 396] on div "Oops! Something went wrong Cannot query field "Collection" on type "Client"." at bounding box center [744, 342] width 1090 height 485
click at [226, 11] on span "Find column" at bounding box center [243, 13] width 37 height 8
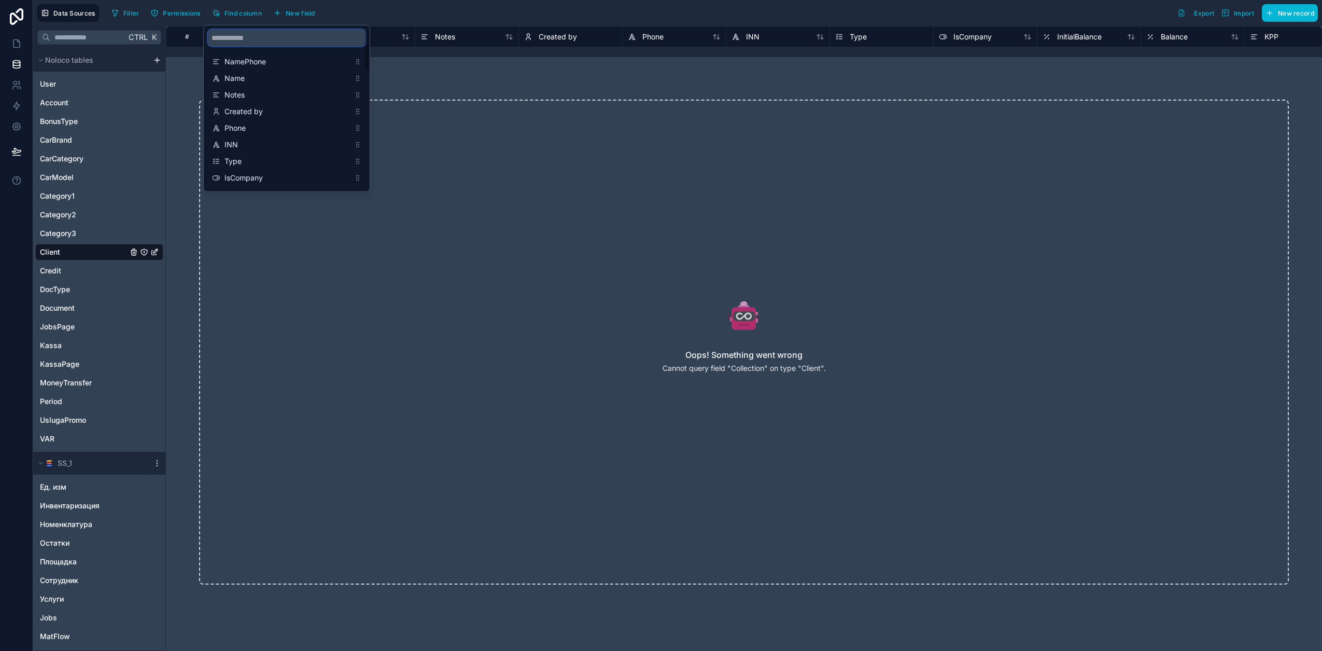
click at [251, 44] on input "scrollable content" at bounding box center [287, 38] width 158 height 17
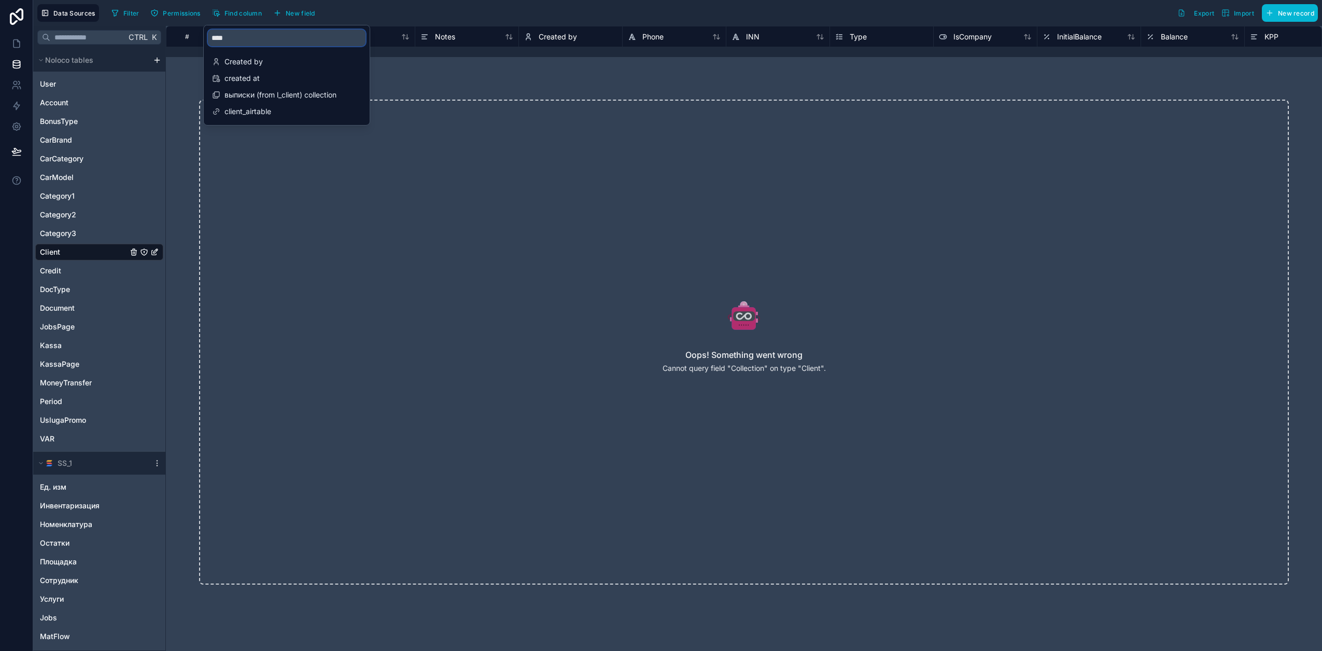
type input "*****"
click at [864, 35] on span "Type" at bounding box center [858, 37] width 17 height 10
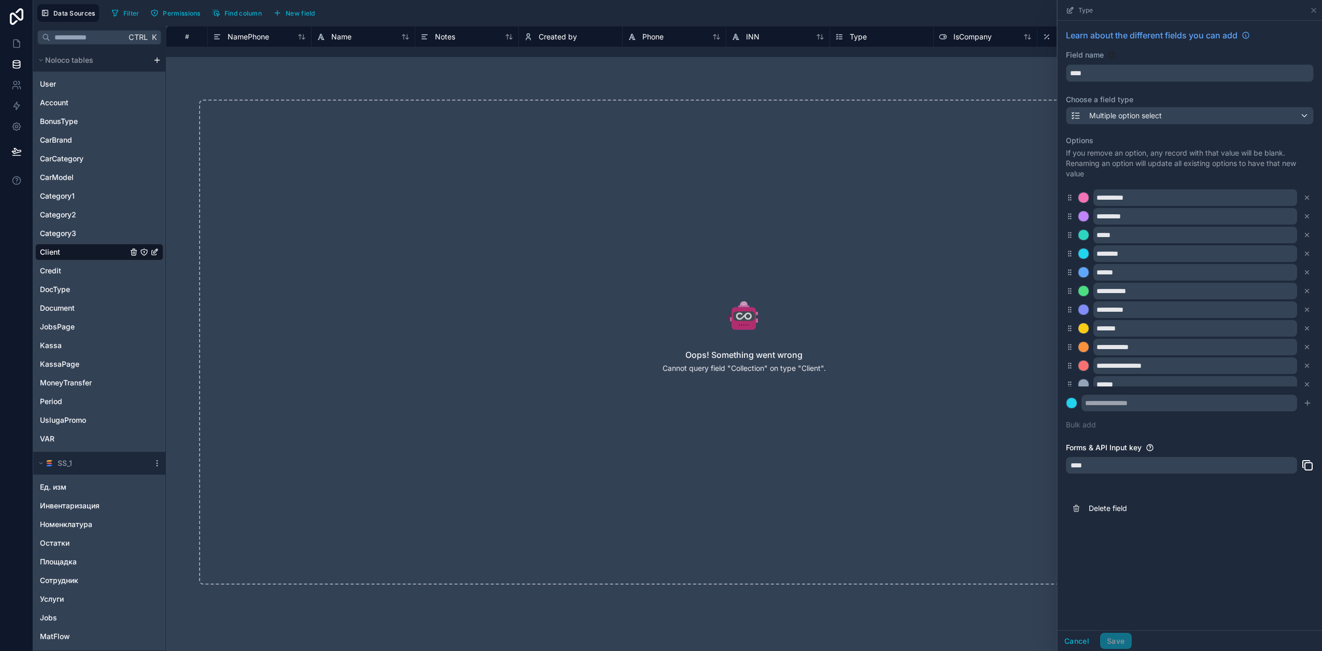
click at [707, 254] on div "Oops! Something went wrong Cannot query field "Collection" on type "Client"." at bounding box center [744, 342] width 1090 height 485
click at [873, 321] on icon at bounding box center [744, 315] width 1038 height 33
click at [1079, 640] on button "Cancel" at bounding box center [1077, 641] width 38 height 17
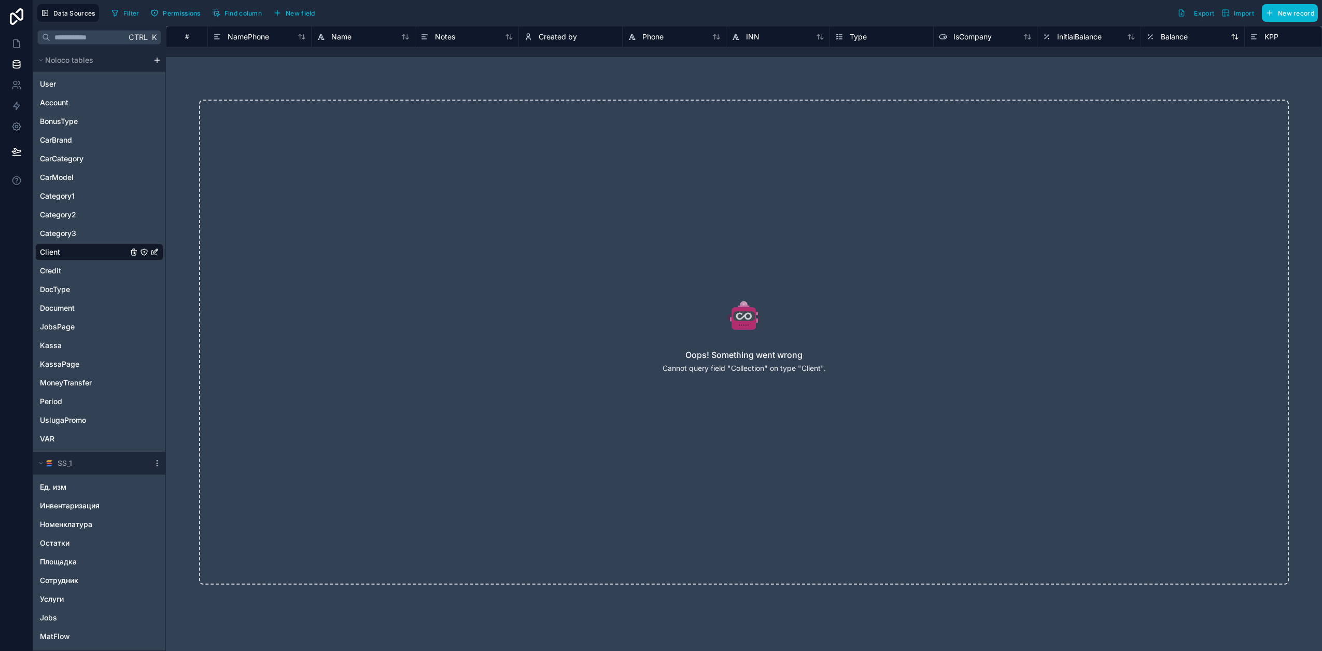
click at [1181, 37] on span "Balance" at bounding box center [1174, 37] width 27 height 10
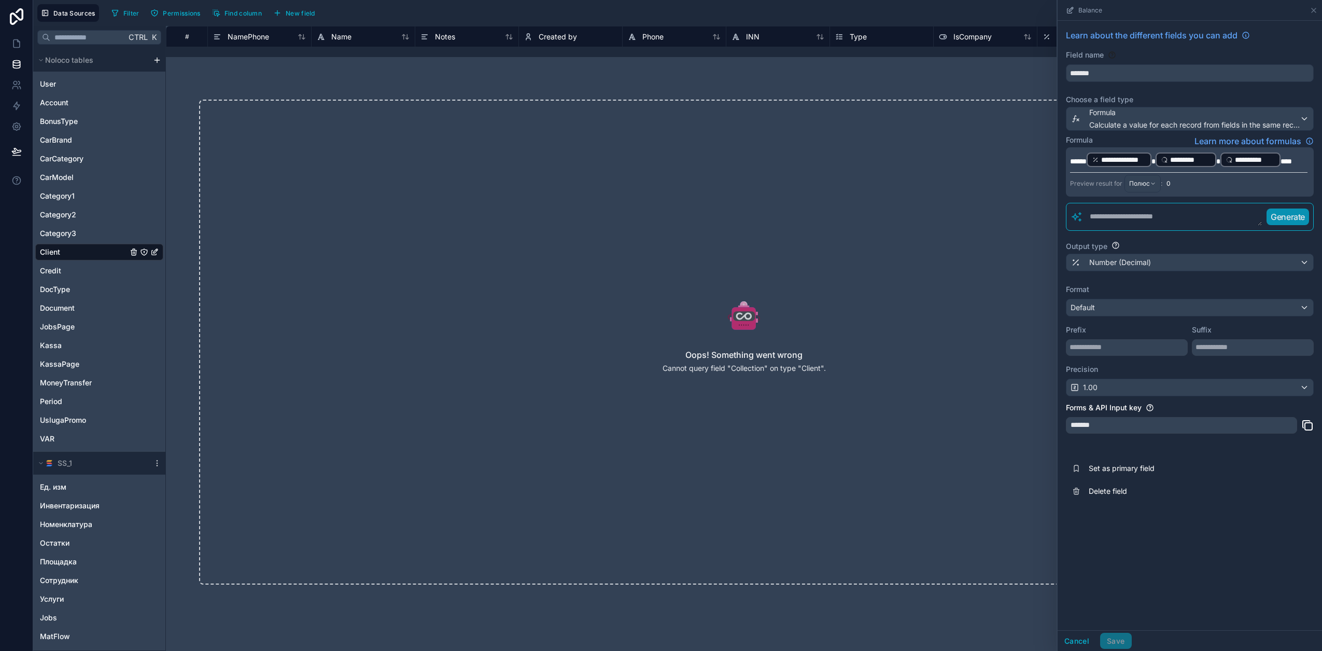
click at [1003, 18] on div "Filter Permissions Find column New field Export Import New record" at bounding box center [712, 13] width 1211 height 18
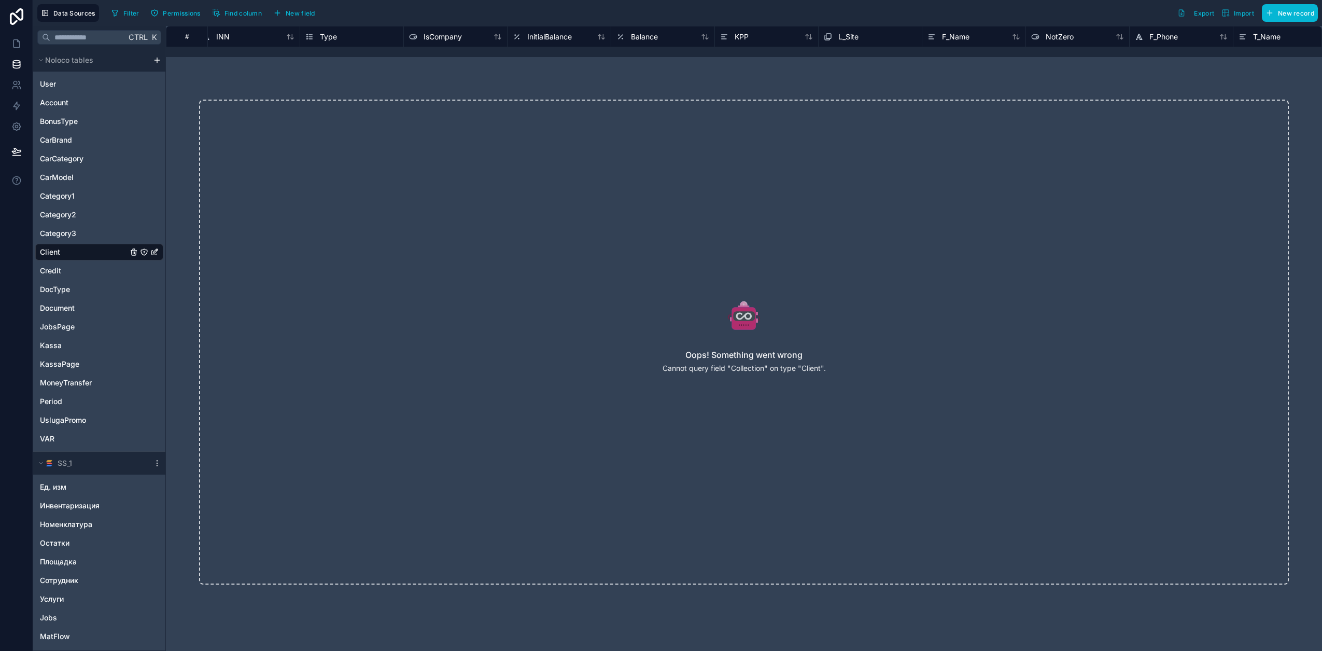
scroll to position [0, 560]
click at [223, 12] on button "Find column" at bounding box center [236, 13] width 57 height 16
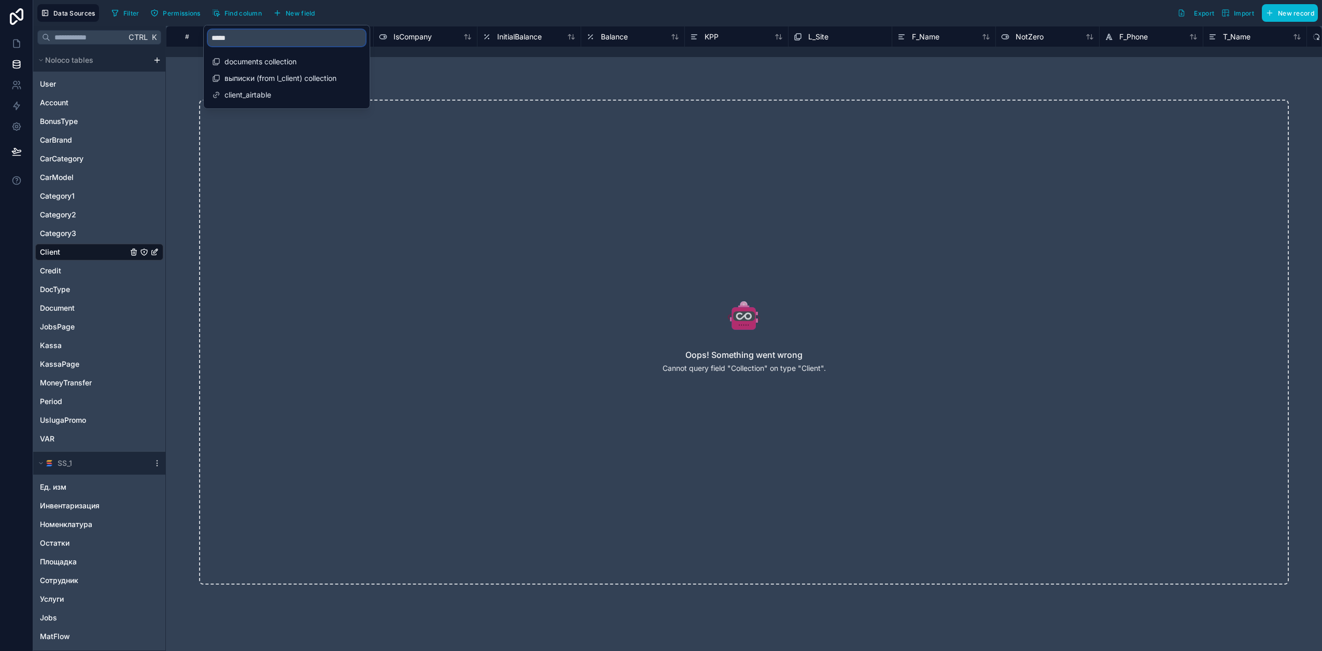
click at [263, 38] on input "*****" at bounding box center [287, 38] width 158 height 17
type input "*****"
click at [295, 61] on span "BonusSumNext" at bounding box center [287, 62] width 125 height 10
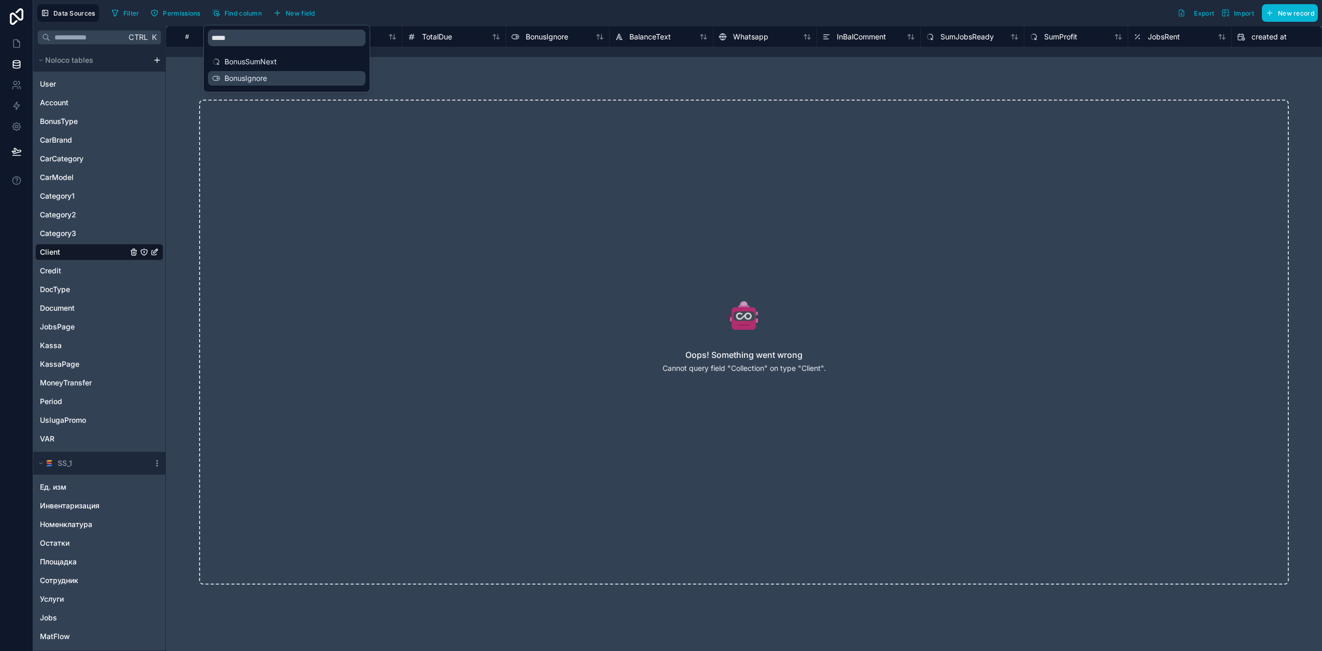
scroll to position [0, 2281]
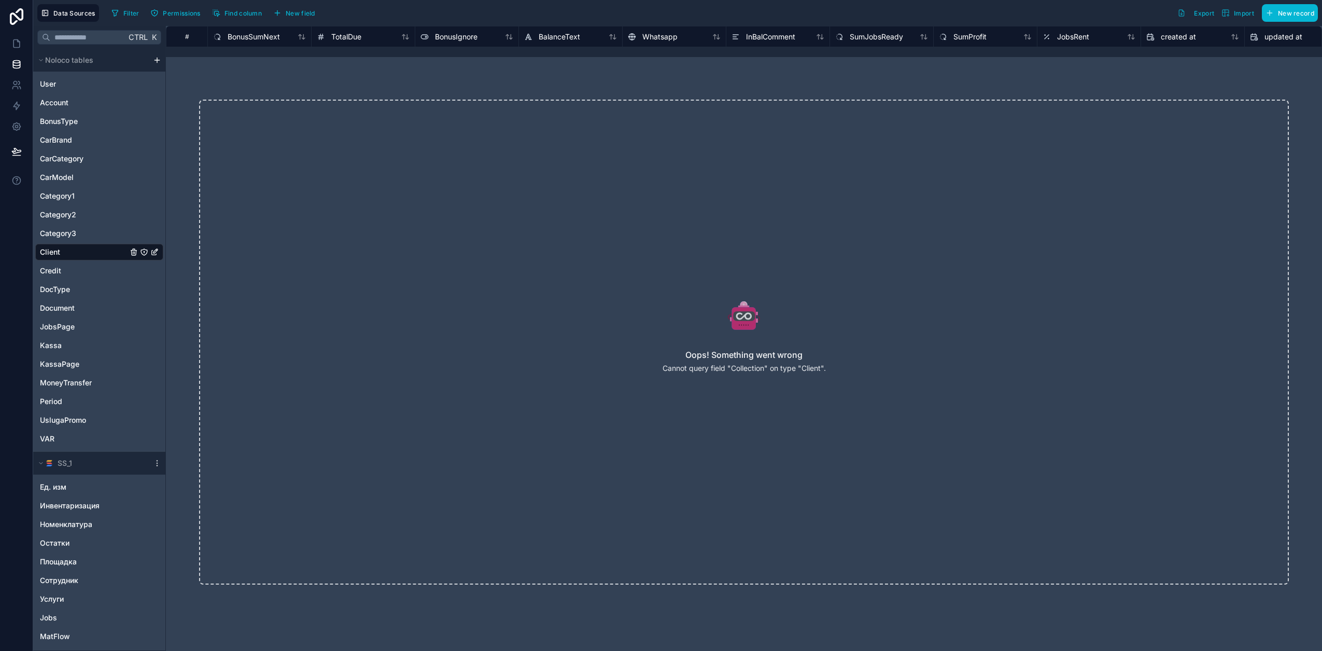
click at [732, 9] on div "Filter Permissions Find column New field Export Import New record" at bounding box center [712, 13] width 1211 height 18
click at [650, 36] on span "Whatsapp" at bounding box center [659, 37] width 35 height 10
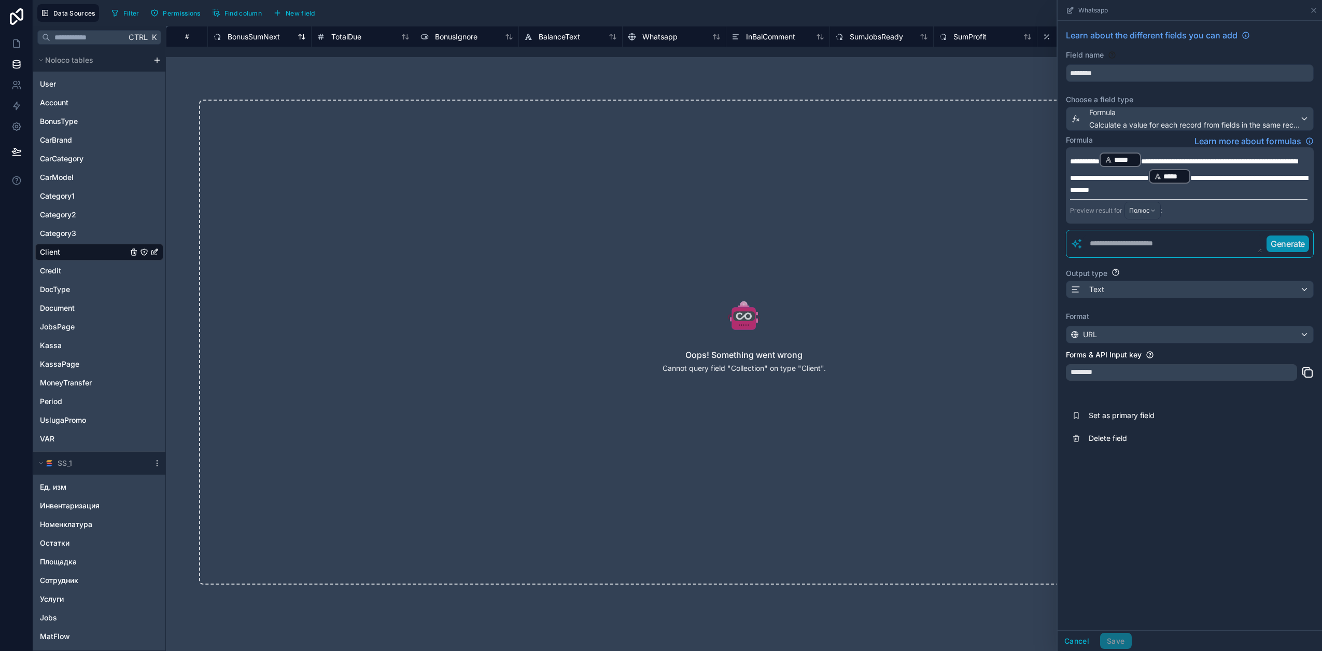
click at [260, 33] on span "BonusSumNext" at bounding box center [254, 37] width 52 height 10
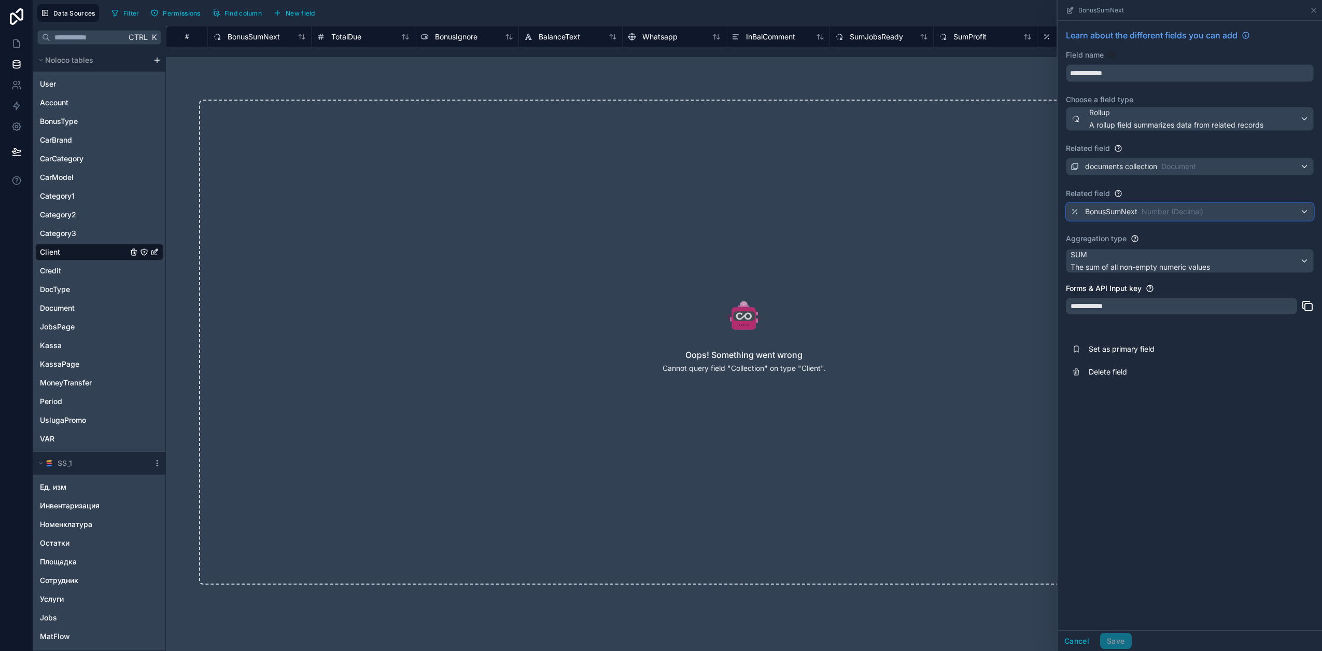
click at [1176, 210] on span "Number (Decimal)" at bounding box center [1173, 211] width 62 height 10
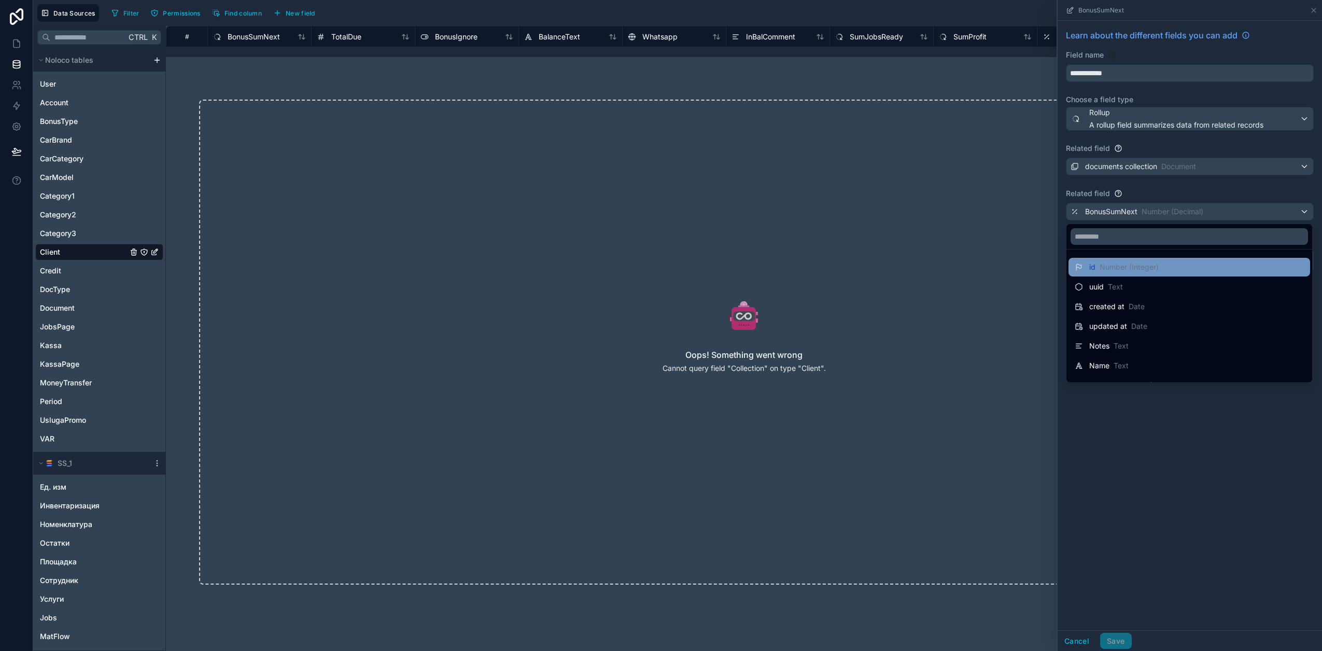
click at [1138, 273] on div "id Number (Integer)" at bounding box center [1117, 267] width 84 height 12
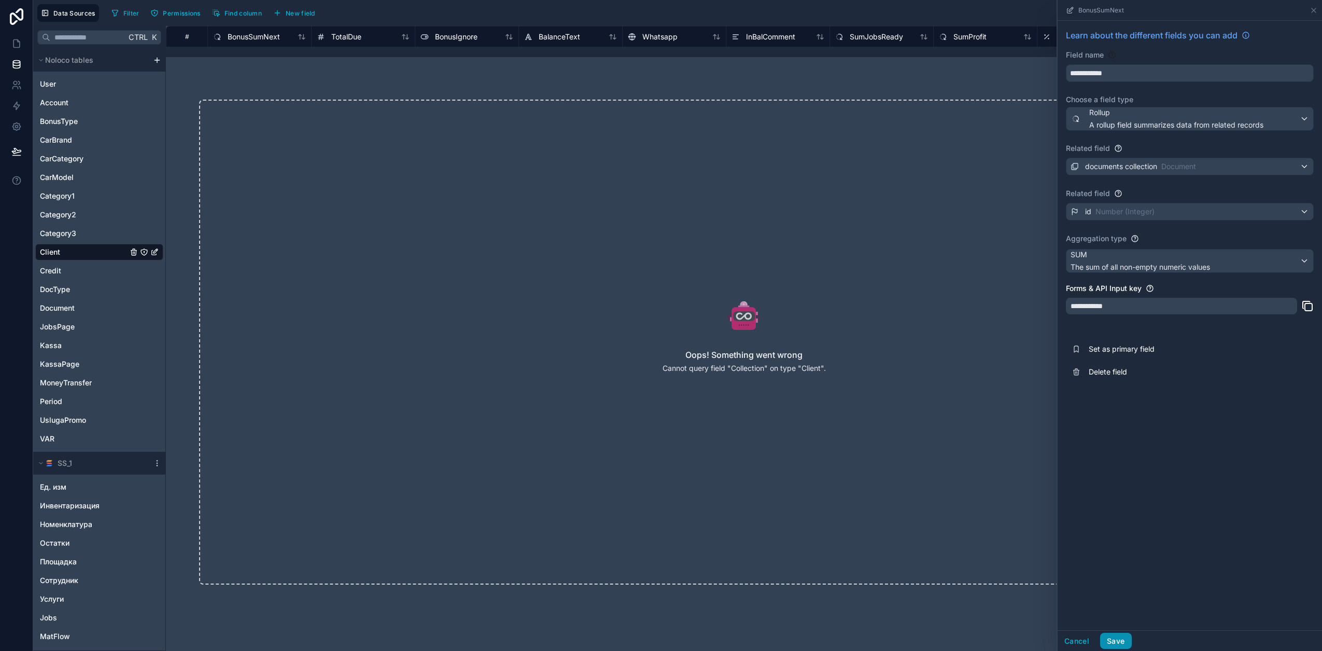
click at [1123, 640] on button "Save" at bounding box center [1115, 641] width 31 height 17
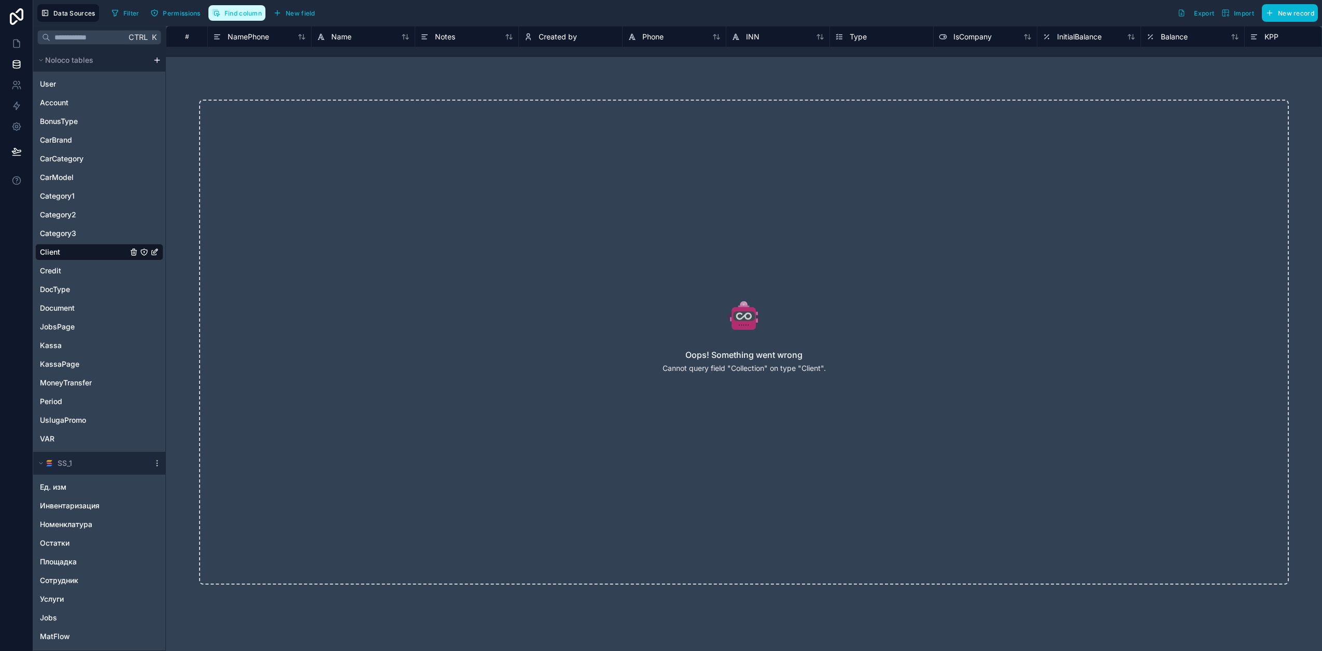
click at [254, 10] on span "Find column" at bounding box center [243, 13] width 37 height 8
click at [293, 63] on span "BonusSumNext" at bounding box center [287, 62] width 125 height 10
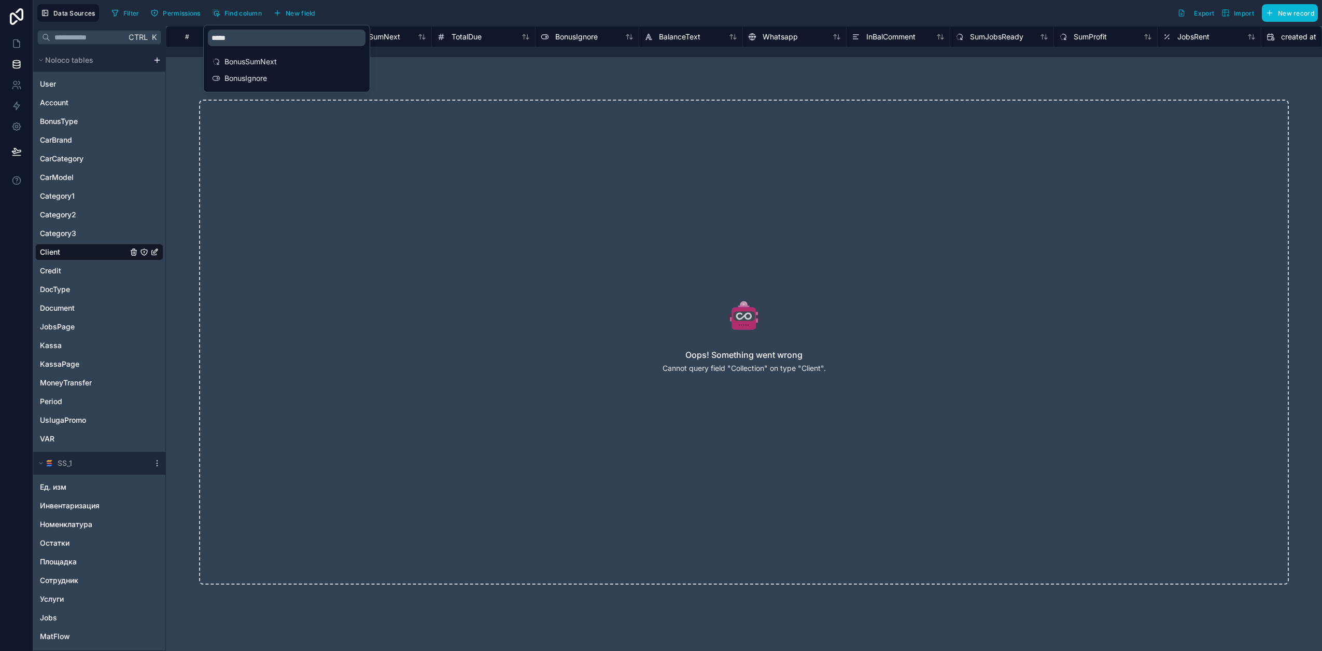
scroll to position [0, 2281]
click at [731, 10] on div "Filter Permissions Find column New field Export Import New record" at bounding box center [712, 13] width 1211 height 18
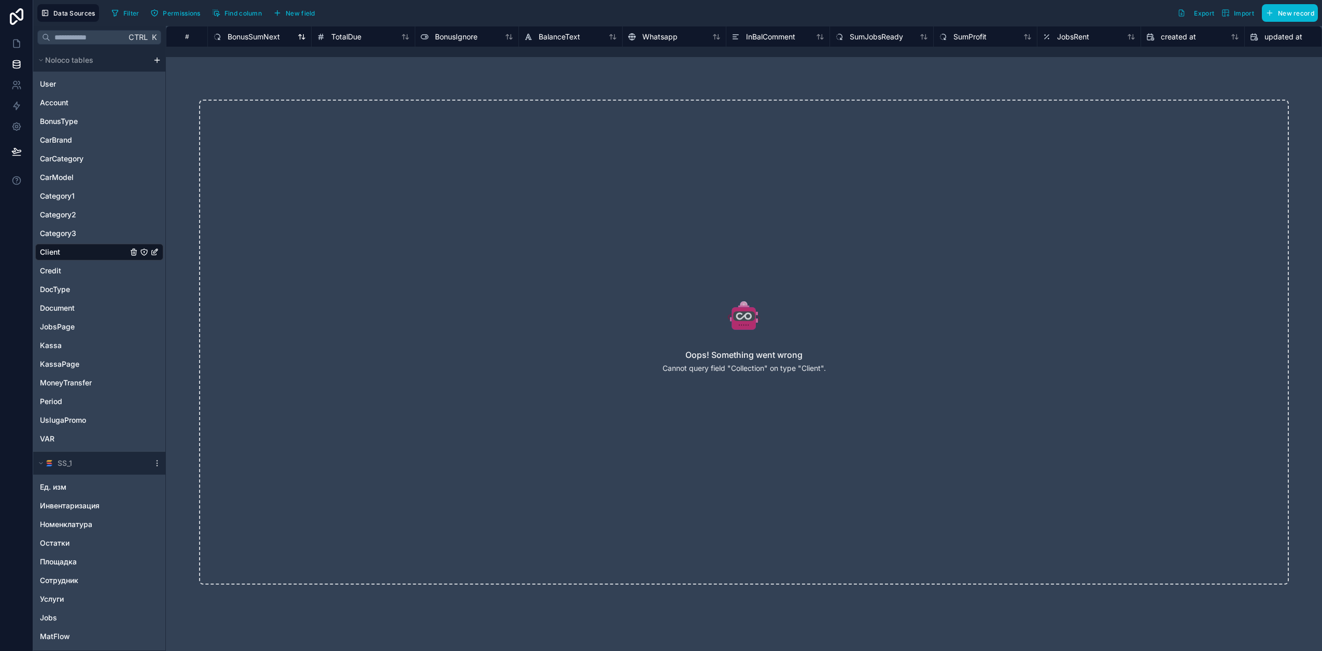
click at [257, 35] on span "BonusSumNext" at bounding box center [254, 37] width 52 height 10
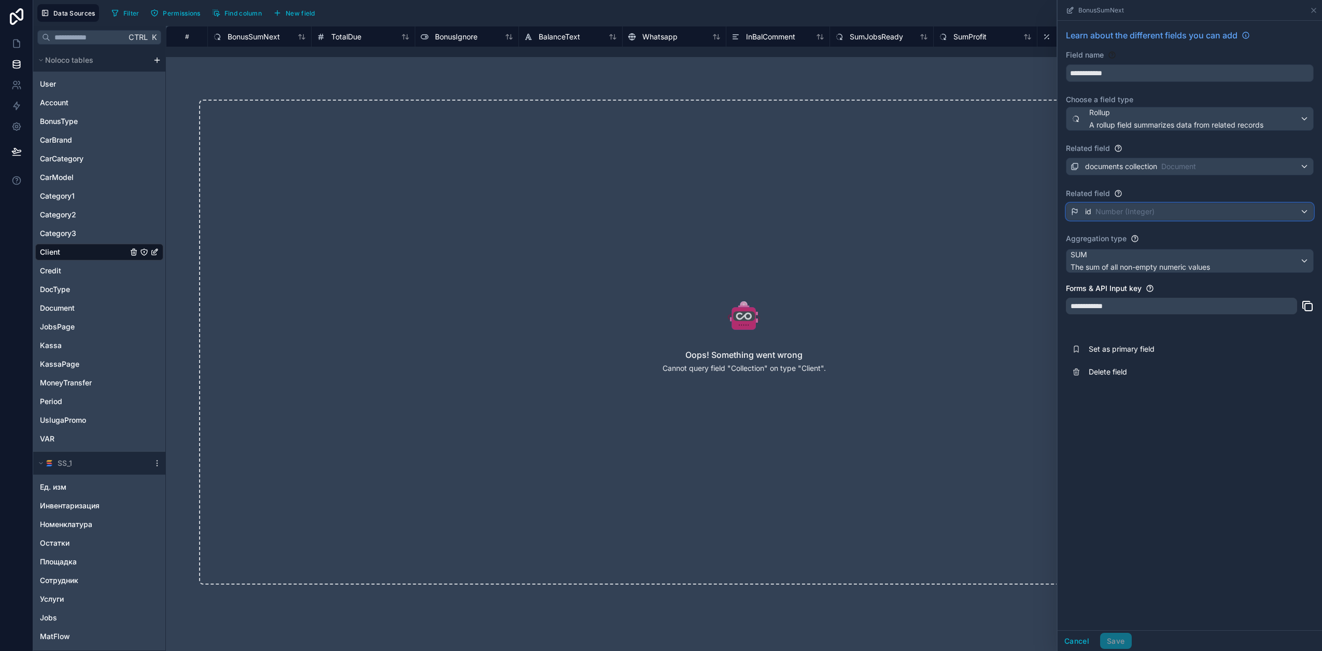
click at [1143, 209] on span "Number (Integer)" at bounding box center [1125, 211] width 59 height 10
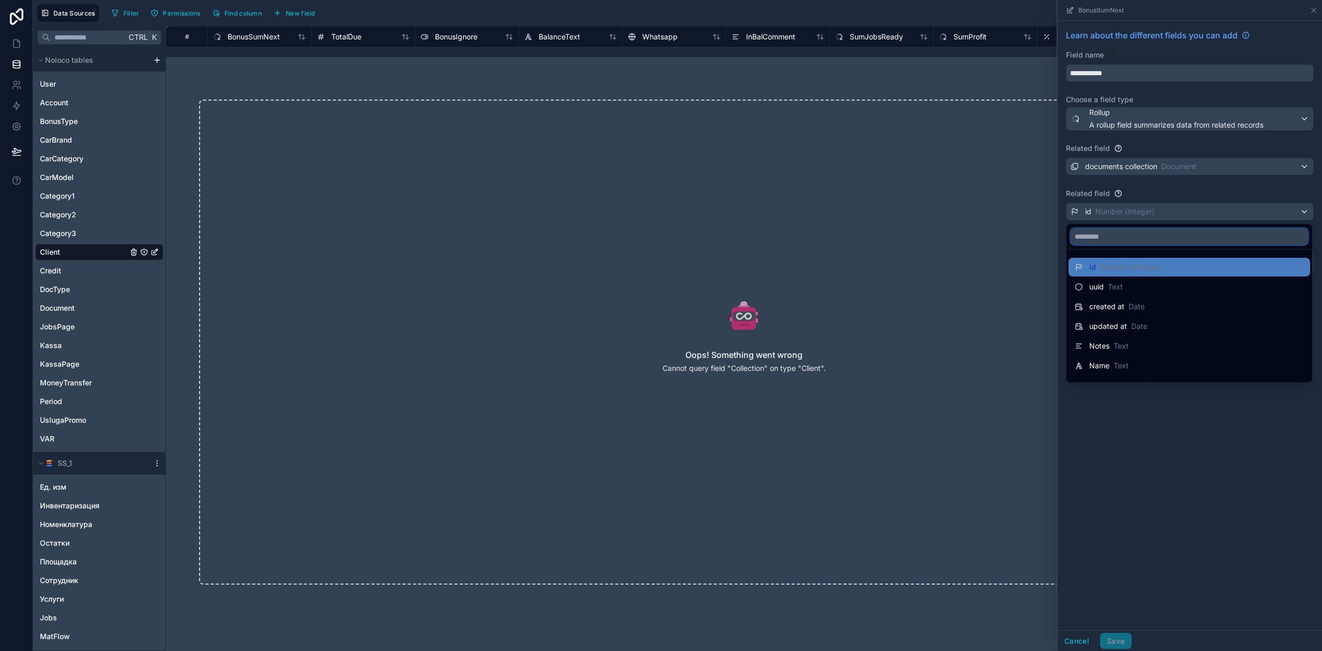
click at [1125, 232] on input "text" at bounding box center [1189, 236] width 237 height 17
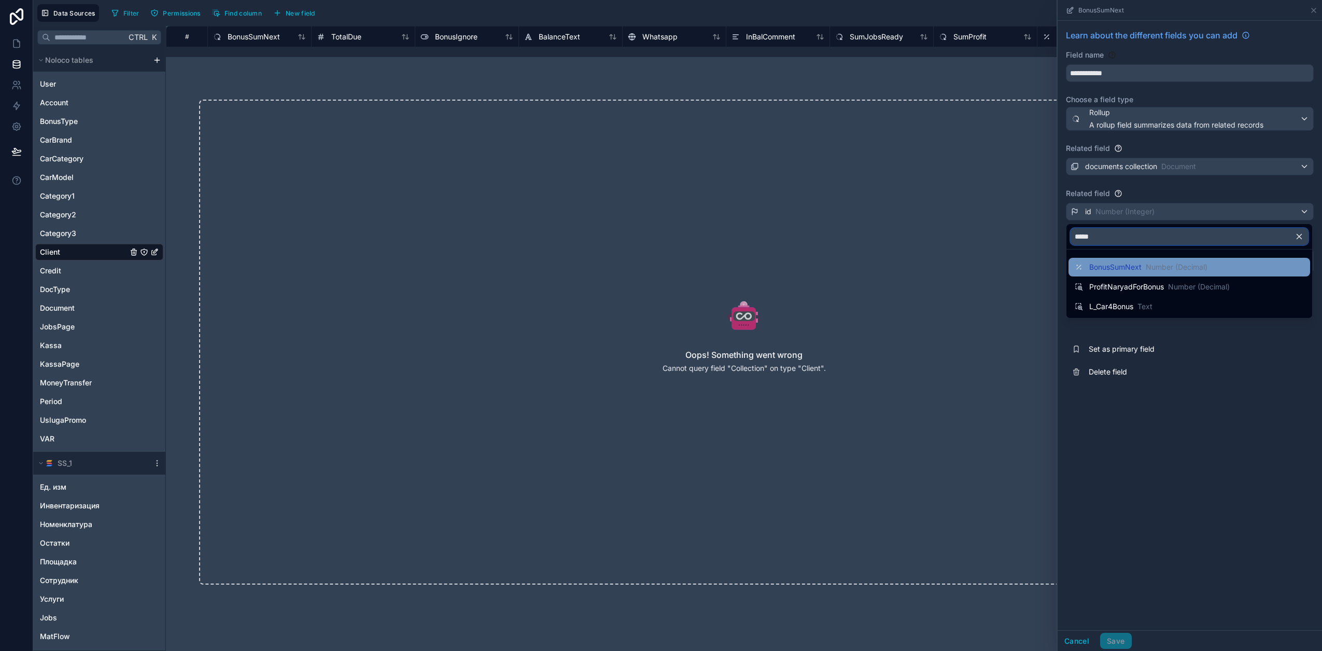
type input "*****"
click at [1129, 261] on div "BonusSumNext Number (Decimal)" at bounding box center [1141, 267] width 133 height 12
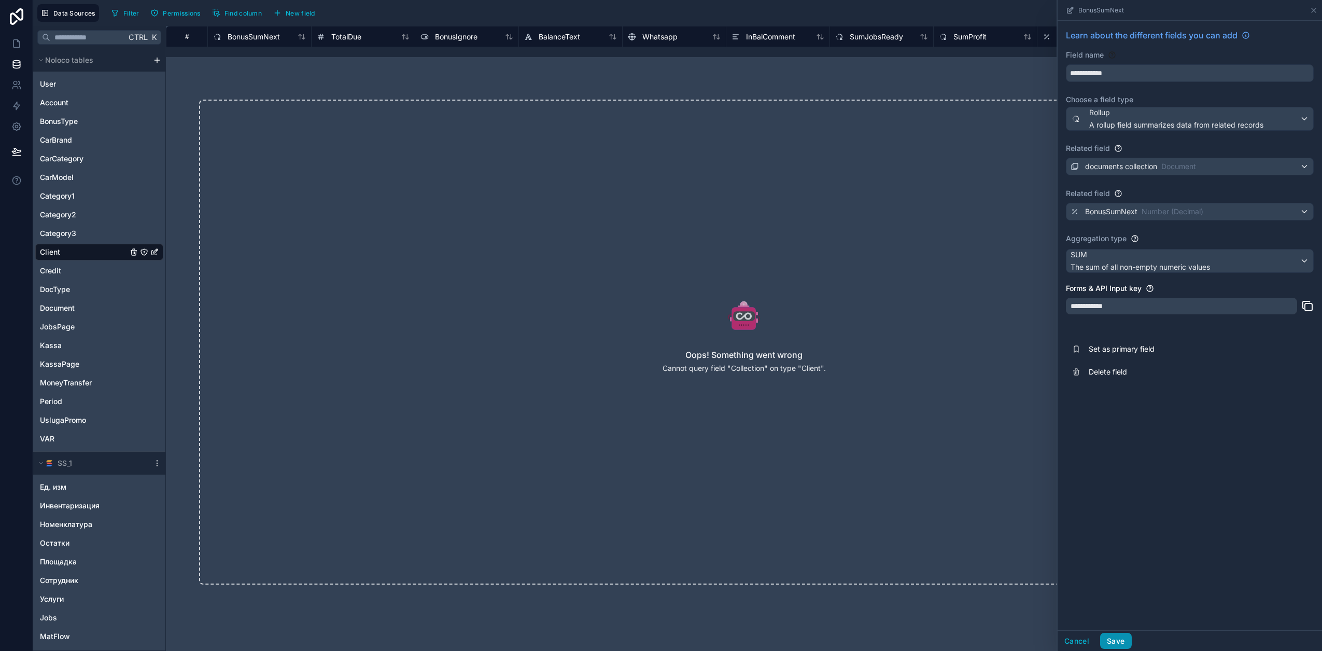
click at [1118, 637] on button "Save" at bounding box center [1115, 641] width 31 height 17
click at [11, 40] on icon at bounding box center [16, 43] width 10 height 10
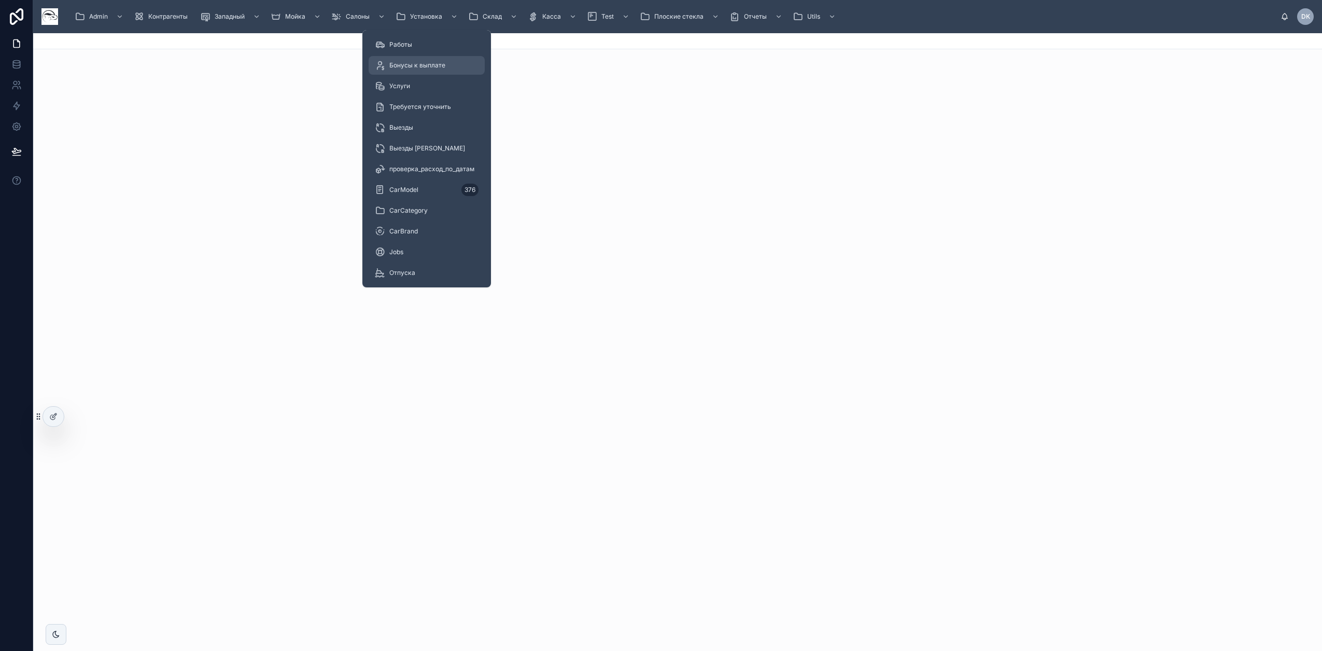
click at [432, 58] on div "Бонусы к выплате" at bounding box center [427, 65] width 104 height 17
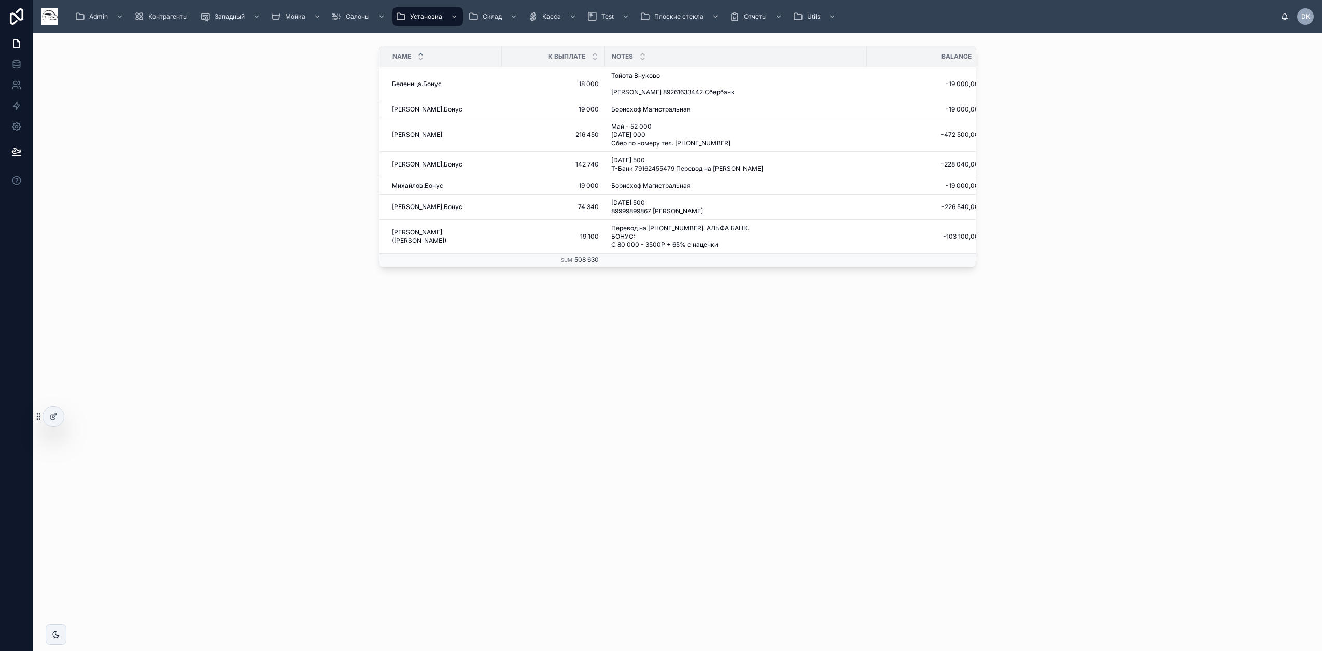
click at [795, 447] on div "Name К Выплате Notes Balance Беленица.Бонус Беленица.Бонус 18 000 18 000 Тойота…" at bounding box center [677, 342] width 1289 height 618
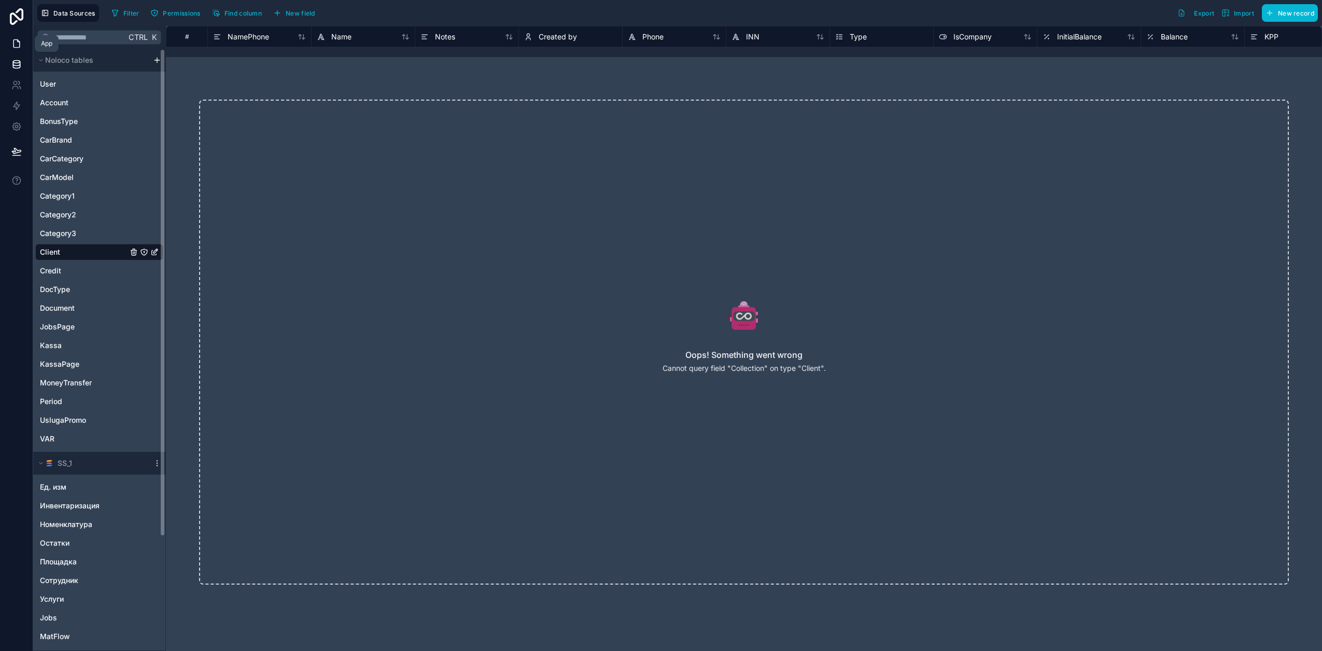
click at [10, 45] on link at bounding box center [16, 43] width 33 height 21
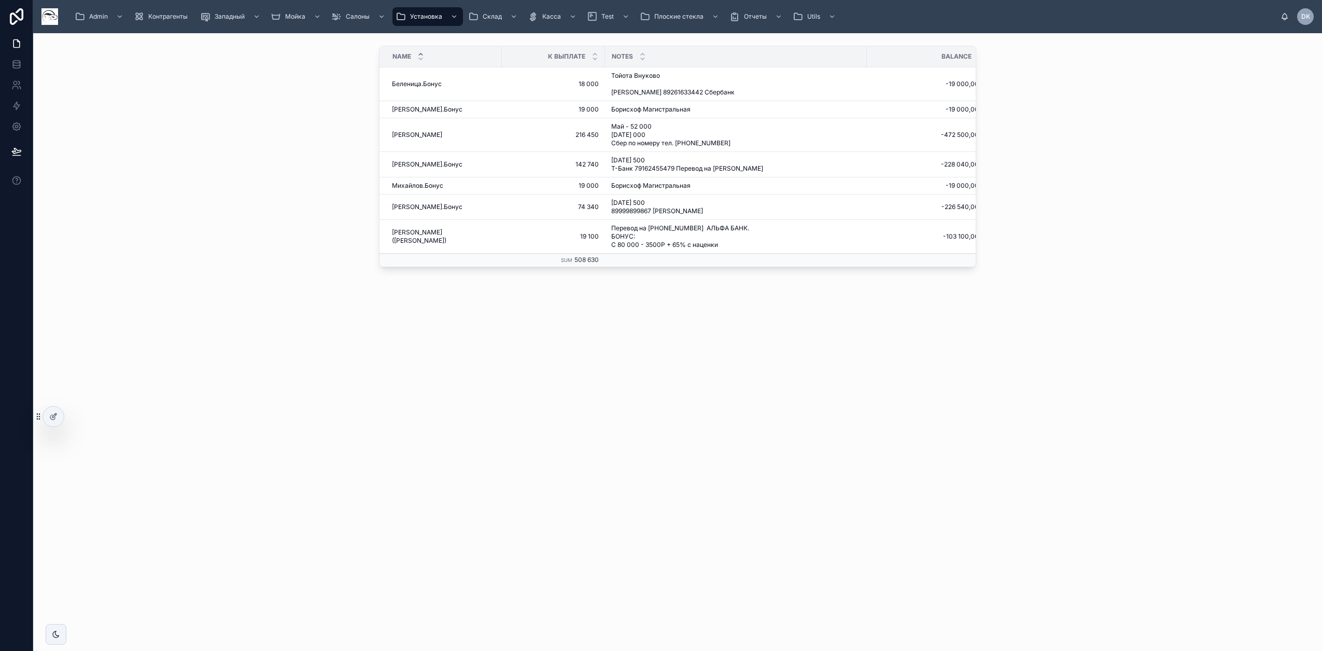
drag, startPoint x: 237, startPoint y: 164, endPoint x: 244, endPoint y: 165, distance: 7.3
click at [237, 165] on div "Name К Выплате Notes Balance Беленица.Бонус Беленица.Бонус 18 000 18 000 Тойота…" at bounding box center [677, 158] width 1272 height 234
click at [16, 63] on icon at bounding box center [16, 62] width 7 height 3
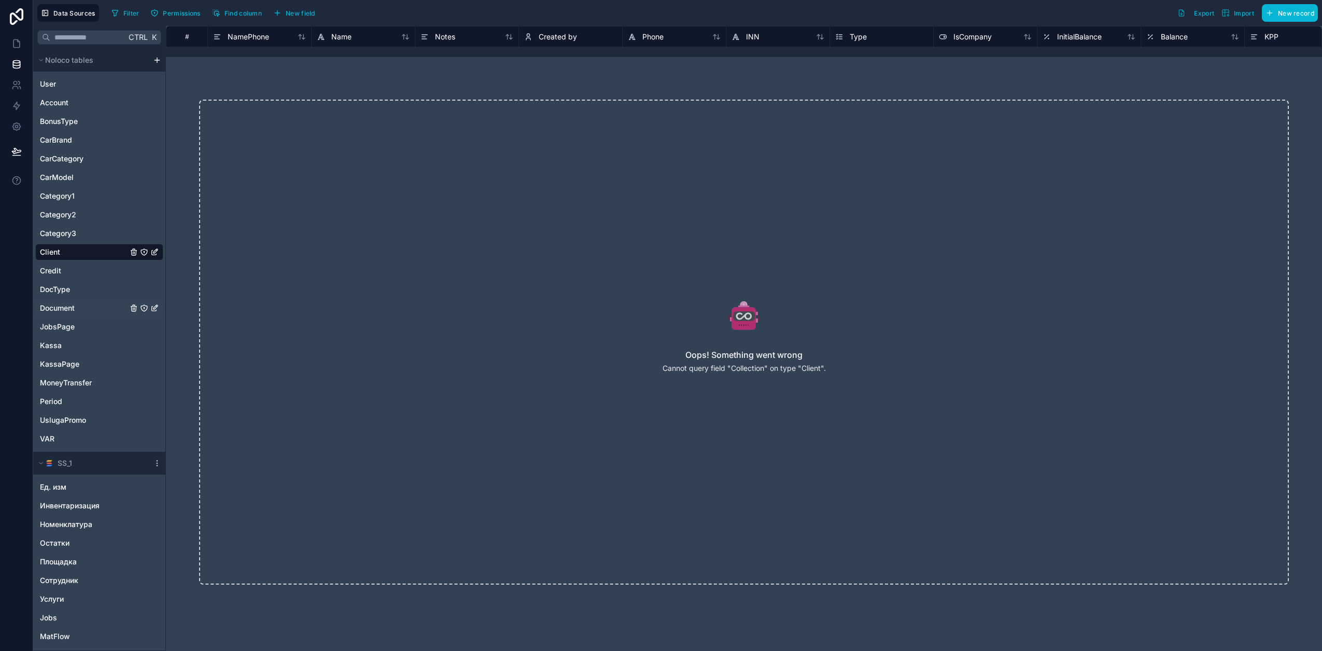
click at [54, 309] on span "Document" at bounding box center [57, 308] width 35 height 10
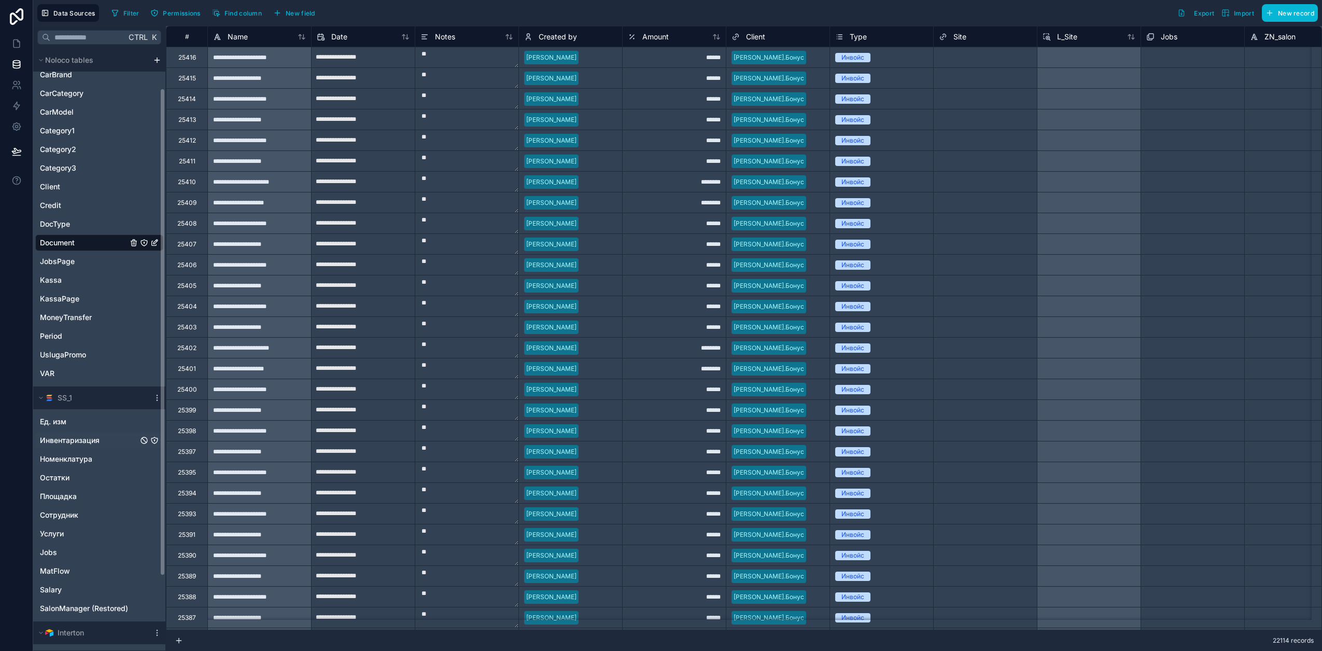
scroll to position [141, 0]
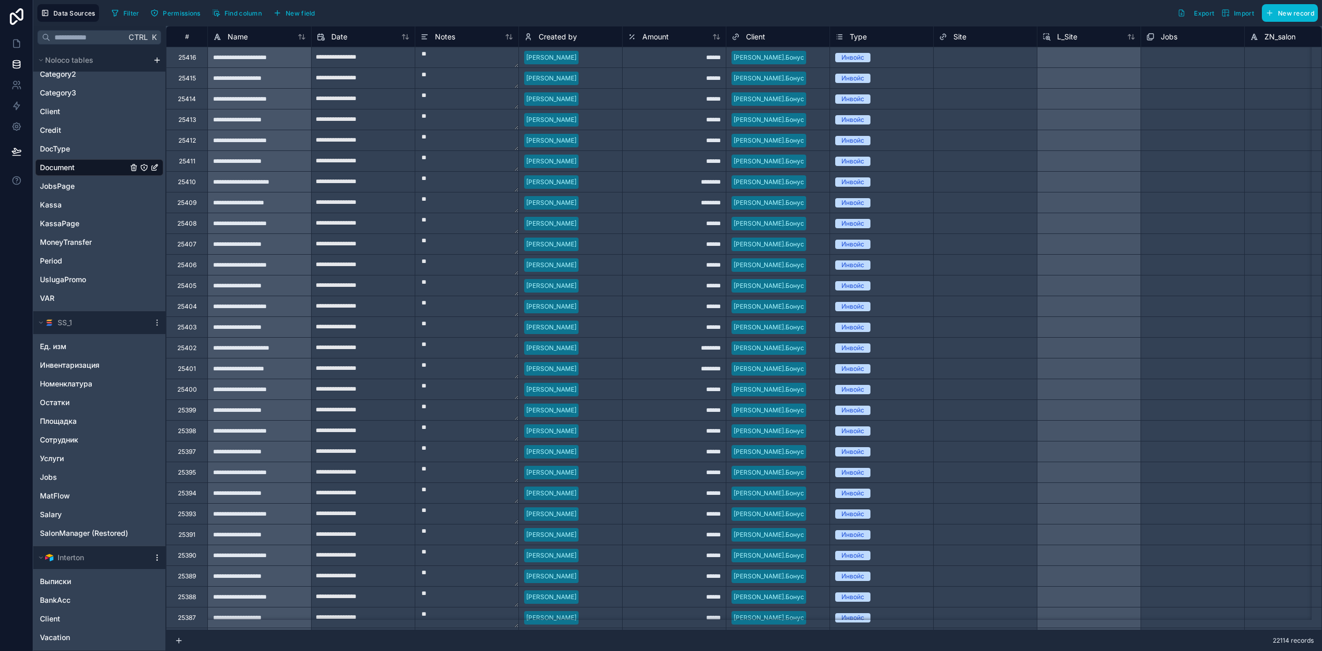
click at [156, 558] on icon "scrollable content" at bounding box center [157, 557] width 8 height 8
click at [191, 495] on button "Queue schema sync" at bounding box center [214, 501] width 124 height 17
click at [191, 485] on span "Queue data sync" at bounding box center [210, 484] width 75 height 8
click at [156, 322] on icon "scrollable content" at bounding box center [157, 322] width 8 height 8
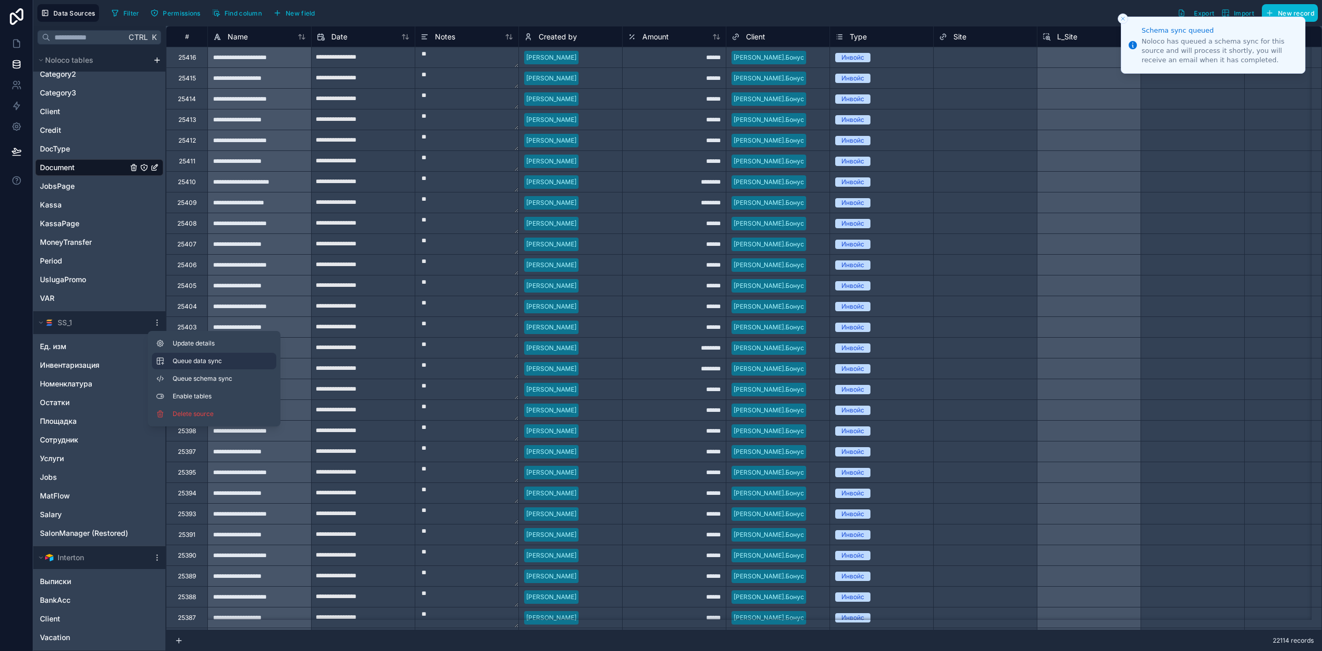
drag, startPoint x: 232, startPoint y: 376, endPoint x: 232, endPoint y: 369, distance: 7.3
click at [233, 373] on button "Queue schema sync" at bounding box center [214, 378] width 124 height 17
click at [226, 357] on span "Queue data sync" at bounding box center [210, 361] width 75 height 8
click at [81, 164] on div "Document" at bounding box center [99, 167] width 128 height 17
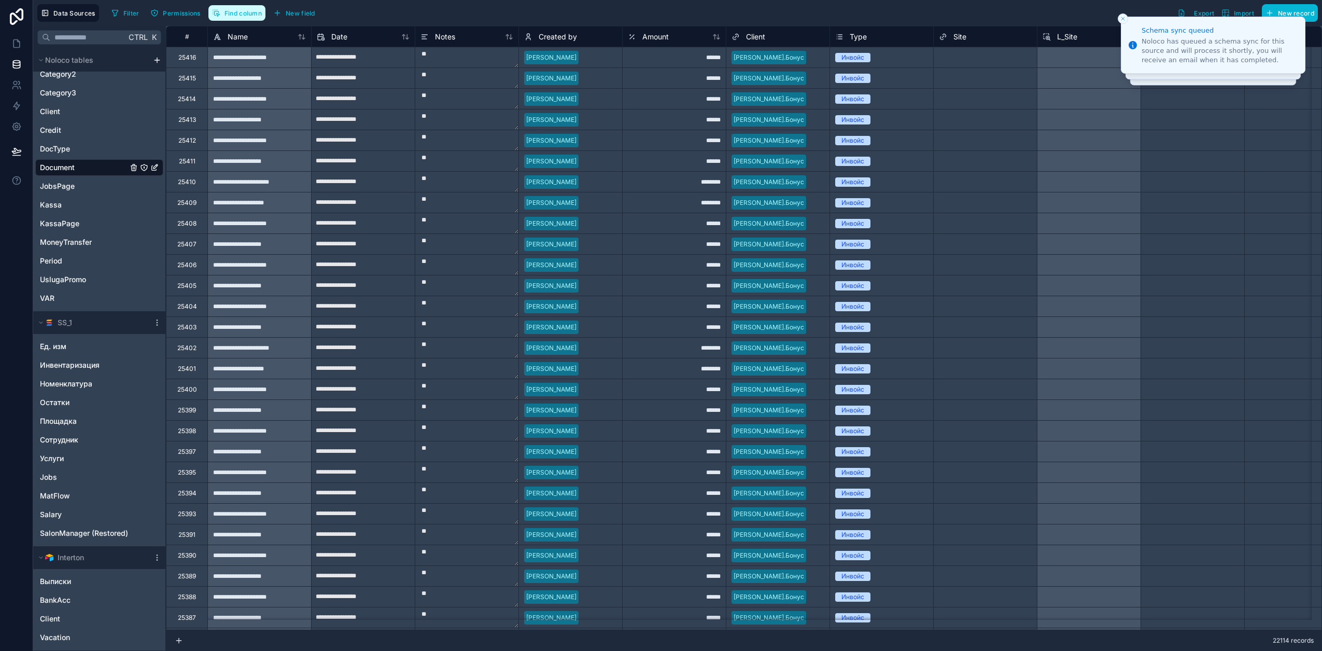
click at [235, 10] on span "Find column" at bounding box center [243, 13] width 37 height 8
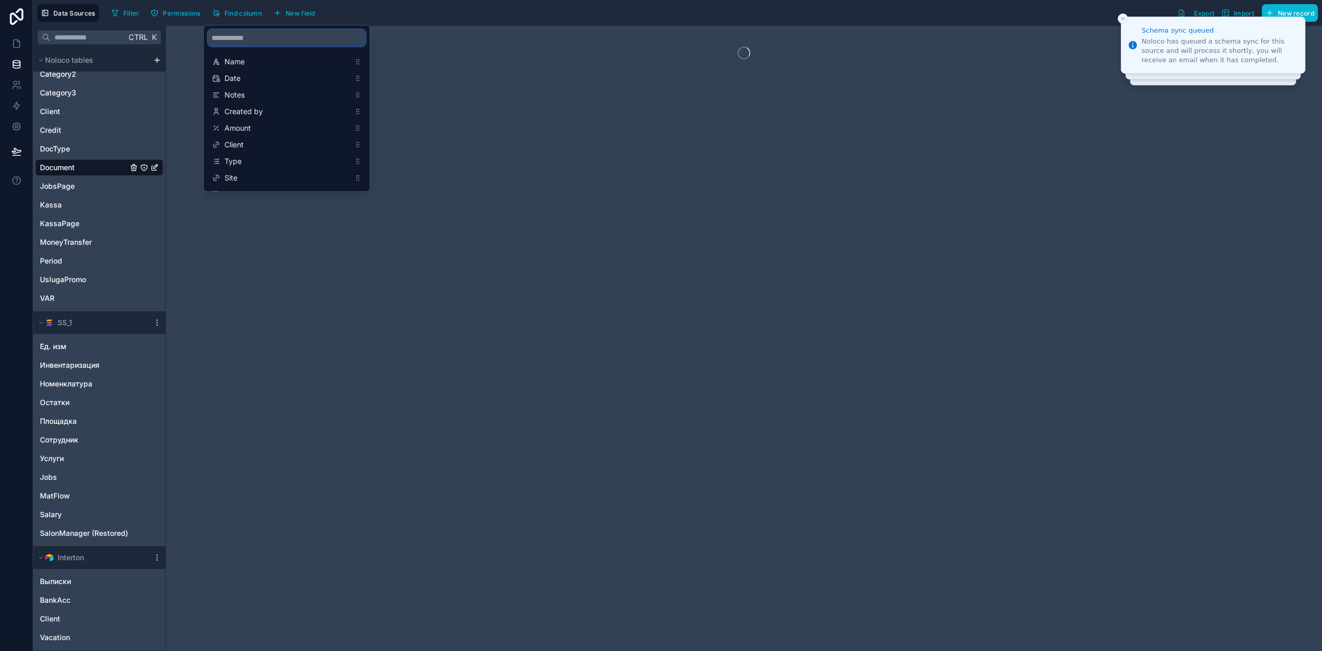
click at [268, 35] on input "scrollable content" at bounding box center [287, 38] width 158 height 17
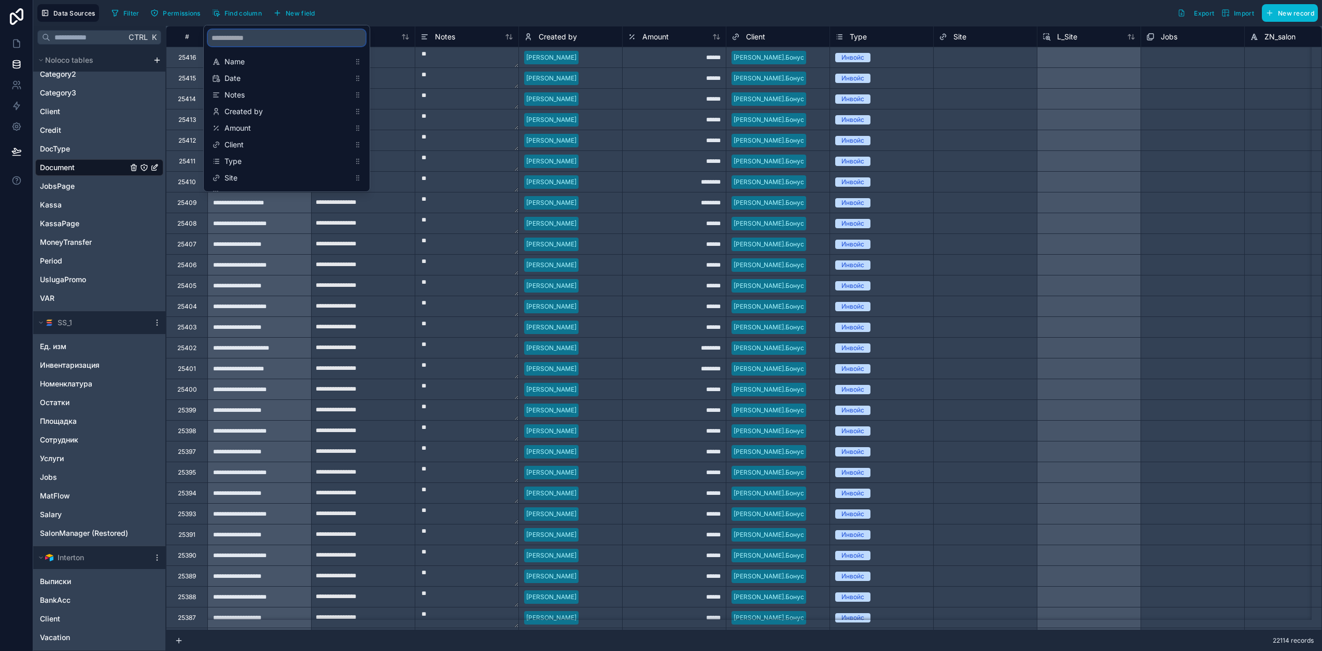
click at [265, 44] on input "scrollable content" at bounding box center [287, 38] width 158 height 17
click at [287, 42] on input "scrollable content" at bounding box center [287, 38] width 158 height 17
type input "******"
click at [269, 129] on span "DocContent" at bounding box center [287, 128] width 125 height 10
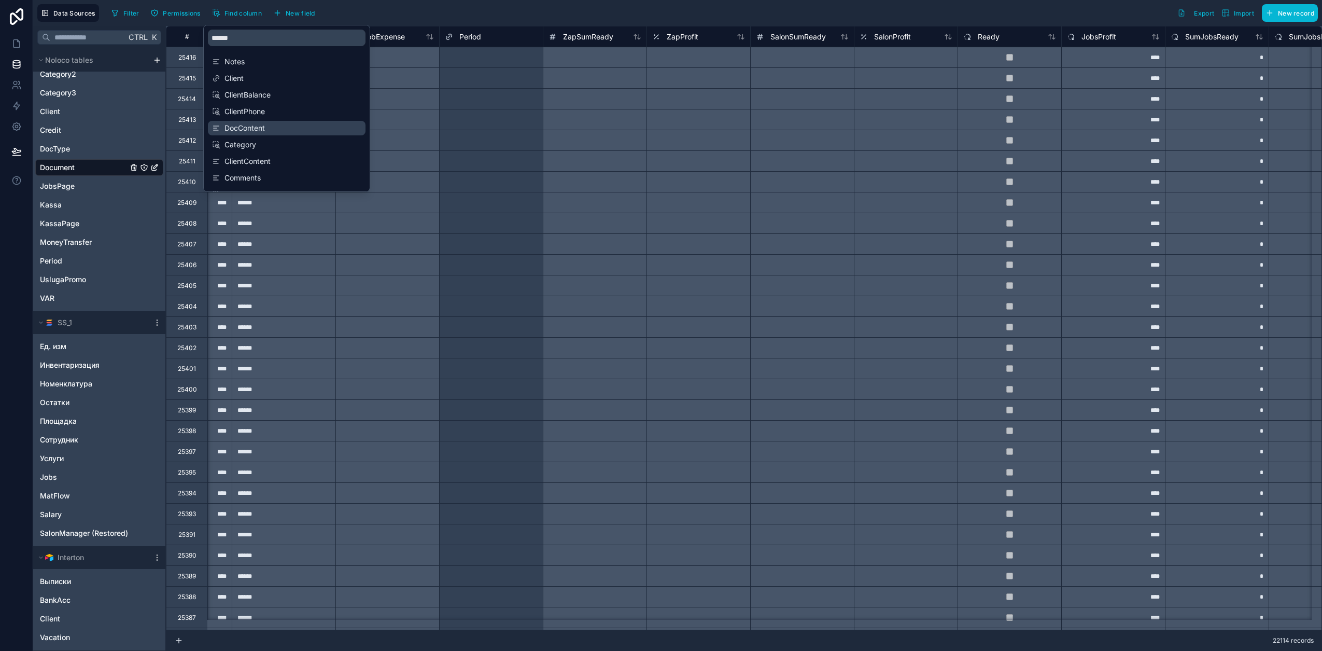
scroll to position [0, 5600]
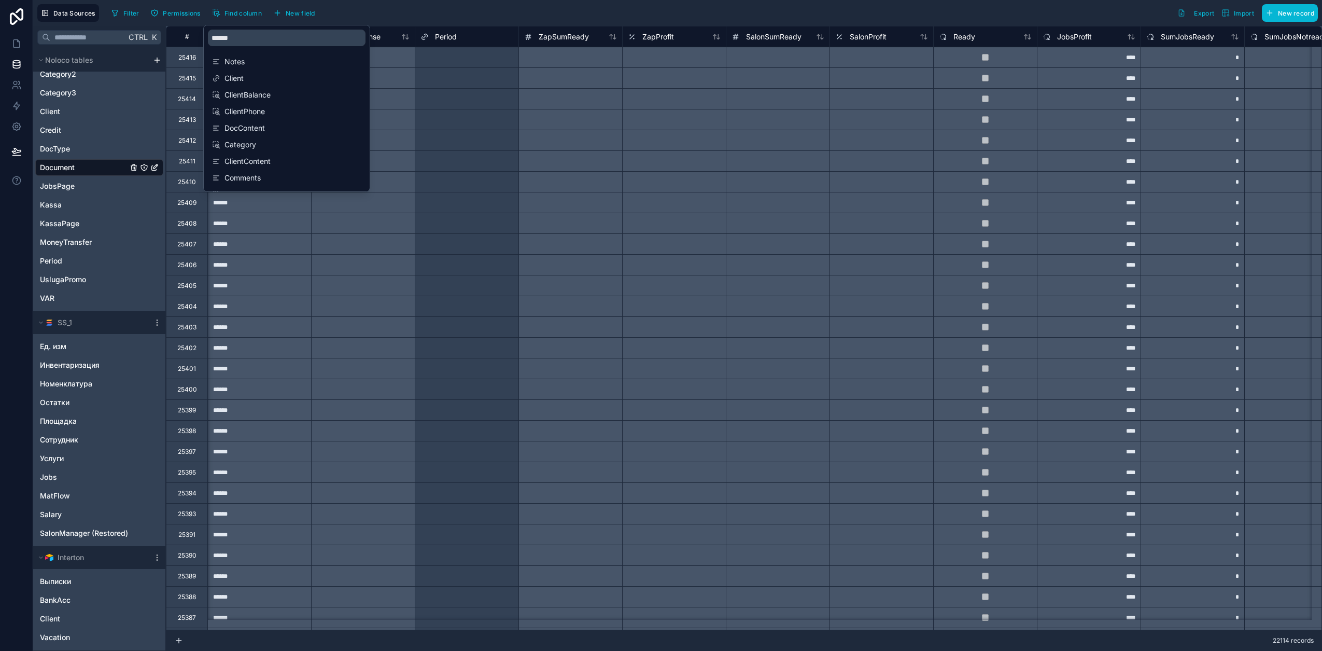
click at [433, 11] on div "Filter Permissions Find column New field Export Import New record" at bounding box center [712, 13] width 1211 height 18
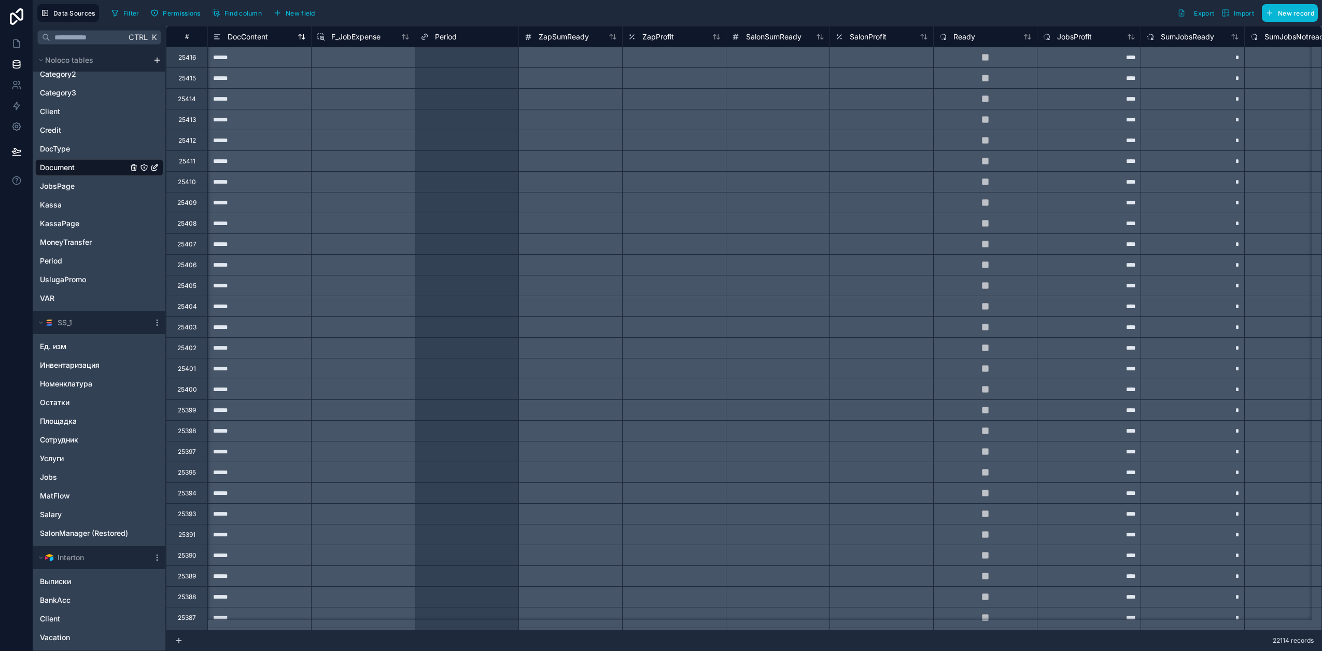
click at [256, 36] on span "DocContent" at bounding box center [248, 37] width 40 height 10
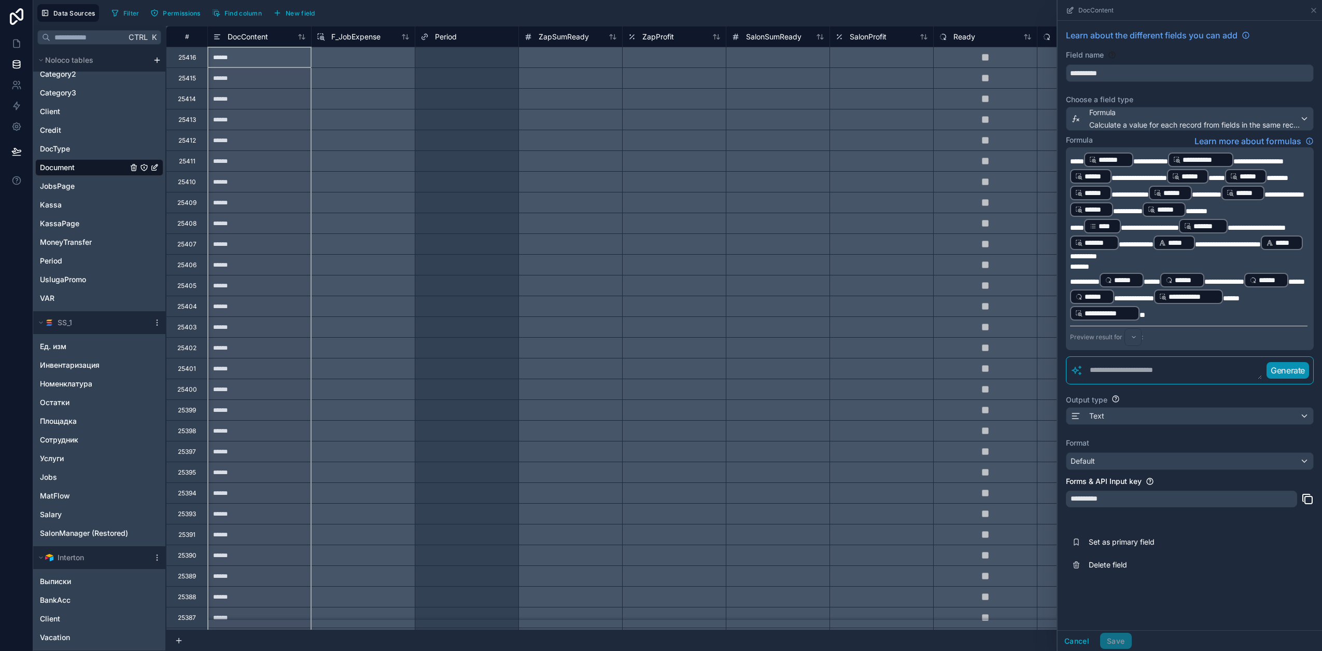
click at [1145, 318] on span "**" at bounding box center [1143, 314] width 6 height 7
click at [1124, 644] on button "Save" at bounding box center [1115, 641] width 31 height 17
click at [252, 11] on span "Find column" at bounding box center [243, 13] width 37 height 8
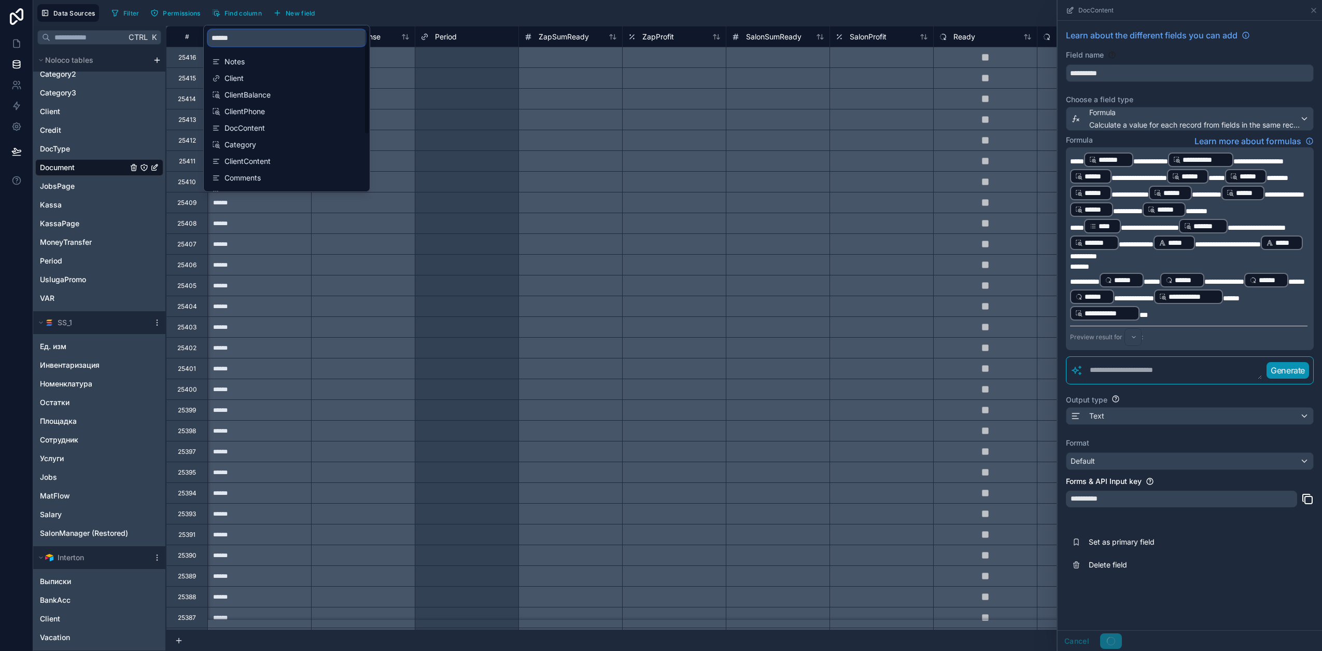
click at [258, 34] on input "******" at bounding box center [287, 38] width 158 height 17
type input "******"
click at [270, 174] on span "ProfitP_text" at bounding box center [287, 178] width 125 height 10
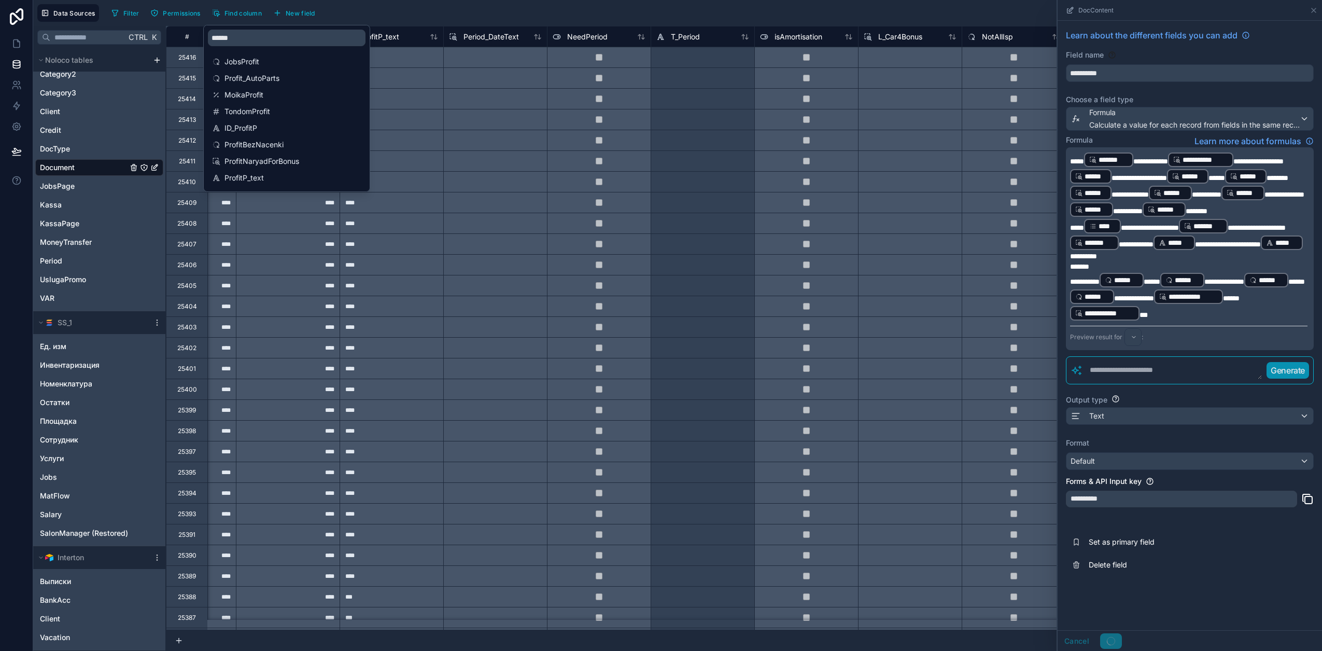
scroll to position [0, 14830]
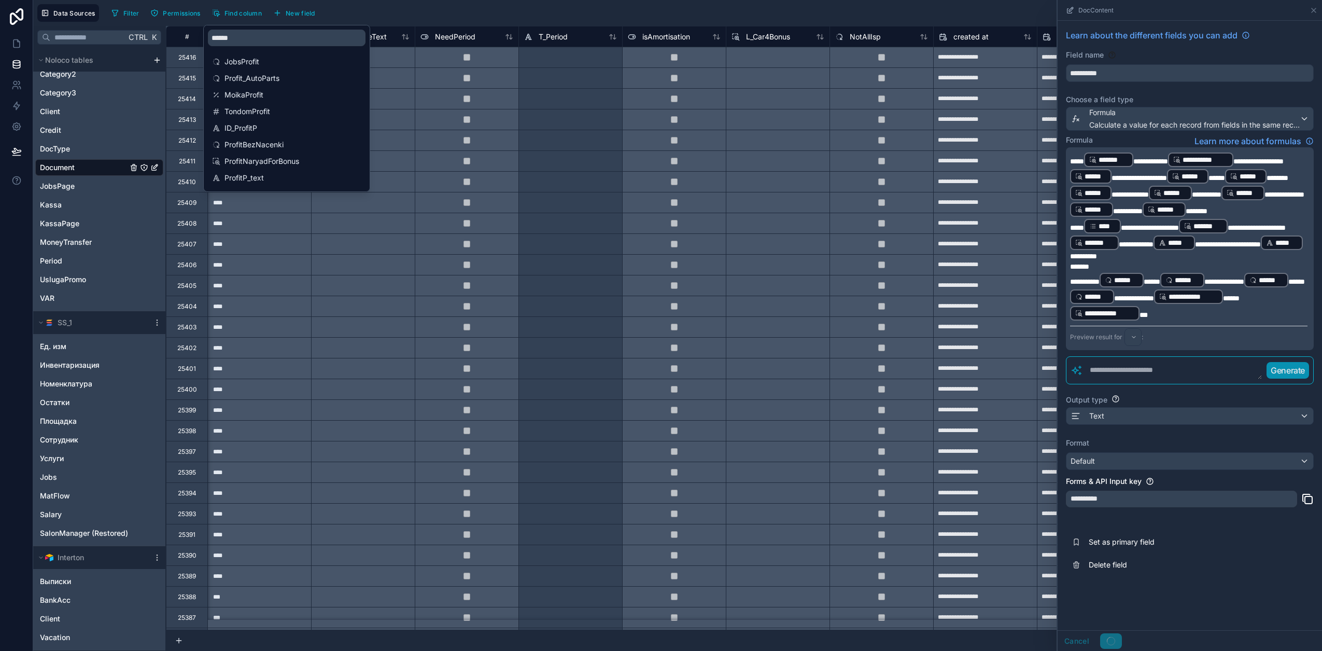
click at [441, 10] on div "Filter Permissions Find column New field Export Import New record" at bounding box center [712, 13] width 1211 height 18
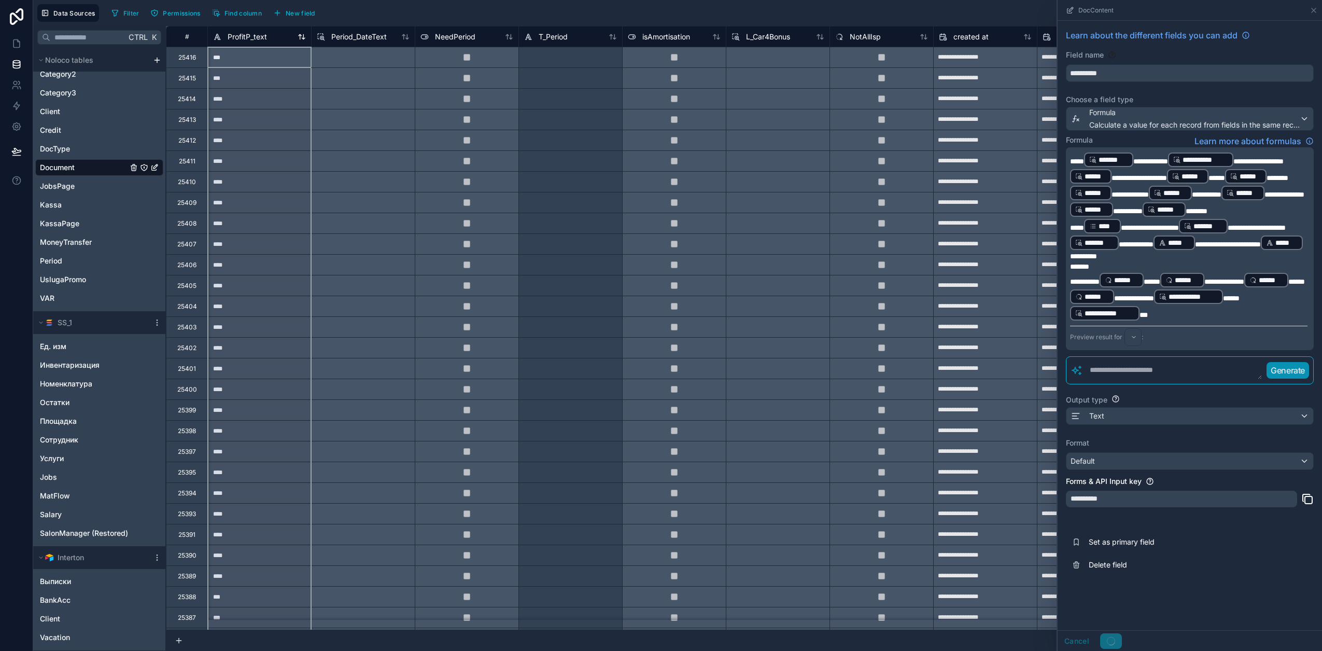
click at [253, 35] on span "ProfitP_text" at bounding box center [247, 37] width 39 height 10
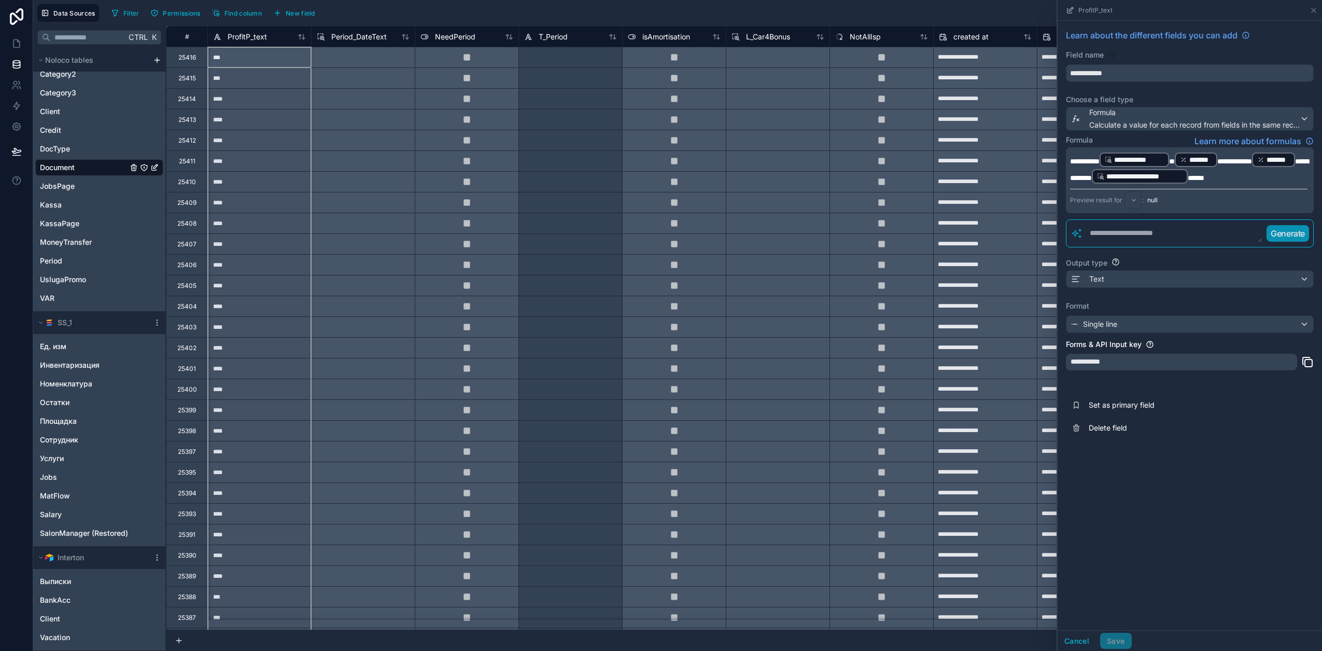
click at [1205, 179] on span "******" at bounding box center [1196, 177] width 17 height 7
click at [1123, 640] on button "Save" at bounding box center [1115, 641] width 31 height 17
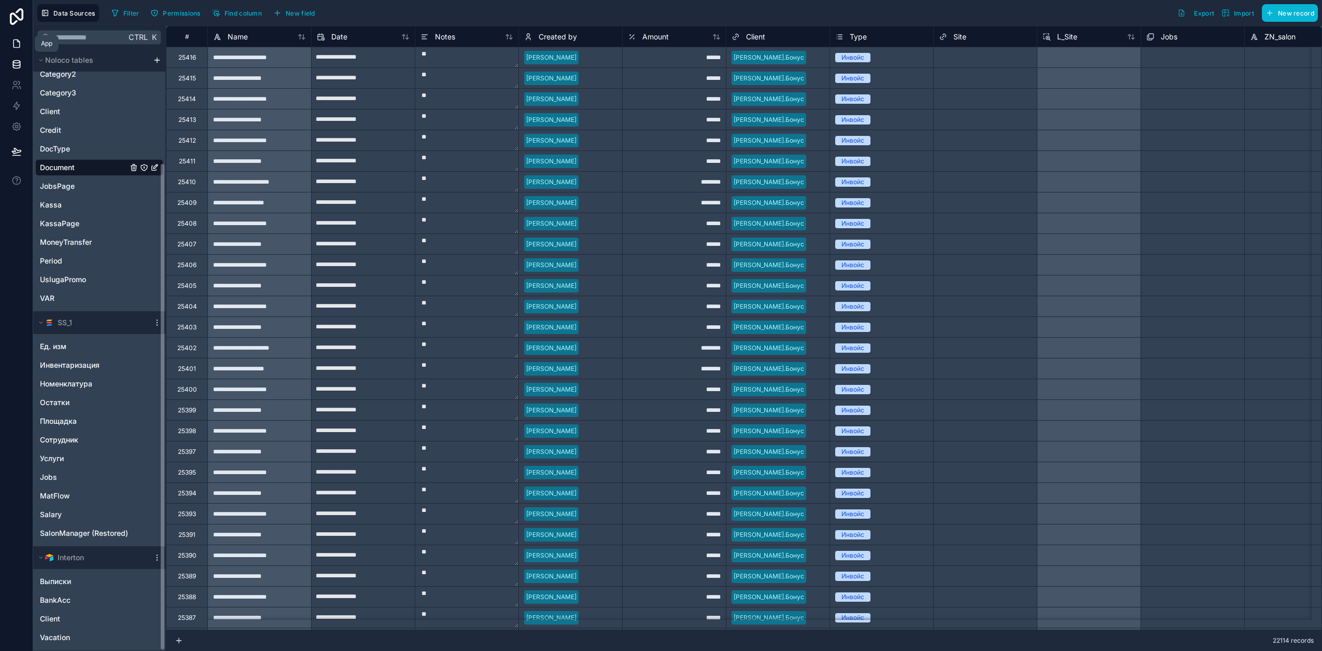
click at [19, 44] on icon at bounding box center [16, 44] width 6 height 8
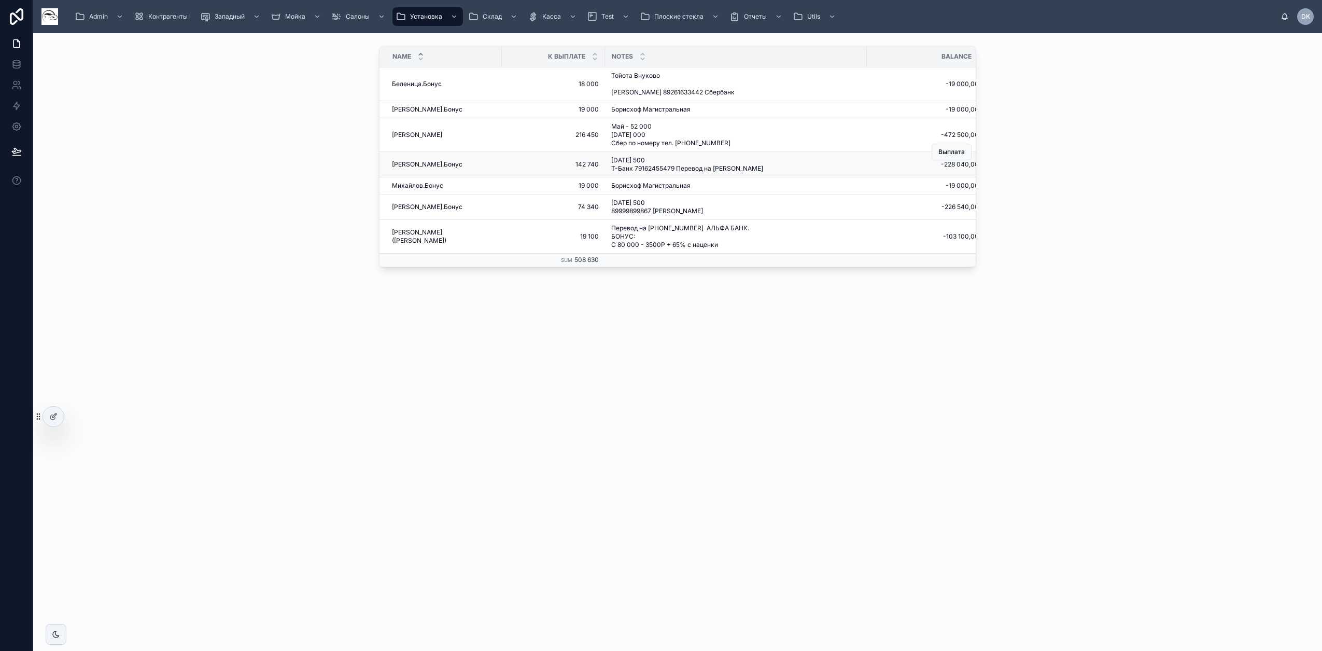
click at [428, 163] on span "[PERSON_NAME].Бонус" at bounding box center [427, 164] width 71 height 8
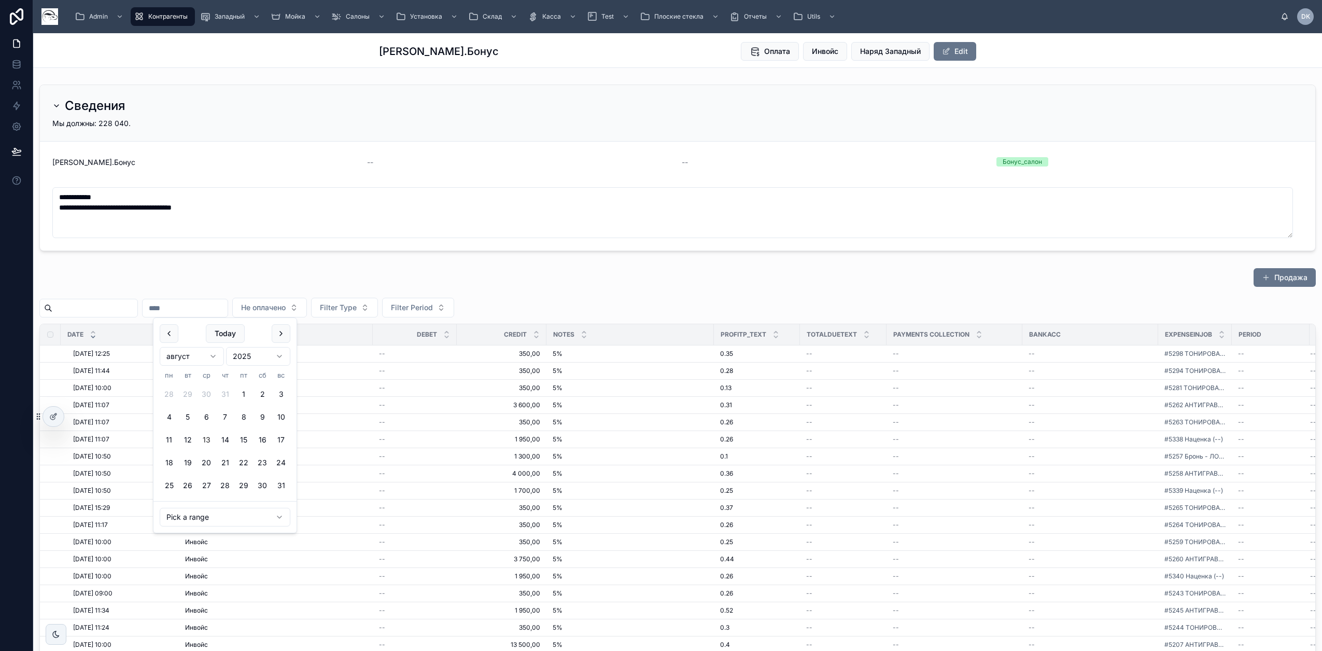
click at [228, 307] on input "text" at bounding box center [185, 308] width 85 height 15
click at [170, 333] on button at bounding box center [169, 333] width 19 height 19
click at [186, 393] on button "1" at bounding box center [187, 394] width 19 height 19
click at [228, 484] on button "31" at bounding box center [225, 485] width 19 height 19
type input "**********"
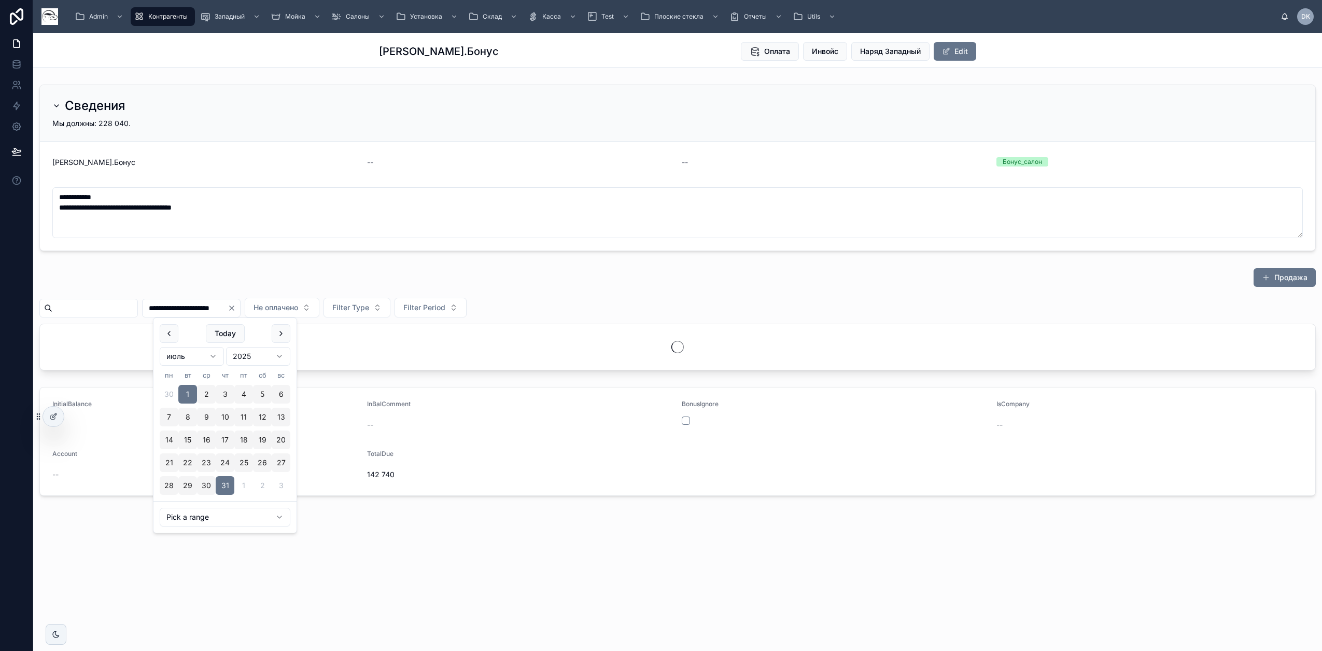
click at [613, 275] on div "Продажа" at bounding box center [677, 280] width 1277 height 24
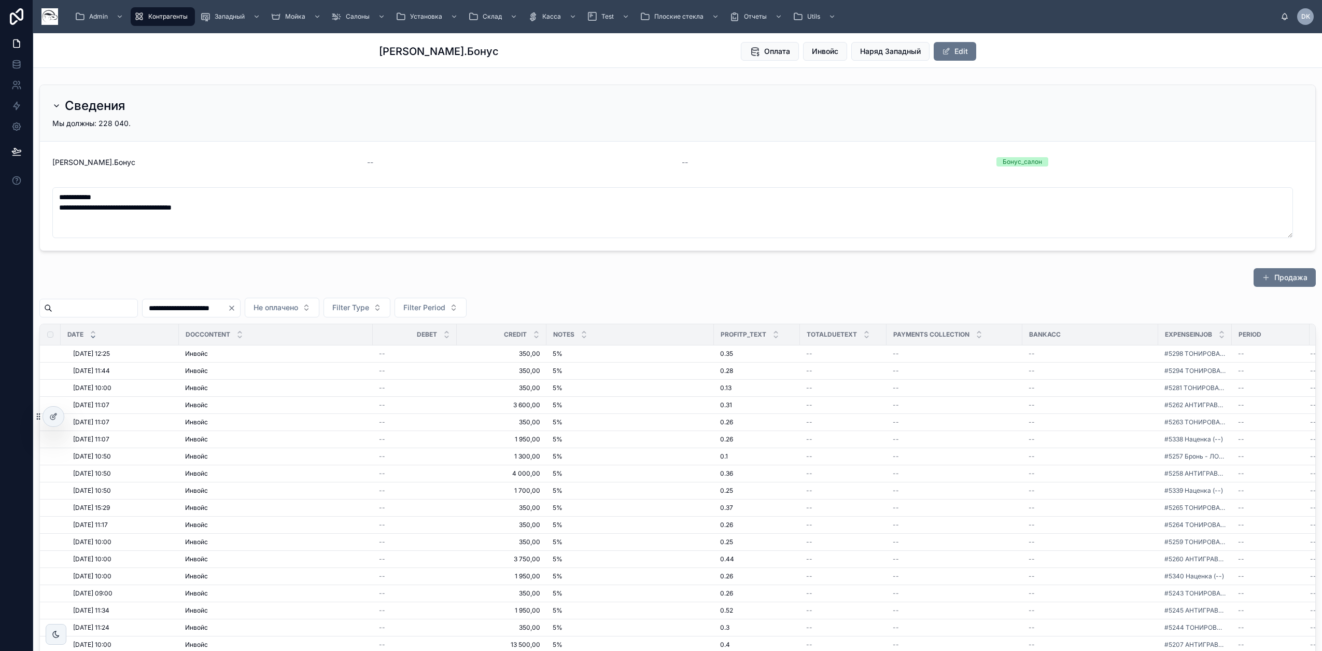
click at [306, 269] on div "Продажа" at bounding box center [677, 280] width 1277 height 24
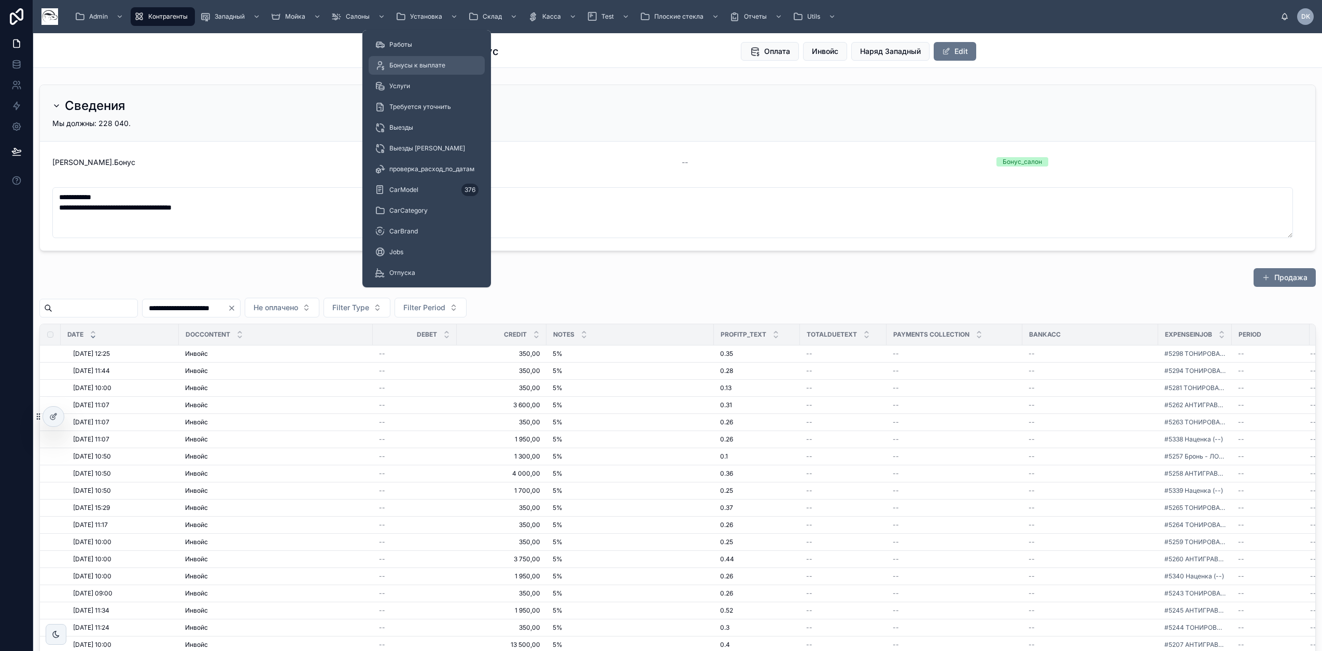
drag, startPoint x: 427, startPoint y: 66, endPoint x: 438, endPoint y: 66, distance: 11.4
click at [426, 66] on span "Бонусы к выплате" at bounding box center [417, 65] width 56 height 8
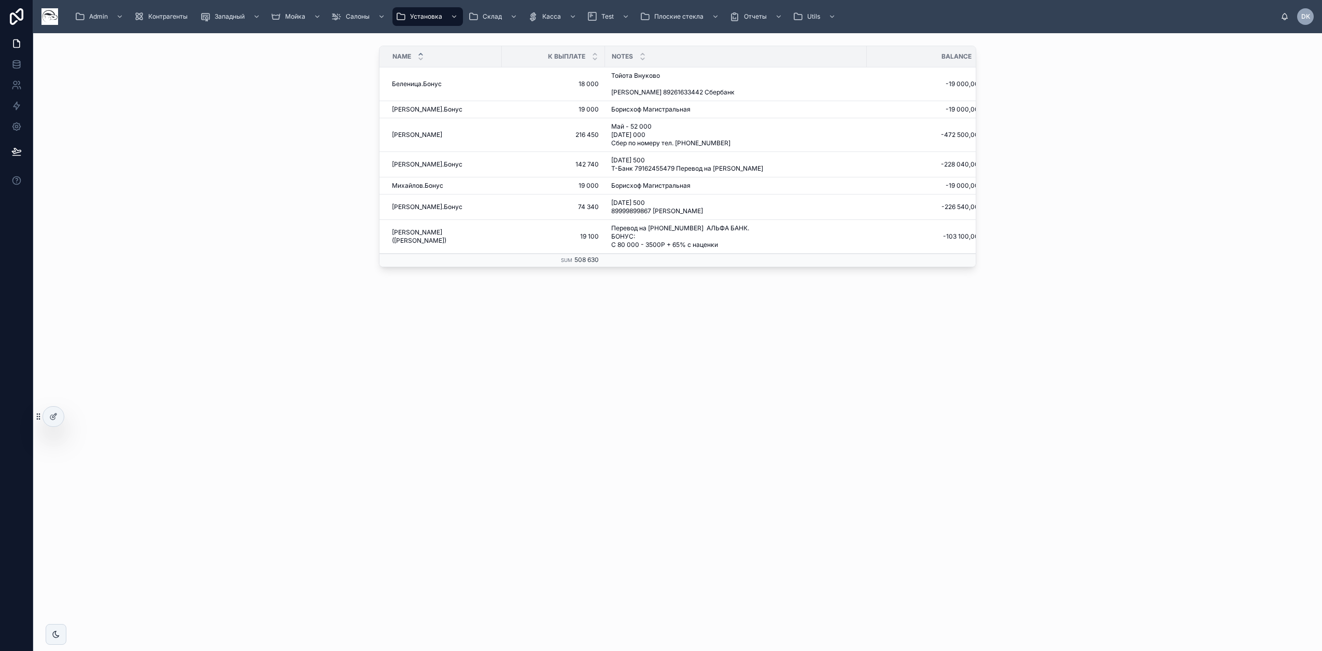
click at [653, 358] on div "Name К Выплате Notes Balance Беленица.Бонус Беленица.Бонус 18 000 18 000 Тойота…" at bounding box center [677, 195] width 1289 height 325
click at [426, 161] on span "[PERSON_NAME].Бонус" at bounding box center [427, 164] width 71 height 8
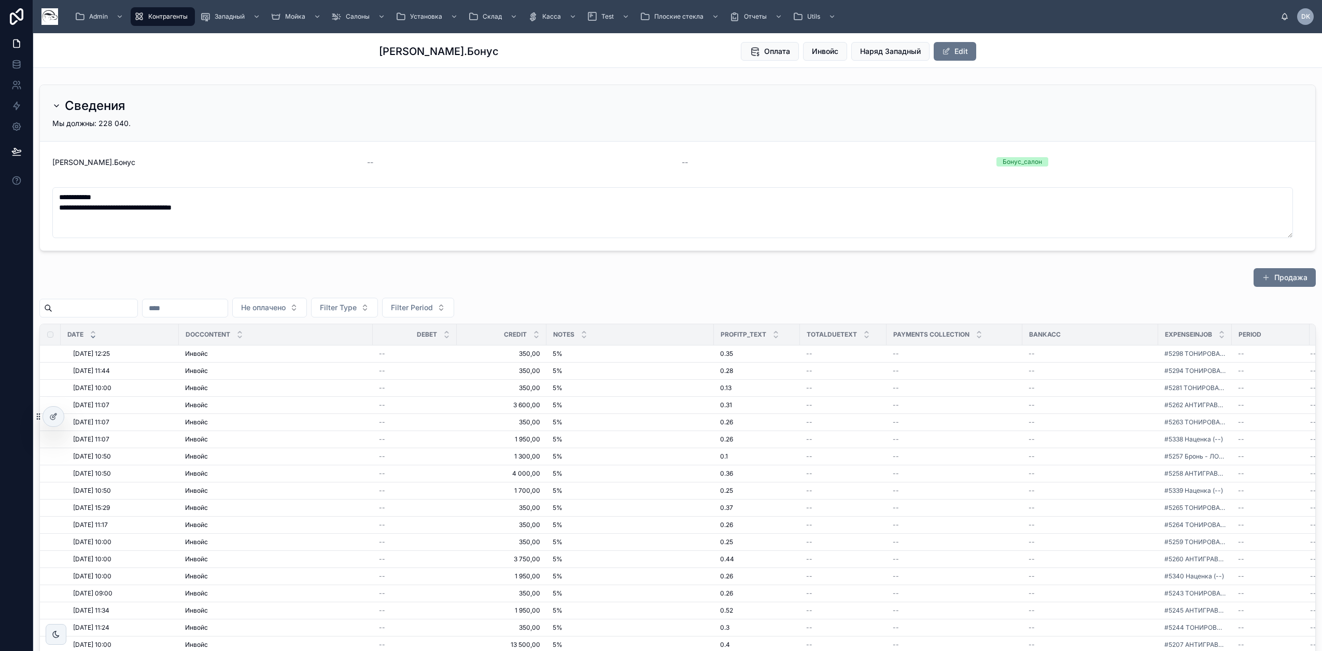
click at [183, 312] on input "text" at bounding box center [185, 308] width 85 height 15
click at [172, 333] on button at bounding box center [169, 333] width 19 height 19
click at [282, 392] on button "1" at bounding box center [281, 394] width 19 height 19
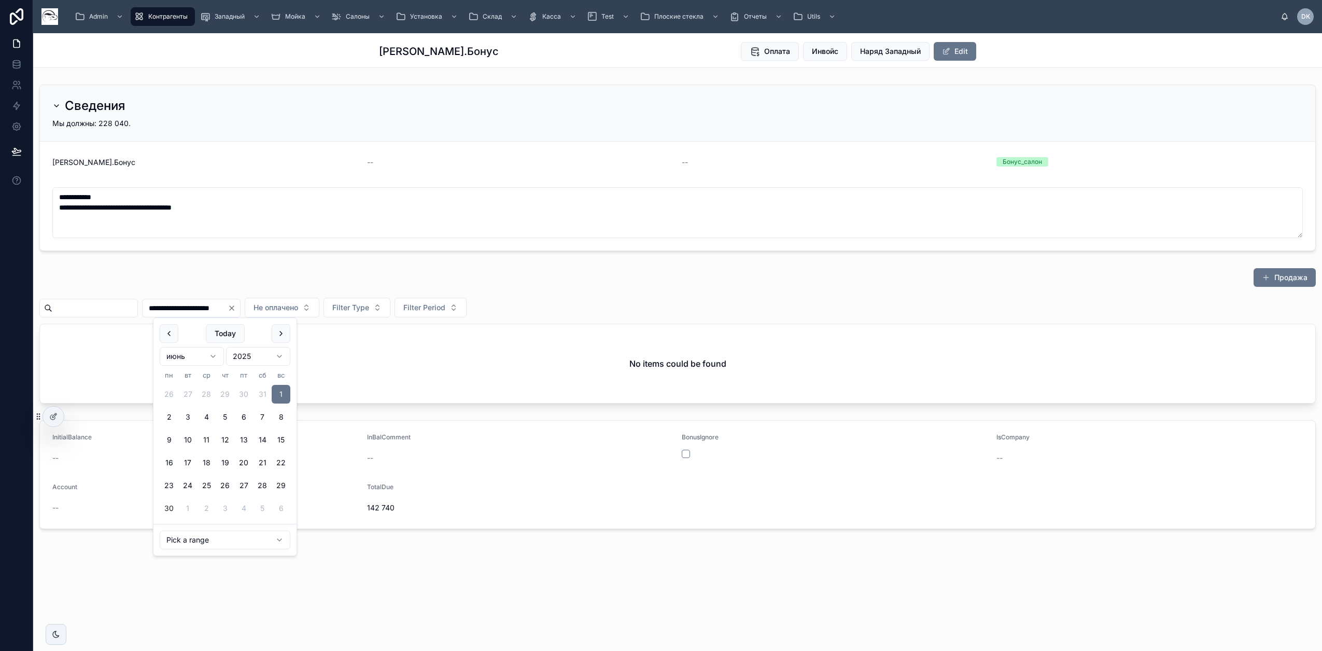
click at [171, 509] on button "30" at bounding box center [169, 508] width 19 height 19
type input "**********"
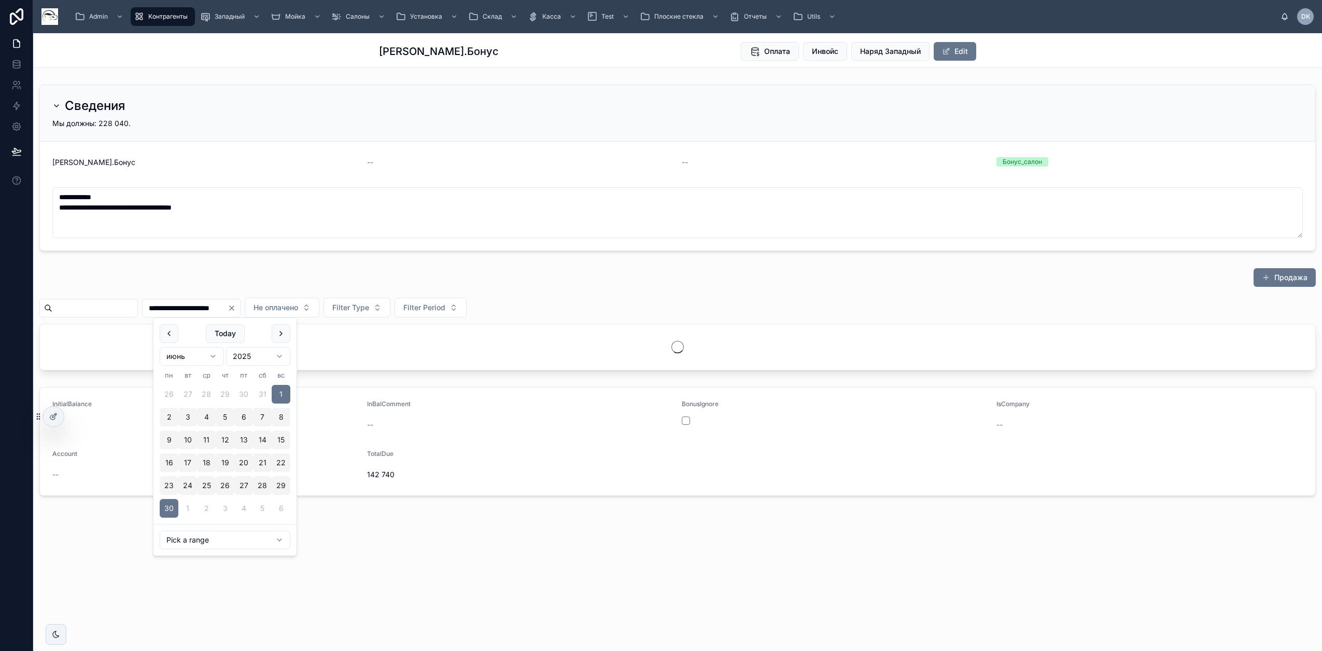
click at [673, 273] on div "Продажа" at bounding box center [677, 280] width 1277 height 24
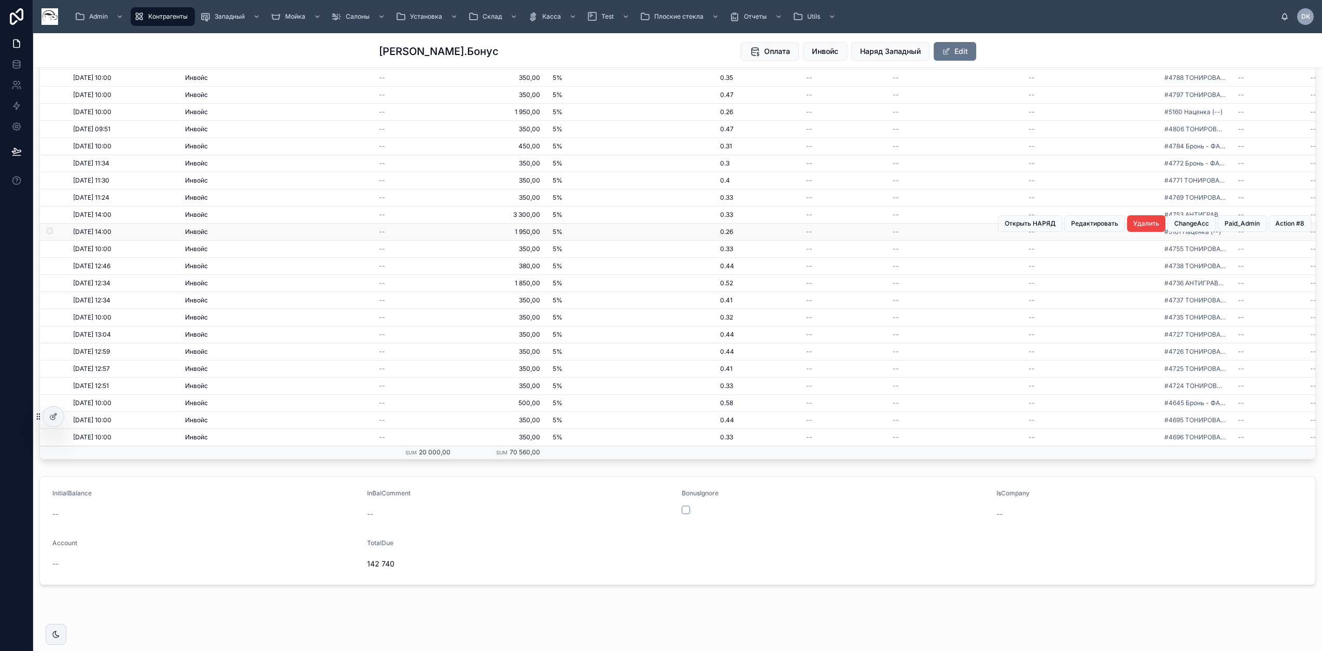
scroll to position [358, 0]
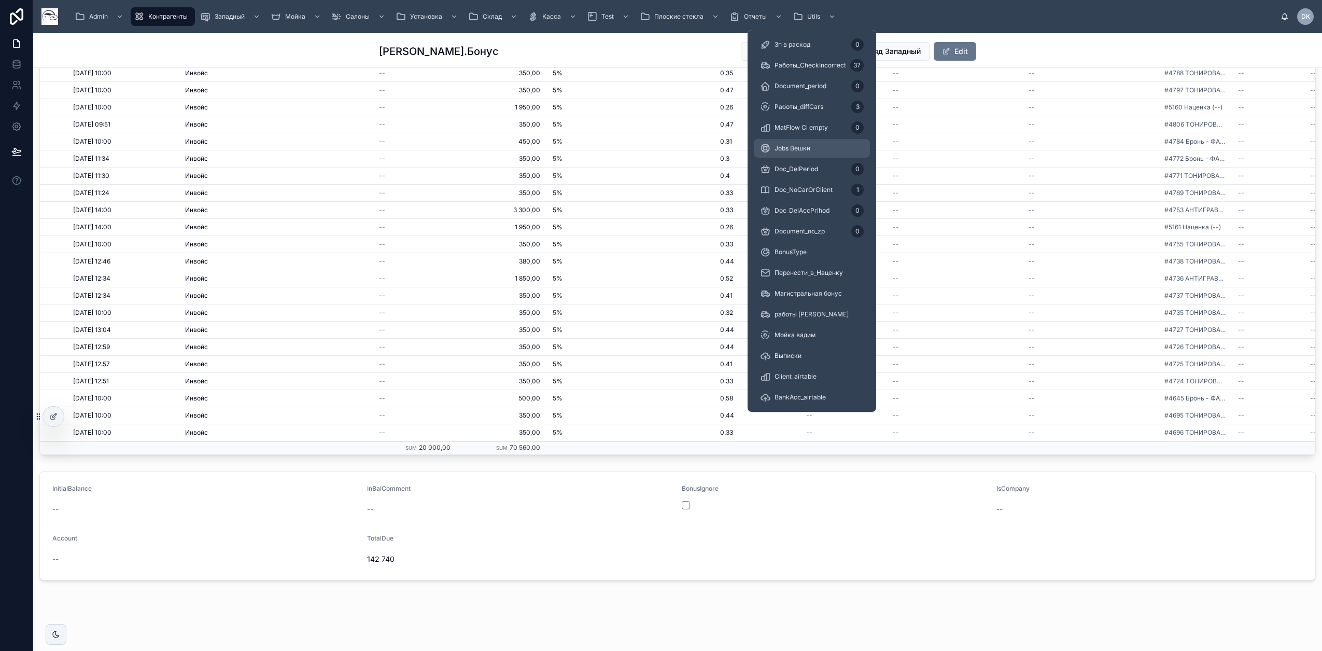
click at [812, 148] on div "Jobs Вешки" at bounding box center [812, 148] width 104 height 17
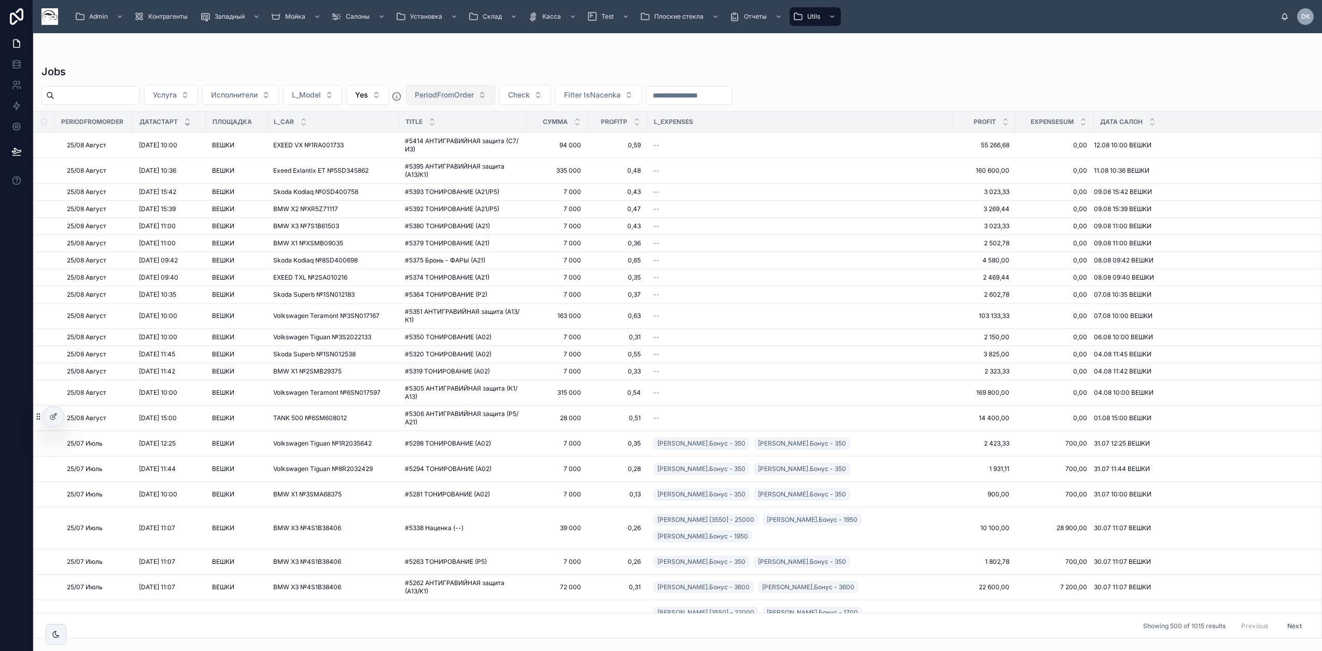
click at [458, 95] on span "PeriodFromOrder" at bounding box center [444, 95] width 59 height 10
click at [567, 66] on div "Jobs" at bounding box center [677, 71] width 1272 height 15
click at [20, 60] on icon at bounding box center [16, 64] width 10 height 10
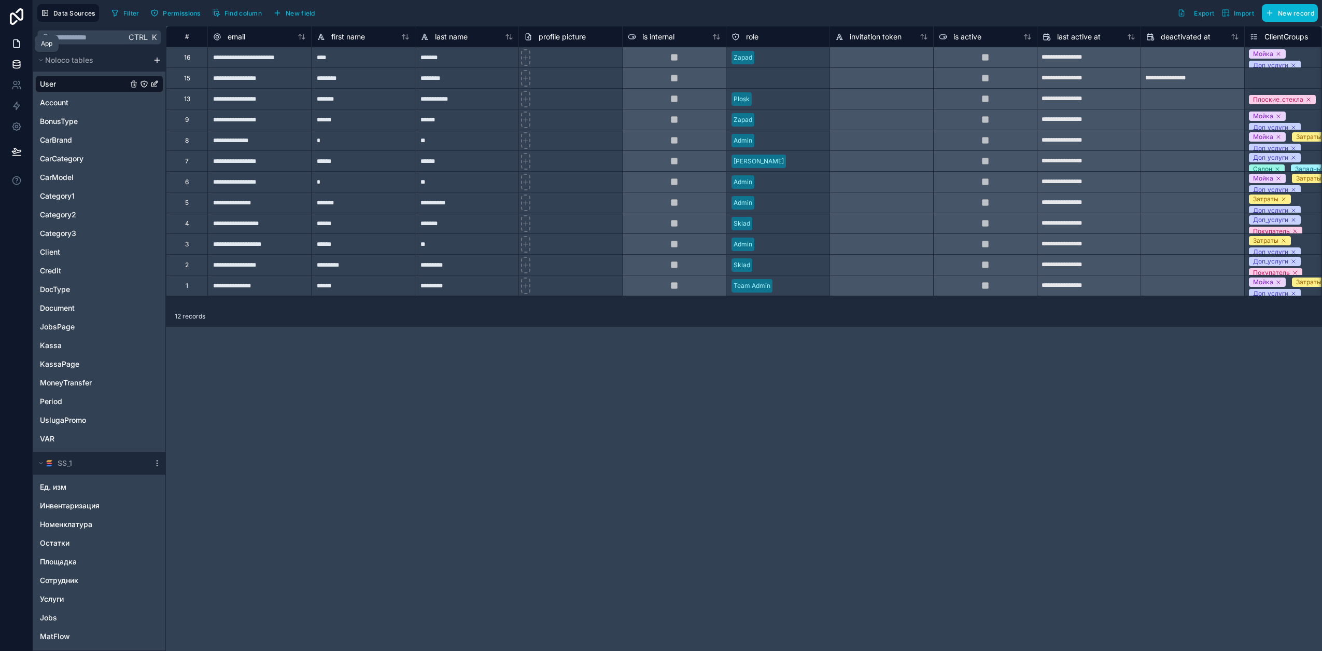
click at [19, 40] on icon at bounding box center [16, 43] width 10 height 10
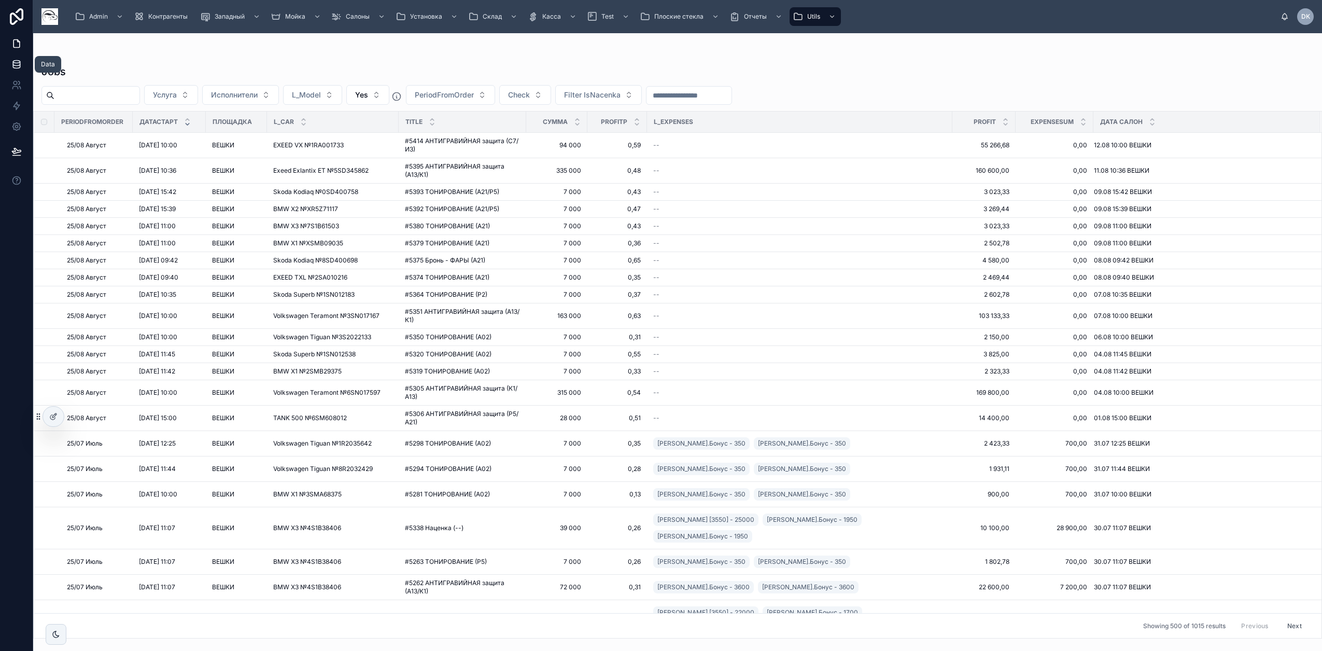
click at [18, 64] on icon at bounding box center [16, 64] width 10 height 10
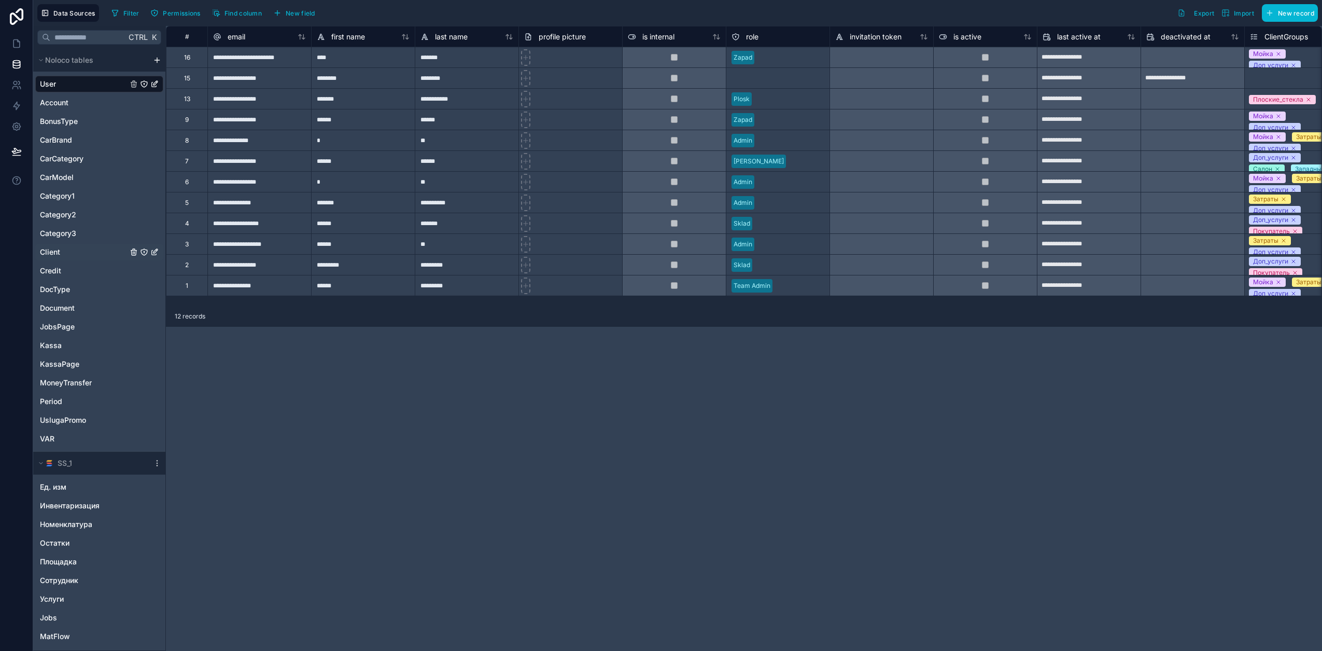
click at [55, 247] on span "Client" at bounding box center [50, 252] width 20 height 10
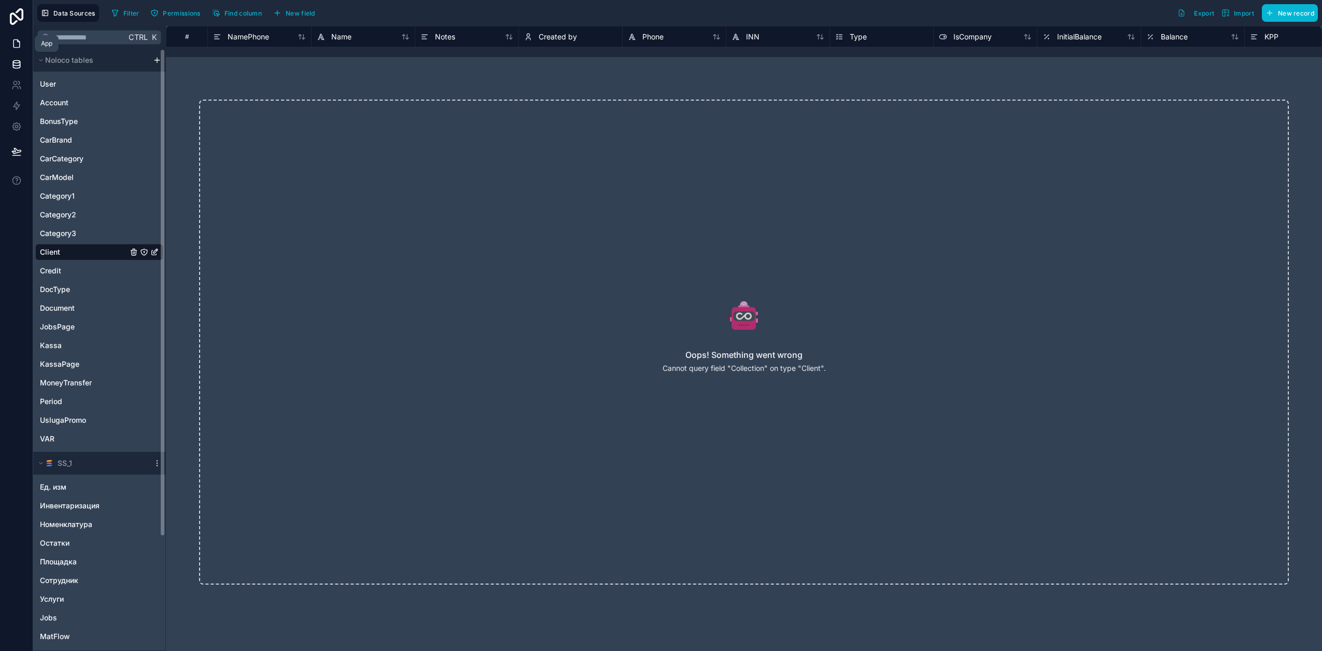
click at [15, 44] on icon at bounding box center [16, 43] width 10 height 10
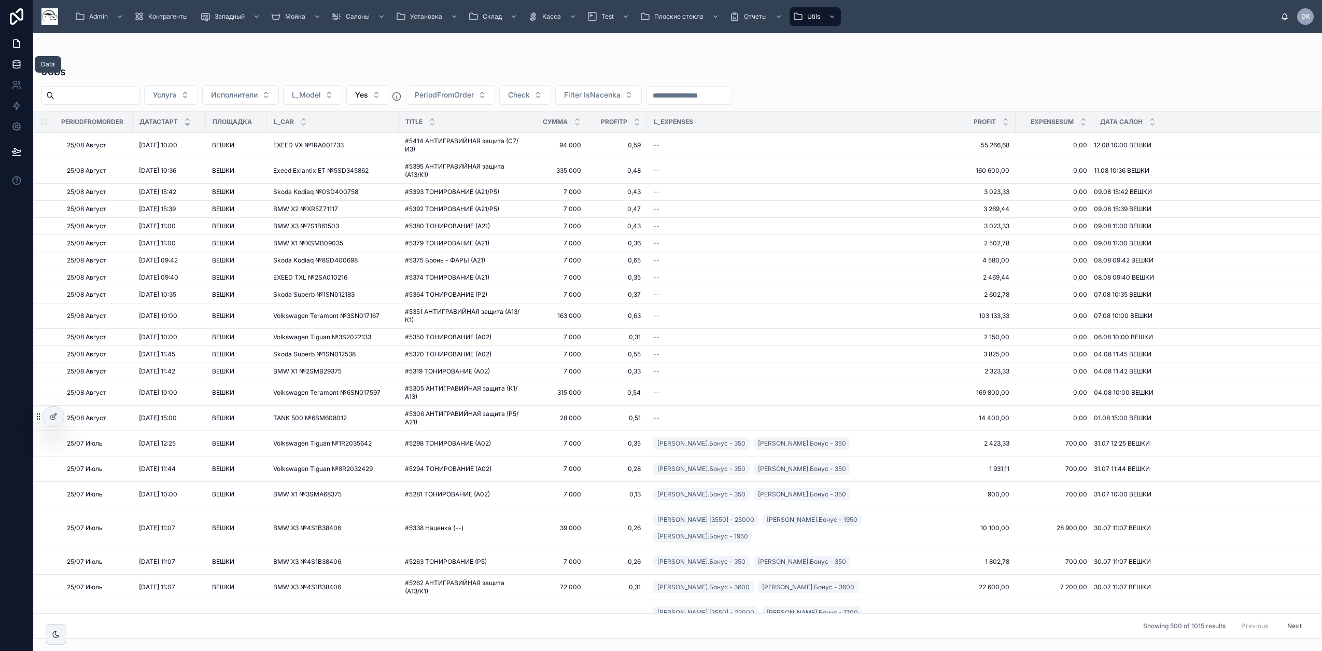
click at [20, 60] on icon at bounding box center [16, 64] width 10 height 10
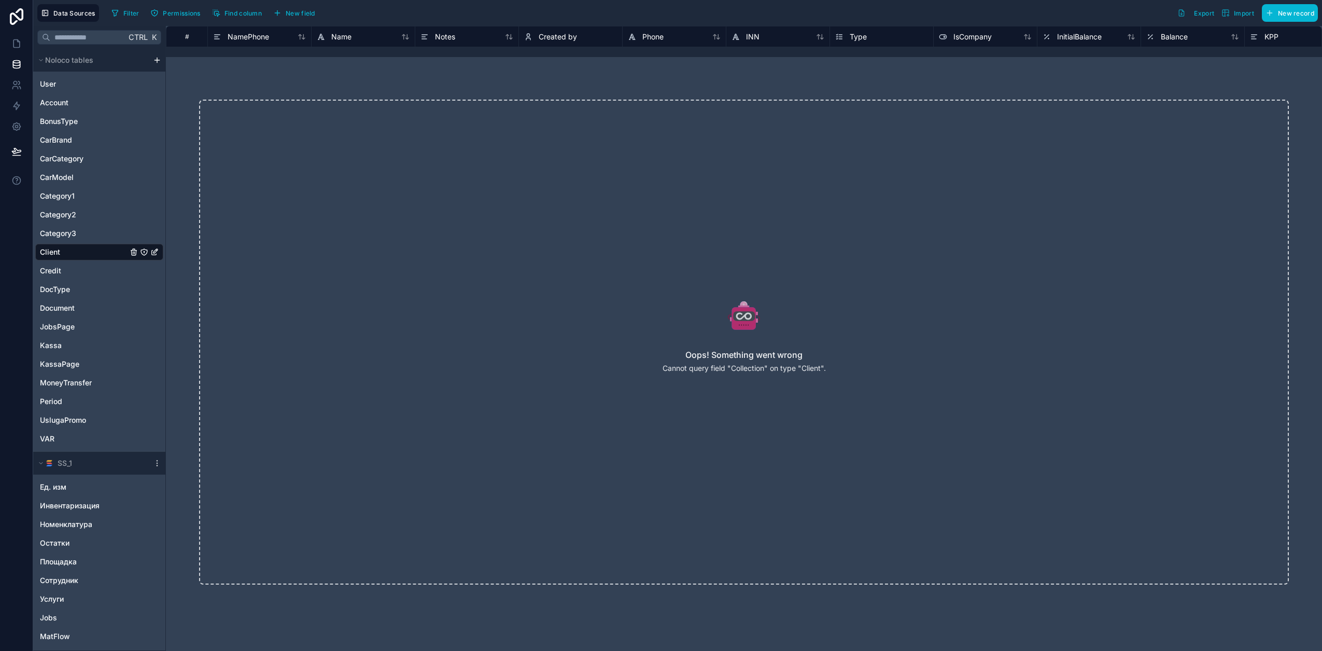
click at [64, 253] on div "Client" at bounding box center [99, 252] width 128 height 17
click at [1200, 11] on span "Export" at bounding box center [1204, 13] width 20 height 8
click at [17, 40] on icon at bounding box center [16, 44] width 6 height 8
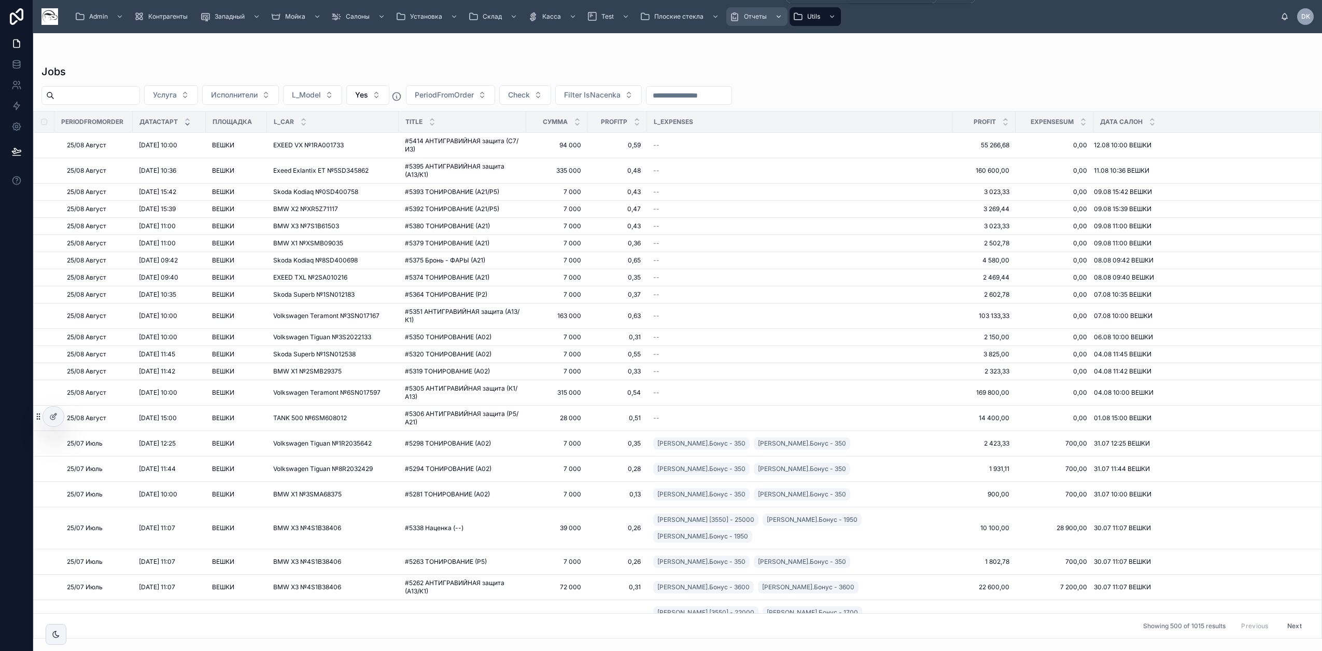
click at [744, 13] on span "Отчеты" at bounding box center [755, 16] width 23 height 8
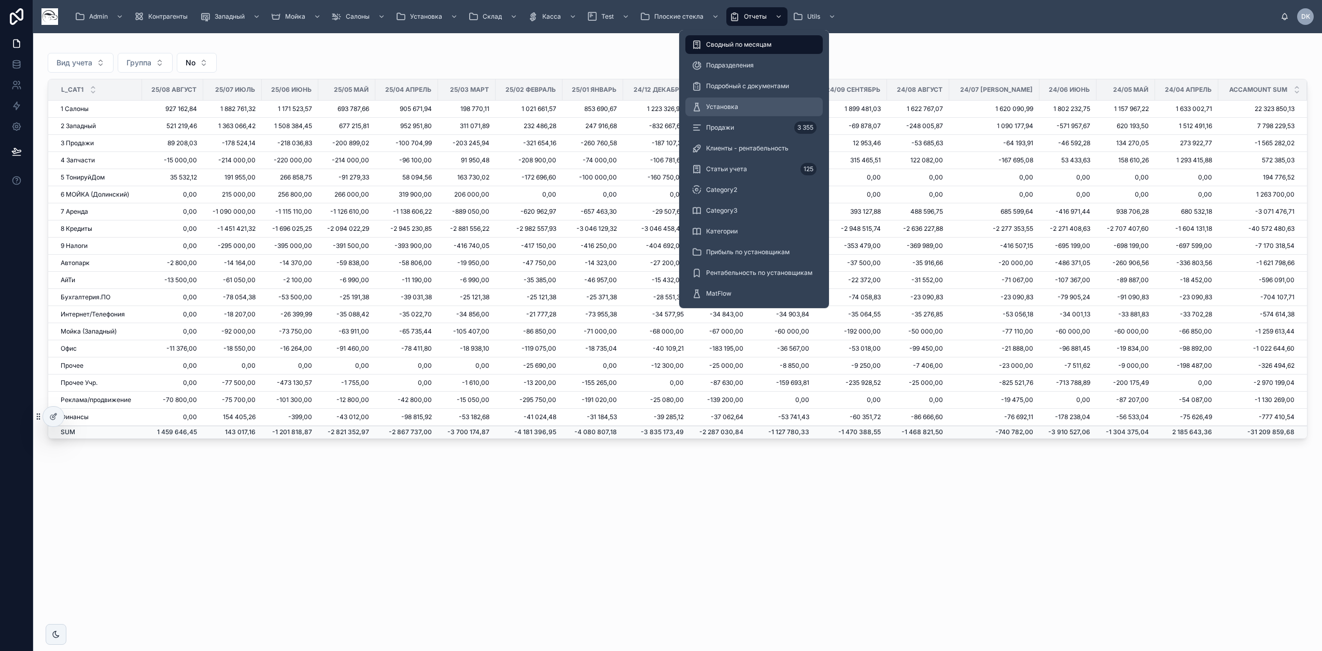
click at [734, 103] on span "Установка" at bounding box center [722, 107] width 32 height 8
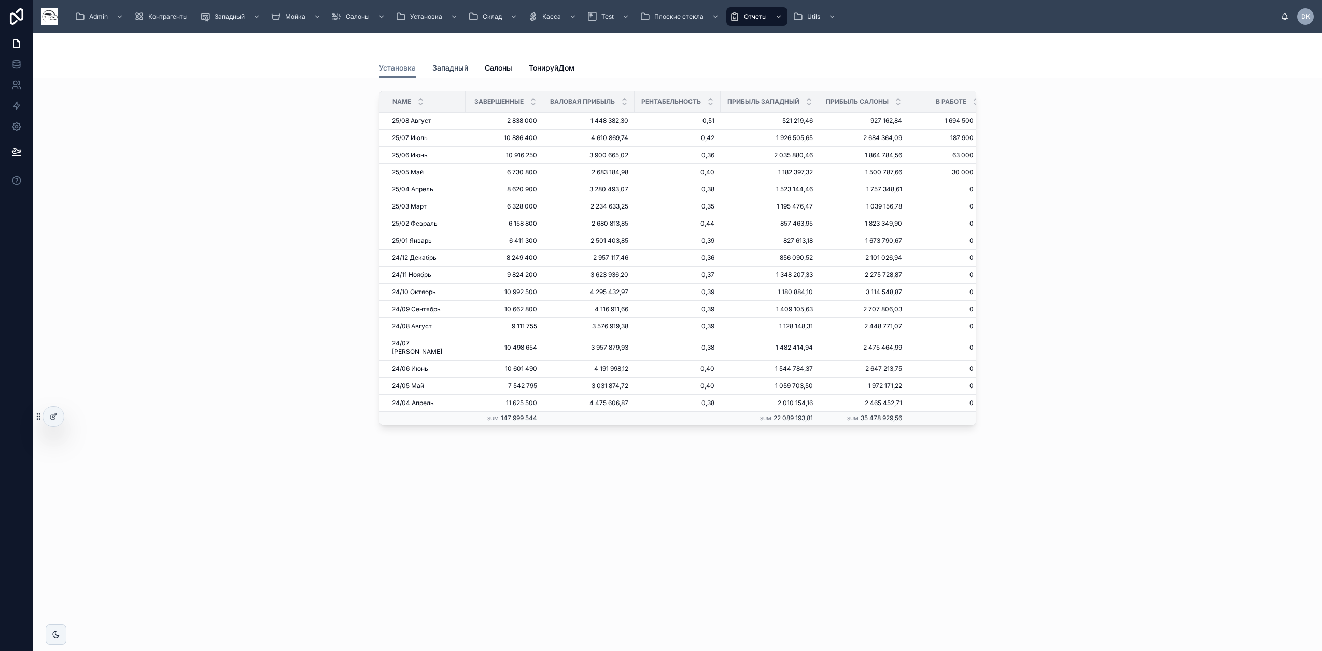
click at [448, 68] on span "Западный" at bounding box center [450, 68] width 36 height 10
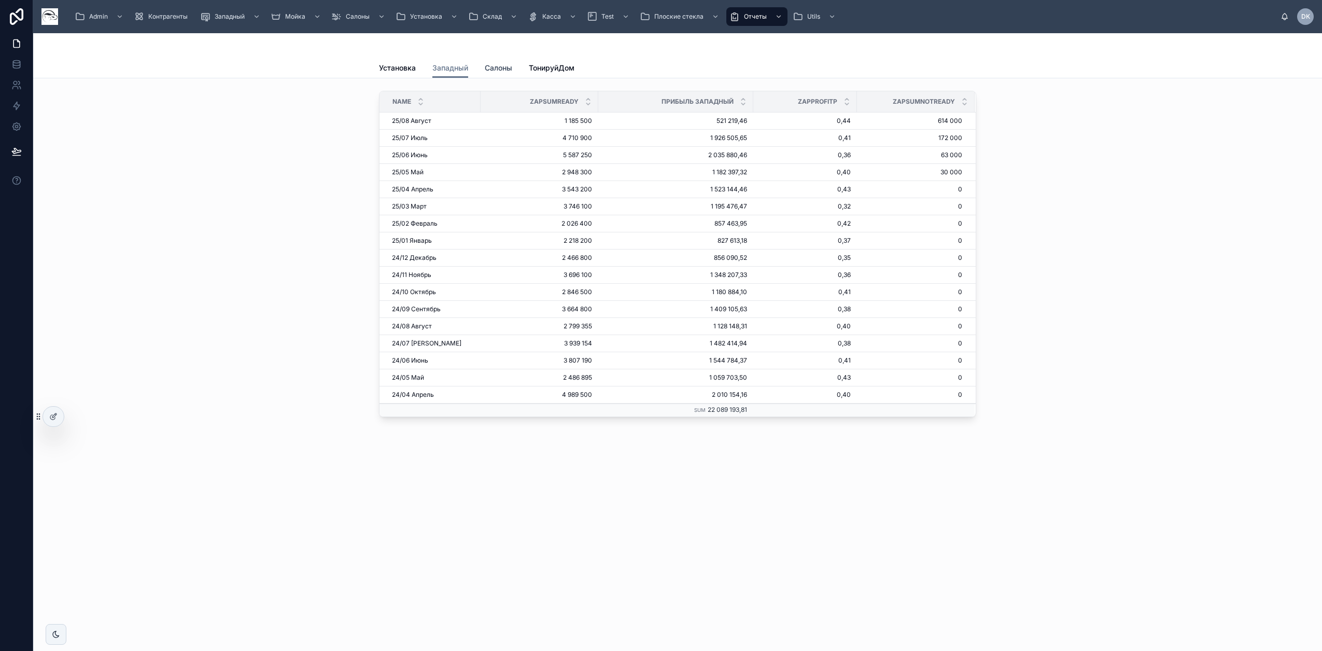
click at [509, 68] on span "Салоны" at bounding box center [498, 68] width 27 height 10
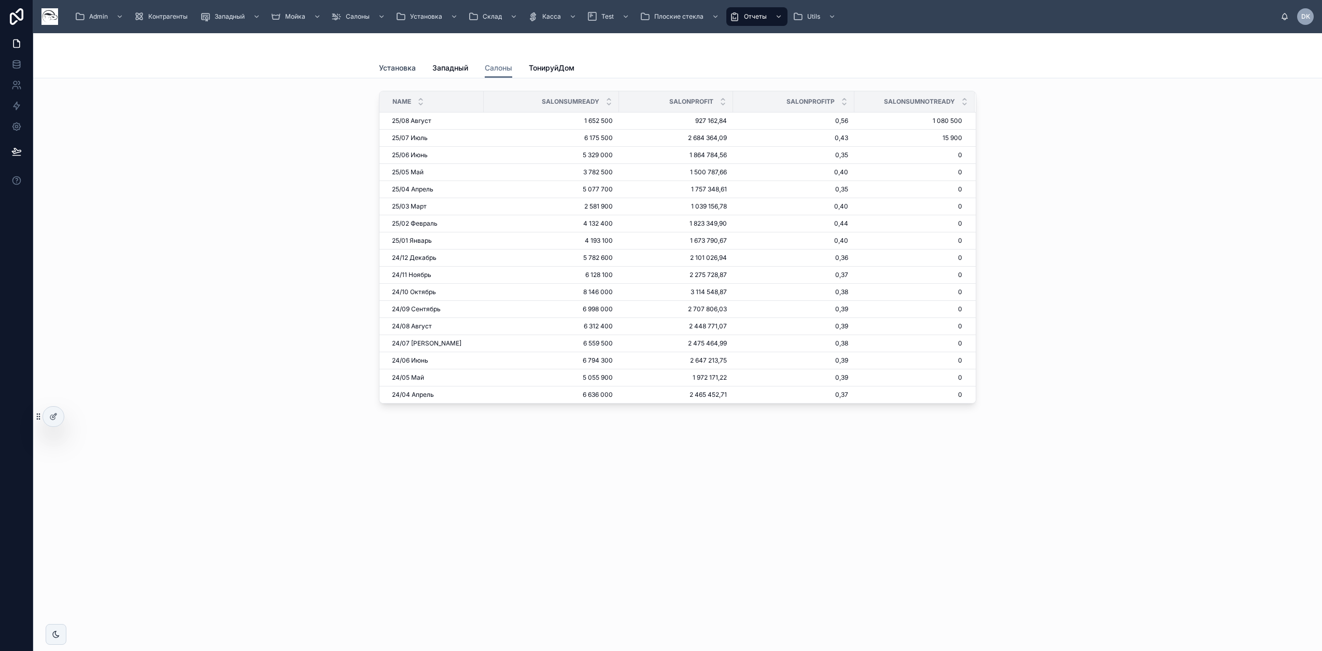
click at [396, 68] on span "Установка" at bounding box center [397, 68] width 37 height 10
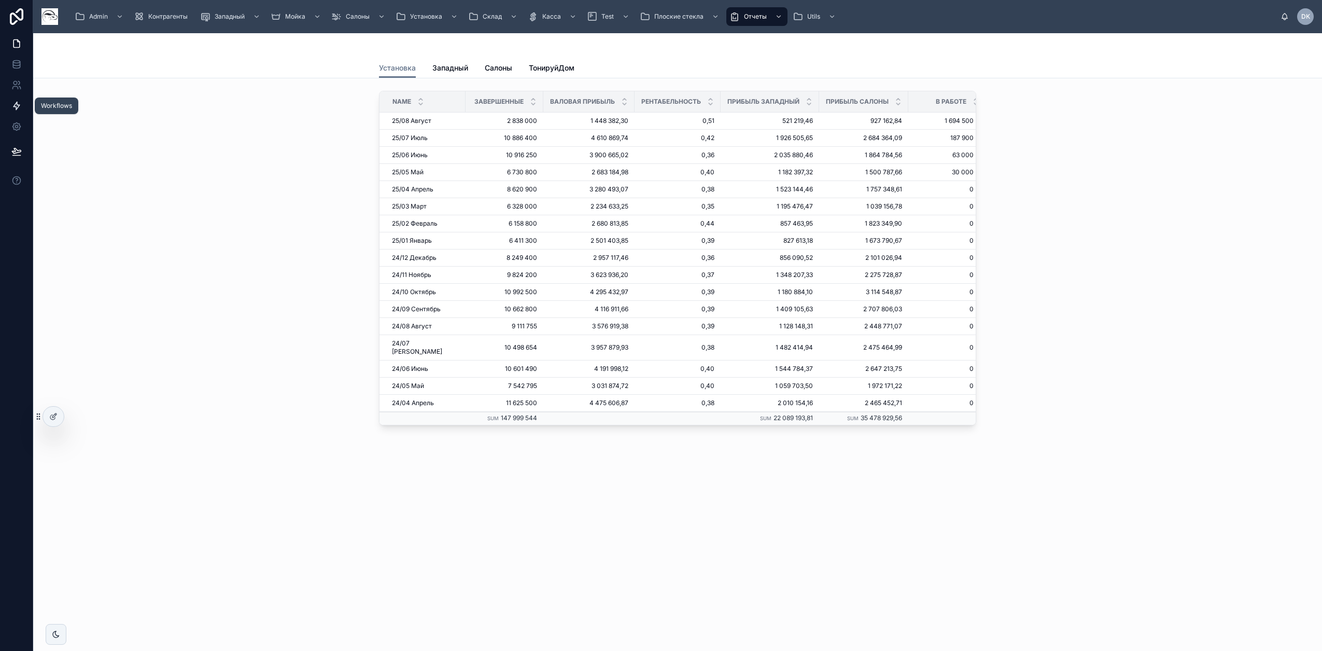
click at [19, 108] on icon at bounding box center [16, 106] width 10 height 10
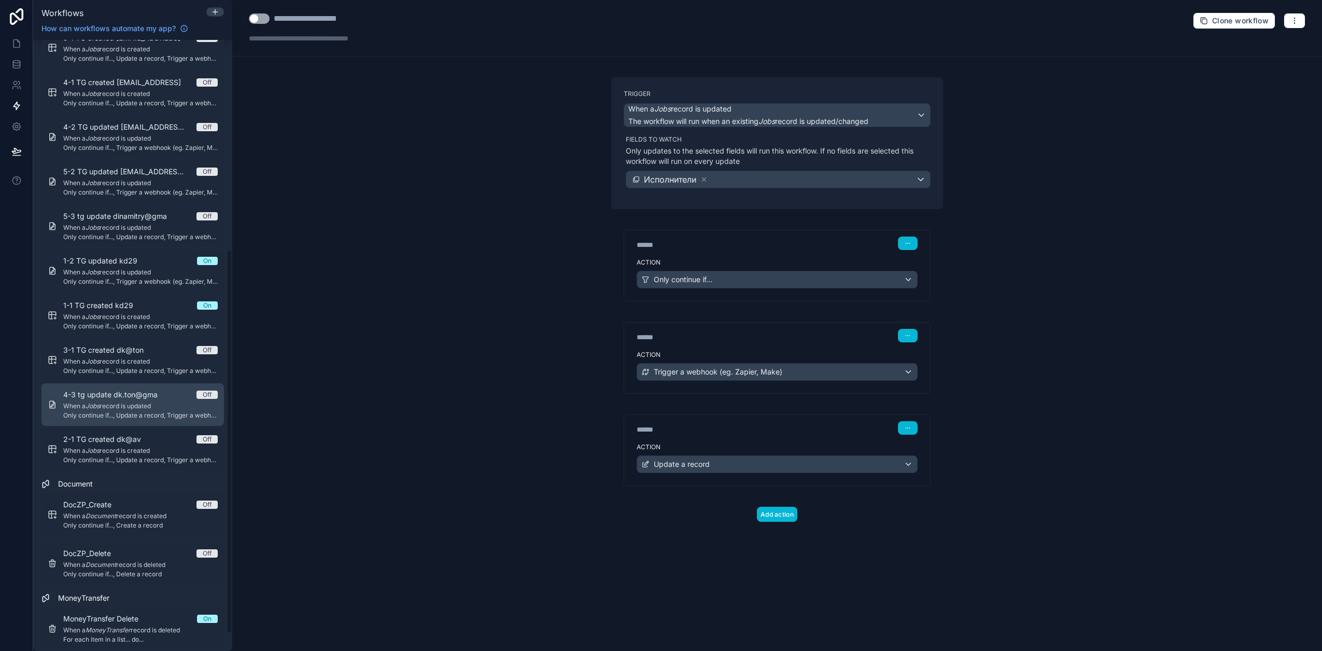
scroll to position [362, 0]
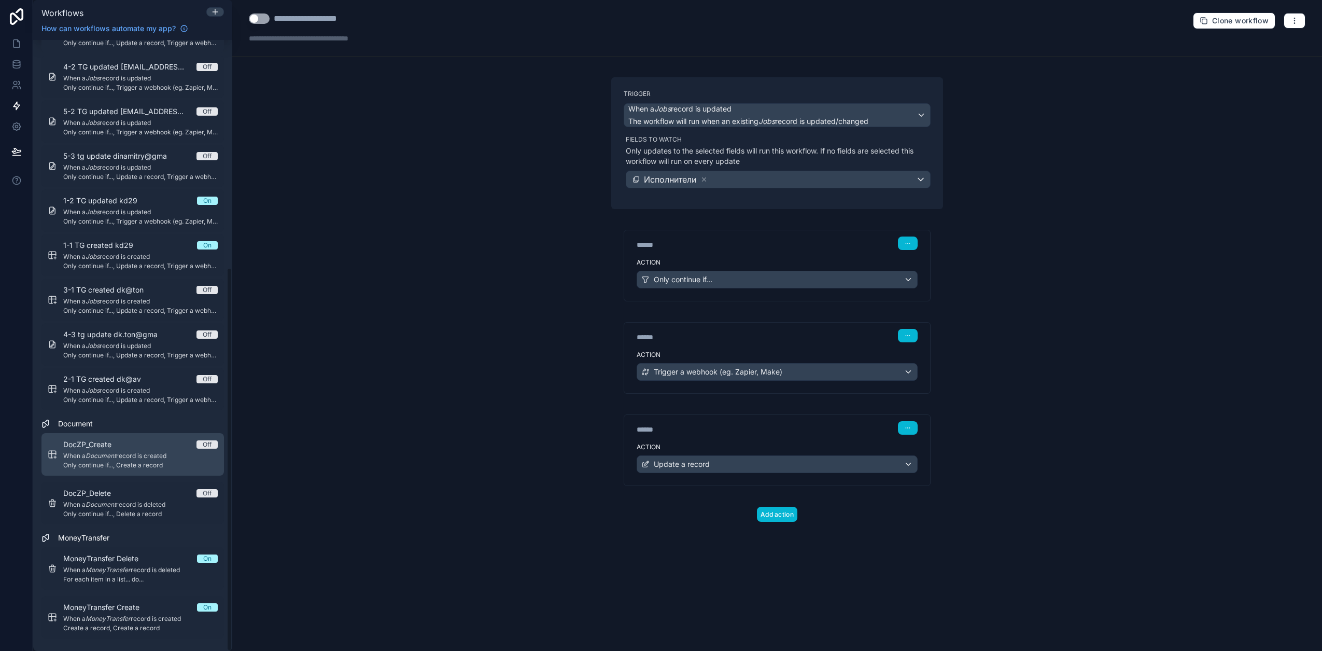
click at [157, 459] on span "When a Document record is created" at bounding box center [140, 456] width 155 height 8
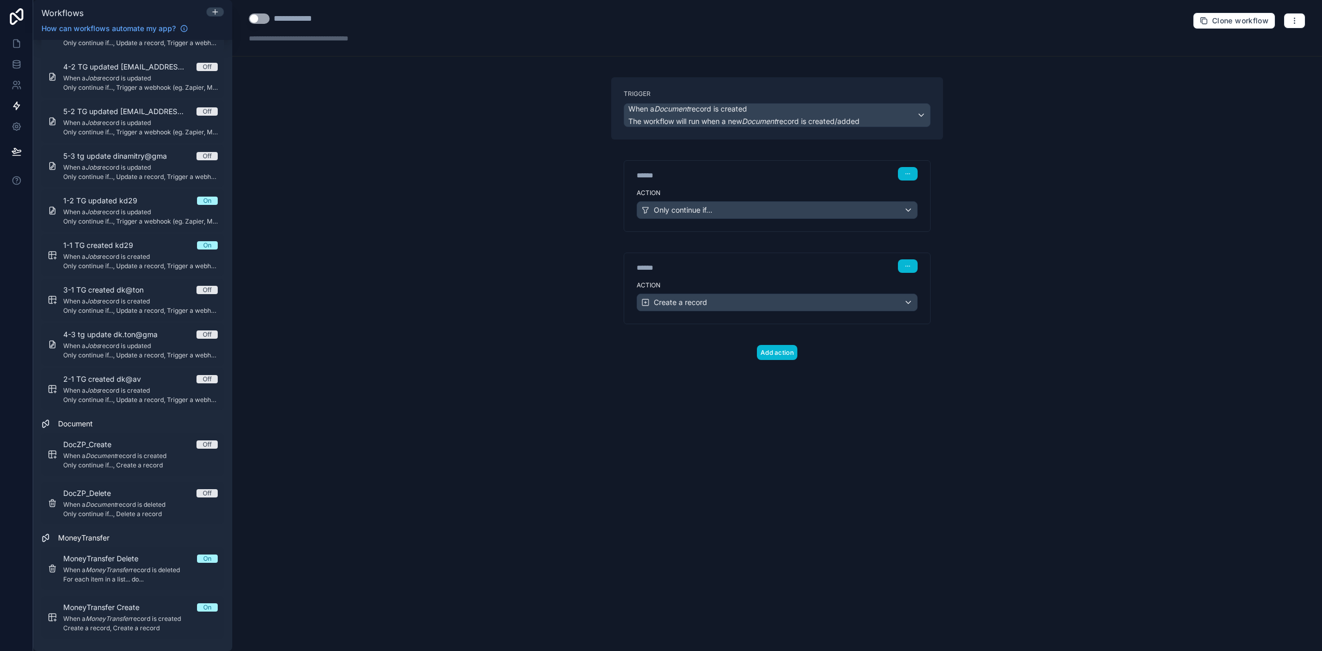
click at [262, 20] on button "Use setting" at bounding box center [259, 18] width 21 height 10
click at [120, 508] on span "When a Document record is deleted" at bounding box center [140, 504] width 155 height 8
click at [259, 20] on button "Use setting" at bounding box center [259, 18] width 21 height 10
click at [12, 152] on icon at bounding box center [16, 150] width 9 height 5
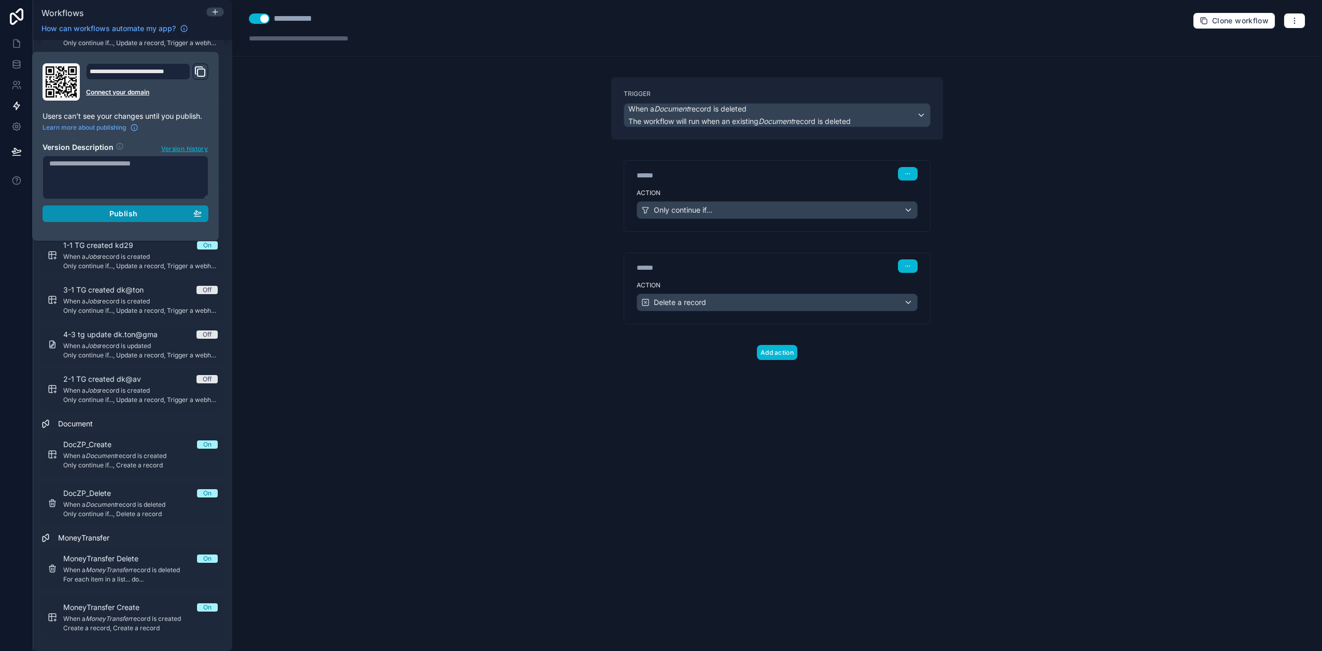
click at [109, 210] on div "Publish" at bounding box center [125, 213] width 152 height 9
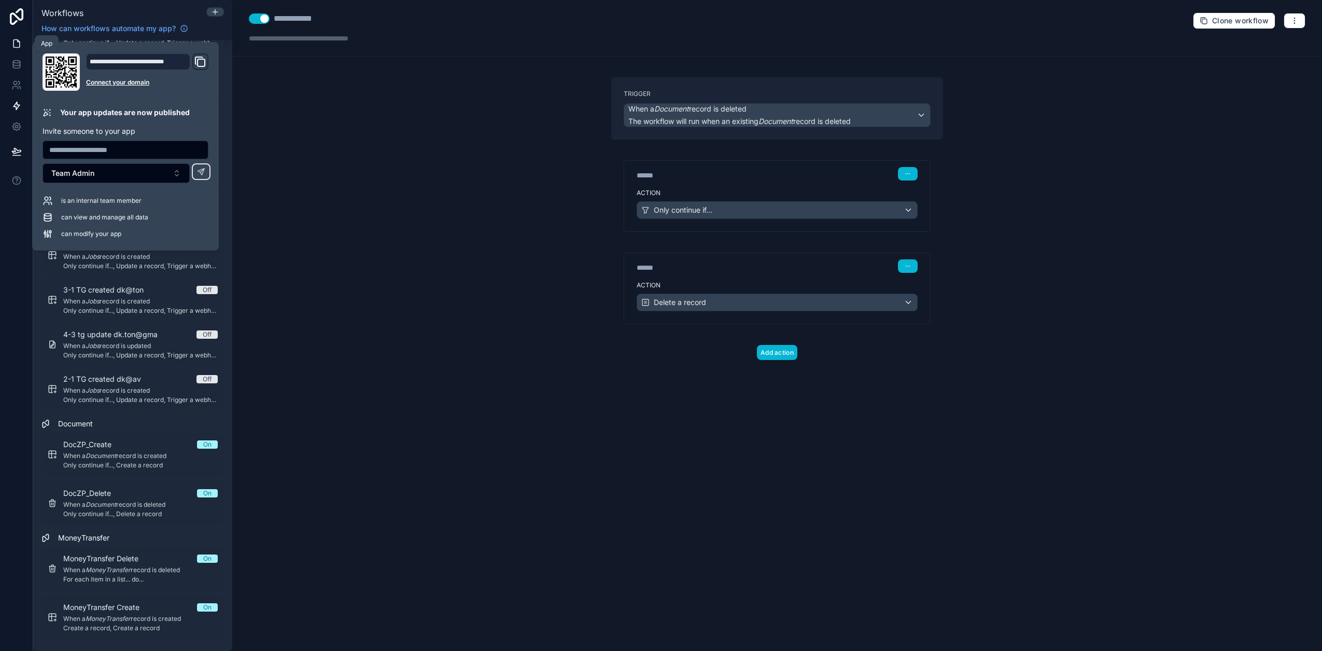
click at [17, 41] on icon at bounding box center [18, 41] width 2 height 2
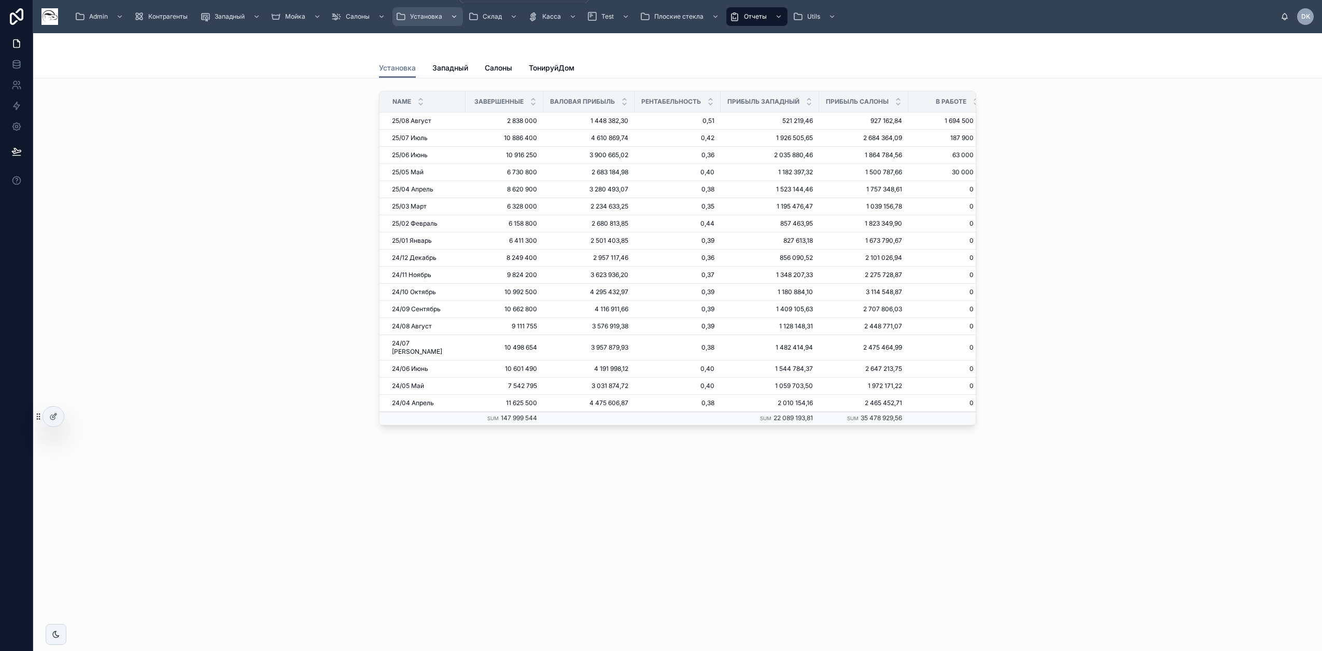
click at [422, 17] on span "Установка" at bounding box center [426, 16] width 32 height 8
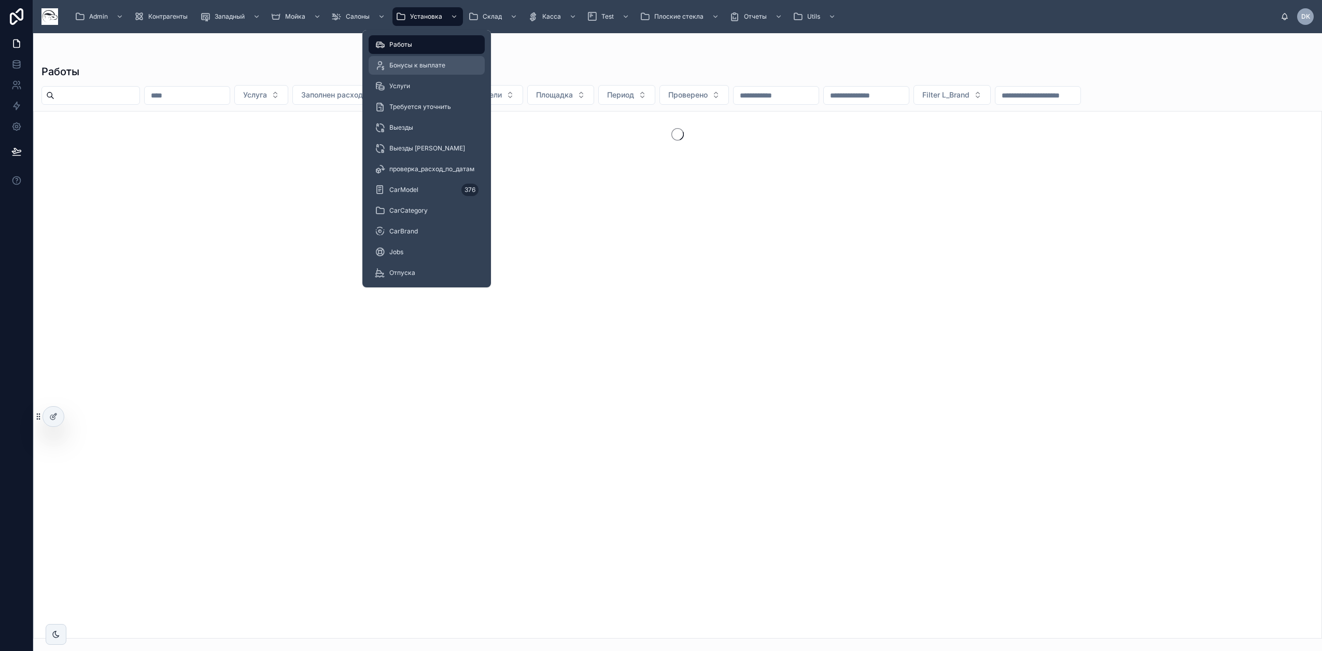
click at [432, 68] on span "Бонусы к выплате" at bounding box center [417, 65] width 56 height 8
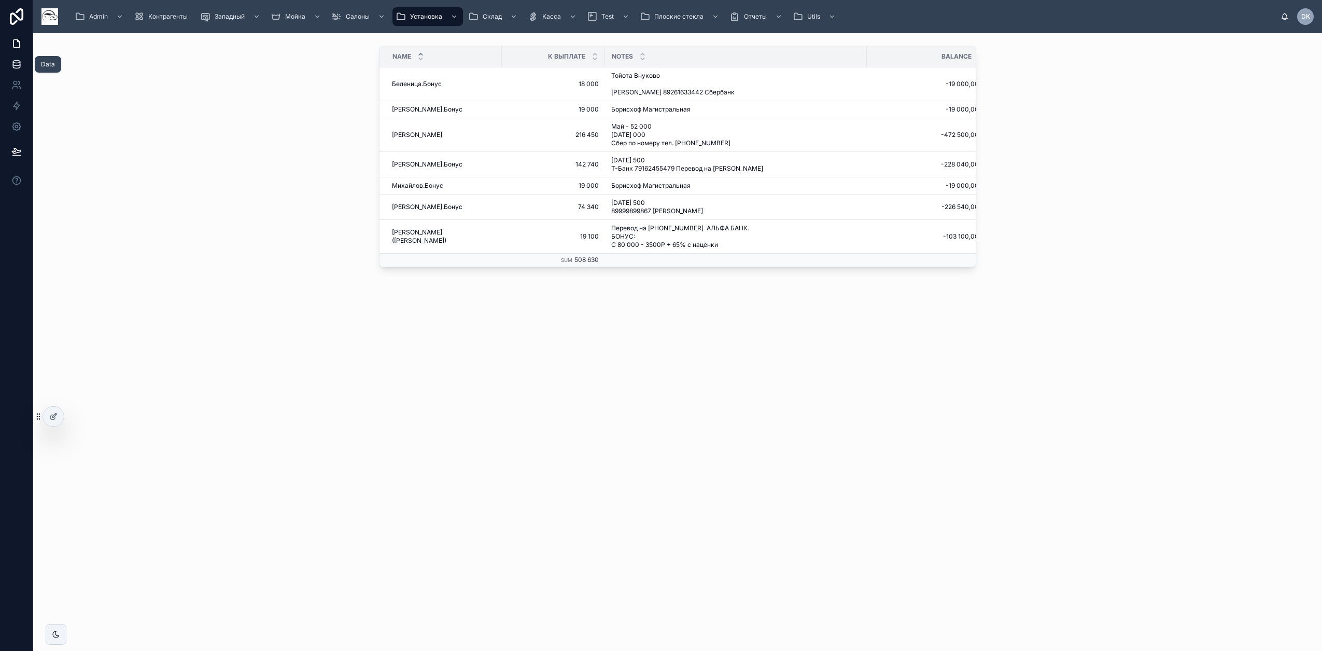
click at [23, 64] on link at bounding box center [16, 64] width 33 height 21
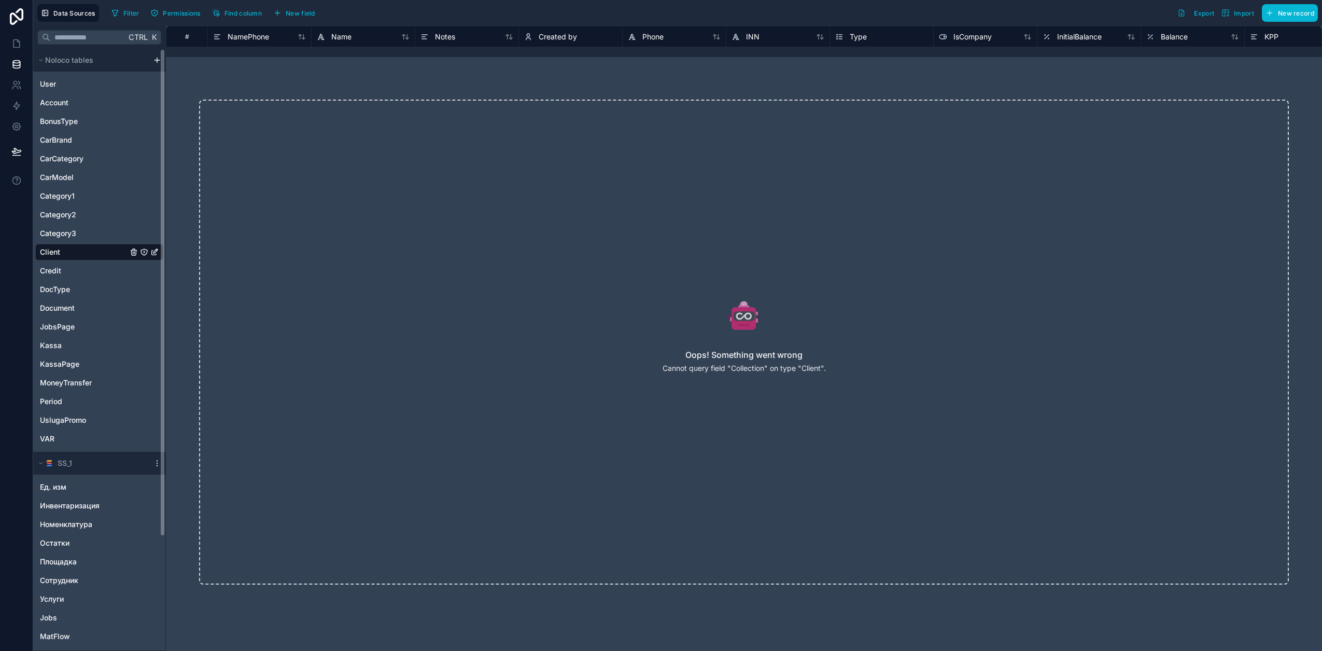
click at [83, 251] on div "Client" at bounding box center [99, 252] width 128 height 17
click at [16, 40] on icon at bounding box center [16, 43] width 10 height 10
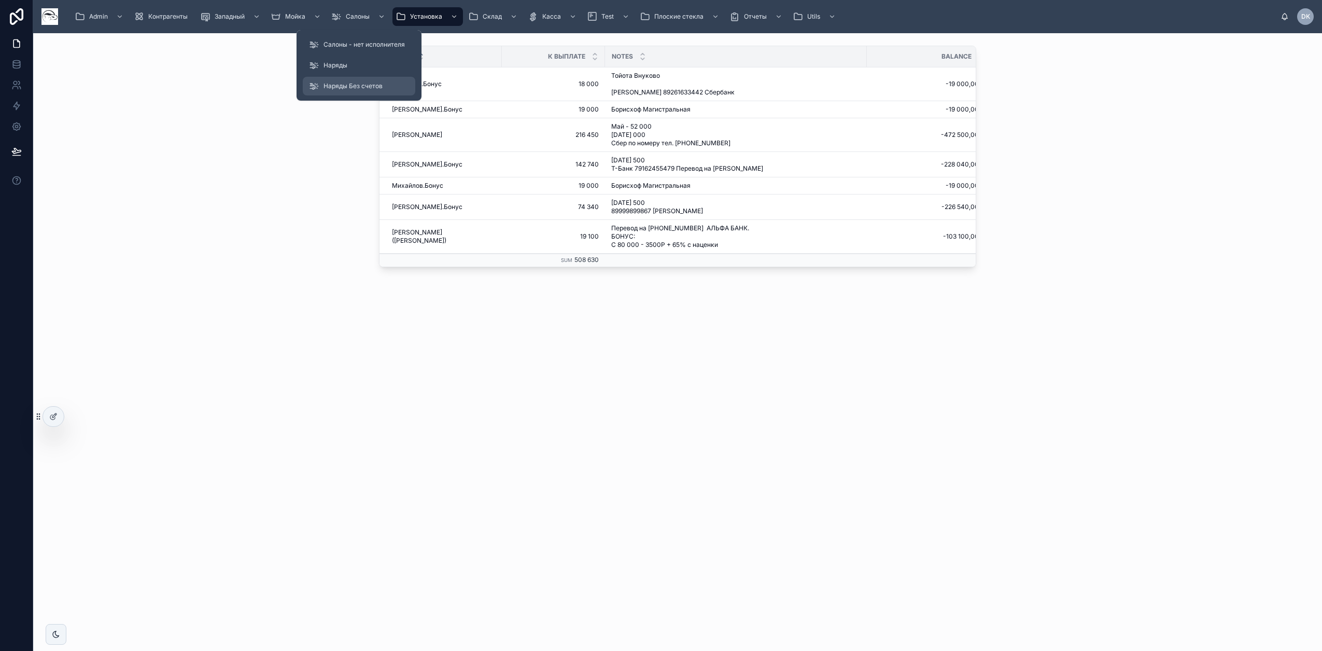
click at [356, 82] on span "Наряды Без счетов" at bounding box center [353, 86] width 59 height 8
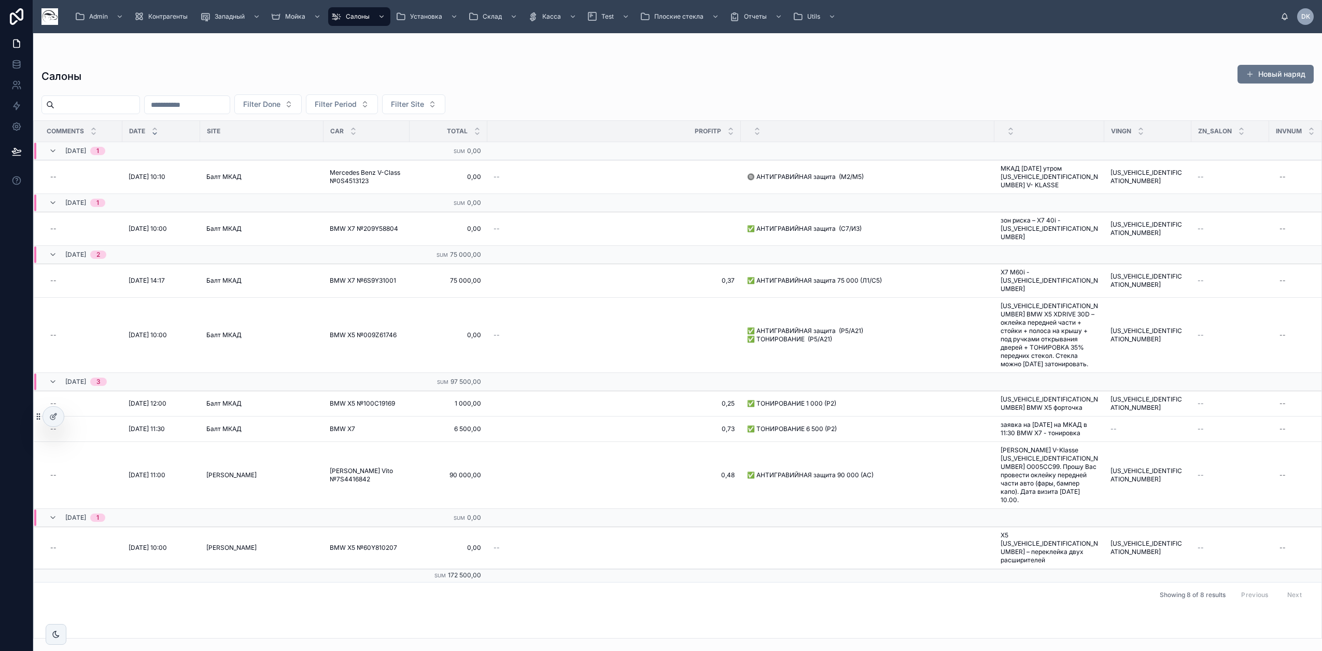
click at [348, 62] on div "Салоны Новый наряд Filter Done Filter Period Filter Site Comments Date Site Car…" at bounding box center [677, 348] width 1289 height 580
click at [274, 66] on div "Салоны Новый наряд" at bounding box center [677, 76] width 1272 height 24
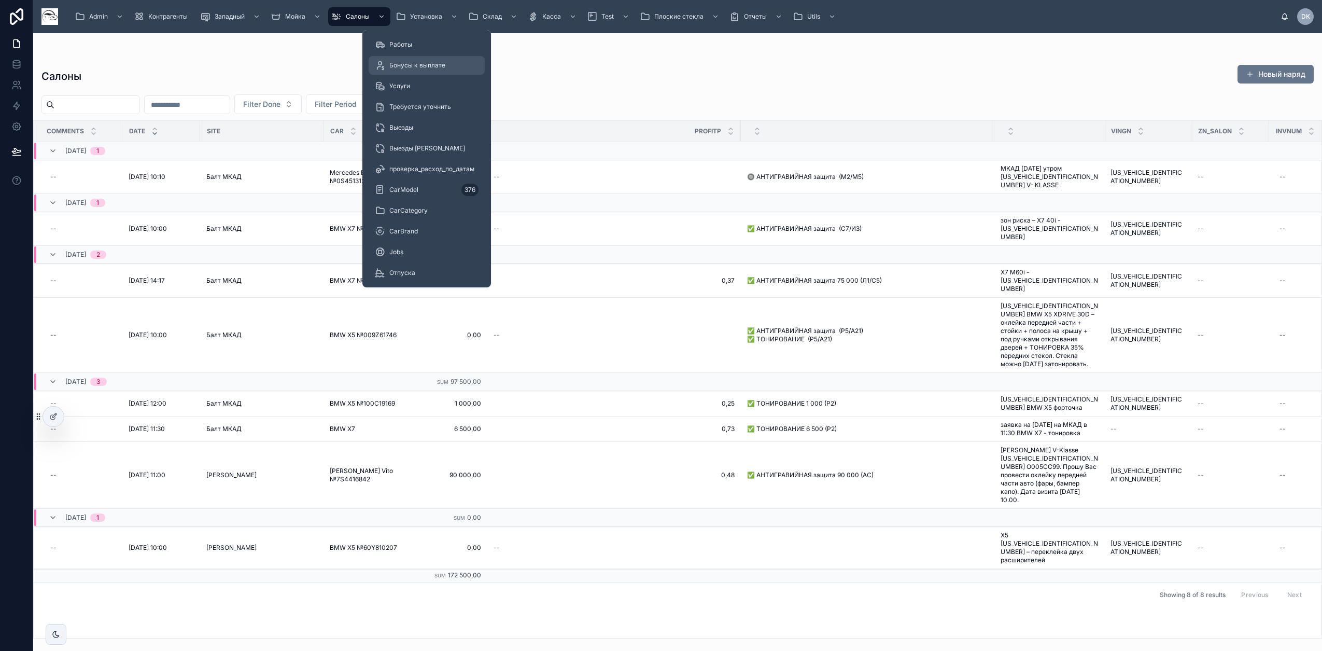
click at [412, 70] on div "Бонусы к выплате" at bounding box center [427, 65] width 104 height 17
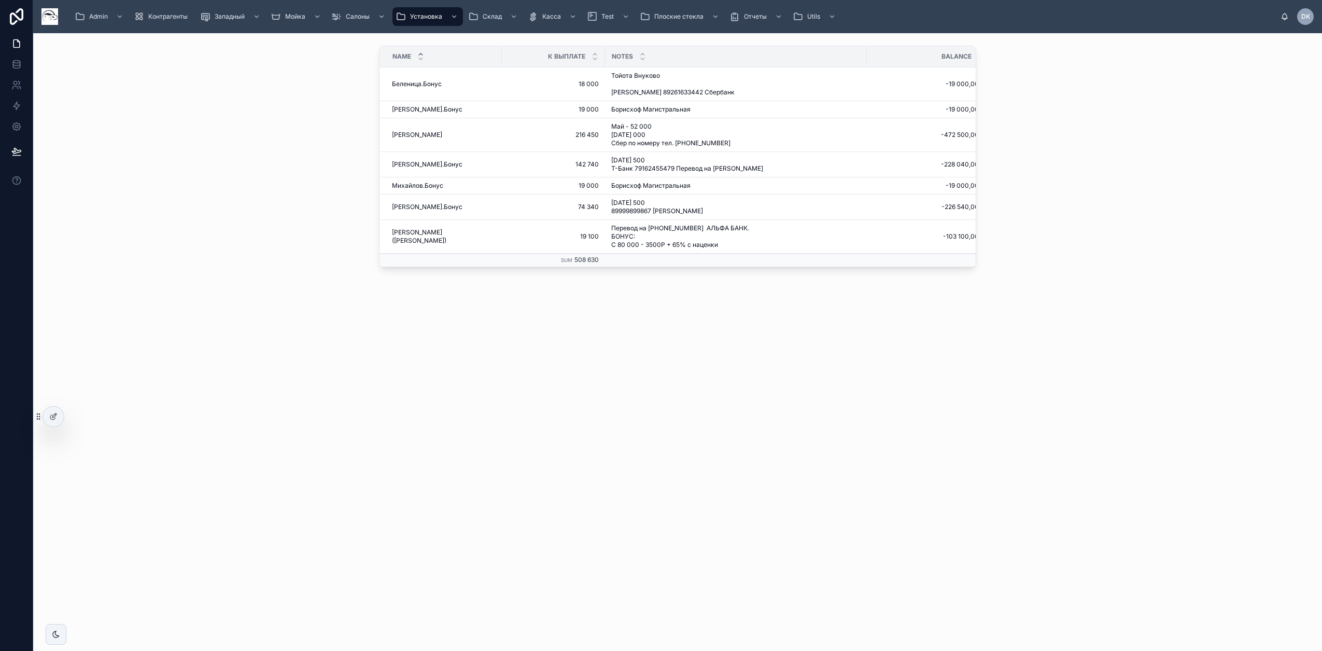
click at [698, 506] on div "Name К Выплате Notes Balance Беленица.Бонус Беленица.Бонус 18 000 18 000 Тойота…" at bounding box center [677, 342] width 1289 height 618
click at [480, 163] on div "[PERSON_NAME].[PERSON_NAME].Бонус" at bounding box center [444, 164] width 104 height 8
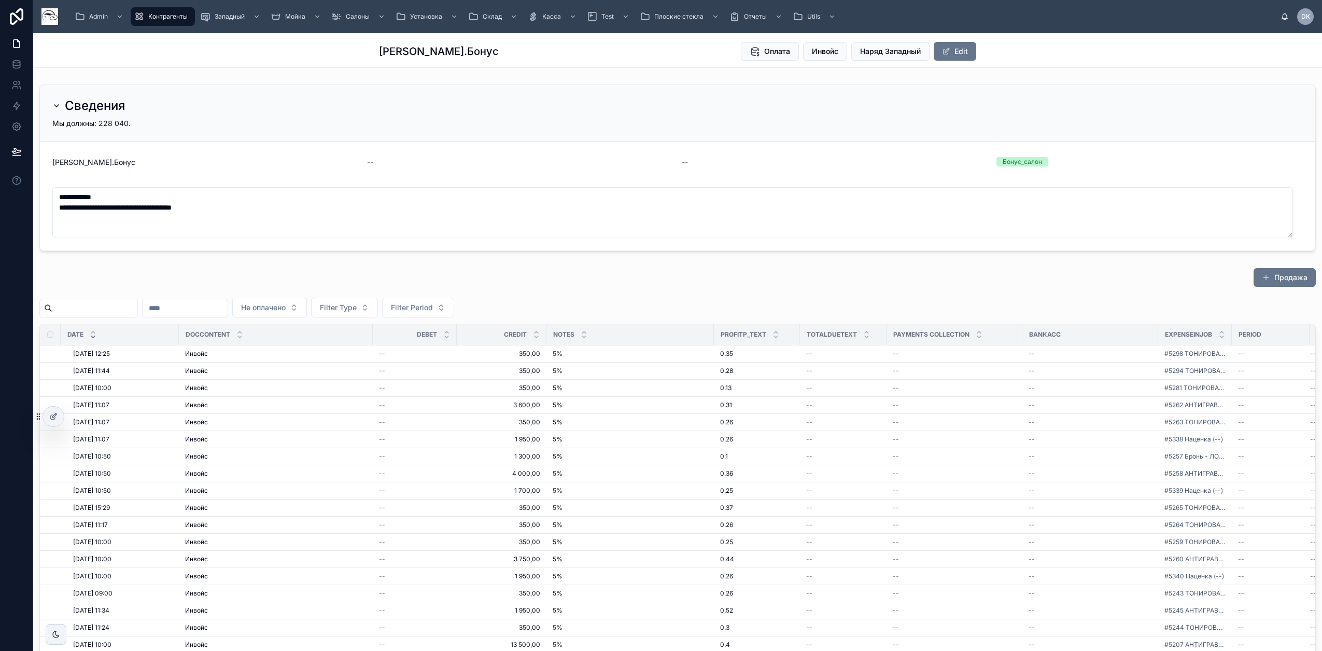
click at [372, 109] on div "Сведения" at bounding box center [677, 105] width 1251 height 17
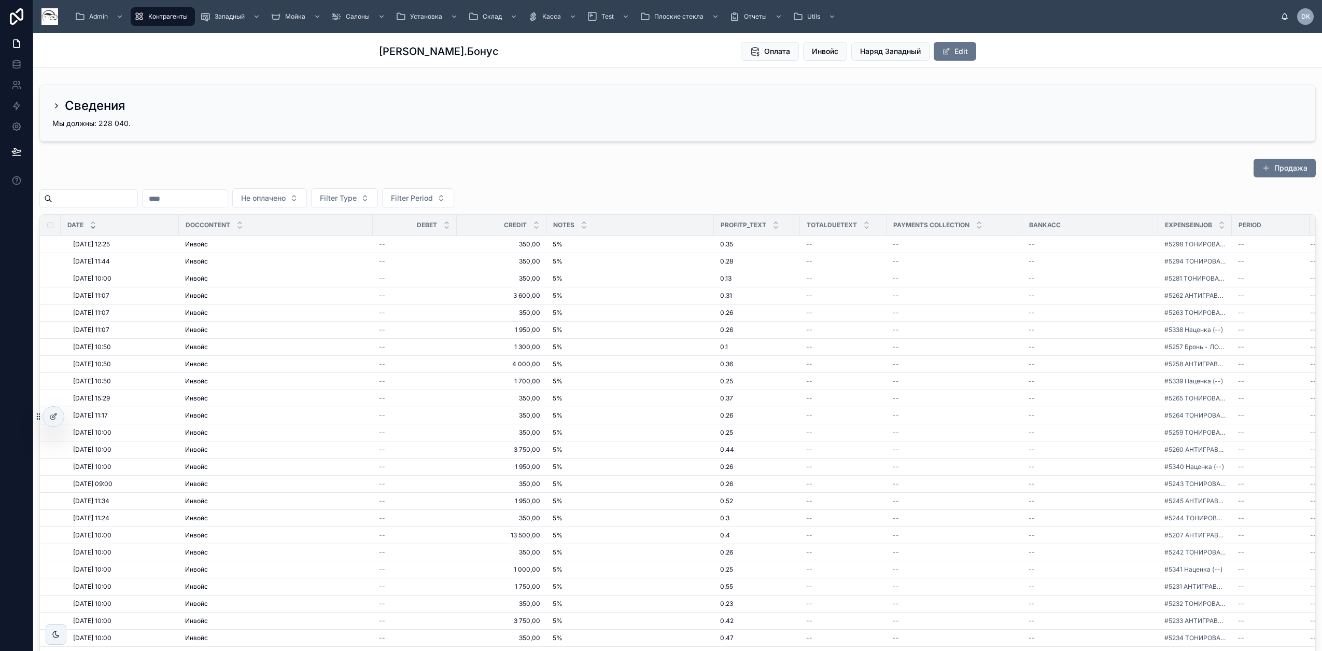
click at [323, 116] on div "Сведения Мы должны: 228 040." at bounding box center [678, 113] width 1276 height 56
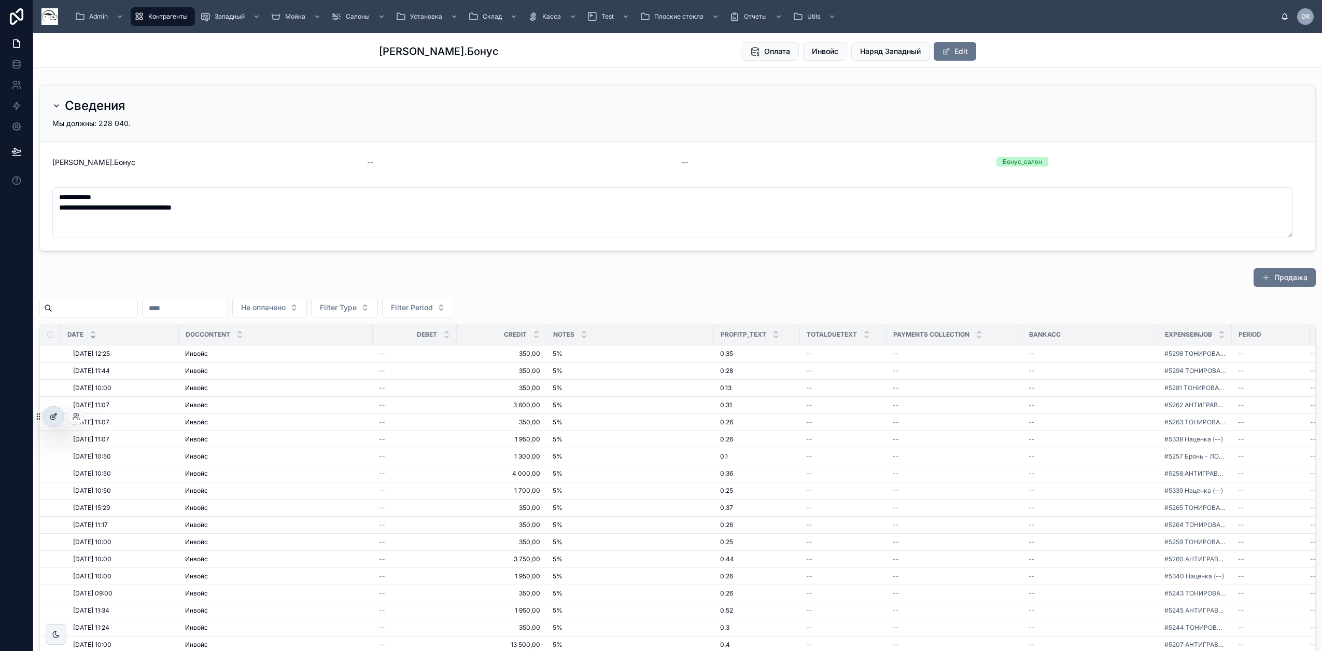
click at [48, 417] on div at bounding box center [53, 417] width 21 height 20
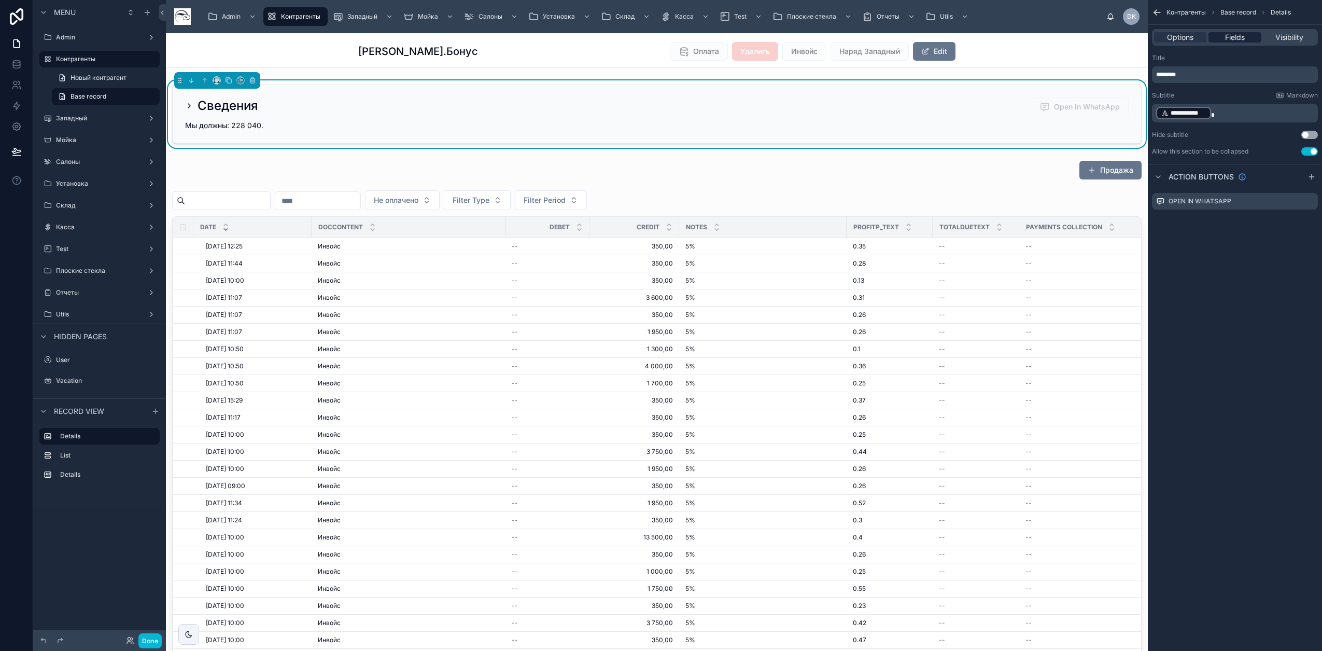
click at [1238, 37] on span "Fields" at bounding box center [1235, 37] width 20 height 10
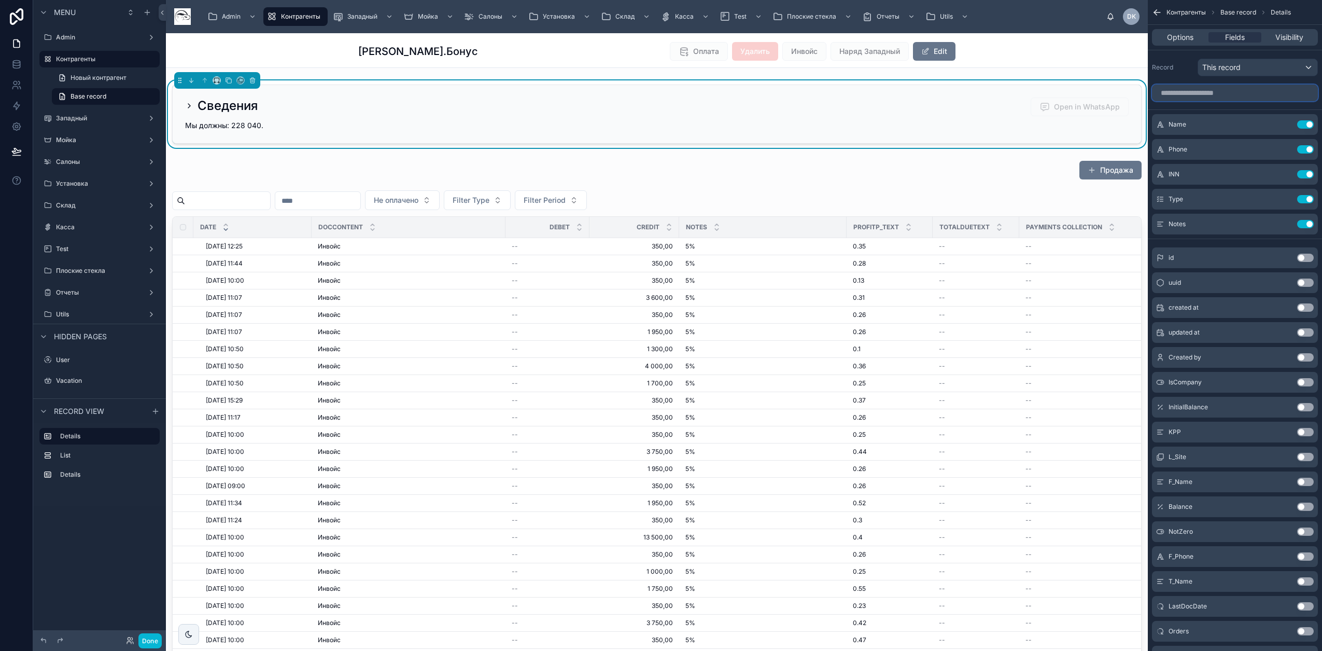
click at [1199, 93] on input "scrollable content" at bounding box center [1235, 93] width 166 height 17
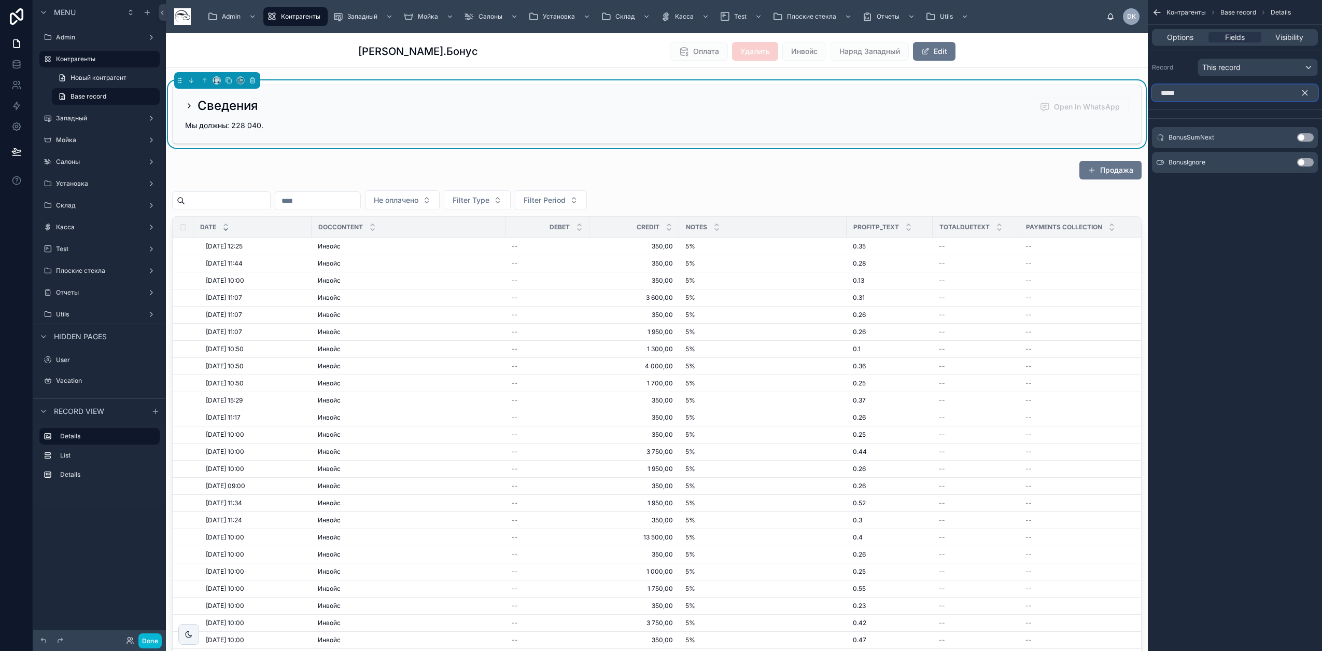
type input "*****"
click at [1308, 132] on div "BonusSumNext Use setting" at bounding box center [1235, 137] width 166 height 21
click at [1308, 135] on button "Use setting" at bounding box center [1305, 137] width 17 height 8
click at [190, 109] on icon at bounding box center [189, 106] width 8 height 8
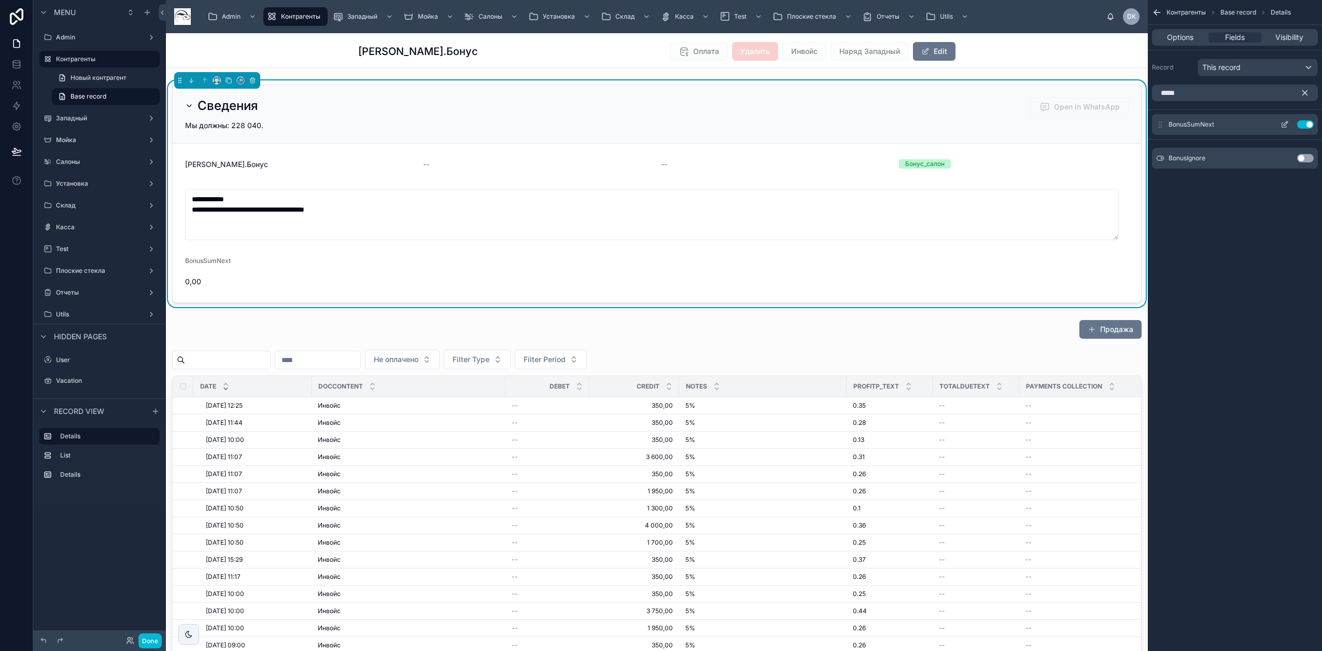
click at [1301, 124] on button "Use setting" at bounding box center [1305, 124] width 17 height 8
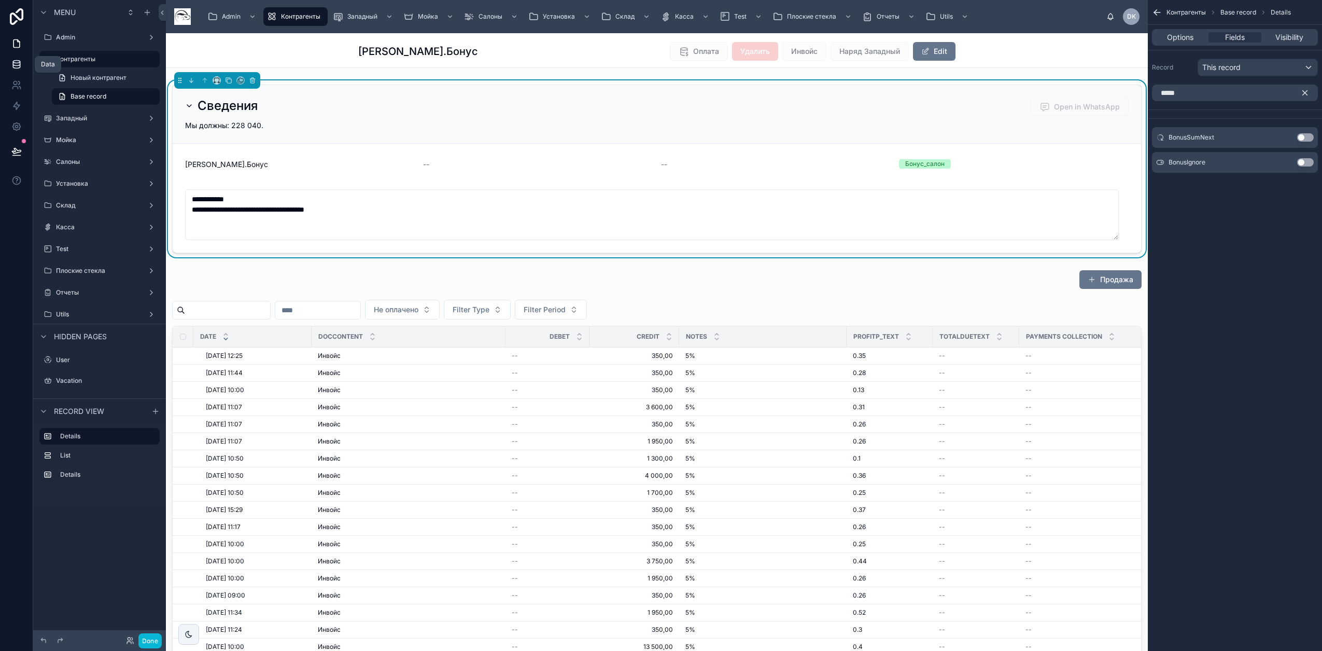
click at [17, 59] on icon at bounding box center [16, 64] width 10 height 10
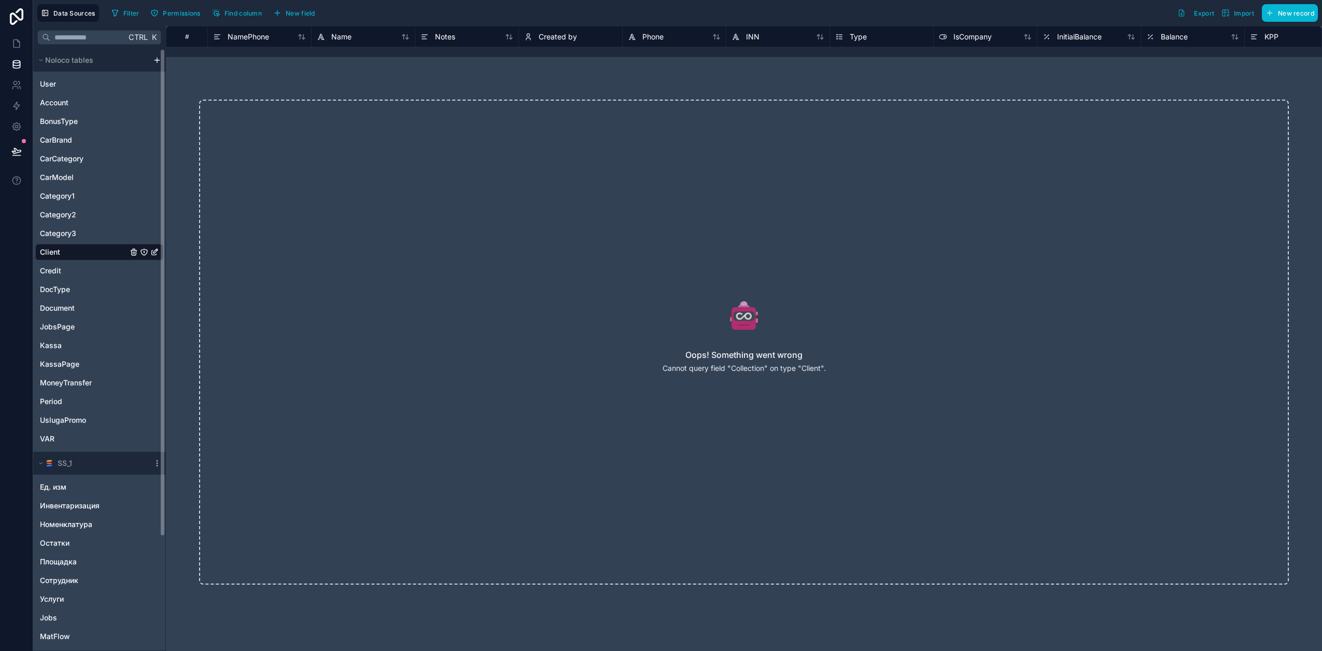
click at [75, 254] on div "Client" at bounding box center [99, 252] width 128 height 17
click at [803, 344] on div "Oops! Something went wrong Cannot query field "Collection" on type "Client"." at bounding box center [744, 342] width 1090 height 485
click at [763, 363] on div "Oops! Something went wrong Cannot query field "Collection" on type "Client"." at bounding box center [744, 342] width 1090 height 485
